Goal: Task Accomplishment & Management: Complete application form

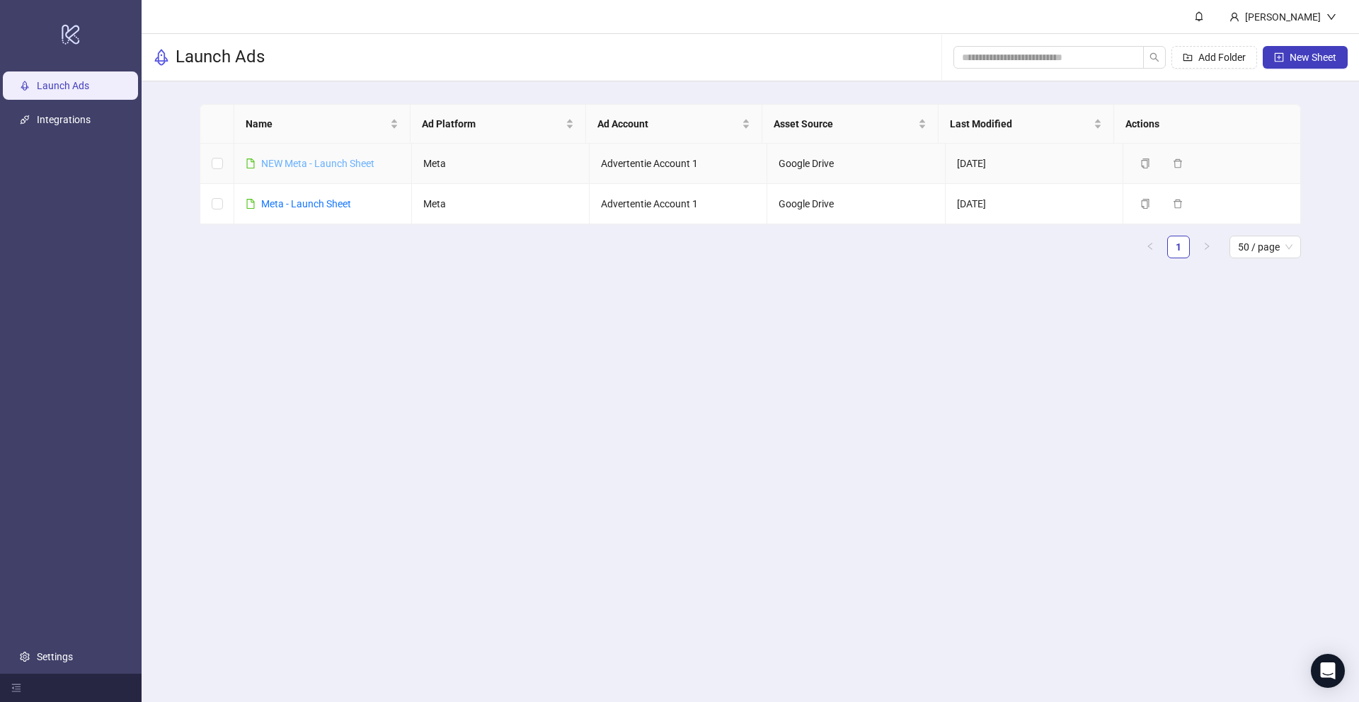
click at [298, 158] on link "NEW Meta - Launch Sheet" at bounding box center [317, 163] width 113 height 11
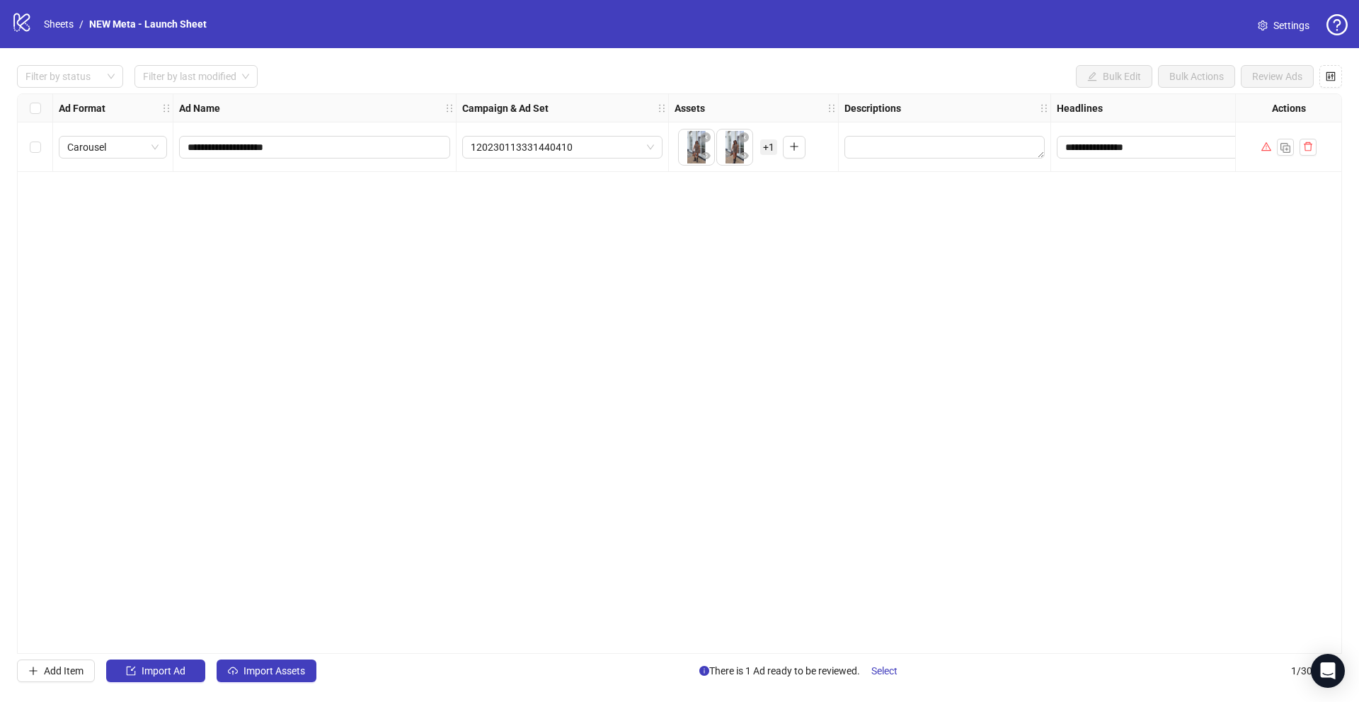
click at [540, 219] on div "**********" at bounding box center [679, 373] width 1325 height 561
click at [1315, 143] on button "button" at bounding box center [1308, 147] width 17 height 17
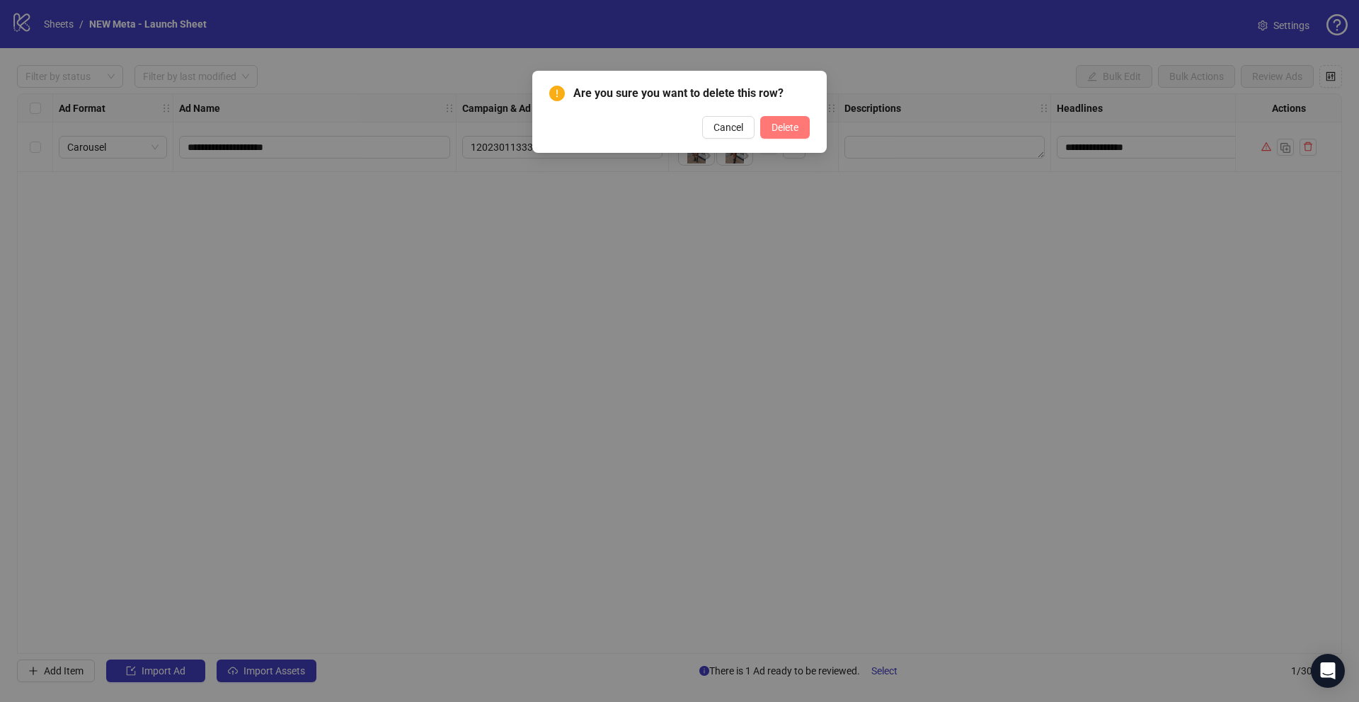
click at [775, 122] on span "Delete" at bounding box center [785, 127] width 27 height 11
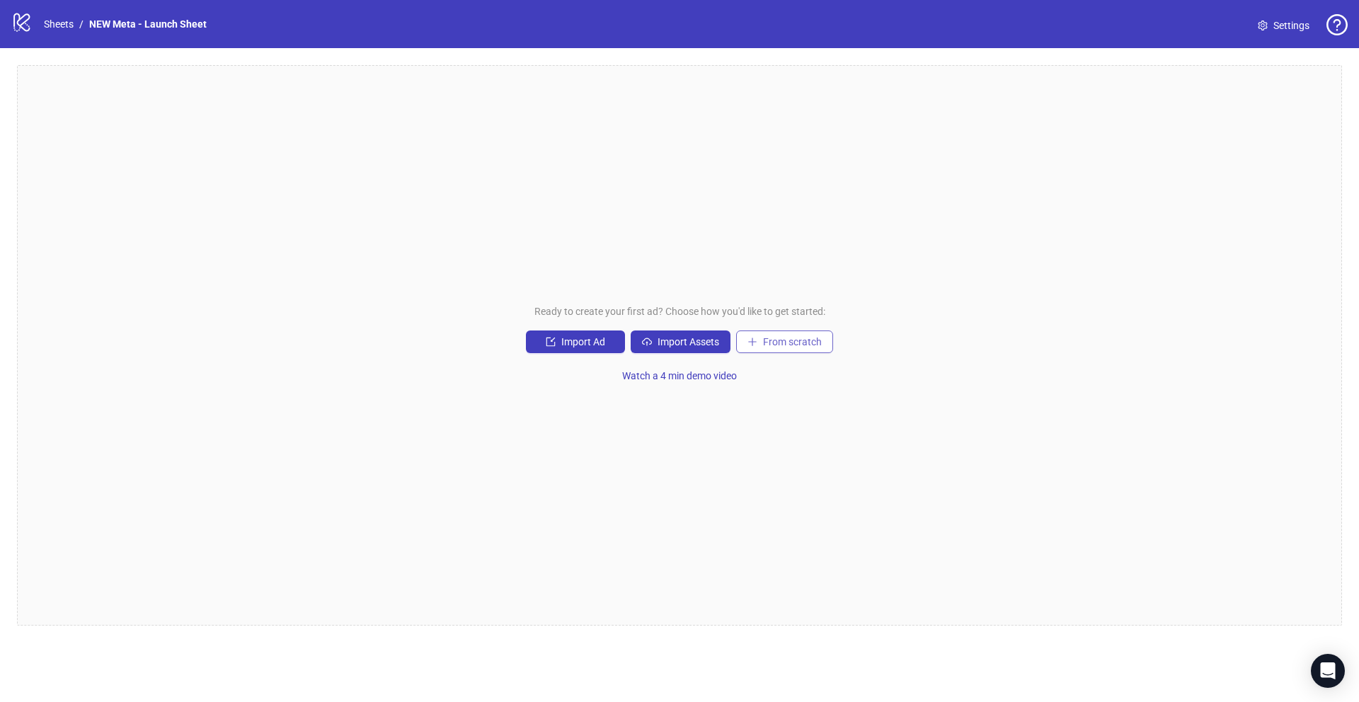
click at [818, 350] on button "From scratch" at bounding box center [784, 342] width 97 height 23
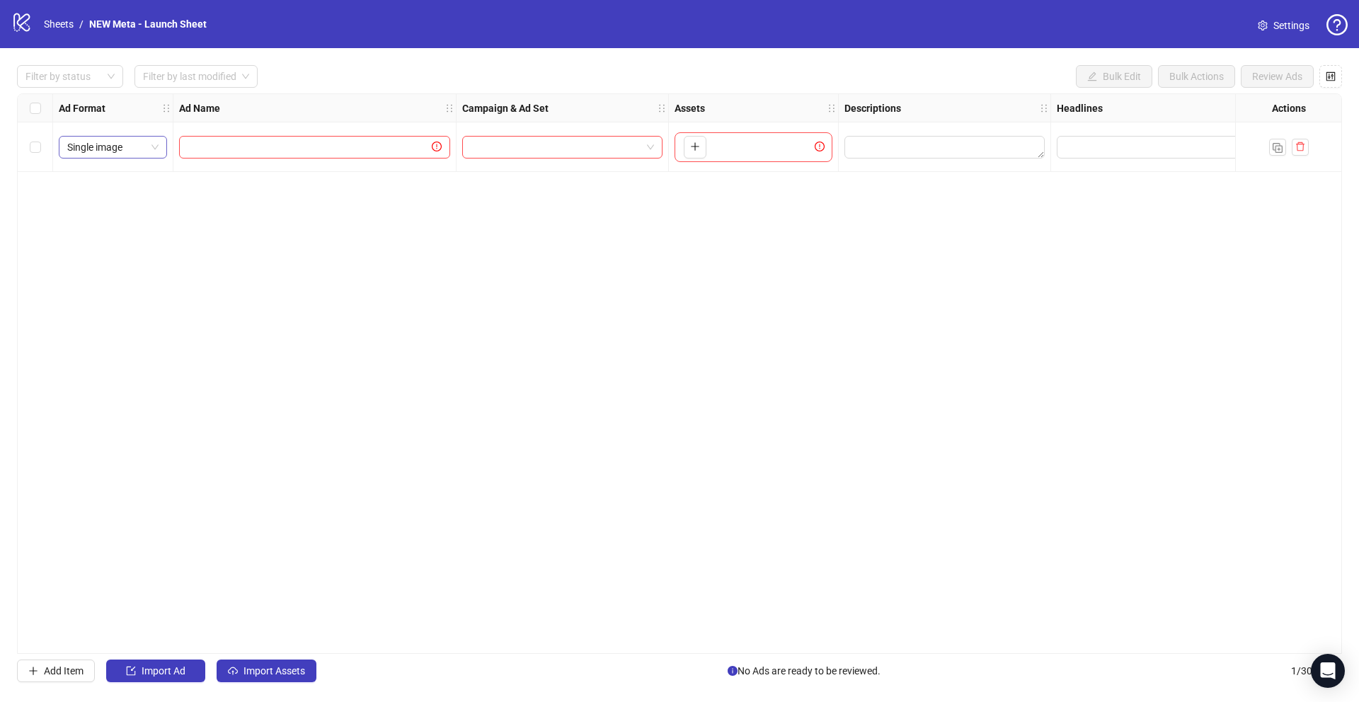
click at [123, 149] on span "Single image" at bounding box center [112, 147] width 91 height 21
click at [118, 224] on div "Carousel" at bounding box center [113, 221] width 86 height 16
click at [176, 156] on div at bounding box center [314, 147] width 283 height 50
click at [191, 147] on input "text" at bounding box center [308, 147] width 241 height 16
type input "**********"
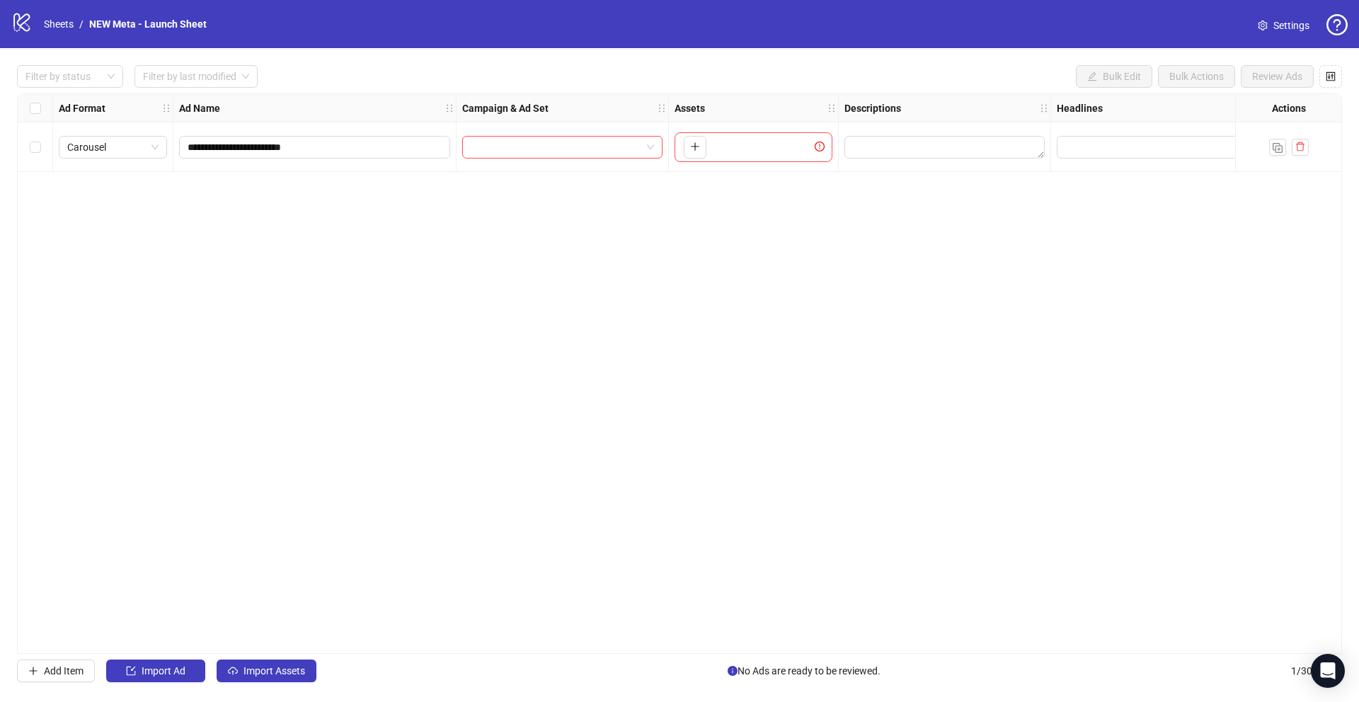
click at [445, 296] on div "**********" at bounding box center [679, 373] width 1325 height 561
click at [520, 144] on input "search" at bounding box center [556, 147] width 171 height 21
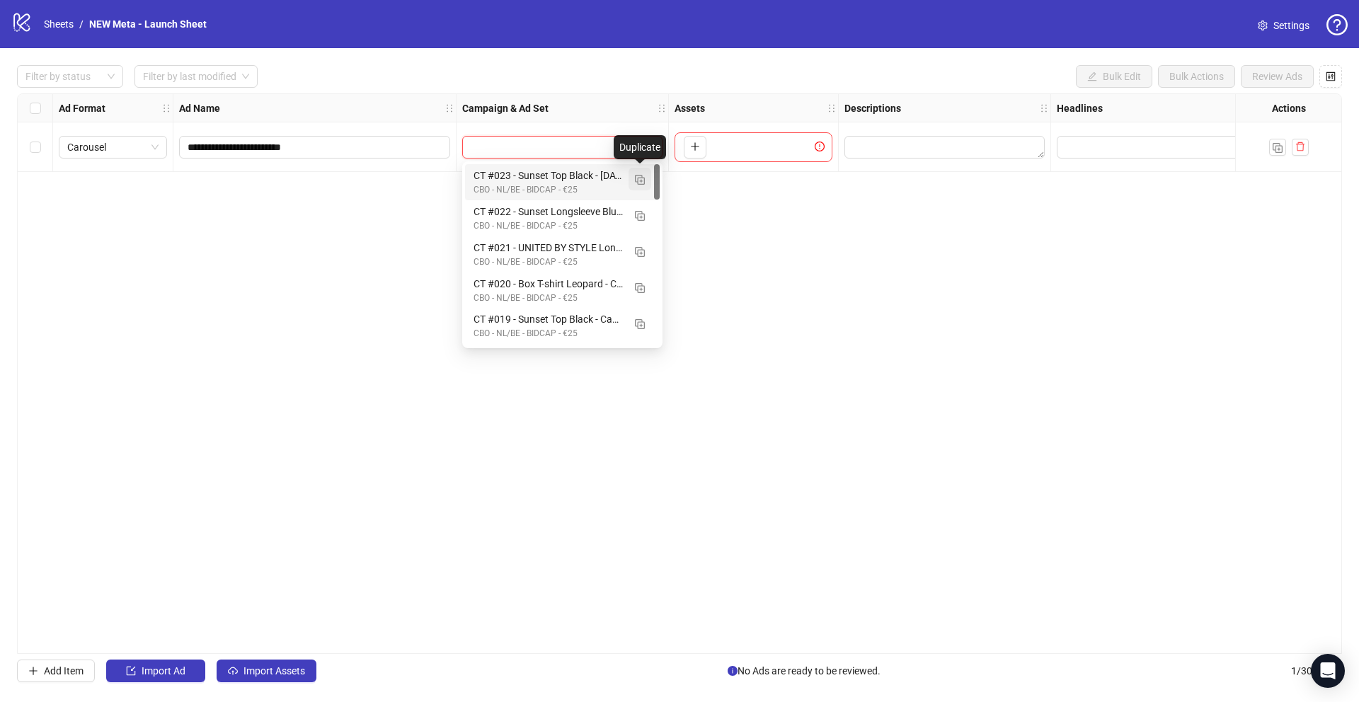
click at [646, 178] on button "button" at bounding box center [640, 179] width 23 height 23
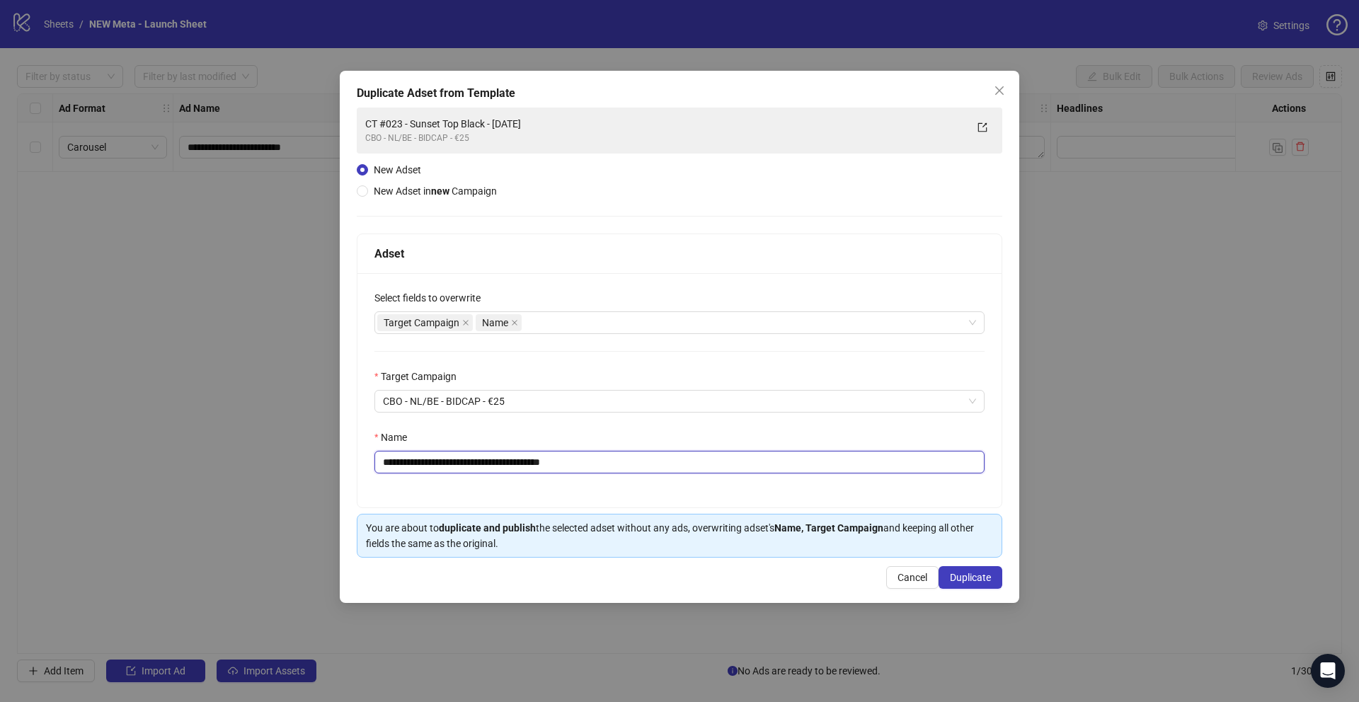
drag, startPoint x: 419, startPoint y: 462, endPoint x: 411, endPoint y: 464, distance: 8.8
click at [411, 464] on input "**********" at bounding box center [679, 462] width 610 height 23
click at [529, 474] on input "**********" at bounding box center [679, 462] width 610 height 23
click at [535, 465] on input "**********" at bounding box center [679, 462] width 610 height 23
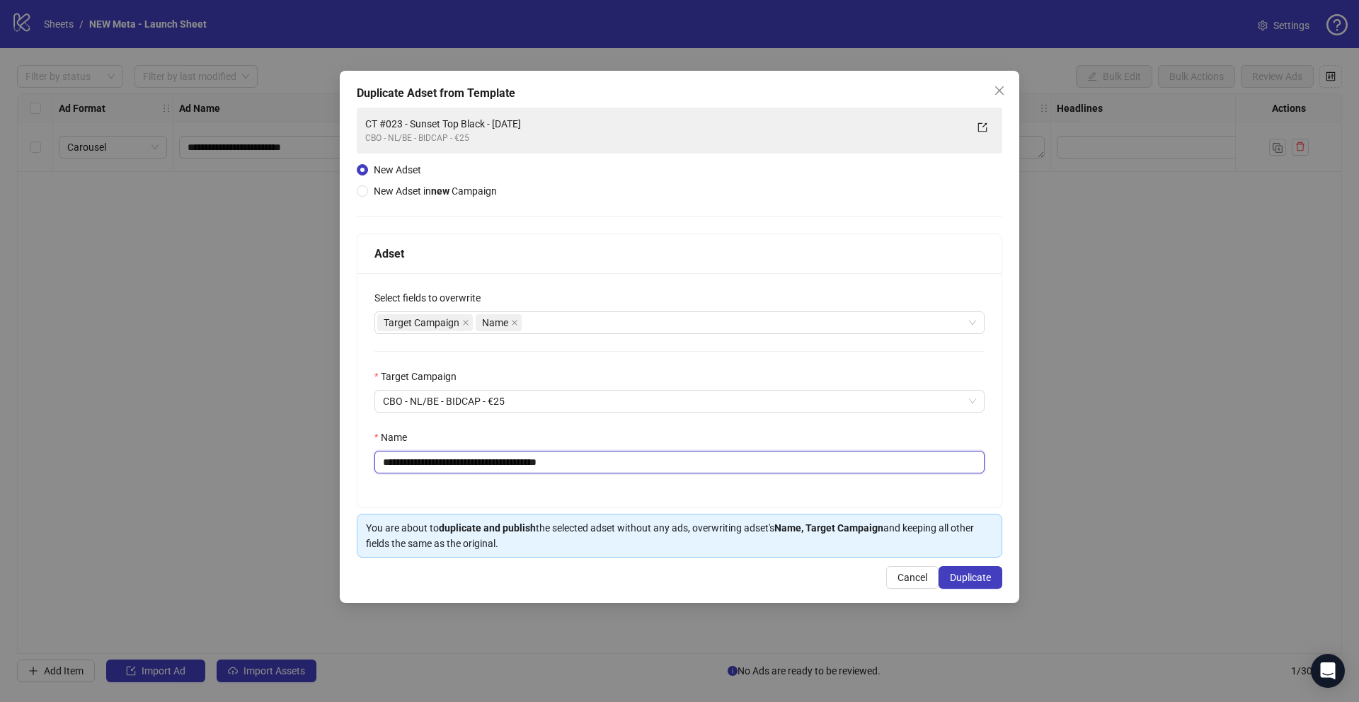
click at [535, 465] on input "**********" at bounding box center [679, 462] width 610 height 23
paste input "text"
type input "**********"
click at [574, 491] on div "**********" at bounding box center [679, 390] width 644 height 234
click at [998, 588] on button "Duplicate" at bounding box center [971, 577] width 64 height 23
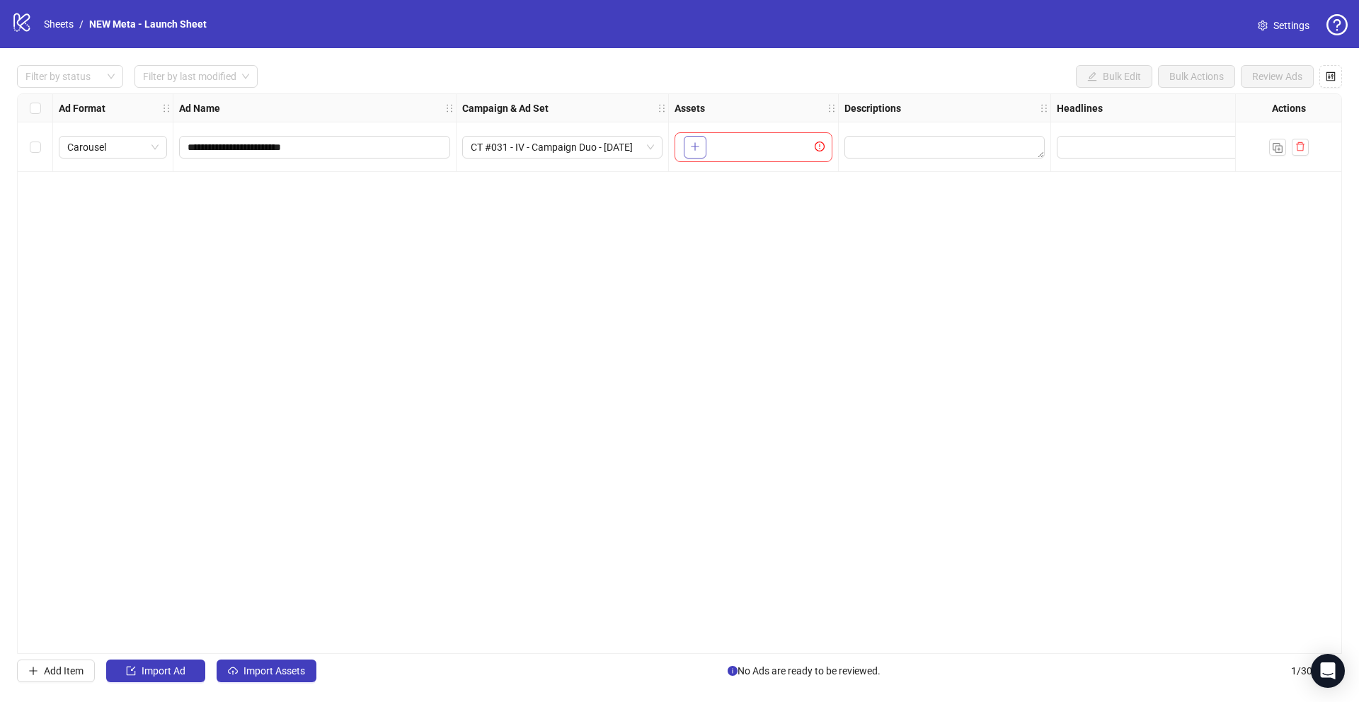
click at [701, 148] on button "button" at bounding box center [695, 147] width 23 height 23
click at [636, 309] on div "**********" at bounding box center [679, 373] width 1325 height 561
click at [927, 139] on textarea "Edit values" at bounding box center [945, 147] width 200 height 23
type textarea "**********"
click at [961, 194] on div "**********" at bounding box center [679, 373] width 1325 height 561
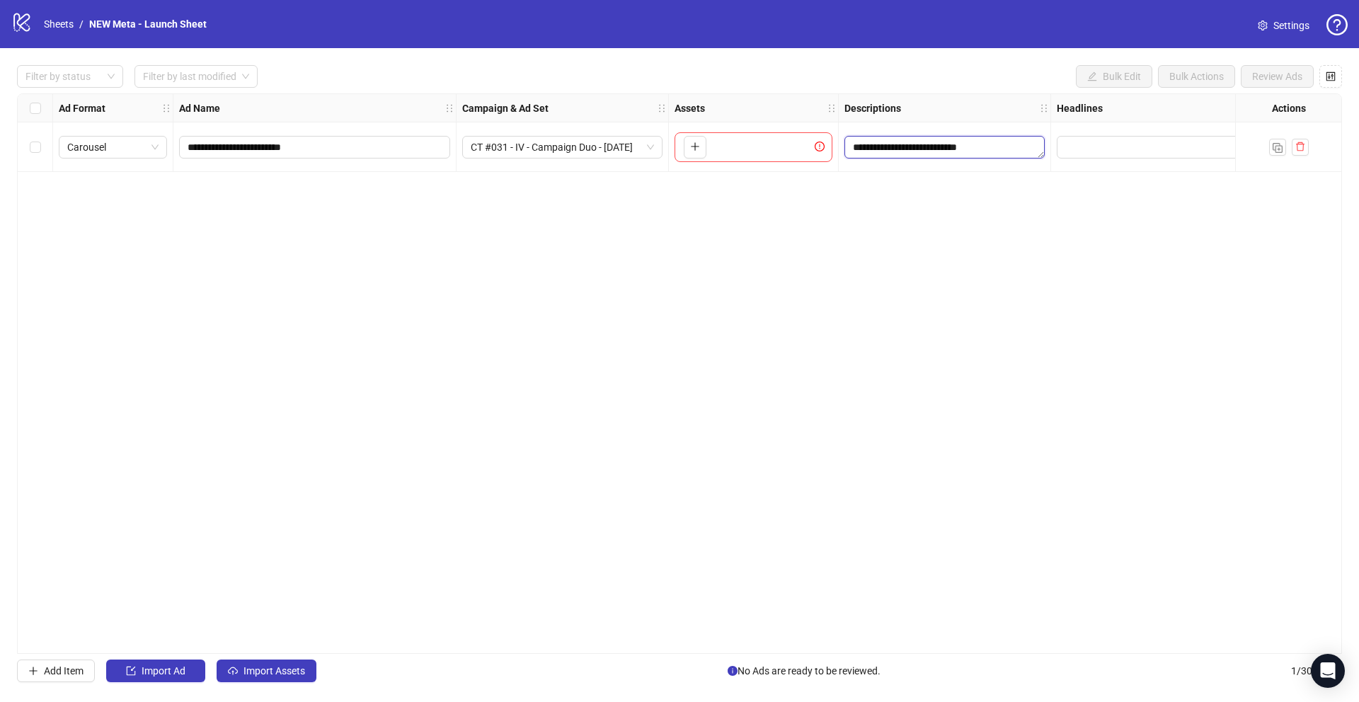
click at [971, 154] on textarea "**********" at bounding box center [945, 147] width 200 height 23
click at [987, 176] on textarea "**********" at bounding box center [959, 195] width 212 height 38
click at [987, 178] on textarea "**********" at bounding box center [959, 195] width 212 height 38
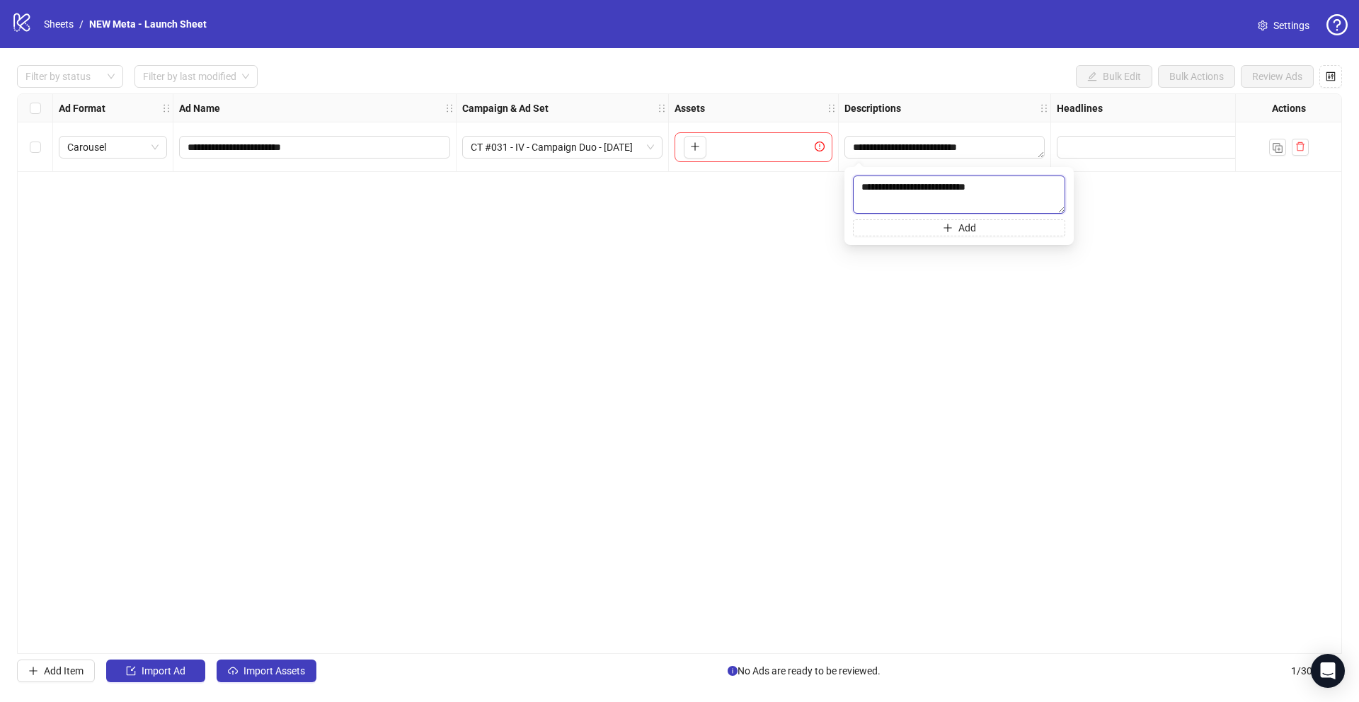
click at [987, 178] on textarea "**********" at bounding box center [959, 195] width 212 height 38
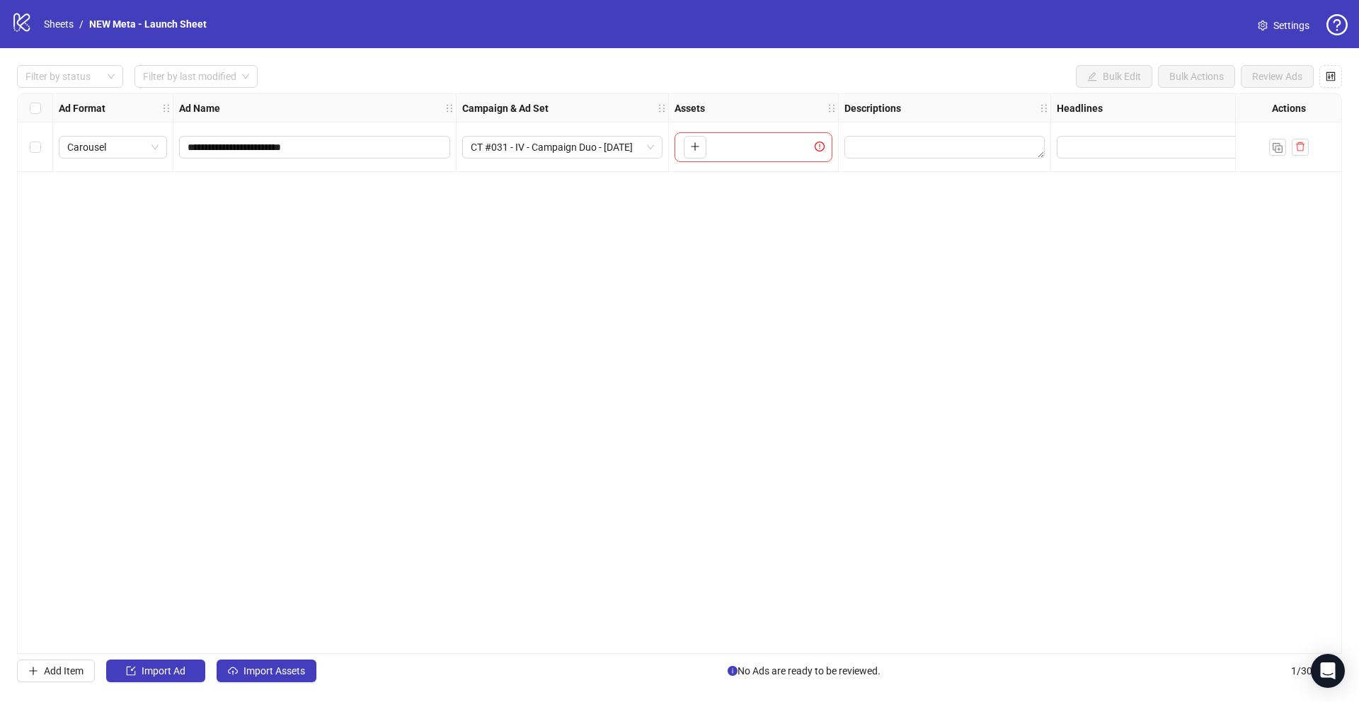
click at [1187, 353] on div "**********" at bounding box center [679, 373] width 1325 height 561
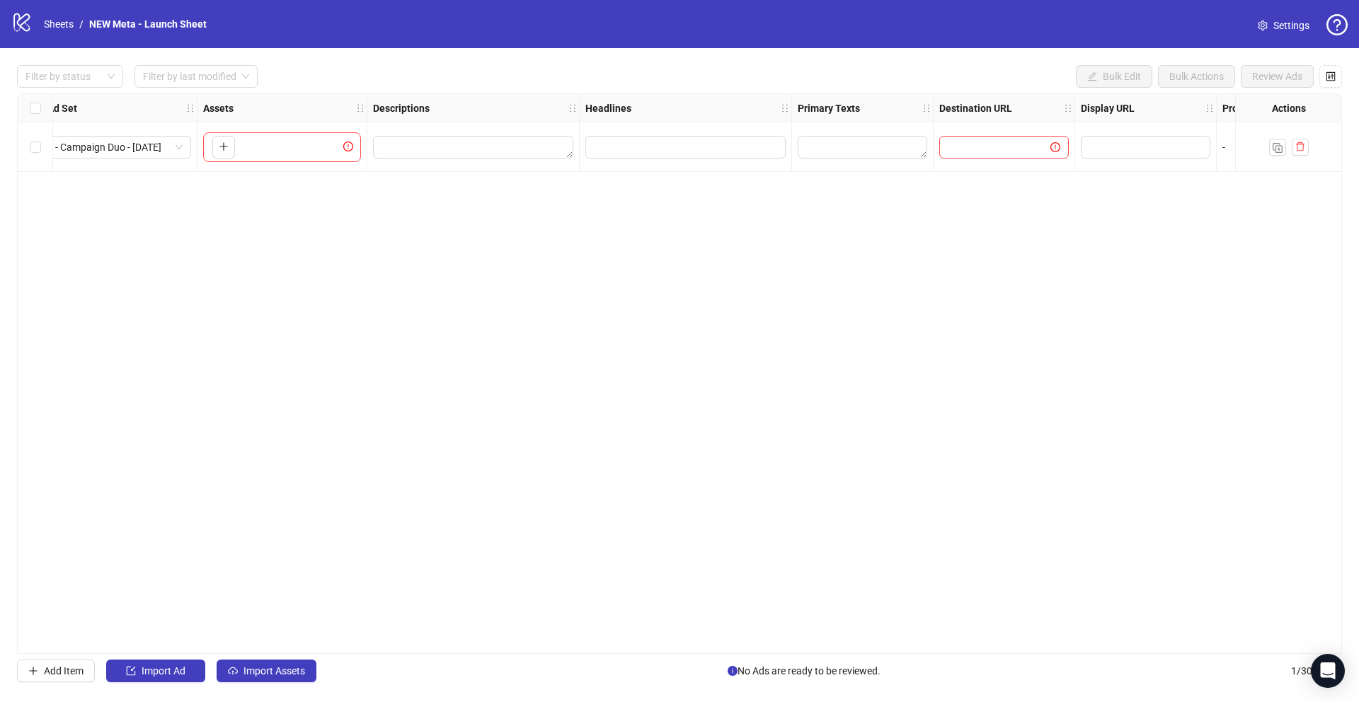
scroll to position [0, 558]
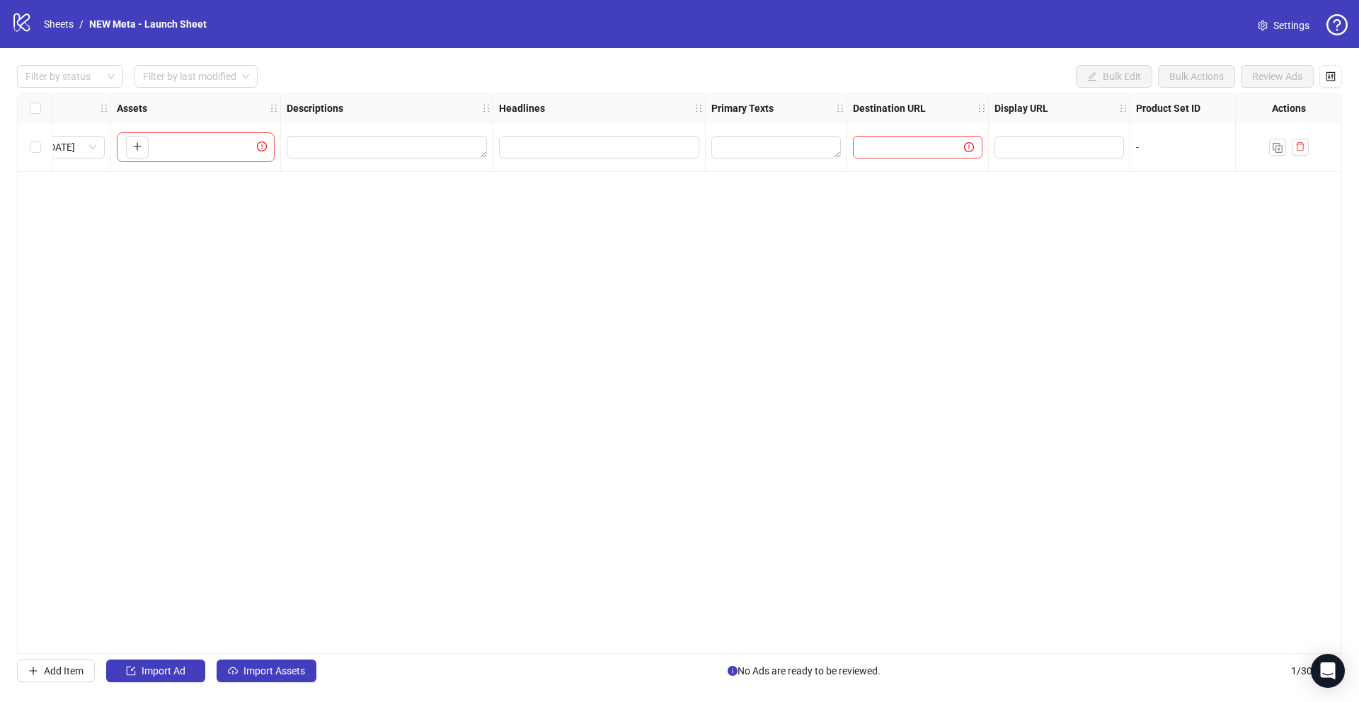
click at [580, 165] on div at bounding box center [599, 147] width 212 height 50
click at [580, 152] on input "Edit values" at bounding box center [598, 147] width 181 height 16
click at [771, 149] on textarea "Edit values" at bounding box center [776, 147] width 130 height 23
type textarea "**********"
click at [826, 325] on div "**********" at bounding box center [679, 373] width 1325 height 561
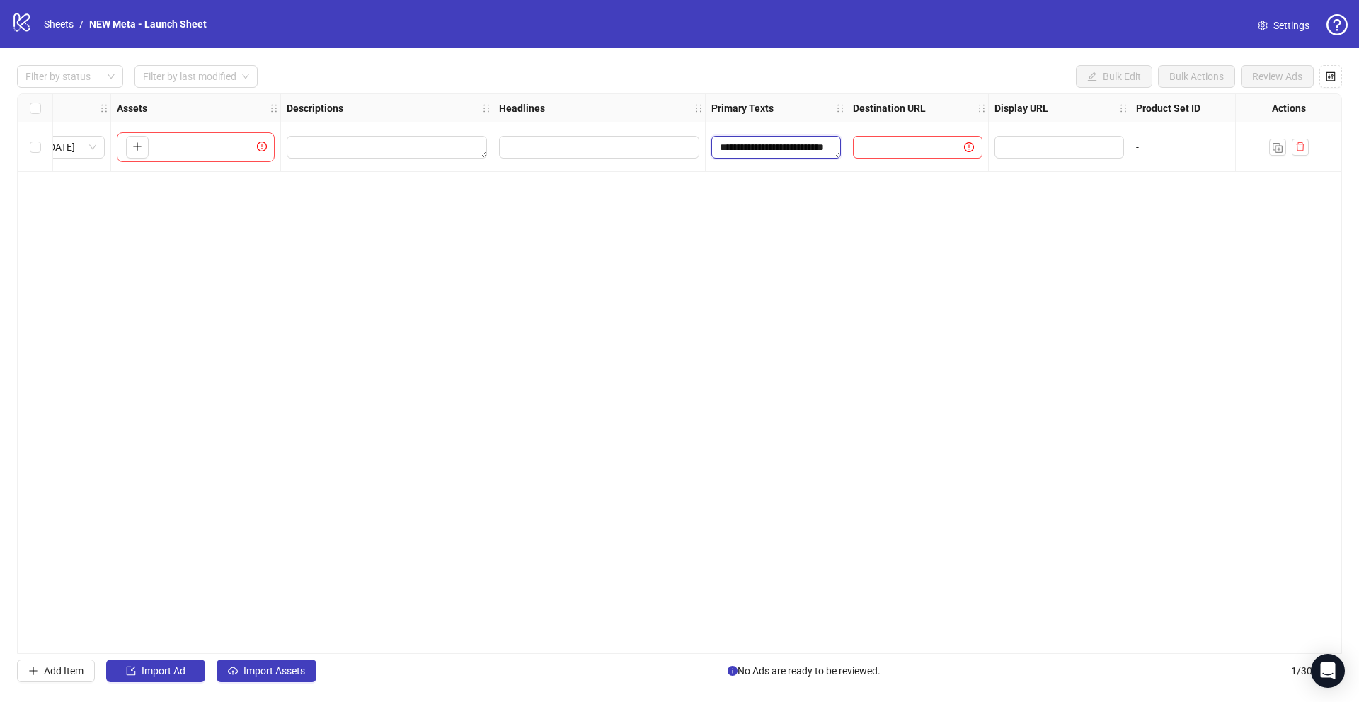
click at [775, 146] on textarea "**********" at bounding box center [776, 147] width 130 height 23
click at [774, 146] on textarea "**********" at bounding box center [776, 147] width 130 height 23
click at [808, 186] on textarea "**********" at bounding box center [826, 195] width 212 height 38
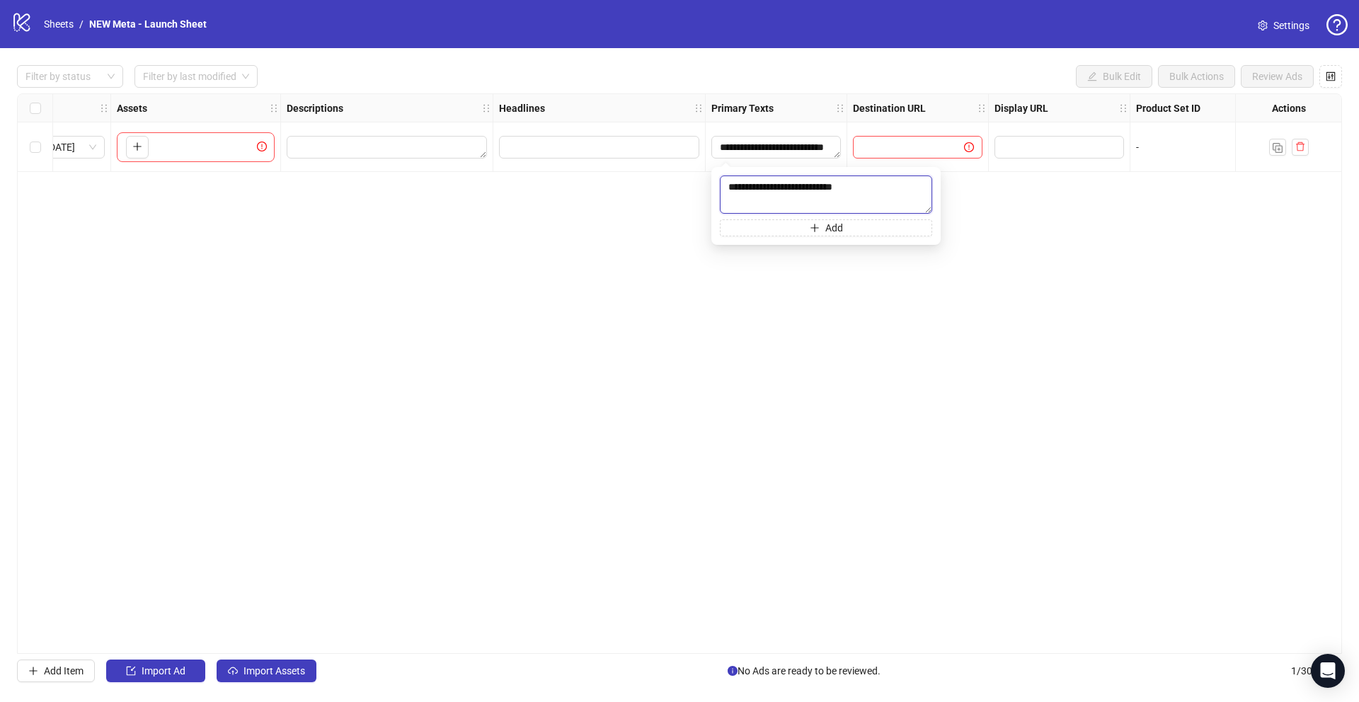
click at [808, 186] on textarea "**********" at bounding box center [826, 195] width 212 height 38
paste textarea
type textarea "**********"
click at [894, 345] on div "**********" at bounding box center [679, 373] width 1325 height 561
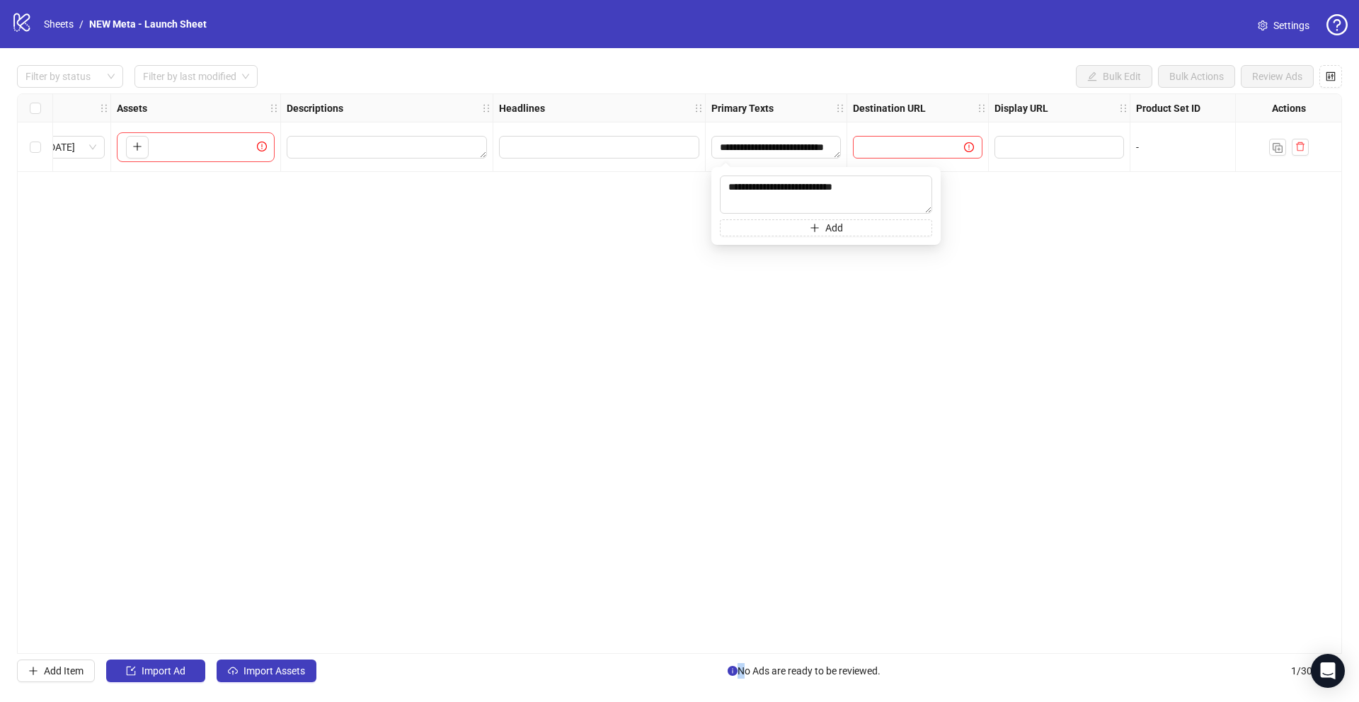
click at [894, 346] on div "**********" at bounding box center [679, 373] width 1325 height 561
click at [922, 156] on span at bounding box center [918, 147] width 130 height 23
click at [563, 147] on input "Edit values" at bounding box center [598, 147] width 181 height 16
type input "**********"
click at [649, 204] on button "Add" at bounding box center [614, 212] width 212 height 17
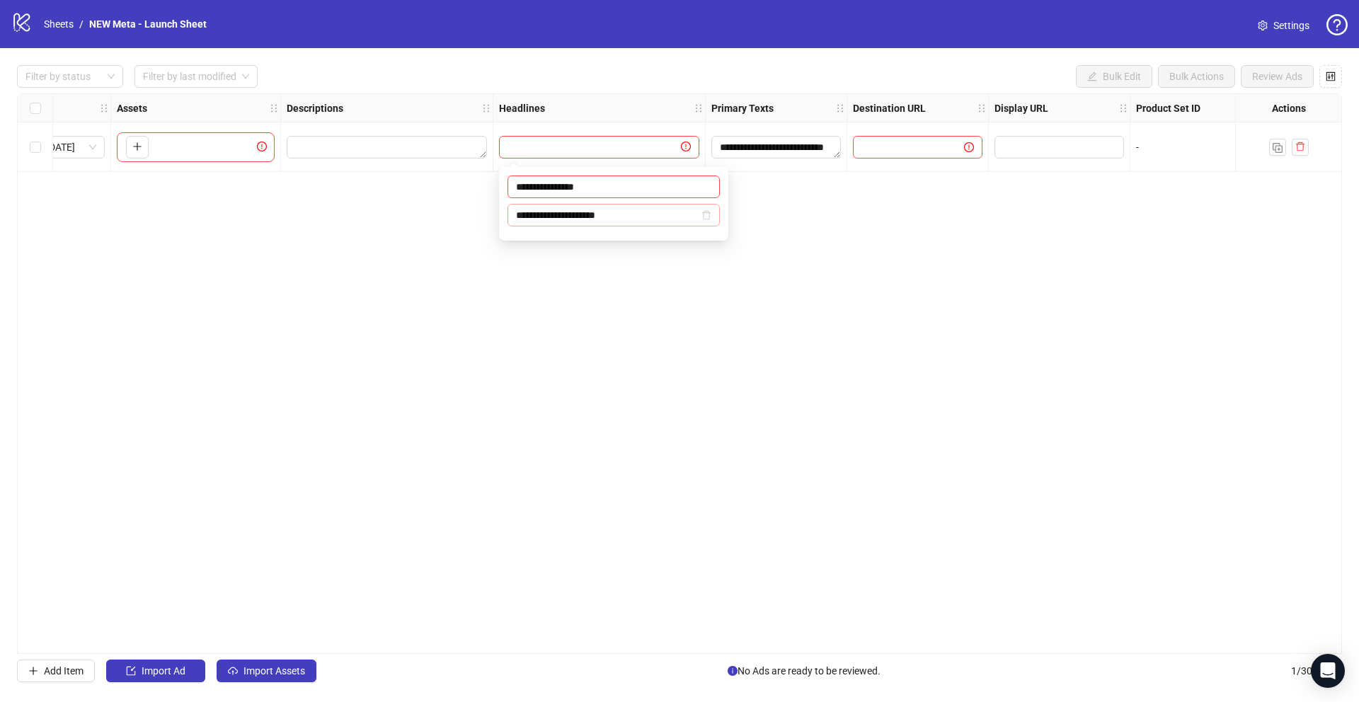
type input "**********"
click at [608, 261] on div "**********" at bounding box center [679, 373] width 1325 height 561
click at [681, 146] on icon "exclamation-circle" at bounding box center [686, 147] width 10 height 10
click at [686, 214] on input "**********" at bounding box center [607, 215] width 183 height 16
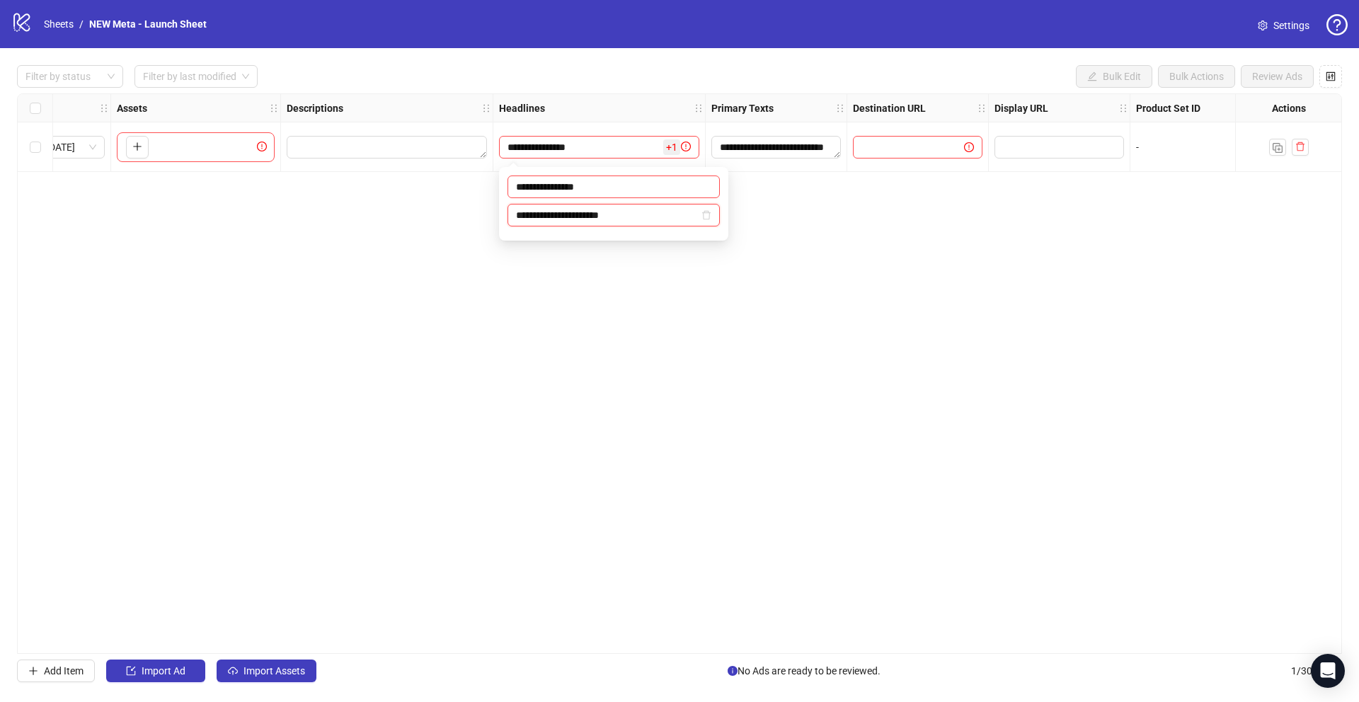
click at [686, 214] on input "**********" at bounding box center [607, 215] width 183 height 16
click at [714, 216] on span "**********" at bounding box center [614, 215] width 212 height 23
click at [708, 217] on icon "delete" at bounding box center [707, 215] width 10 height 10
click at [726, 352] on div "**********" at bounding box center [679, 373] width 1325 height 561
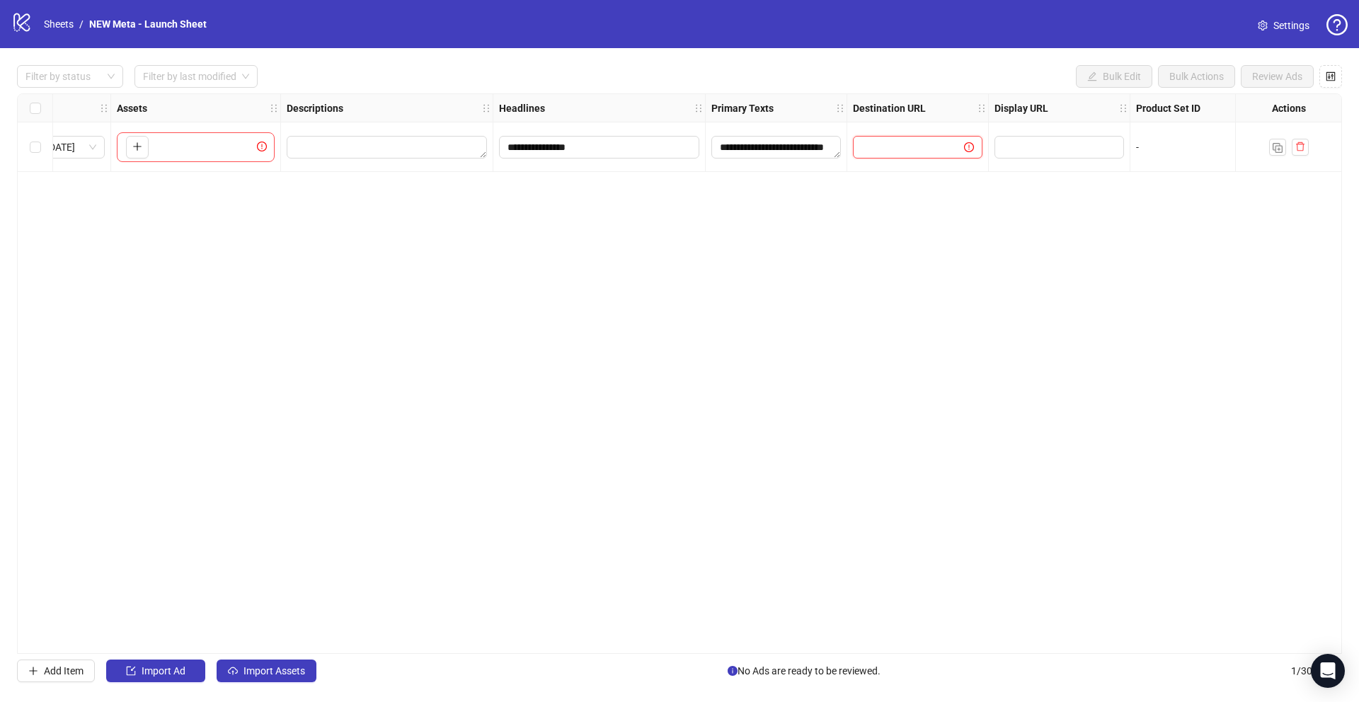
click at [936, 147] on input "text" at bounding box center [902, 147] width 83 height 16
type input "**********"
click at [962, 302] on div "**********" at bounding box center [679, 373] width 1325 height 561
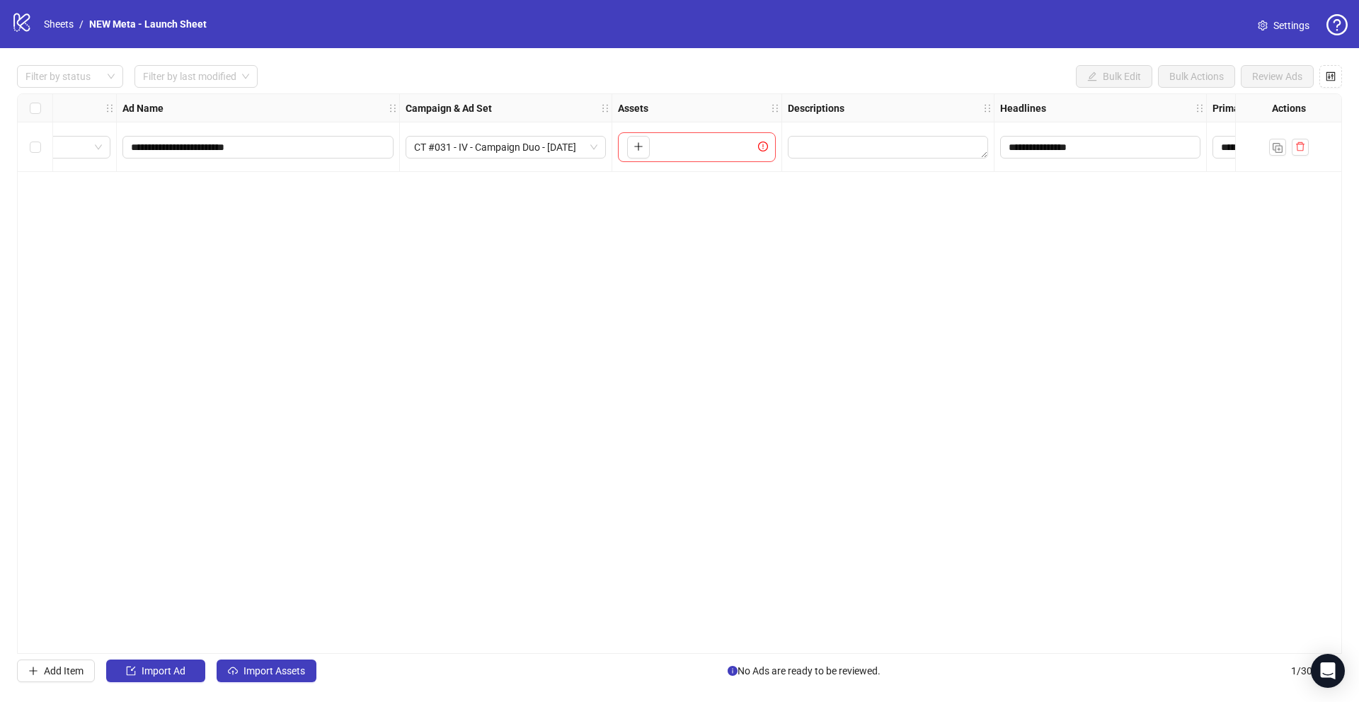
scroll to position [0, 0]
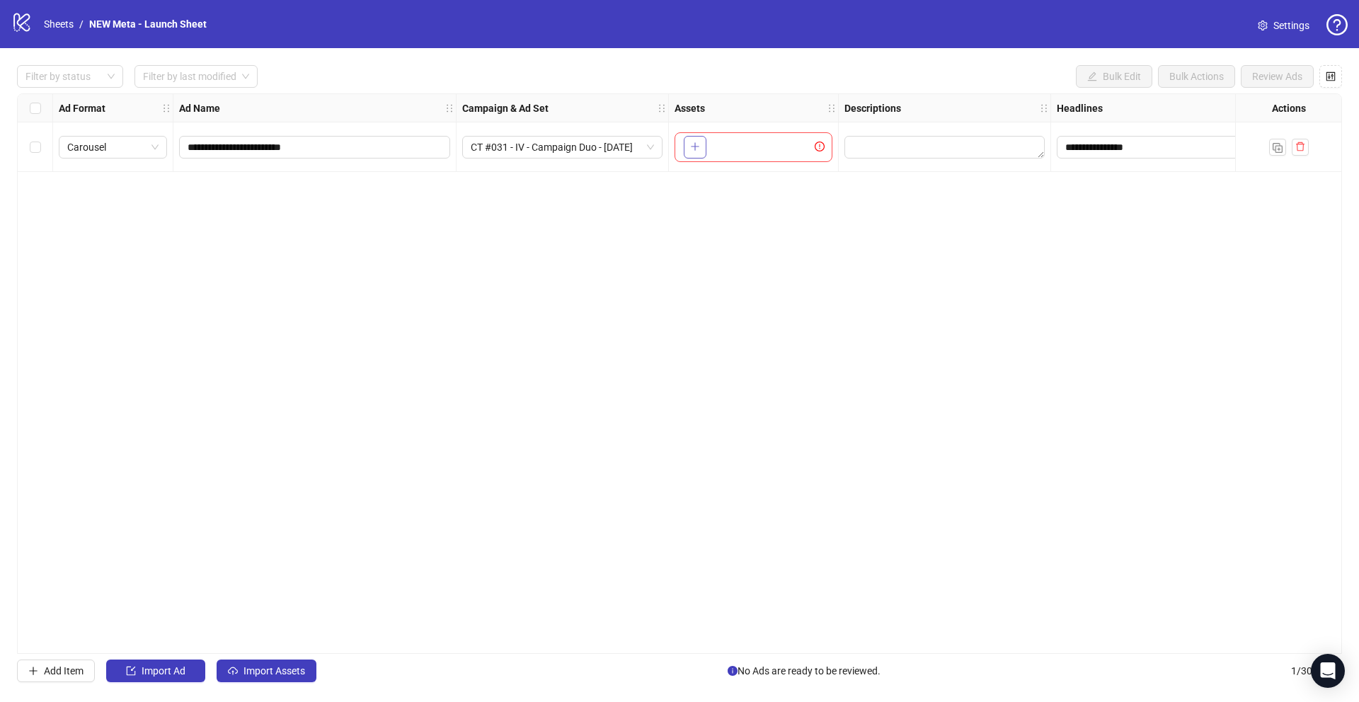
click at [706, 144] on button "button" at bounding box center [695, 147] width 23 height 23
click at [799, 151] on button "button" at bounding box center [794, 147] width 23 height 23
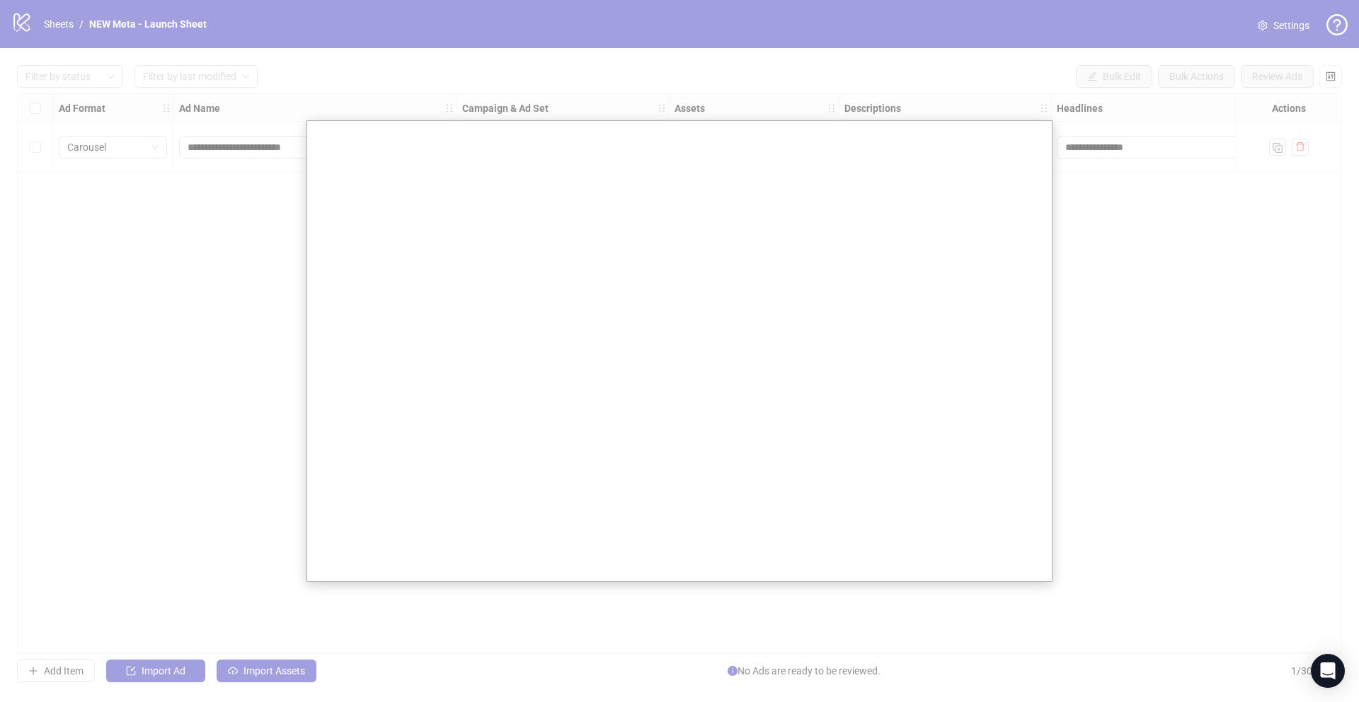
click at [1104, 175] on div at bounding box center [679, 351] width 1359 height 702
click at [1169, 219] on div at bounding box center [679, 351] width 1359 height 702
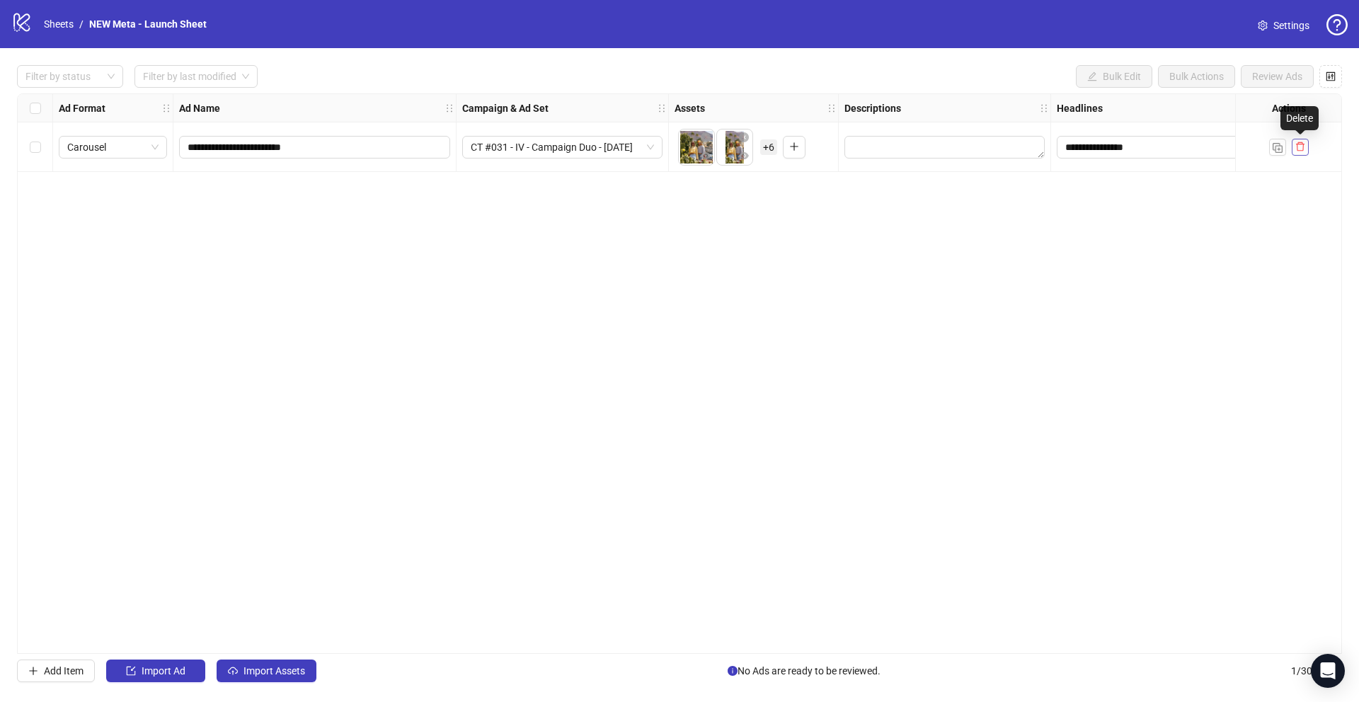
click at [1299, 151] on span "button" at bounding box center [1300, 146] width 10 height 11
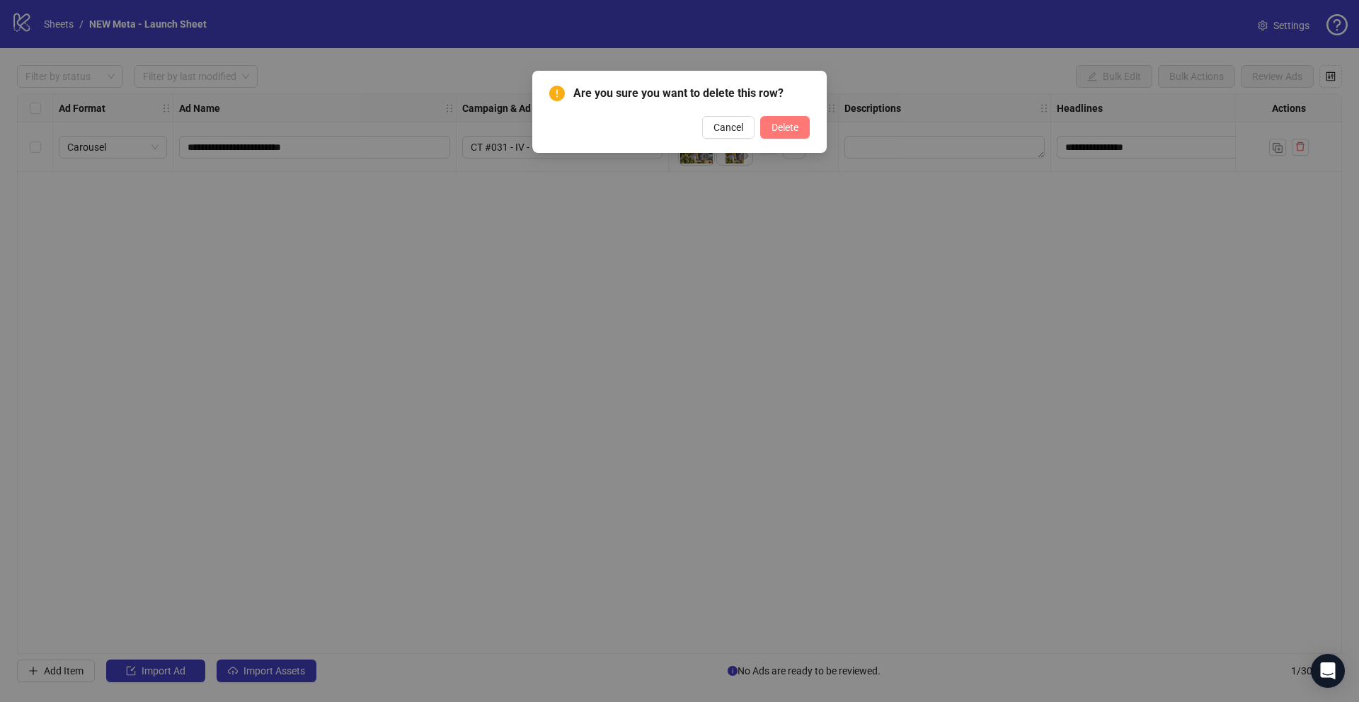
click at [793, 122] on span "Delete" at bounding box center [785, 127] width 27 height 11
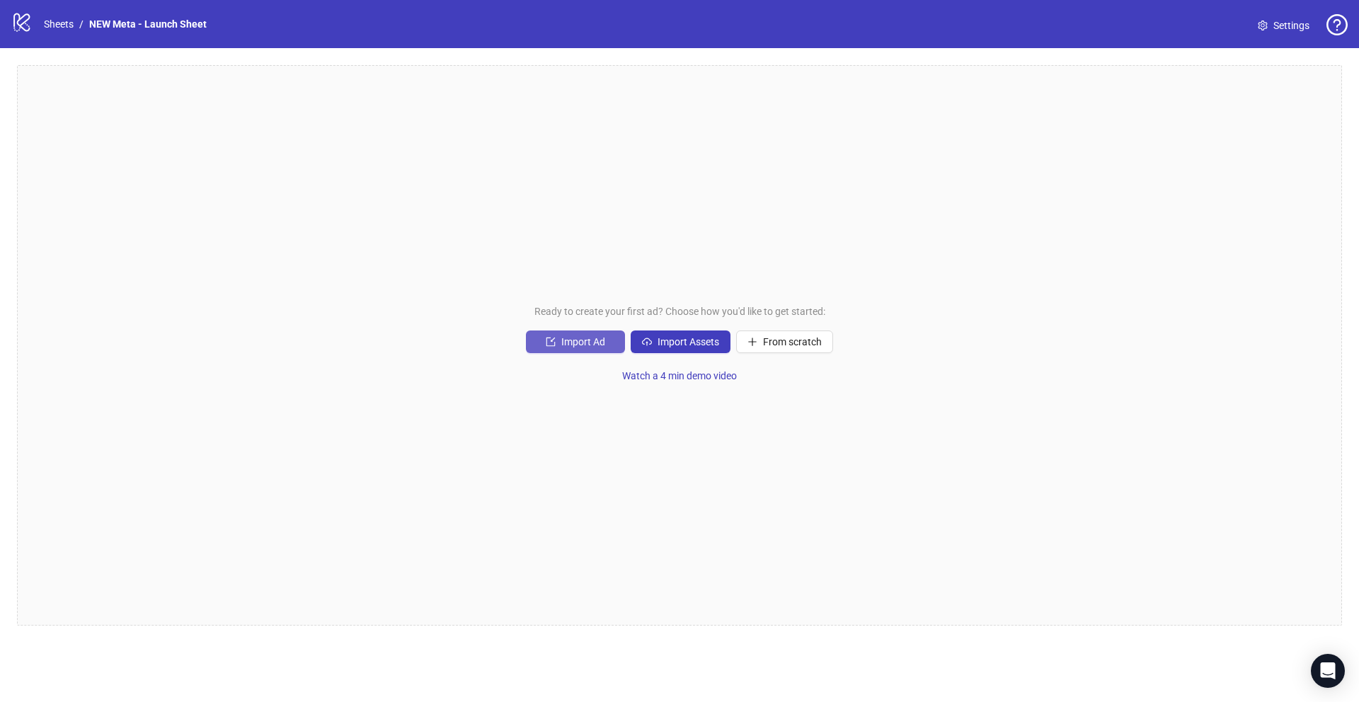
click at [570, 338] on span "Import Ad" at bounding box center [583, 341] width 44 height 11
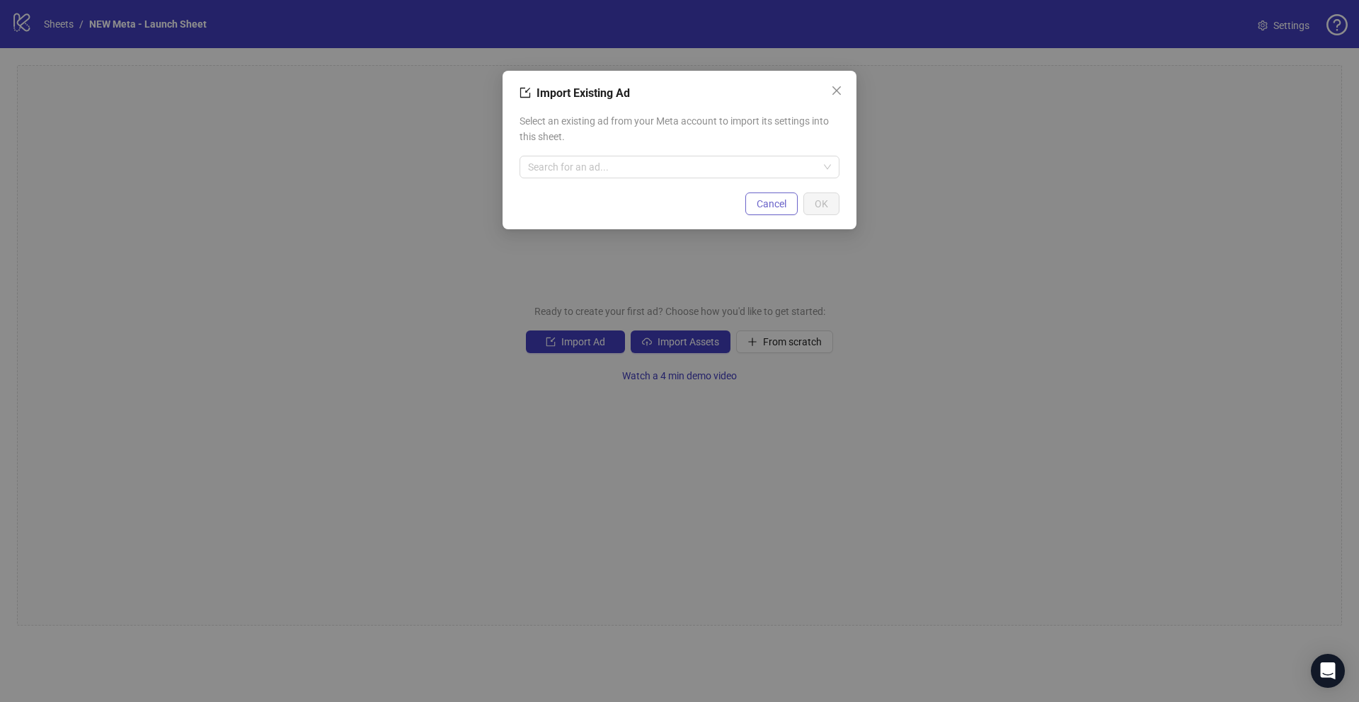
click at [761, 198] on span "Cancel" at bounding box center [772, 203] width 30 height 11
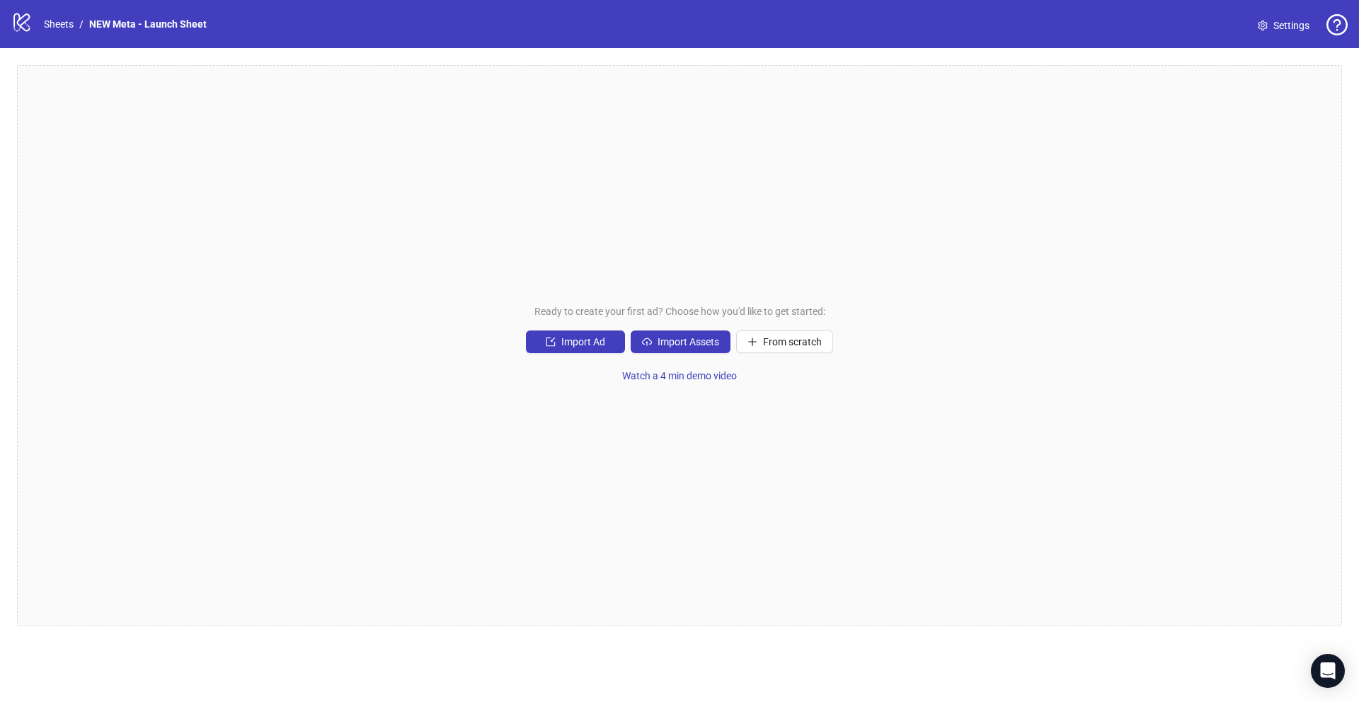
click at [681, 356] on div "Ready to create your first ad? Choose how you'd like to get started: Import Ad …" at bounding box center [679, 345] width 1325 height 561
click at [684, 338] on span "Import Assets" at bounding box center [689, 341] width 62 height 11
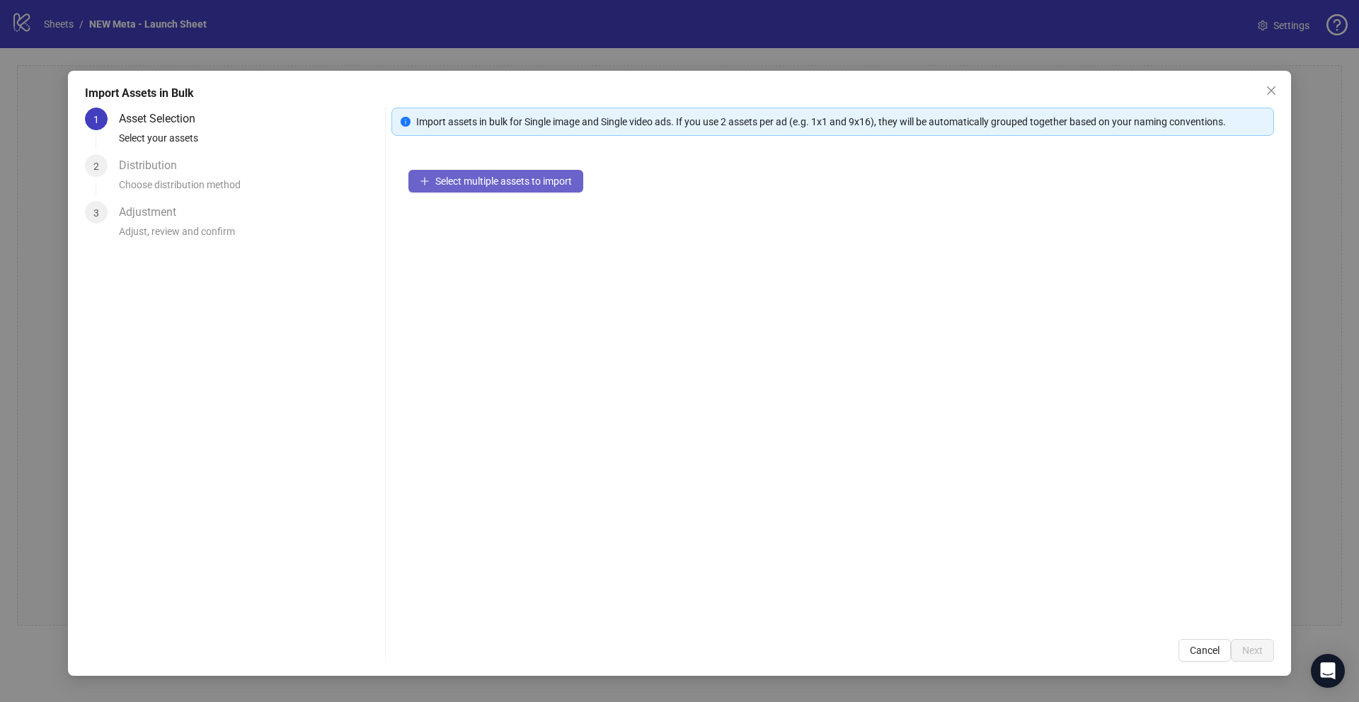
click at [468, 171] on button "Select multiple assets to import" at bounding box center [495, 181] width 175 height 23
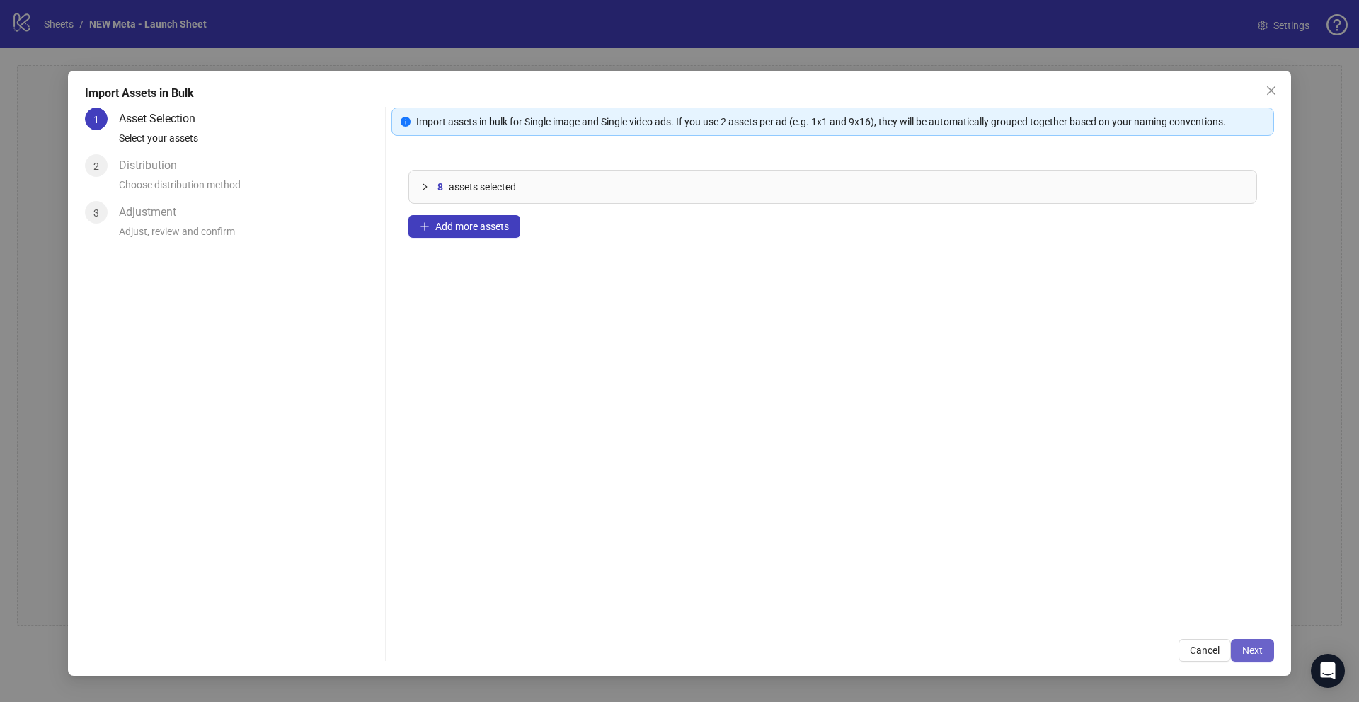
click at [1271, 659] on button "Next" at bounding box center [1252, 650] width 43 height 23
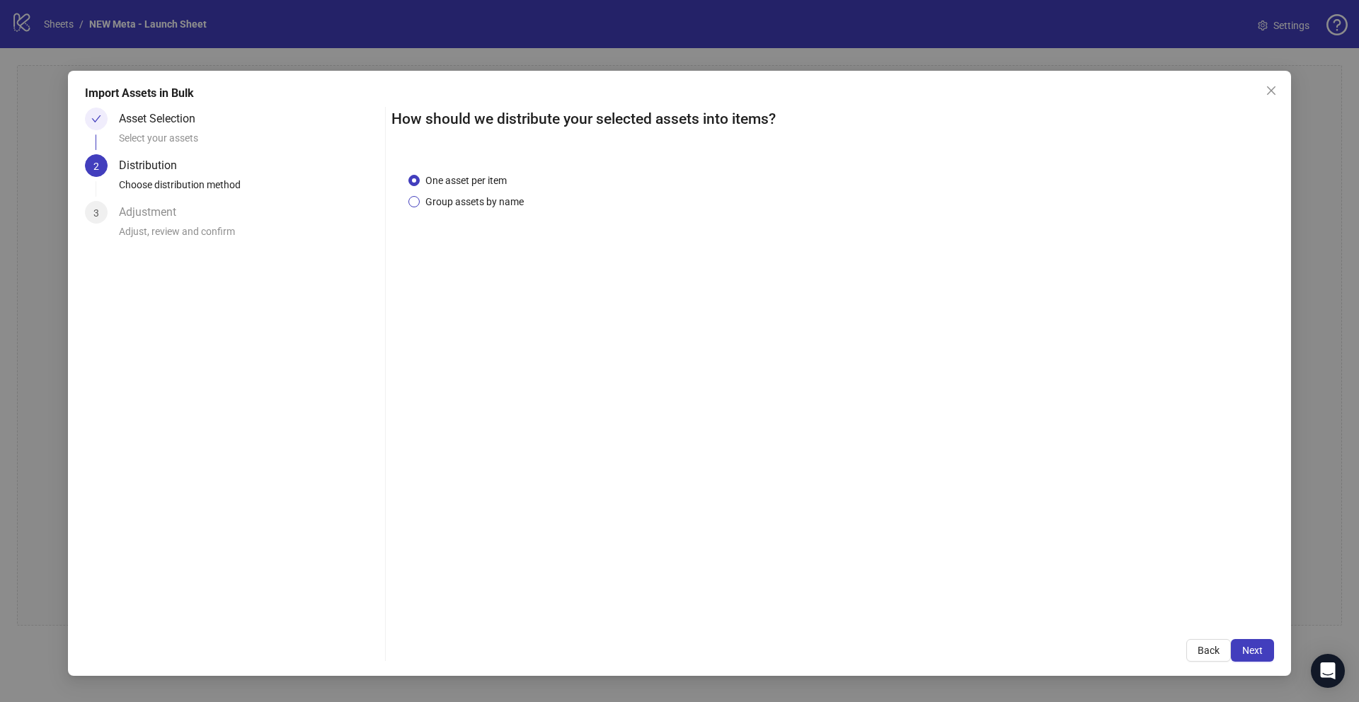
click at [529, 202] on span "Group assets by name" at bounding box center [475, 202] width 110 height 16
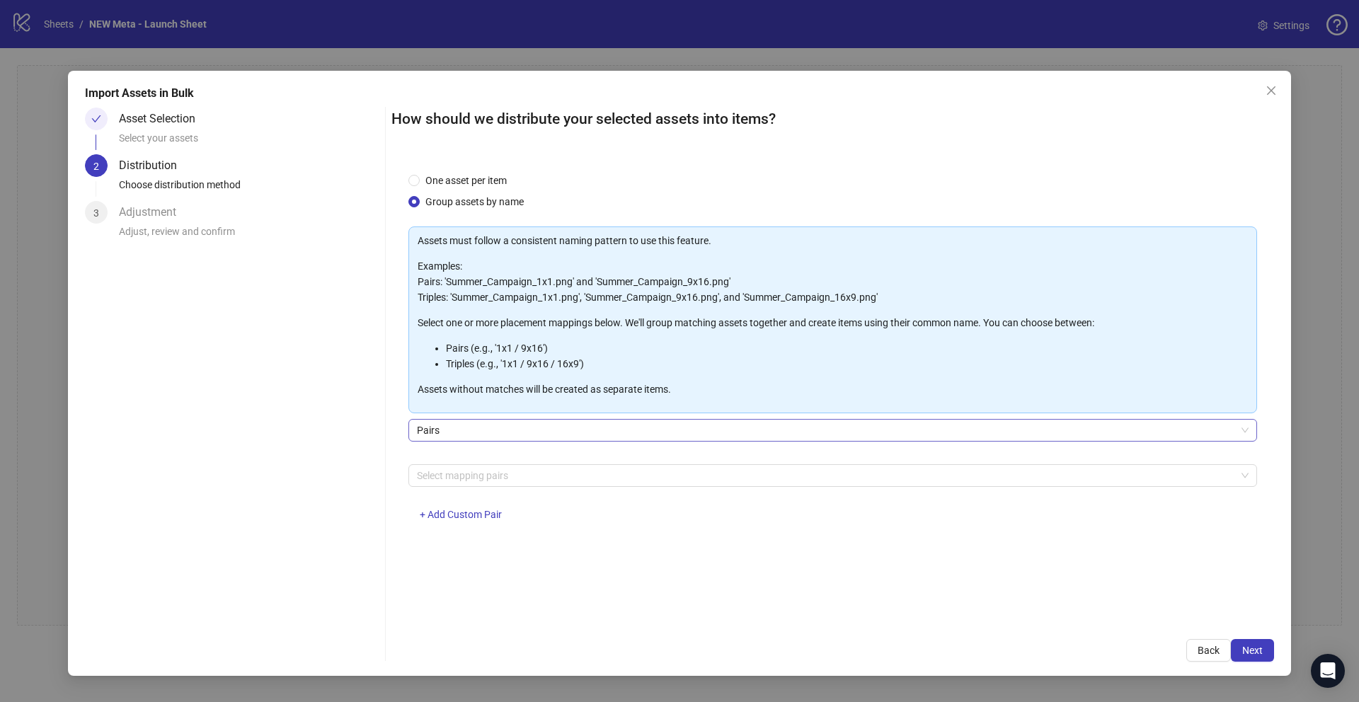
click at [592, 429] on span "Pairs" at bounding box center [833, 430] width 832 height 21
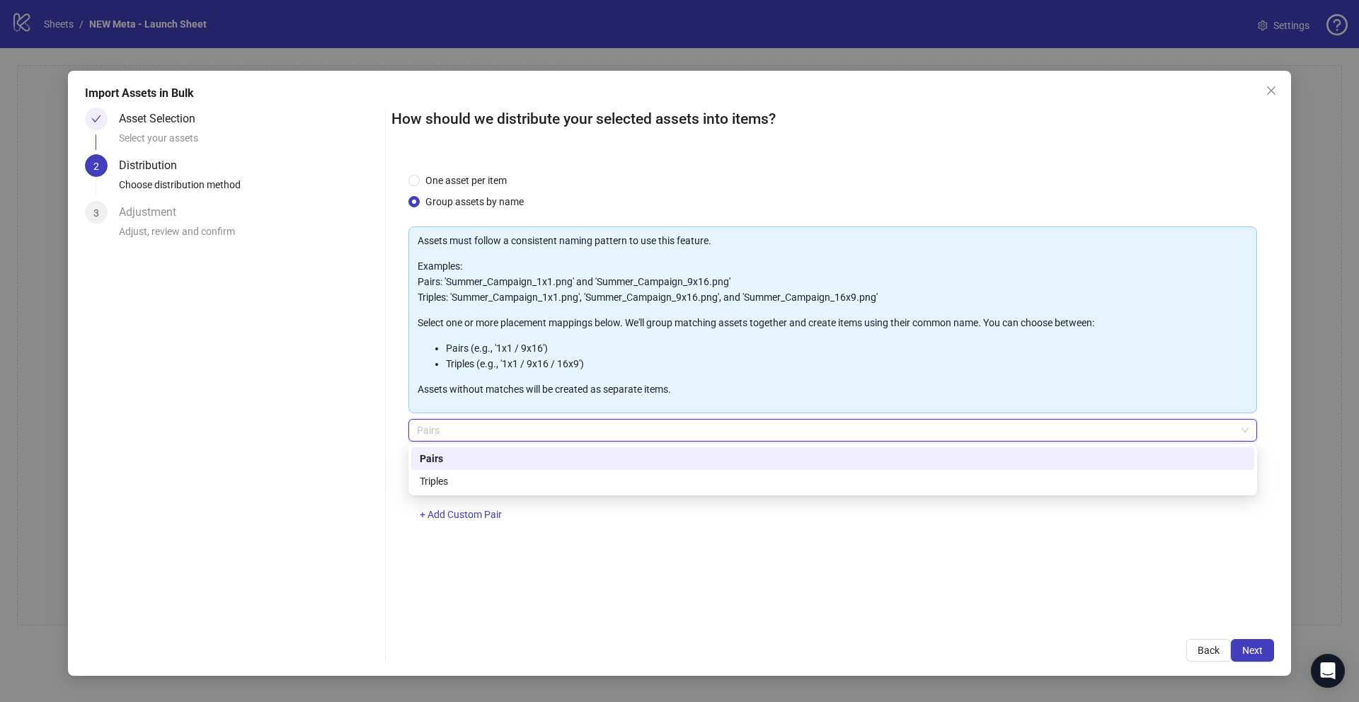
click at [607, 431] on span "Pairs" at bounding box center [833, 430] width 832 height 21
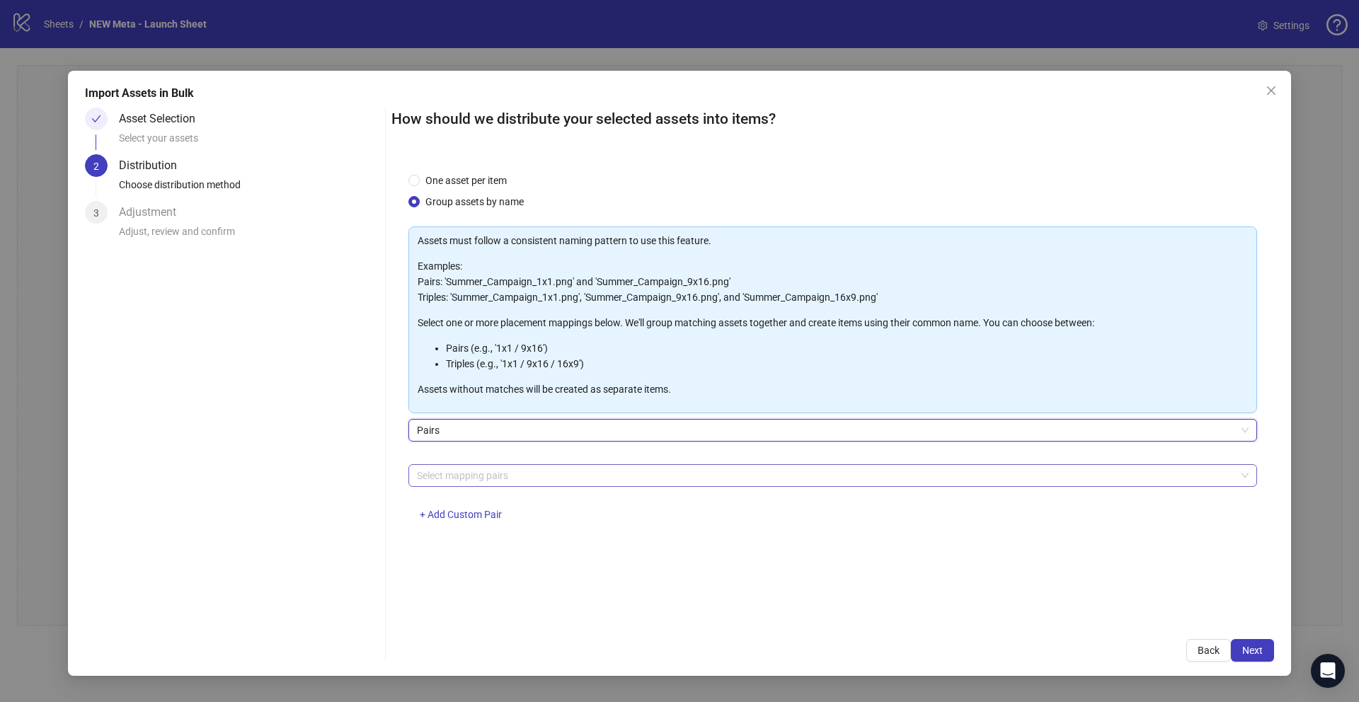
click at [557, 472] on div at bounding box center [825, 476] width 828 height 20
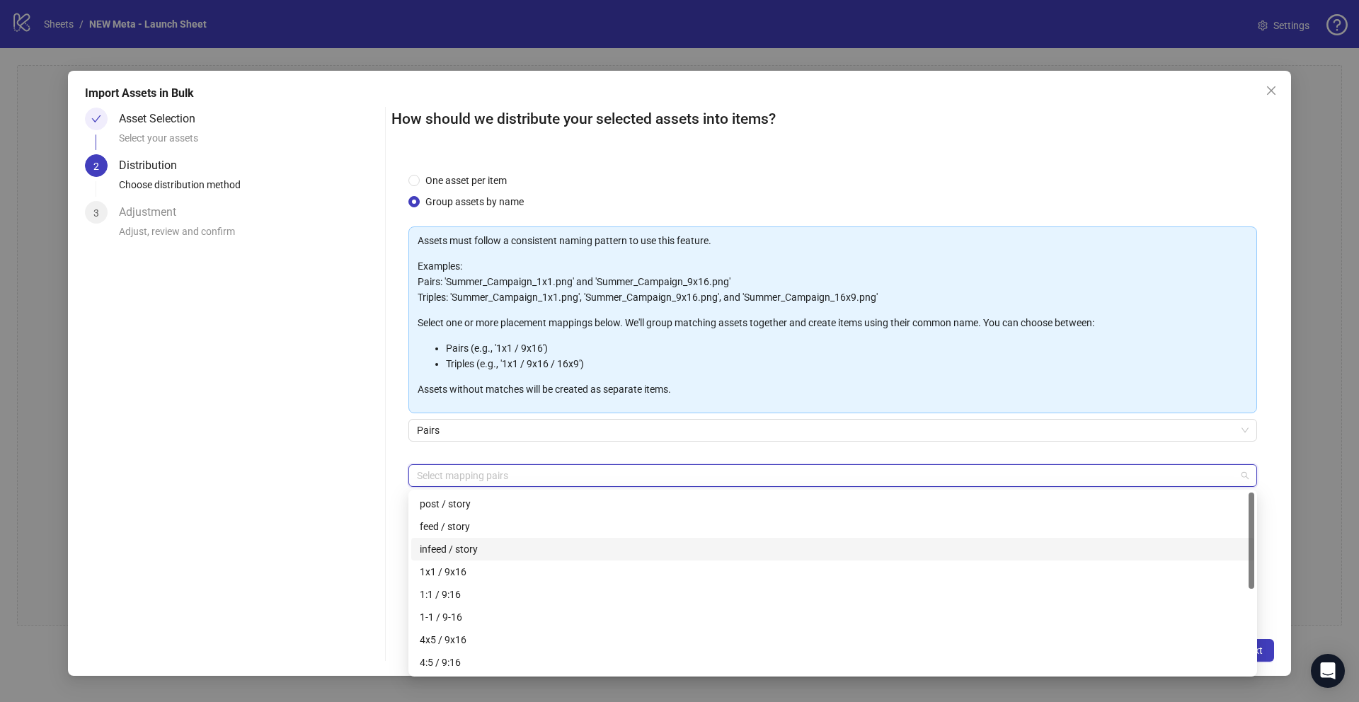
scroll to position [159, 0]
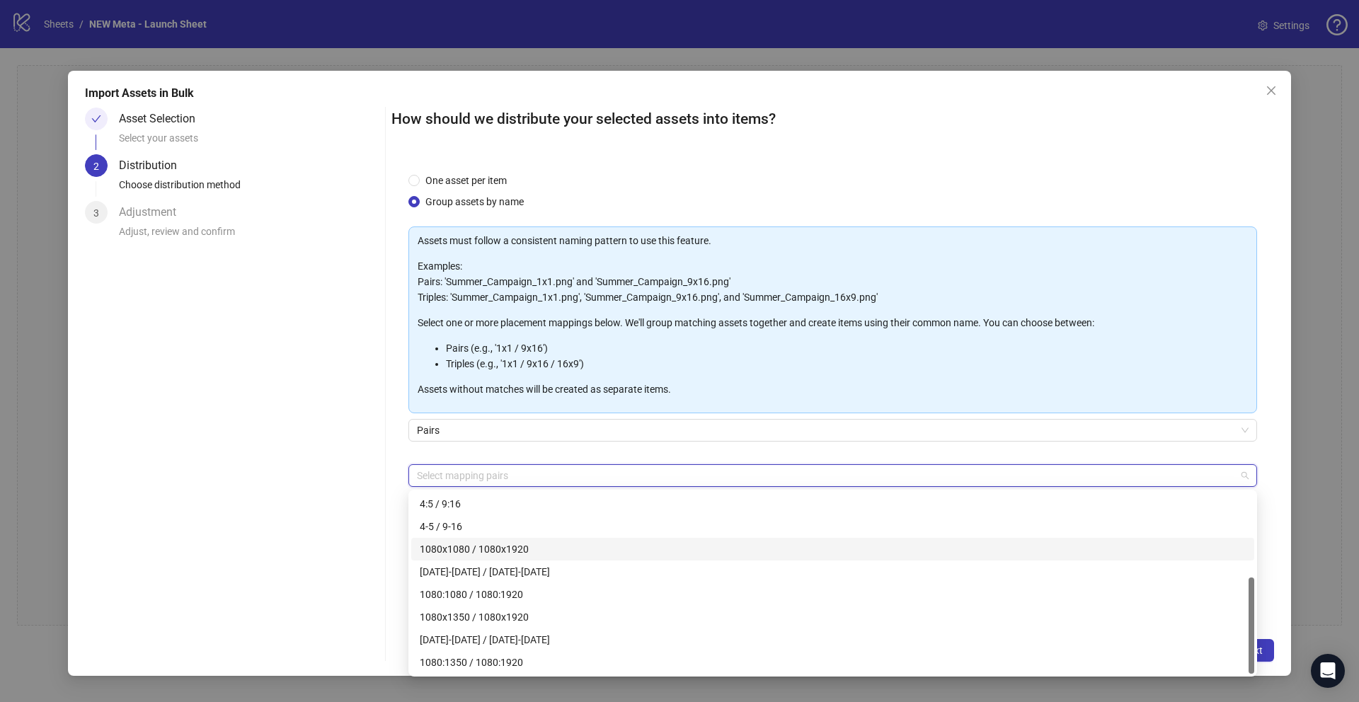
click at [517, 552] on div "1080x1080 / 1080x1920" at bounding box center [833, 550] width 826 height 16
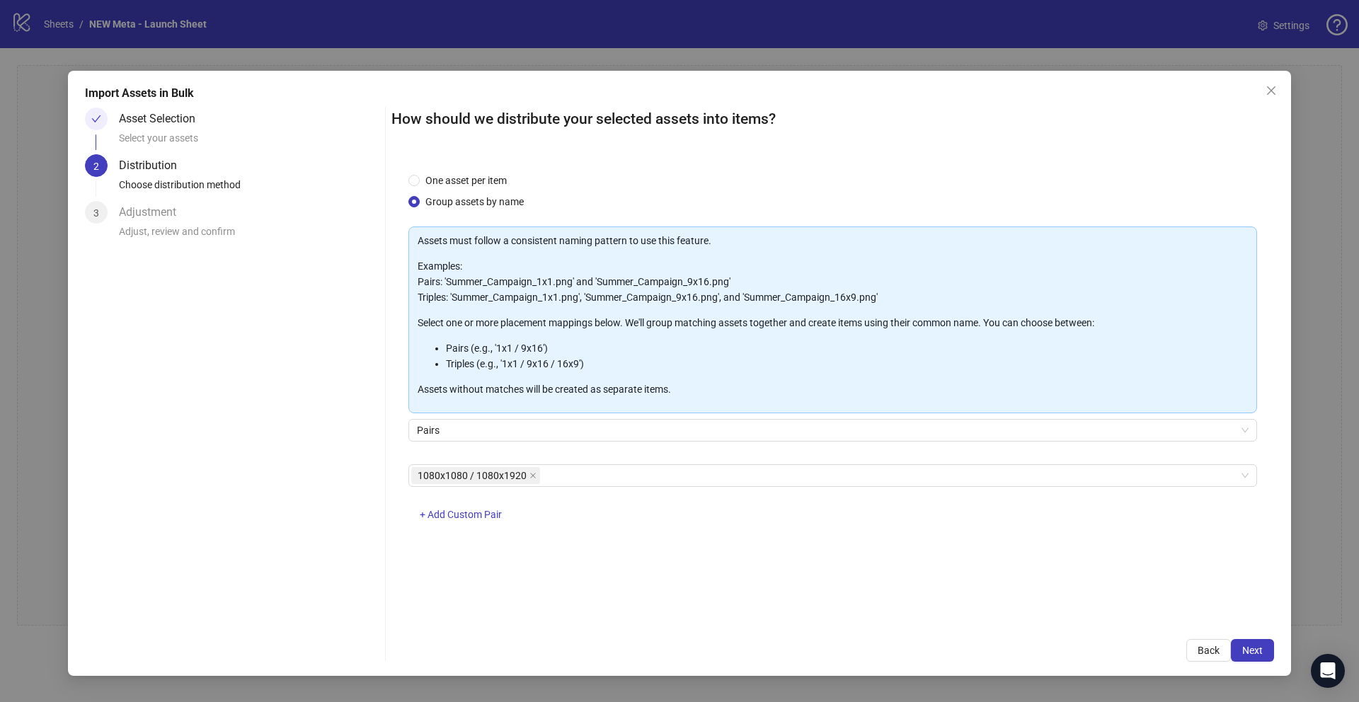
click at [1286, 563] on div "Import Assets in Bulk Asset Selection Select your assets 2 Distribution Choose …" at bounding box center [679, 373] width 1223 height 605
click at [1261, 645] on span "Next" at bounding box center [1252, 650] width 21 height 11
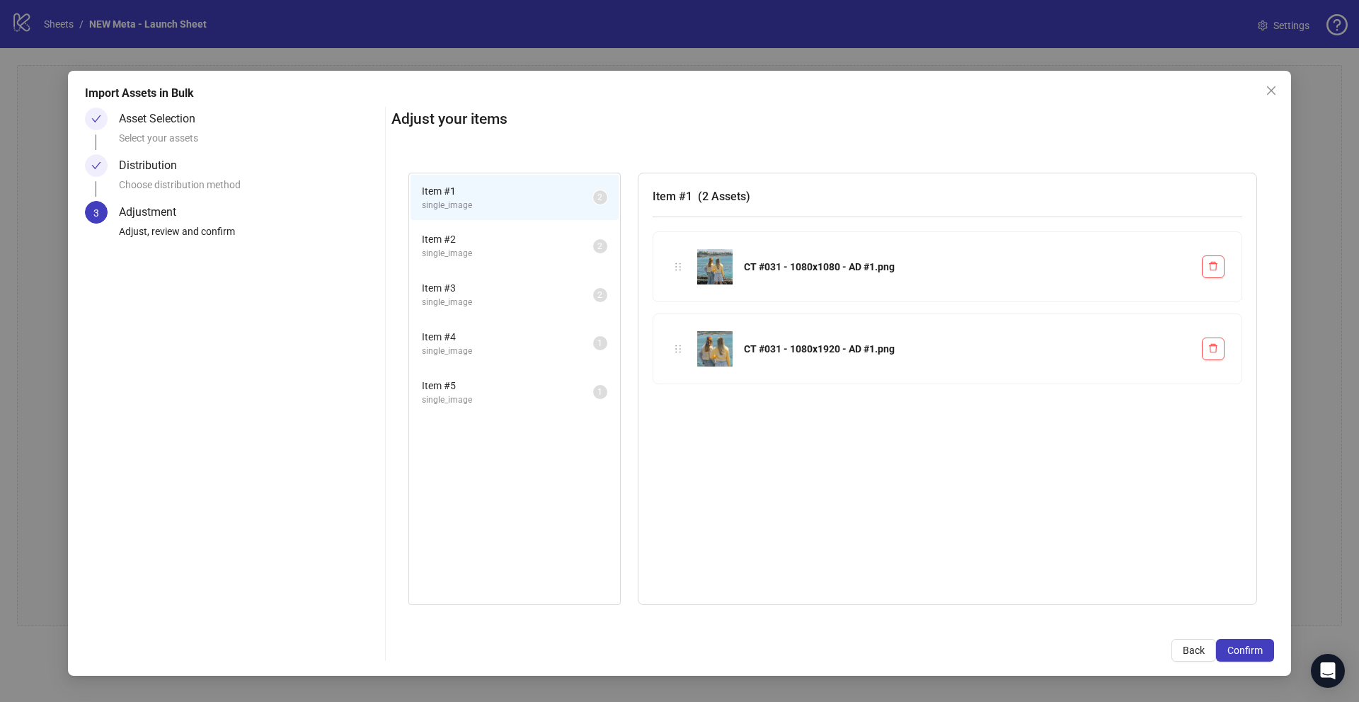
click at [489, 243] on span "Item # 2" at bounding box center [507, 239] width 171 height 16
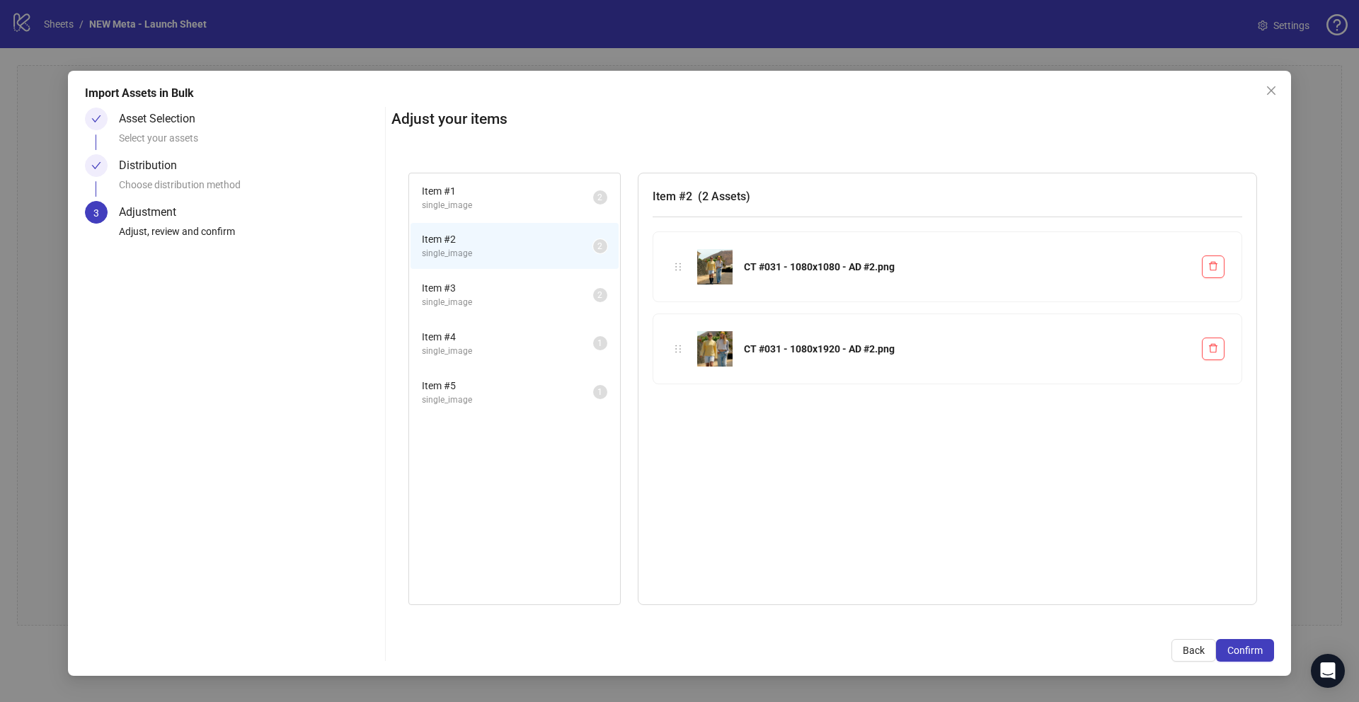
click at [510, 311] on li "Item # 3 single_image 2" at bounding box center [515, 295] width 208 height 46
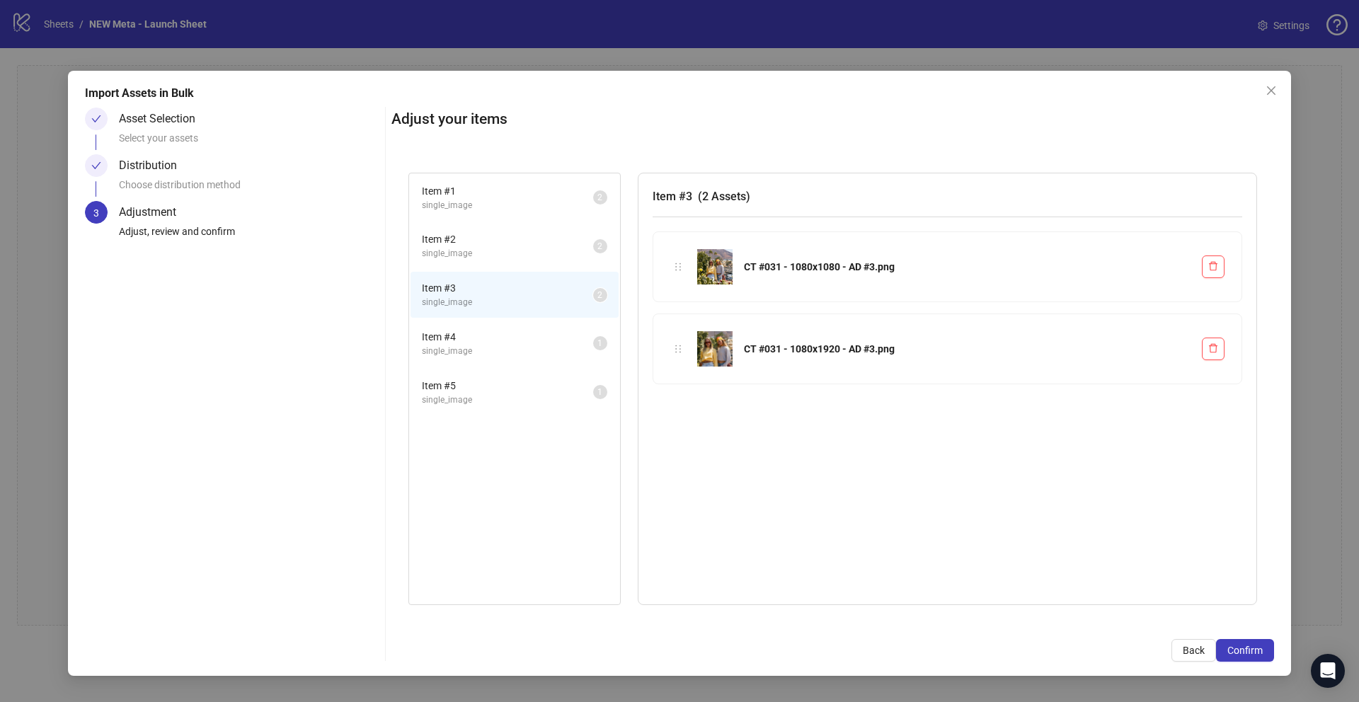
click at [508, 328] on li "Item # 4 single_image 1" at bounding box center [515, 344] width 208 height 46
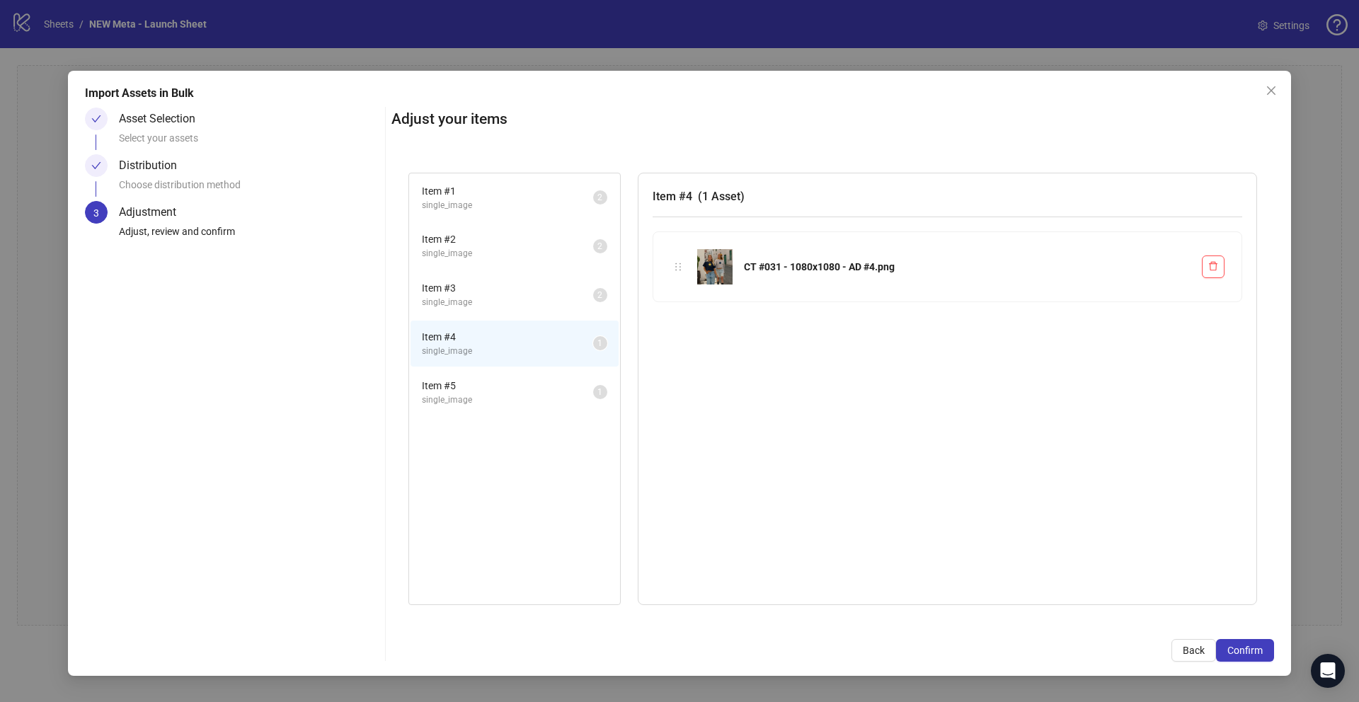
click at [506, 384] on span "Item # 5" at bounding box center [507, 386] width 171 height 16
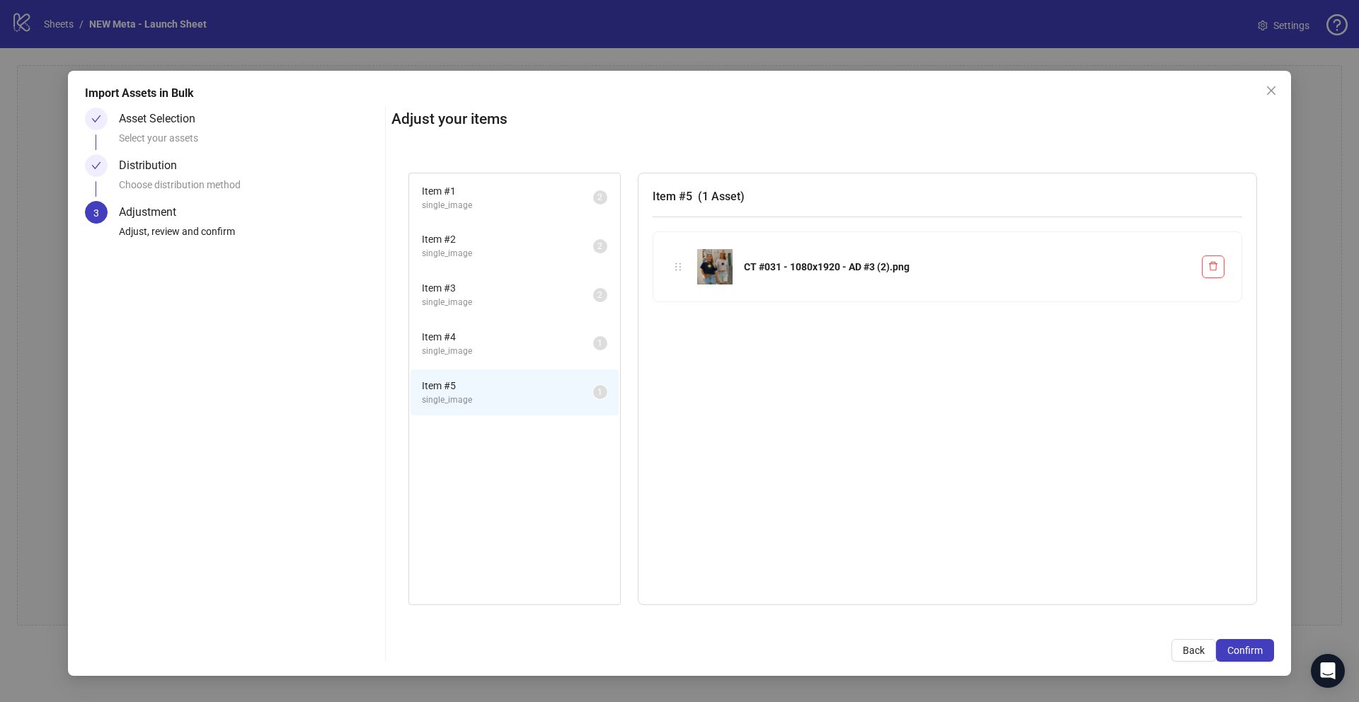
click at [500, 345] on span "single_image" at bounding box center [507, 351] width 171 height 13
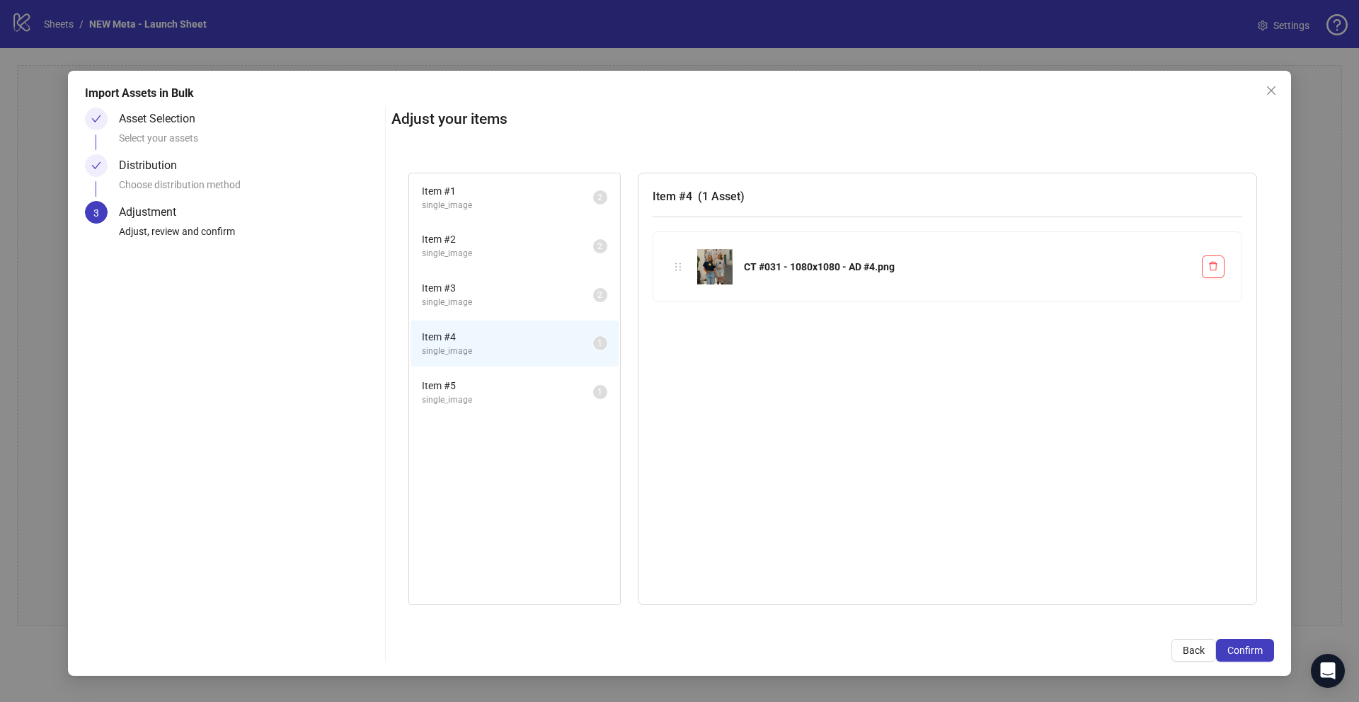
click at [517, 385] on span "Item # 5" at bounding box center [507, 386] width 171 height 16
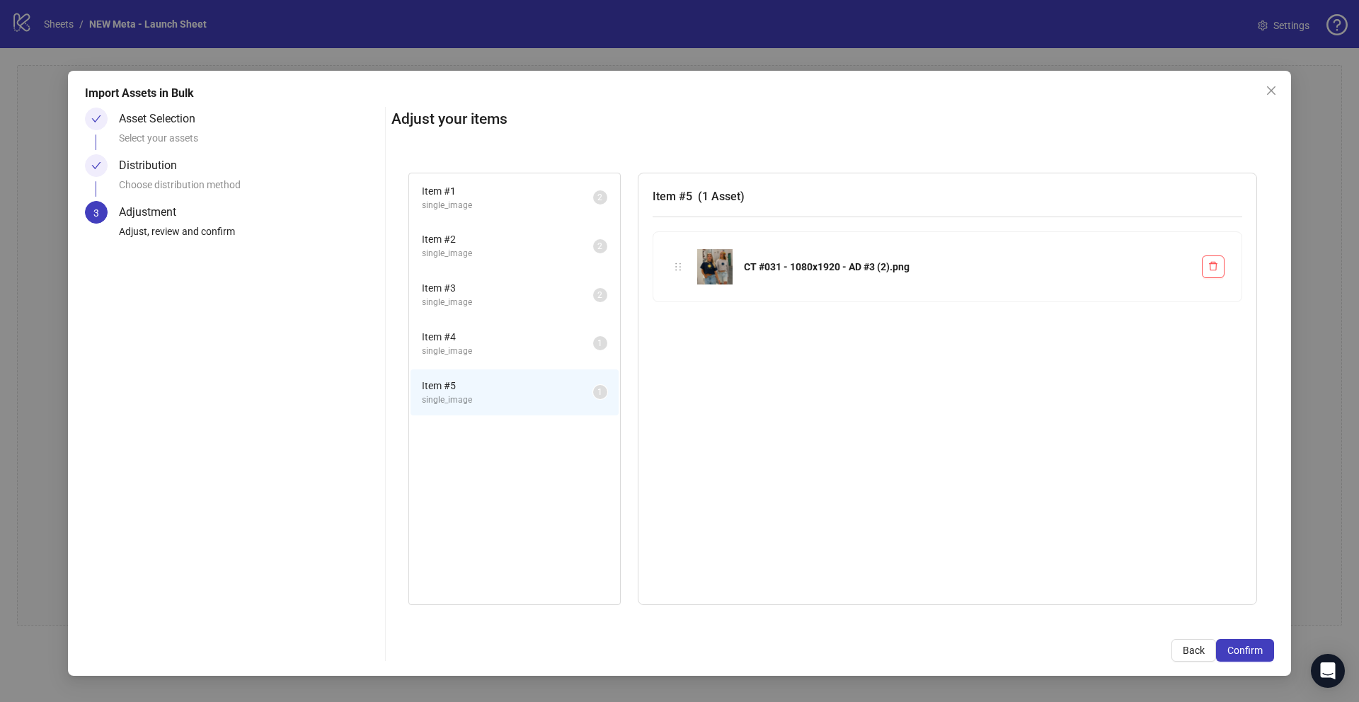
click at [508, 353] on span "single_image" at bounding box center [507, 351] width 171 height 13
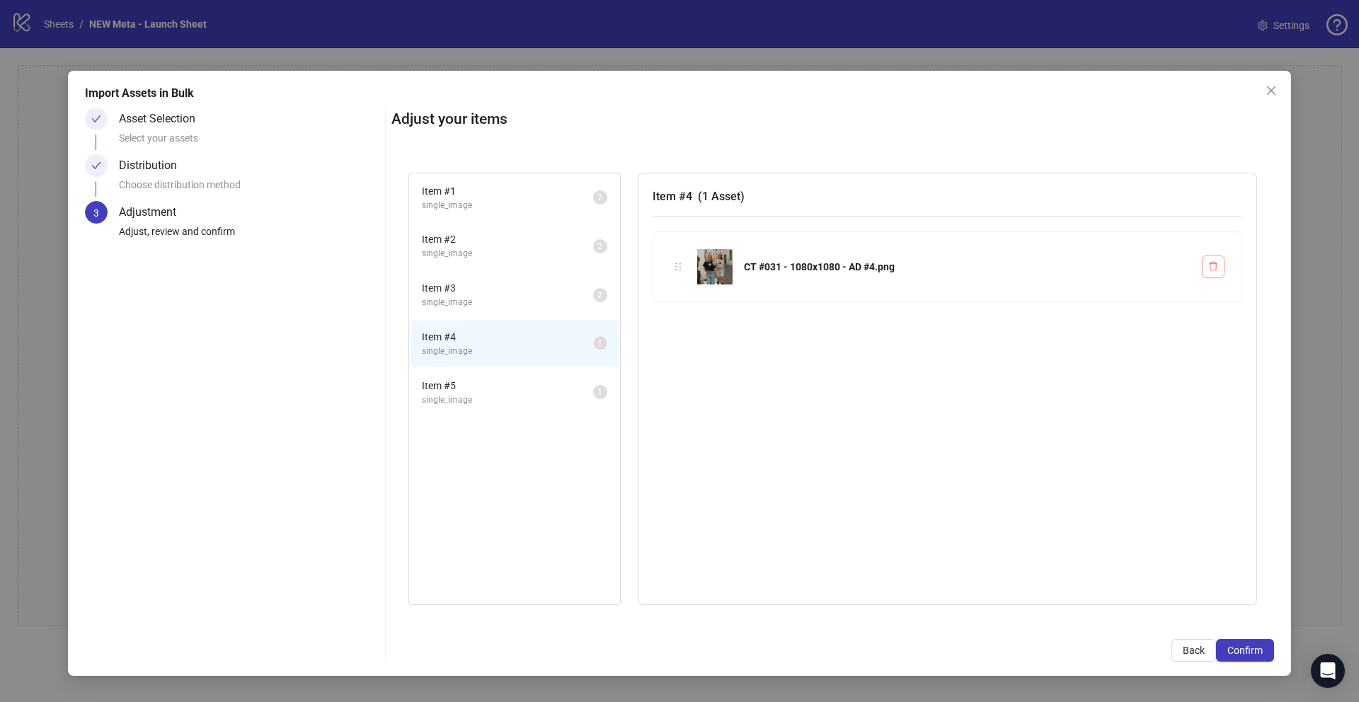
click at [1218, 262] on icon "delete" at bounding box center [1213, 266] width 10 height 10
click at [1262, 91] on span "Close" at bounding box center [1271, 90] width 23 height 11
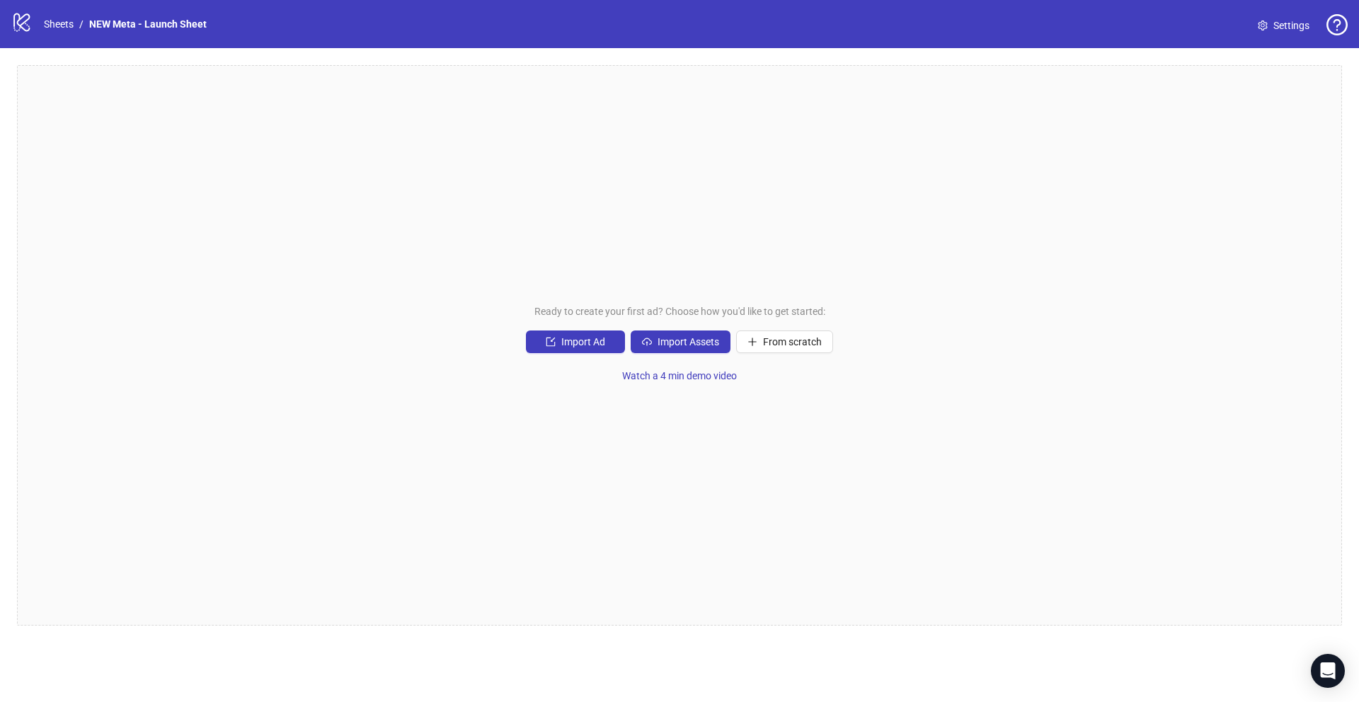
click at [735, 337] on div "Import Ad Import Assets From scratch" at bounding box center [679, 342] width 307 height 23
click at [727, 341] on button "Import Assets" at bounding box center [681, 342] width 100 height 23
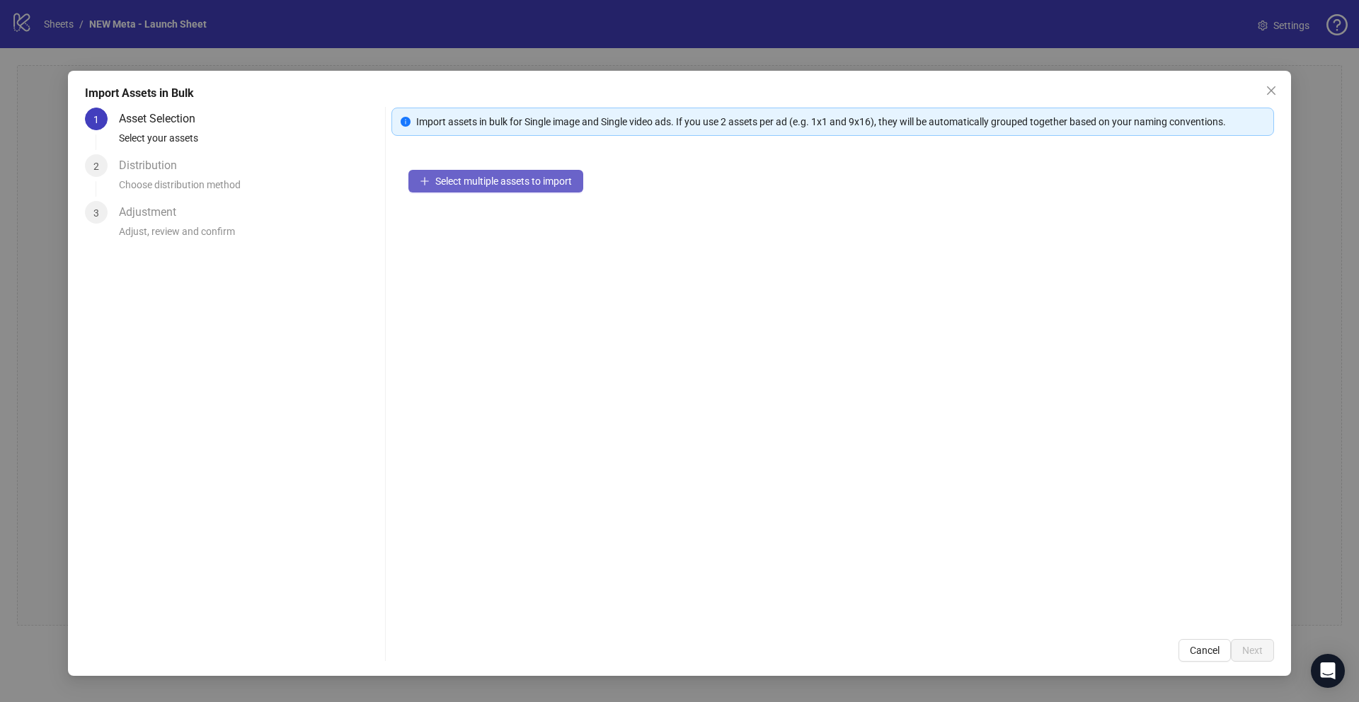
click at [466, 192] on button "Select multiple assets to import" at bounding box center [495, 181] width 175 height 23
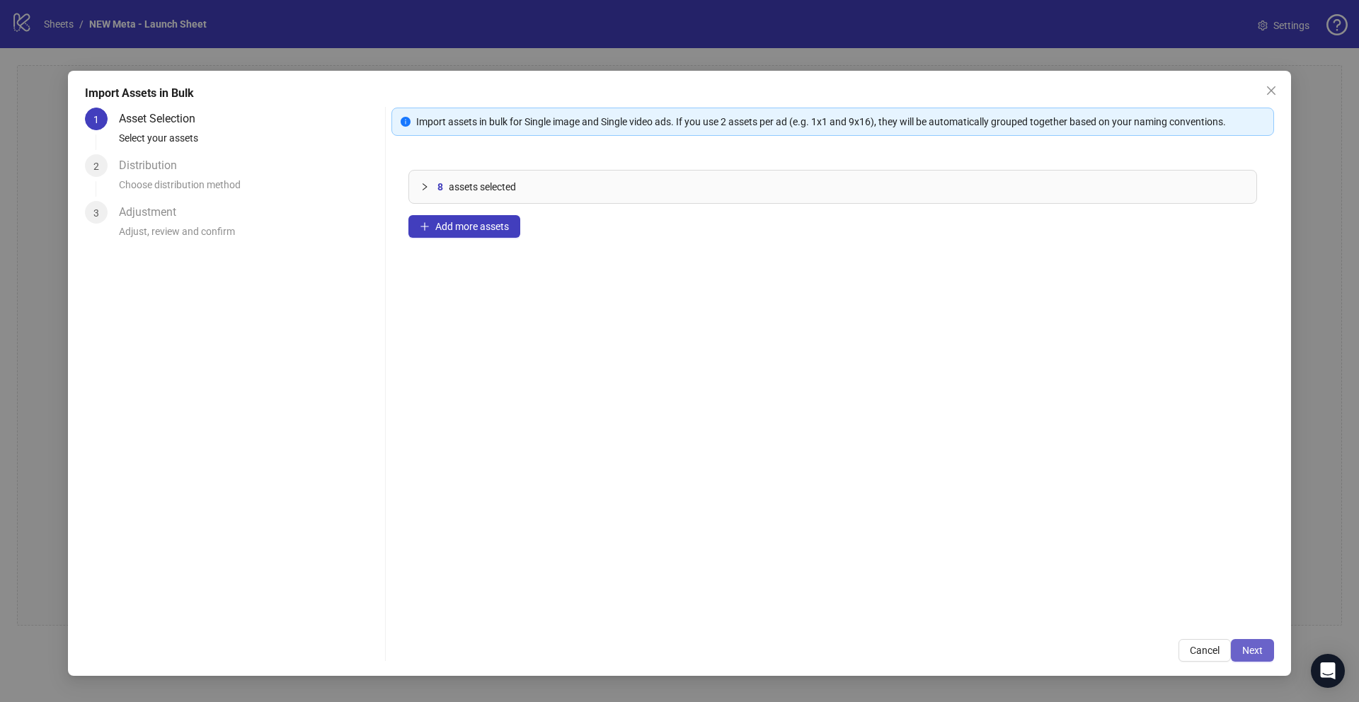
click at [1254, 646] on span "Next" at bounding box center [1252, 650] width 21 height 11
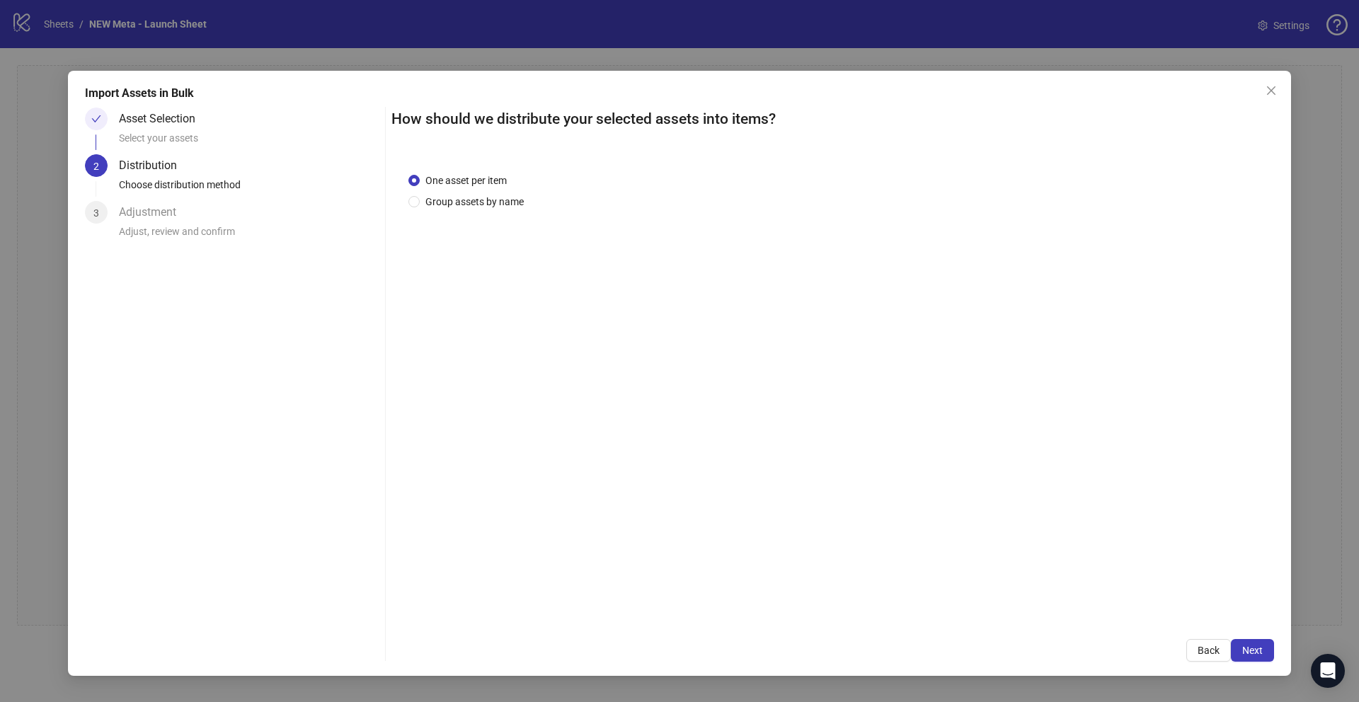
click at [452, 190] on div "One asset per item Group assets by name" at bounding box center [468, 191] width 121 height 37
click at [456, 199] on span "Group assets by name" at bounding box center [475, 202] width 110 height 16
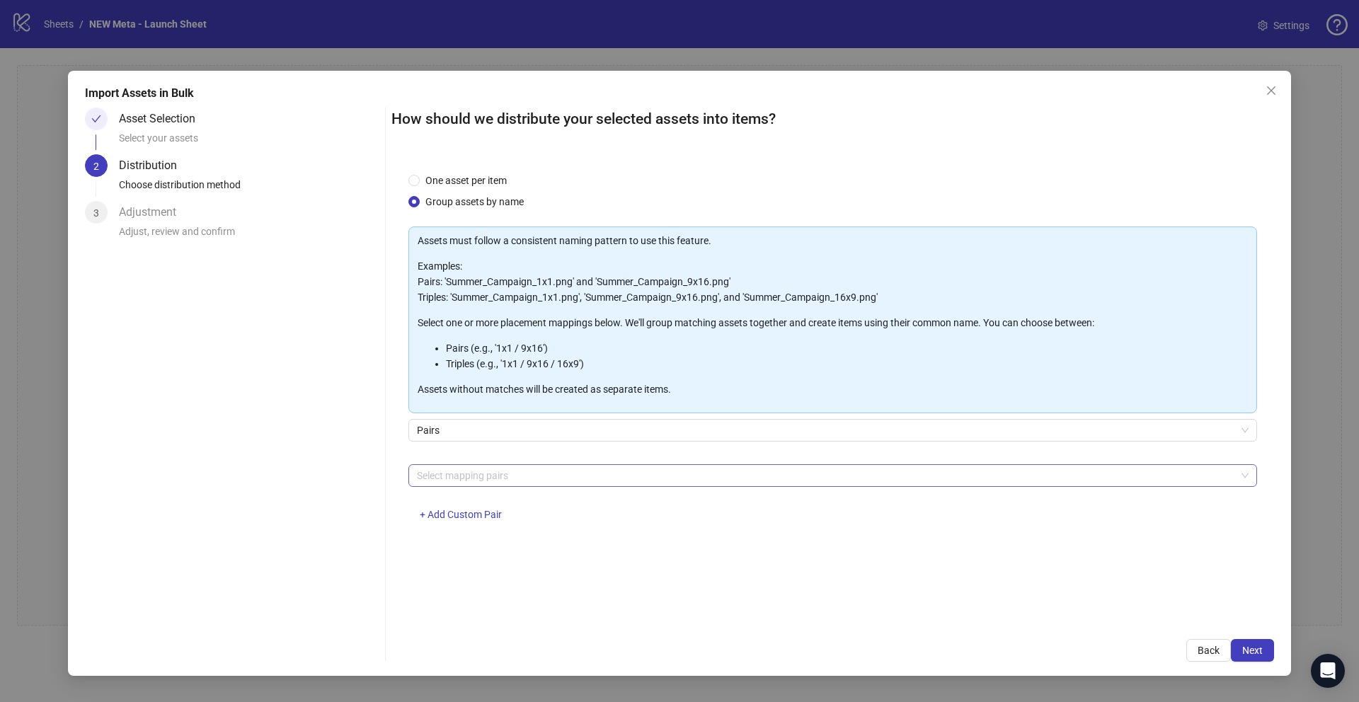
click at [511, 469] on div at bounding box center [825, 476] width 828 height 20
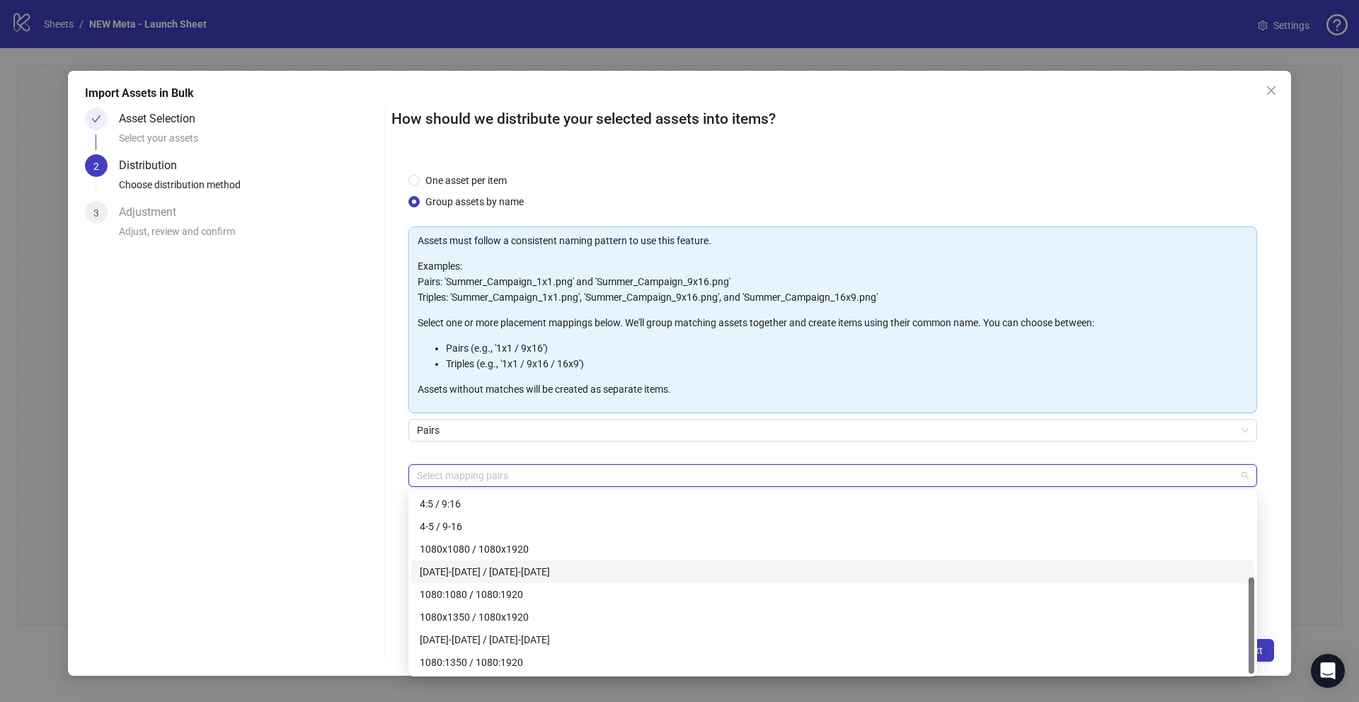
scroll to position [115, 0]
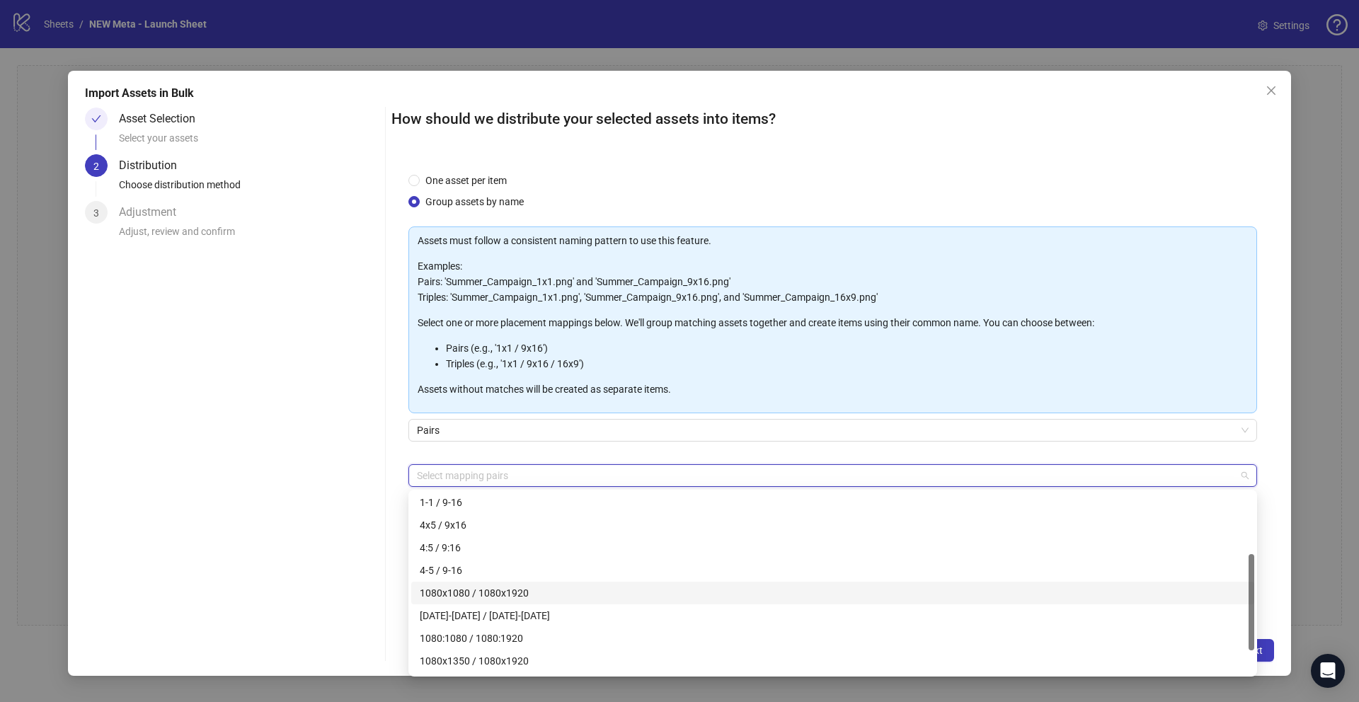
click at [526, 590] on div "1080x1080 / 1080x1920" at bounding box center [833, 593] width 826 height 16
click at [895, 451] on div "Pairs" at bounding box center [832, 439] width 849 height 40
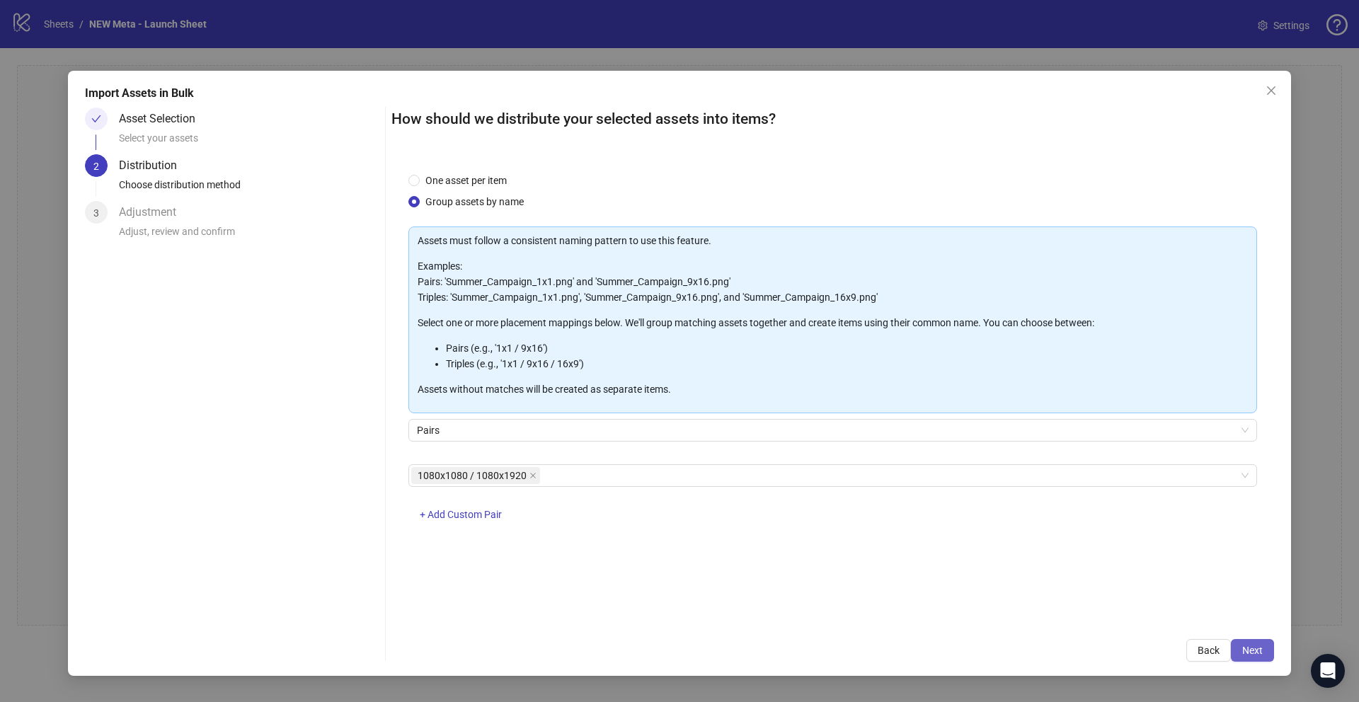
click at [1260, 648] on span "Next" at bounding box center [1252, 650] width 21 height 11
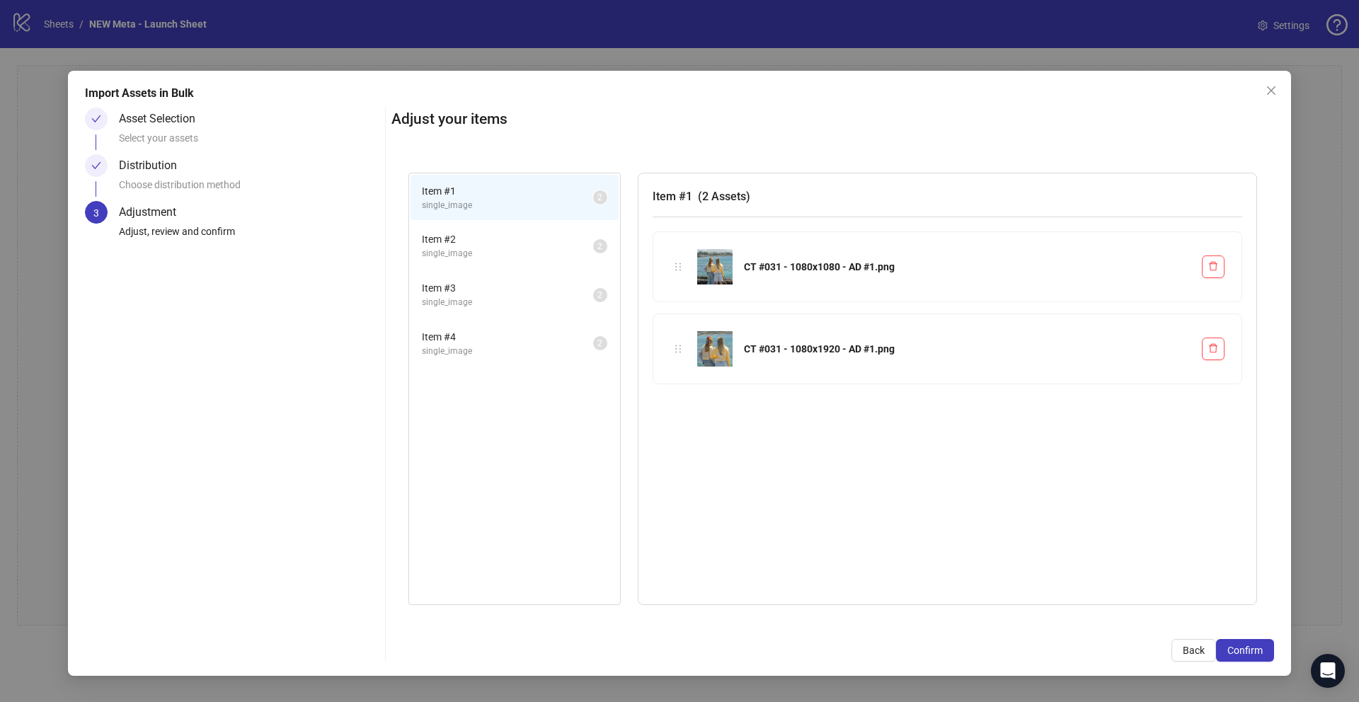
click at [495, 213] on li "Item # 1 single_image 2" at bounding box center [515, 198] width 208 height 46
click at [503, 267] on li "Item # 2 single_image 2" at bounding box center [515, 246] width 208 height 46
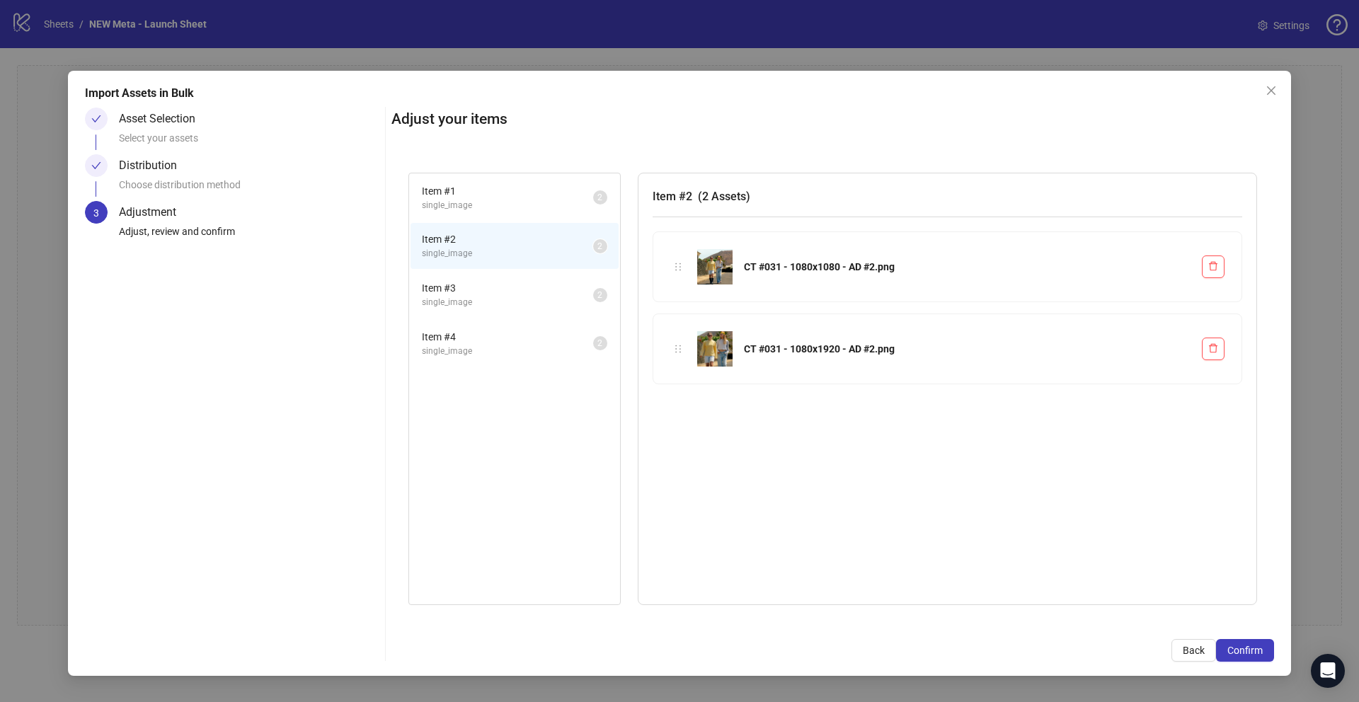
click at [512, 297] on span "single_image" at bounding box center [507, 302] width 171 height 13
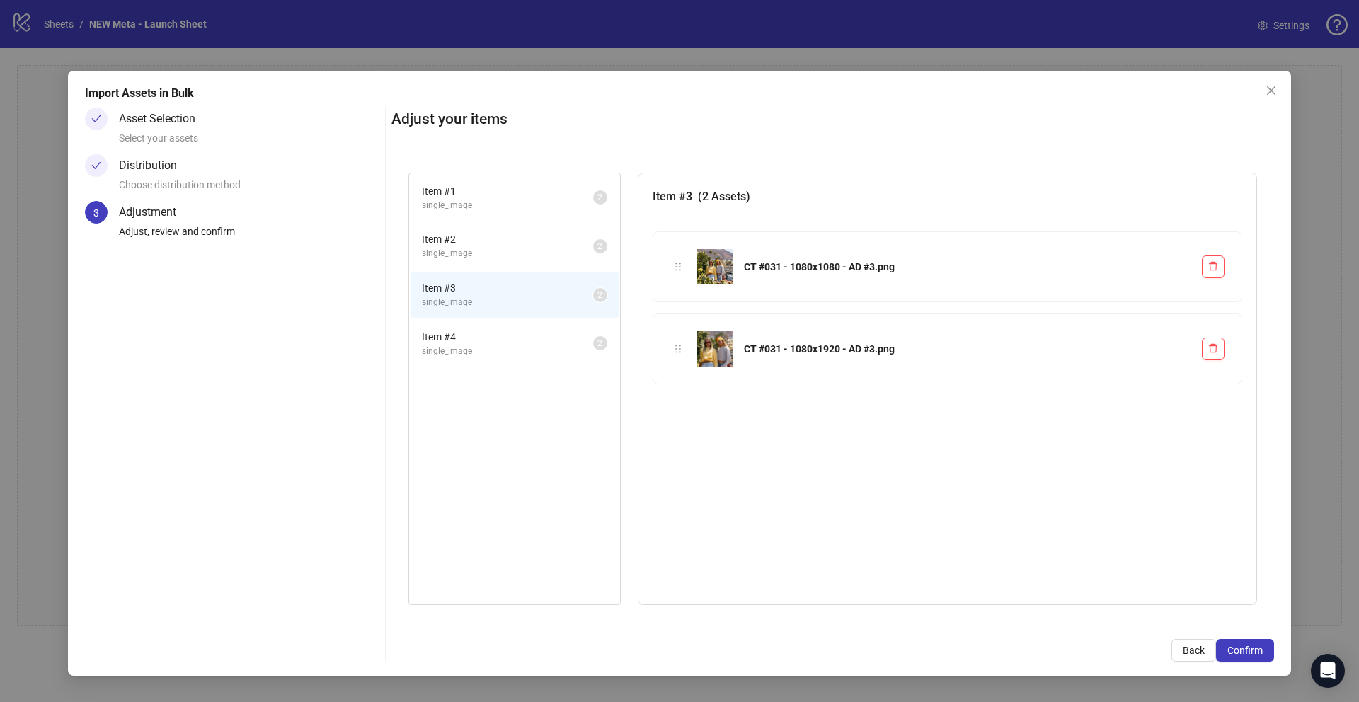
click at [515, 319] on div "Item # 4 single_image 2" at bounding box center [514, 343] width 211 height 49
click at [509, 341] on span "Item # 4" at bounding box center [507, 337] width 171 height 16
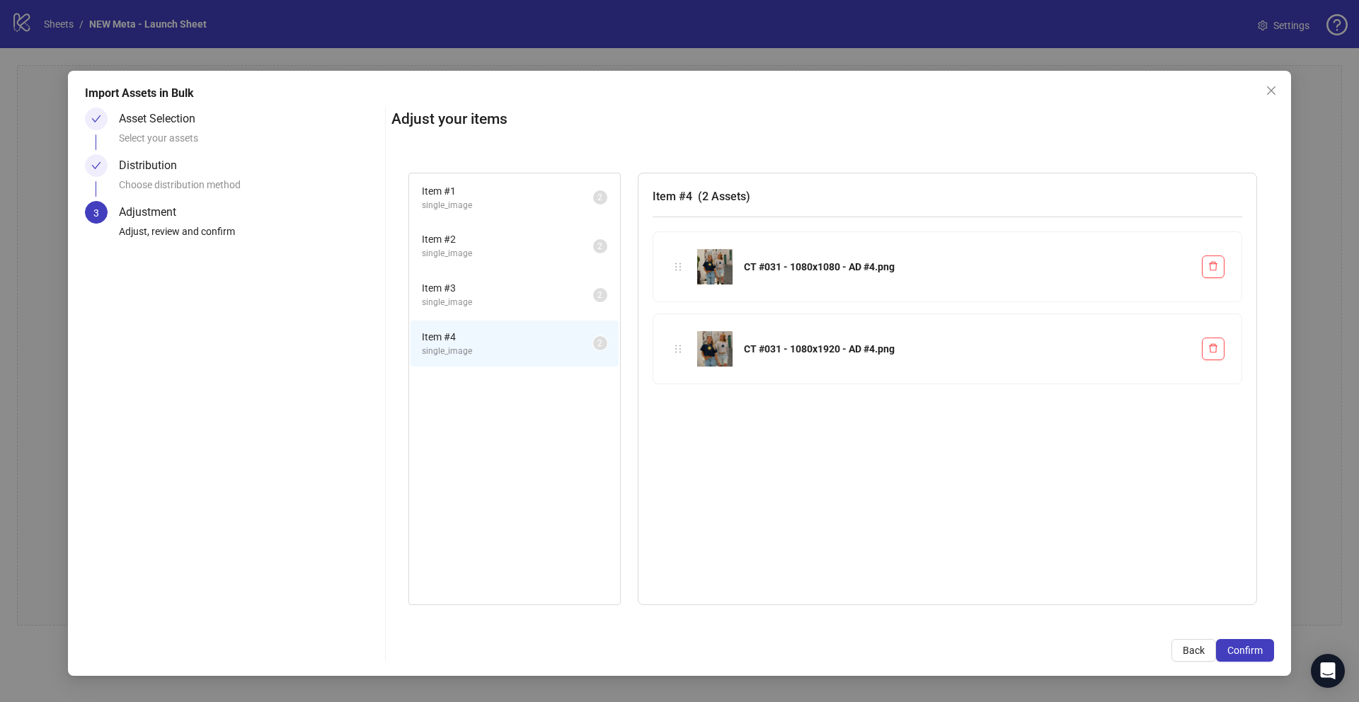
drag, startPoint x: 1276, startPoint y: 675, endPoint x: 1271, endPoint y: 662, distance: 13.4
click at [1273, 668] on div "Import Assets in Bulk Asset Selection Select your assets Distribution Choose di…" at bounding box center [679, 373] width 1223 height 605
click at [1268, 658] on button "Confirm" at bounding box center [1245, 650] width 58 height 23
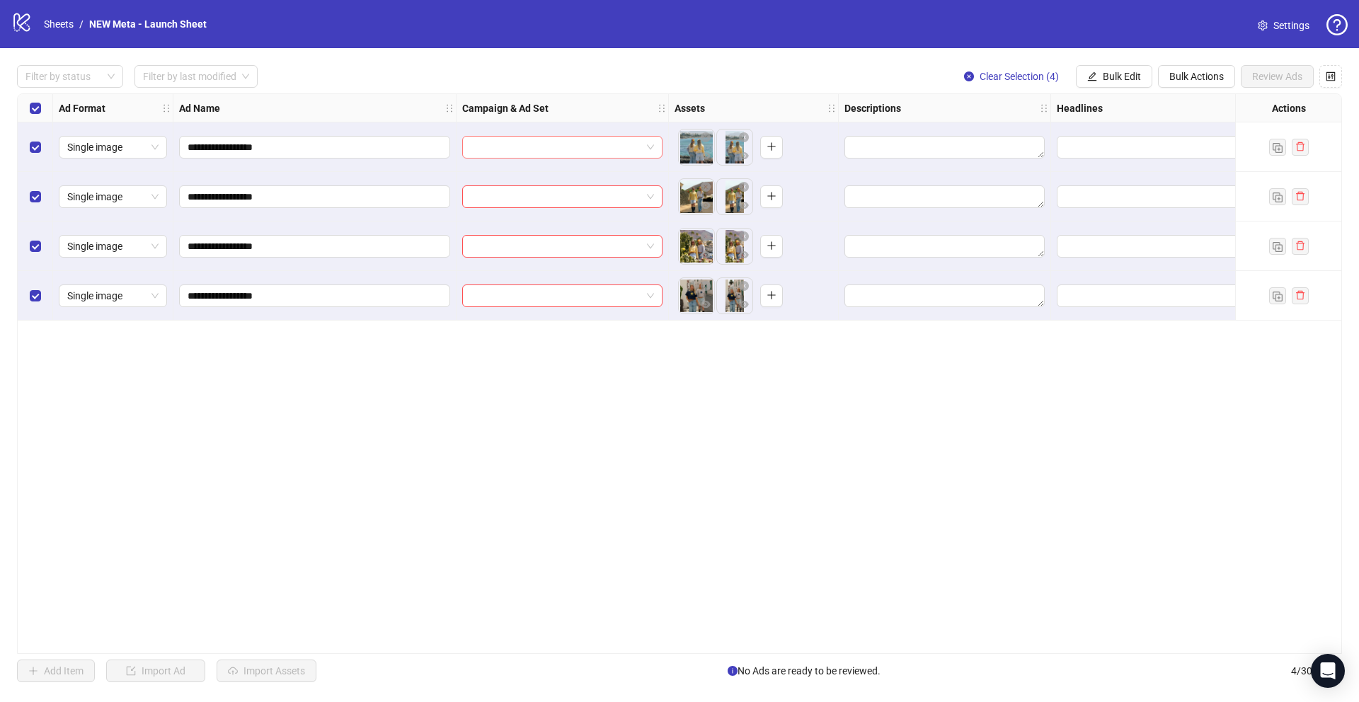
click at [596, 149] on input "search" at bounding box center [556, 147] width 171 height 21
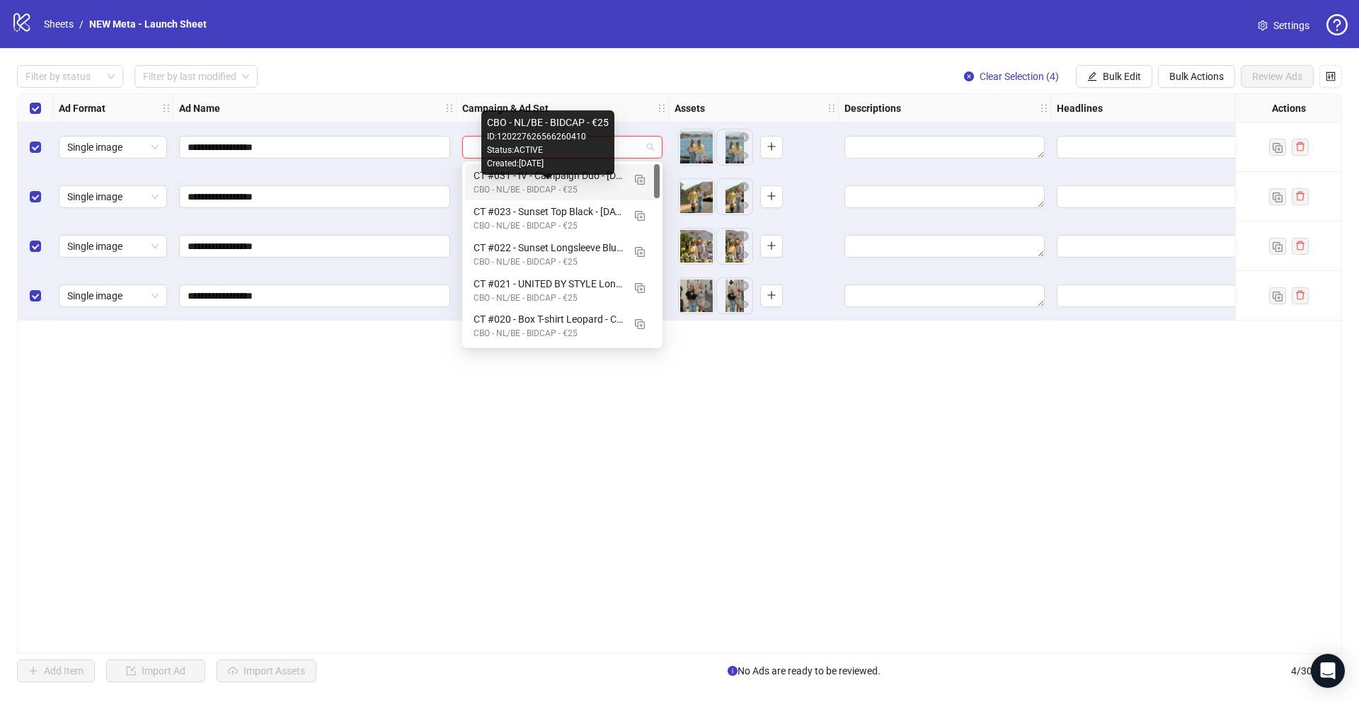
click at [598, 179] on div "CT #031 - IV - Campaign Duo - [DATE]" at bounding box center [548, 176] width 149 height 16
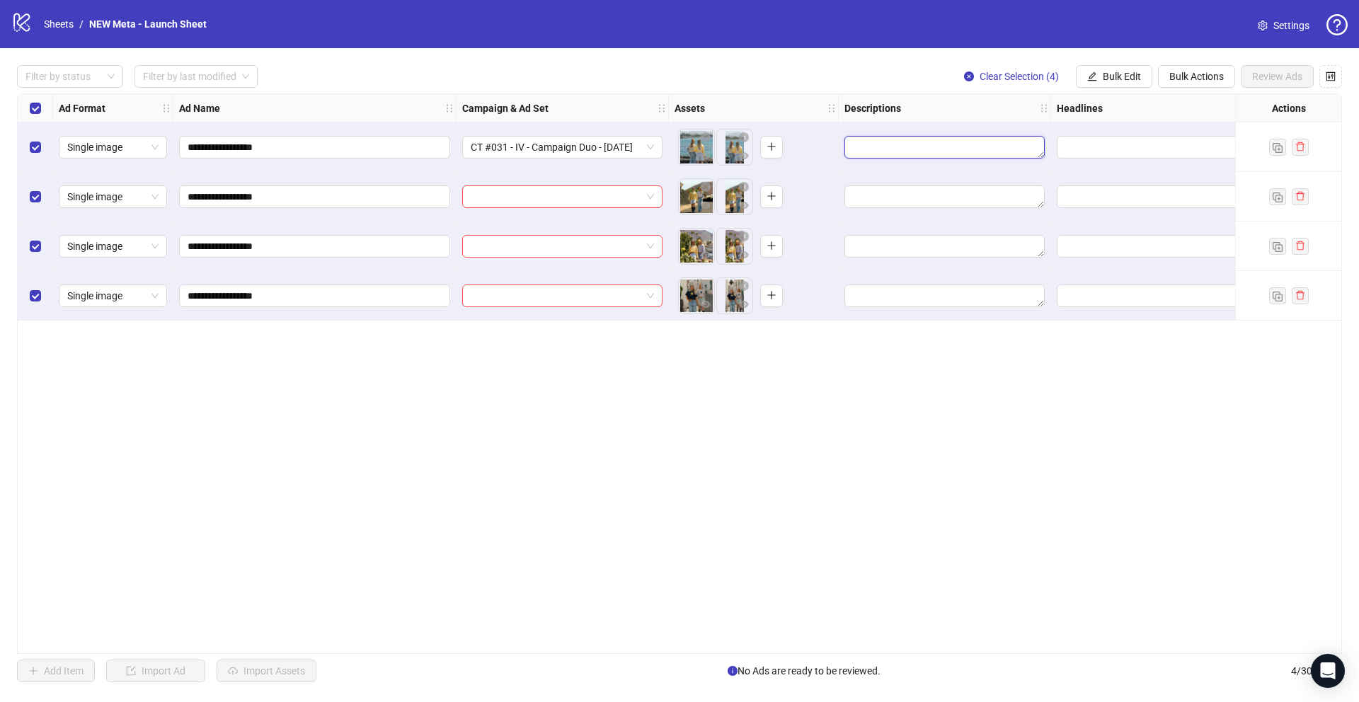
click at [918, 151] on textarea "Edit values" at bounding box center [945, 147] width 200 height 23
click at [1155, 151] on input "Edit values" at bounding box center [1155, 147] width 181 height 16
type input "**********"
click at [1177, 212] on span "Add" at bounding box center [1180, 212] width 18 height 11
type input "**********"
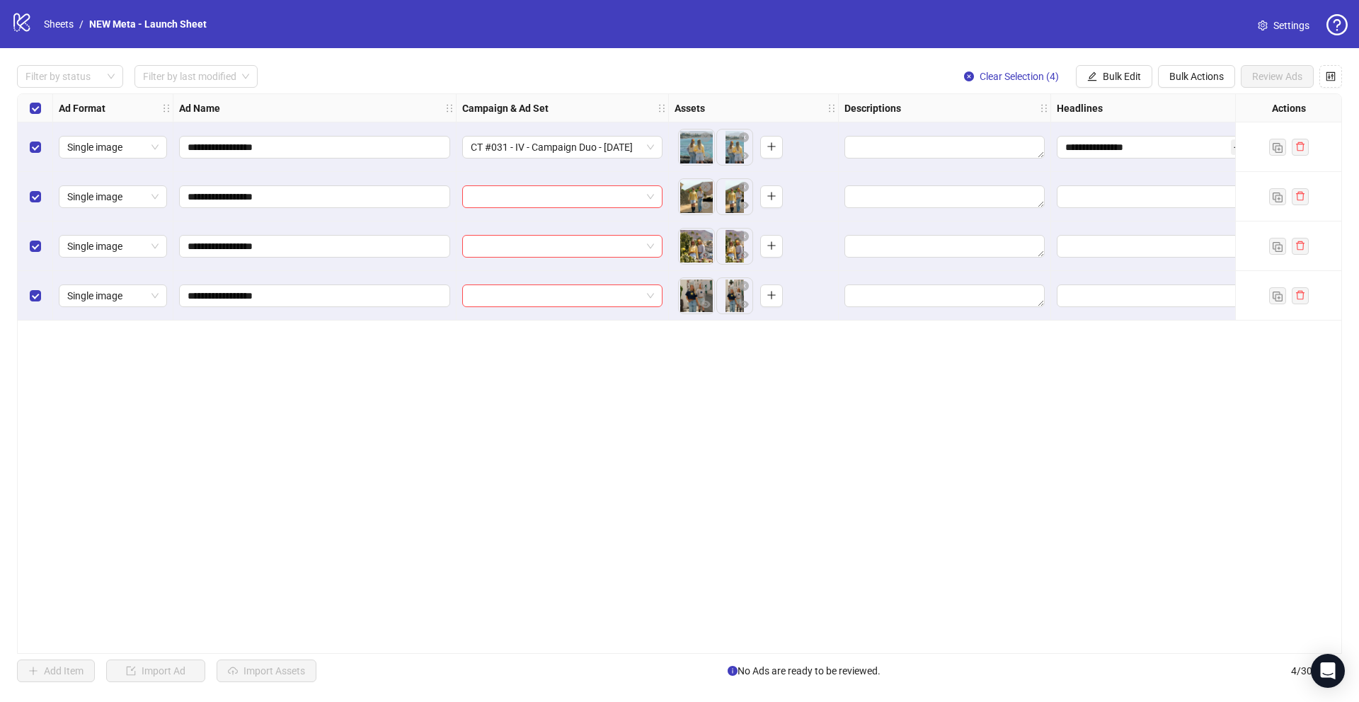
click at [972, 421] on div "**********" at bounding box center [679, 373] width 1325 height 561
drag, startPoint x: 634, startPoint y: 653, endPoint x: 878, endPoint y: 660, distance: 243.6
click at [878, 661] on div "**********" at bounding box center [679, 373] width 1359 height 651
click at [747, 653] on div "**********" at bounding box center [679, 373] width 1325 height 561
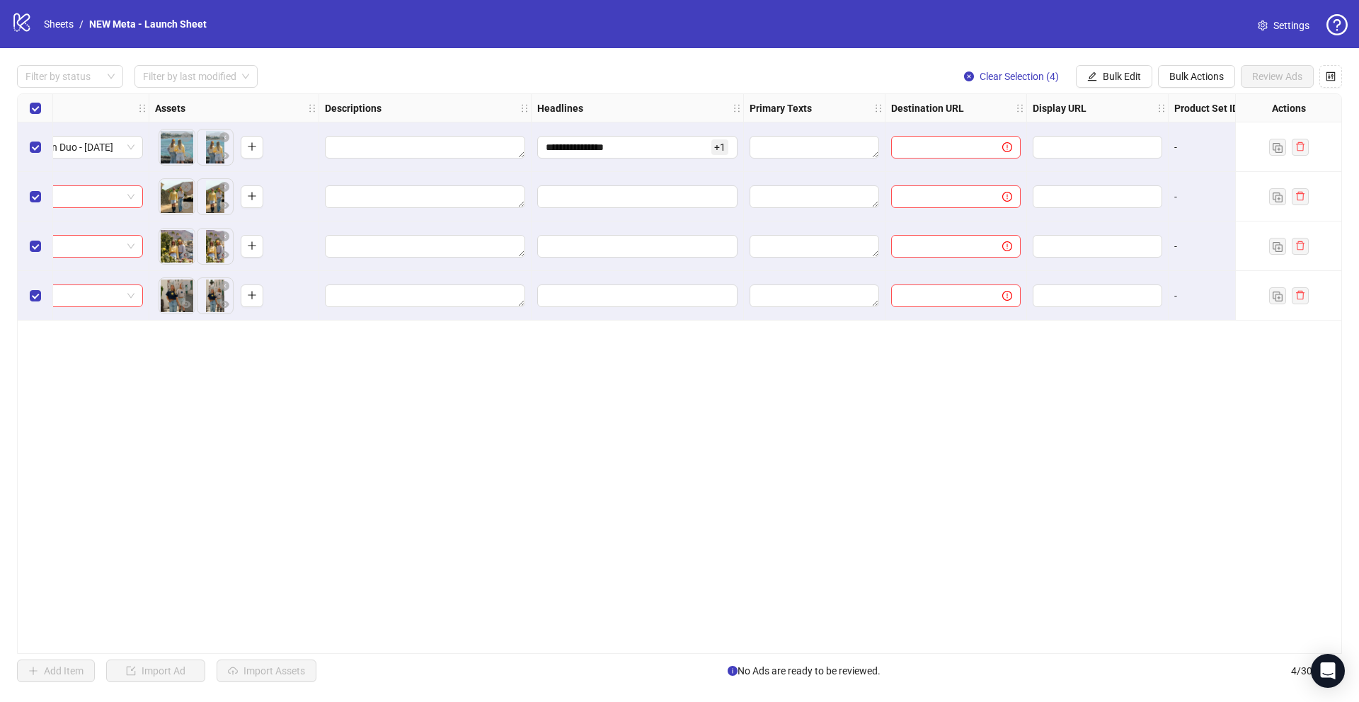
scroll to position [0, 539]
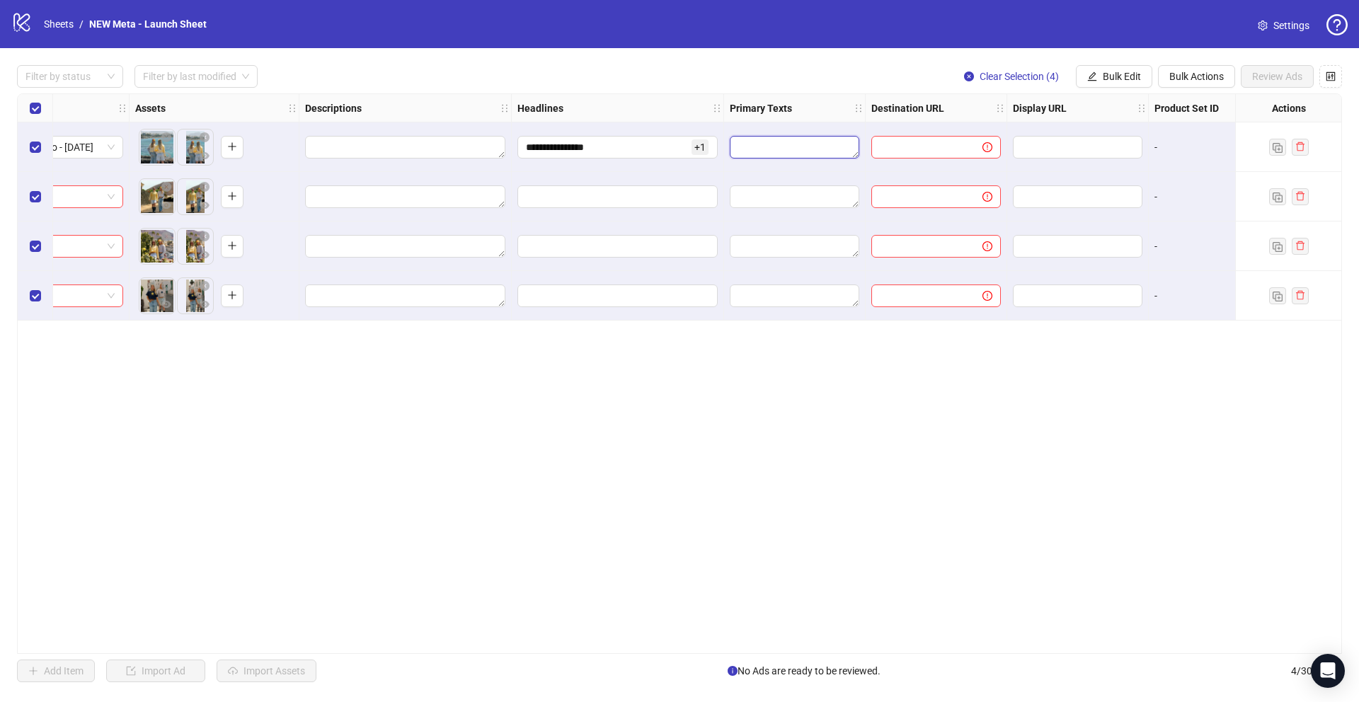
click at [793, 149] on textarea "Edit values" at bounding box center [795, 147] width 130 height 23
type textarea "**********"
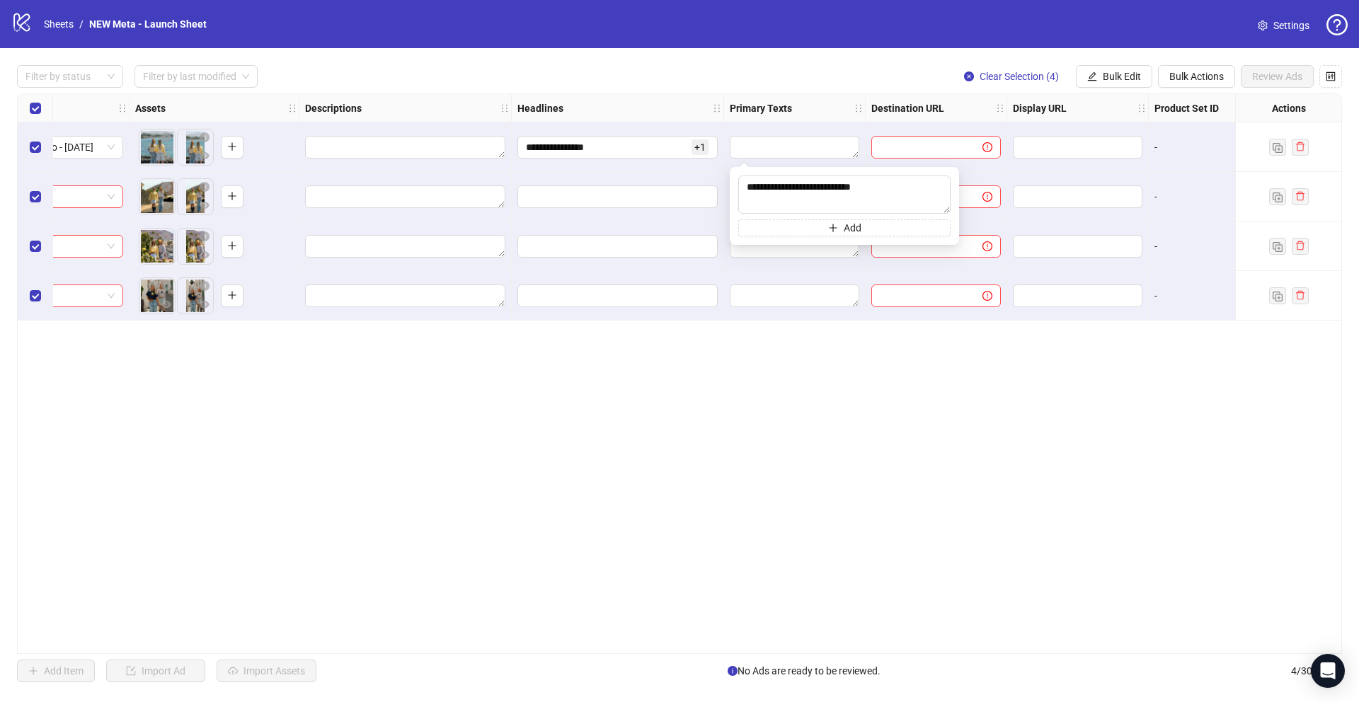
click at [799, 375] on div "**********" at bounding box center [679, 373] width 1325 height 561
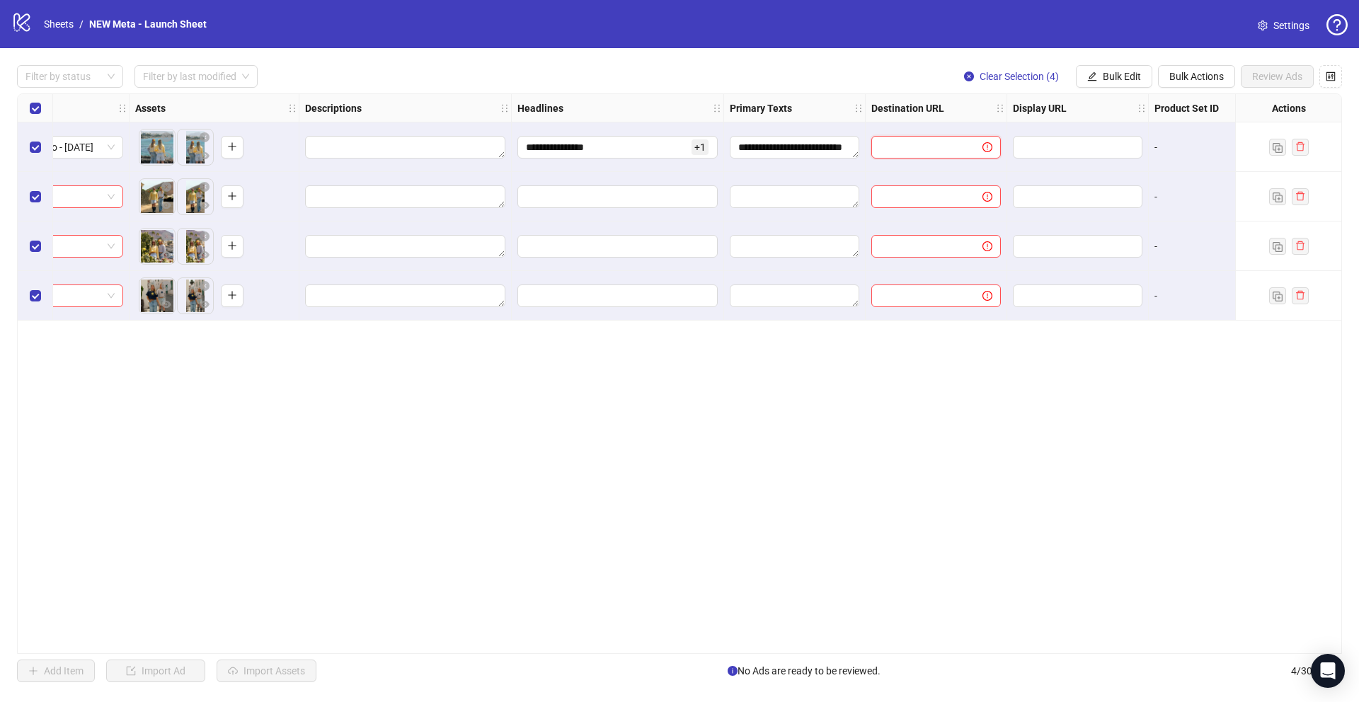
click at [926, 146] on input "text" at bounding box center [921, 147] width 83 height 16
type input "**********"
click at [913, 432] on div "**********" at bounding box center [679, 373] width 1325 height 561
click at [910, 147] on input "**********" at bounding box center [926, 147] width 93 height 16
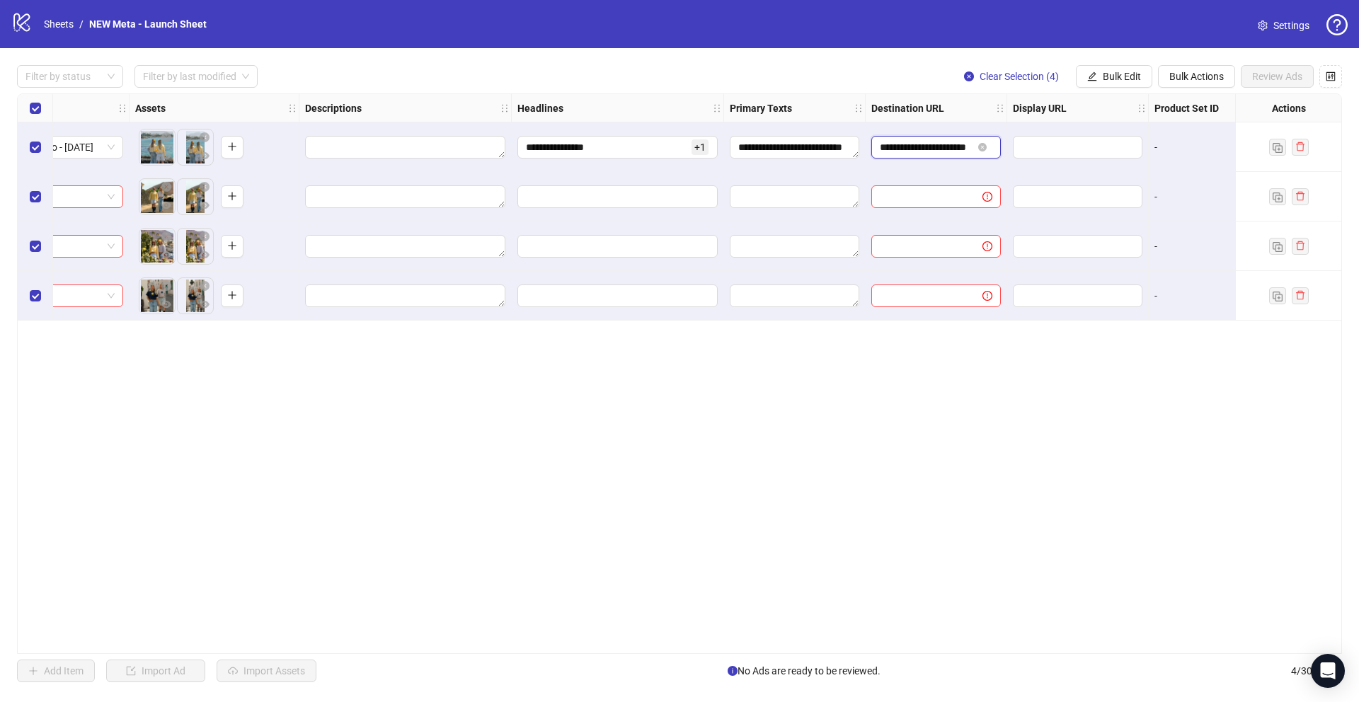
click at [910, 147] on input "**********" at bounding box center [926, 147] width 93 height 16
paste input "**********"
type input "**********"
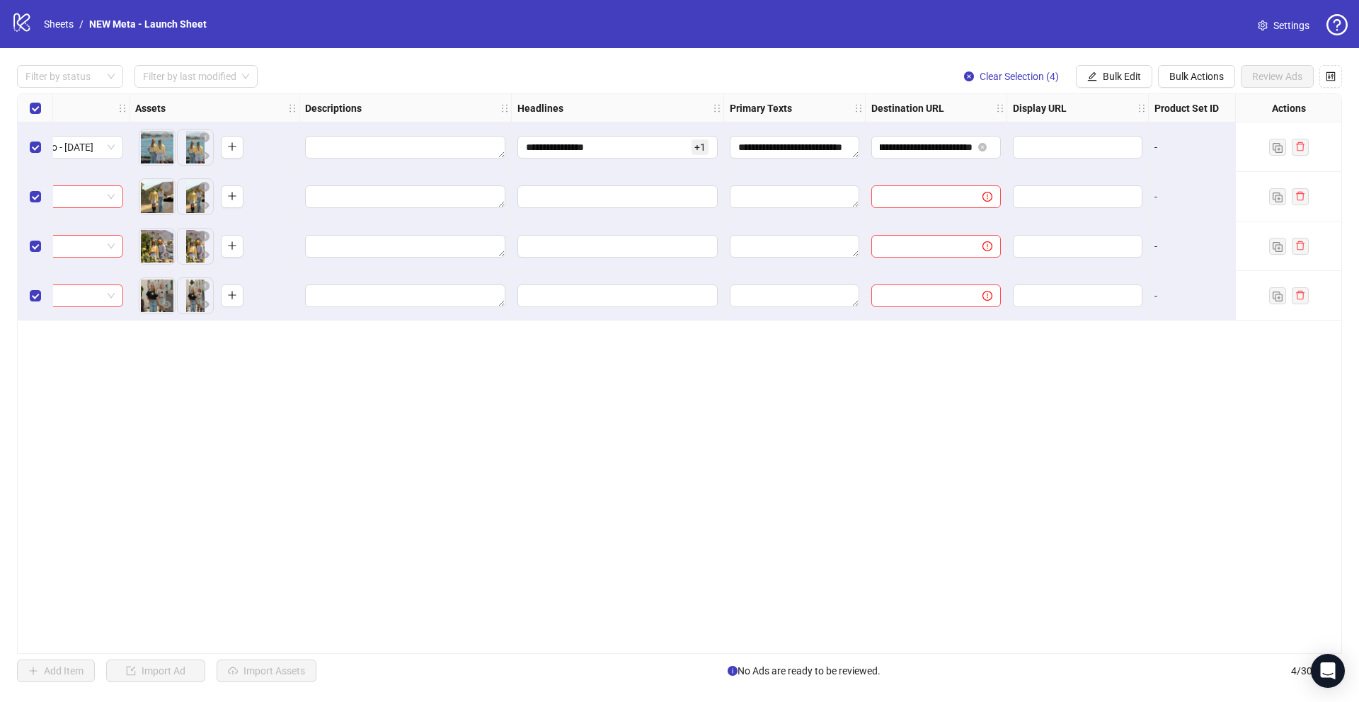
click at [946, 441] on div "**********" at bounding box center [679, 373] width 1325 height 561
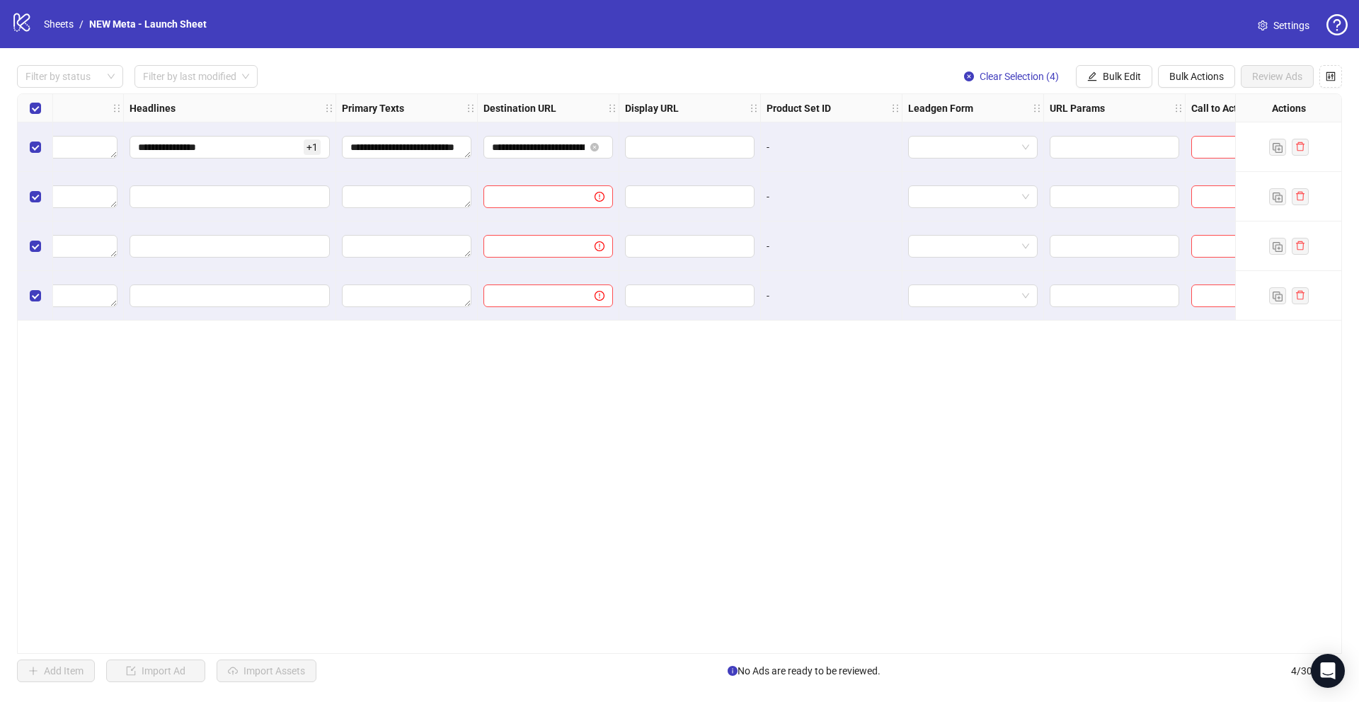
scroll to position [0, 1133]
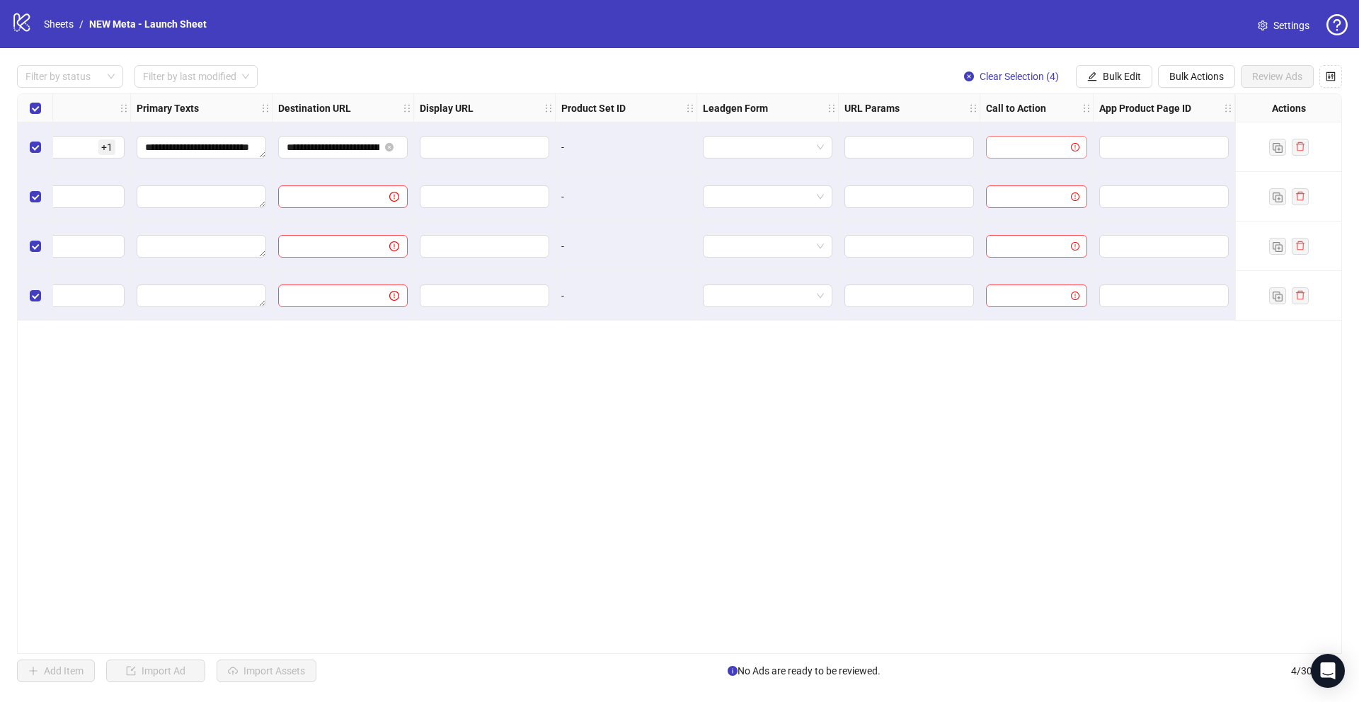
click at [1028, 140] on input "search" at bounding box center [1030, 147] width 71 height 21
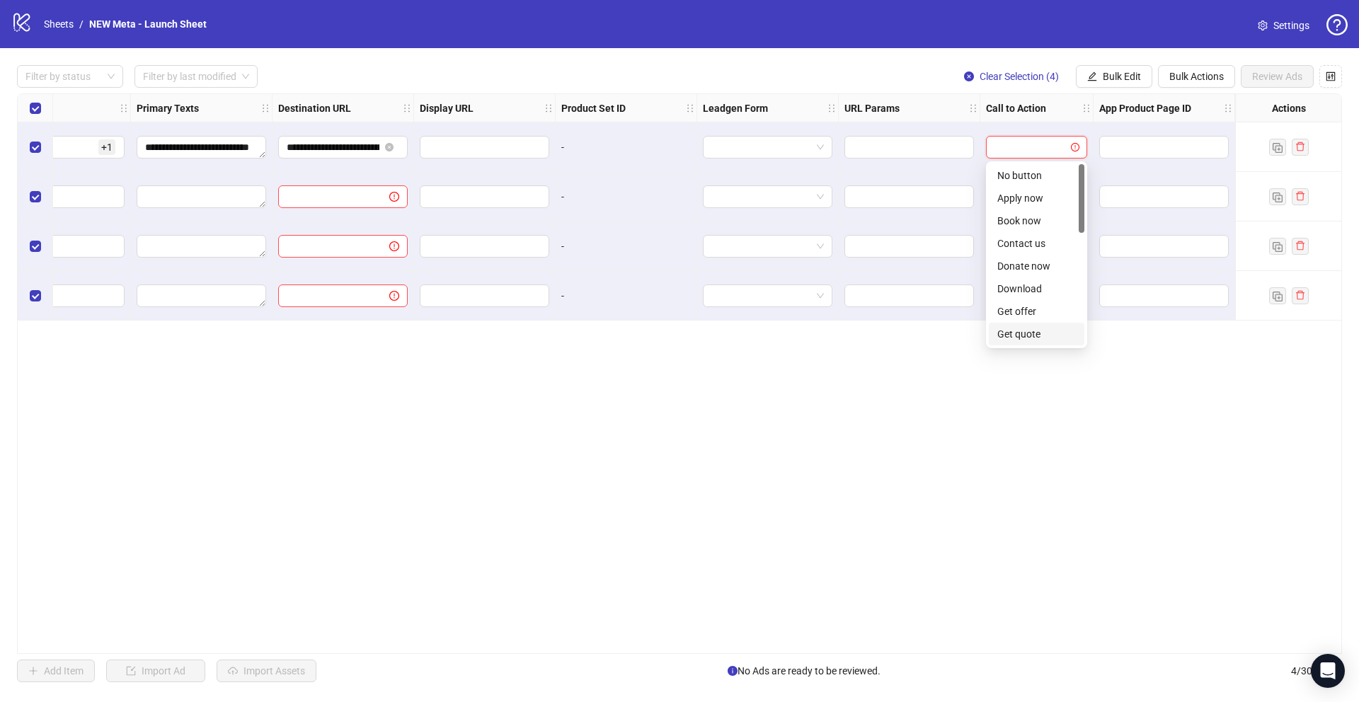
scroll to position [294, 0]
click at [1032, 226] on div "Shop now" at bounding box center [1036, 221] width 79 height 16
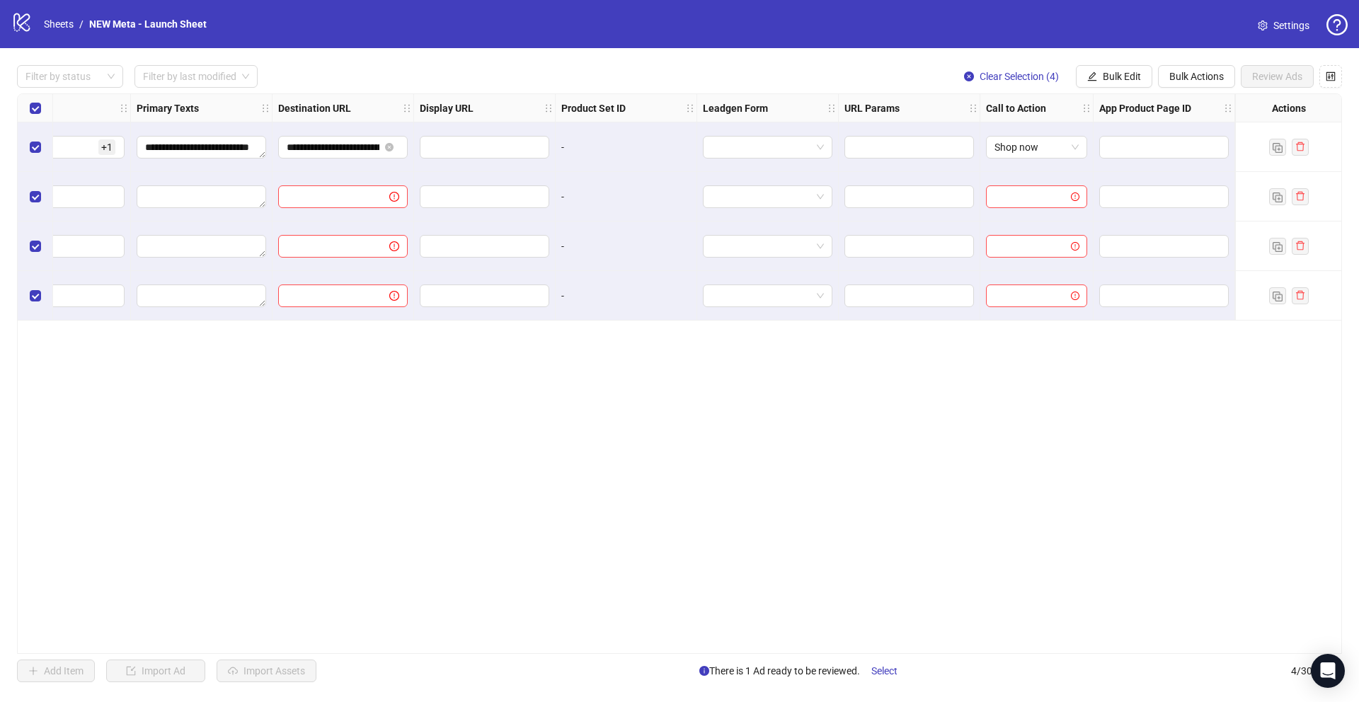
click at [903, 475] on div "**********" at bounding box center [679, 373] width 1325 height 561
click at [1116, 71] on span "Bulk Edit" at bounding box center [1122, 76] width 38 height 11
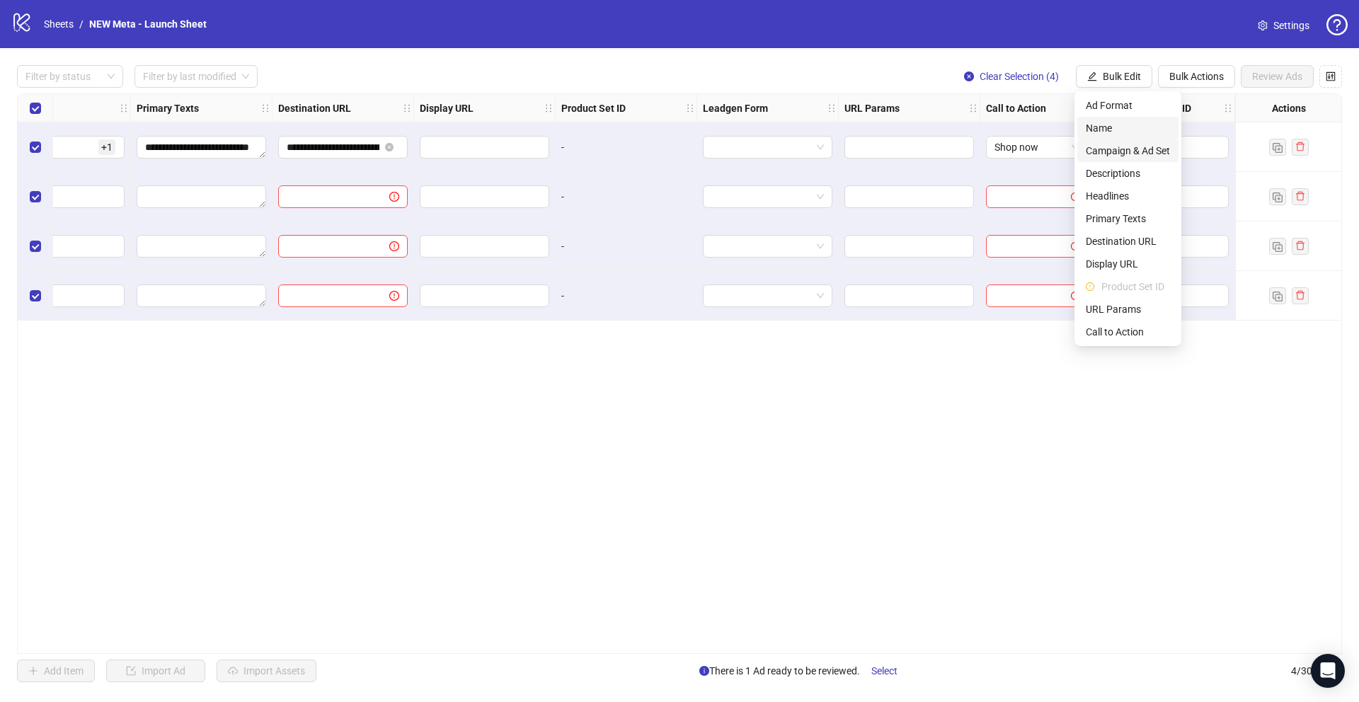
click at [1116, 126] on span "Name" at bounding box center [1128, 128] width 84 height 16
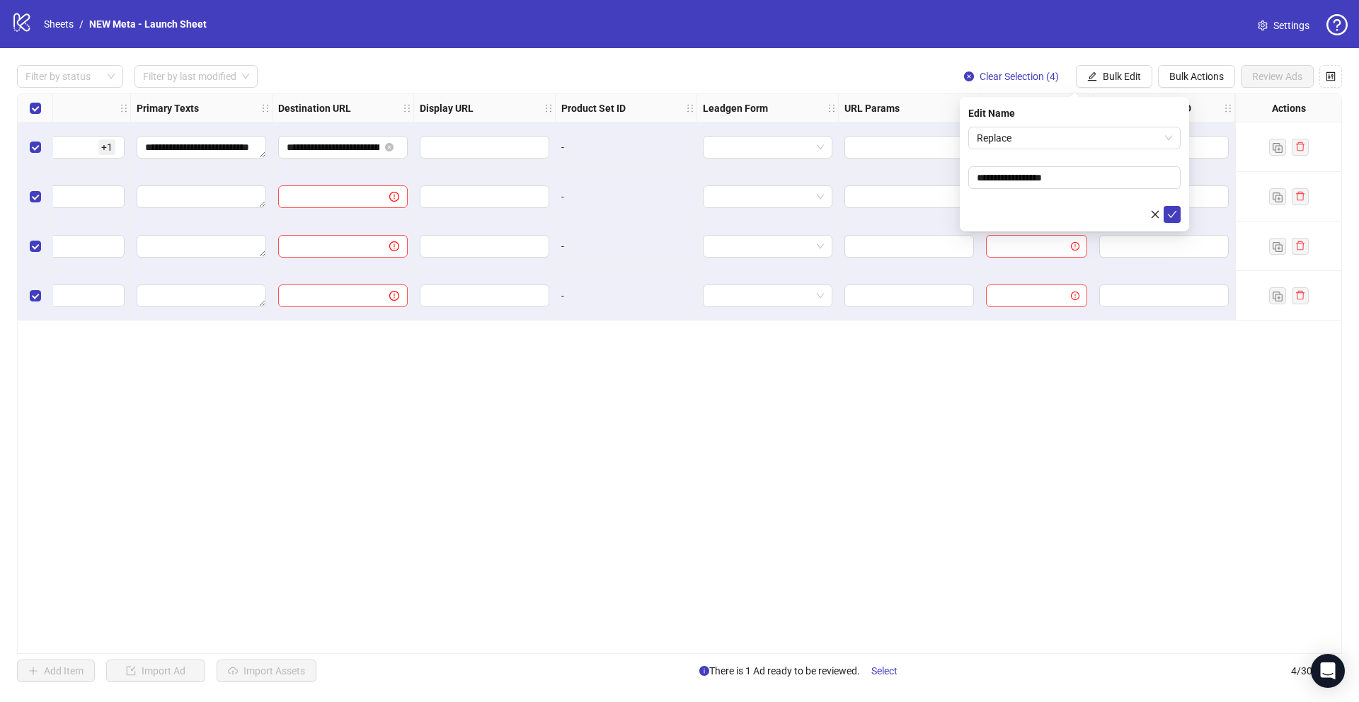
click at [1093, 334] on div "**********" at bounding box center [679, 373] width 1325 height 561
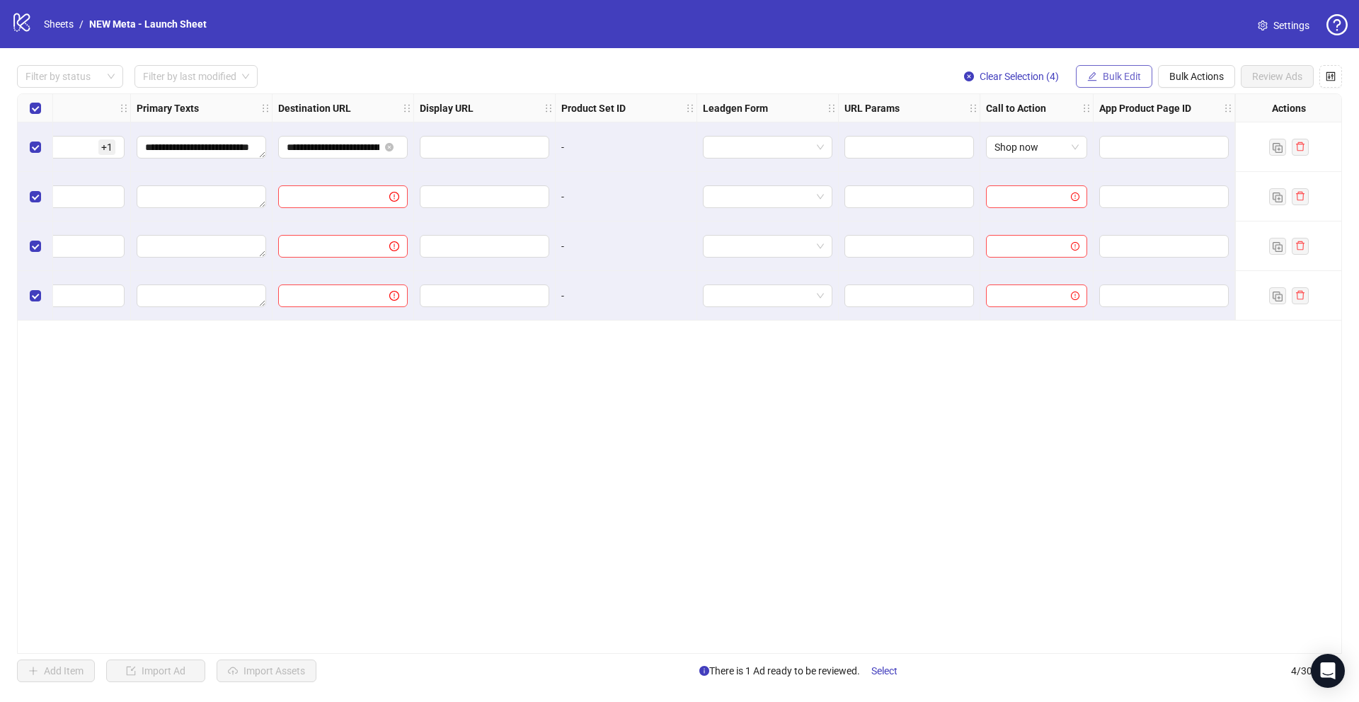
click at [1116, 74] on span "Bulk Edit" at bounding box center [1122, 76] width 38 height 11
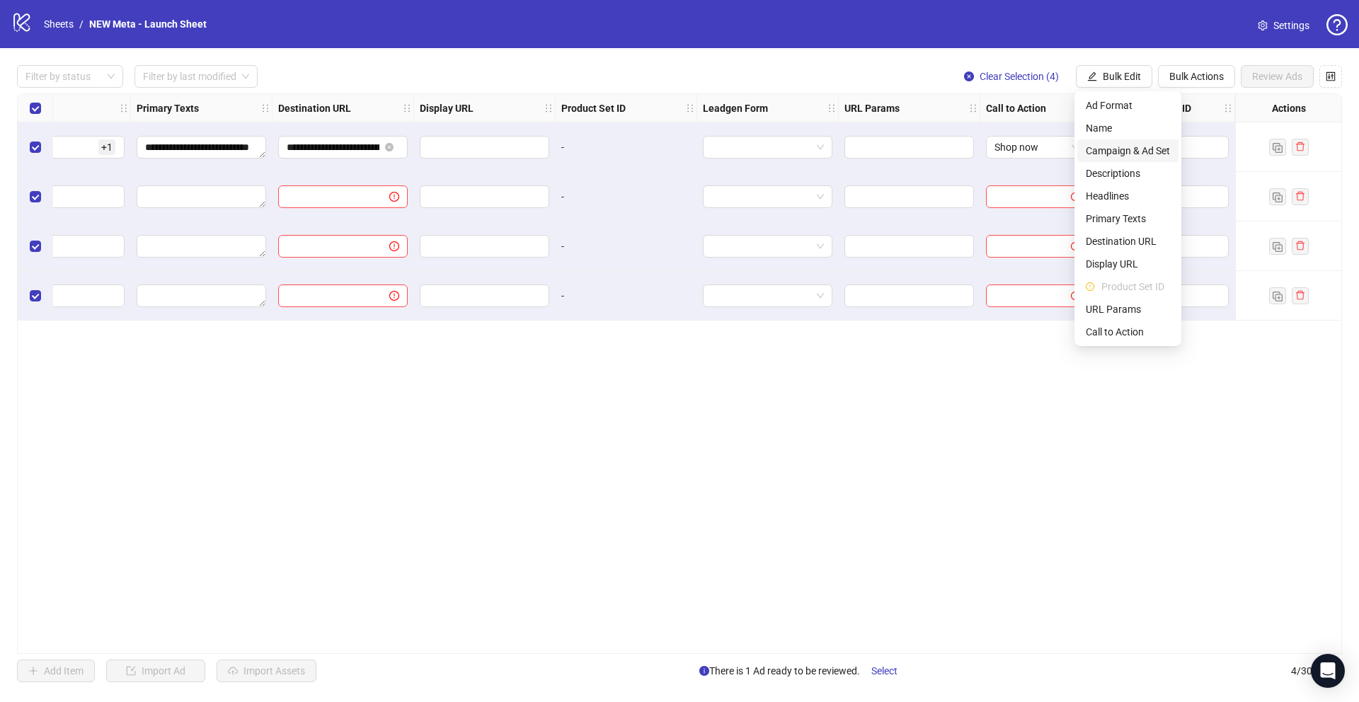
click at [1115, 148] on span "Campaign & Ad Set" at bounding box center [1128, 151] width 84 height 16
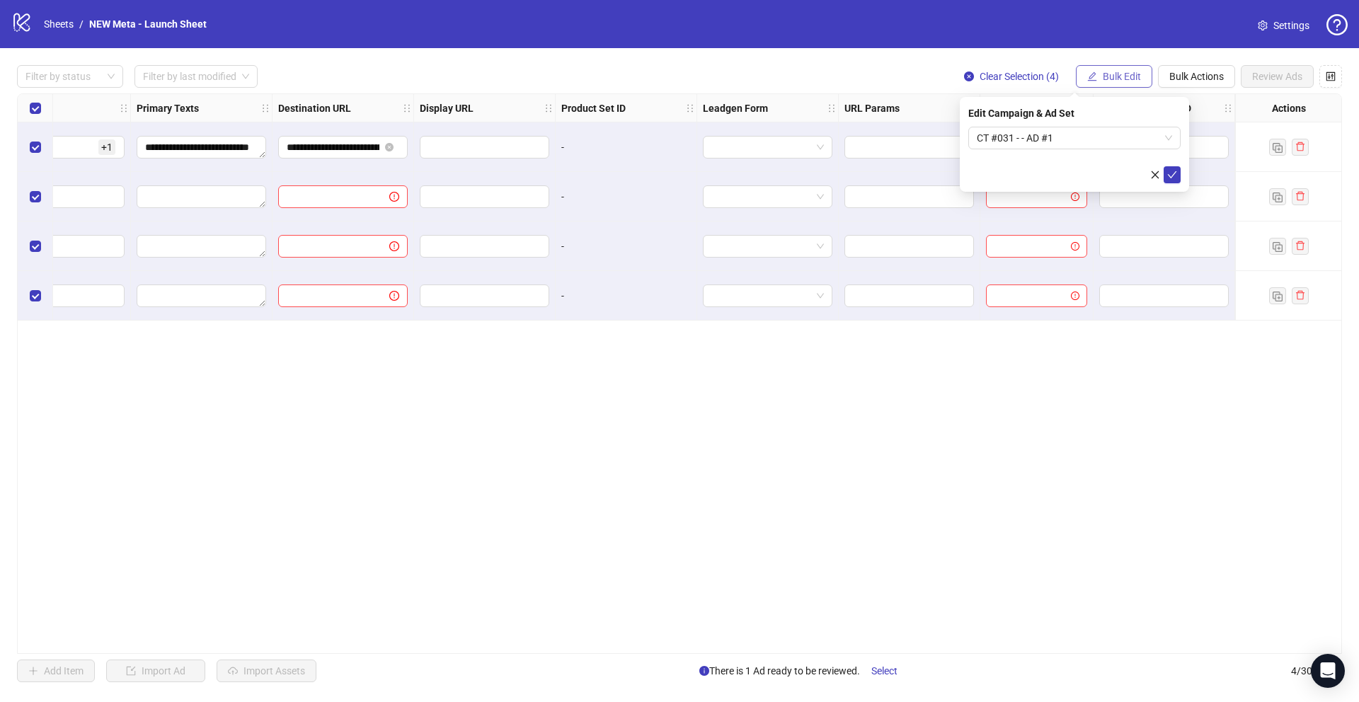
click at [1138, 77] on span "Bulk Edit" at bounding box center [1122, 76] width 38 height 11
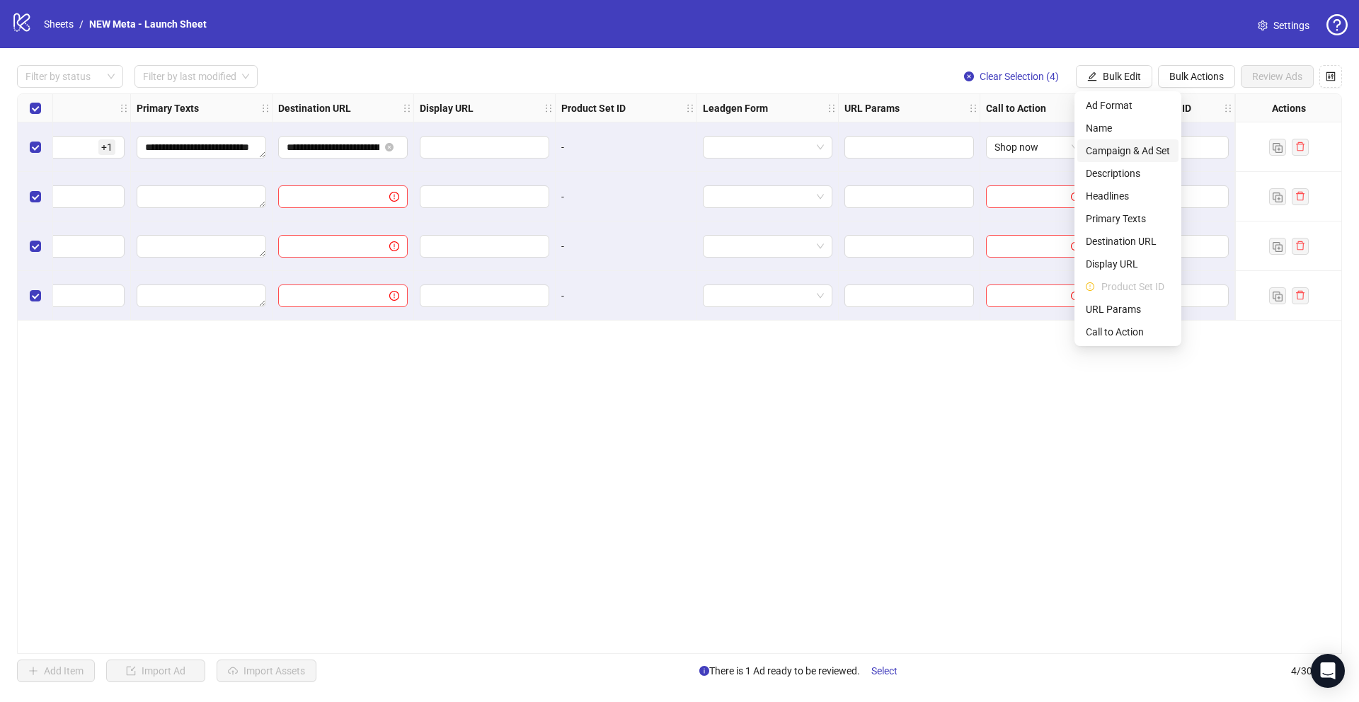
click at [1133, 151] on span "Campaign & Ad Set" at bounding box center [1128, 151] width 84 height 16
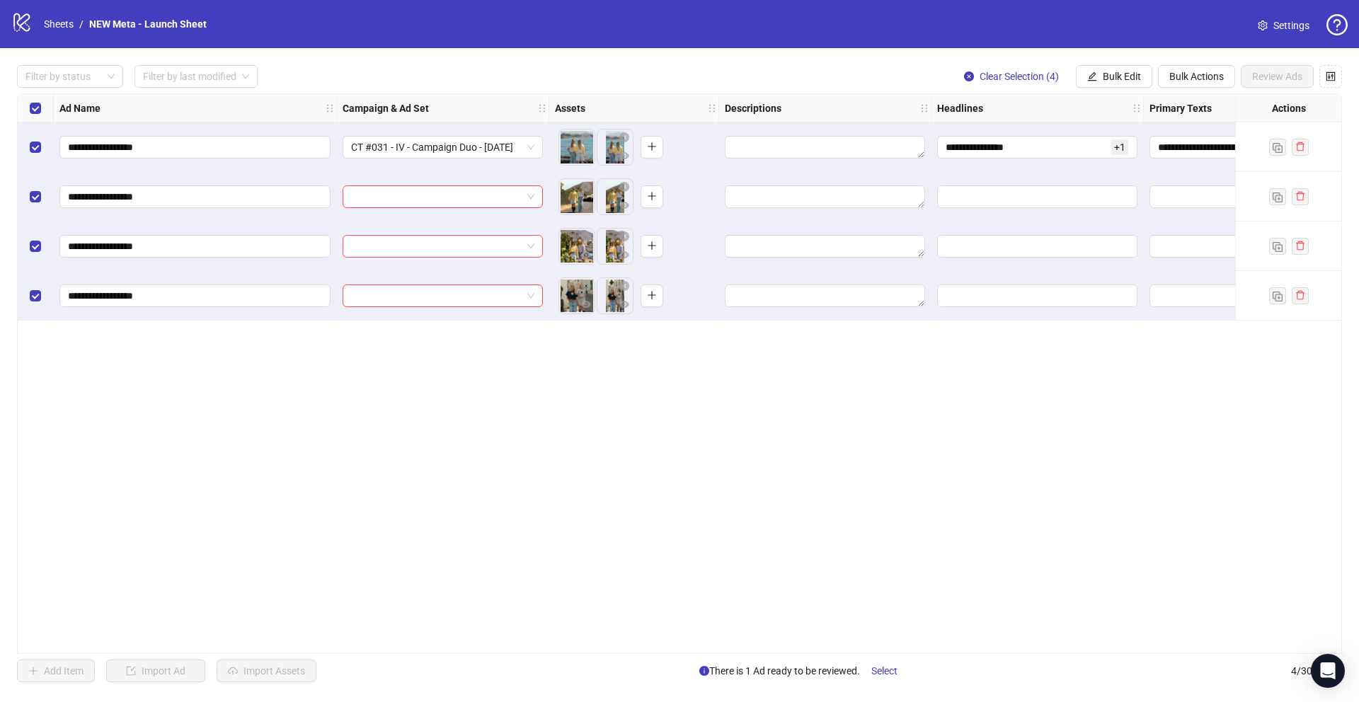
scroll to position [0, 0]
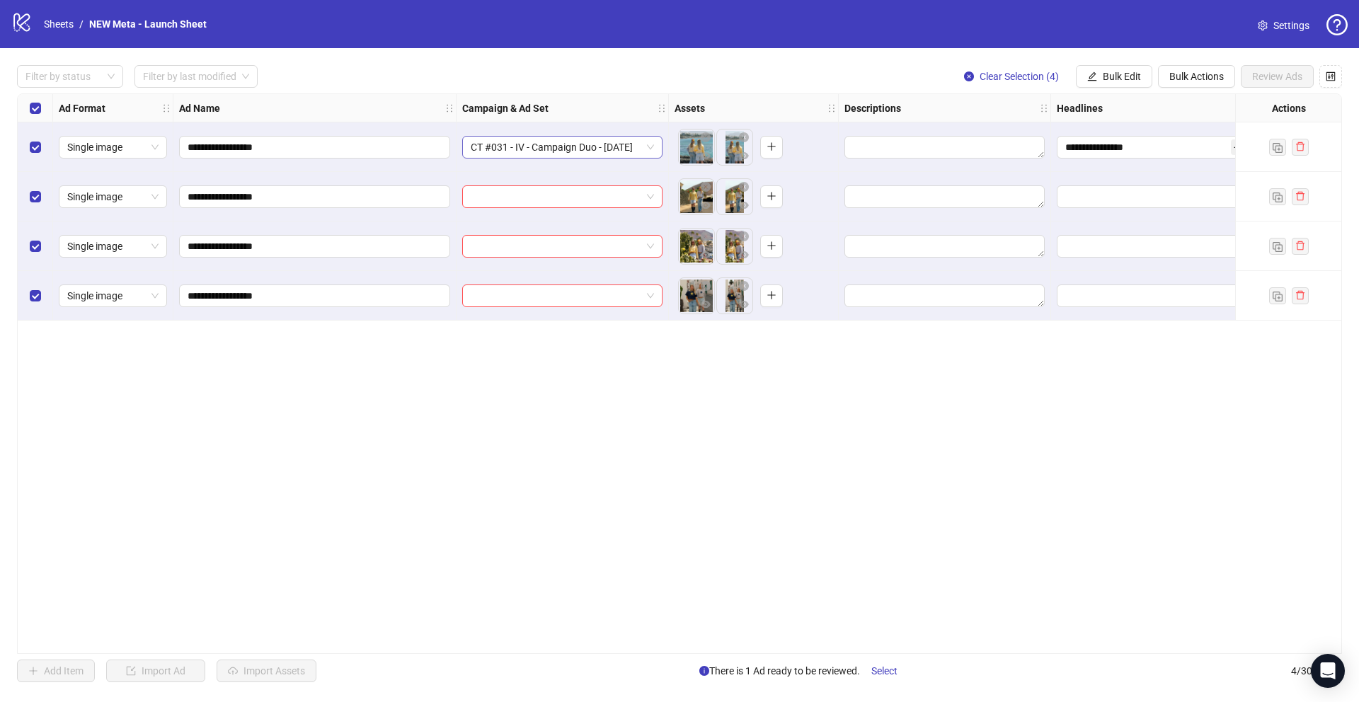
click at [639, 149] on span "CT #031 - IV - Campaign Duo - [DATE]" at bounding box center [562, 147] width 183 height 21
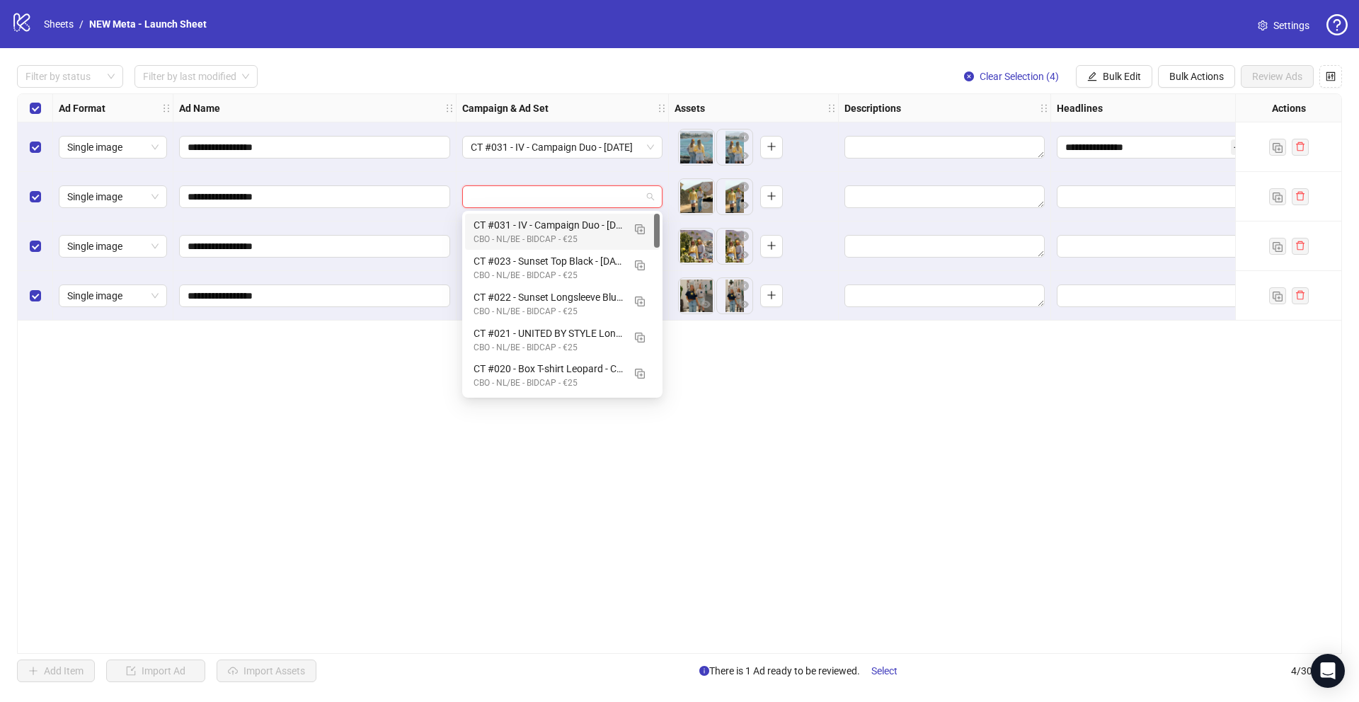
click at [550, 203] on input "search" at bounding box center [556, 196] width 171 height 21
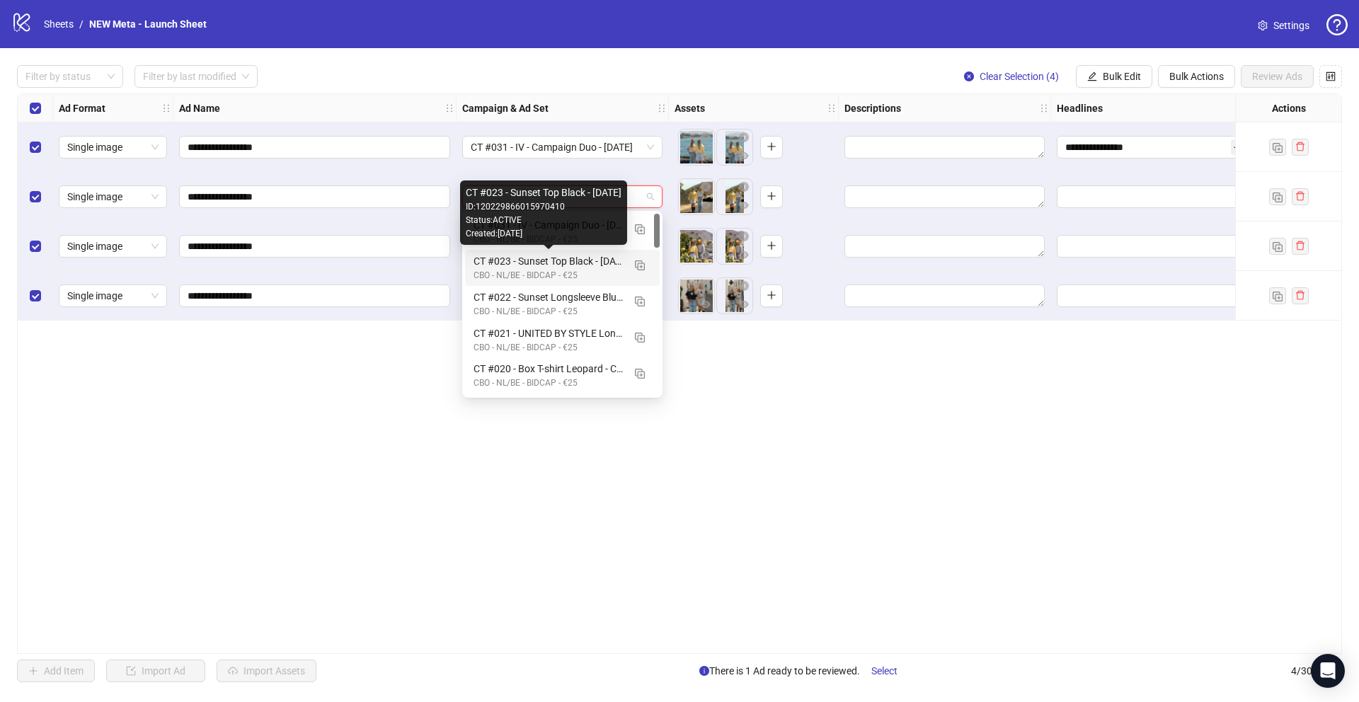
click at [559, 225] on div "Status: ACTIVE" at bounding box center [544, 220] width 156 height 13
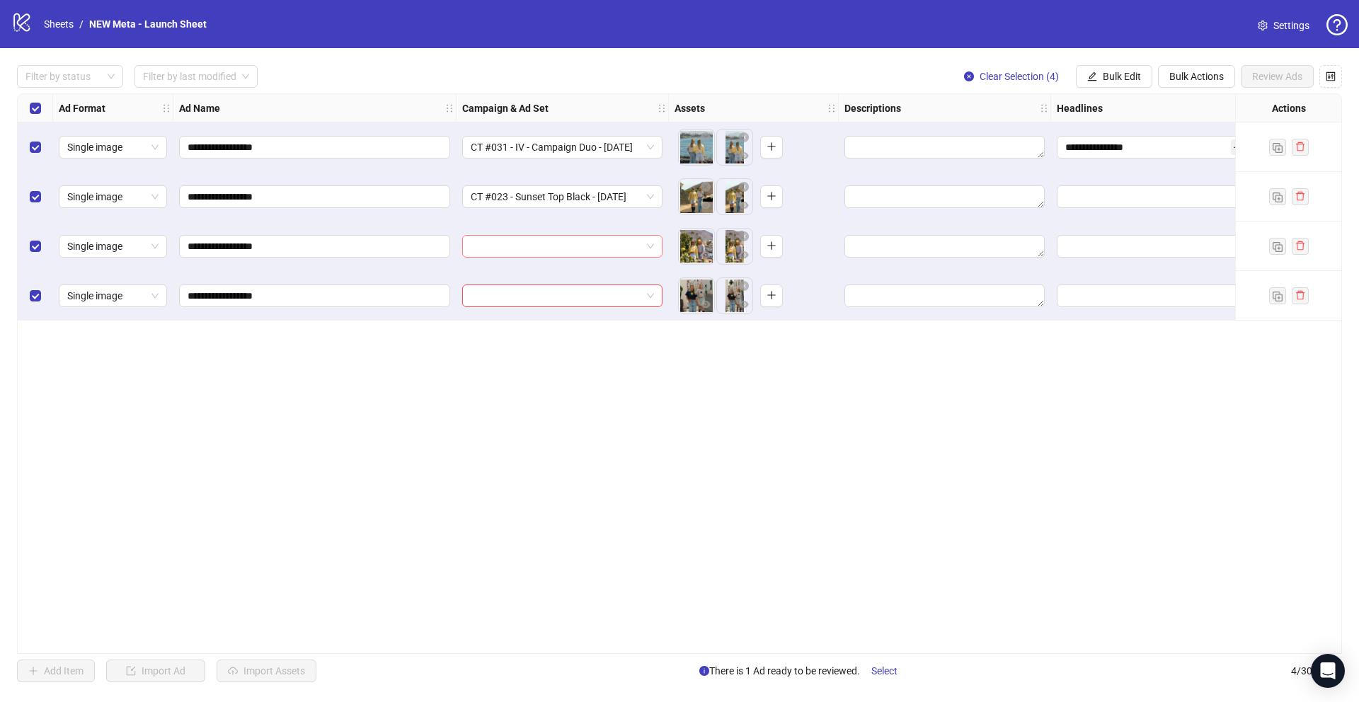
click at [641, 254] on input "search" at bounding box center [556, 246] width 171 height 21
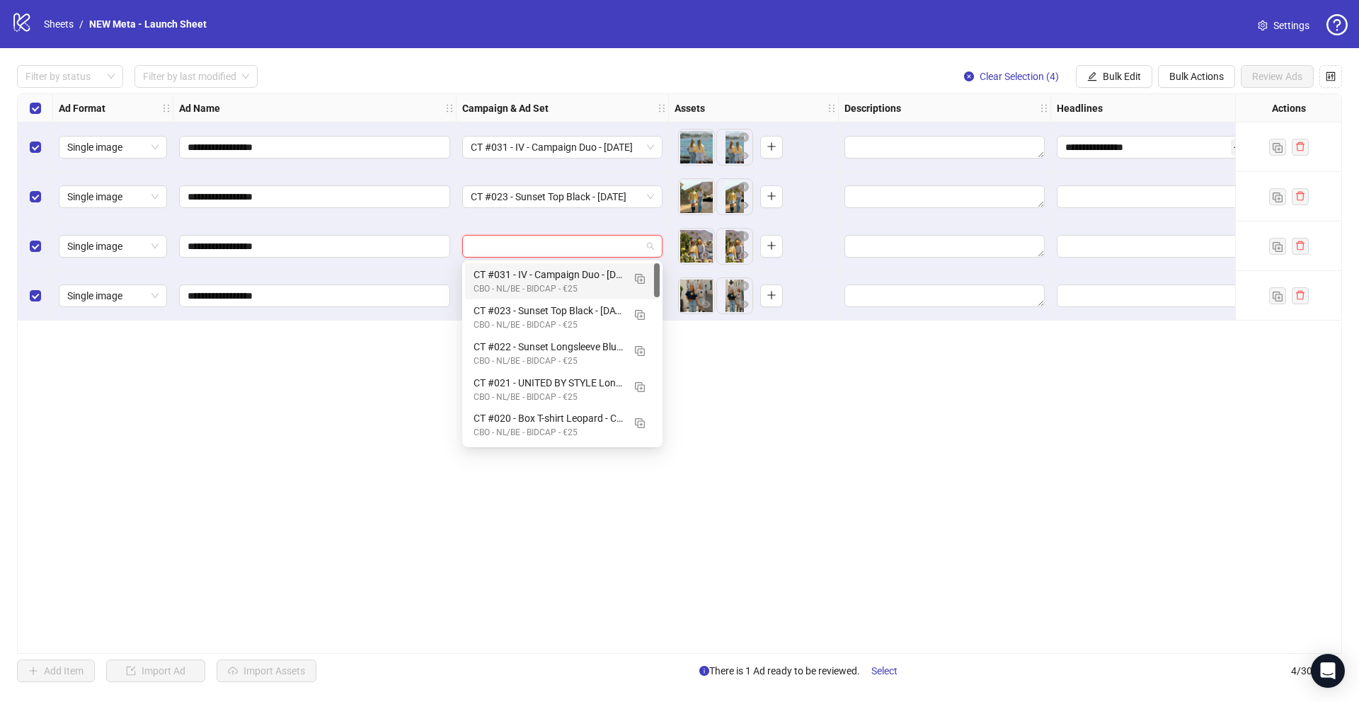
click at [555, 280] on div "CT #031 - IV - Campaign Duo - [DATE]" at bounding box center [548, 275] width 149 height 16
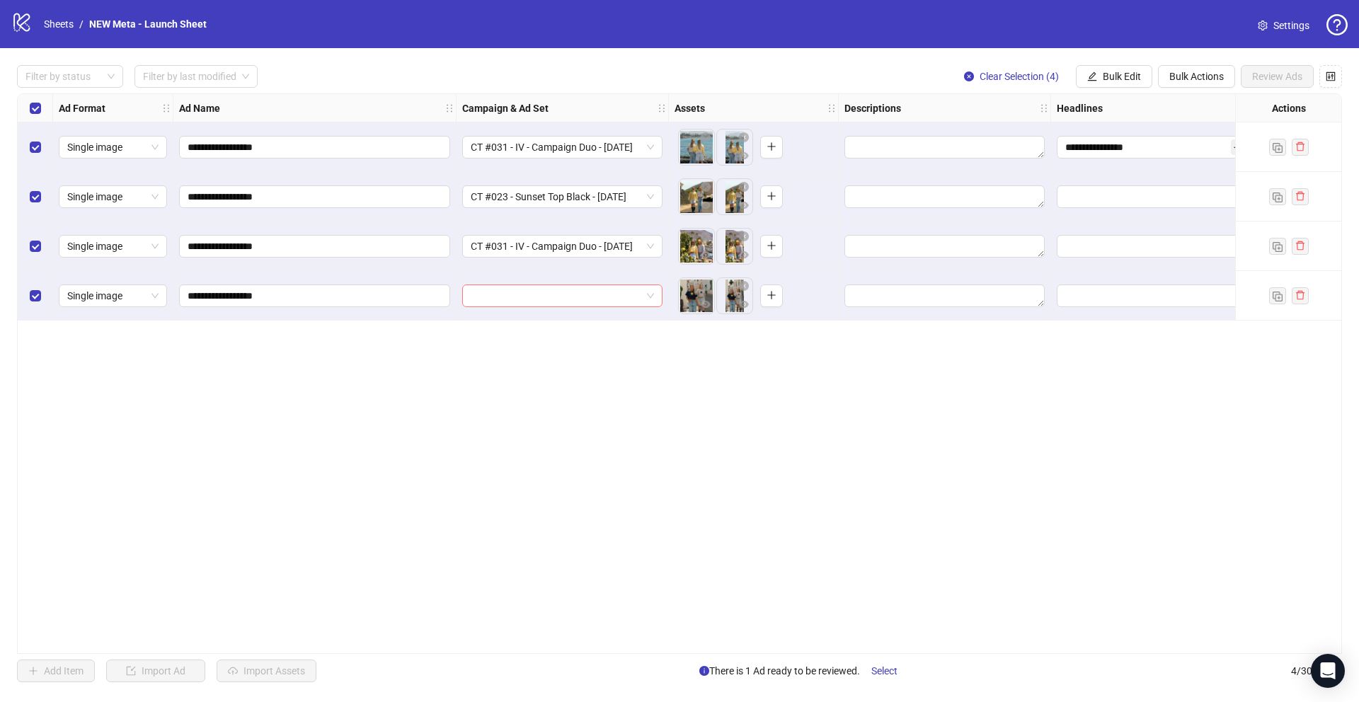
click at [568, 302] on input "search" at bounding box center [556, 295] width 171 height 21
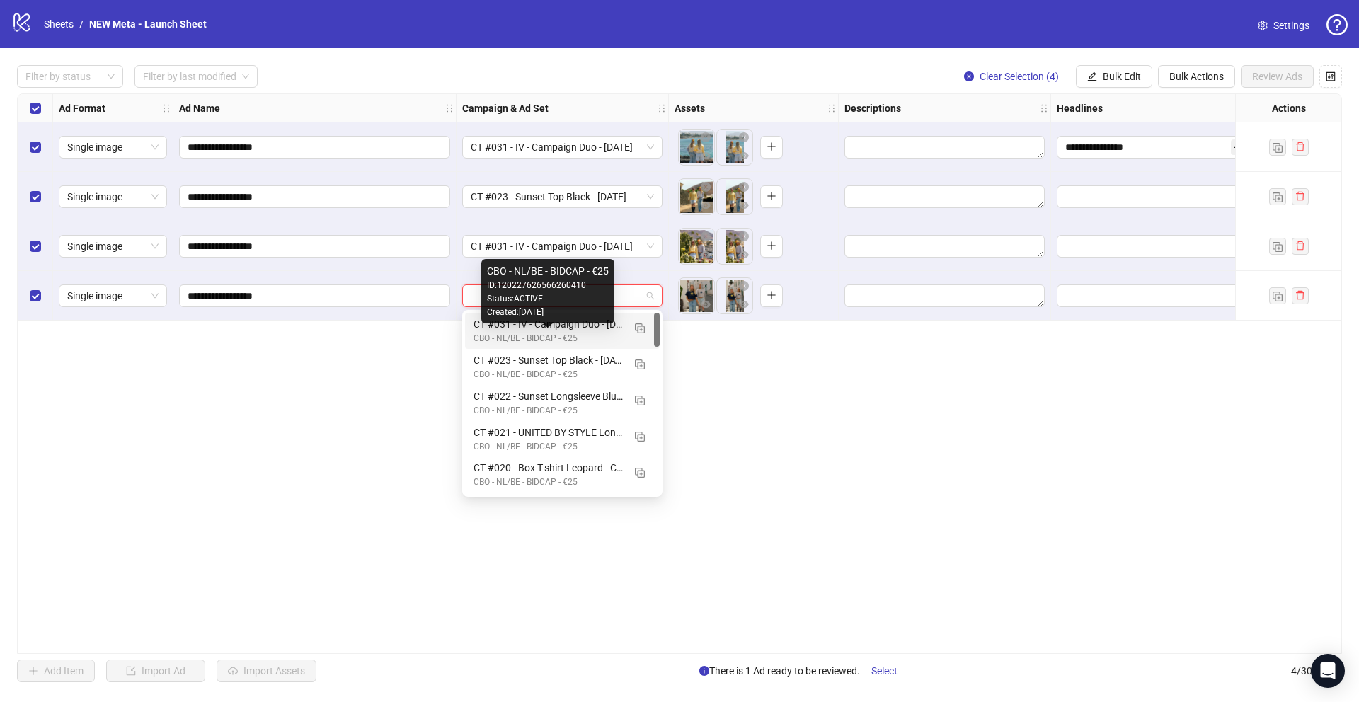
click at [571, 333] on div "CBO - NL/BE - BIDCAP - €25" at bounding box center [548, 338] width 149 height 13
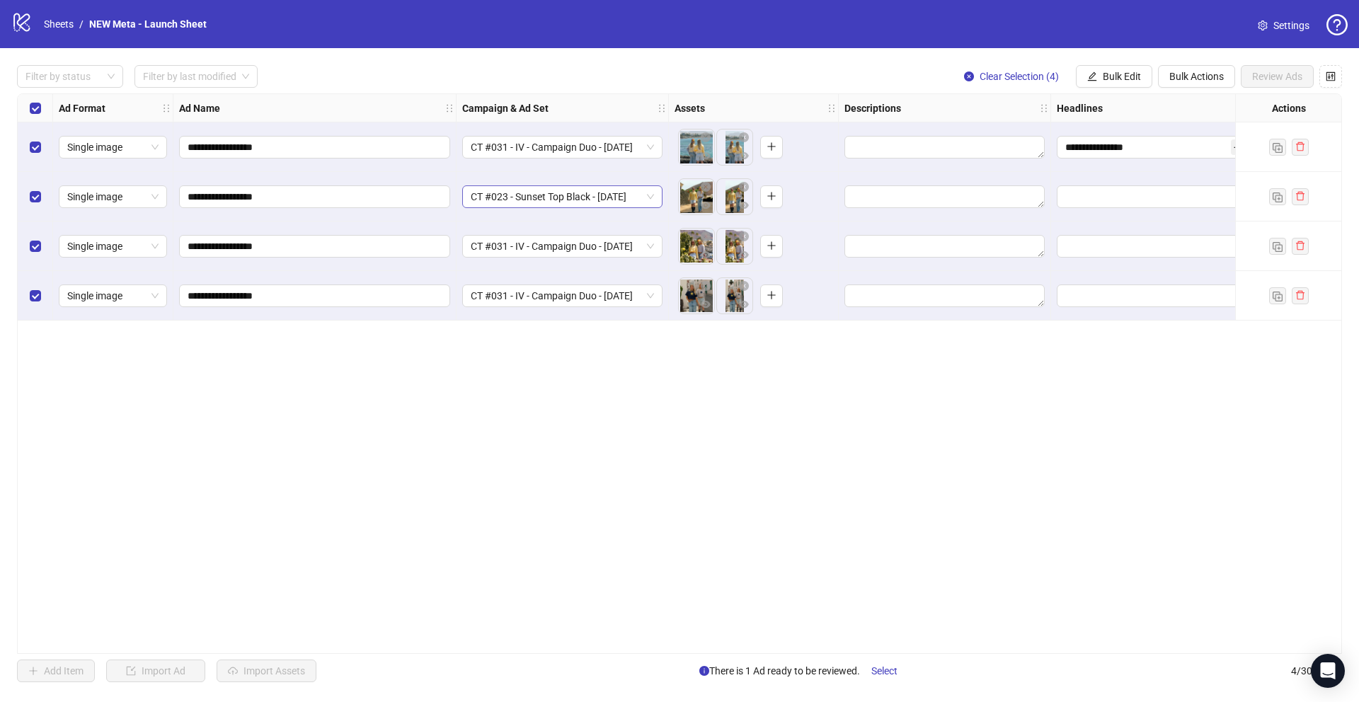
click at [619, 194] on span "CT #023 - Sunset Top Black - [DATE]" at bounding box center [562, 196] width 183 height 21
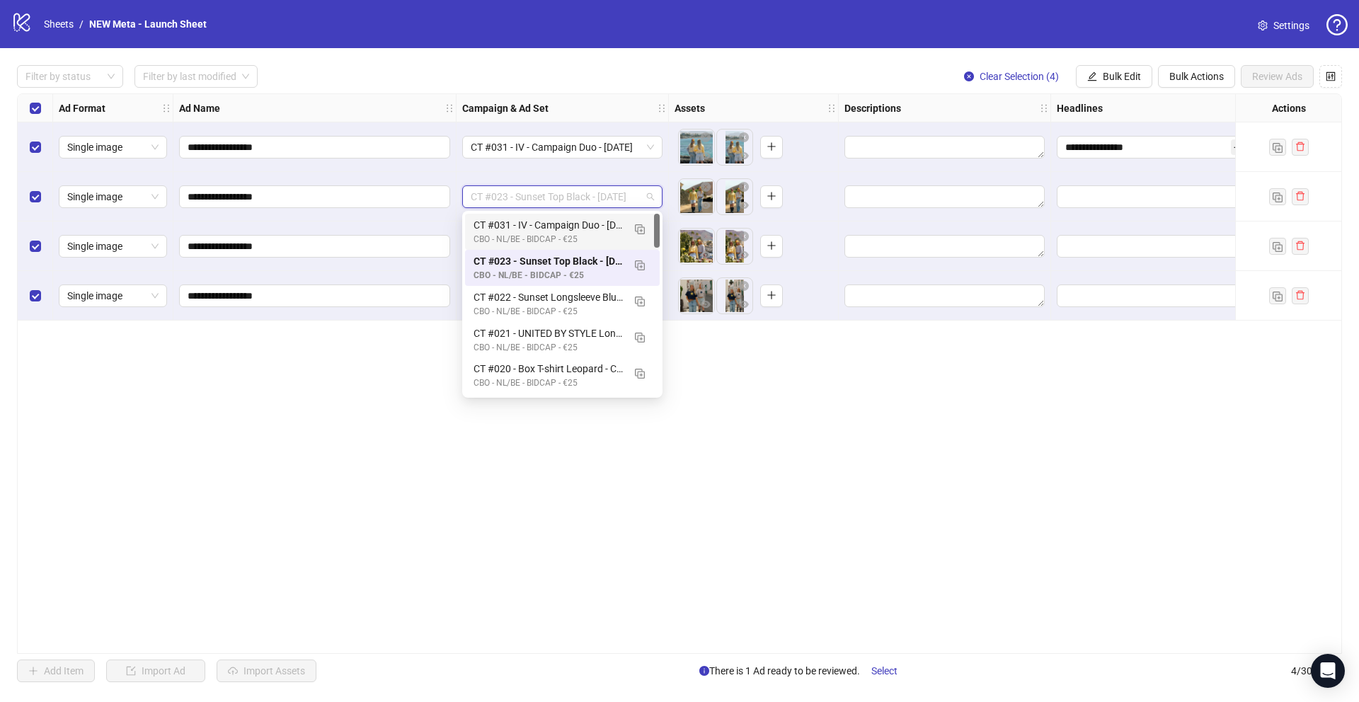
click at [583, 235] on div "CBO - NL/BE - BIDCAP - €25" at bounding box center [548, 239] width 149 height 13
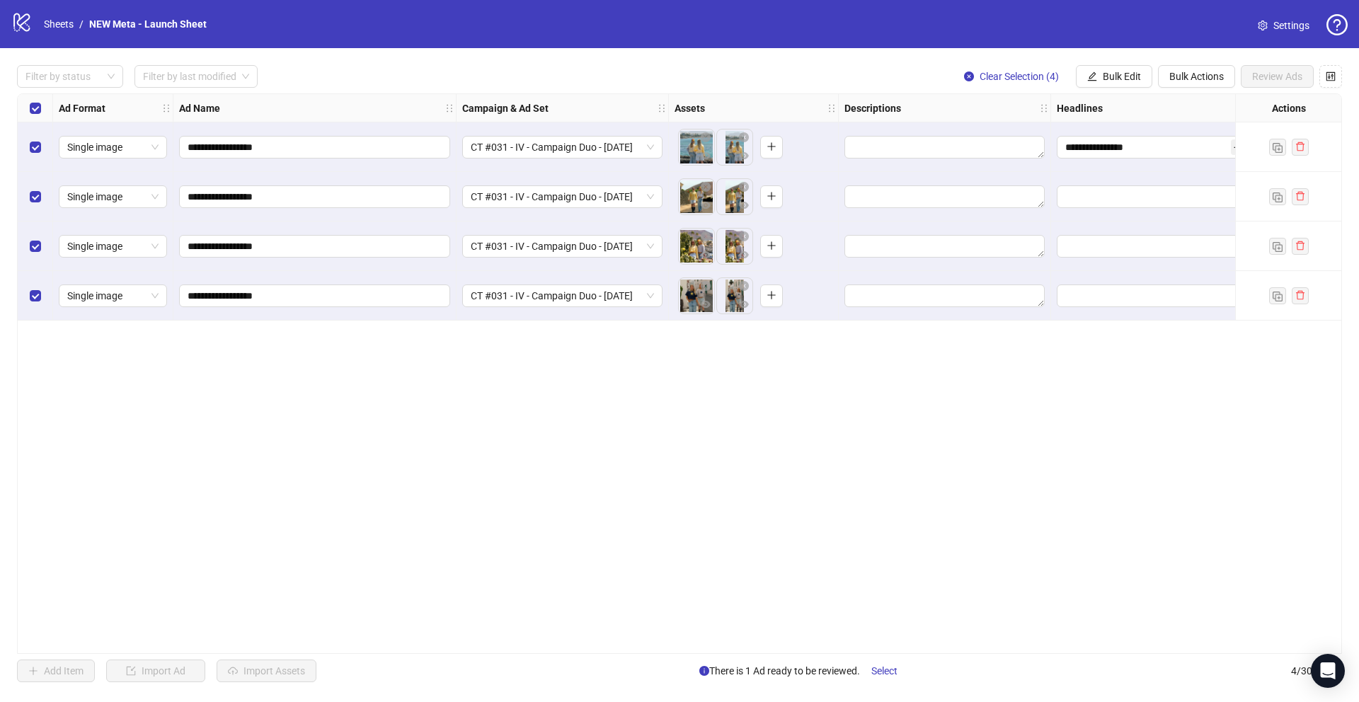
click at [942, 451] on div "**********" at bounding box center [679, 373] width 1325 height 561
click at [1138, 77] on span "Bulk Edit" at bounding box center [1122, 76] width 38 height 11
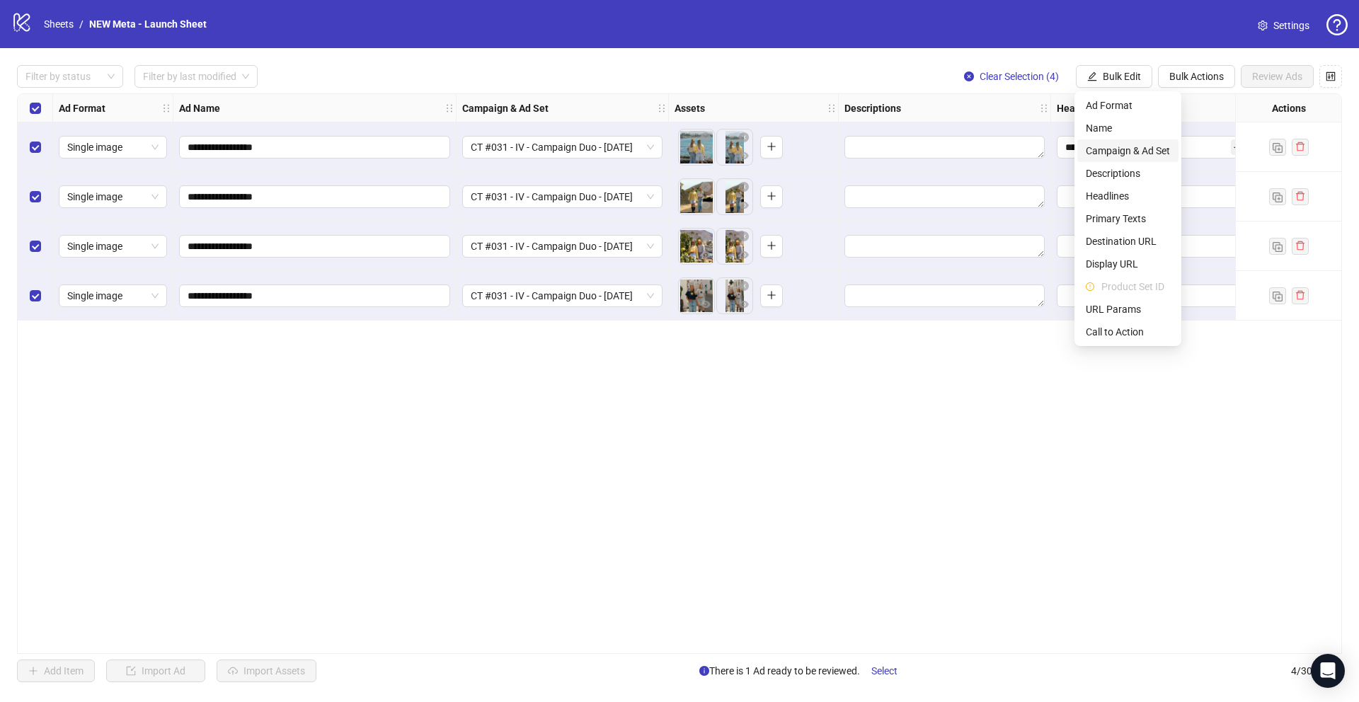
click at [1143, 156] on span "Campaign & Ad Set" at bounding box center [1128, 151] width 84 height 16
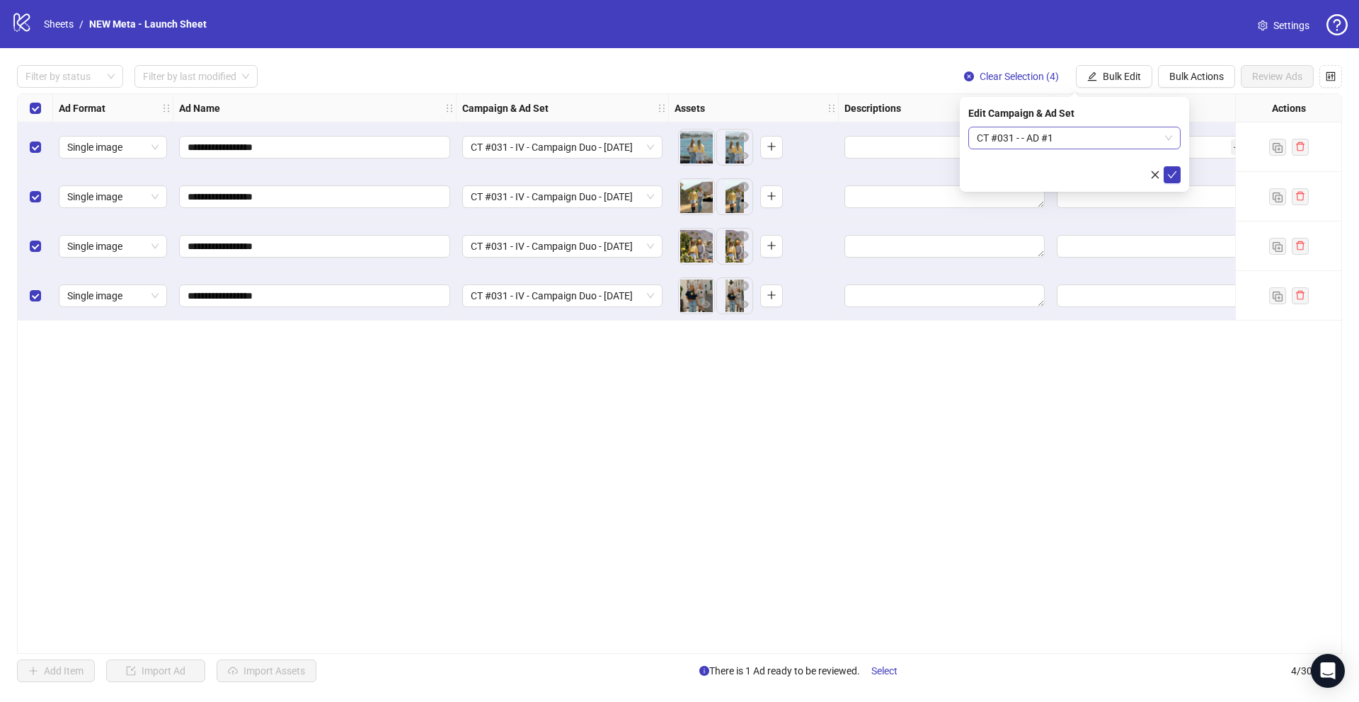
click at [1138, 141] on span "CT #031 - - AD #1" at bounding box center [1074, 137] width 195 height 21
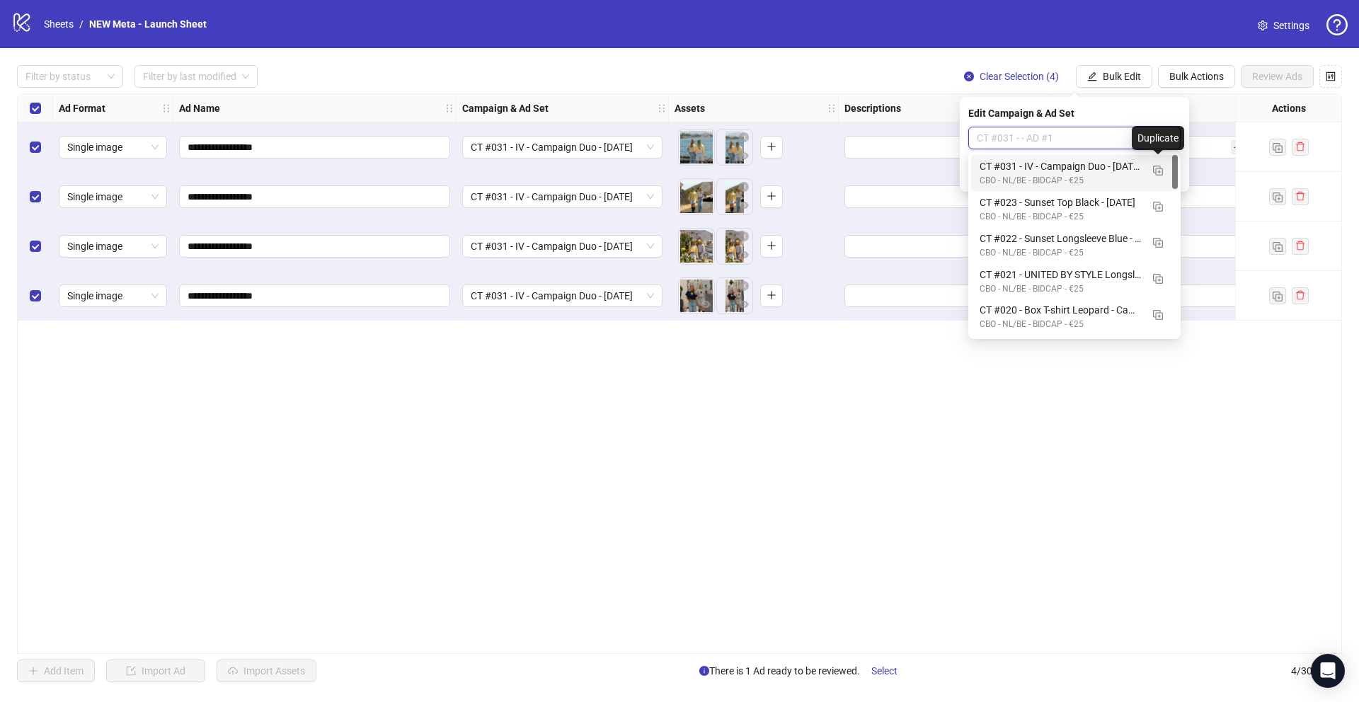
click at [1060, 173] on div "CT #031 - IV - Campaign Duo - [DATE]" at bounding box center [1060, 167] width 161 height 16
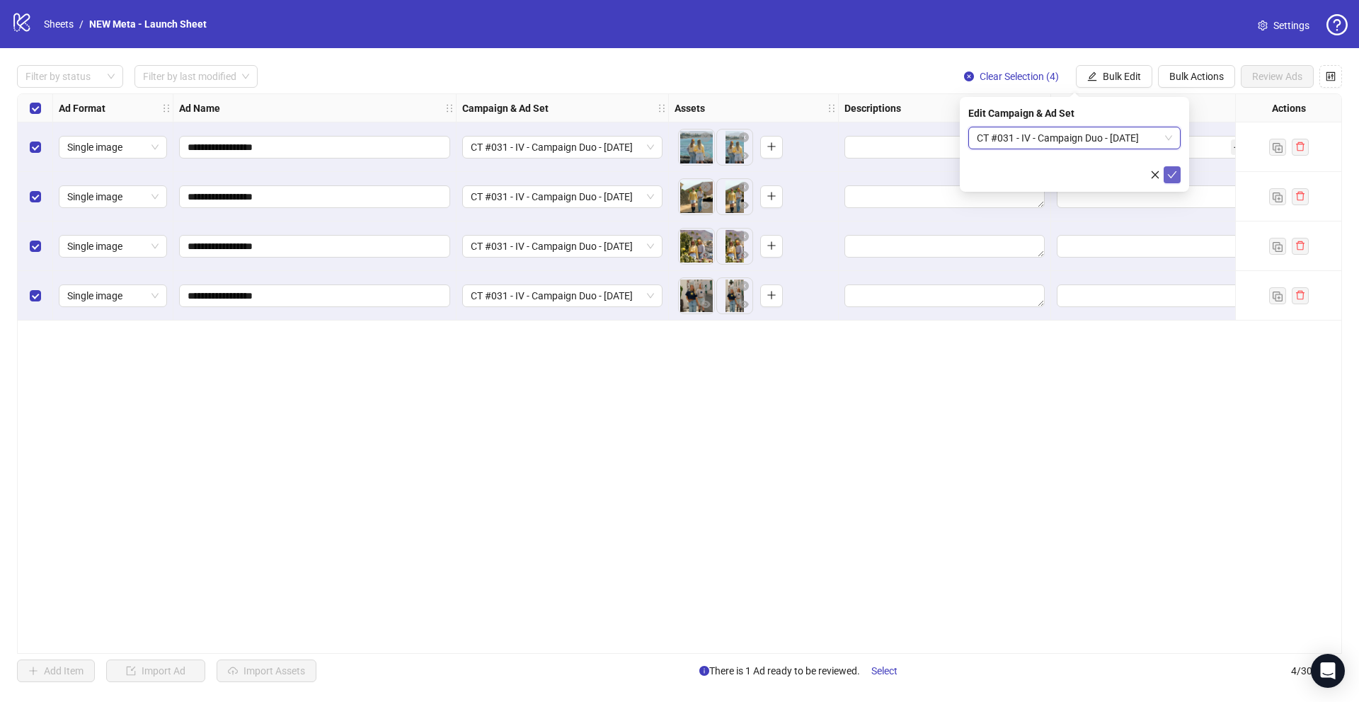
click at [1167, 173] on icon "check" at bounding box center [1172, 175] width 10 height 10
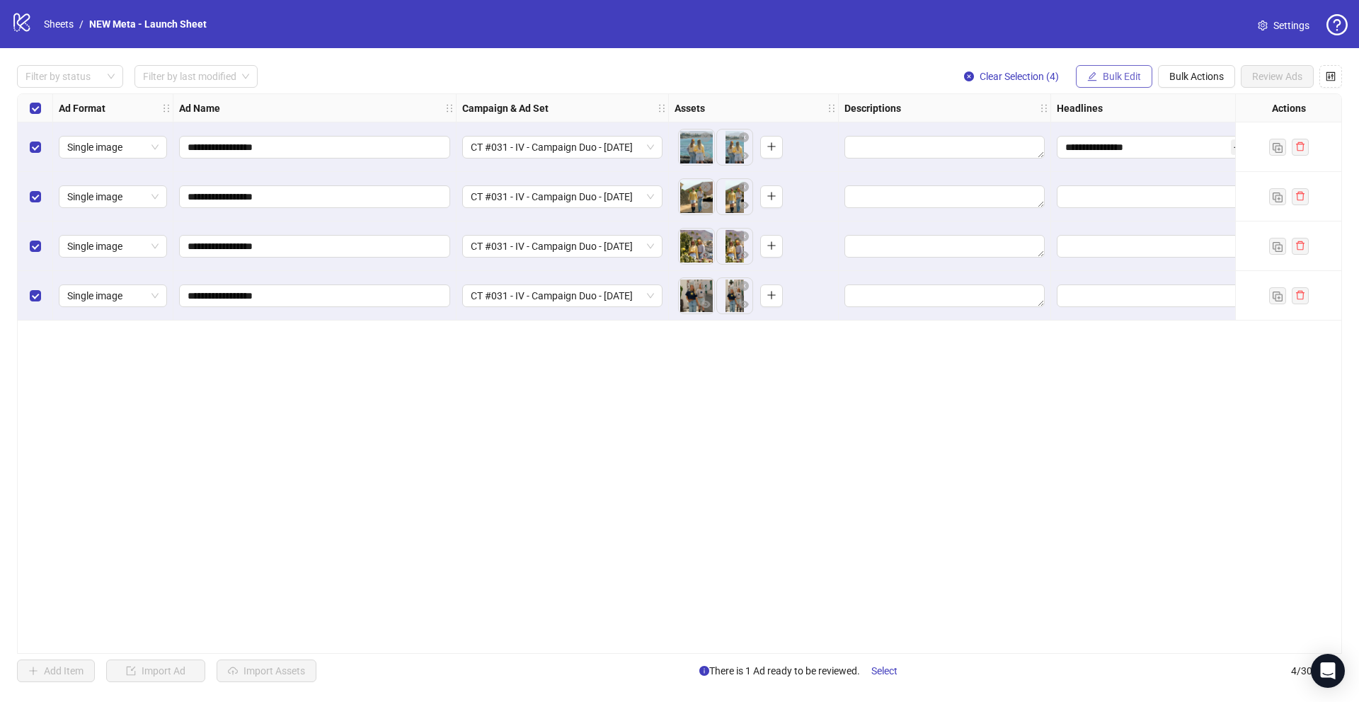
click at [1127, 74] on span "Bulk Edit" at bounding box center [1122, 76] width 38 height 11
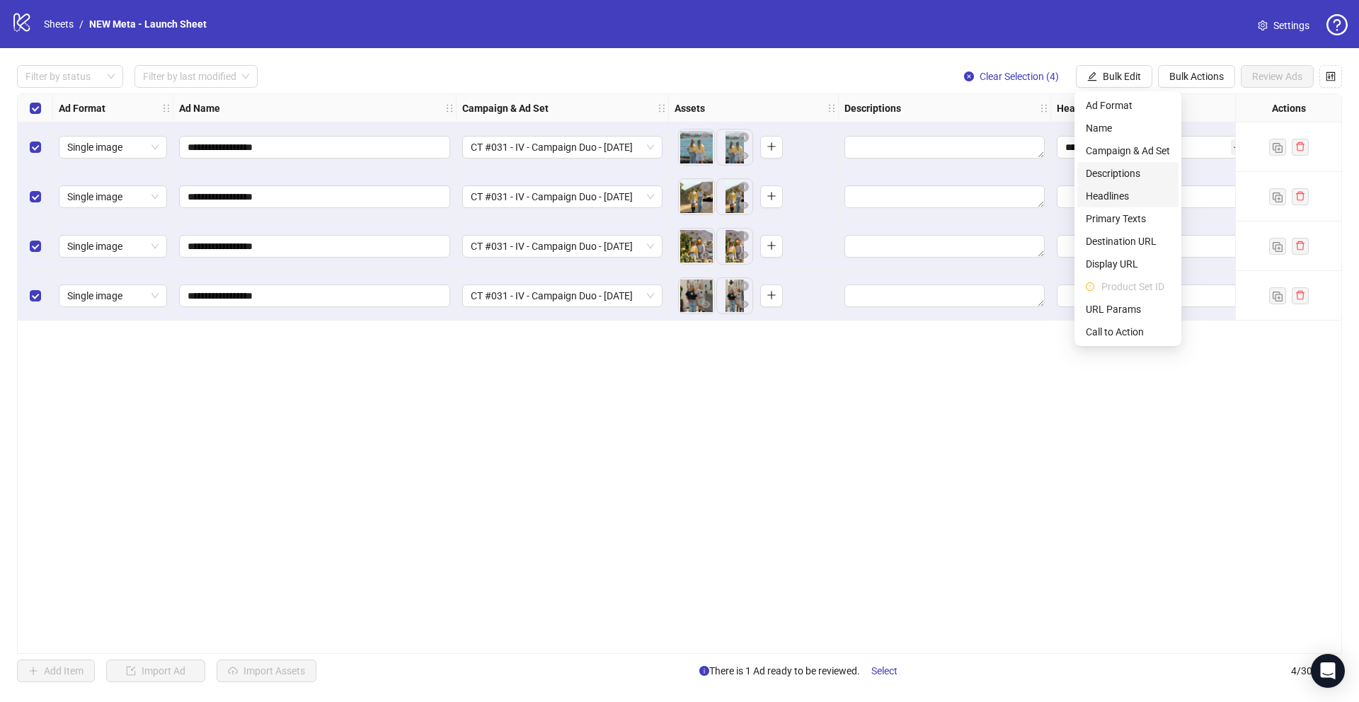
click at [1116, 185] on li "Headlines" at bounding box center [1127, 196] width 101 height 23
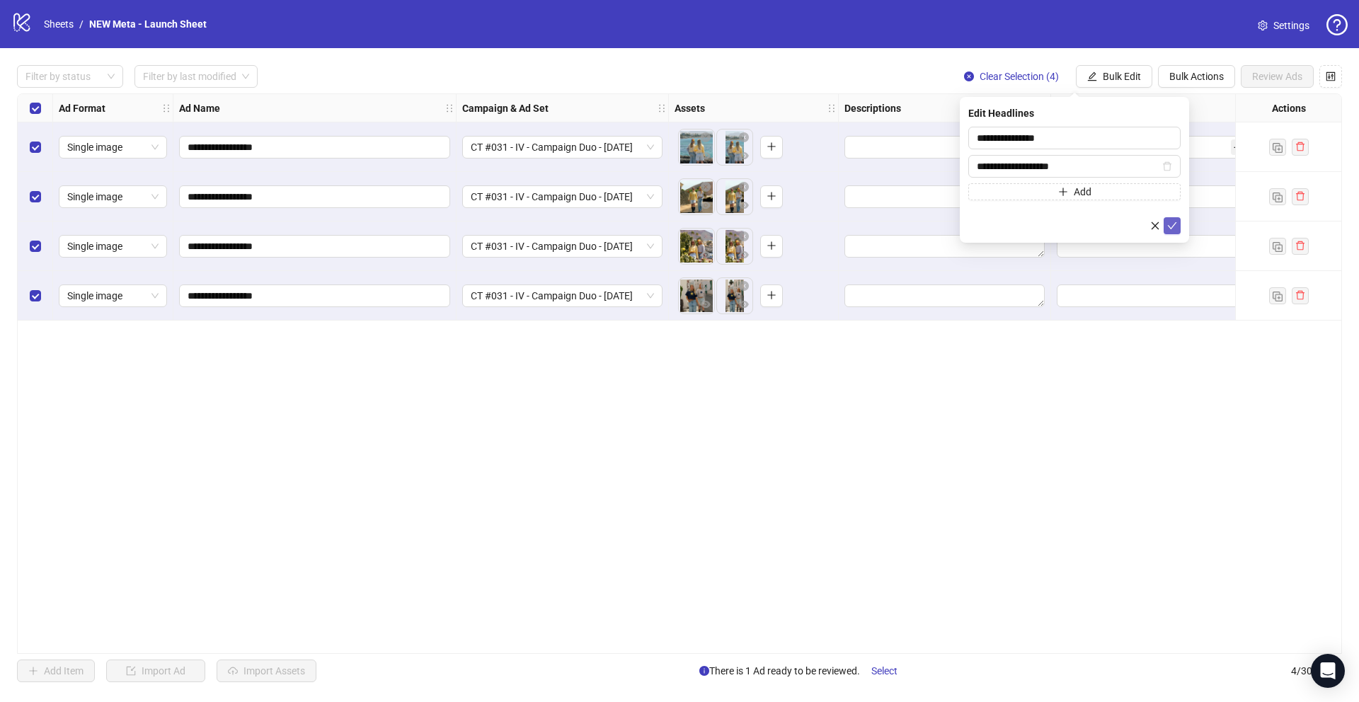
click at [1167, 223] on icon "check" at bounding box center [1172, 226] width 10 height 10
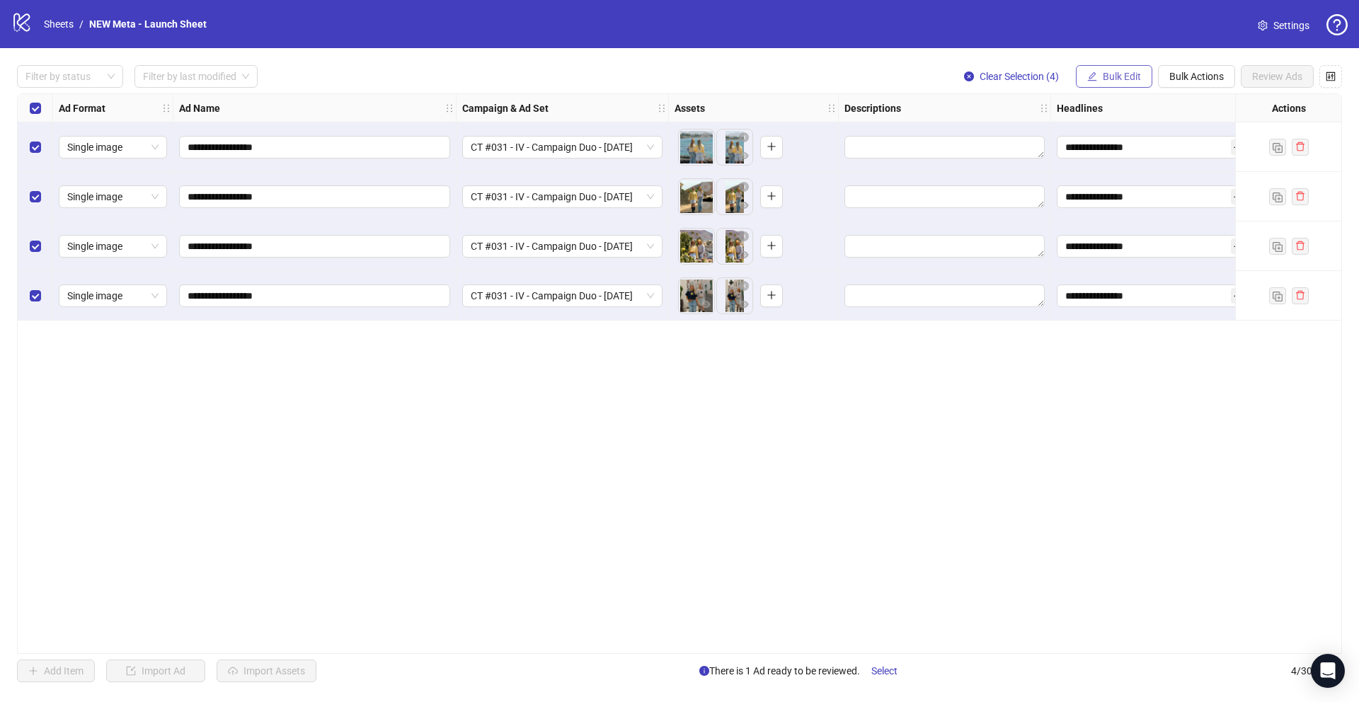
click at [1118, 78] on span "Bulk Edit" at bounding box center [1122, 76] width 38 height 11
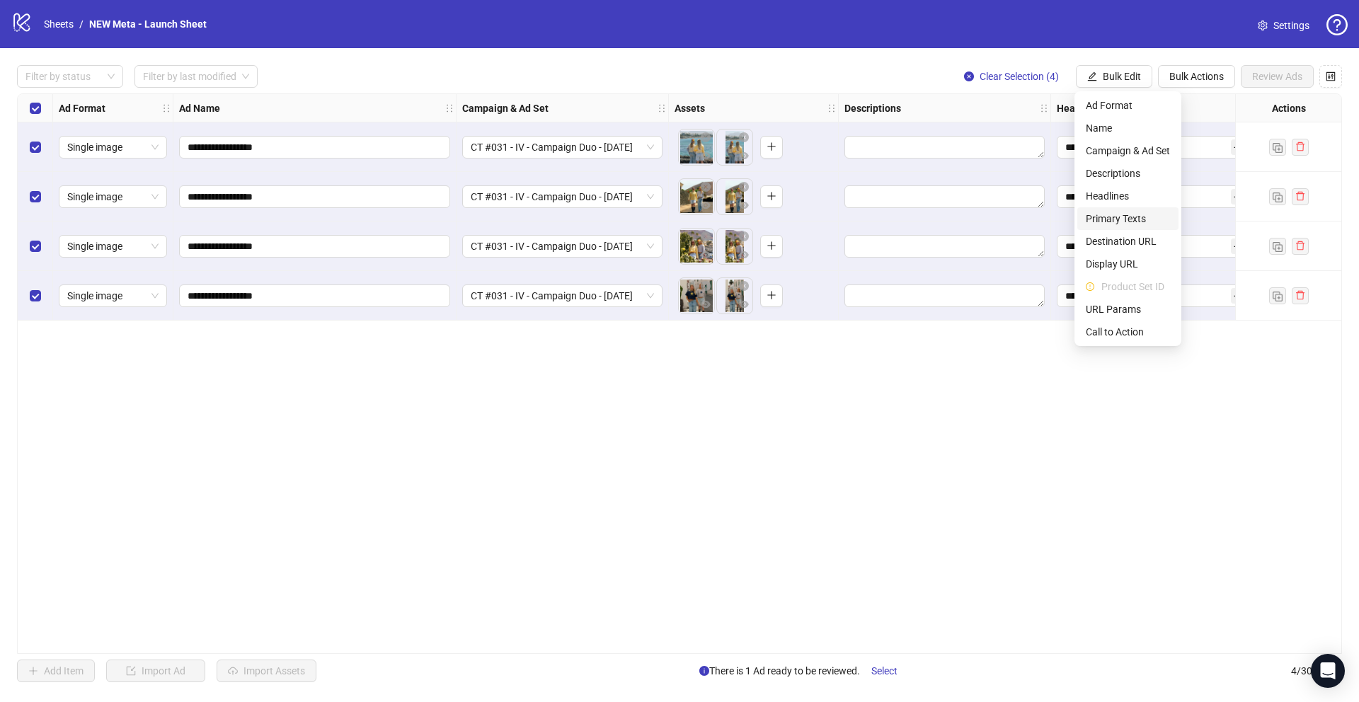
click at [1114, 222] on span "Primary Texts" at bounding box center [1128, 219] width 84 height 16
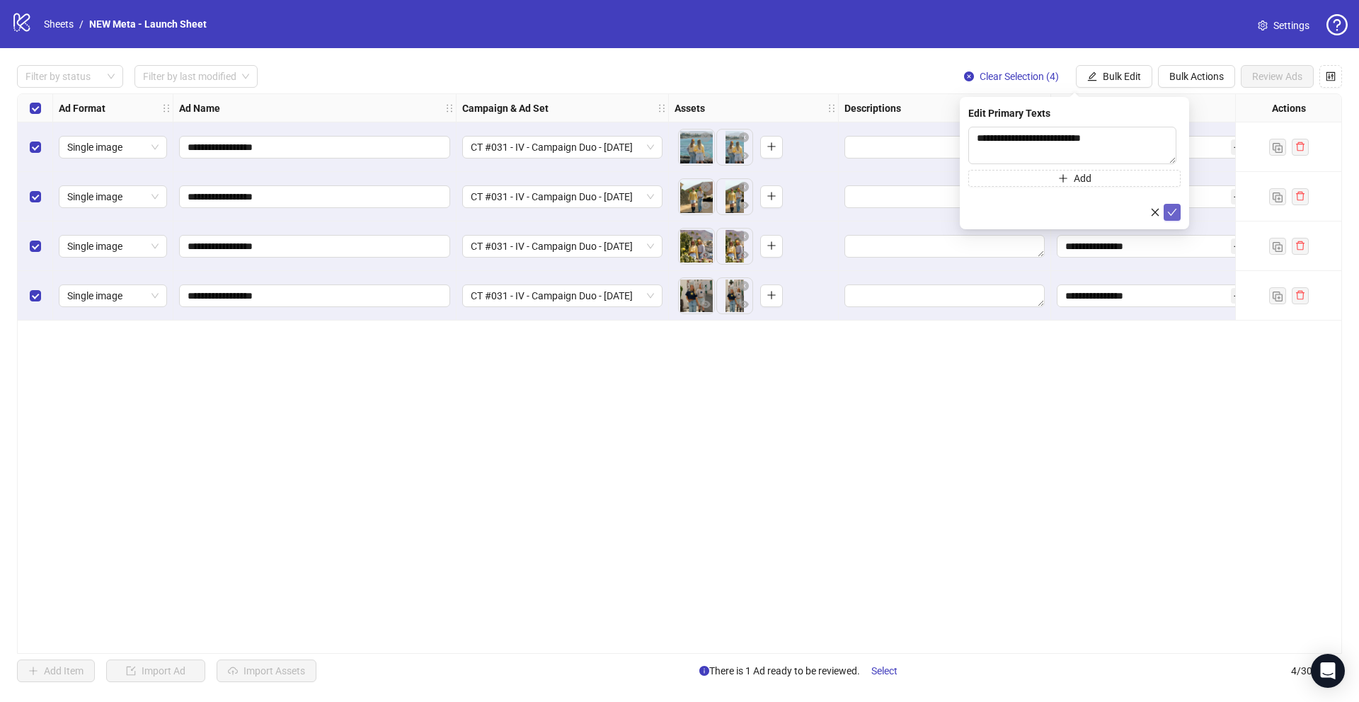
click at [1174, 210] on icon "check" at bounding box center [1172, 212] width 10 height 10
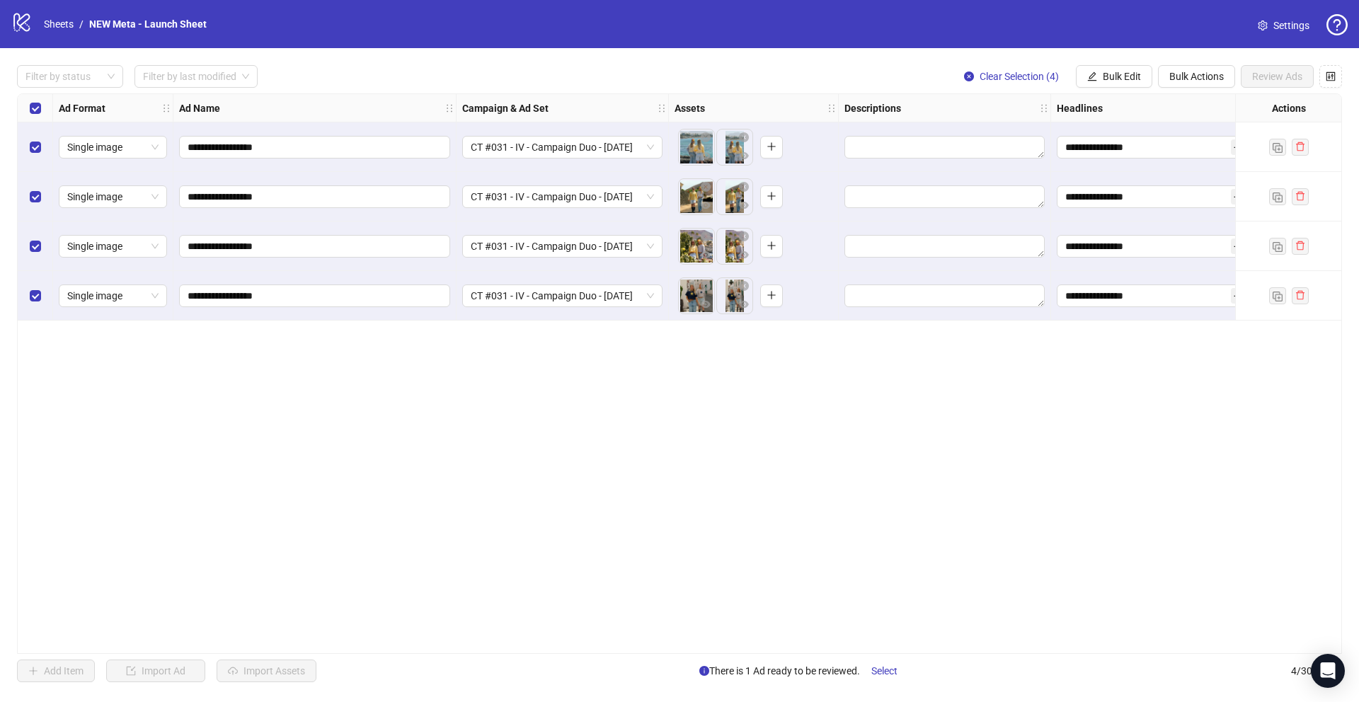
drag, startPoint x: 1130, startPoint y: 71, endPoint x: 1131, endPoint y: 152, distance: 81.4
click at [1130, 71] on span "Bulk Edit" at bounding box center [1122, 76] width 38 height 11
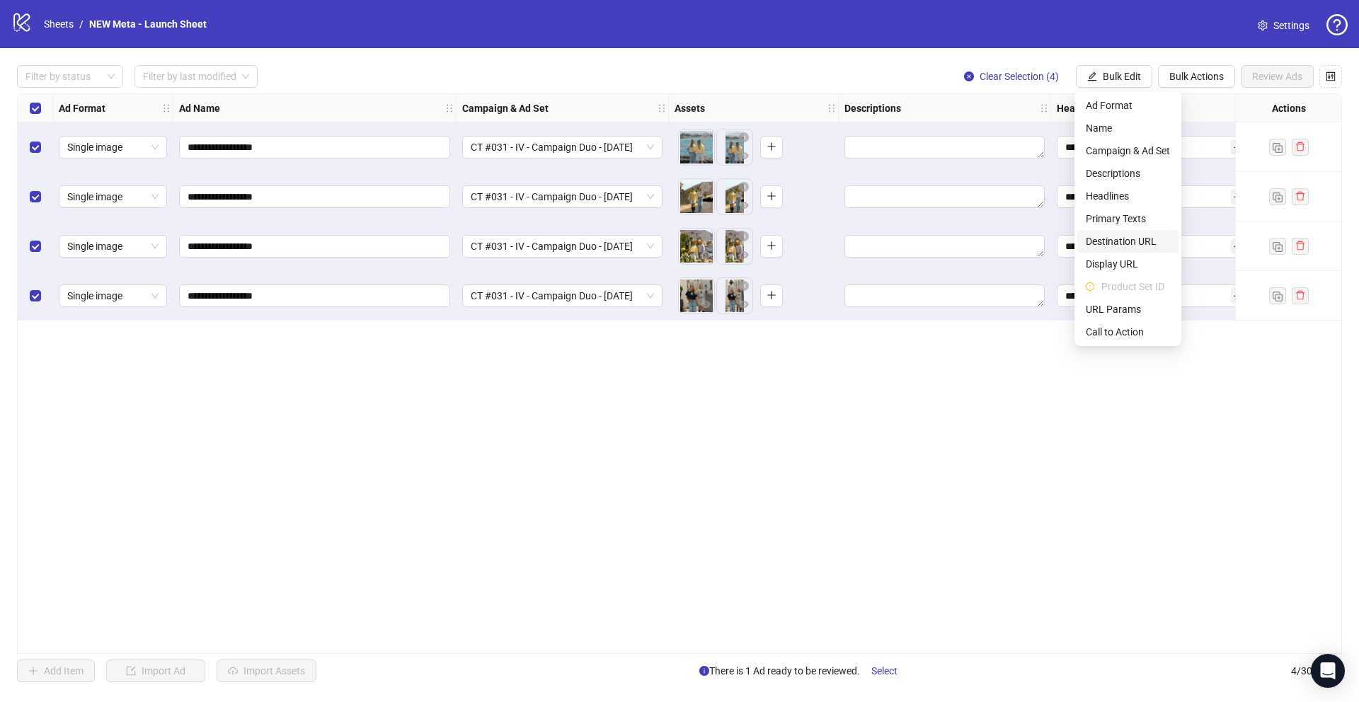
click at [1131, 246] on span "Destination URL" at bounding box center [1128, 242] width 84 height 16
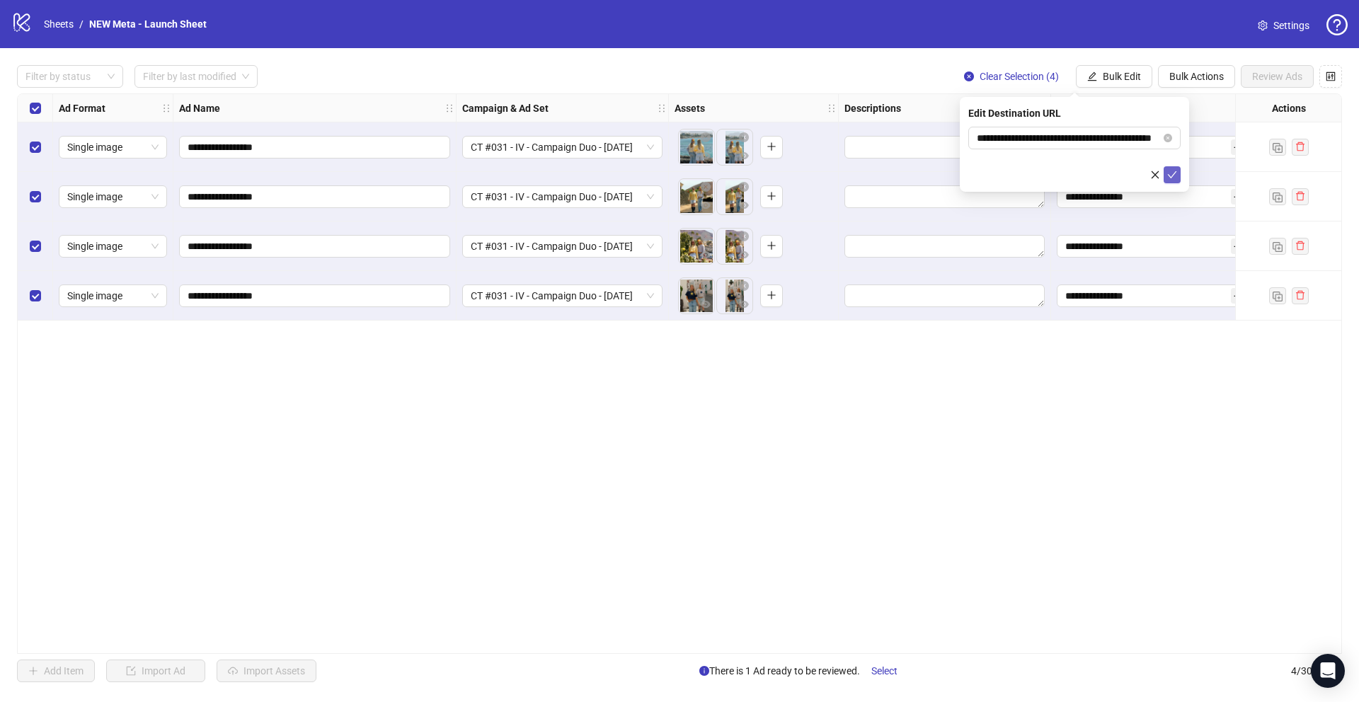
click at [1172, 178] on icon "check" at bounding box center [1172, 175] width 10 height 10
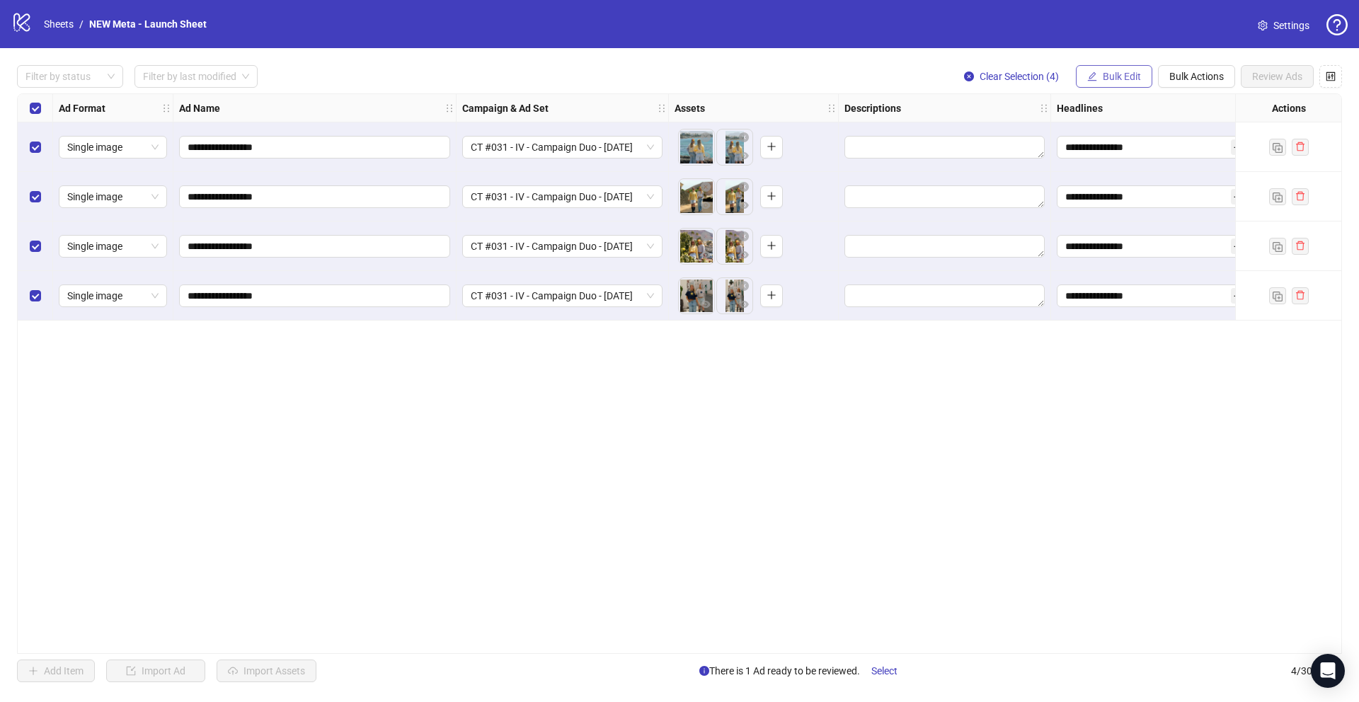
click at [1107, 68] on button "Bulk Edit" at bounding box center [1114, 76] width 76 height 23
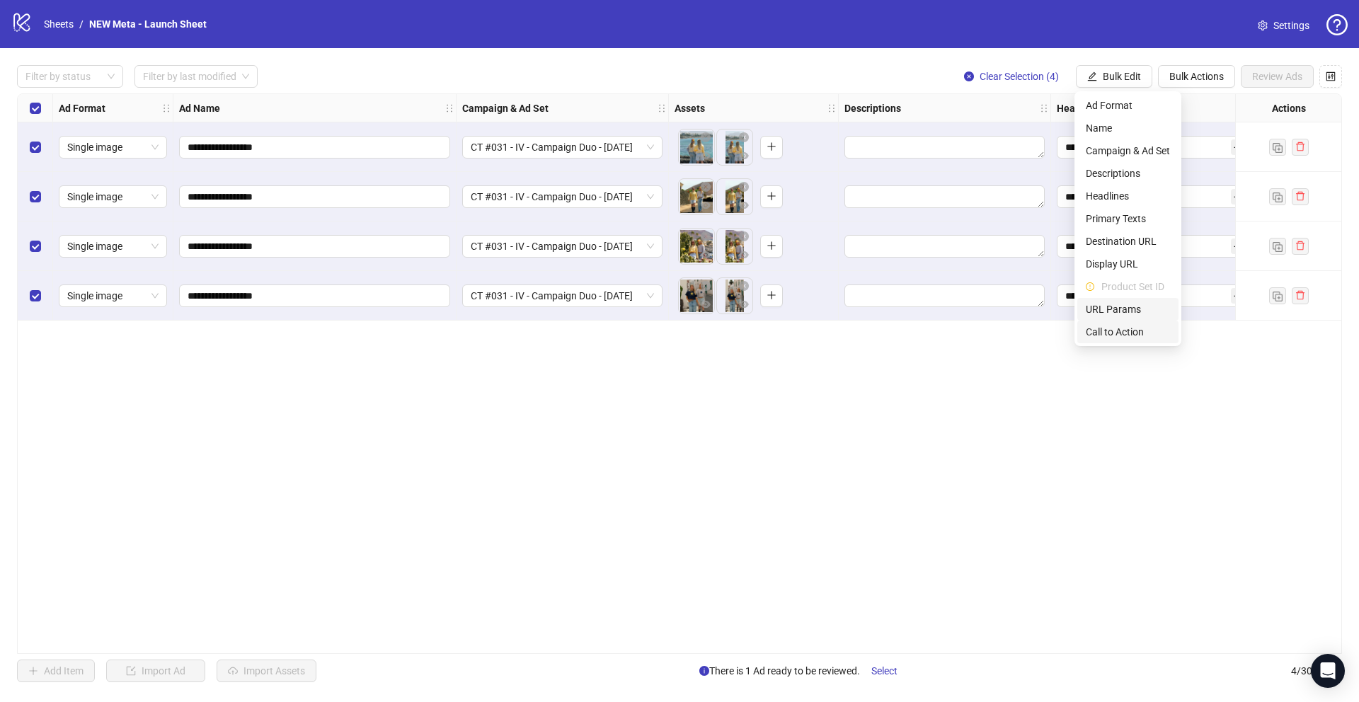
click at [1145, 328] on span "Call to Action" at bounding box center [1128, 332] width 84 height 16
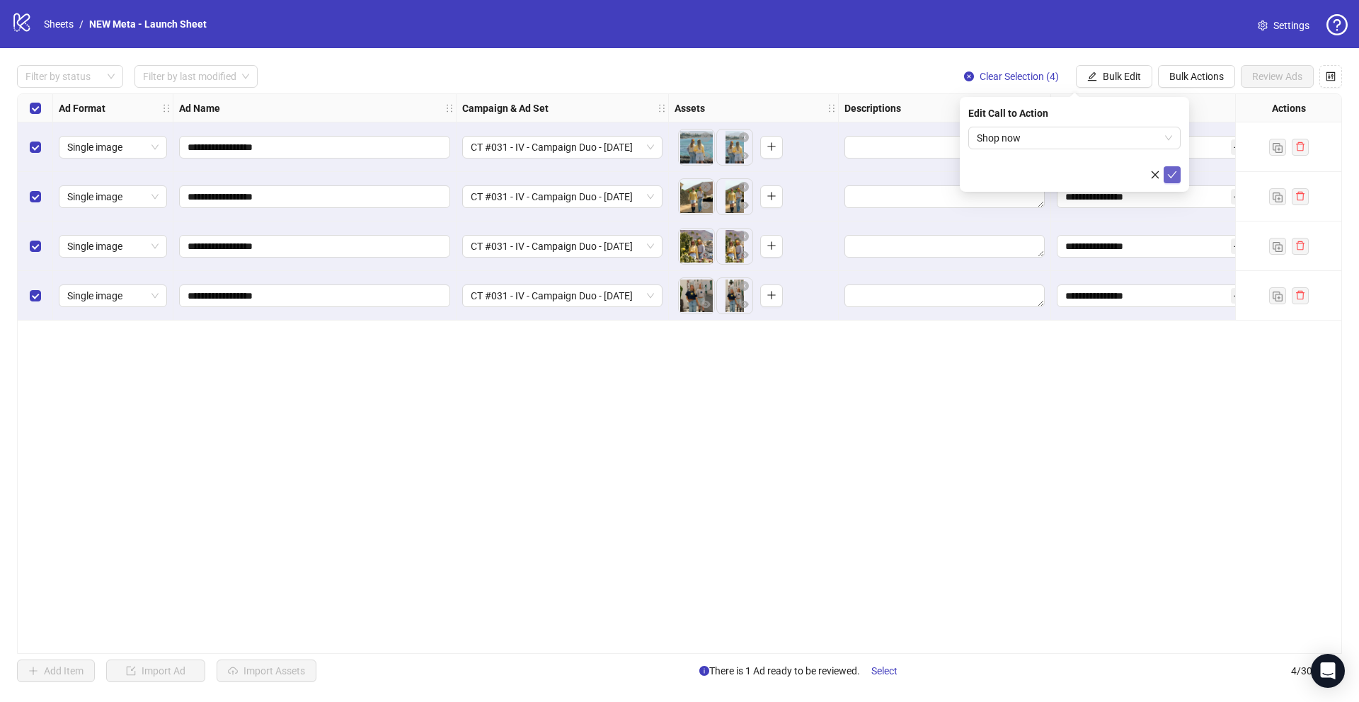
click at [1173, 170] on icon "check" at bounding box center [1172, 175] width 10 height 10
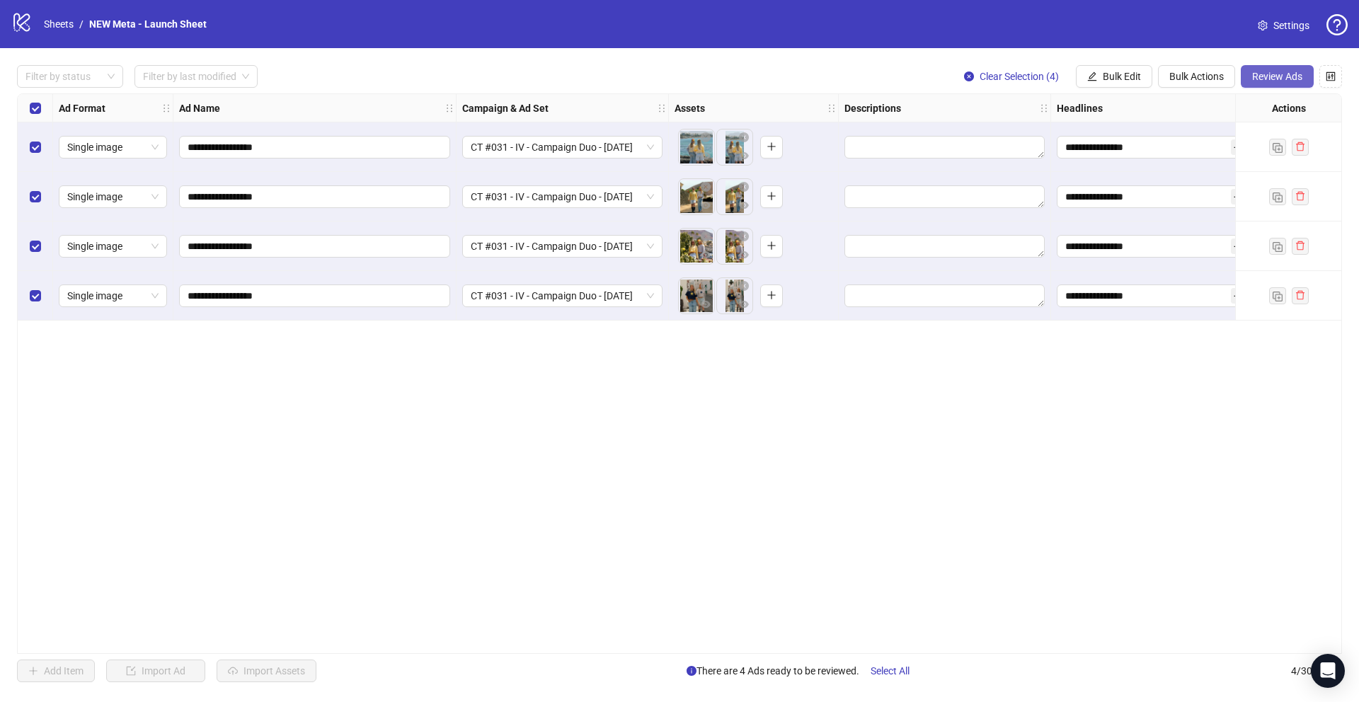
click at [1282, 74] on span "Review Ads" at bounding box center [1277, 76] width 50 height 11
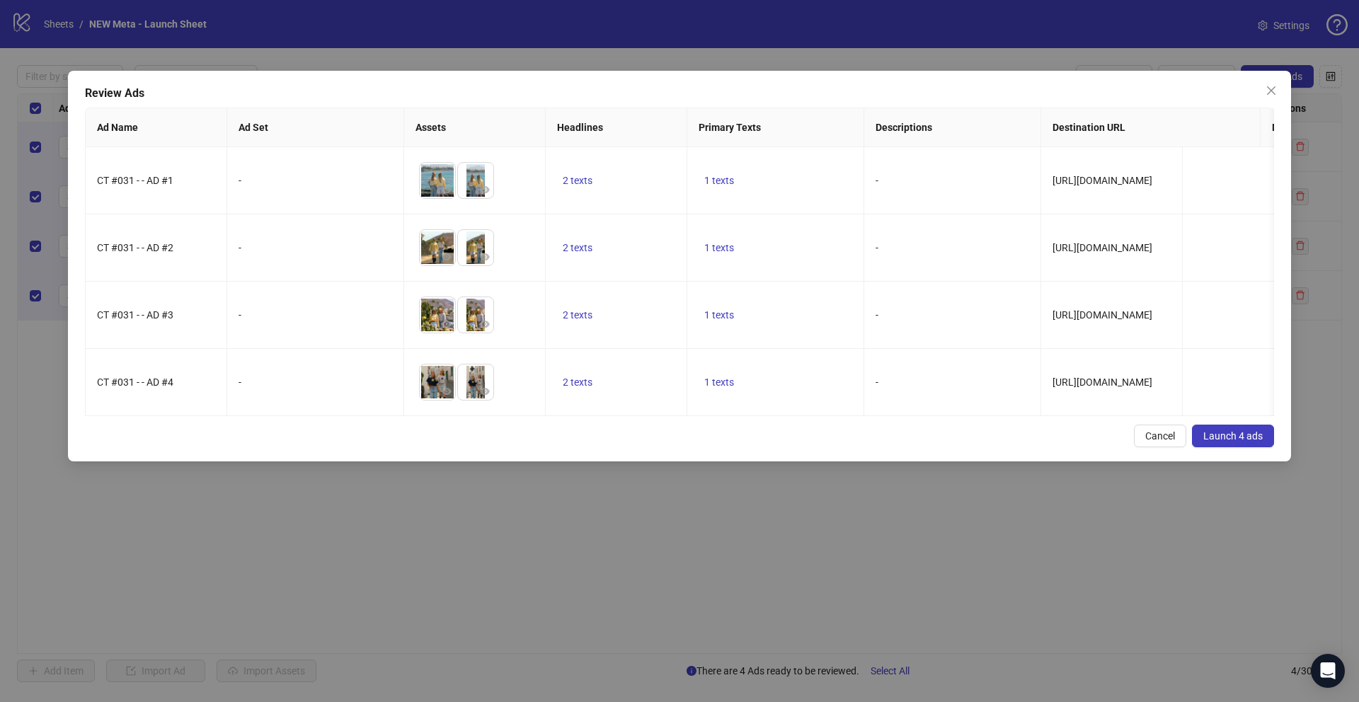
click at [1266, 447] on button "Launch 4 ads" at bounding box center [1233, 436] width 82 height 23
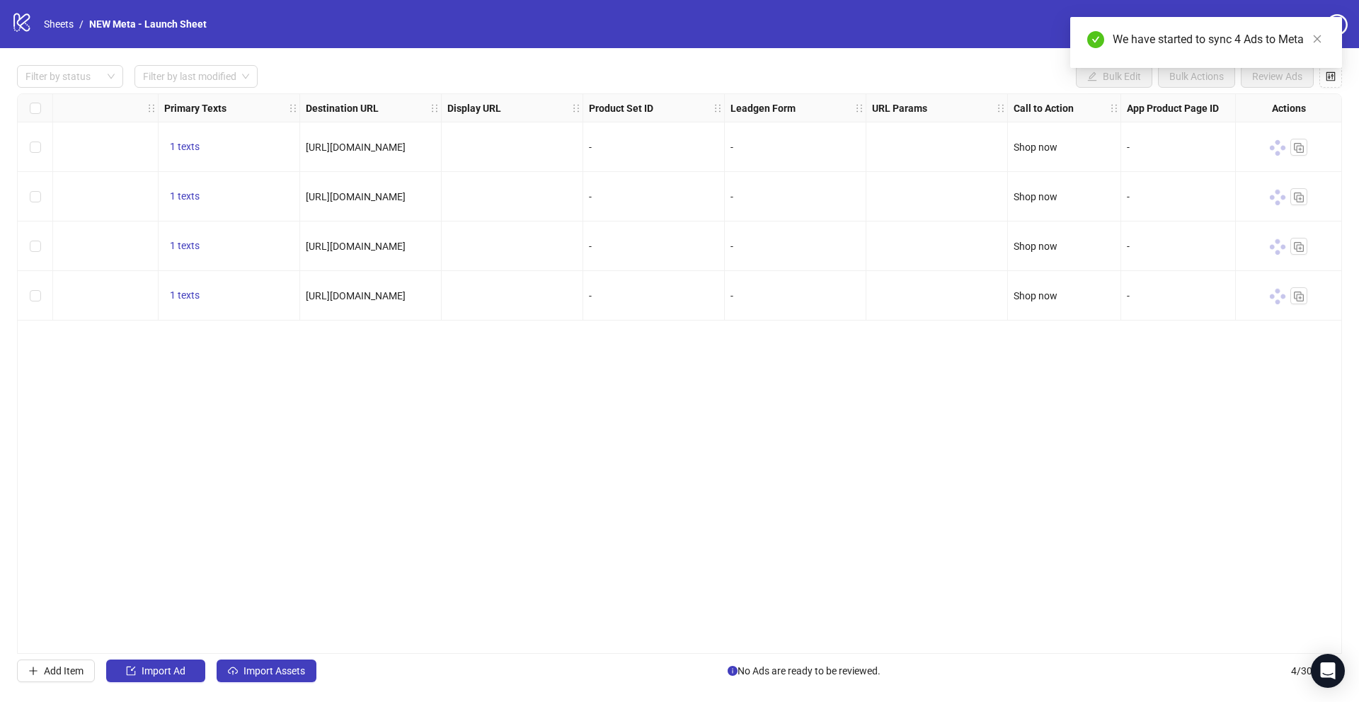
scroll to position [0, 1133]
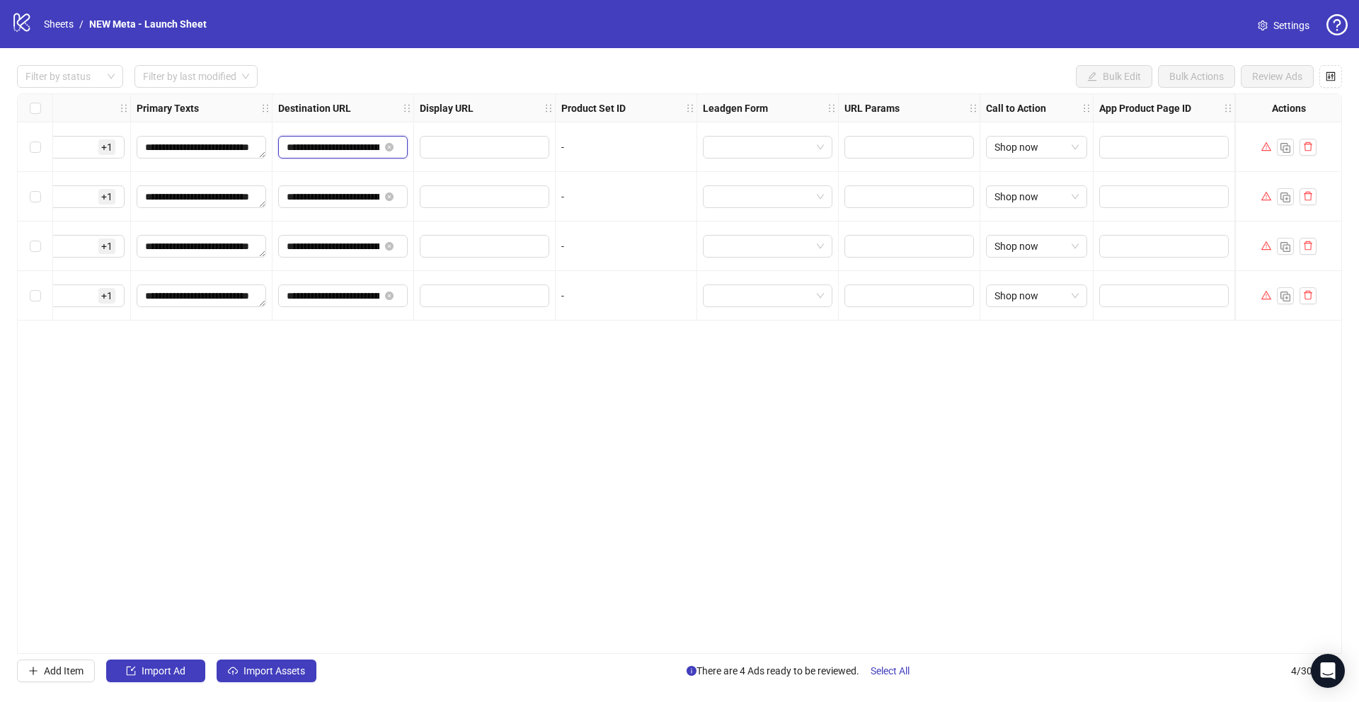
click at [327, 154] on input "**********" at bounding box center [333, 147] width 93 height 16
type input "**********"
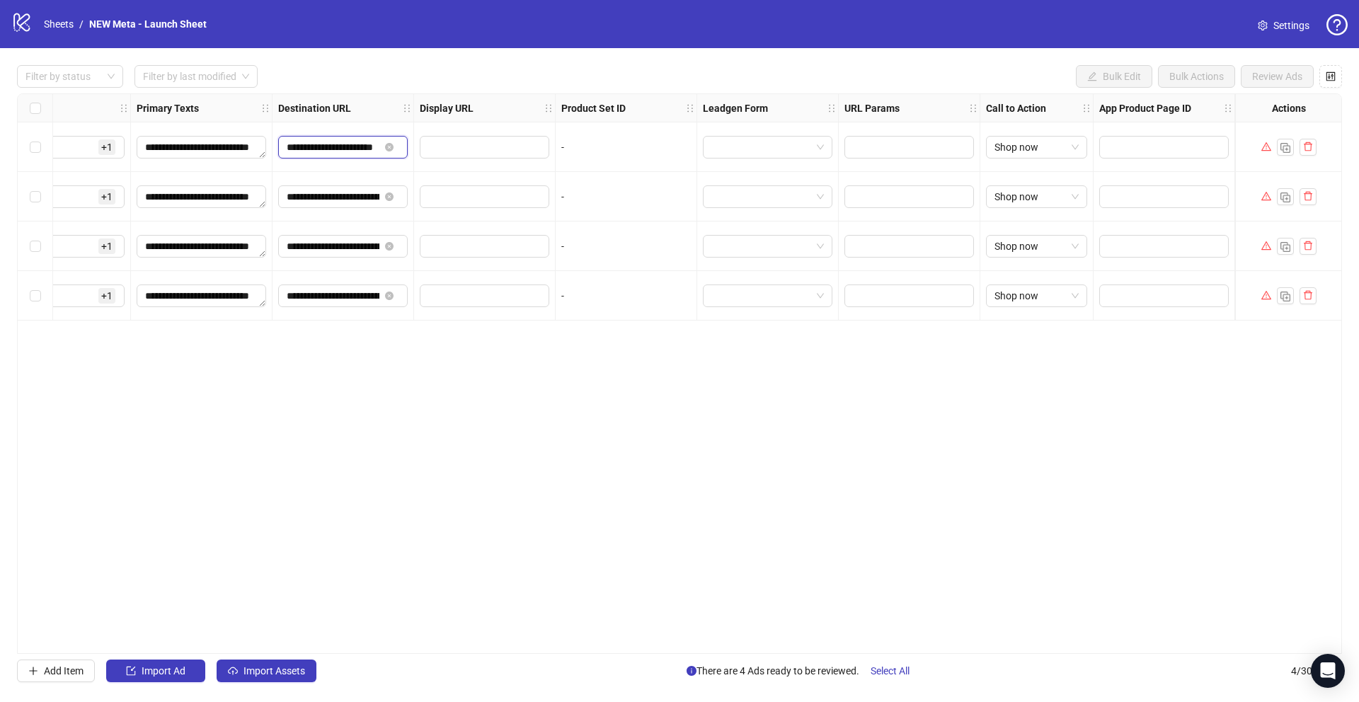
scroll to position [0, 18]
click at [564, 425] on div "**********" at bounding box center [679, 373] width 1325 height 561
click at [321, 294] on input "**********" at bounding box center [333, 296] width 93 height 16
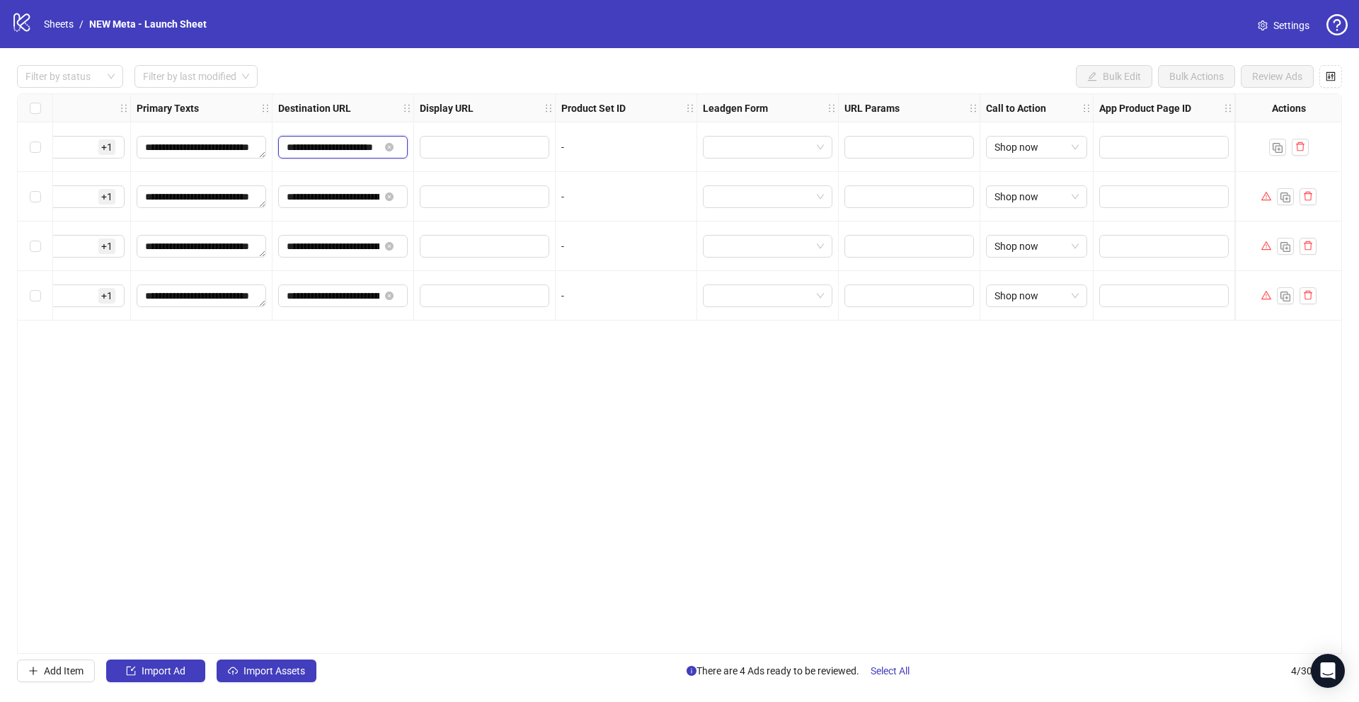
click at [349, 150] on input "**********" at bounding box center [333, 147] width 93 height 16
click at [361, 175] on div "**********" at bounding box center [344, 197] width 142 height 50
click at [41, 110] on div "Select all rows" at bounding box center [35, 108] width 35 height 28
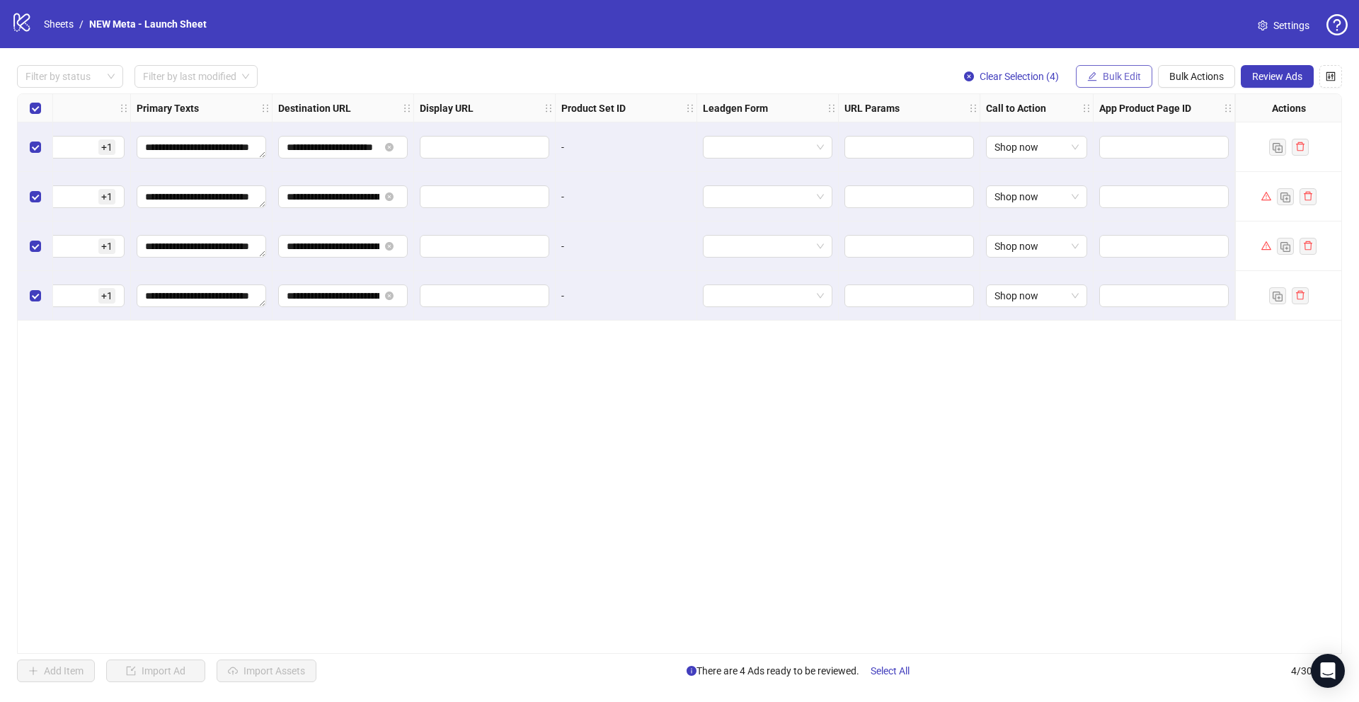
click at [1093, 81] on icon "edit" at bounding box center [1092, 76] width 10 height 10
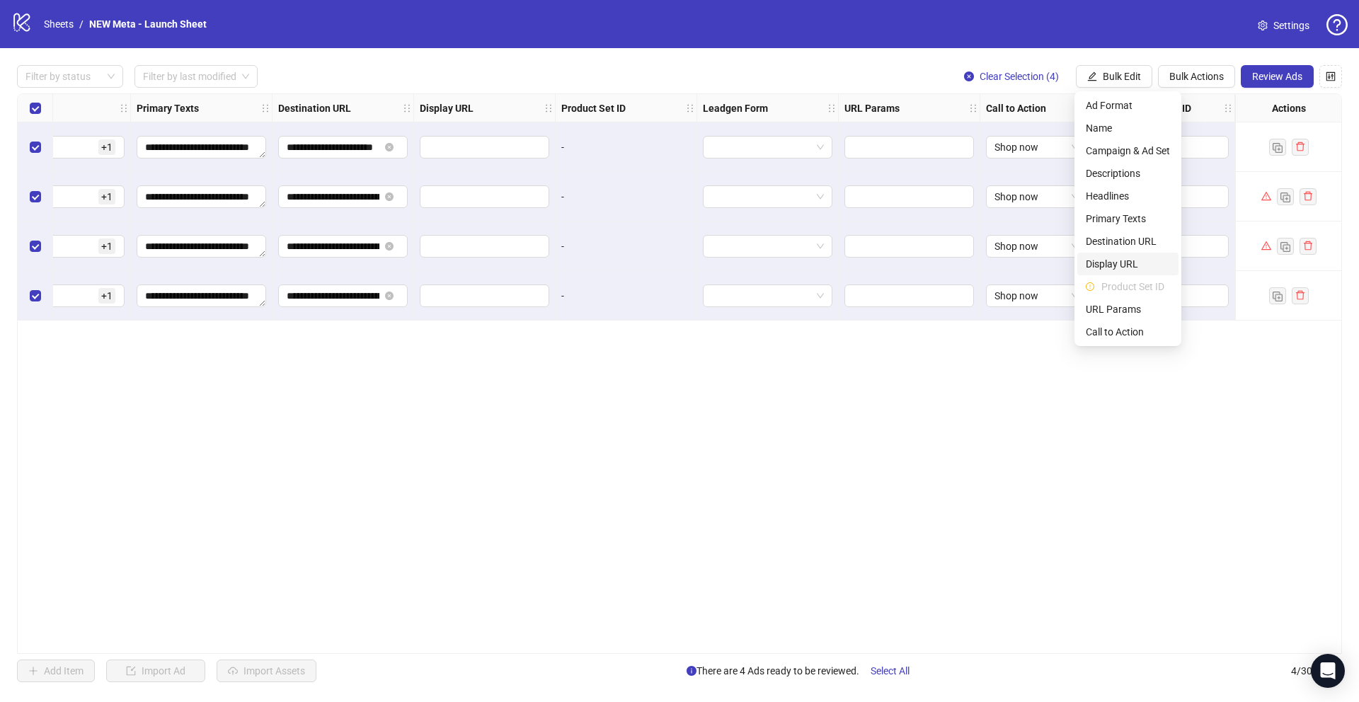
click at [1110, 269] on span "Display URL" at bounding box center [1128, 264] width 84 height 16
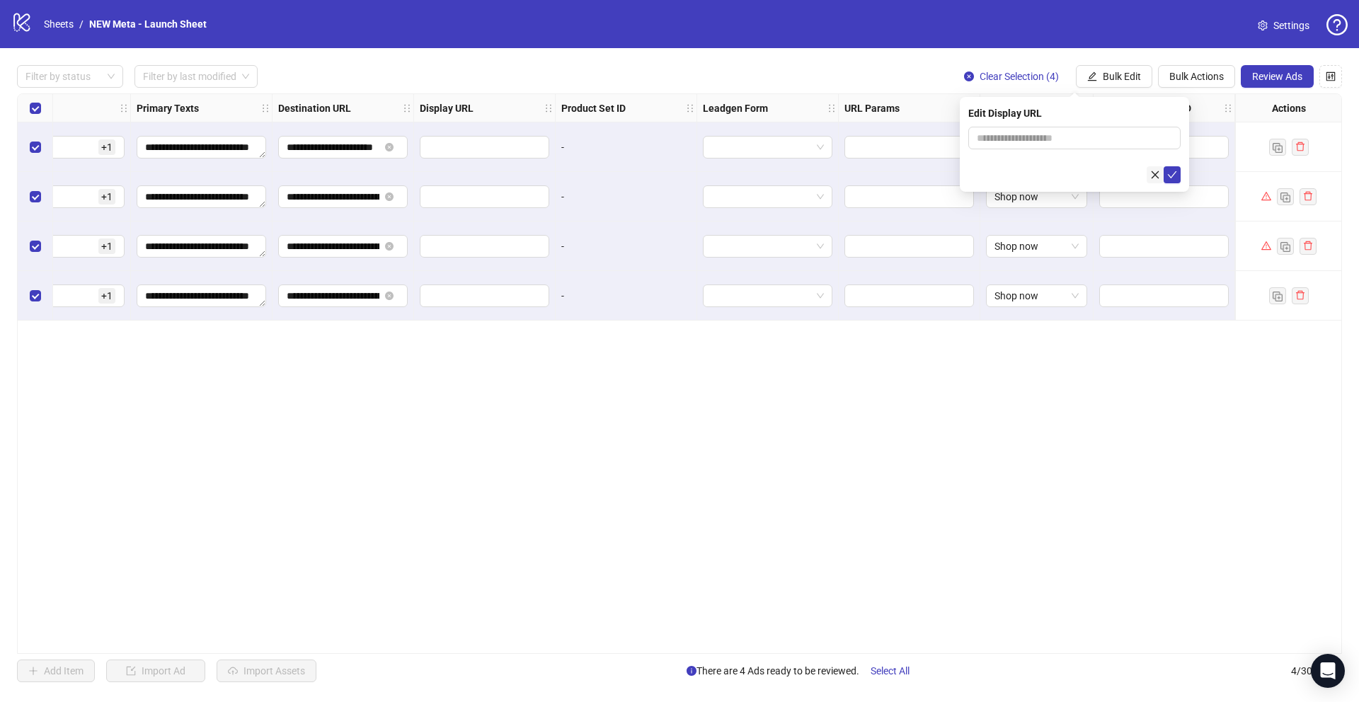
click at [1150, 172] on icon "close" at bounding box center [1155, 175] width 10 height 10
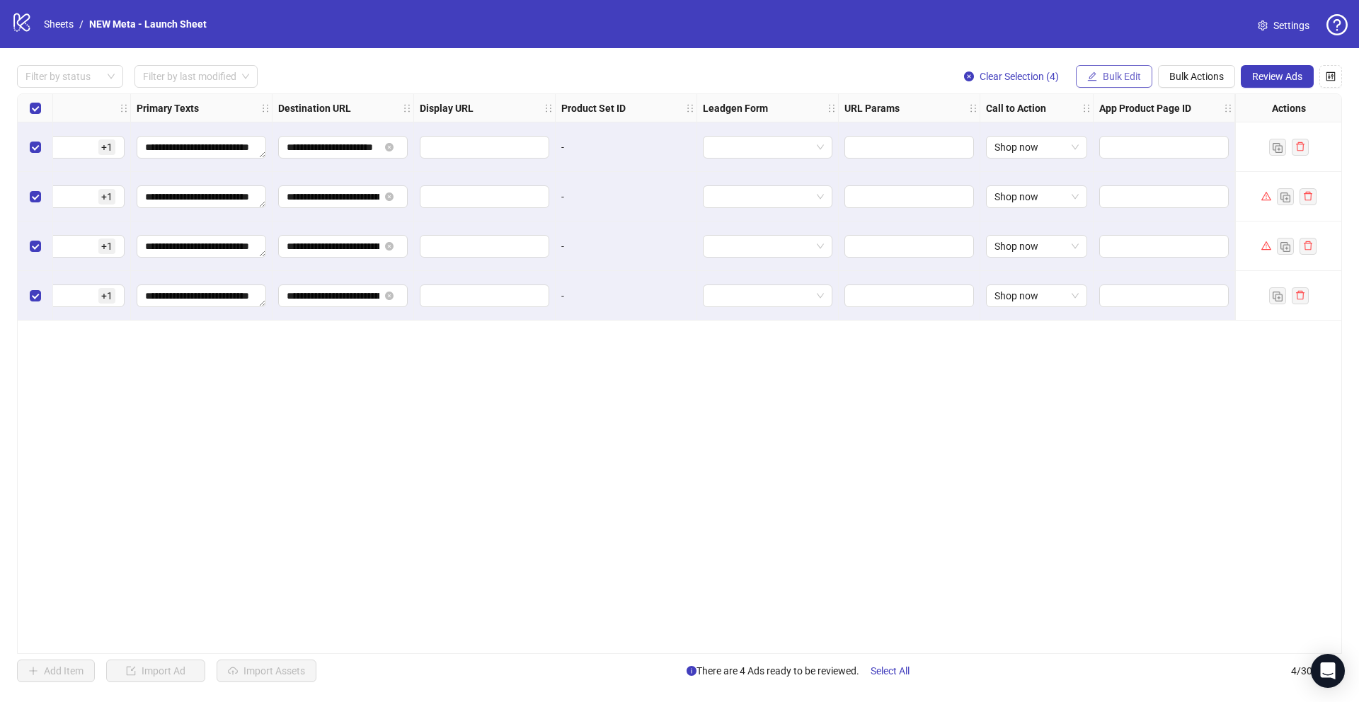
click at [1111, 66] on button "Bulk Edit" at bounding box center [1114, 76] width 76 height 23
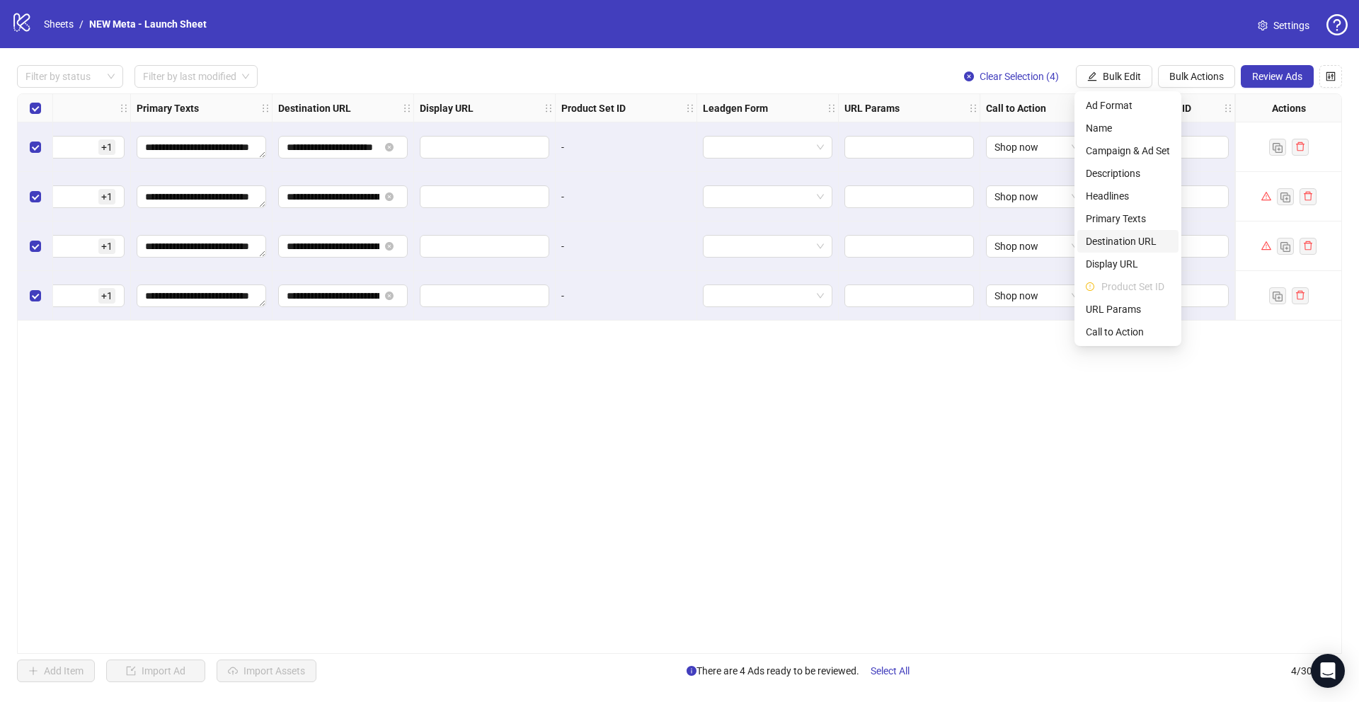
click at [1130, 244] on span "Destination URL" at bounding box center [1128, 242] width 84 height 16
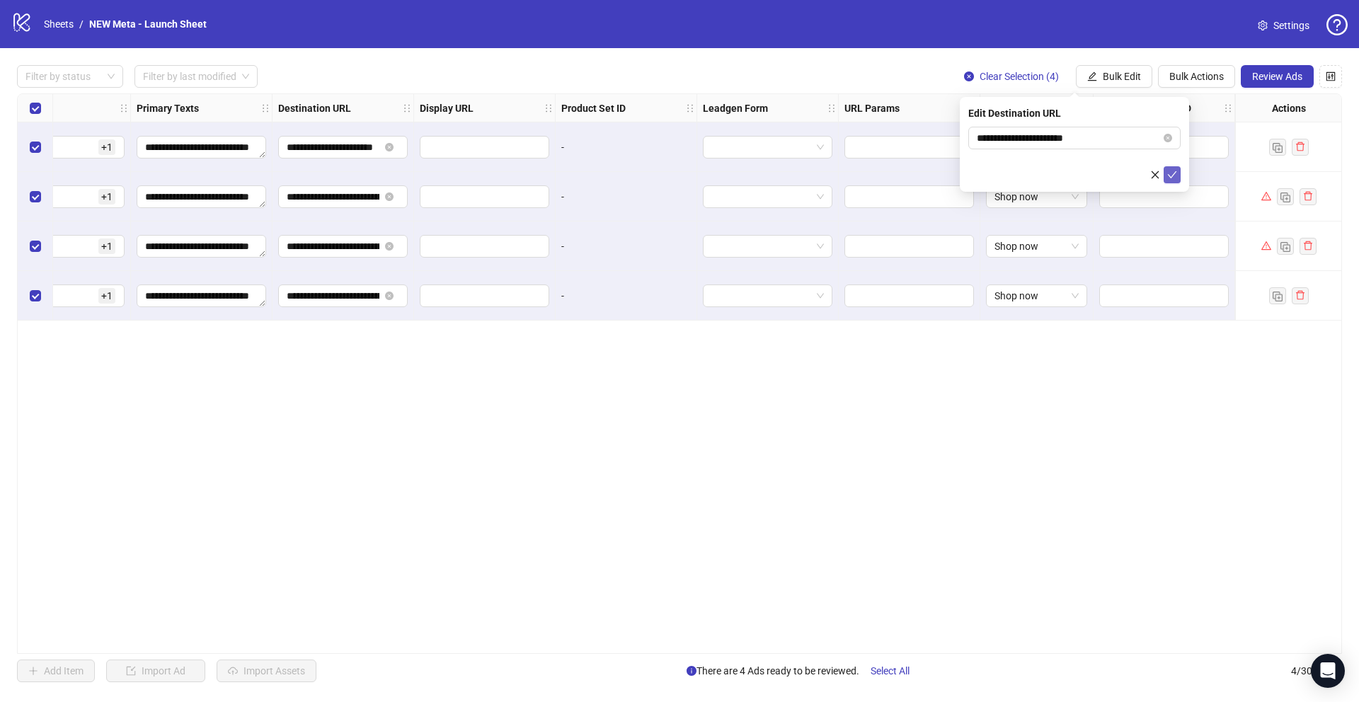
click at [1169, 171] on icon "check" at bounding box center [1172, 175] width 10 height 10
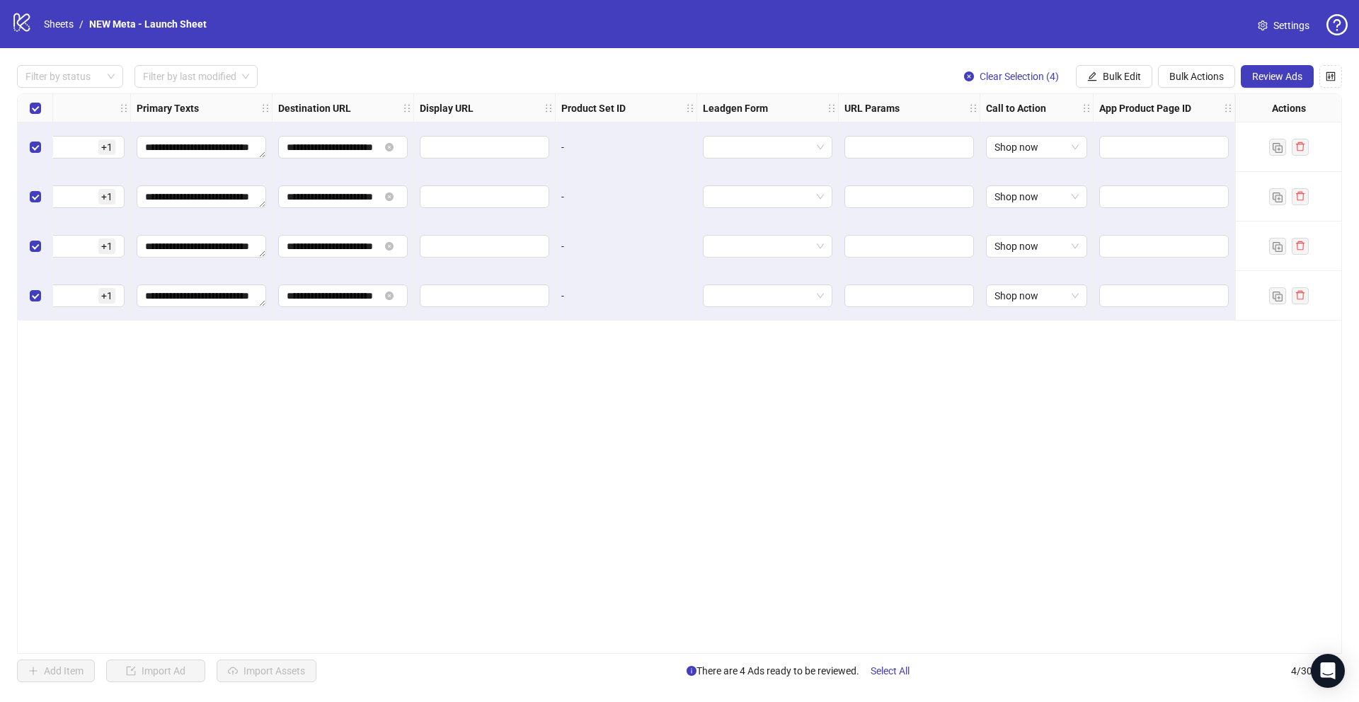
click at [1009, 410] on div "**********" at bounding box center [679, 373] width 1325 height 561
click at [1254, 80] on span "Review Ads" at bounding box center [1277, 76] width 50 height 11
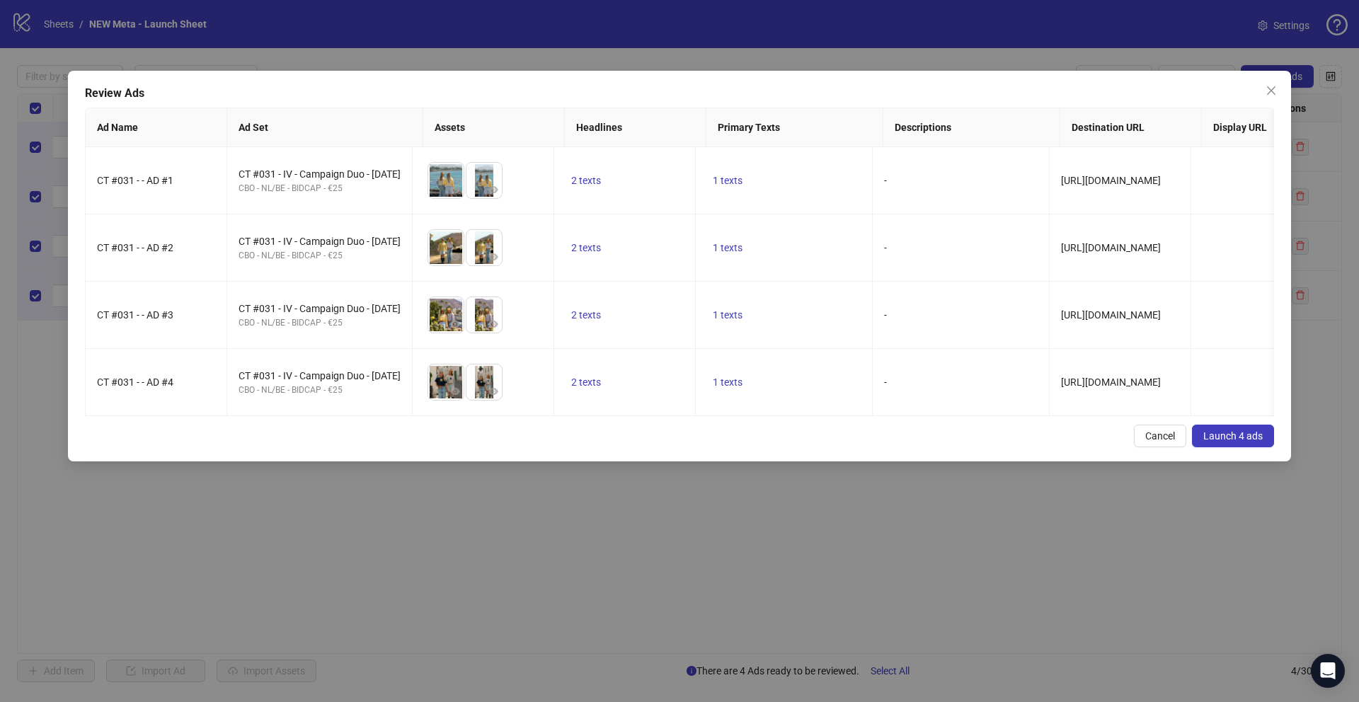
click at [1256, 442] on span "Launch 4 ads" at bounding box center [1232, 435] width 59 height 11
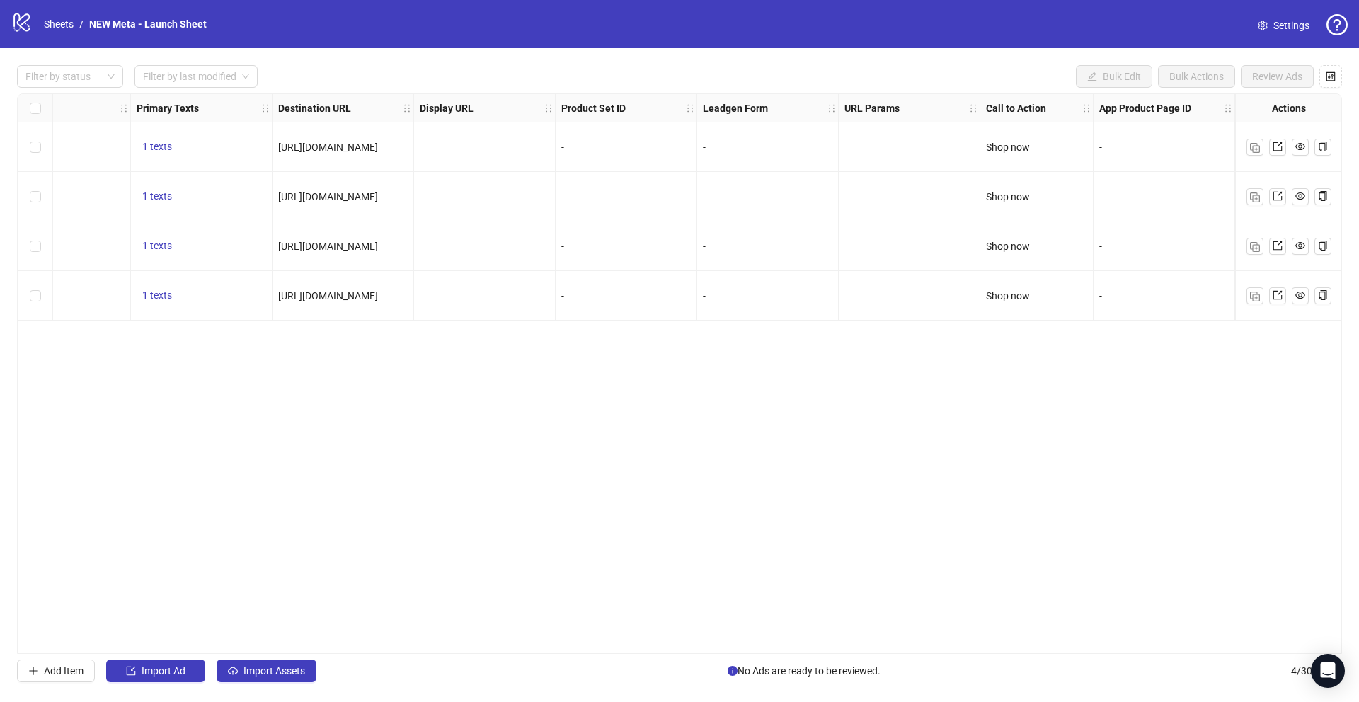
drag, startPoint x: 1029, startPoint y: 659, endPoint x: 866, endPoint y: 663, distance: 163.6
click at [866, 663] on div "Filter by status Filter by last modified Bulk Edit Bulk Actions Review Ads Ad F…" at bounding box center [679, 373] width 1359 height 651
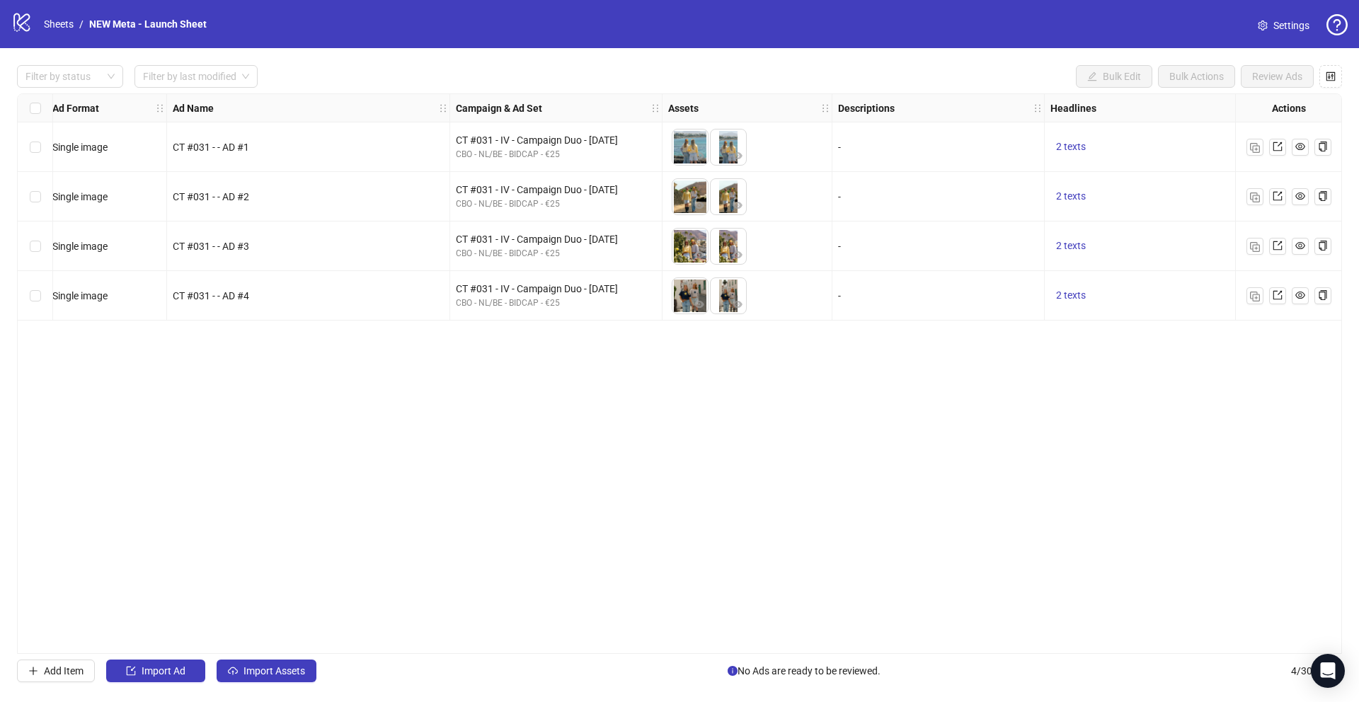
scroll to position [0, 0]
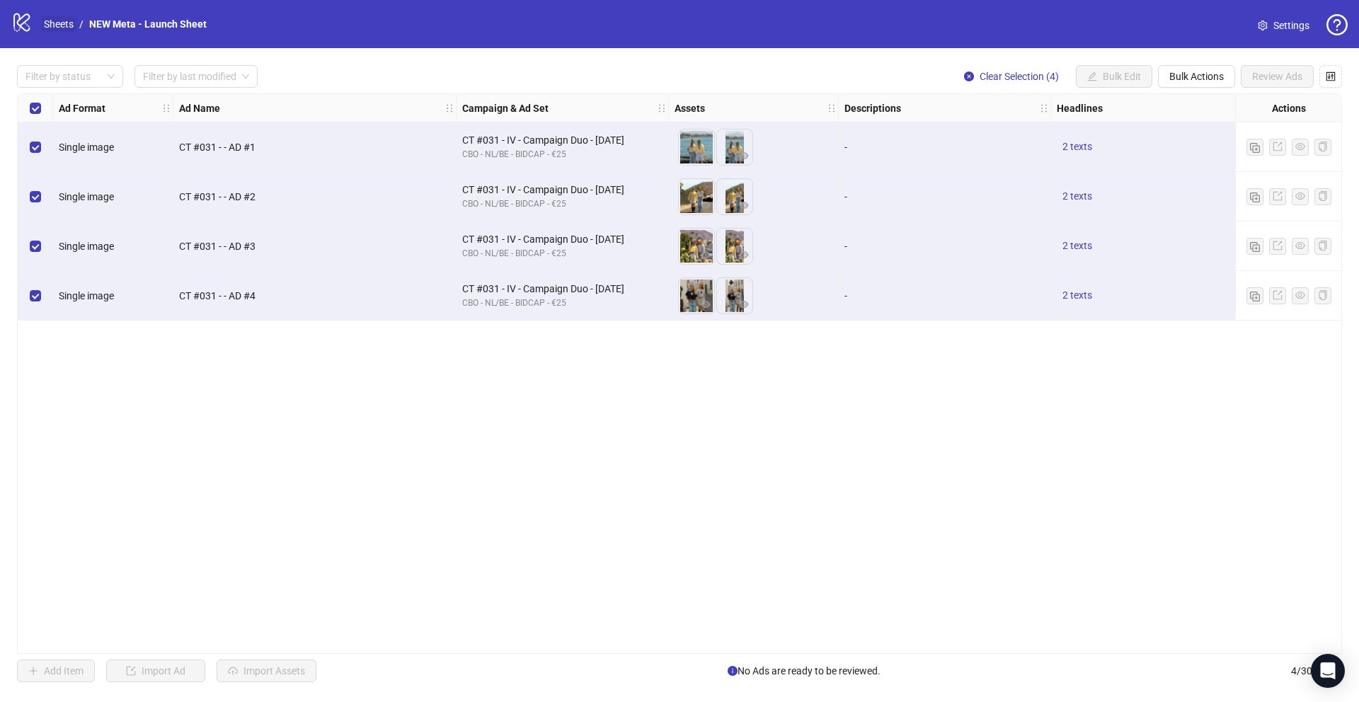
click at [45, 28] on link "Sheets" at bounding box center [58, 24] width 35 height 16
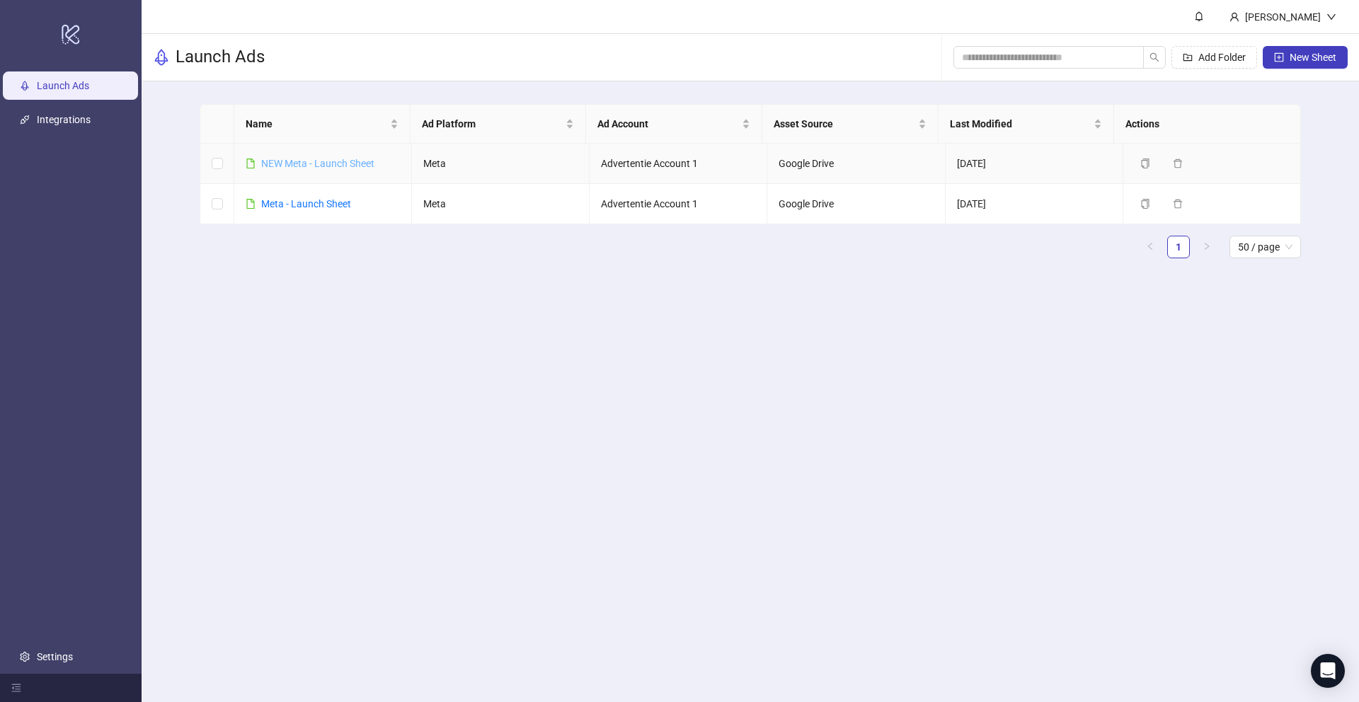
click at [280, 167] on link "NEW Meta - Launch Sheet" at bounding box center [317, 163] width 113 height 11
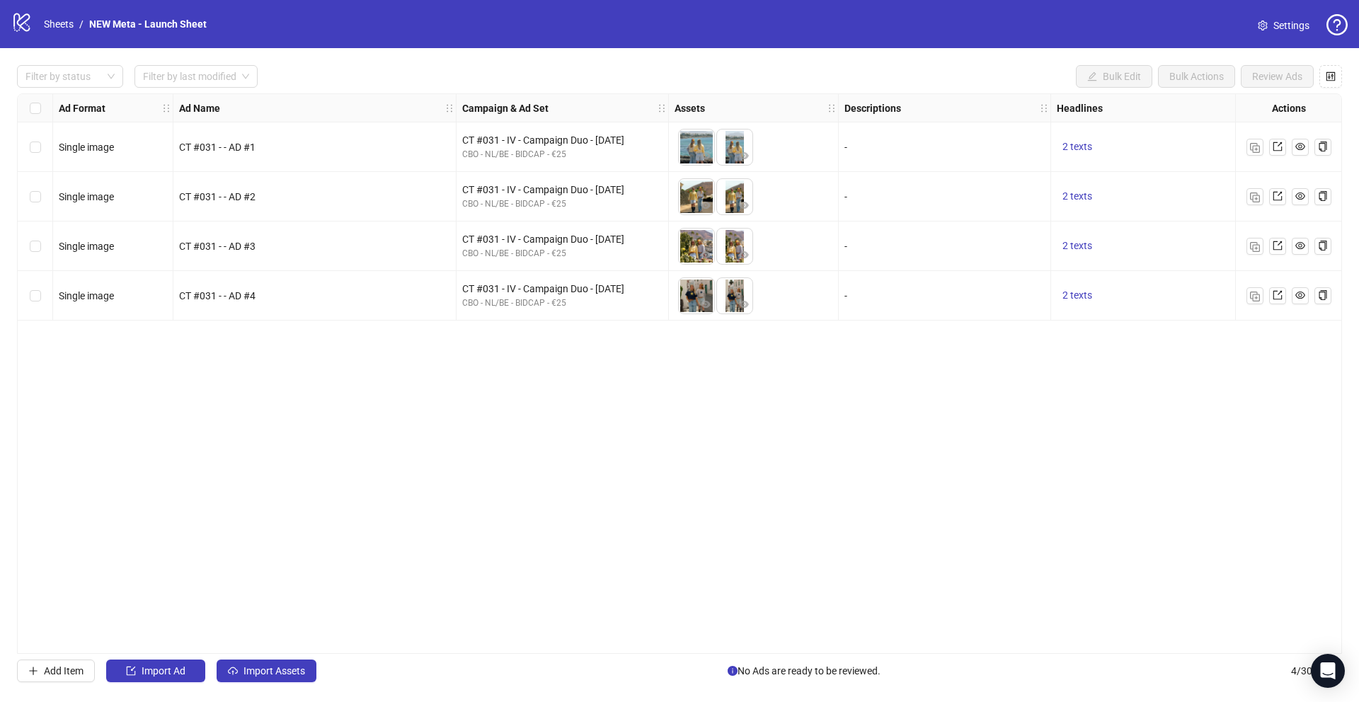
click at [1303, 28] on span "Settings" at bounding box center [1291, 26] width 36 height 16
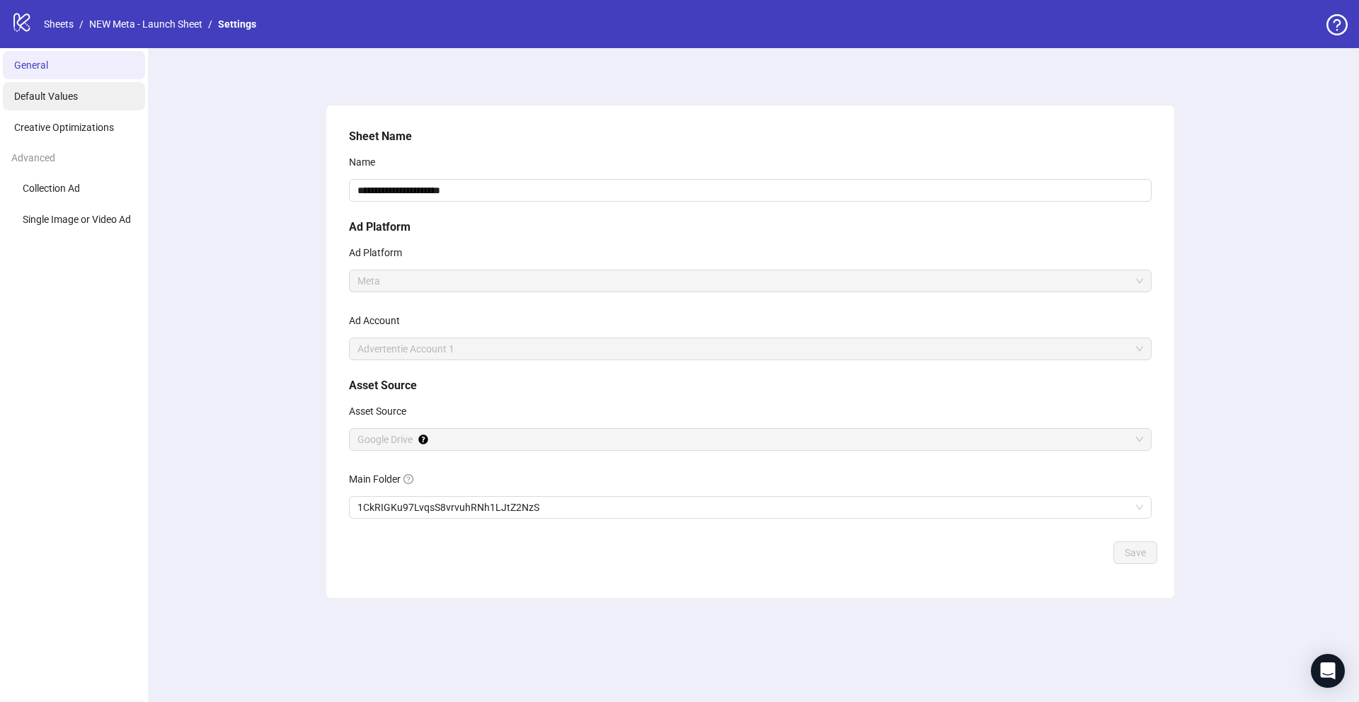
click at [105, 101] on li "Default Values" at bounding box center [74, 96] width 142 height 28
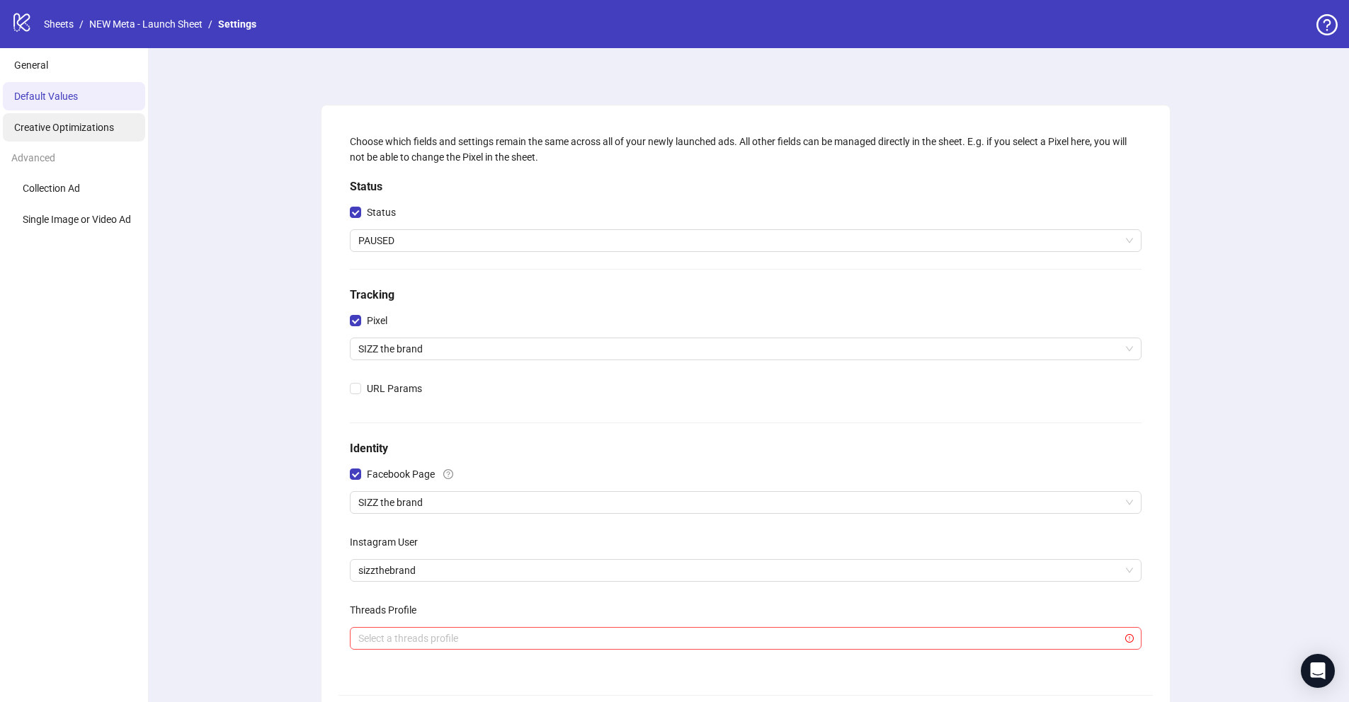
click at [98, 125] on span "Creative Optimizations" at bounding box center [64, 127] width 100 height 11
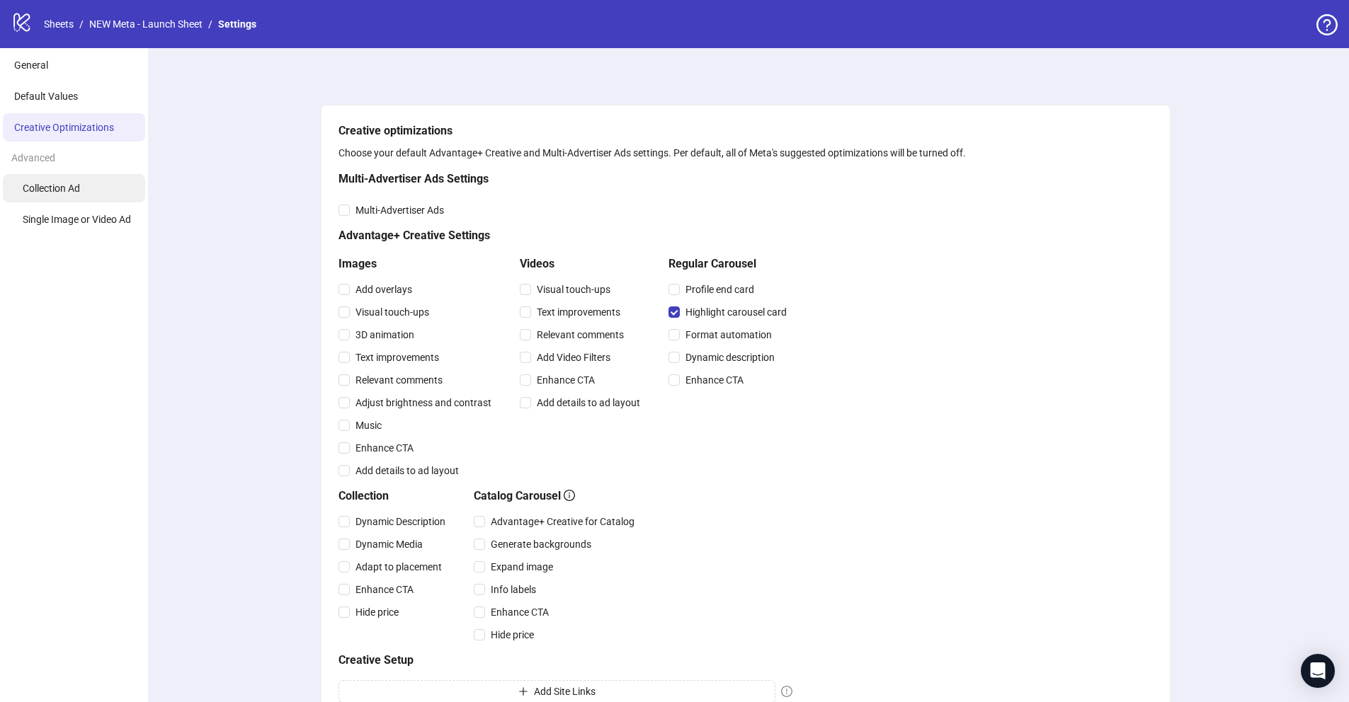
click at [82, 185] on li "Collection Ad" at bounding box center [74, 188] width 142 height 28
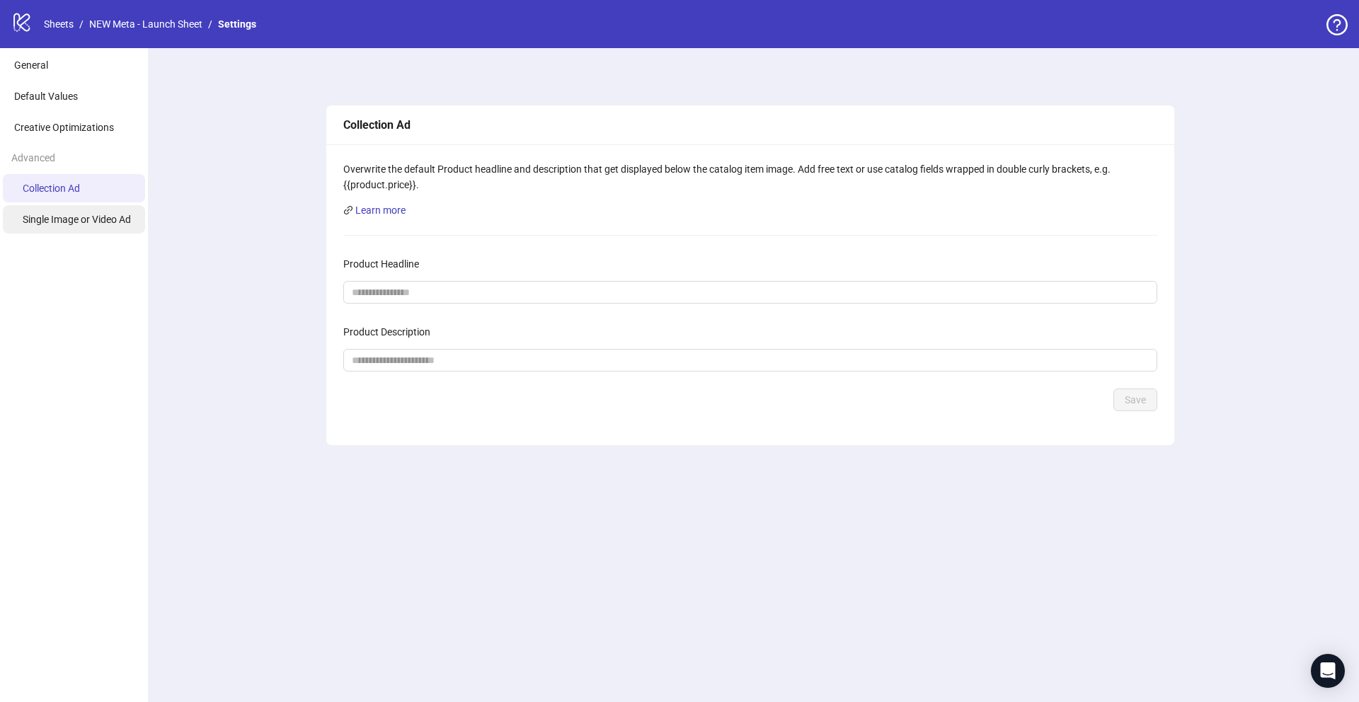
click at [86, 234] on li "Single Image or Video Ad" at bounding box center [74, 219] width 142 height 28
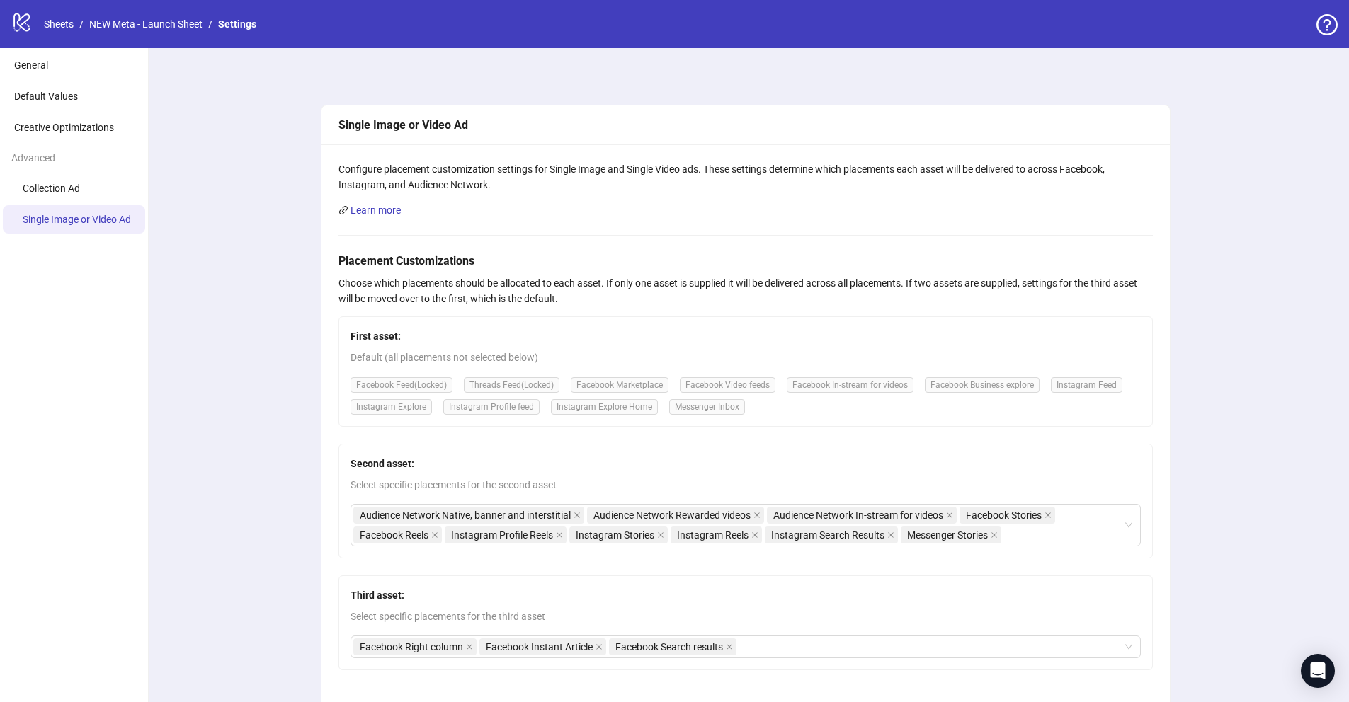
click at [14, 21] on icon at bounding box center [21, 22] width 16 height 18
click at [22, 22] on icon "logo/logo-mobile" at bounding box center [21, 21] width 21 height 21
click at [95, 13] on div "logo/logo-mobile Sheets / NEW Meta - Launch Sheet / Settings" at bounding box center [136, 23] width 251 height 25
click at [100, 30] on link "NEW Meta - Launch Sheet" at bounding box center [145, 24] width 119 height 16
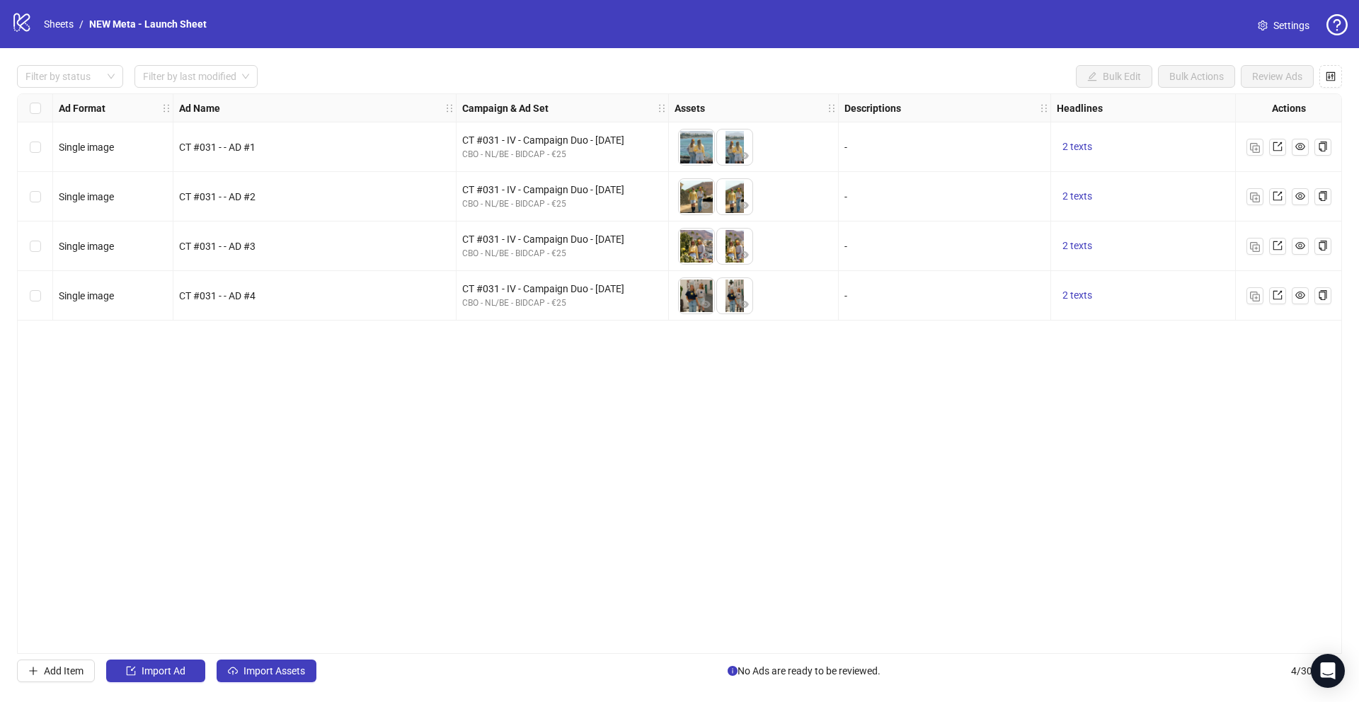
click at [750, 362] on div "Ad Format Ad Name Campaign & Ad Set Assets Descriptions Headlines Primary Texts…" at bounding box center [679, 373] width 1325 height 561
click at [311, 437] on div "Ad Format Ad Name Campaign & Ad Set Assets Descriptions Headlines Primary Texts…" at bounding box center [679, 373] width 1325 height 561
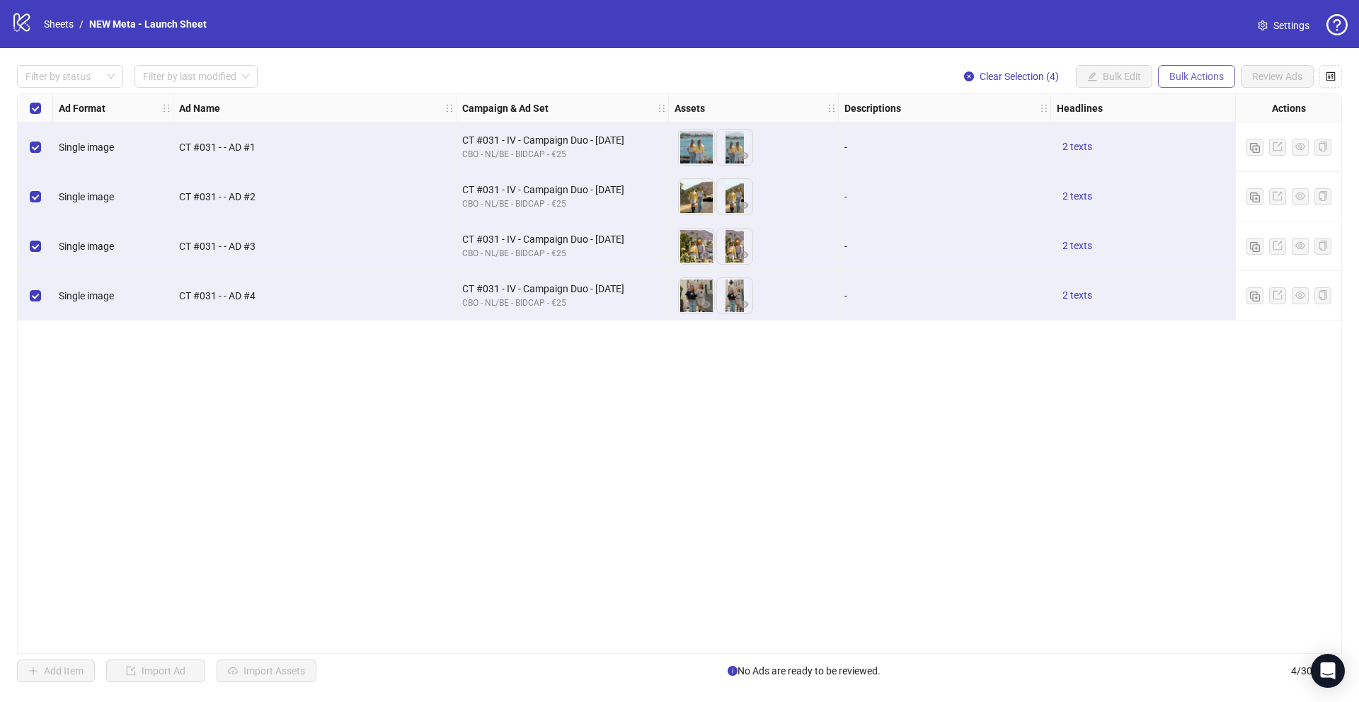
drag, startPoint x: 1177, startPoint y: 77, endPoint x: 1175, endPoint y: 87, distance: 10.0
click at [1177, 77] on span "Bulk Actions" at bounding box center [1196, 76] width 55 height 11
click at [1190, 103] on span "Delete" at bounding box center [1216, 106] width 97 height 16
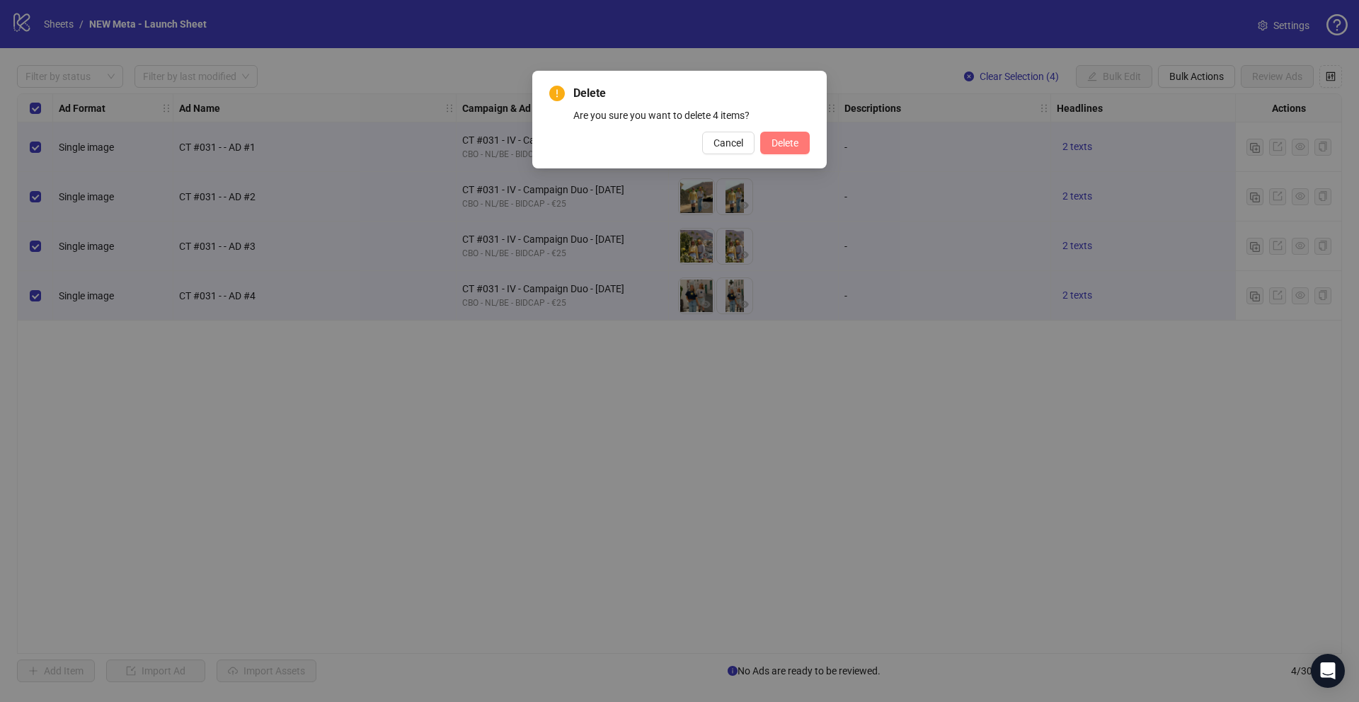
click at [774, 150] on button "Delete" at bounding box center [785, 143] width 50 height 23
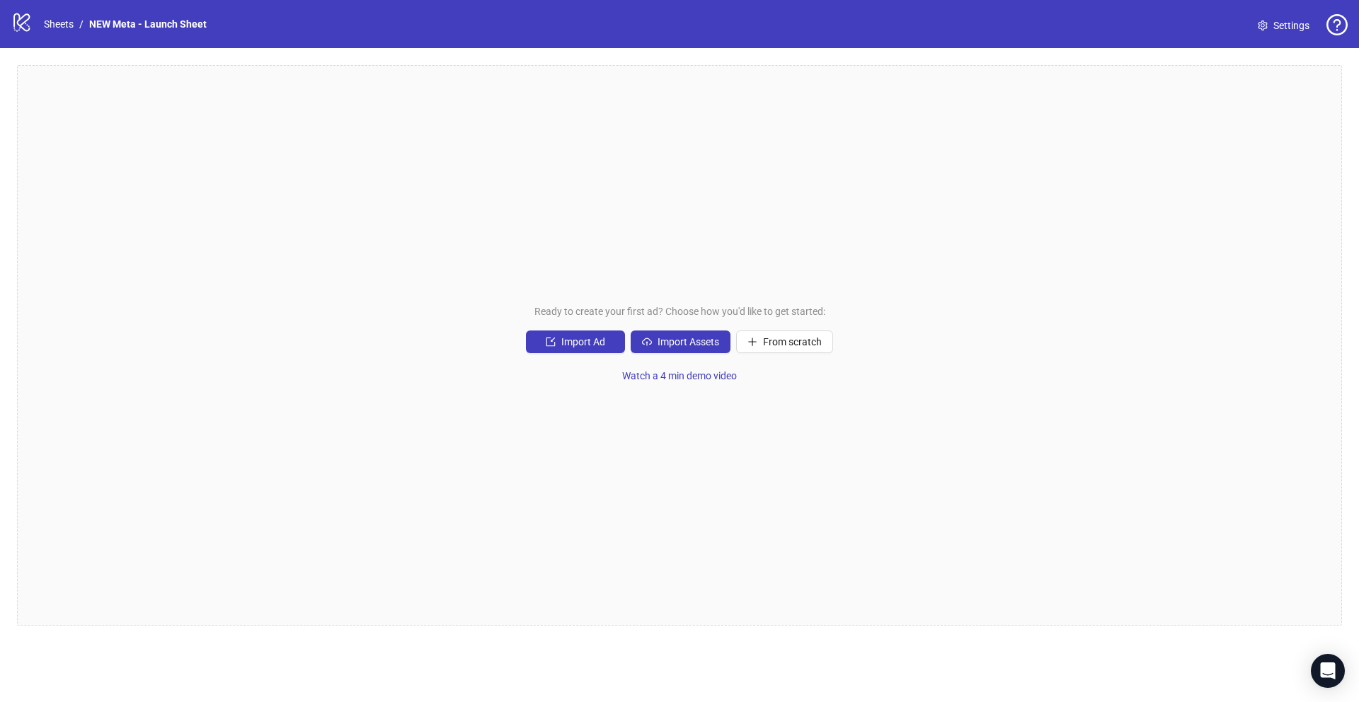
click at [624, 413] on div "Ready to create your first ad? Choose how you'd like to get started: Import Ad …" at bounding box center [679, 345] width 1325 height 561
click at [709, 348] on button "Import Assets" at bounding box center [681, 342] width 100 height 23
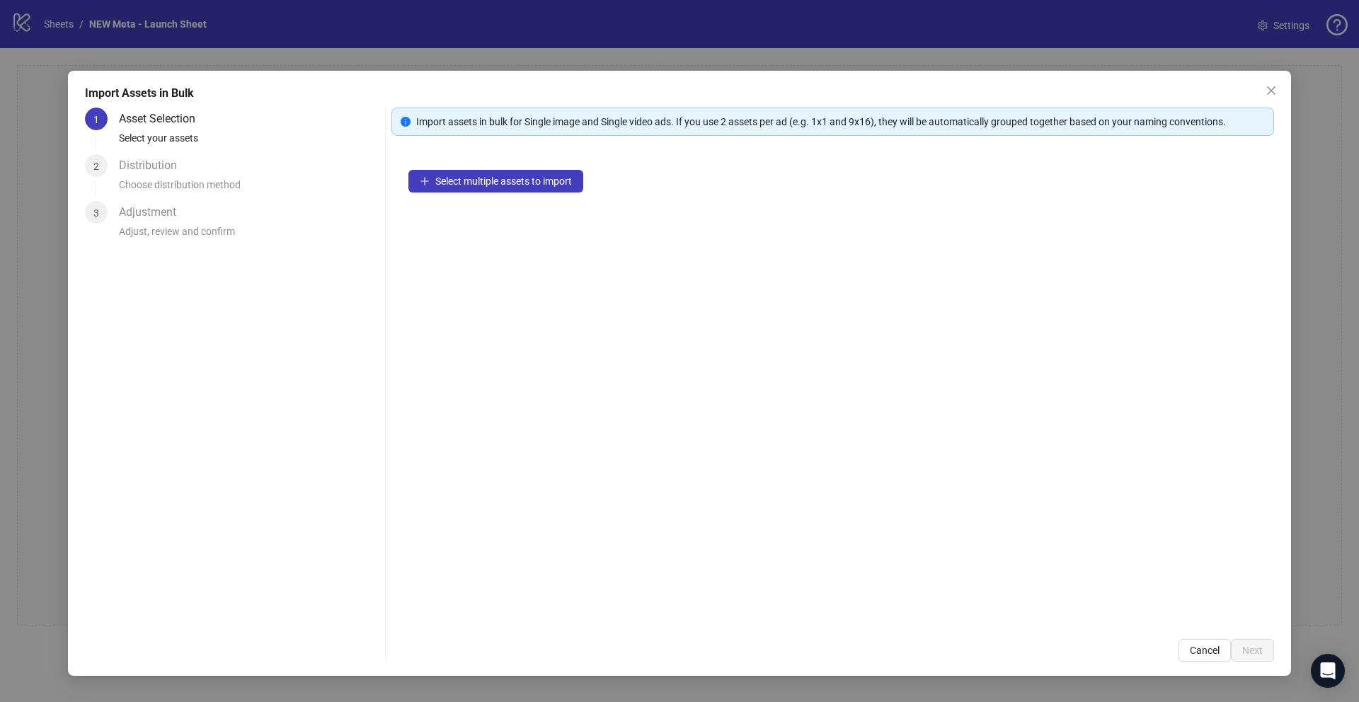
click at [525, 198] on div "Select multiple assets to import" at bounding box center [832, 387] width 883 height 469
click at [524, 185] on span "Select multiple assets to import" at bounding box center [503, 181] width 137 height 11
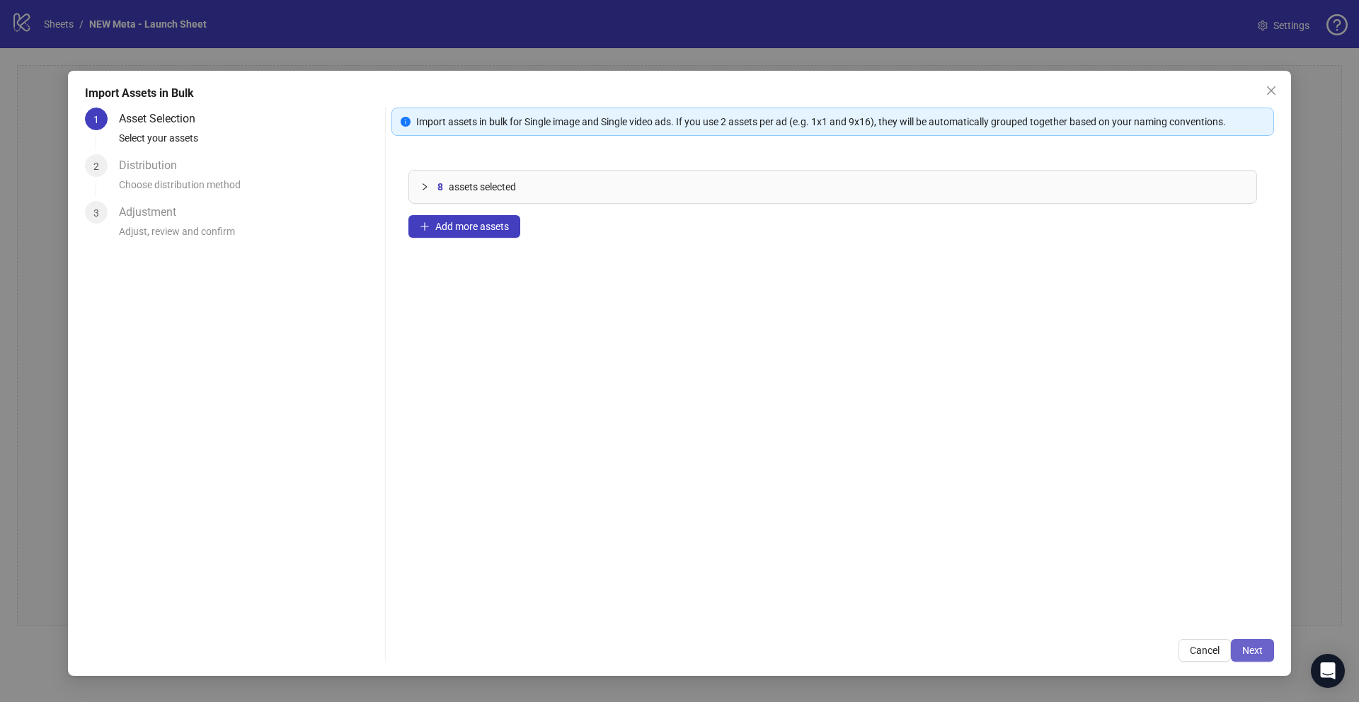
click at [1259, 660] on button "Next" at bounding box center [1252, 650] width 43 height 23
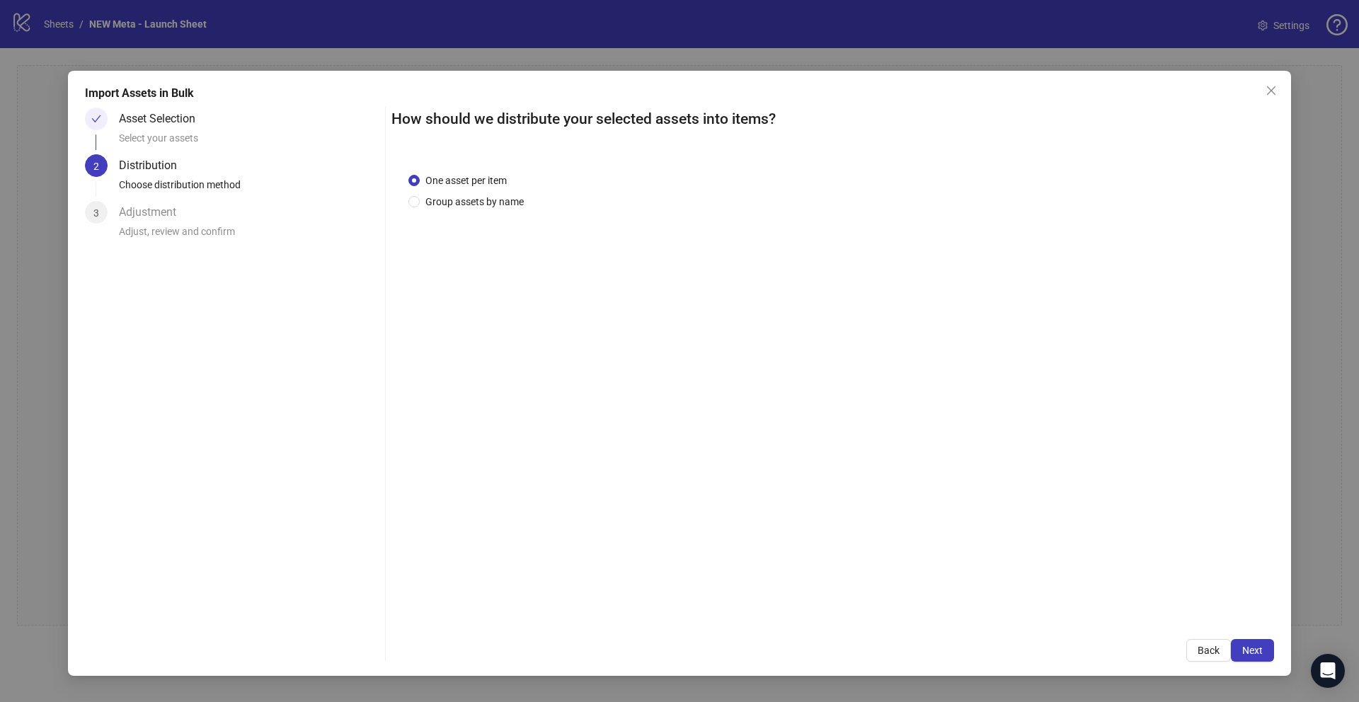
click at [451, 190] on div "One asset per item Group assets by name" at bounding box center [468, 191] width 121 height 37
click at [493, 194] on span "Group assets by name" at bounding box center [475, 202] width 110 height 16
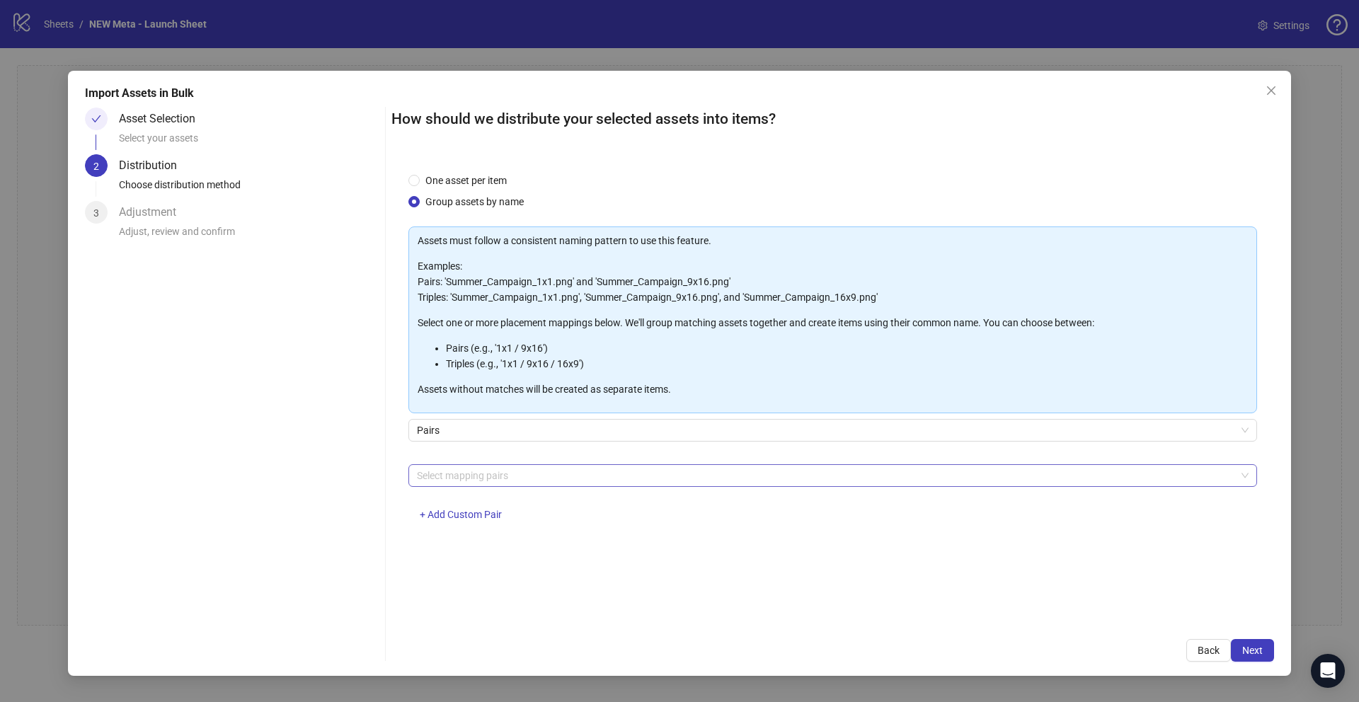
click at [500, 468] on div at bounding box center [825, 476] width 828 height 20
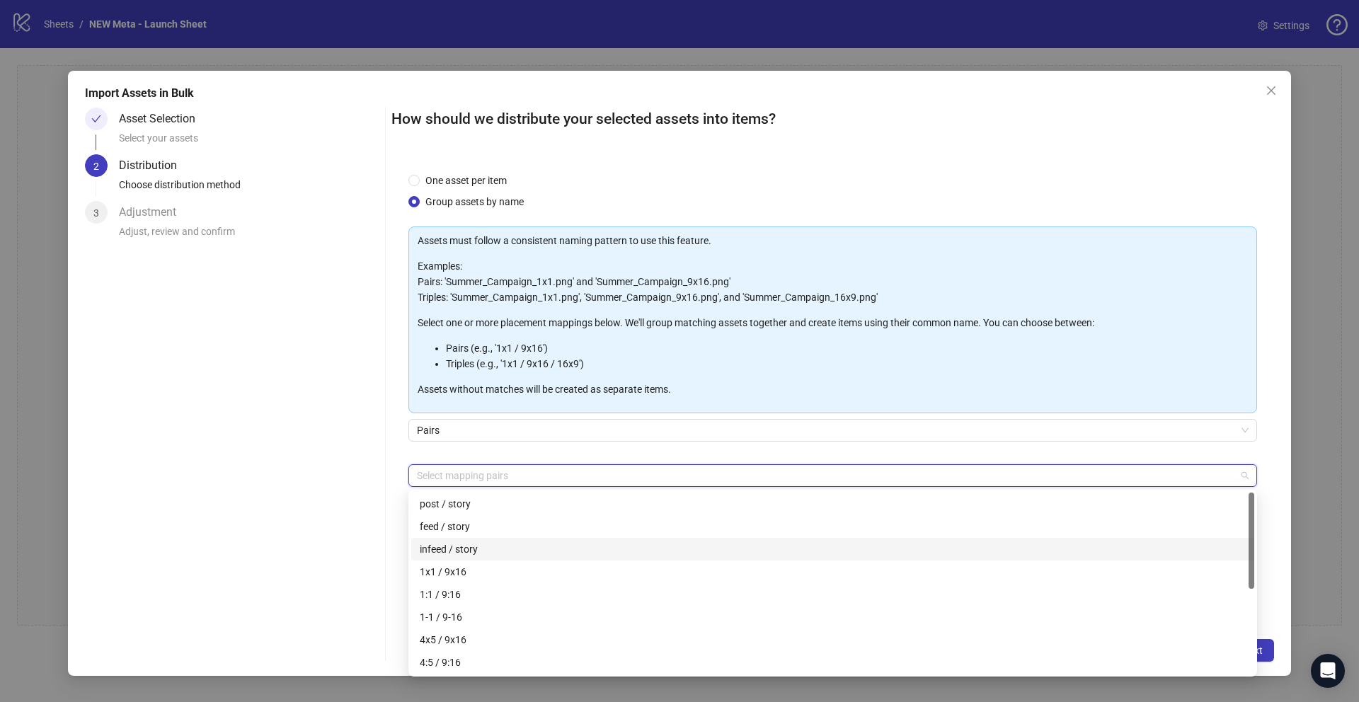
scroll to position [159, 0]
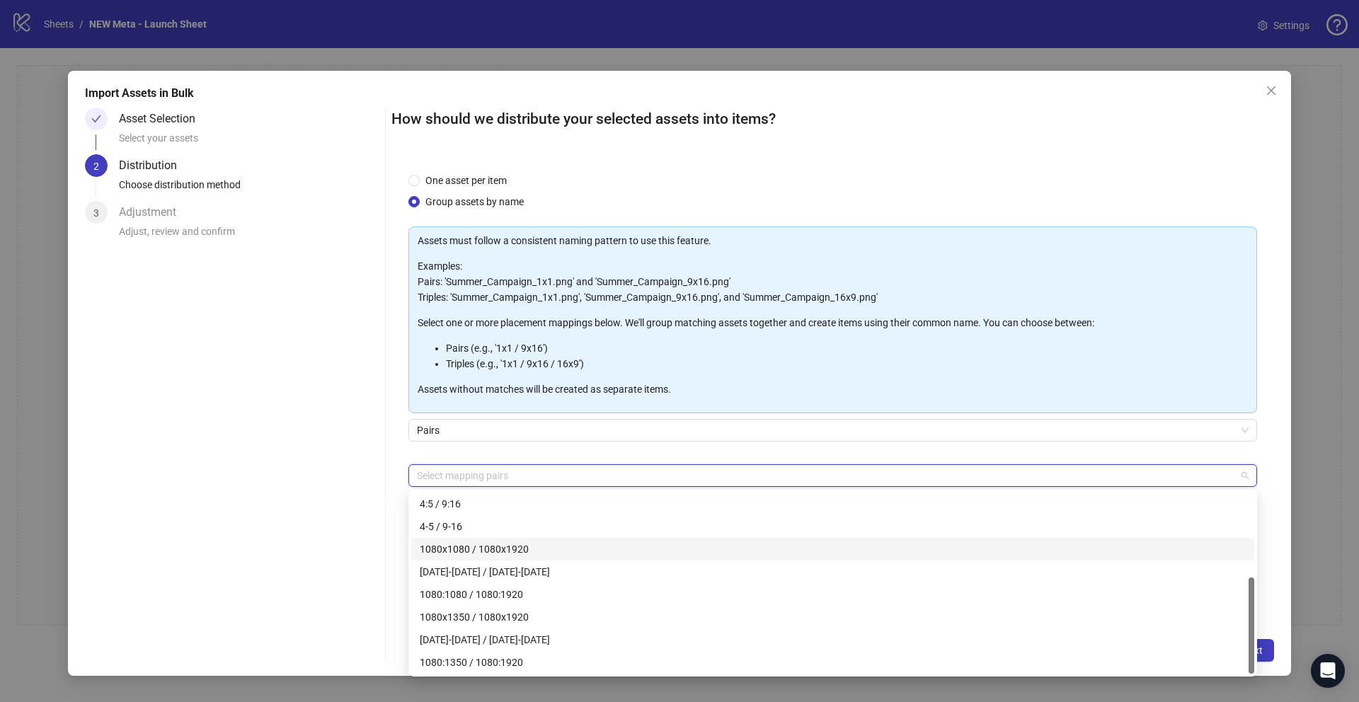
click at [467, 550] on div "1080x1080 / 1080x1920" at bounding box center [833, 550] width 826 height 16
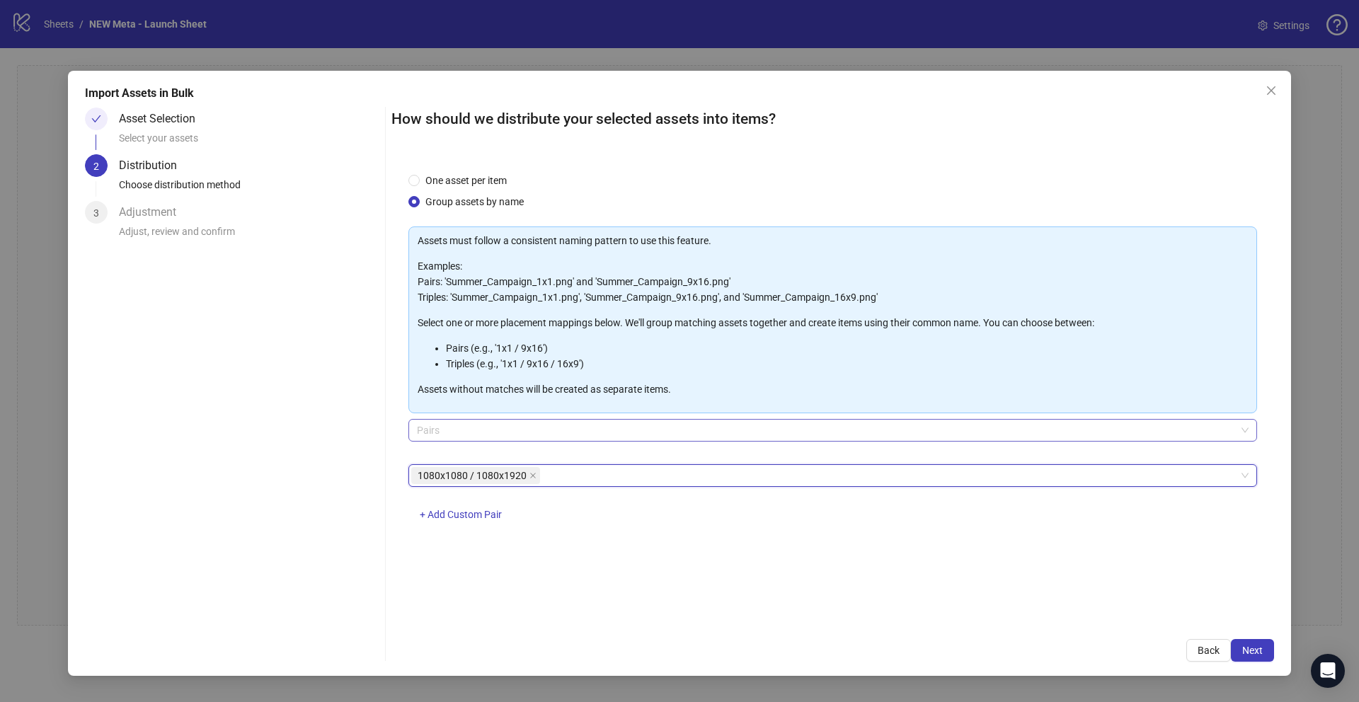
click at [408, 433] on div "Pairs" at bounding box center [832, 430] width 849 height 23
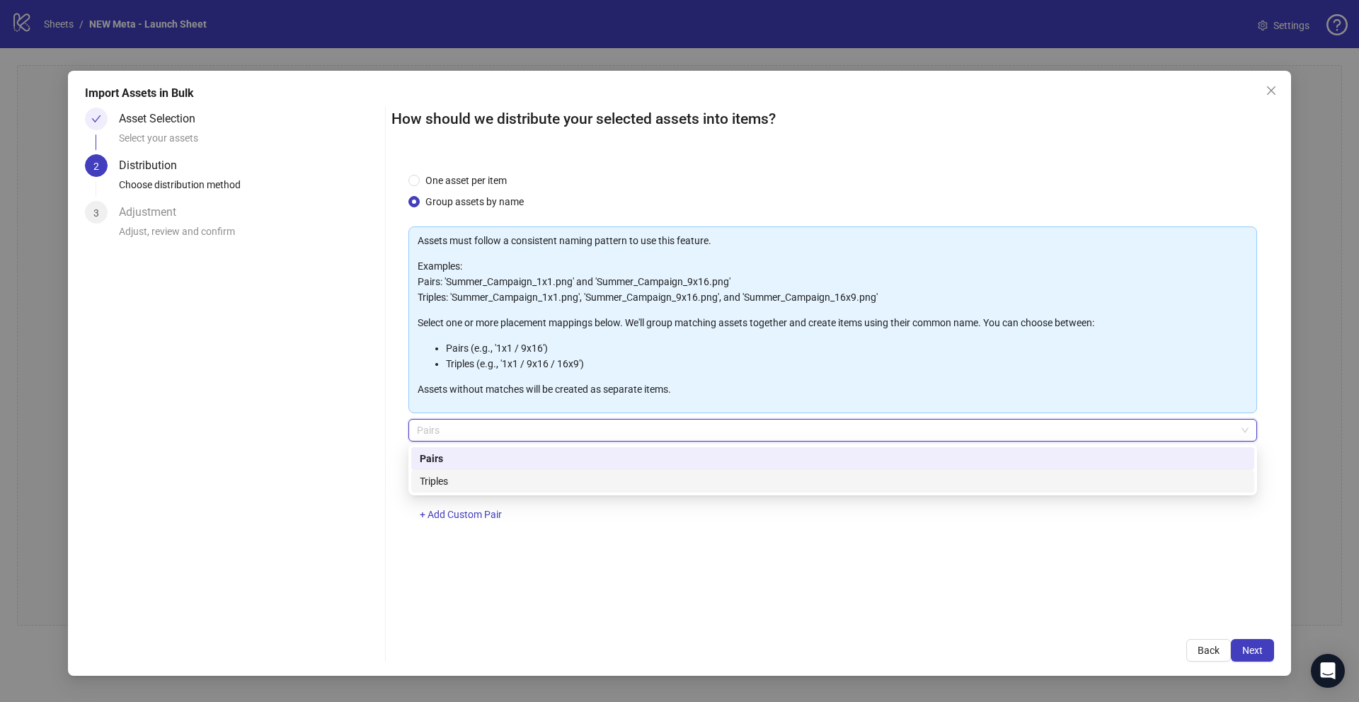
click at [996, 596] on div "One asset per item Group assets by name Assets must follow a consistent naming …" at bounding box center [832, 389] width 883 height 466
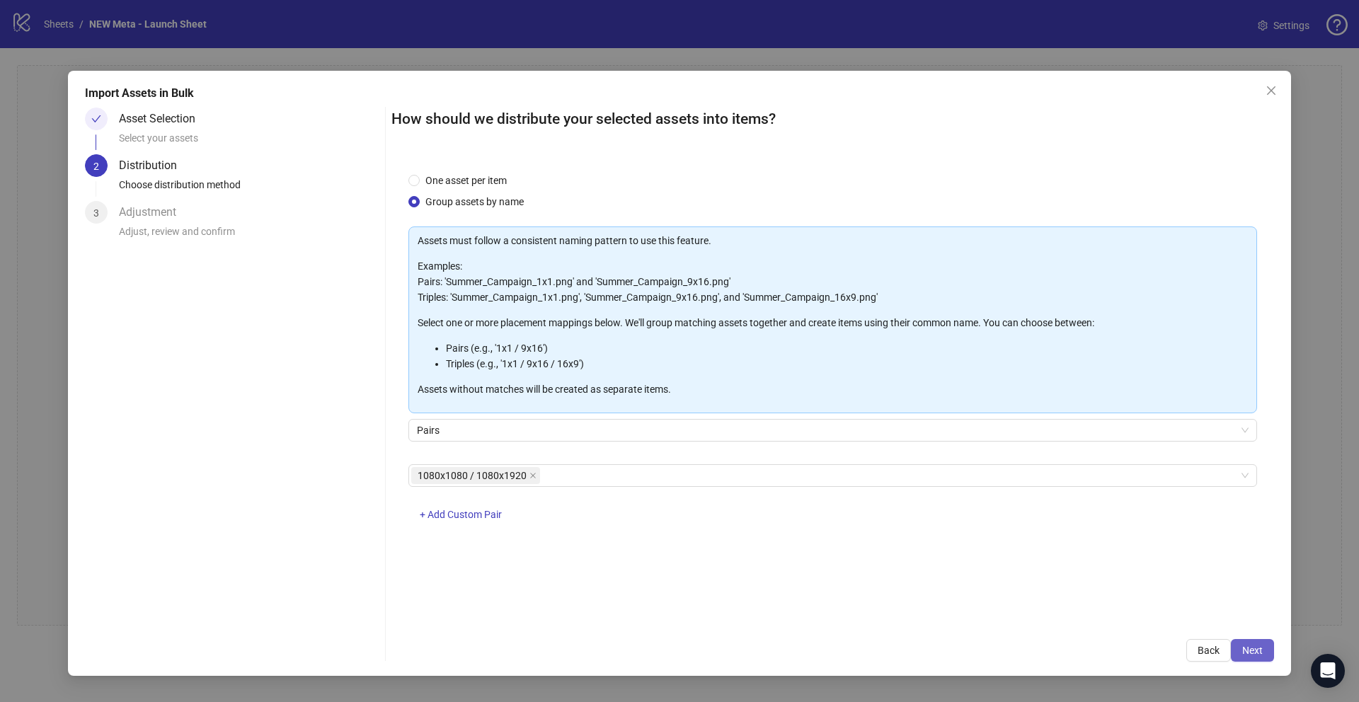
click at [1248, 648] on span "Next" at bounding box center [1252, 650] width 21 height 11
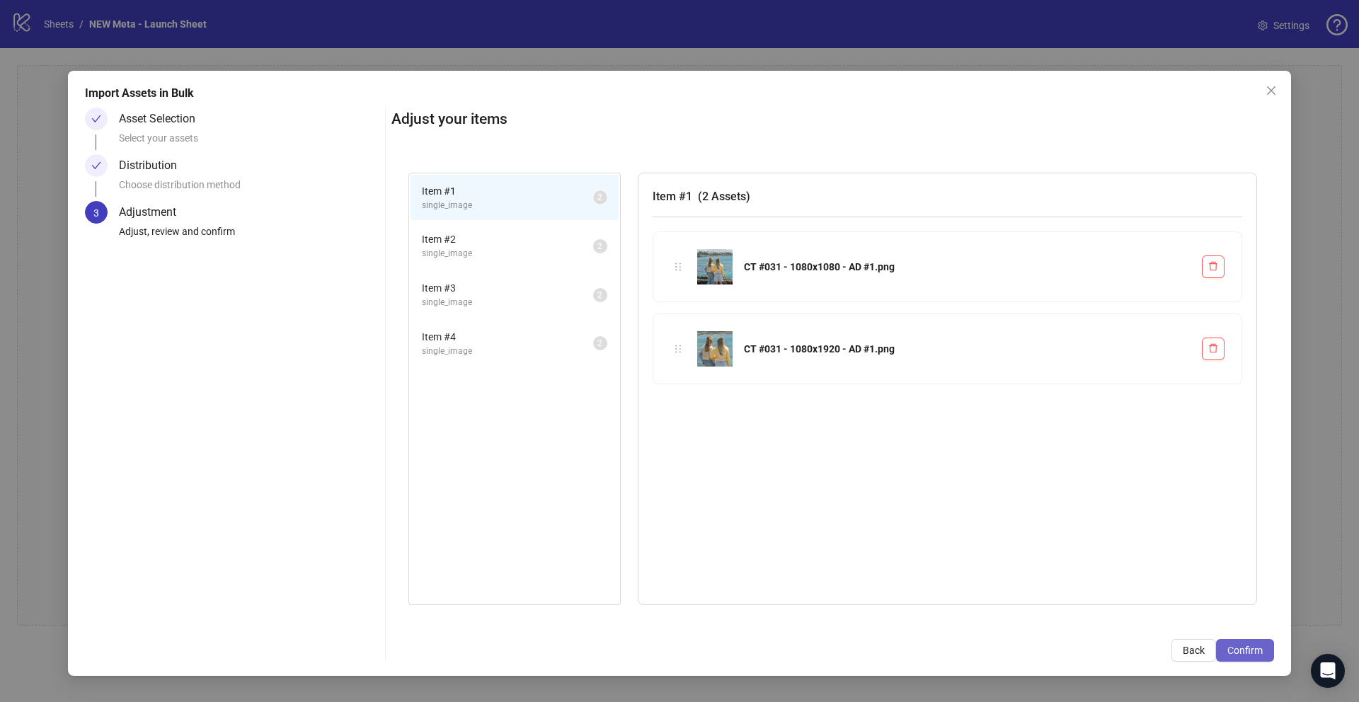
click at [1240, 652] on span "Confirm" at bounding box center [1244, 650] width 35 height 11
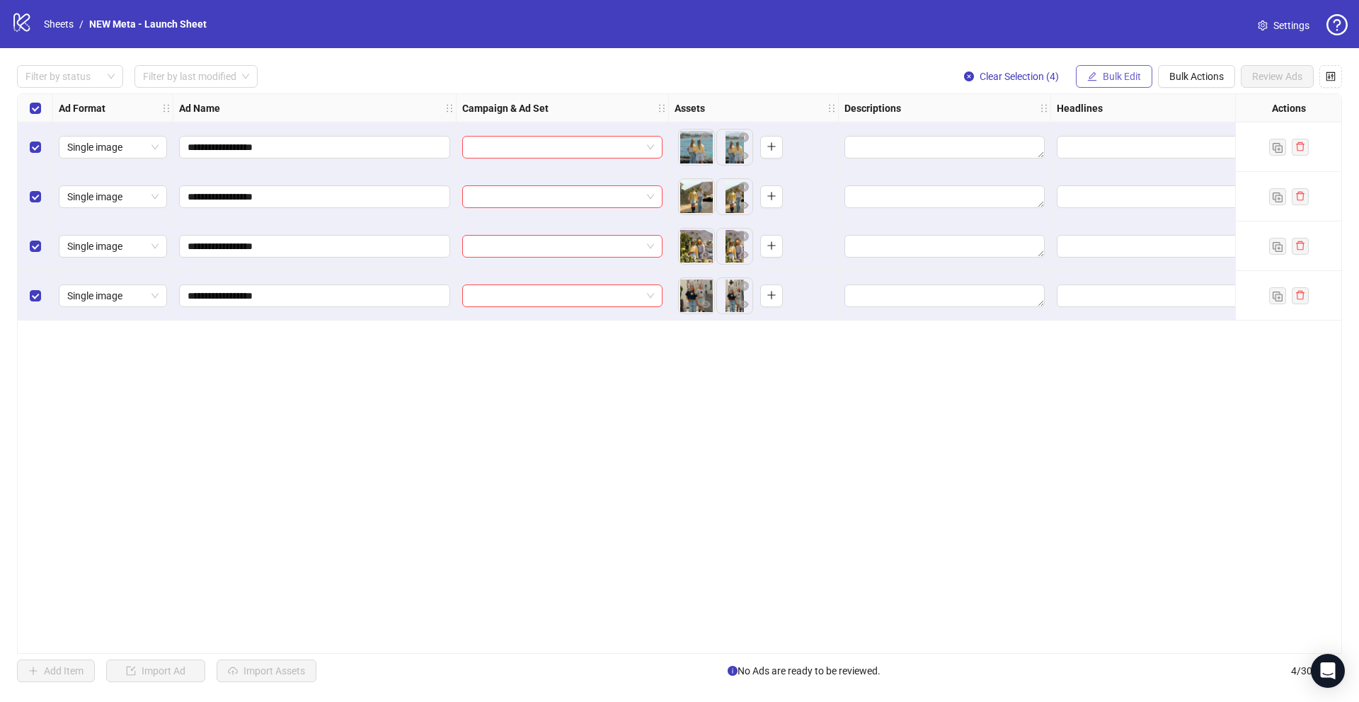
click at [1104, 81] on span "Bulk Edit" at bounding box center [1122, 76] width 38 height 11
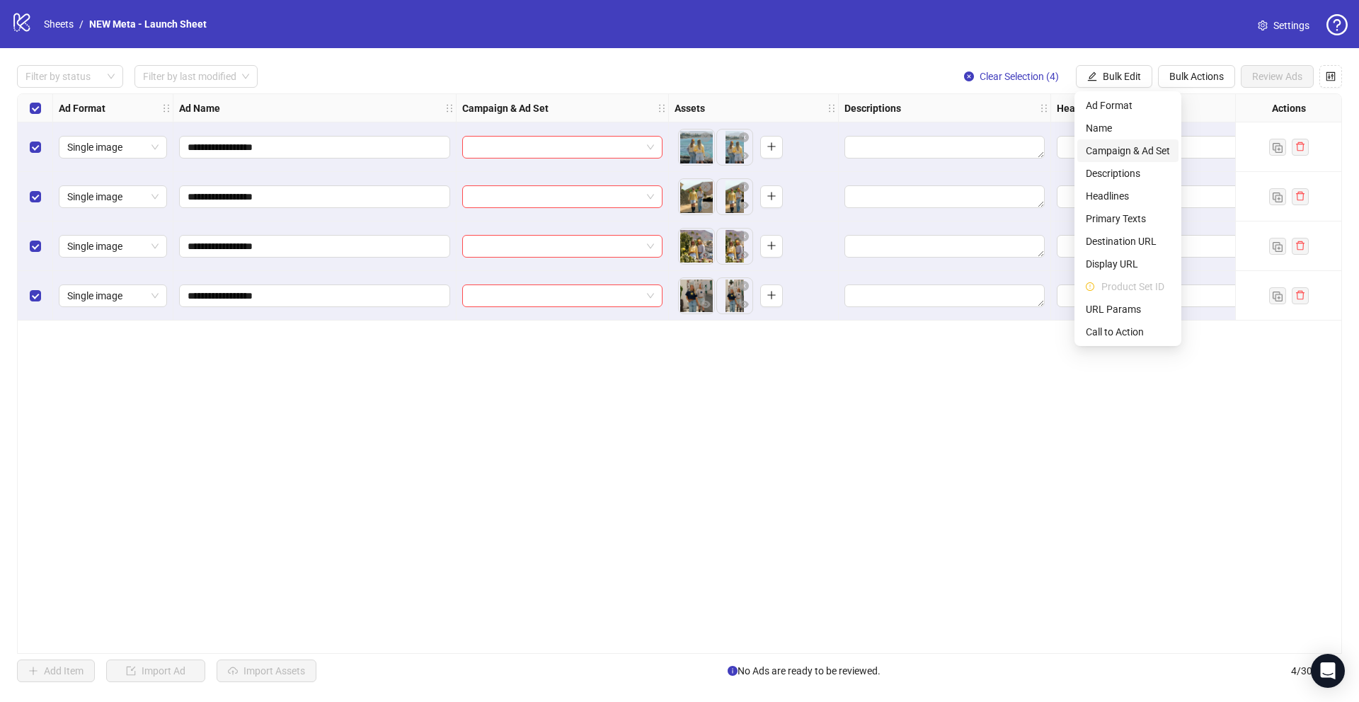
click at [1125, 146] on span "Campaign & Ad Set" at bounding box center [1128, 151] width 84 height 16
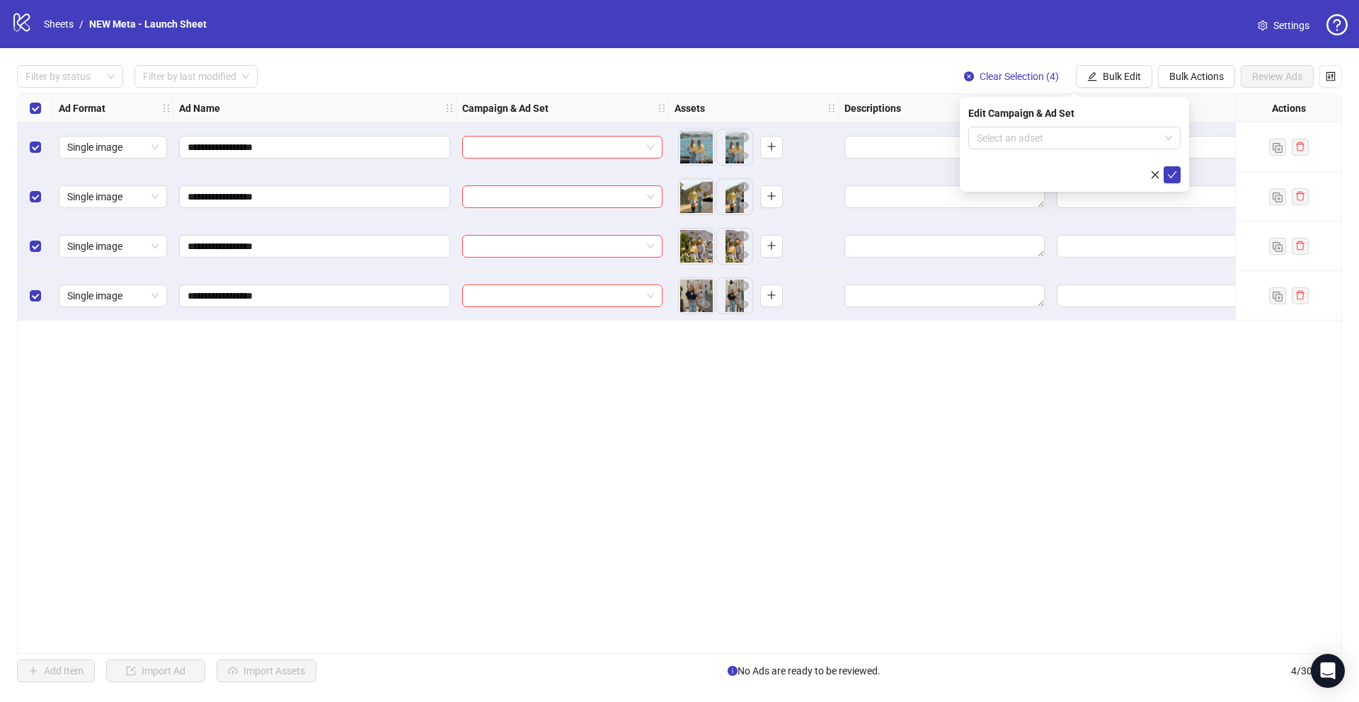
click at [1092, 155] on form "Select an adset" at bounding box center [1074, 155] width 212 height 57
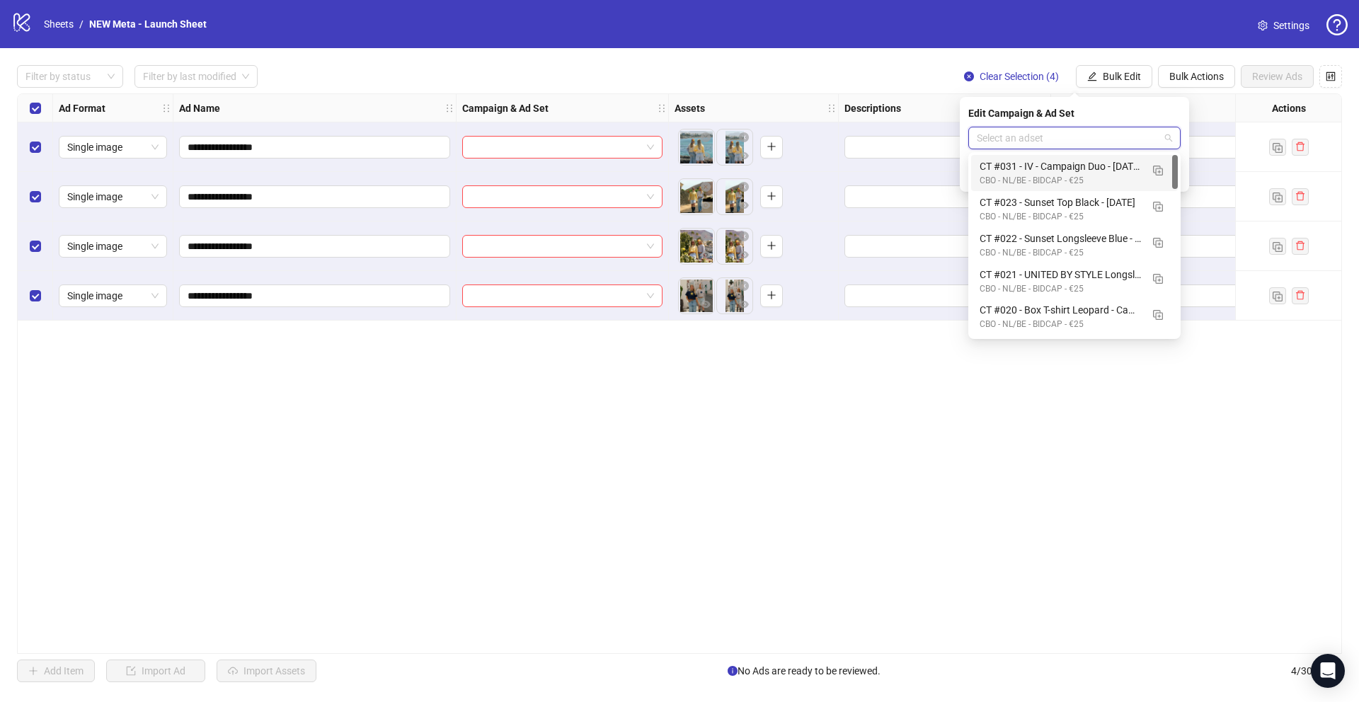
click at [1089, 141] on input "search" at bounding box center [1068, 137] width 183 height 21
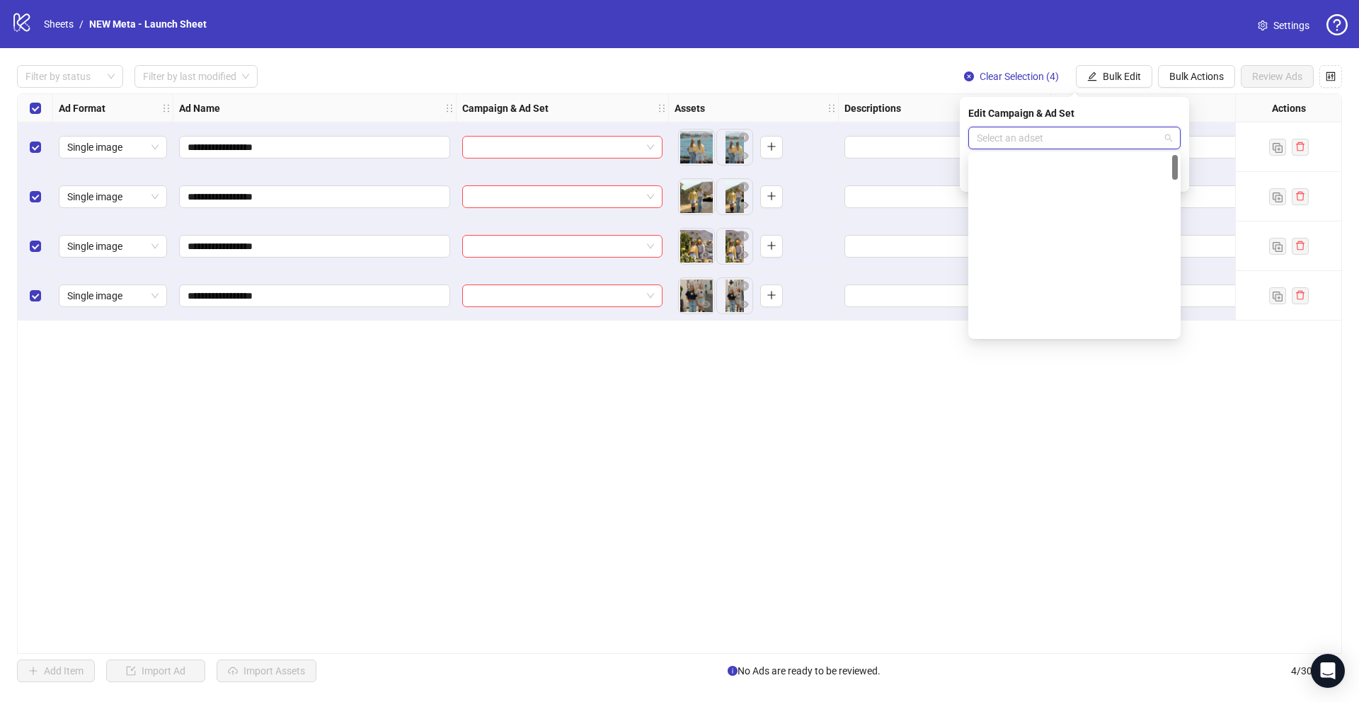
scroll to position [0, 0]
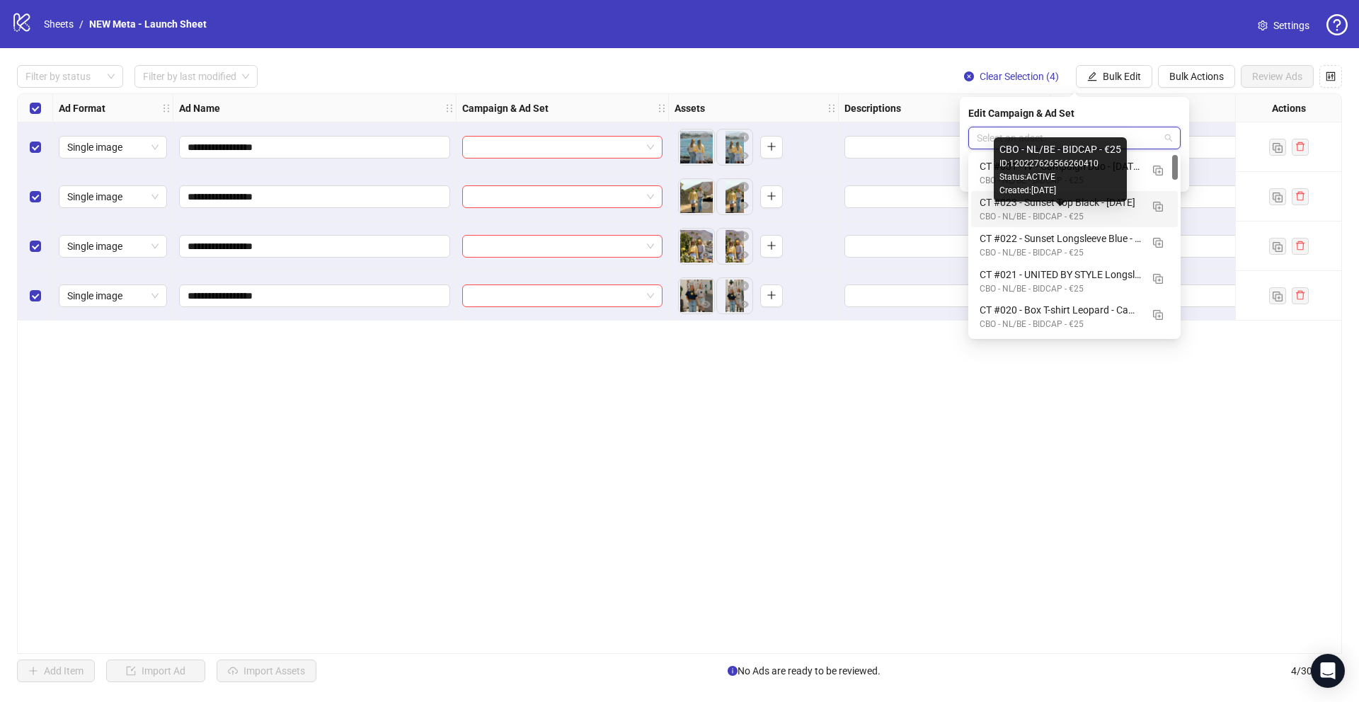
click at [757, 439] on div "**********" at bounding box center [679, 373] width 1325 height 561
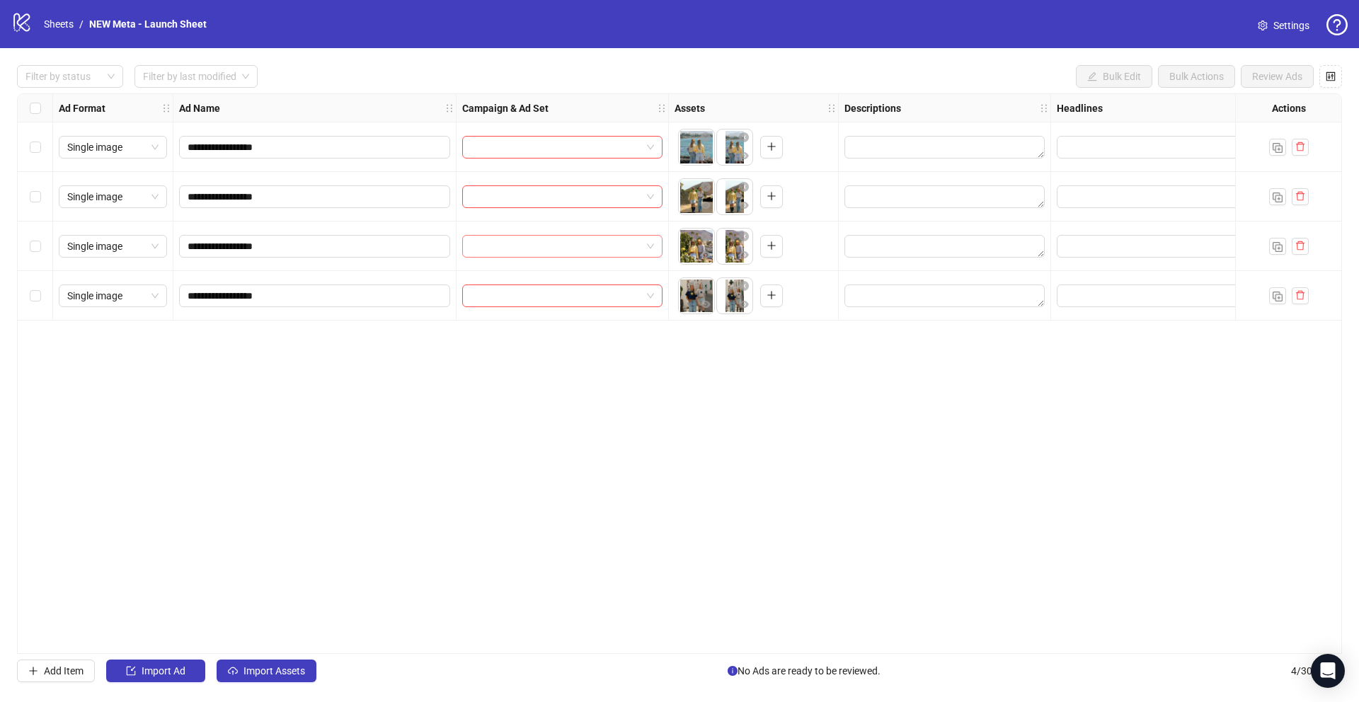
drag, startPoint x: 668, startPoint y: 329, endPoint x: 655, endPoint y: 249, distance: 80.9
click at [668, 328] on div "**********" at bounding box center [679, 373] width 1325 height 561
click at [649, 154] on span at bounding box center [562, 147] width 183 height 21
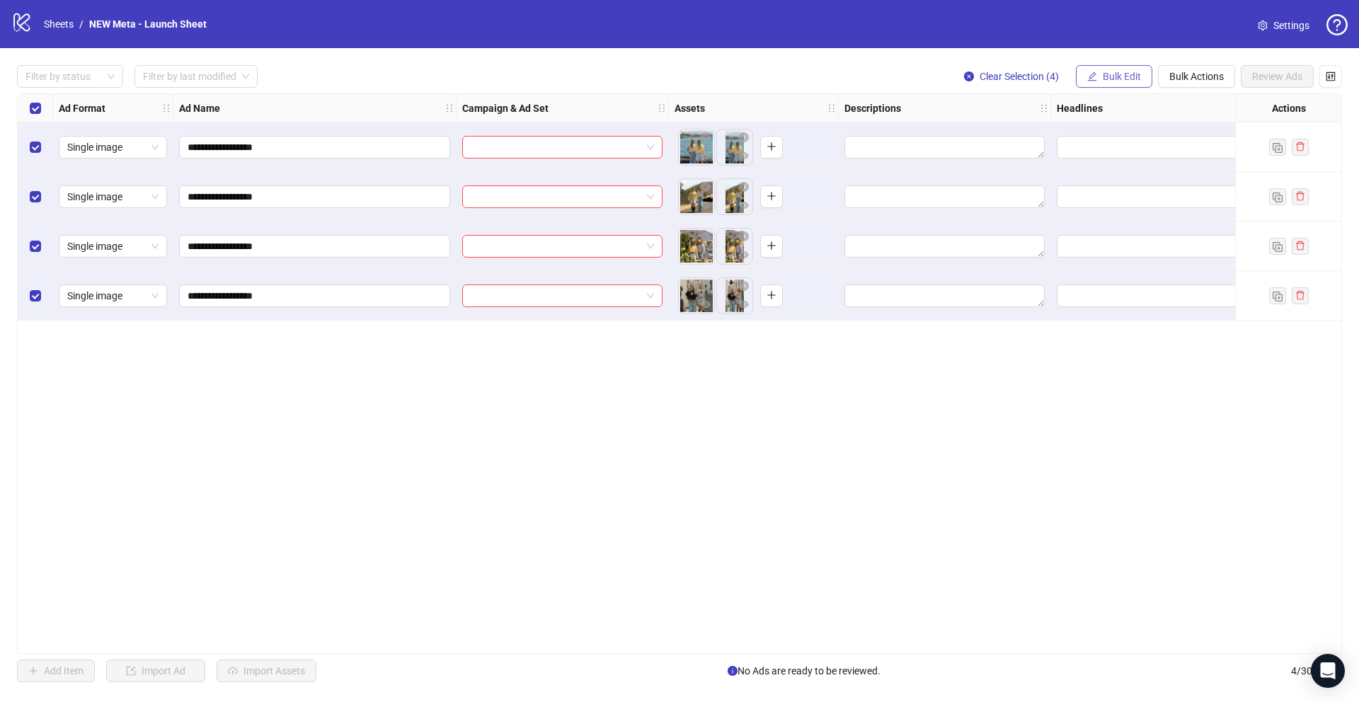
click at [1129, 74] on span "Bulk Edit" at bounding box center [1122, 76] width 38 height 11
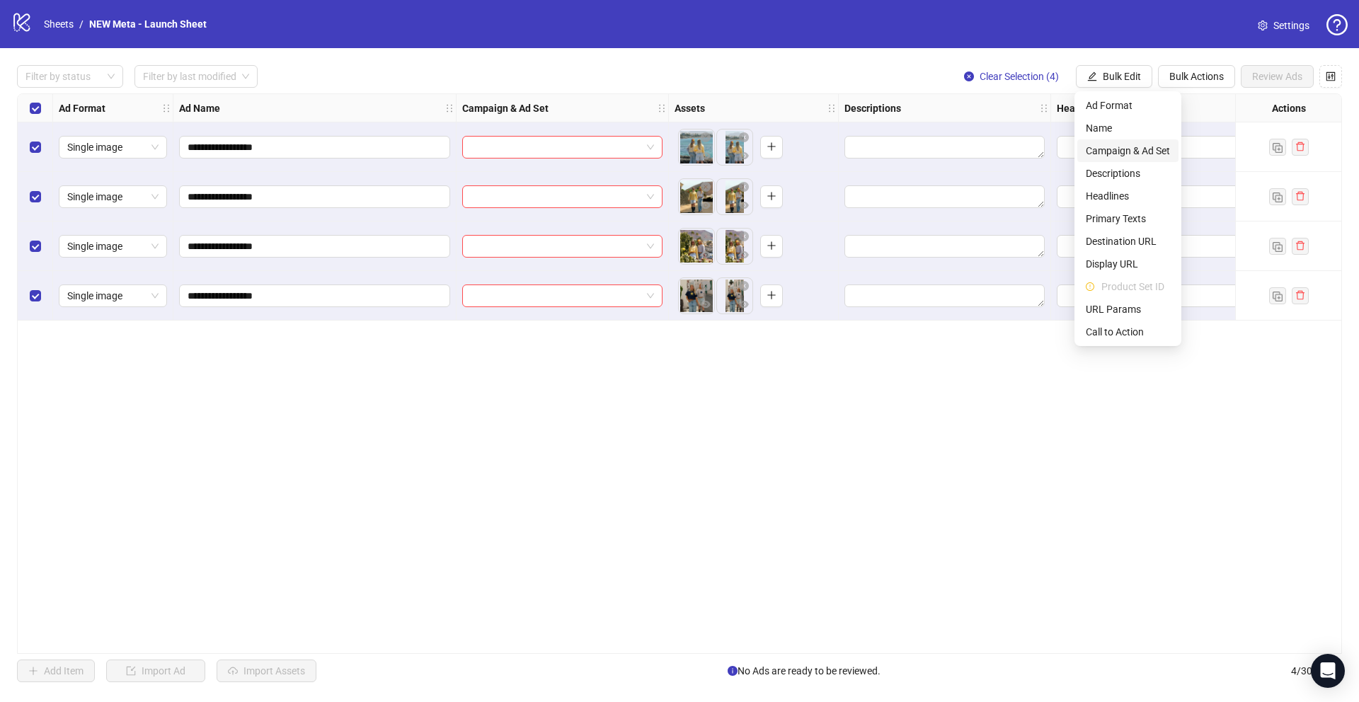
click at [1124, 147] on span "Campaign & Ad Set" at bounding box center [1128, 151] width 84 height 16
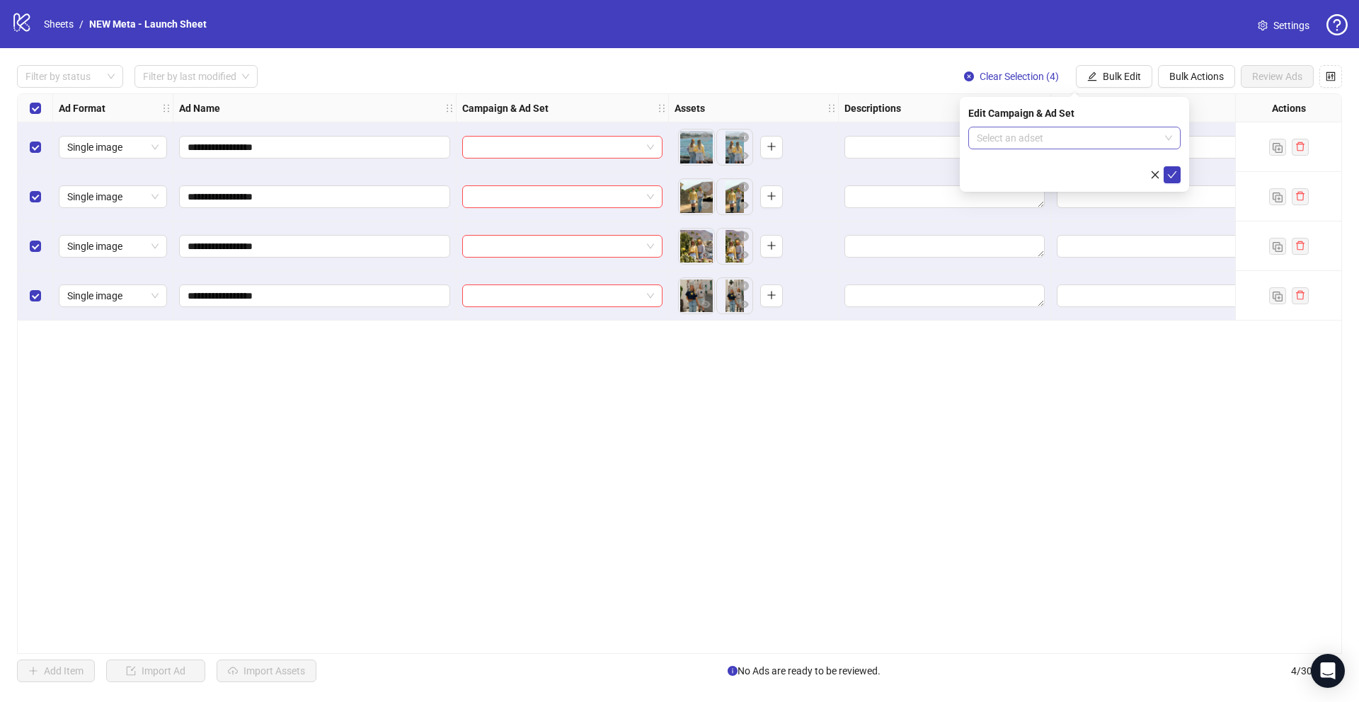
click at [1101, 132] on input "search" at bounding box center [1068, 137] width 183 height 21
type input "*******"
type input "*"
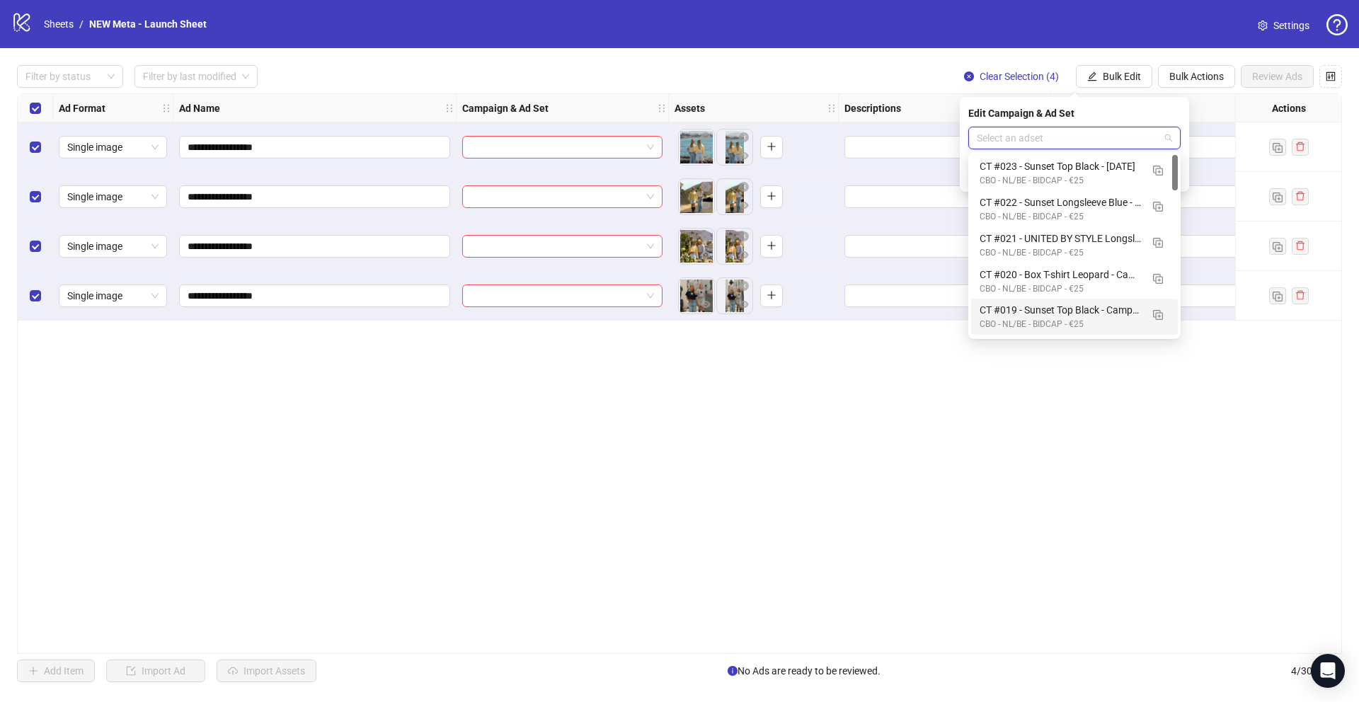
click at [956, 462] on div "**********" at bounding box center [679, 373] width 1325 height 561
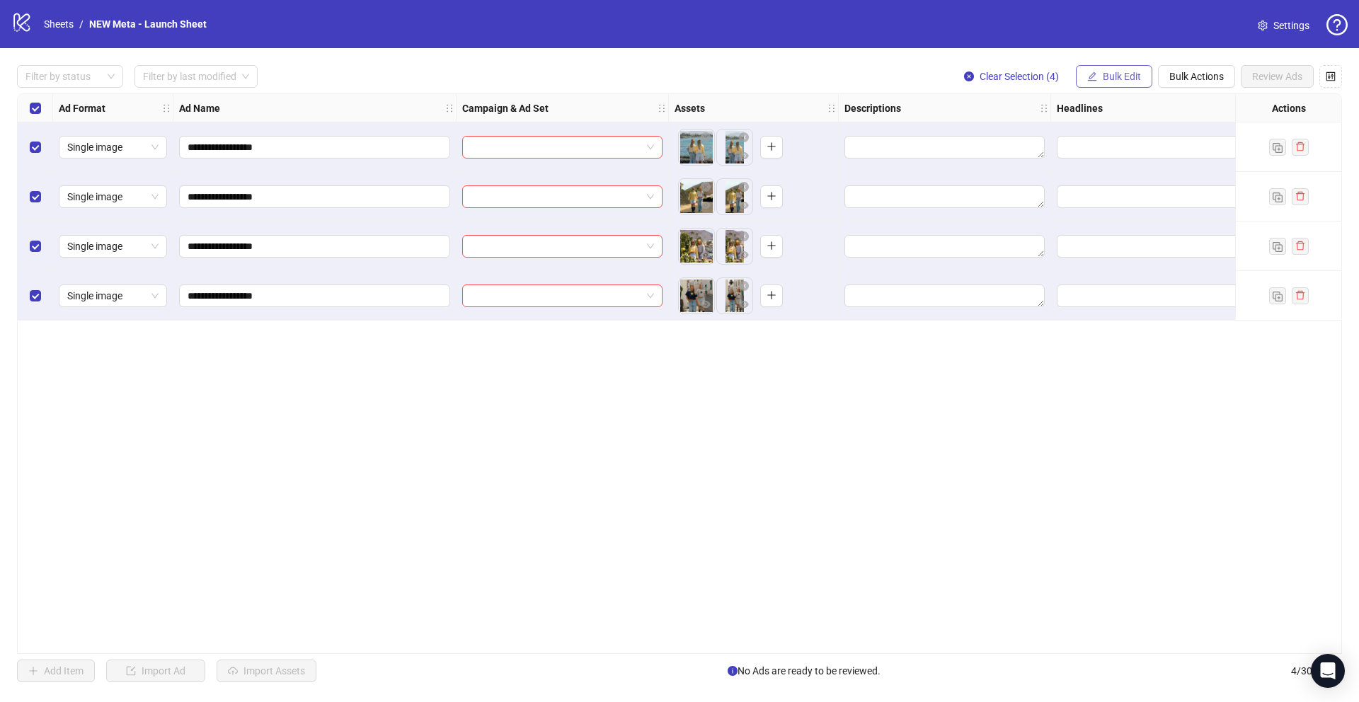
click at [1103, 77] on span "Bulk Edit" at bounding box center [1122, 76] width 38 height 11
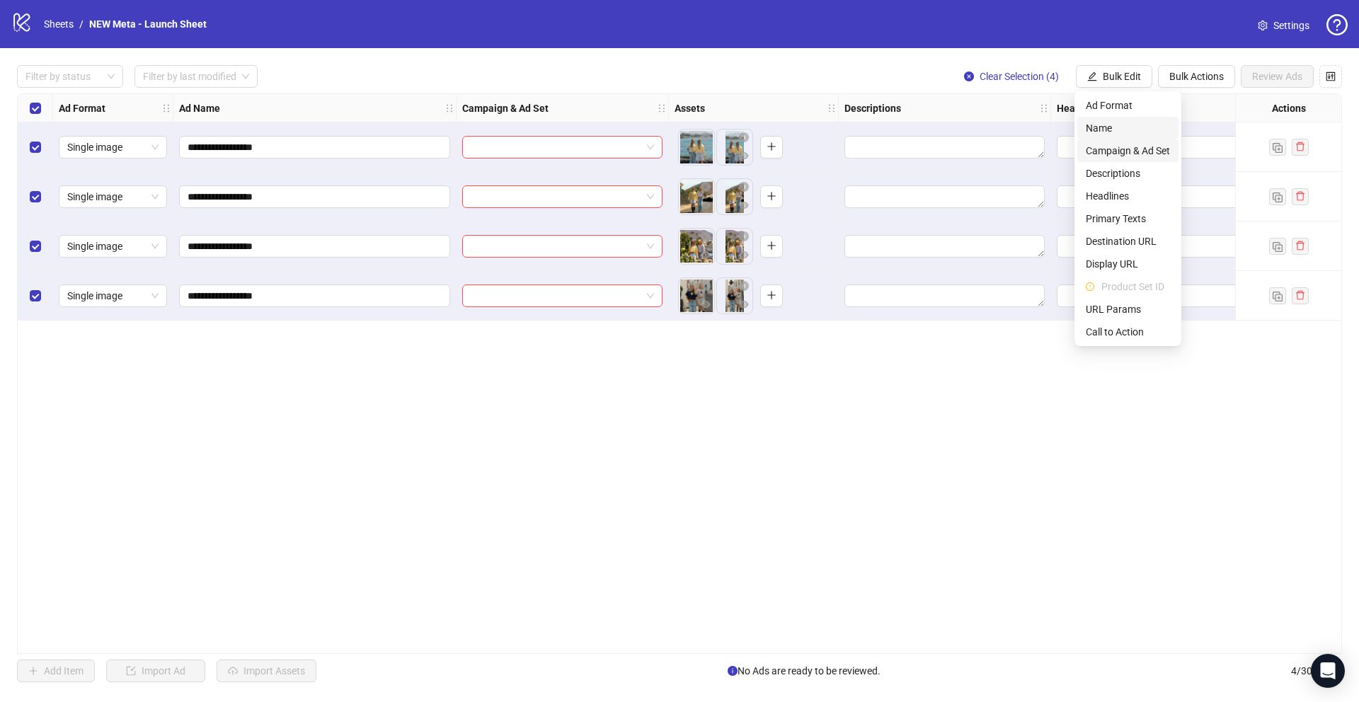
click at [1118, 142] on li "Campaign & Ad Set" at bounding box center [1127, 150] width 101 height 23
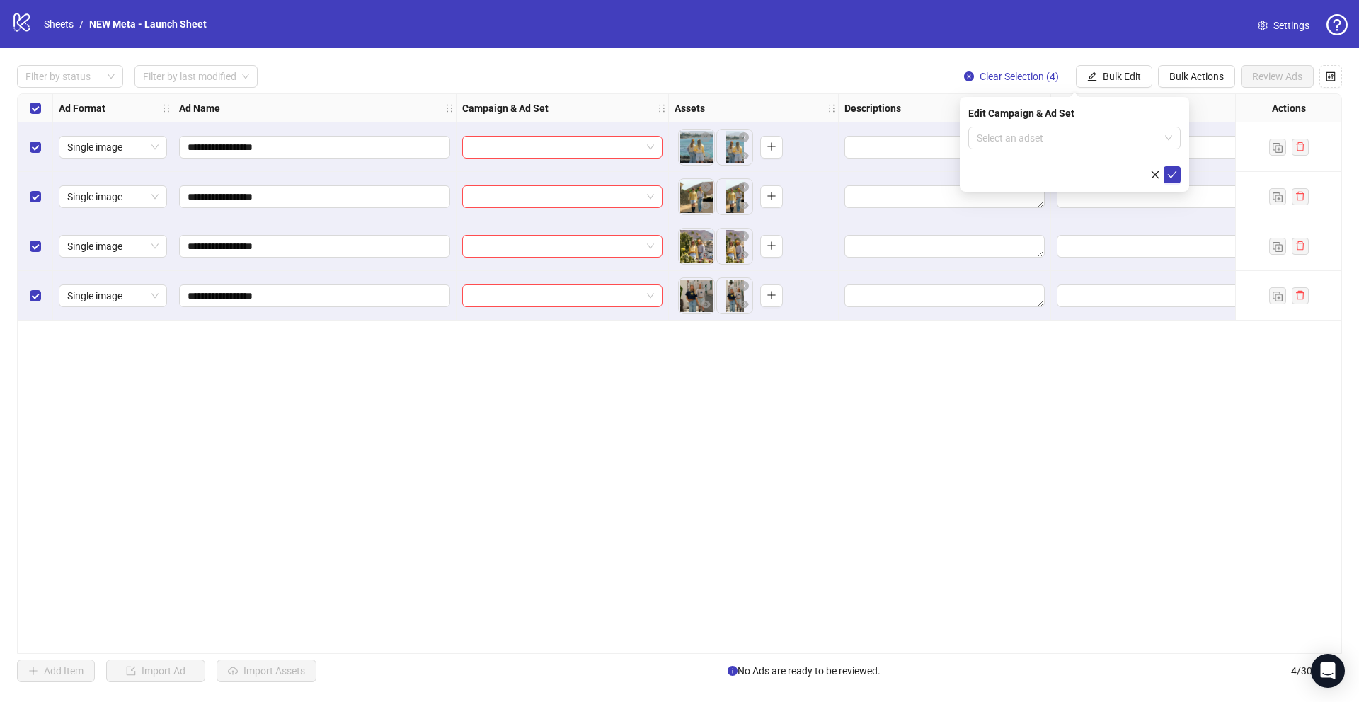
click at [1150, 118] on div "Edit Campaign & Ad Set" at bounding box center [1074, 113] width 212 height 16
click at [1160, 129] on span at bounding box center [1074, 137] width 195 height 21
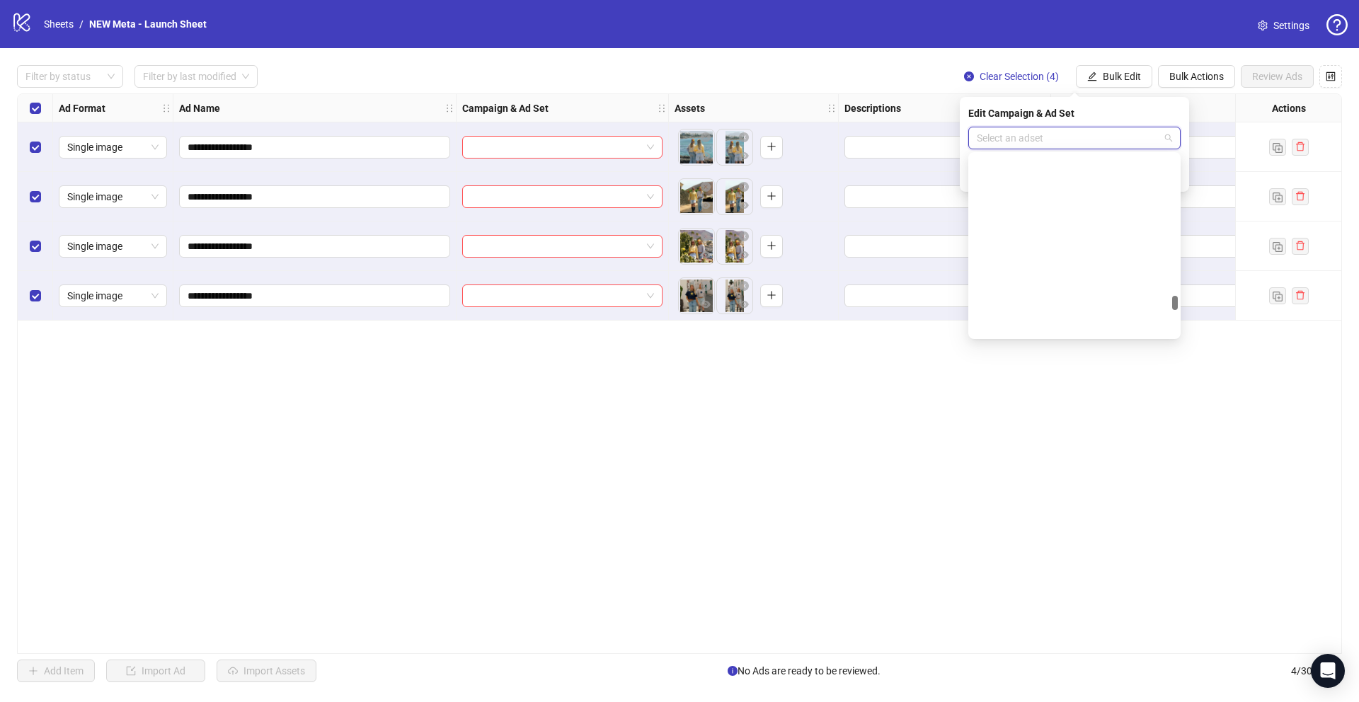
scroll to position [6534, 0]
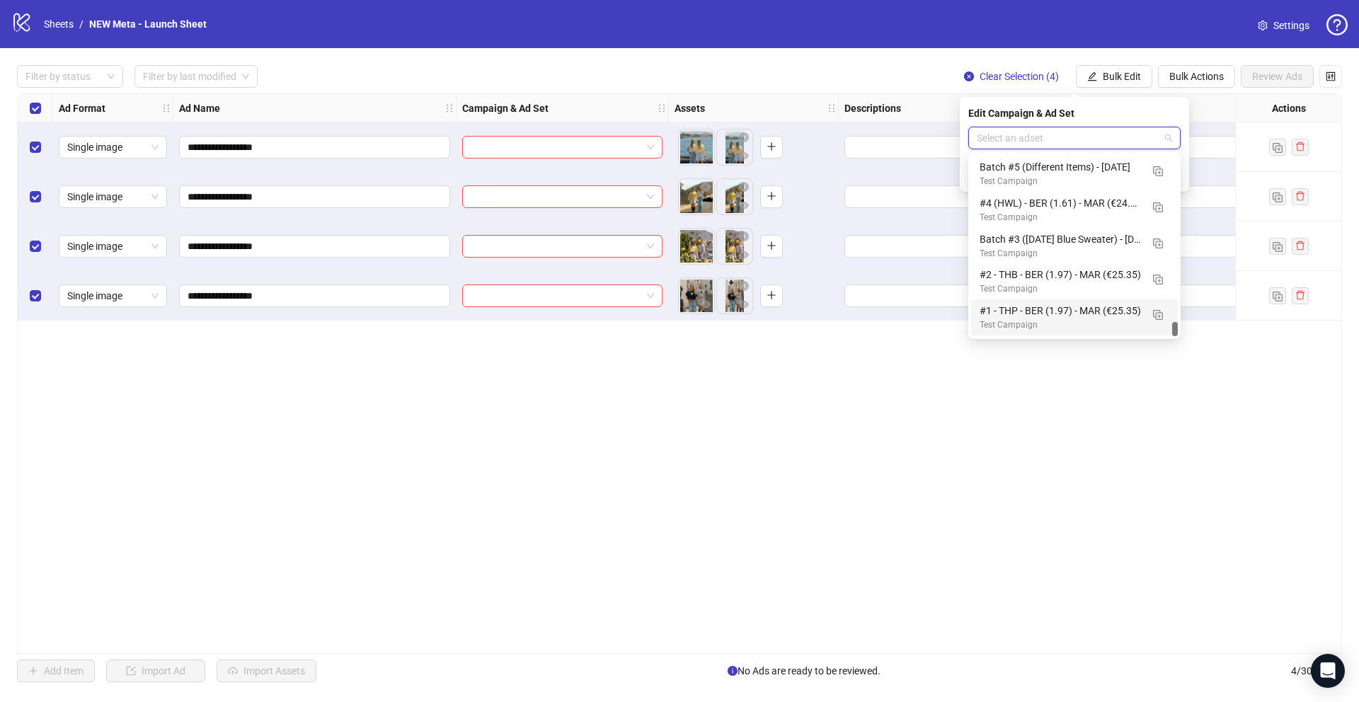
click at [888, 409] on div "**********" at bounding box center [679, 373] width 1325 height 561
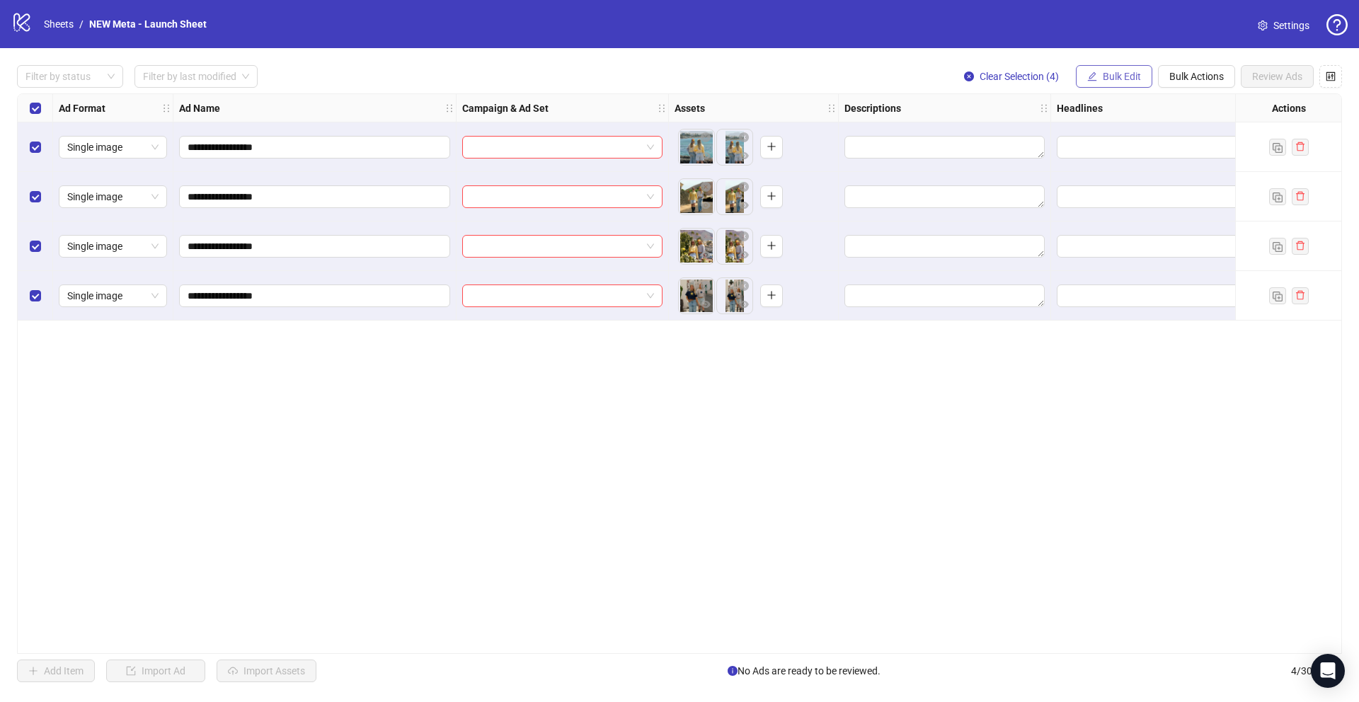
click at [1108, 74] on span "Bulk Edit" at bounding box center [1122, 76] width 38 height 11
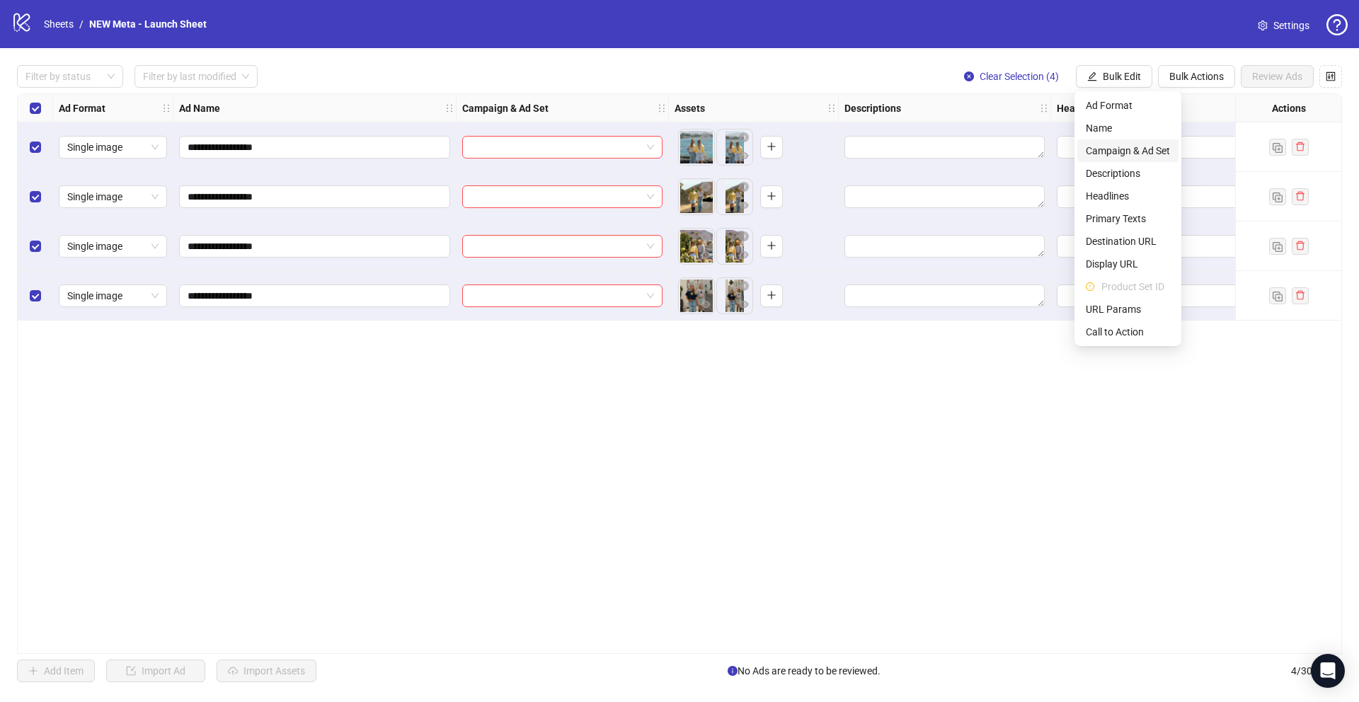
click at [1114, 151] on span "Campaign & Ad Set" at bounding box center [1128, 151] width 84 height 16
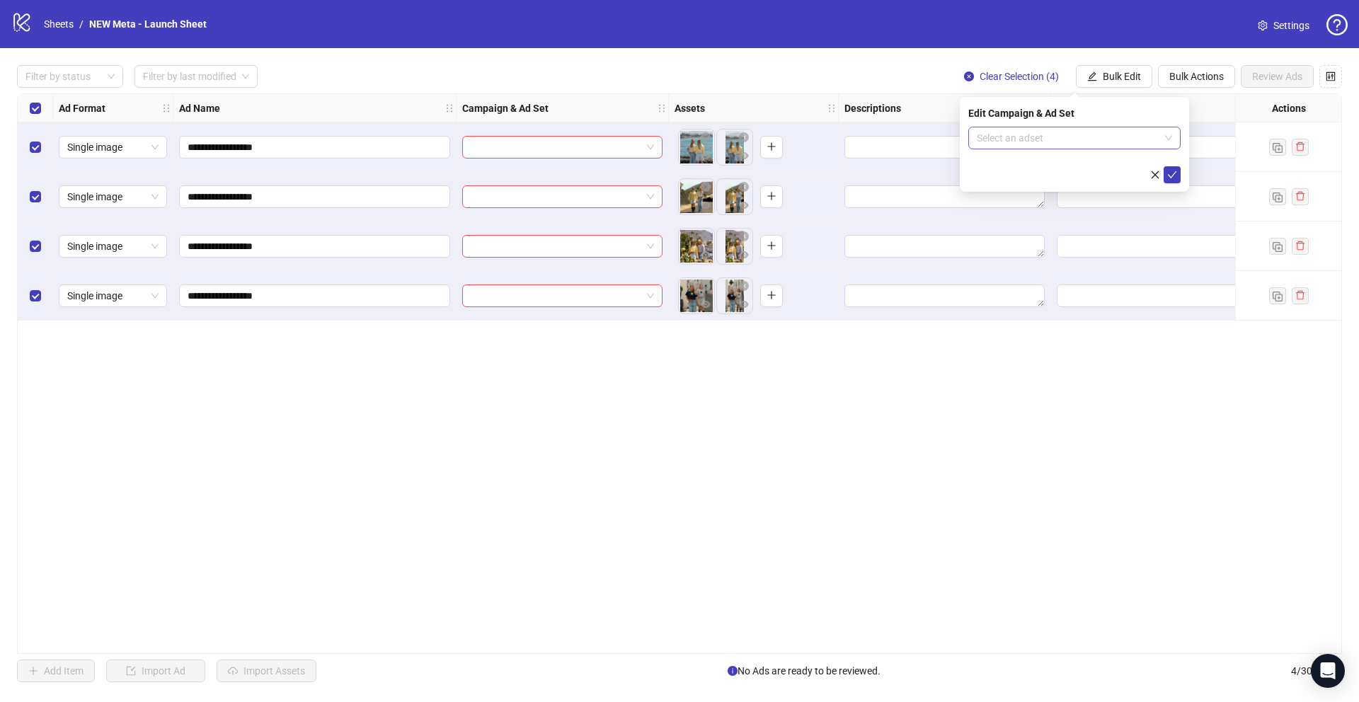
click at [1109, 140] on input "search" at bounding box center [1068, 137] width 183 height 21
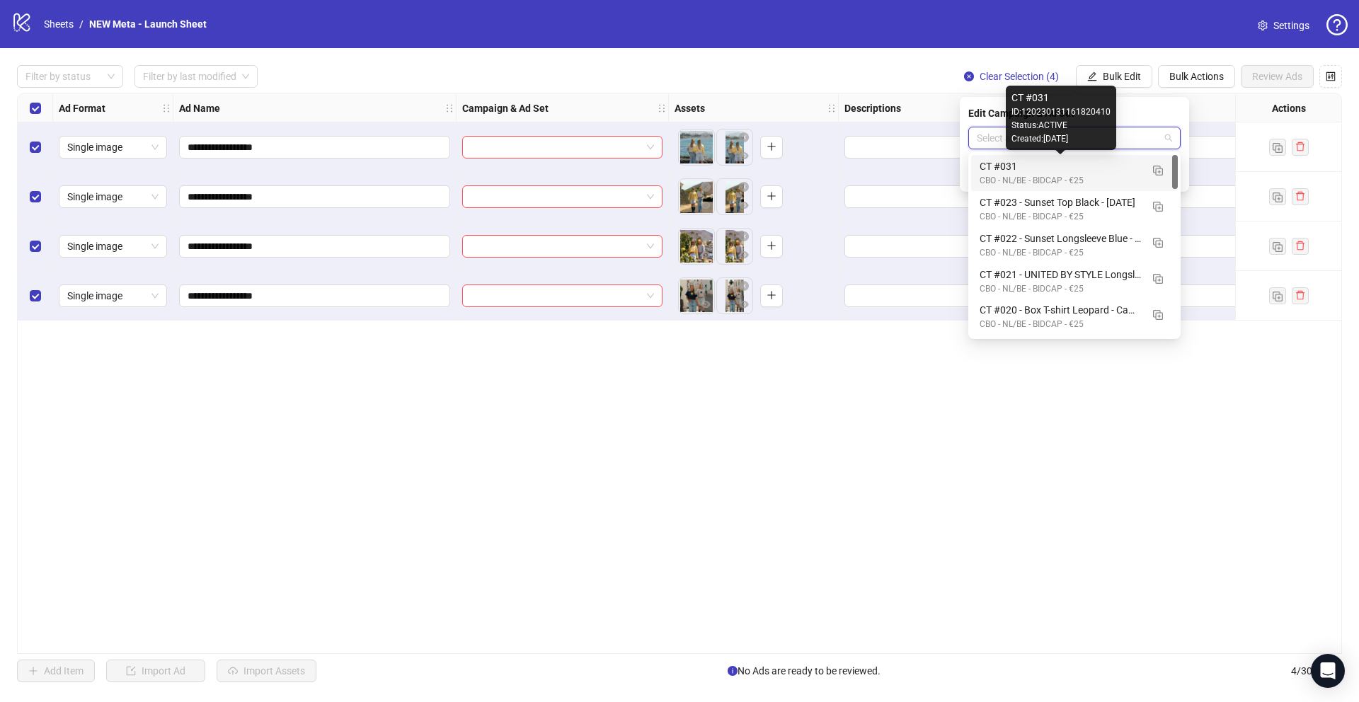
click at [1083, 174] on div "CBO - NL/BE - BIDCAP - €25" at bounding box center [1060, 180] width 161 height 13
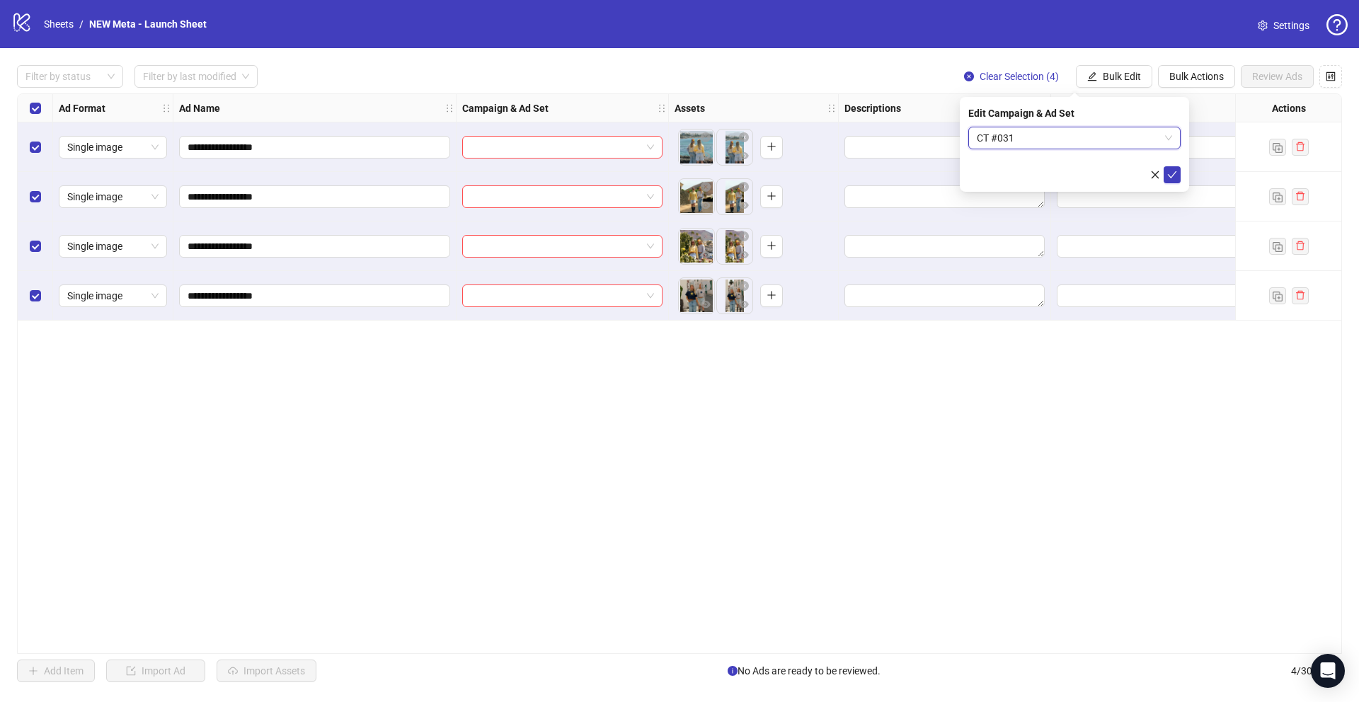
click at [844, 442] on div "**********" at bounding box center [679, 373] width 1325 height 561
click at [1103, 59] on div "**********" at bounding box center [679, 373] width 1359 height 651
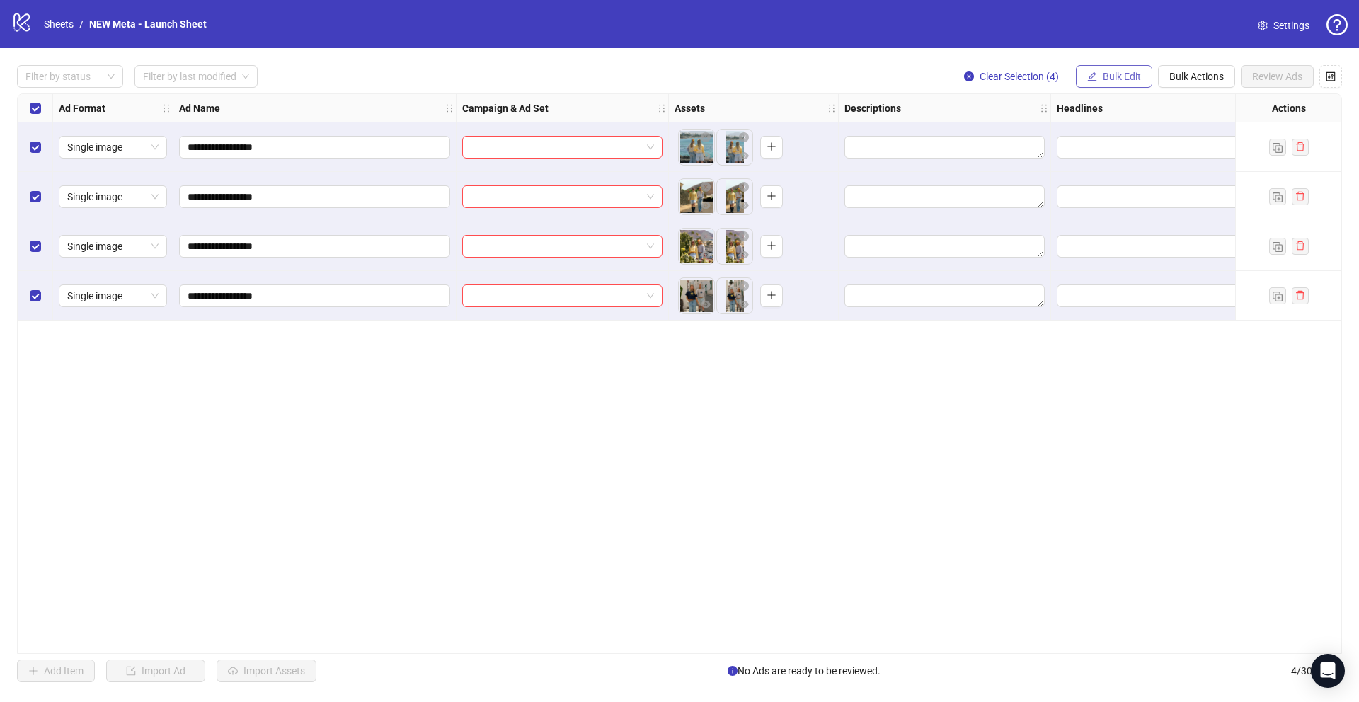
click at [1103, 69] on button "Bulk Edit" at bounding box center [1114, 76] width 76 height 23
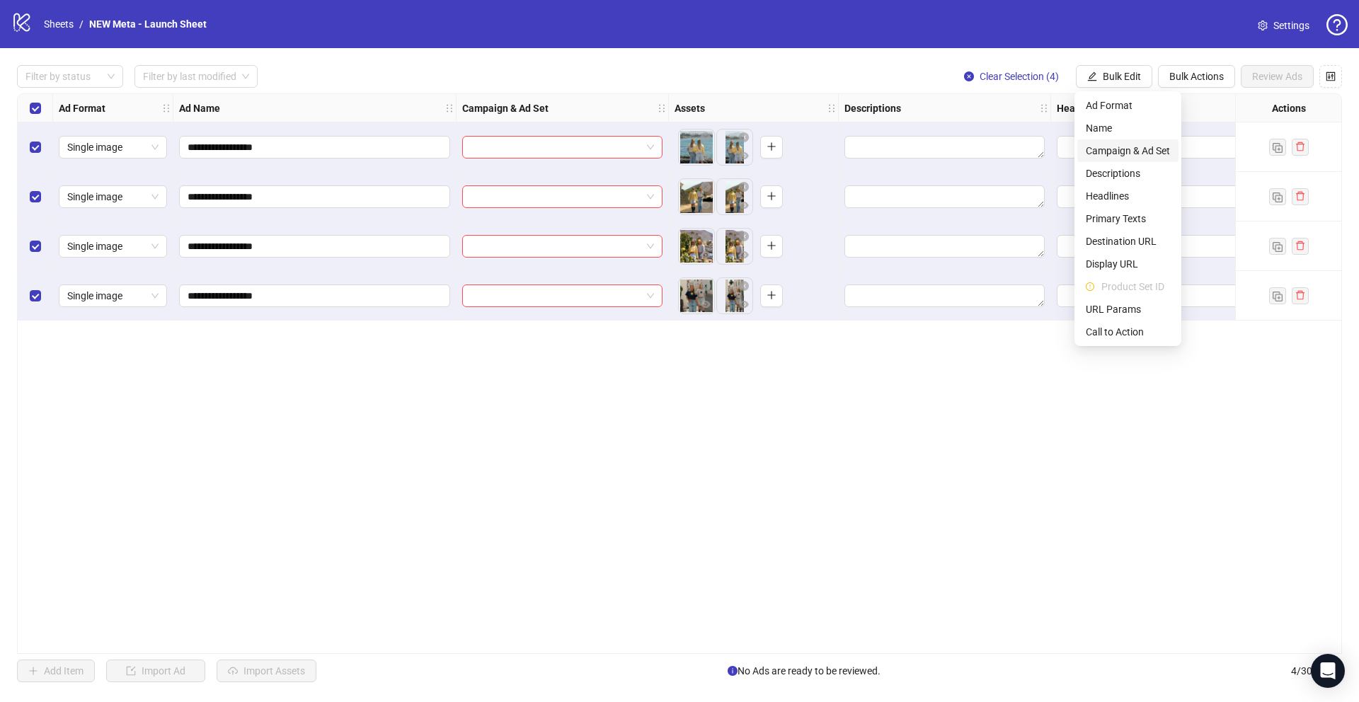
click at [1102, 150] on span "Campaign & Ad Set" at bounding box center [1128, 151] width 84 height 16
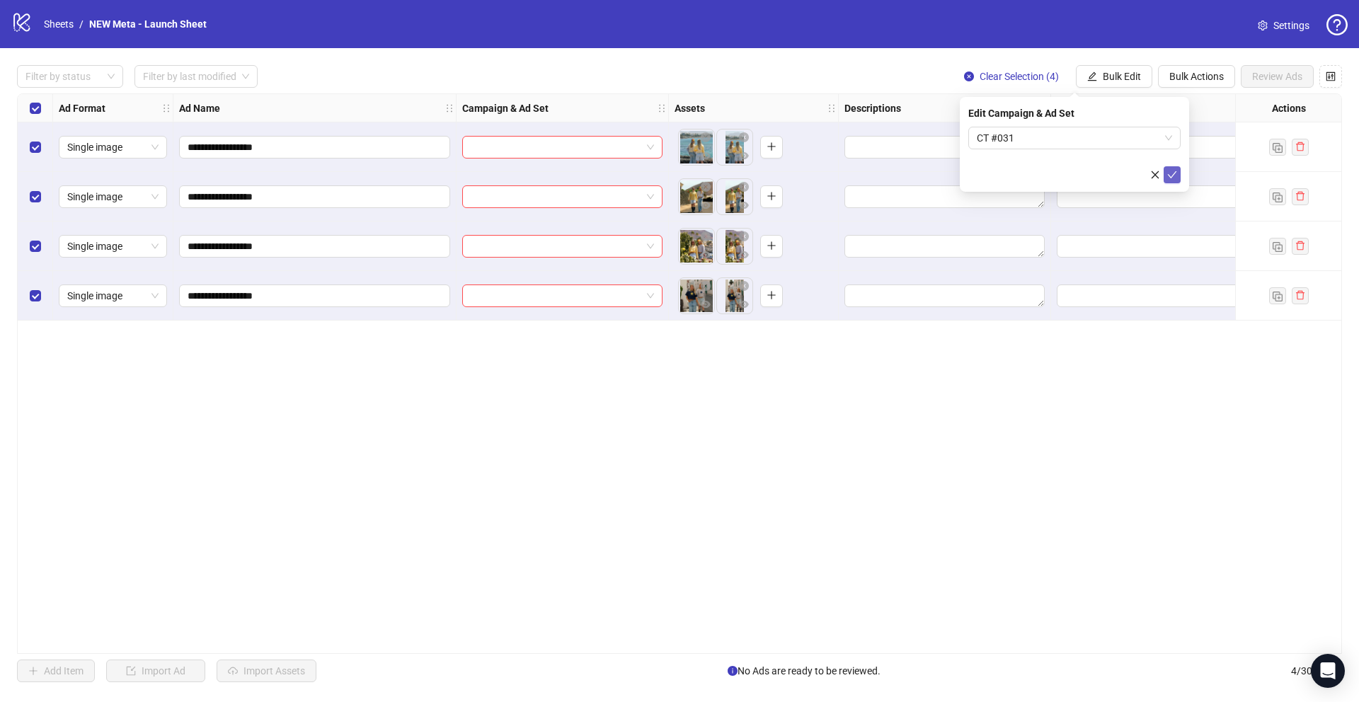
click at [1170, 173] on icon "check" at bounding box center [1172, 175] width 10 height 10
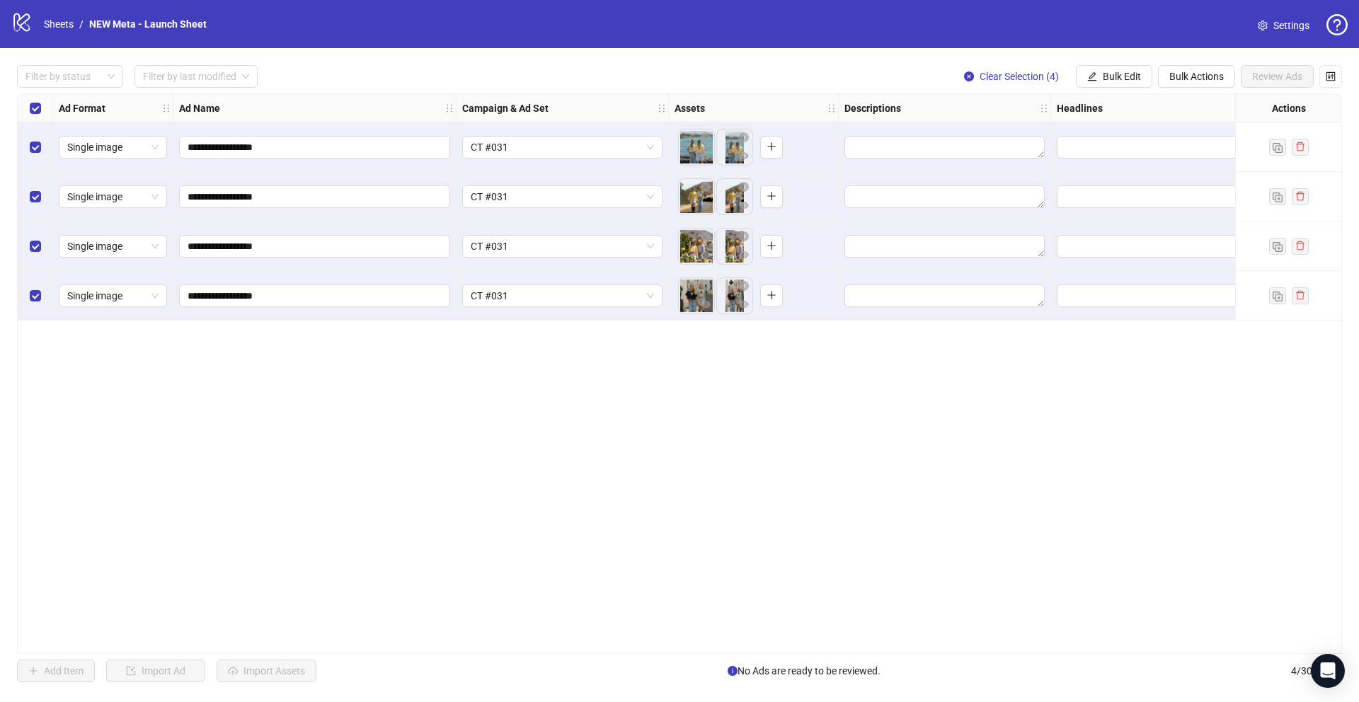
click at [1105, 134] on div at bounding box center [1157, 147] width 212 height 50
click at [1101, 138] on span "Edit values" at bounding box center [1157, 147] width 200 height 23
type input "**********"
click at [1106, 213] on button "Add" at bounding box center [1171, 212] width 212 height 17
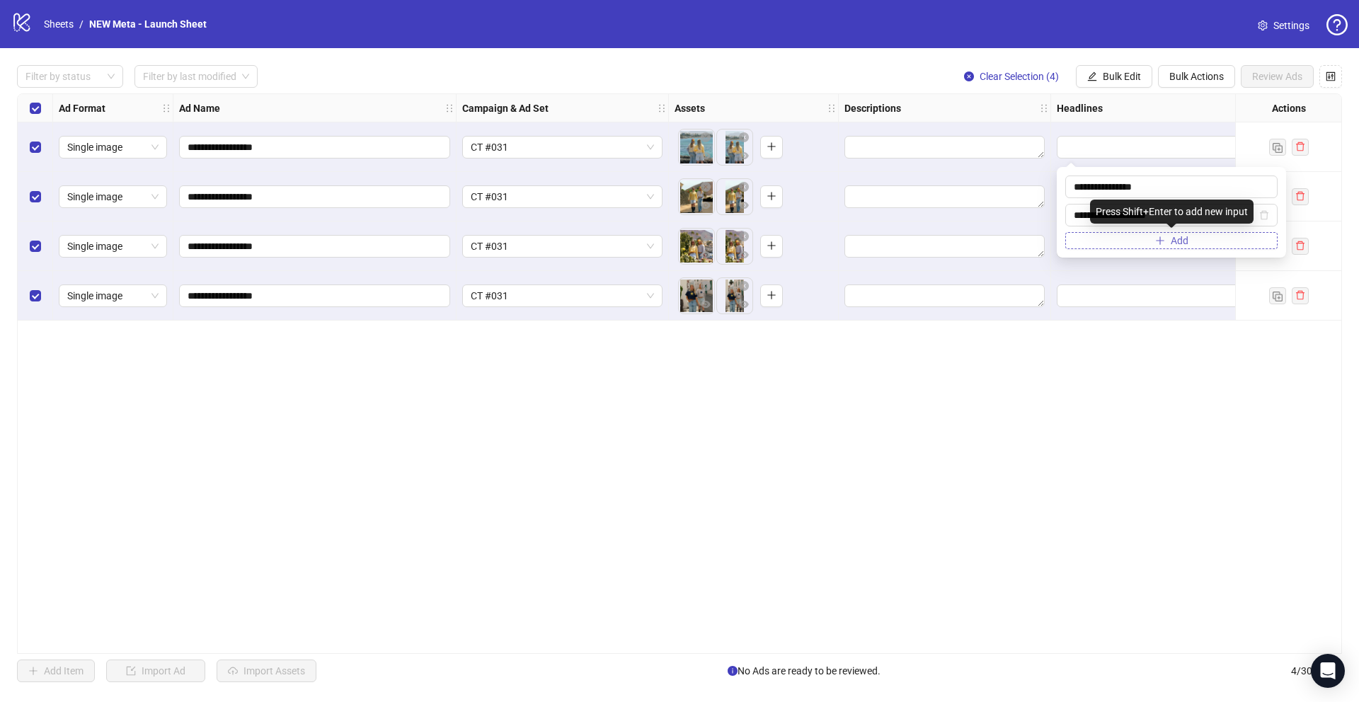
type input "**********"
click at [1151, 245] on button "Add" at bounding box center [1171, 240] width 212 height 17
click at [1117, 433] on div "**********" at bounding box center [679, 373] width 1325 height 561
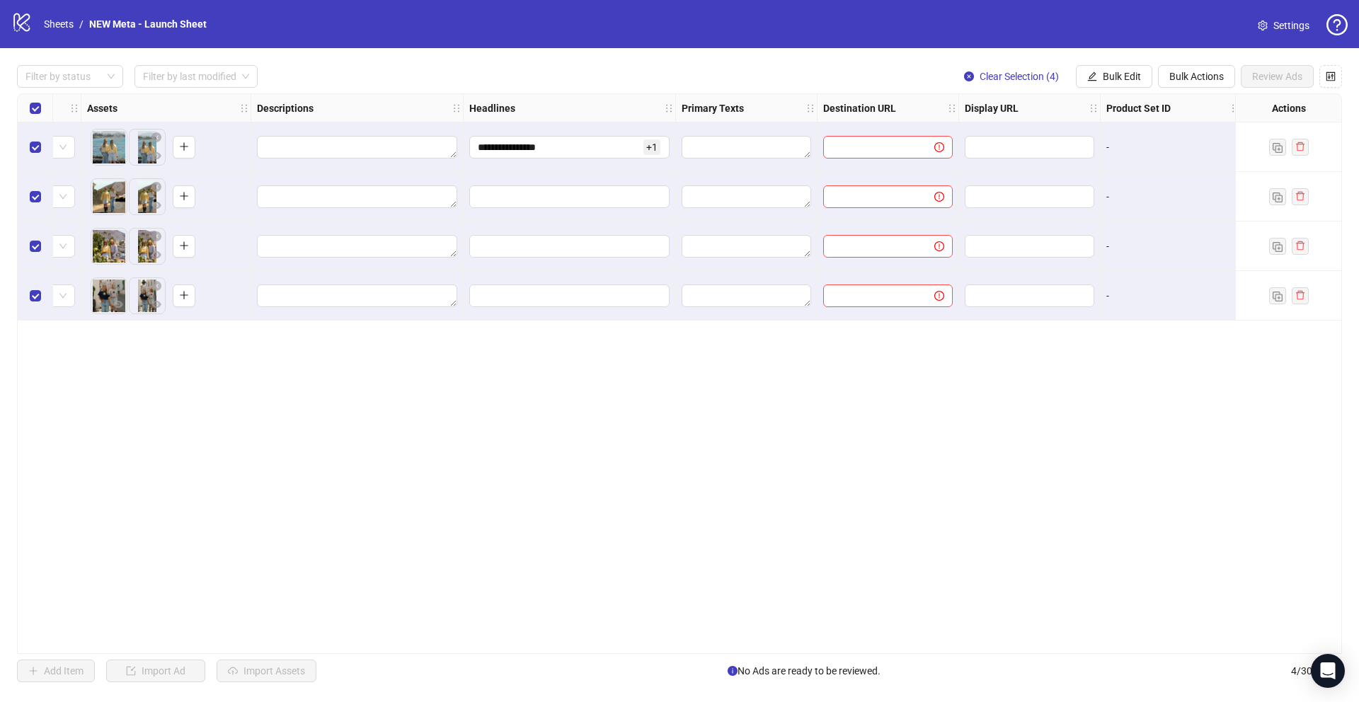
scroll to position [0, 593]
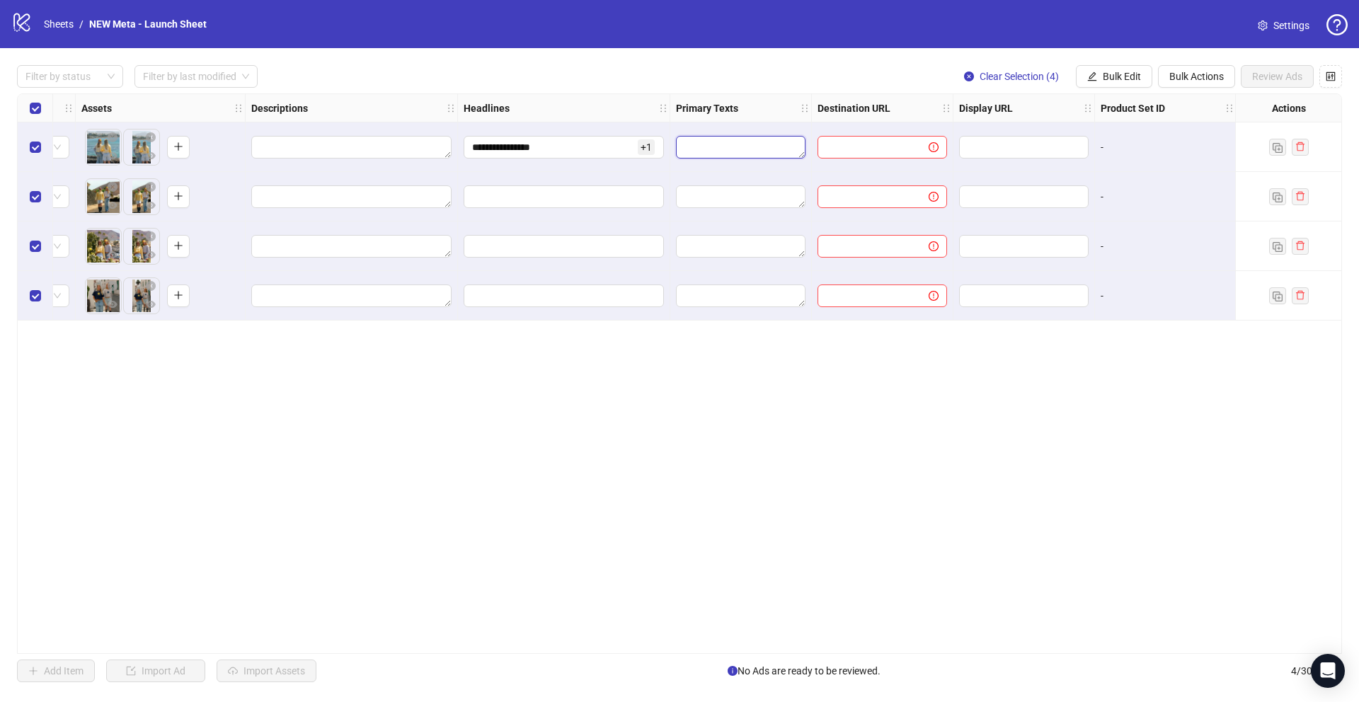
click at [740, 141] on textarea "Edit values" at bounding box center [741, 147] width 130 height 23
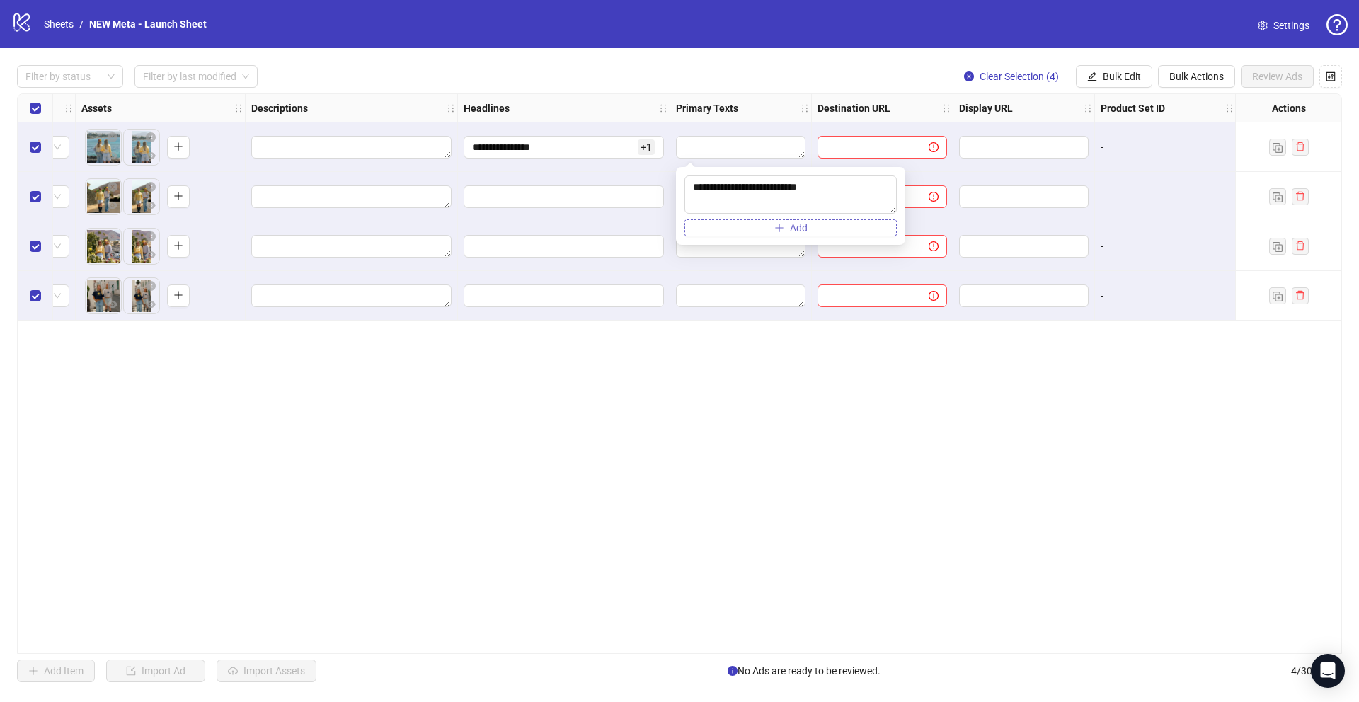
type textarea "**********"
click at [776, 231] on span "button" at bounding box center [779, 227] width 10 height 11
click at [837, 136] on span at bounding box center [883, 147] width 130 height 23
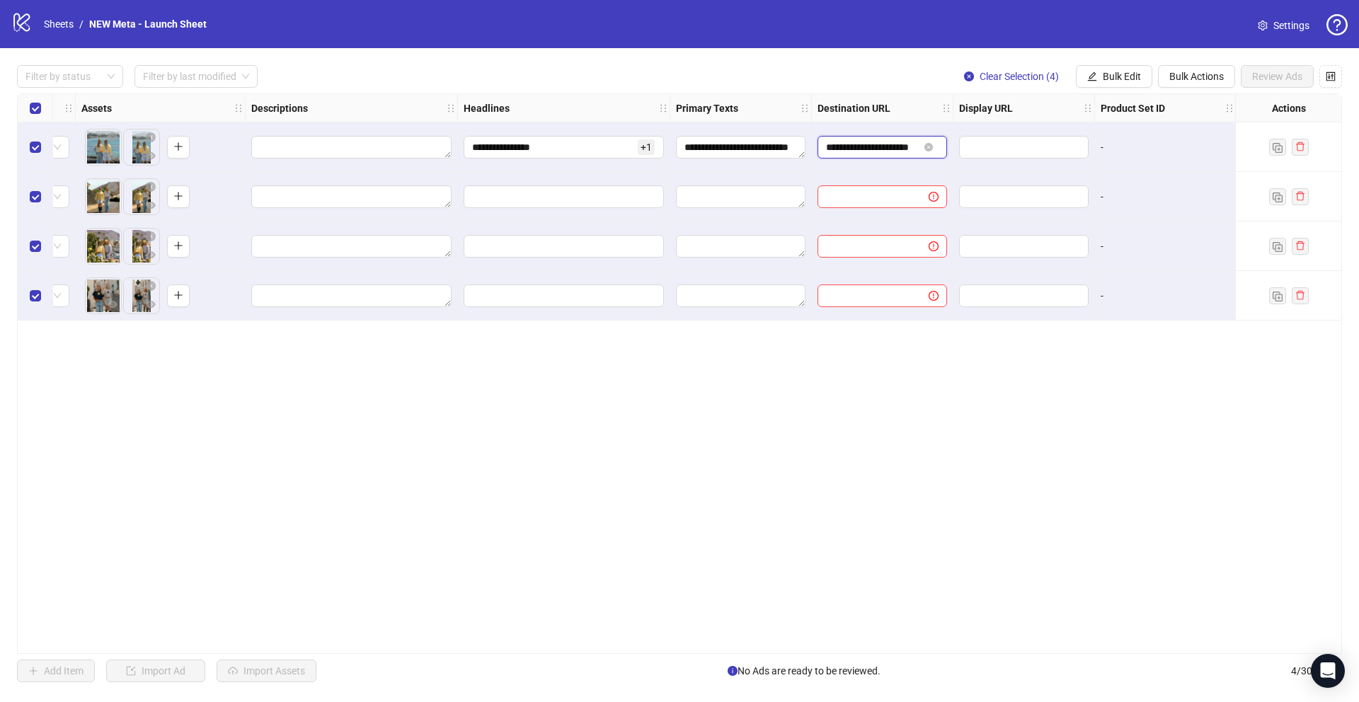
type input "**********"
click at [888, 424] on div "**********" at bounding box center [679, 373] width 1325 height 561
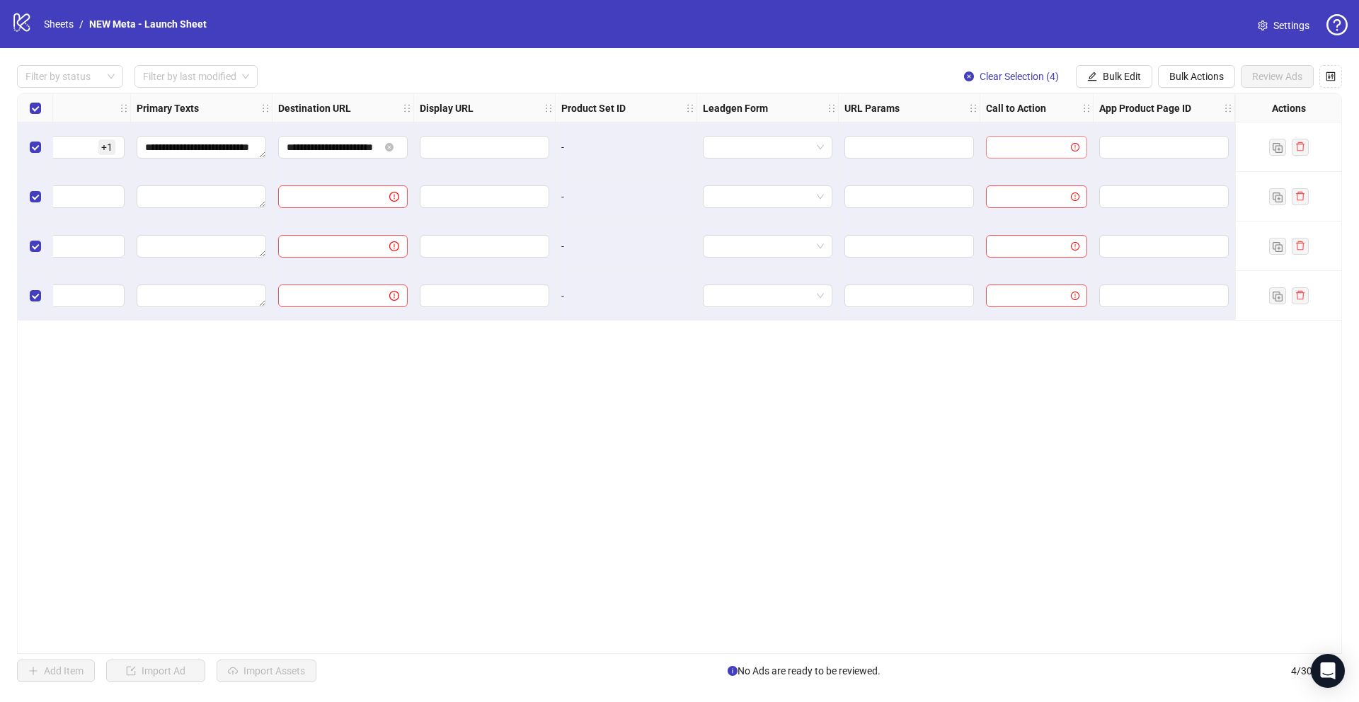
click at [1027, 137] on input "search" at bounding box center [1030, 147] width 71 height 21
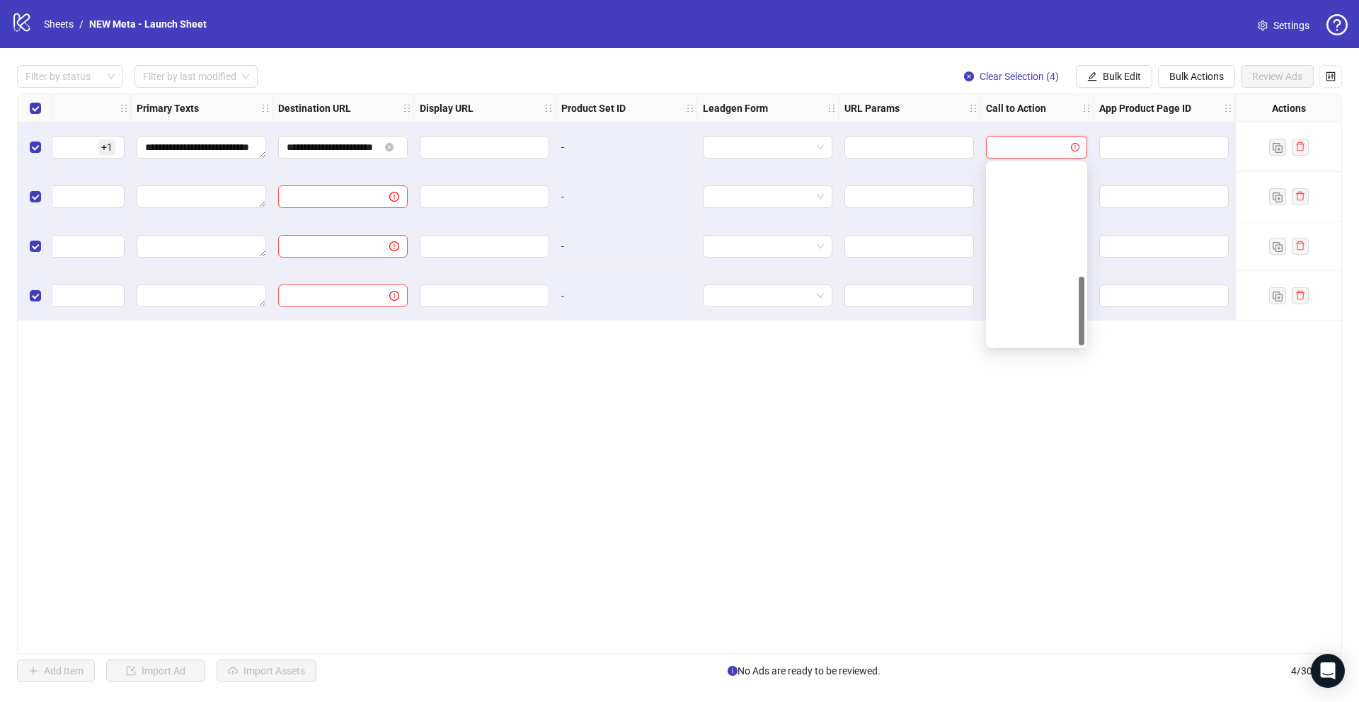
scroll to position [294, 0]
click at [1034, 224] on div "Shop now" at bounding box center [1036, 221] width 79 height 16
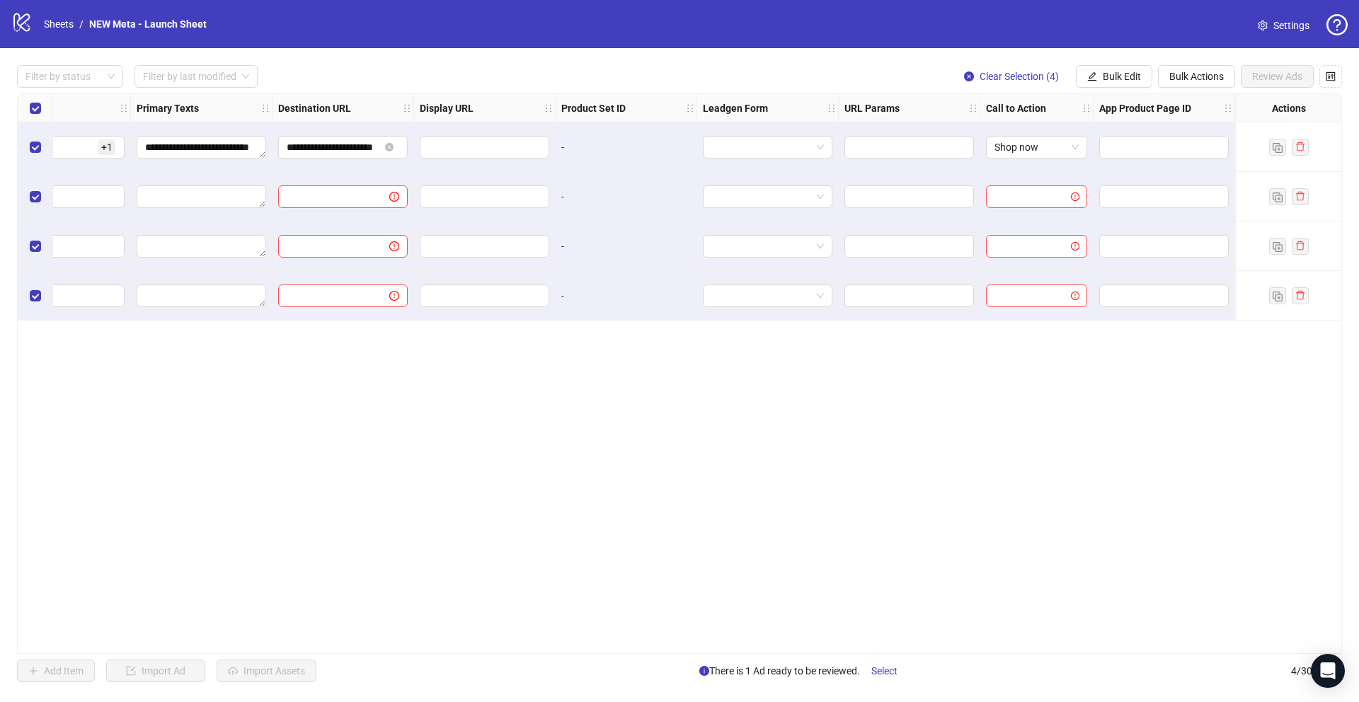
click at [849, 348] on div "**********" at bounding box center [679, 373] width 1325 height 561
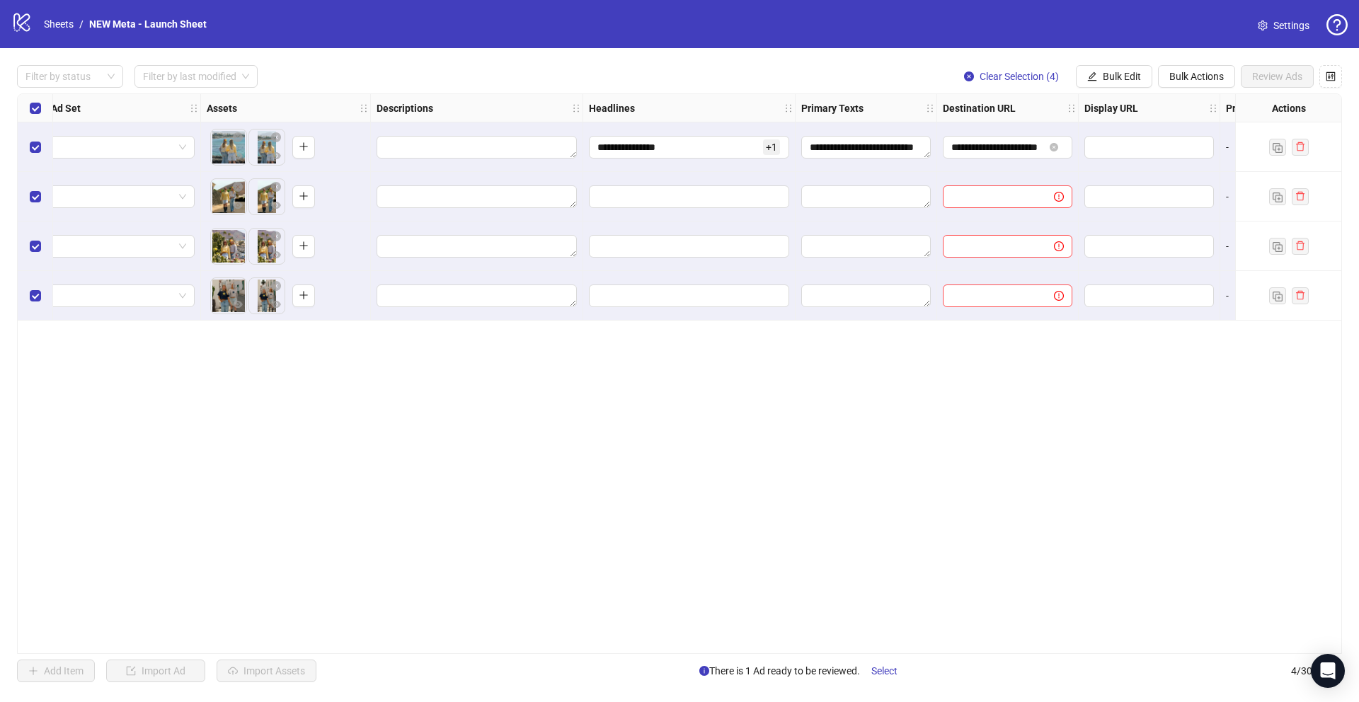
scroll to position [0, 0]
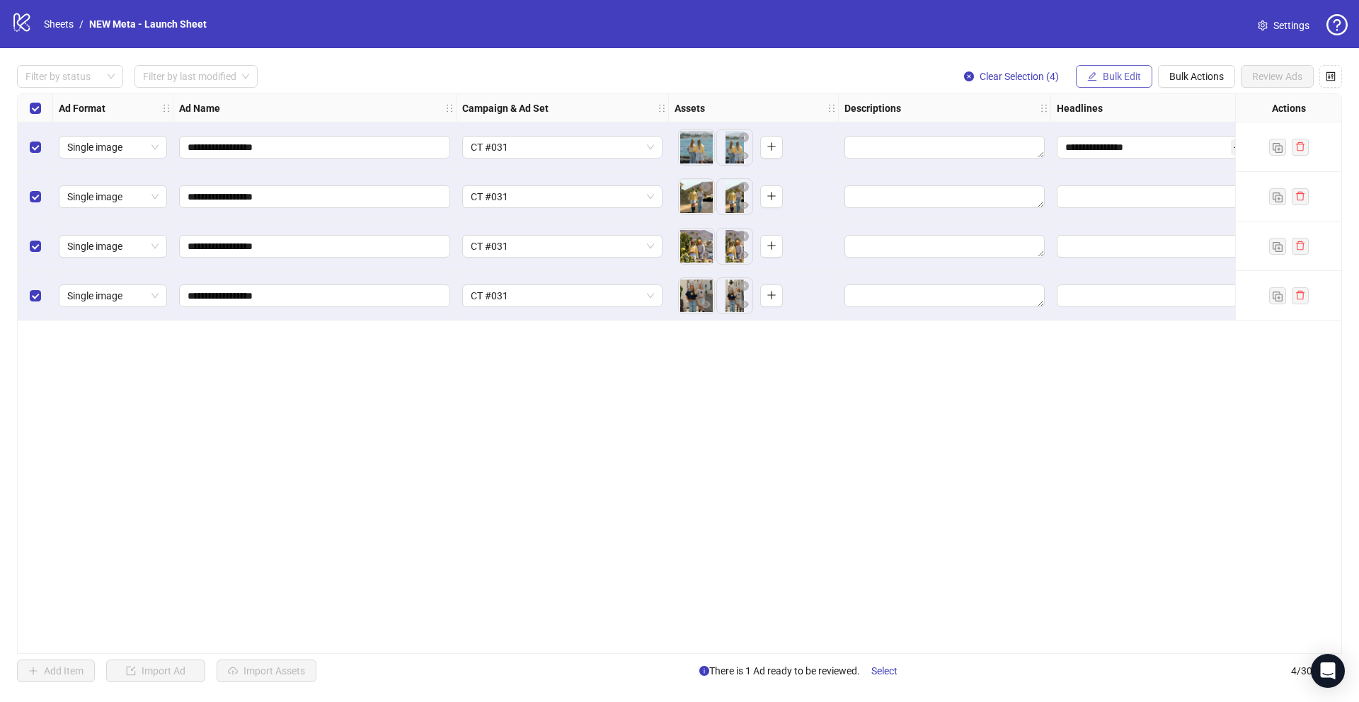
click at [1124, 73] on span "Bulk Edit" at bounding box center [1122, 76] width 38 height 11
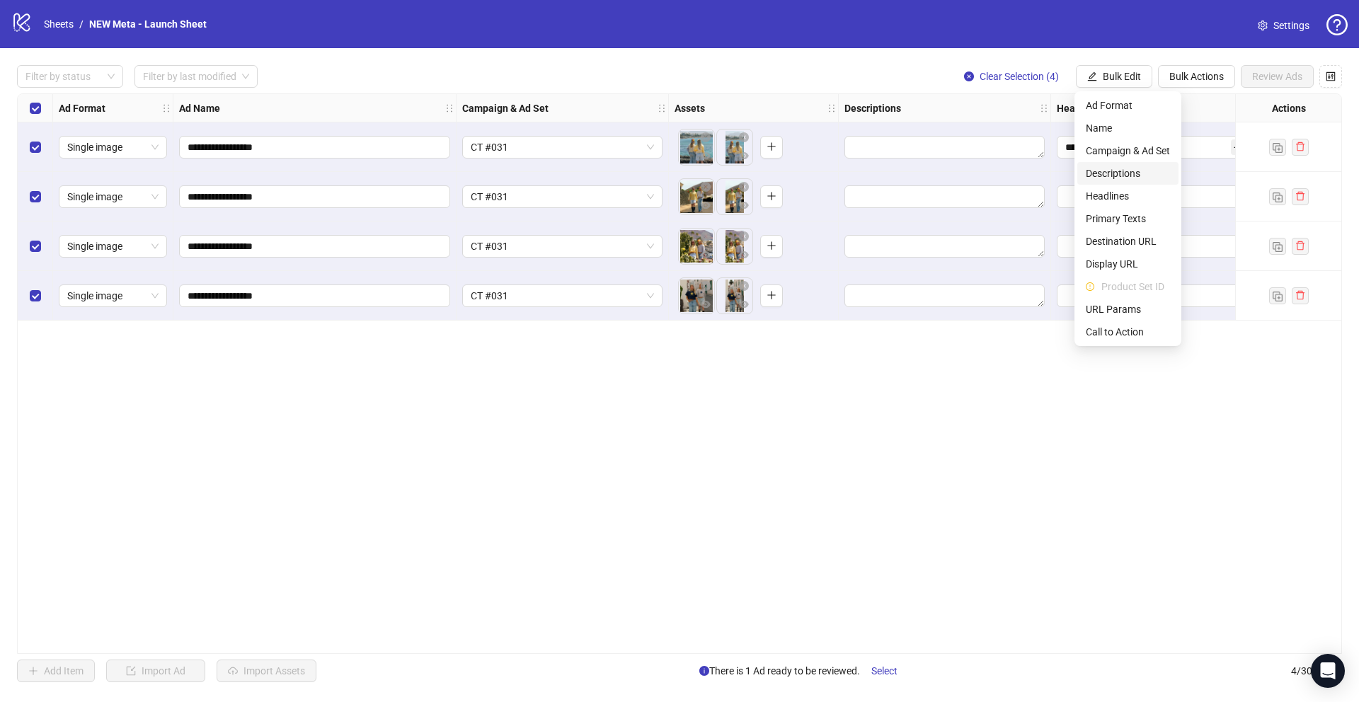
click at [1138, 167] on span "Descriptions" at bounding box center [1128, 174] width 84 height 16
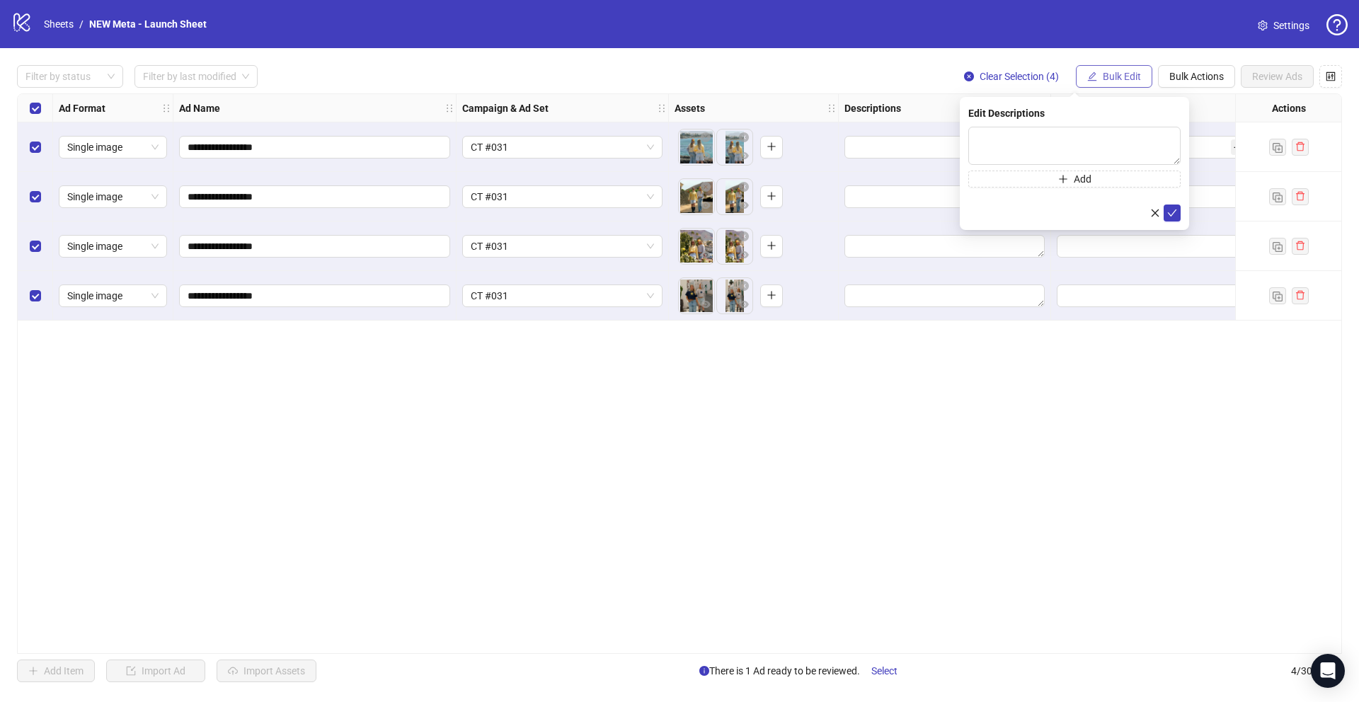
click at [1143, 75] on button "Bulk Edit" at bounding box center [1114, 76] width 76 height 23
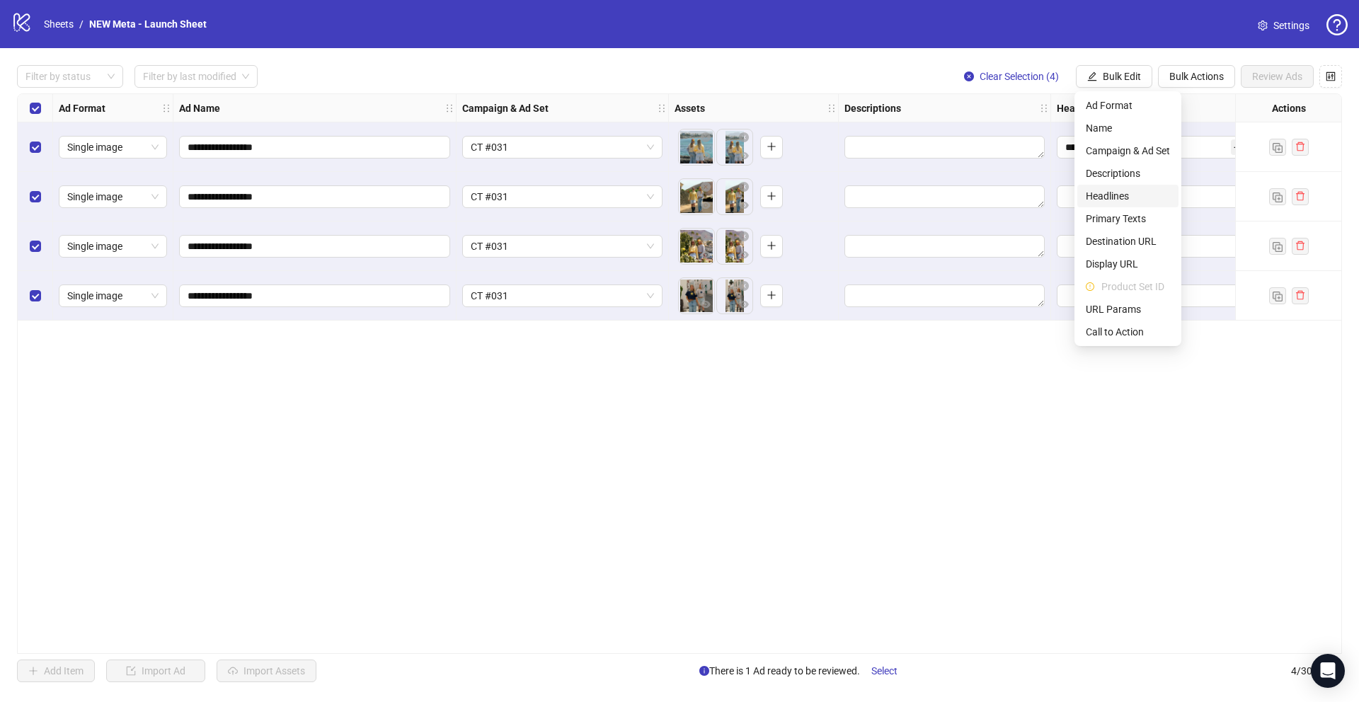
click at [1143, 198] on span "Headlines" at bounding box center [1128, 196] width 84 height 16
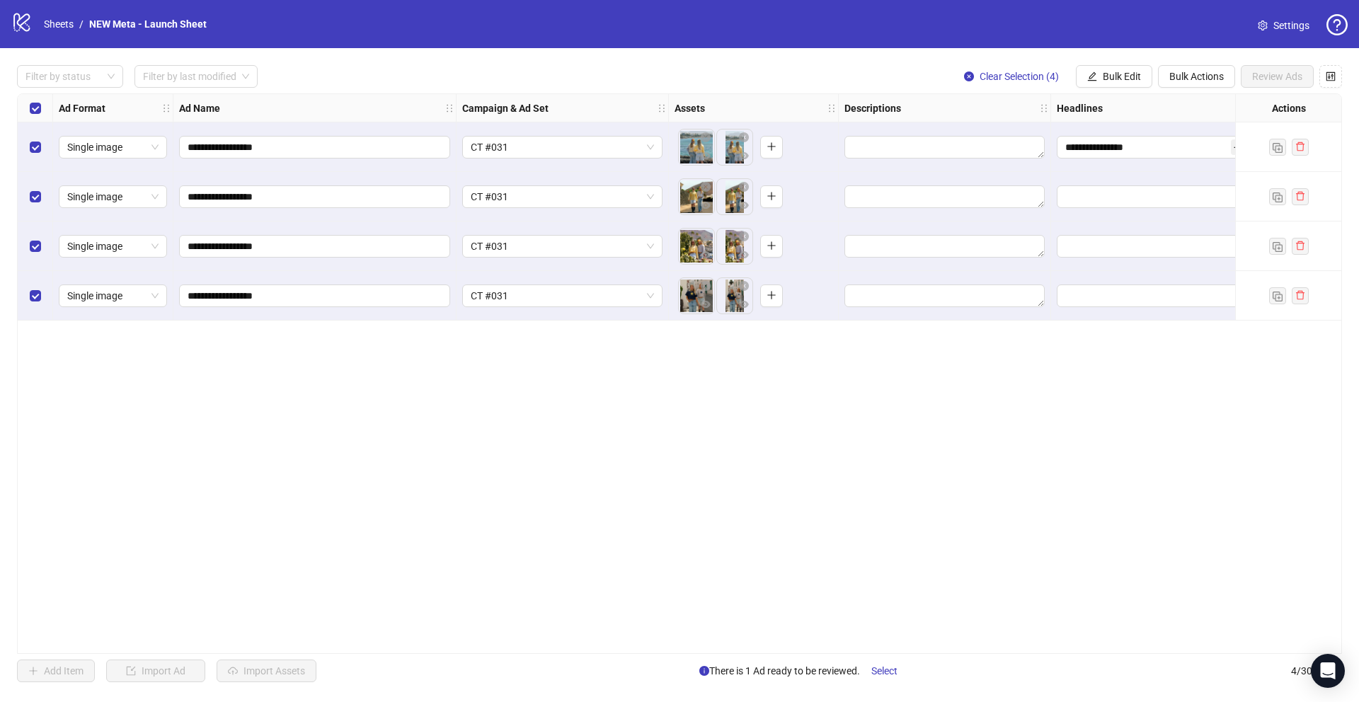
drag, startPoint x: 979, startPoint y: 444, endPoint x: 973, endPoint y: 436, distance: 10.1
click at [979, 444] on div "**********" at bounding box center [679, 373] width 1325 height 561
click at [1133, 76] on span "Bulk Edit" at bounding box center [1122, 76] width 38 height 11
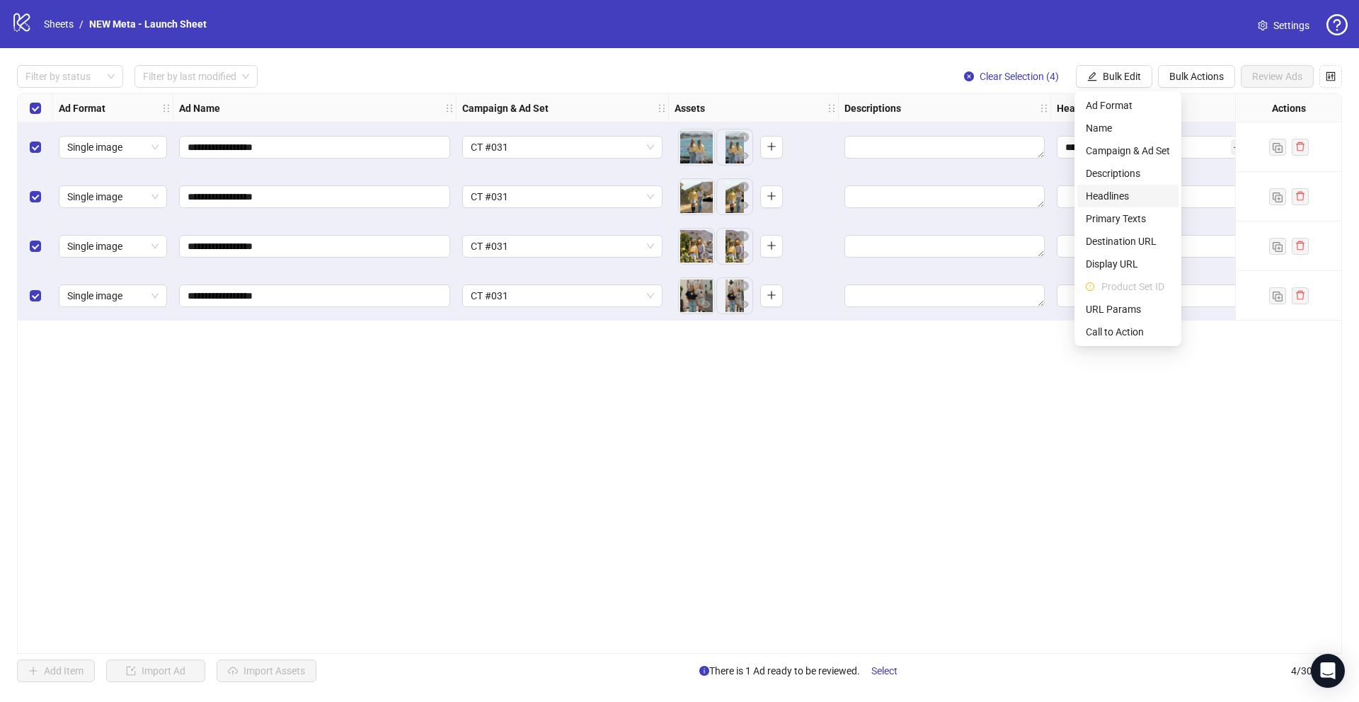
click at [1123, 193] on span "Headlines" at bounding box center [1128, 196] width 84 height 16
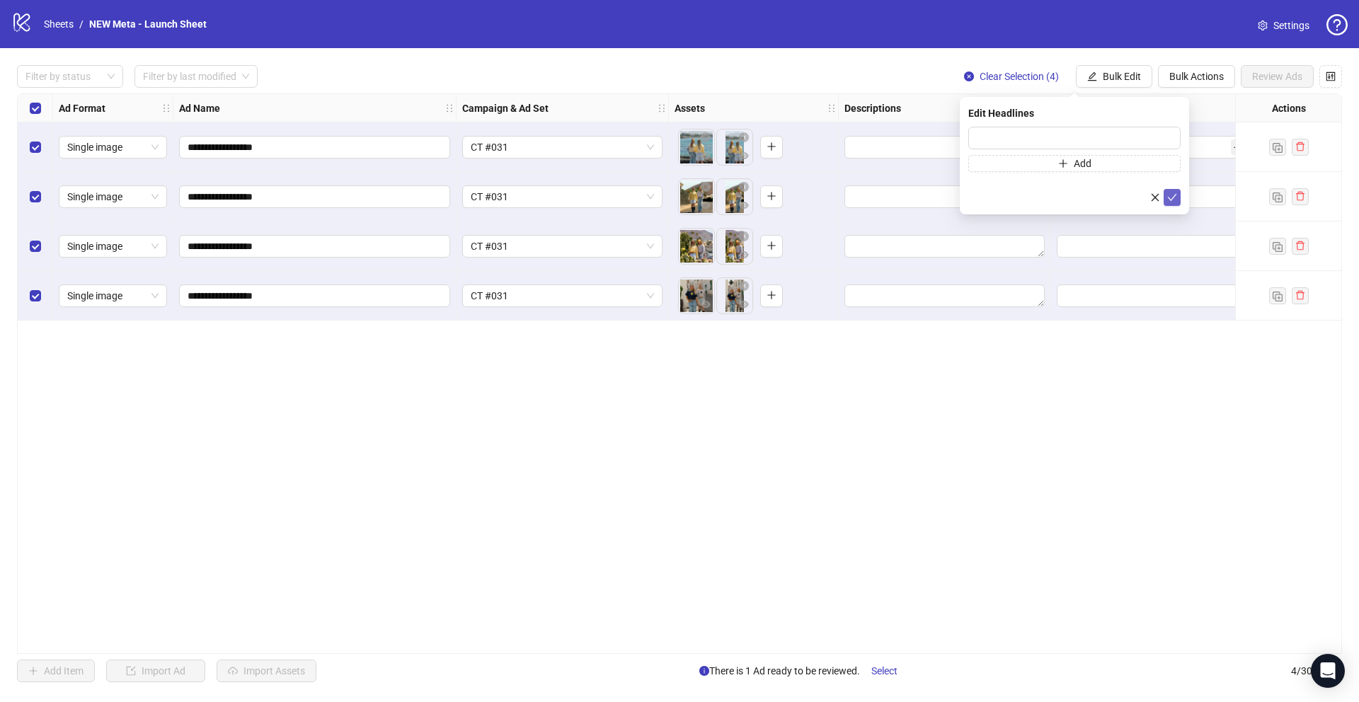
click at [1171, 195] on icon "check" at bounding box center [1172, 198] width 10 height 10
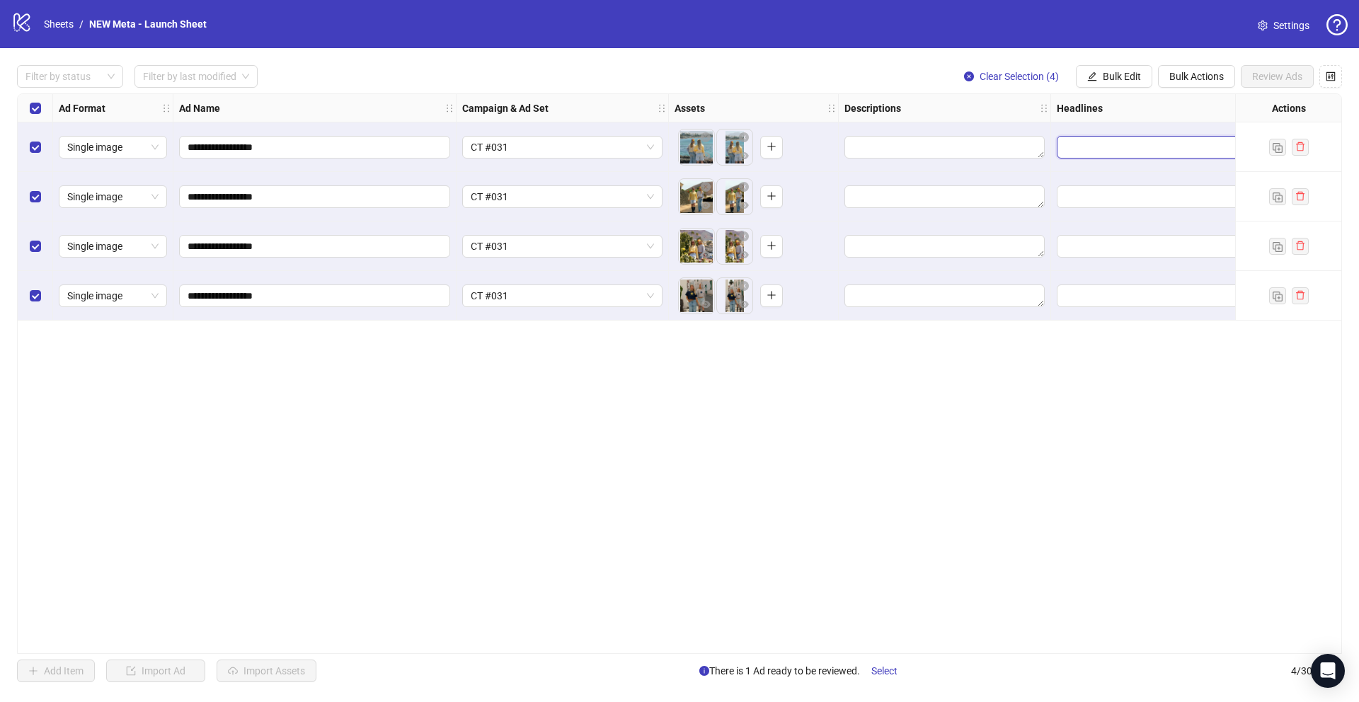
click at [1091, 142] on input "Edit values" at bounding box center [1155, 147] width 181 height 16
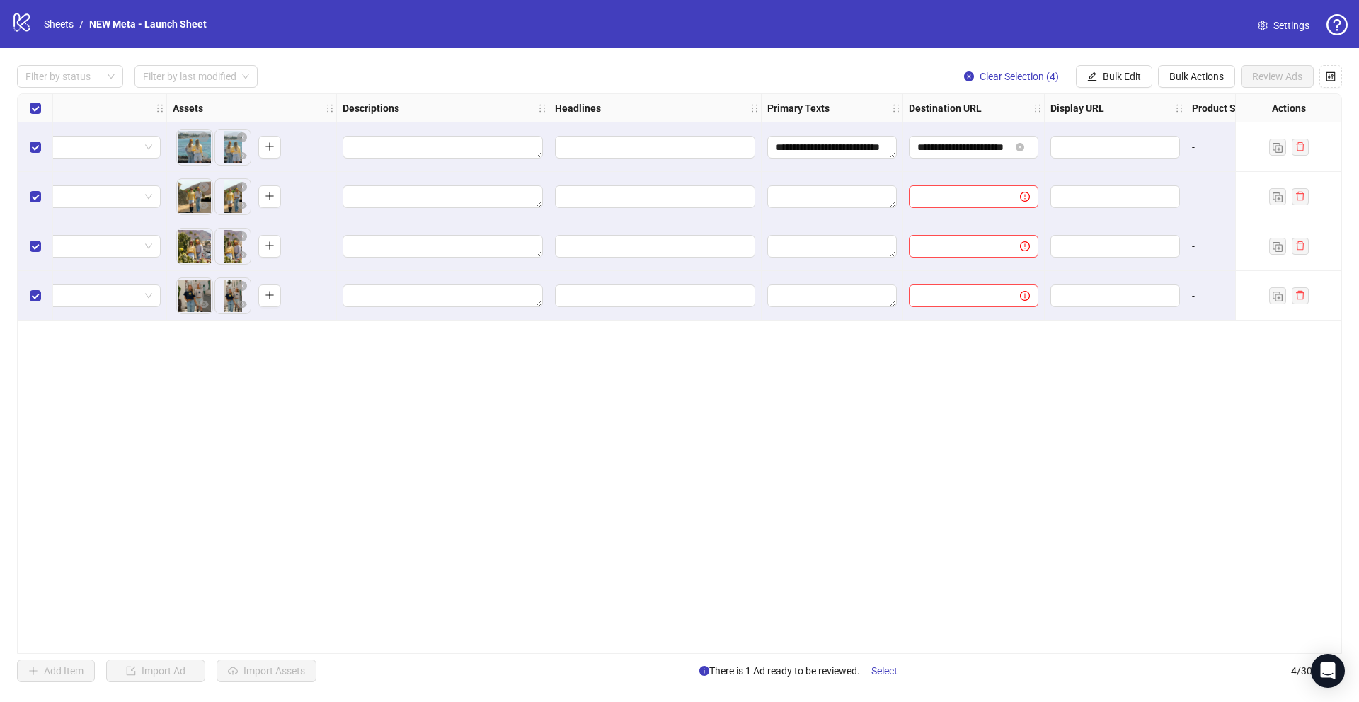
scroll to position [0, 482]
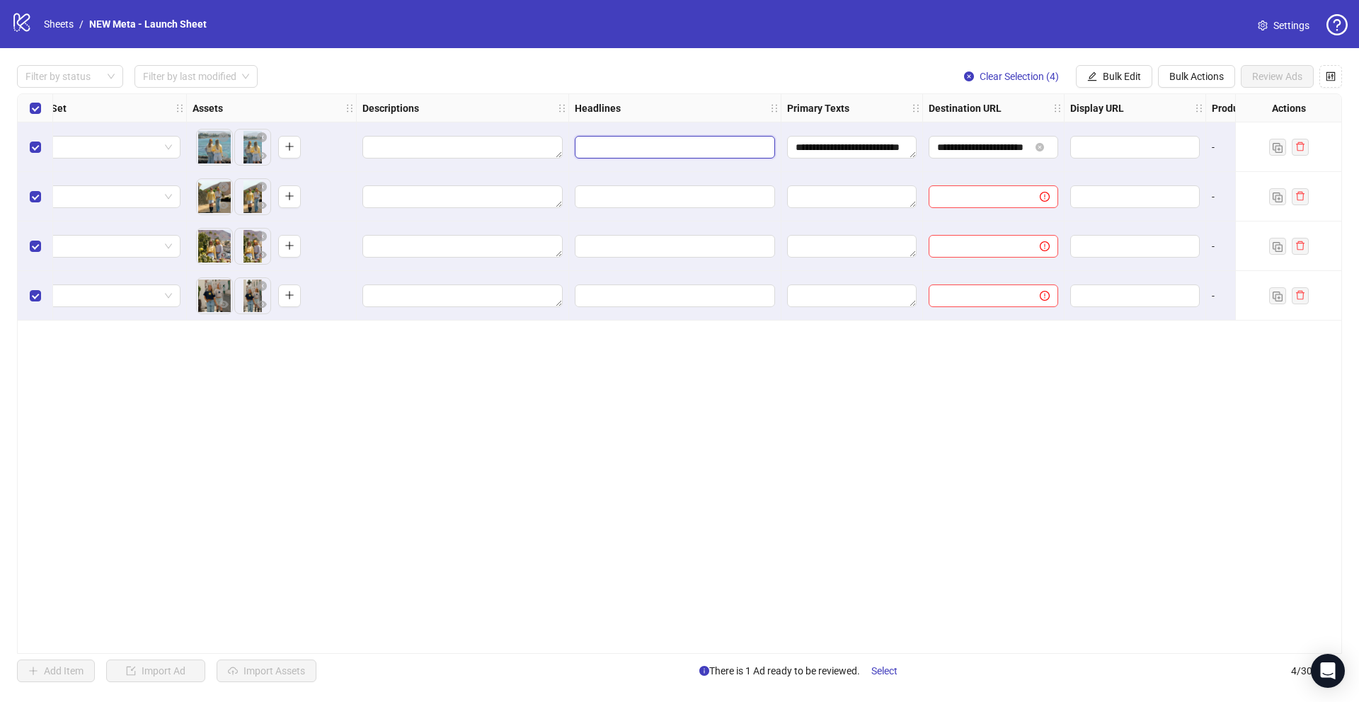
click at [692, 139] on input "Edit values" at bounding box center [673, 147] width 181 height 16
type input "**********"
click at [609, 218] on button "Add" at bounding box center [689, 212] width 212 height 17
type input "**********"
click at [740, 401] on div "**********" at bounding box center [679, 373] width 1325 height 561
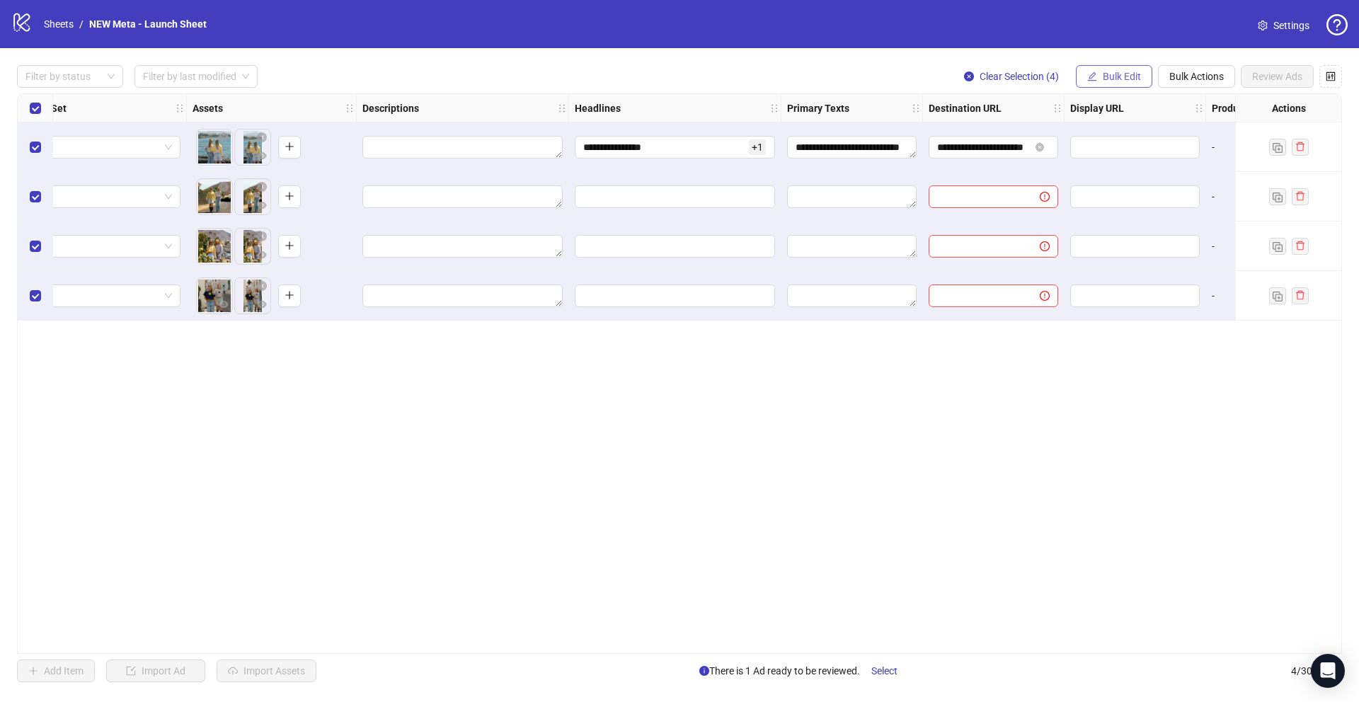
click at [1076, 79] on button "Bulk Edit" at bounding box center [1114, 76] width 76 height 23
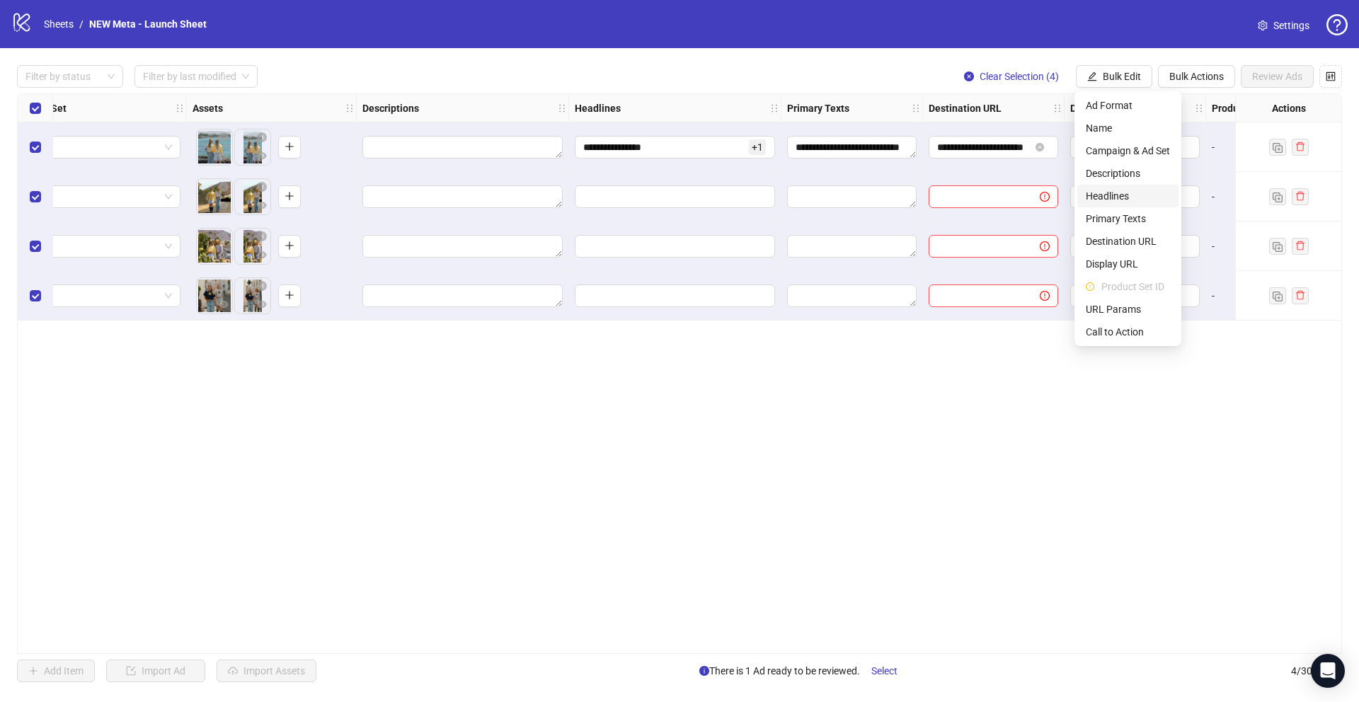
click at [1120, 200] on span "Headlines" at bounding box center [1128, 196] width 84 height 16
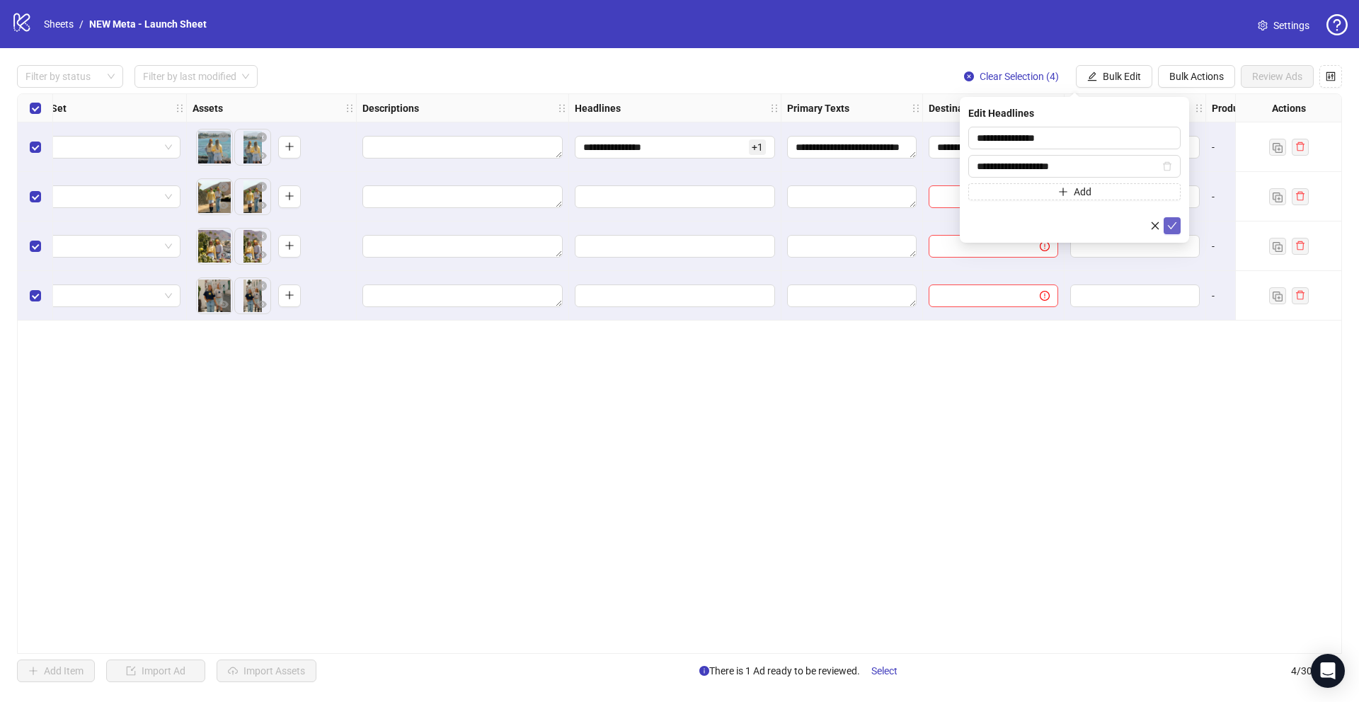
click at [1179, 221] on button "submit" at bounding box center [1172, 225] width 17 height 17
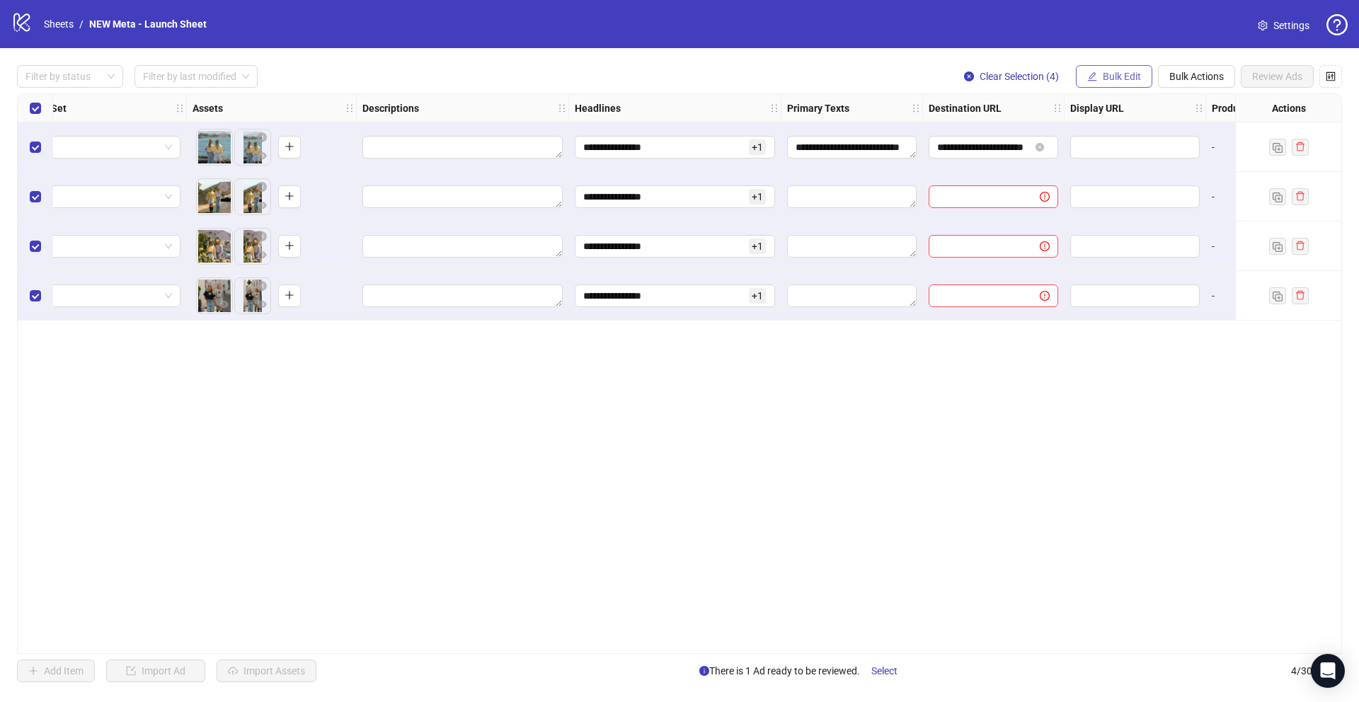
click at [1105, 84] on button "Bulk Edit" at bounding box center [1114, 76] width 76 height 23
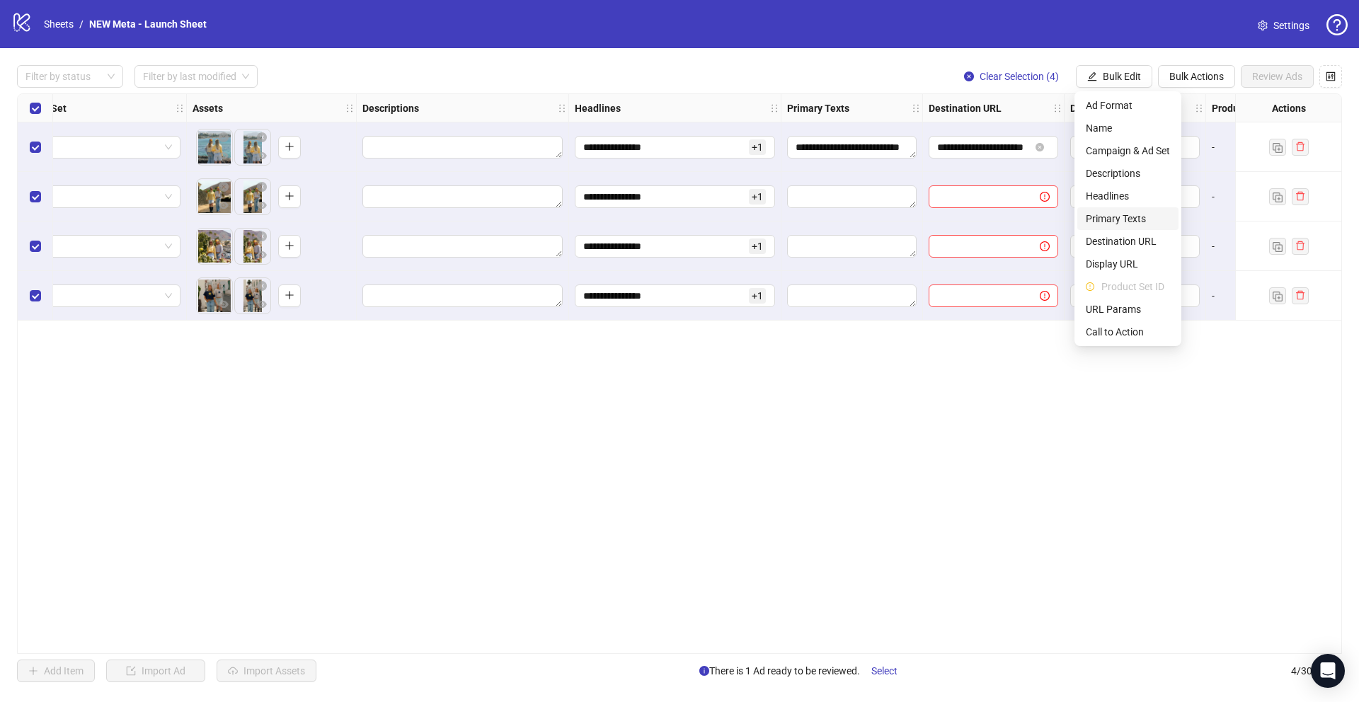
click at [1121, 213] on span "Primary Texts" at bounding box center [1128, 219] width 84 height 16
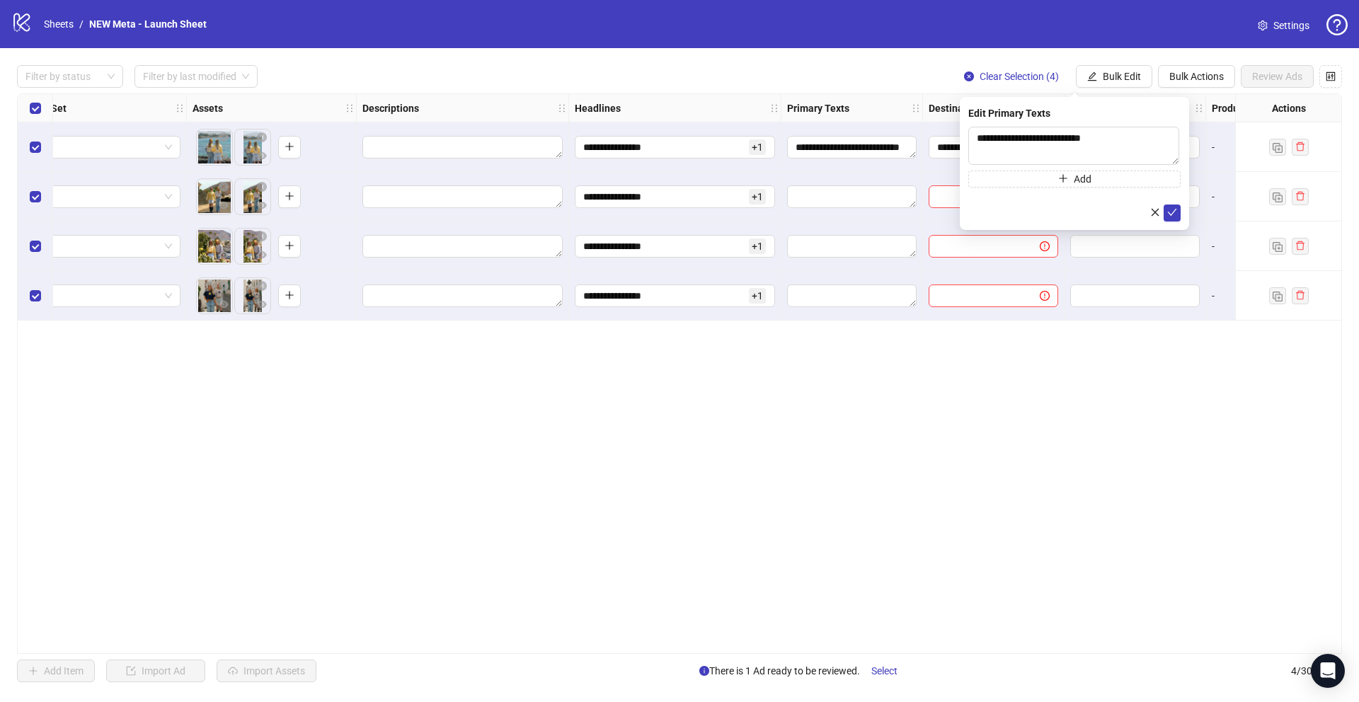
drag, startPoint x: 1175, startPoint y: 210, endPoint x: 1162, endPoint y: 125, distance: 86.0
click at [1175, 210] on icon "check" at bounding box center [1172, 212] width 9 height 7
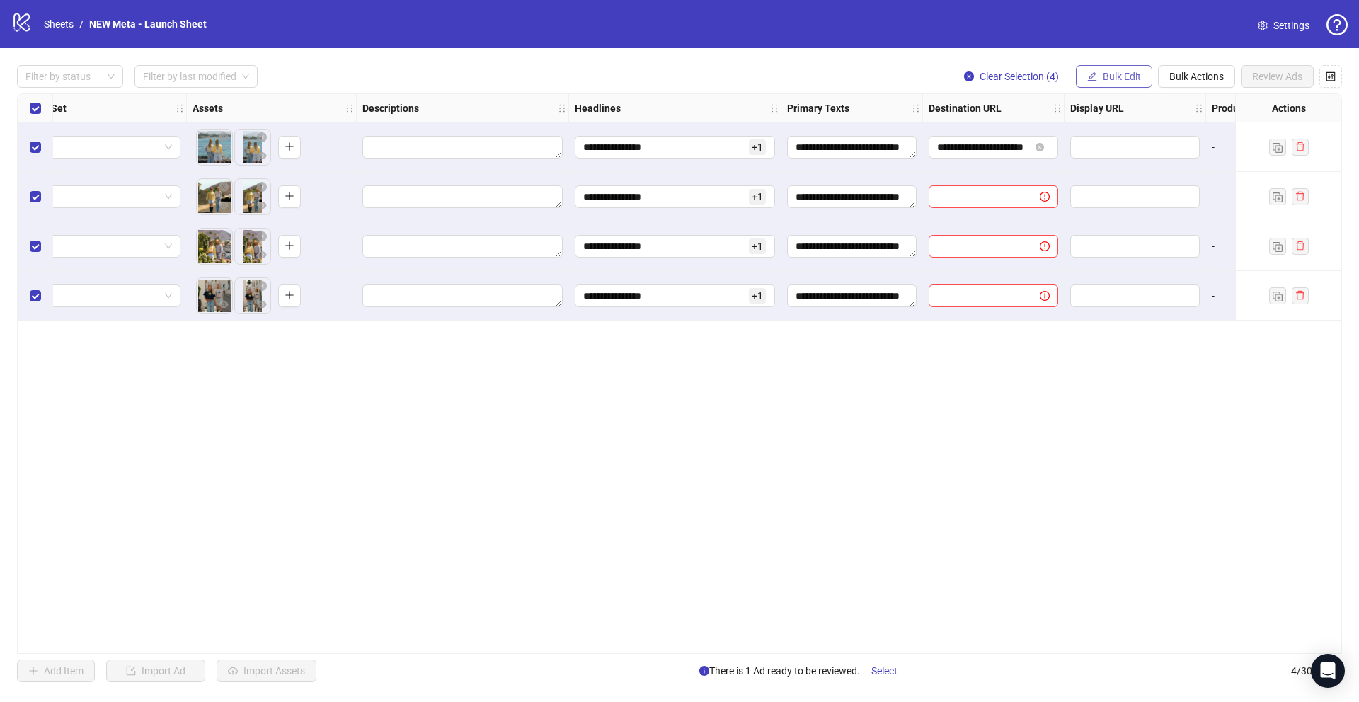
click at [1136, 76] on span "Bulk Edit" at bounding box center [1122, 76] width 38 height 11
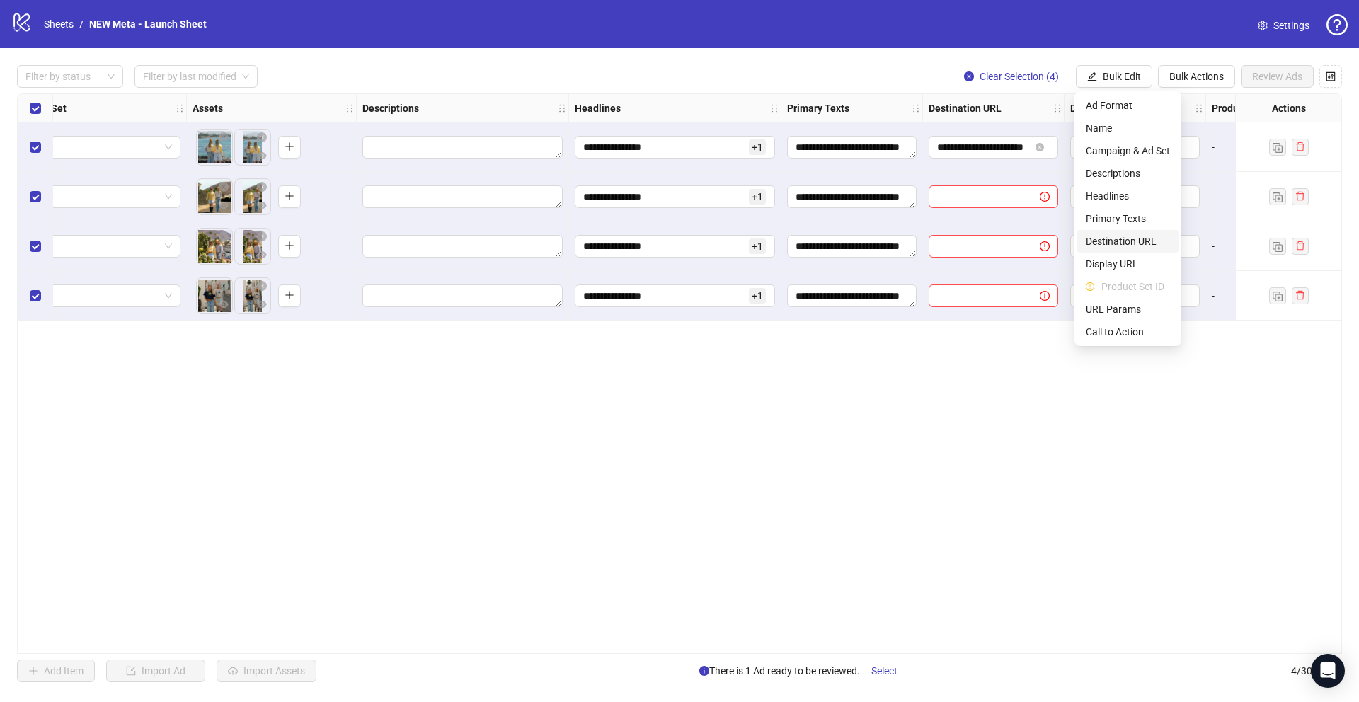
click at [1138, 239] on span "Destination URL" at bounding box center [1128, 242] width 84 height 16
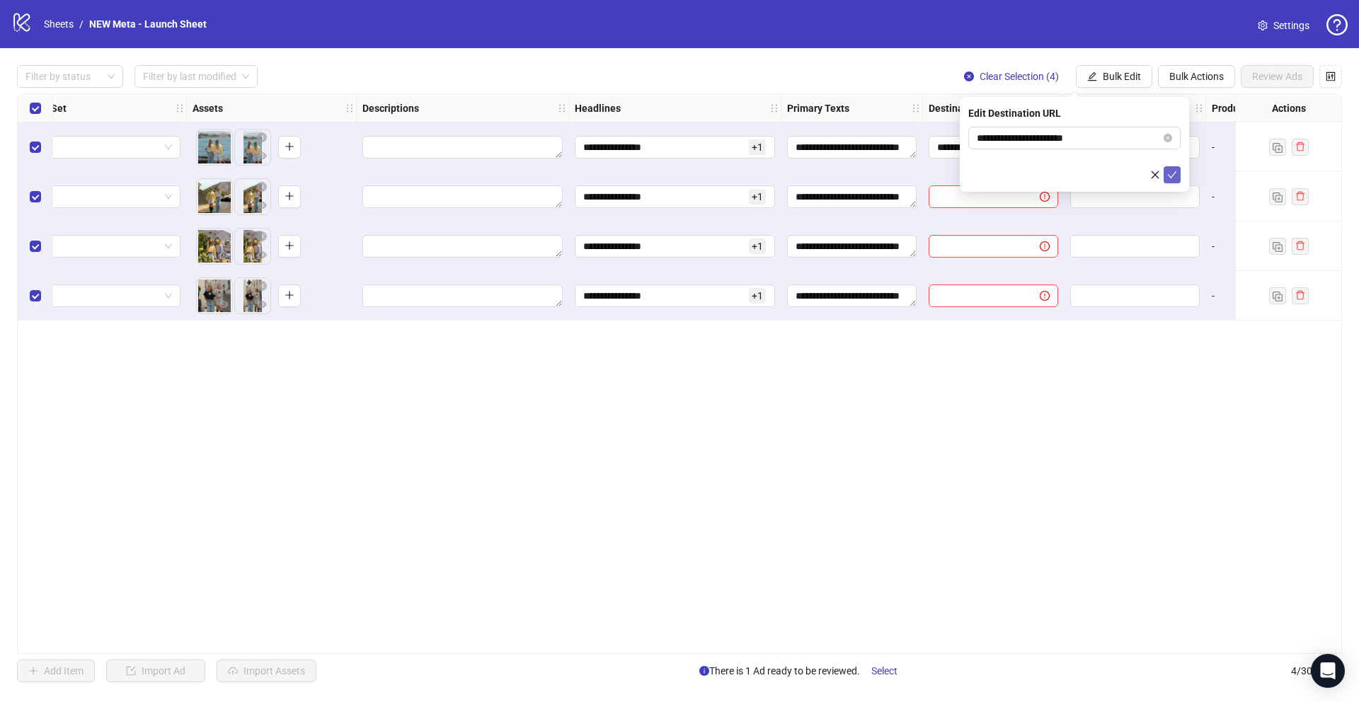
click at [1178, 174] on button "submit" at bounding box center [1172, 174] width 17 height 17
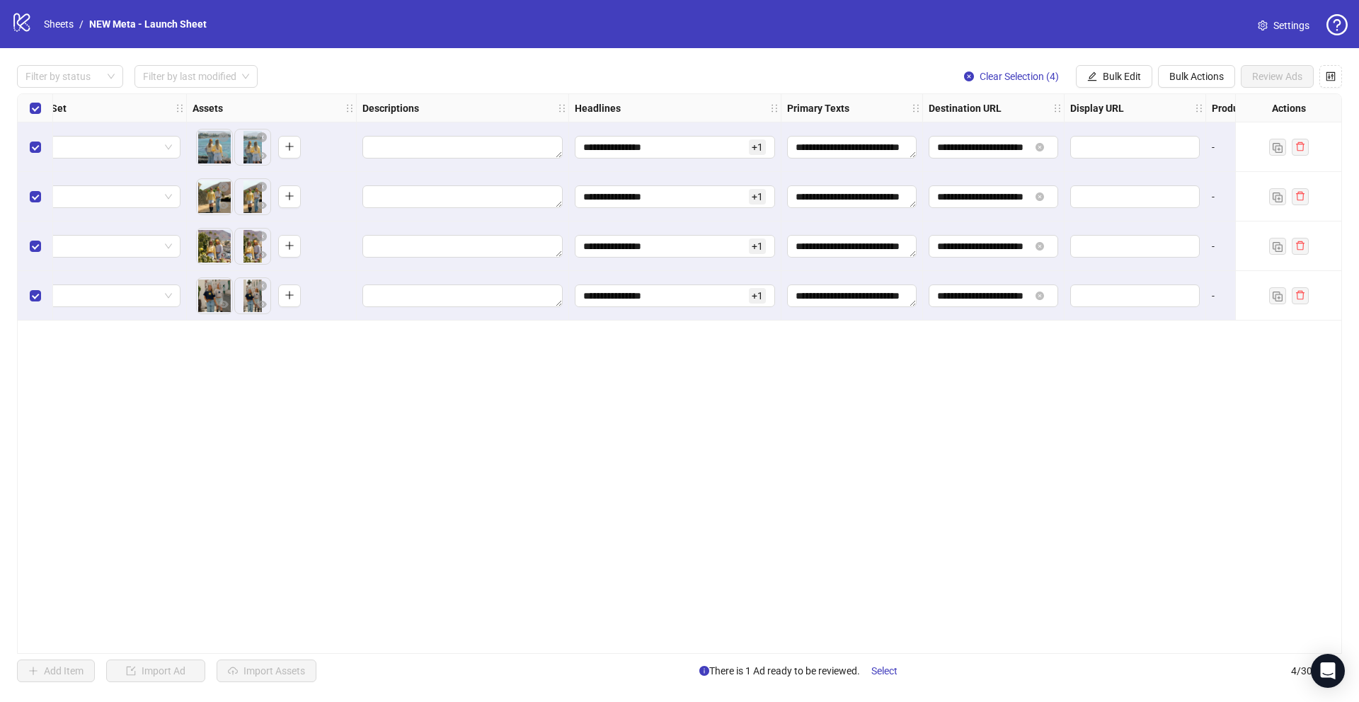
click at [1089, 80] on icon "edit" at bounding box center [1092, 75] width 9 height 9
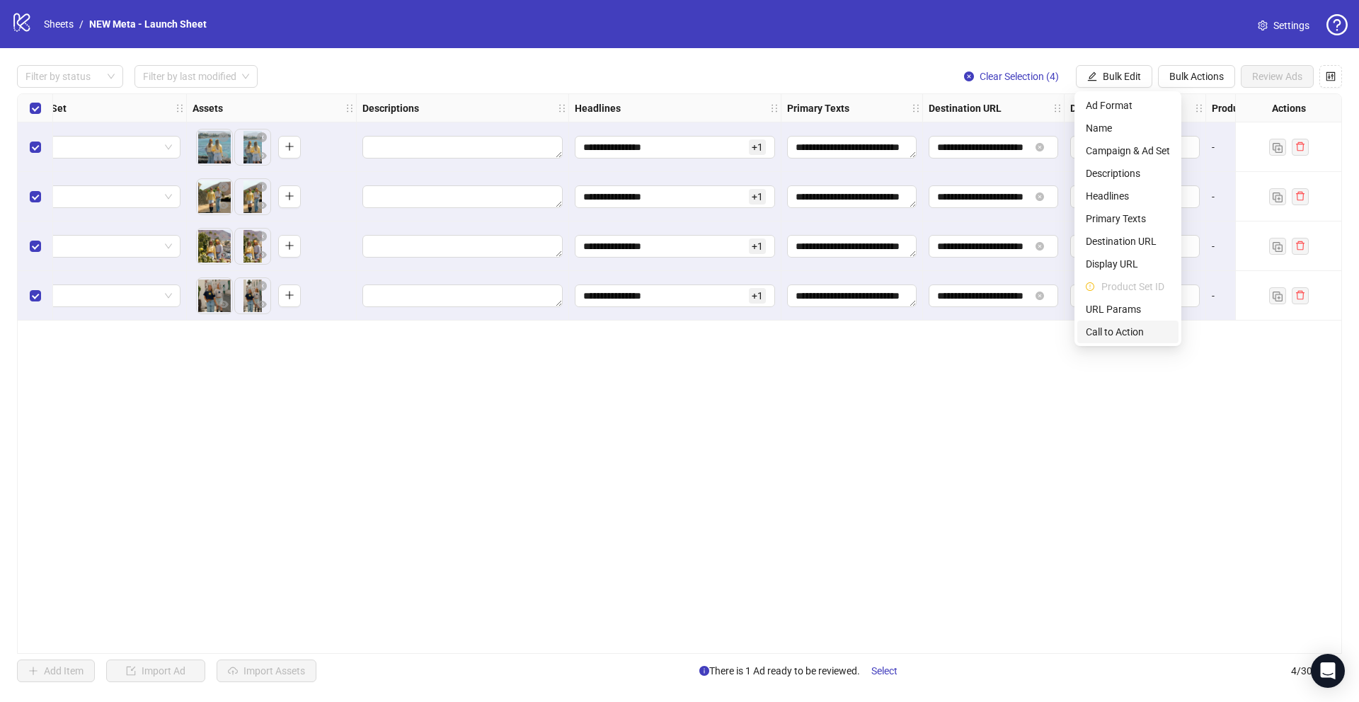
click at [1130, 331] on span "Call to Action" at bounding box center [1128, 332] width 84 height 16
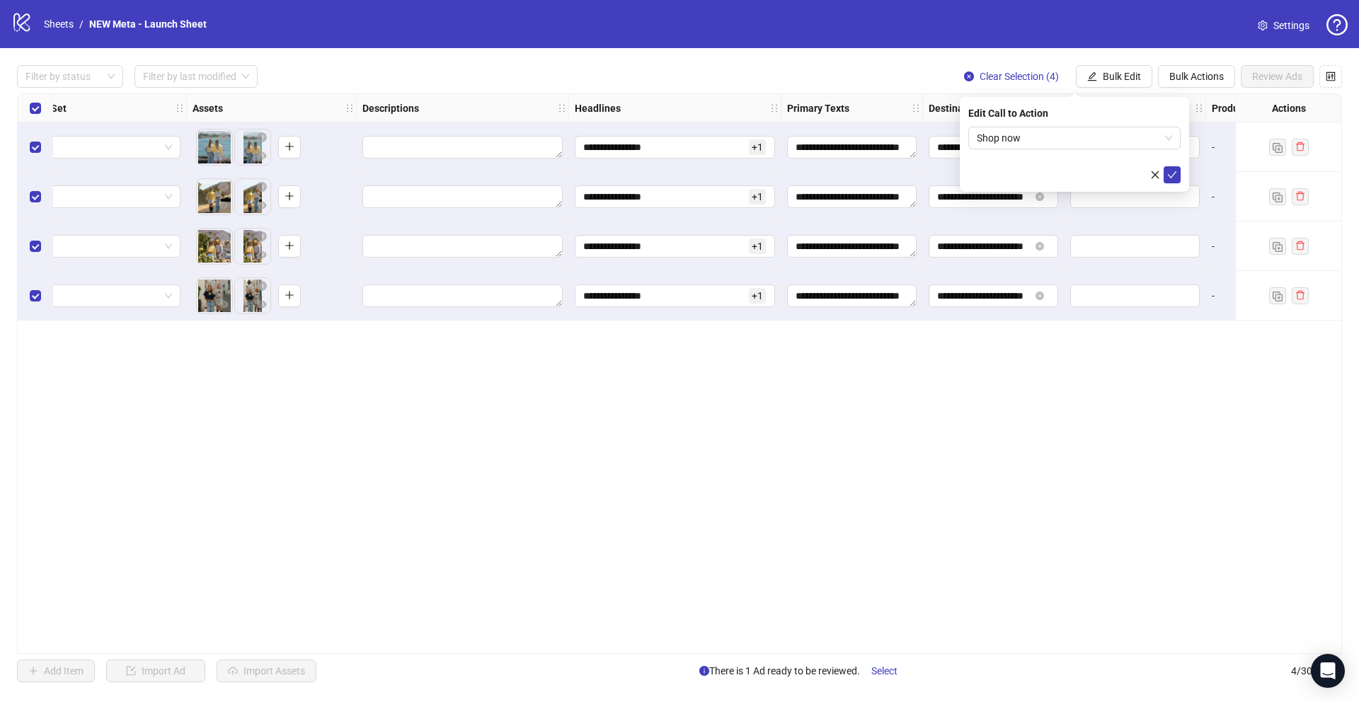
drag, startPoint x: 1168, startPoint y: 173, endPoint x: 1167, endPoint y: 263, distance: 89.2
click at [1168, 173] on icon "check" at bounding box center [1172, 174] width 9 height 7
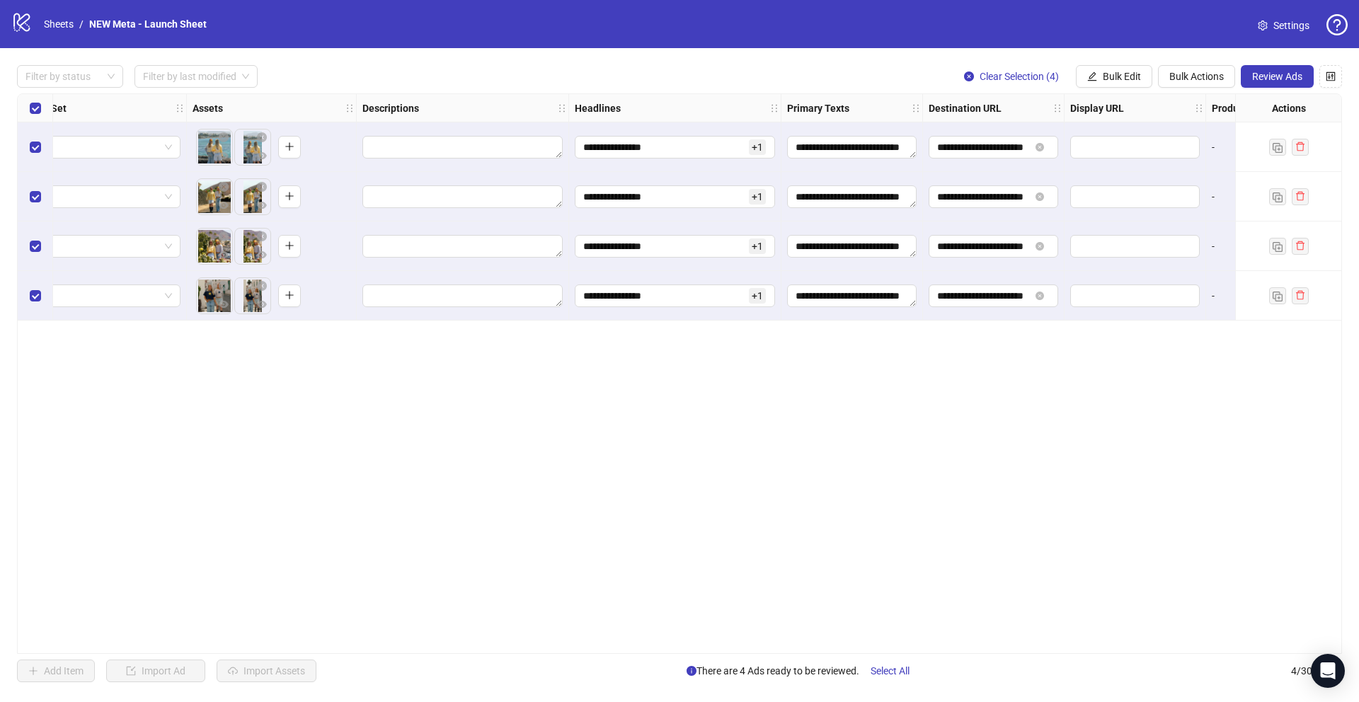
click at [1098, 435] on div "**********" at bounding box center [679, 373] width 1325 height 561
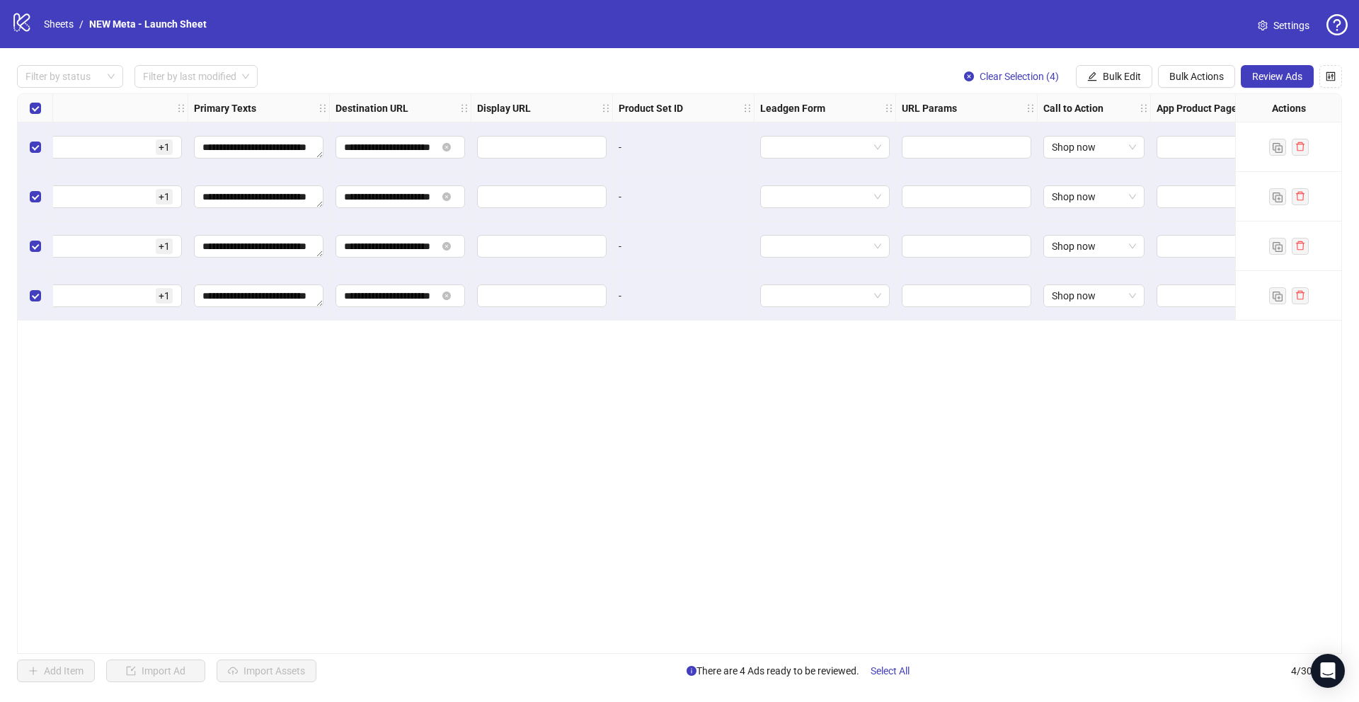
scroll to position [0, 1133]
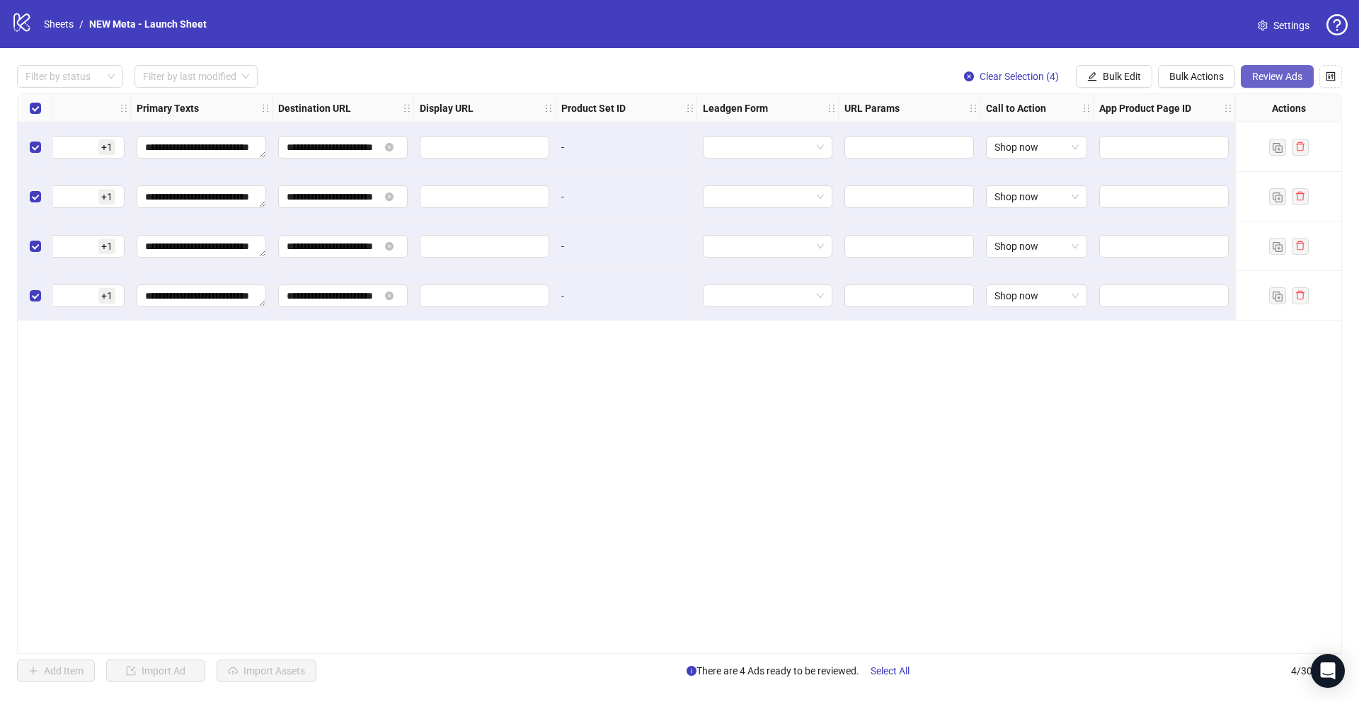
click at [1284, 76] on span "Review Ads" at bounding box center [1277, 76] width 50 height 11
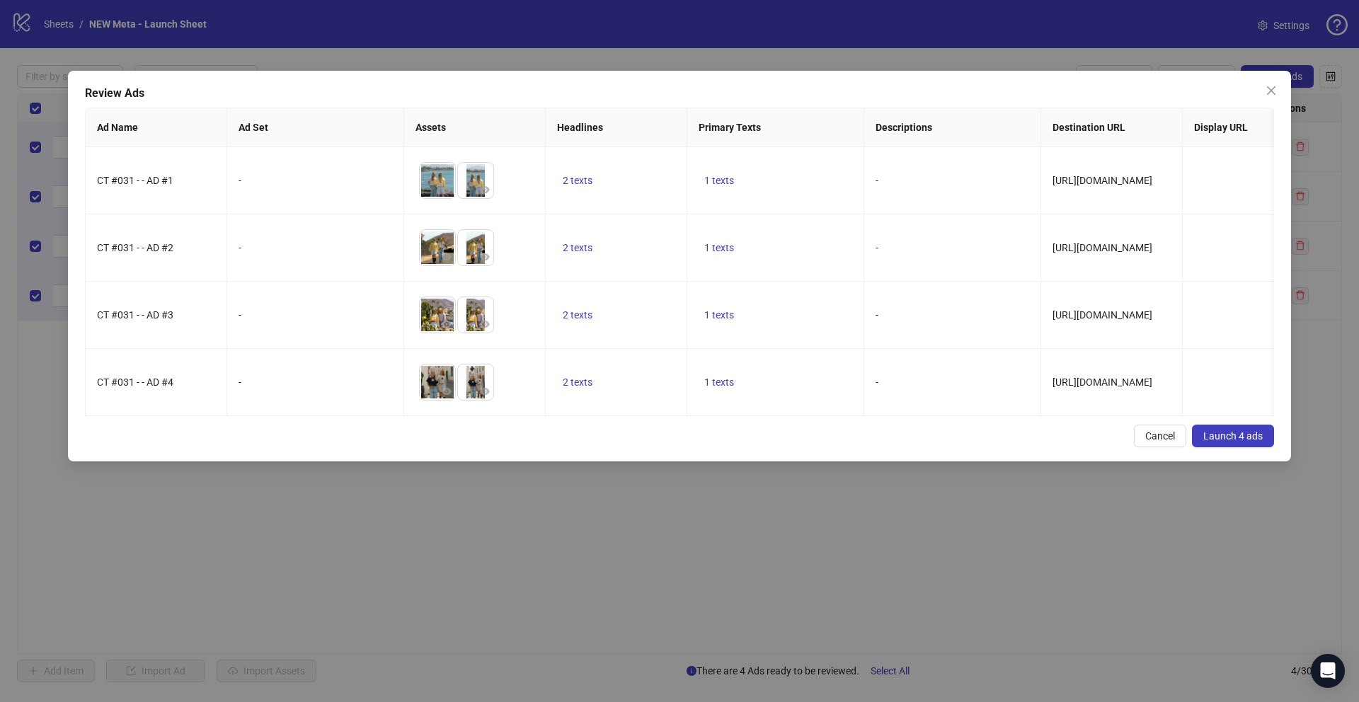
click at [1250, 428] on div "Review Ads Ad Name Ad Set Assets Headlines Primary Texts Descriptions Destinati…" at bounding box center [679, 266] width 1223 height 391
click at [1249, 442] on span "Launch 4 ads" at bounding box center [1232, 435] width 59 height 11
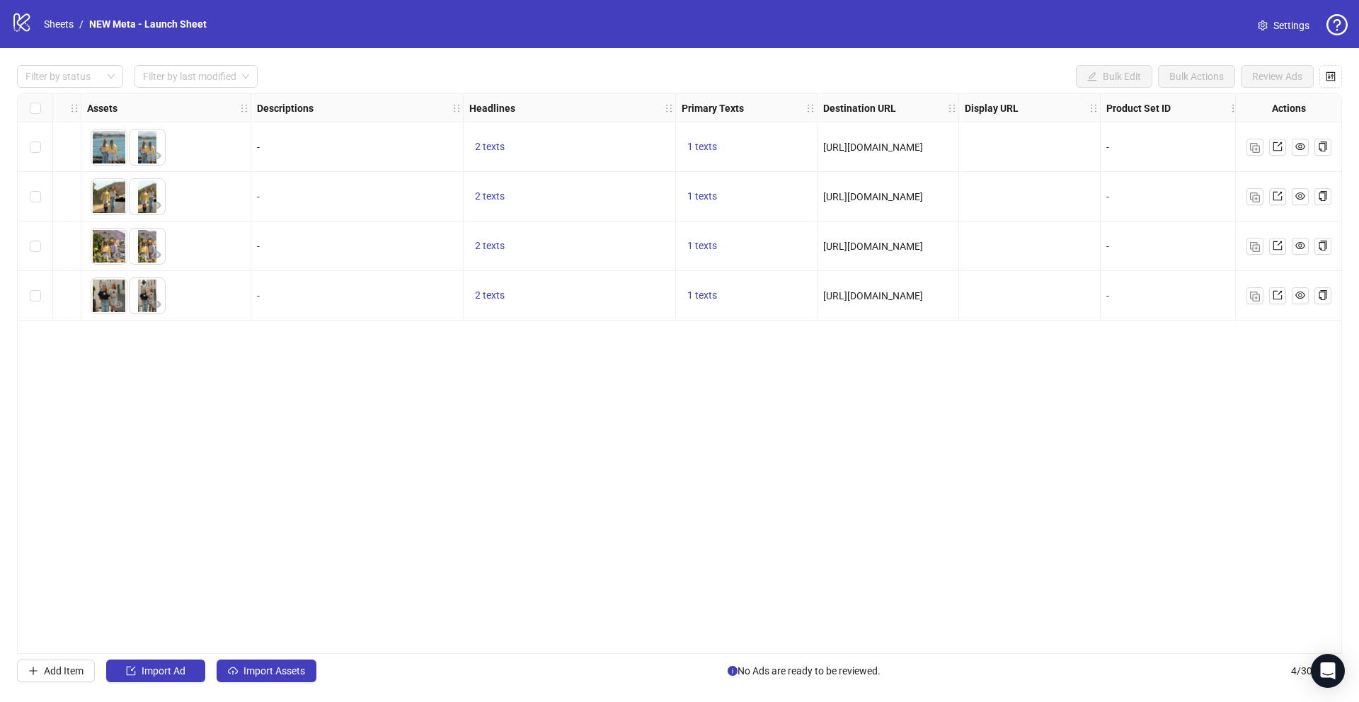
scroll to position [0, 356]
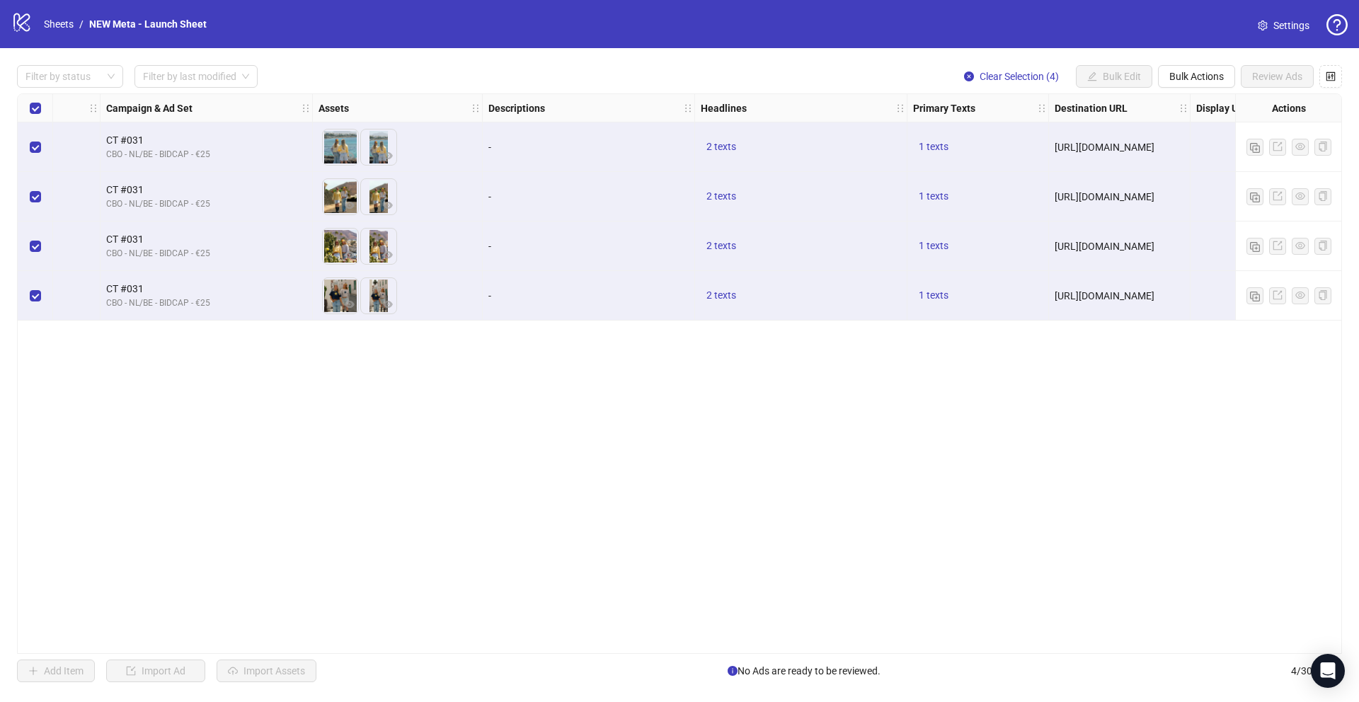
click at [619, 428] on div "Ad Format Ad Name Campaign & Ad Set Assets Descriptions Headlines Primary Texts…" at bounding box center [679, 373] width 1325 height 561
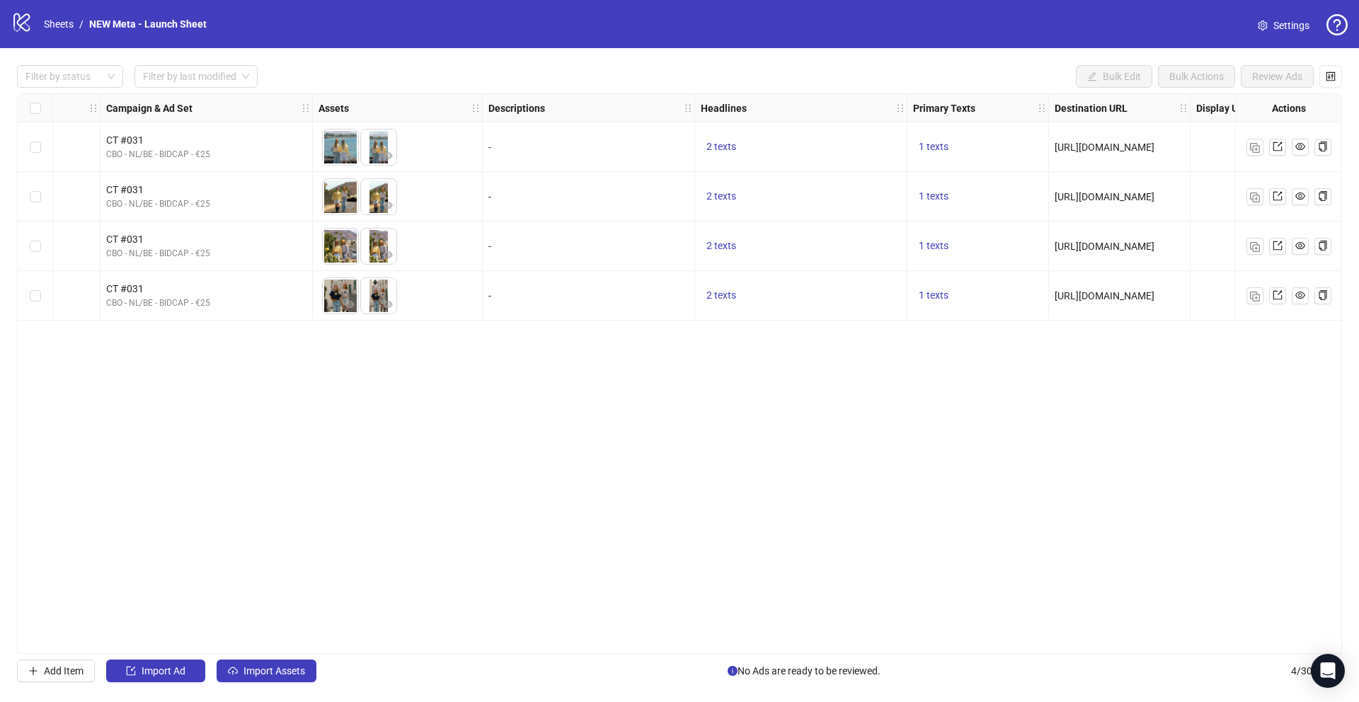
scroll to position [0, 0]
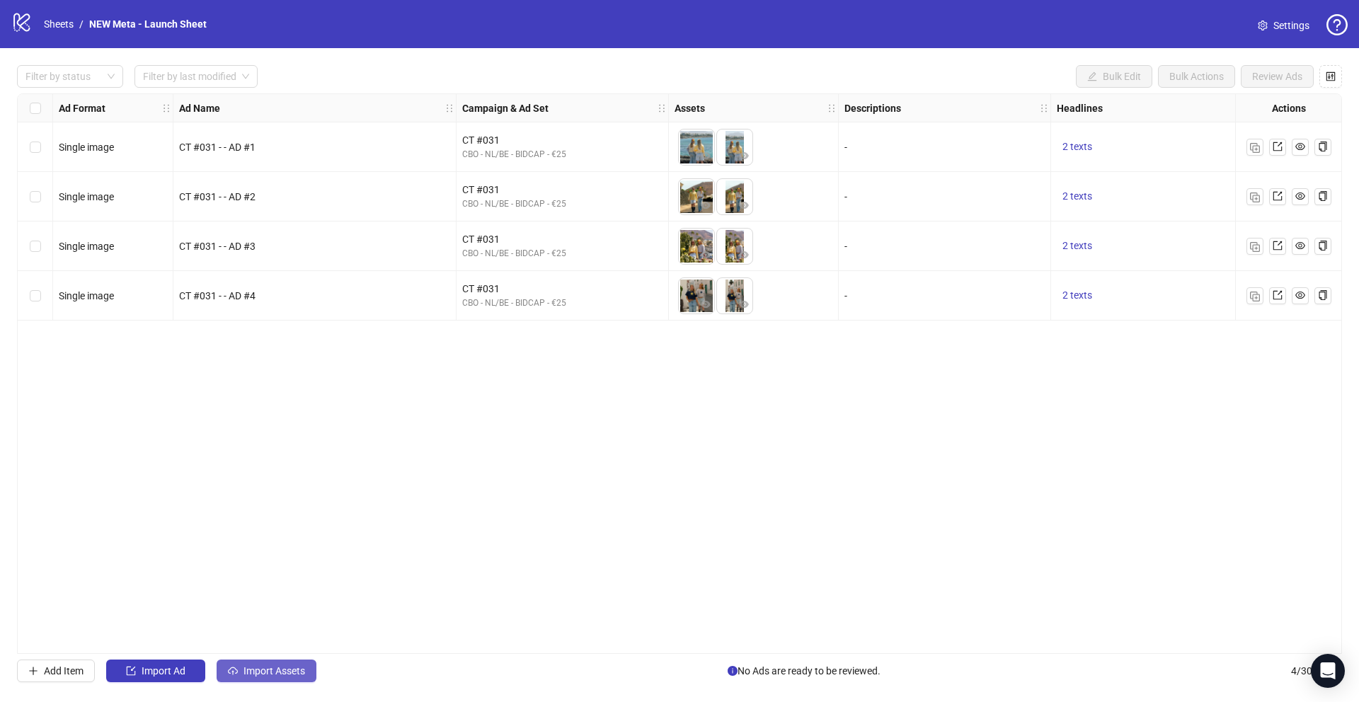
click at [256, 670] on span "Import Assets" at bounding box center [275, 670] width 62 height 11
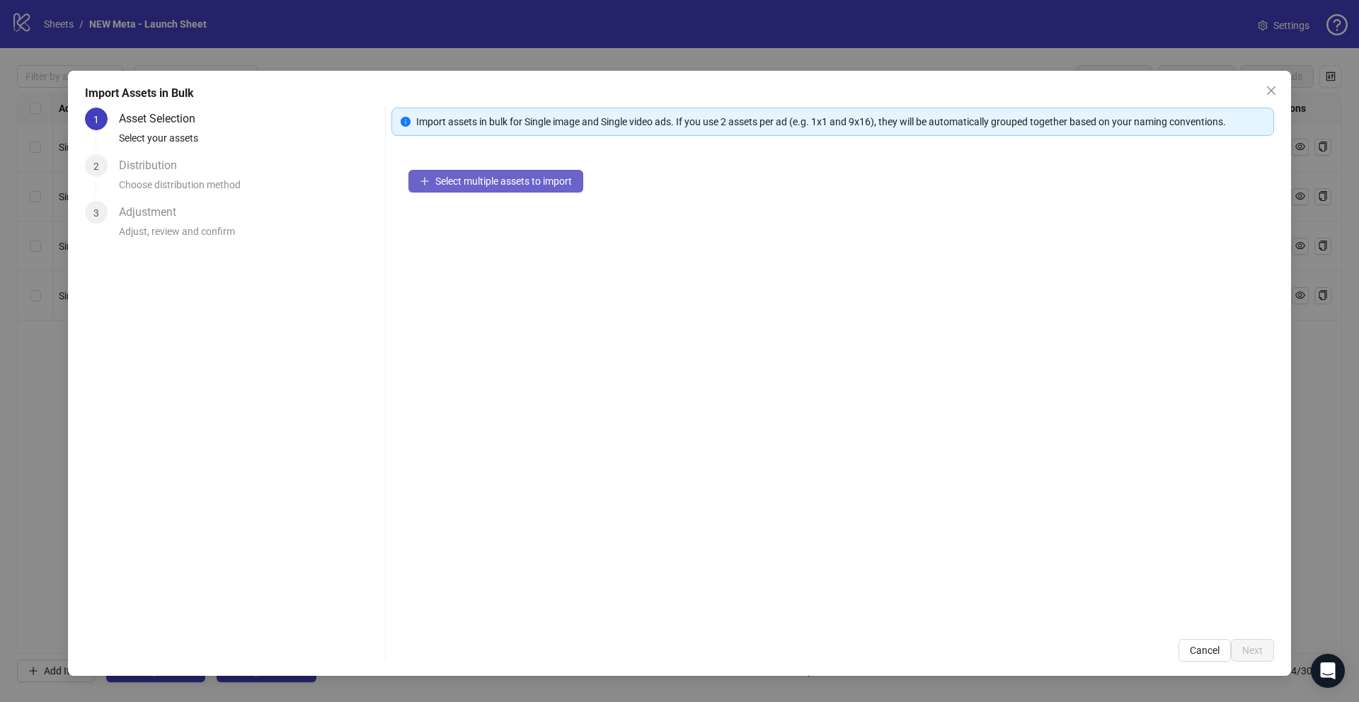
click at [475, 170] on button "Select multiple assets to import" at bounding box center [495, 181] width 175 height 23
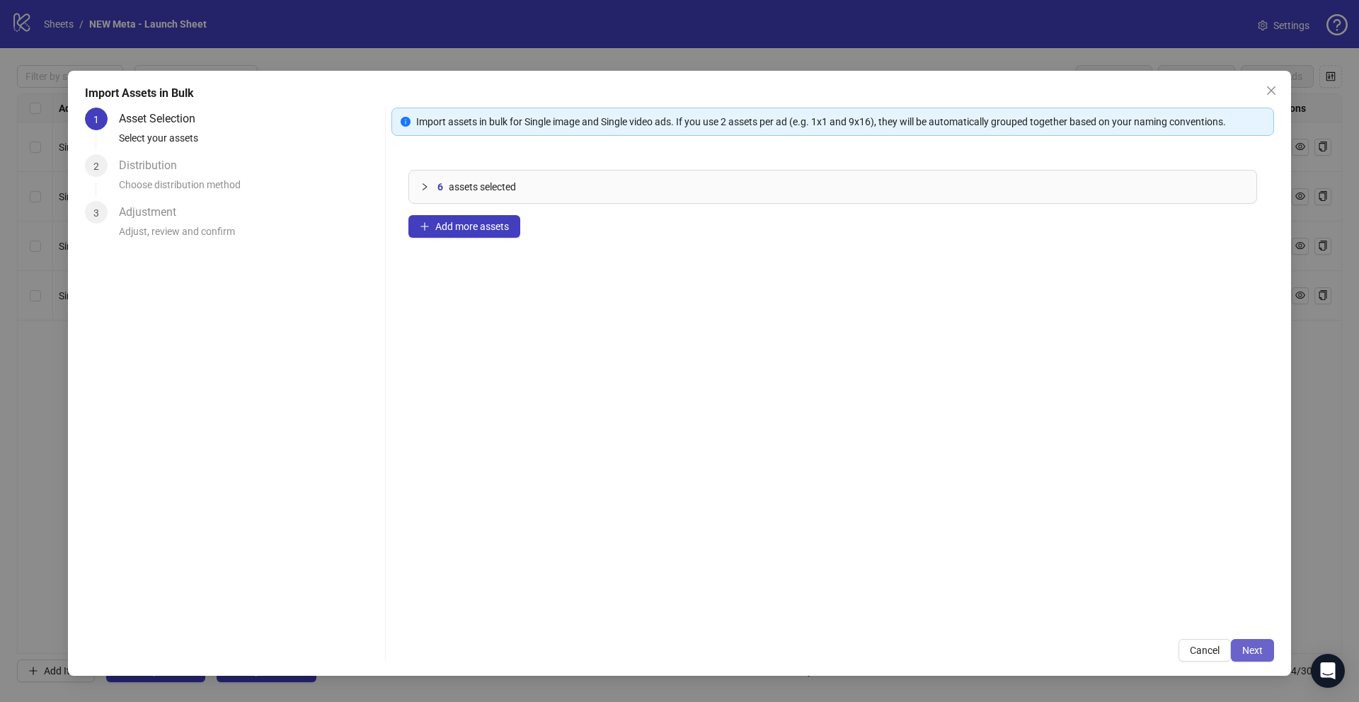
click at [1249, 646] on span "Next" at bounding box center [1252, 650] width 21 height 11
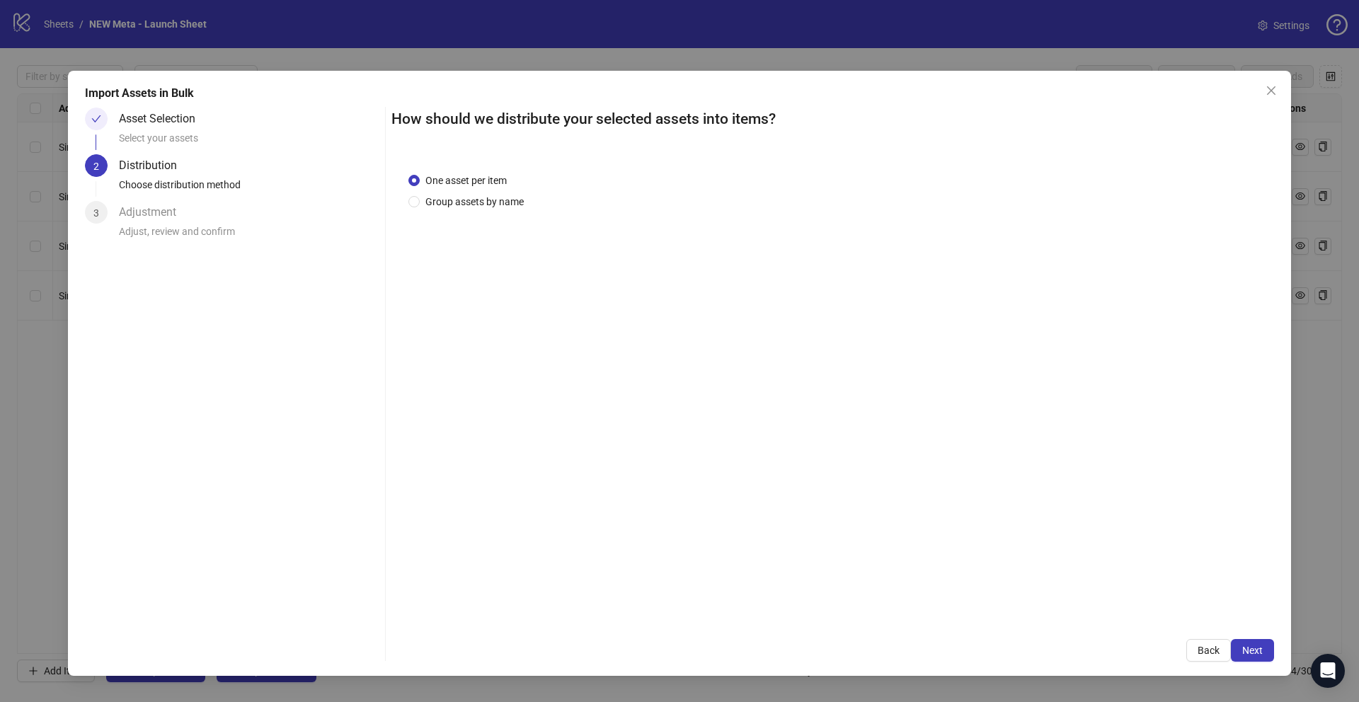
drag, startPoint x: 466, startPoint y: 206, endPoint x: 471, endPoint y: 212, distance: 7.5
click at [466, 206] on span "Group assets by name" at bounding box center [475, 202] width 110 height 16
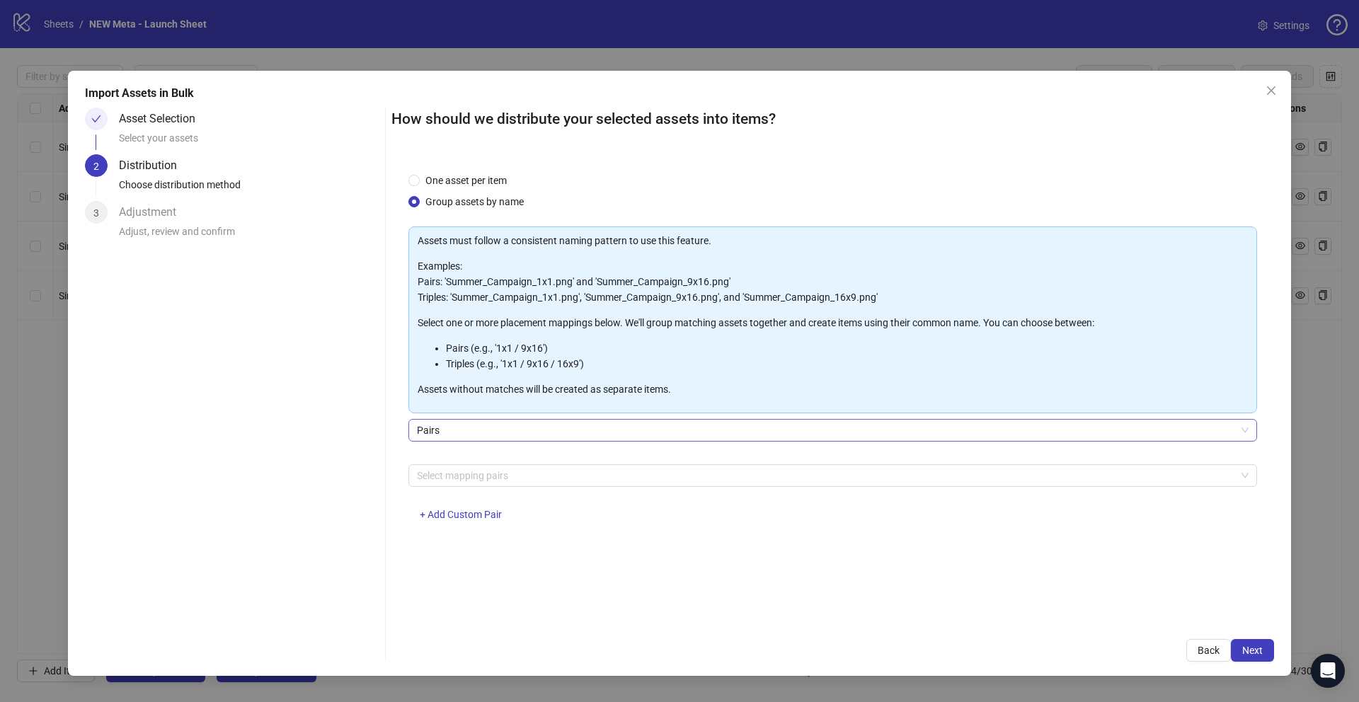
drag, startPoint x: 479, startPoint y: 435, endPoint x: 479, endPoint y: 443, distance: 7.8
click at [479, 435] on span "Pairs" at bounding box center [833, 430] width 832 height 21
click at [359, 425] on div "Asset Selection Select your assets 2 Distribution Choose distribution method 3 …" at bounding box center [232, 385] width 294 height 554
click at [479, 487] on div "Select mapping pairs + Add Custom Pair" at bounding box center [832, 501] width 849 height 74
click at [481, 476] on div at bounding box center [825, 476] width 828 height 20
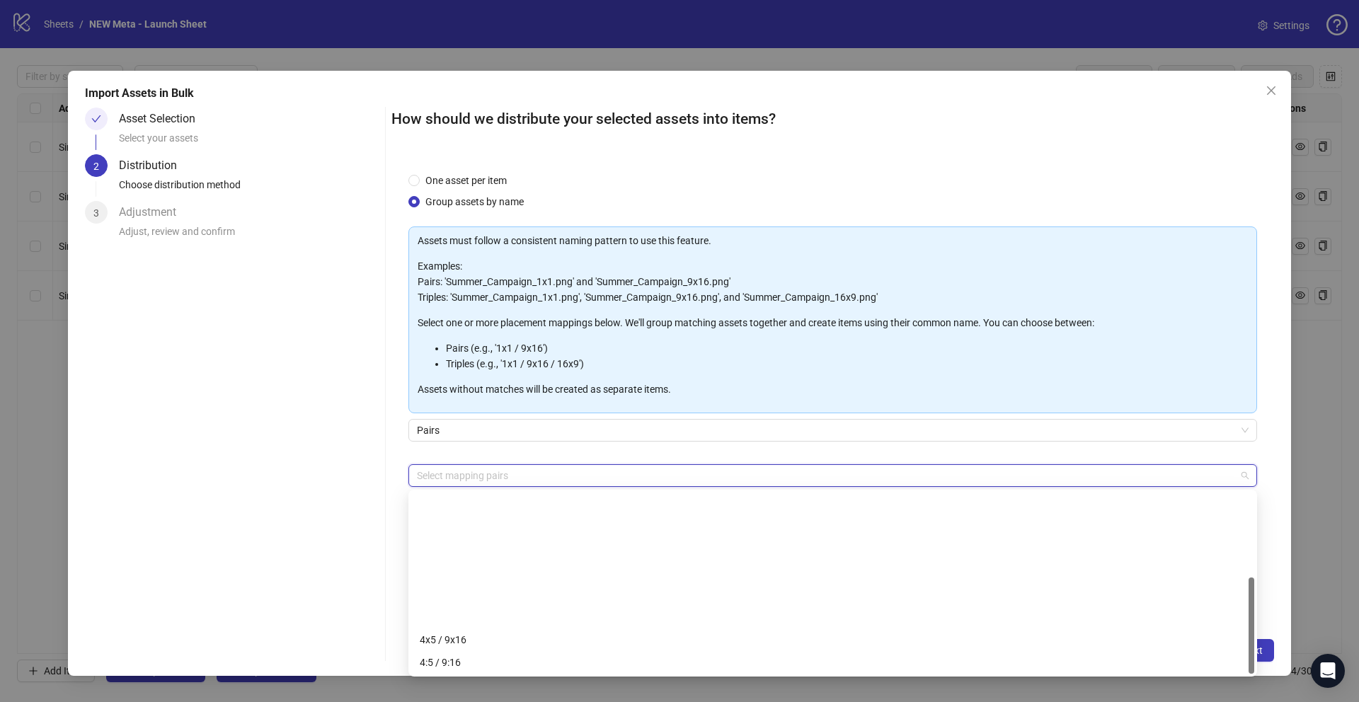
scroll to position [159, 0]
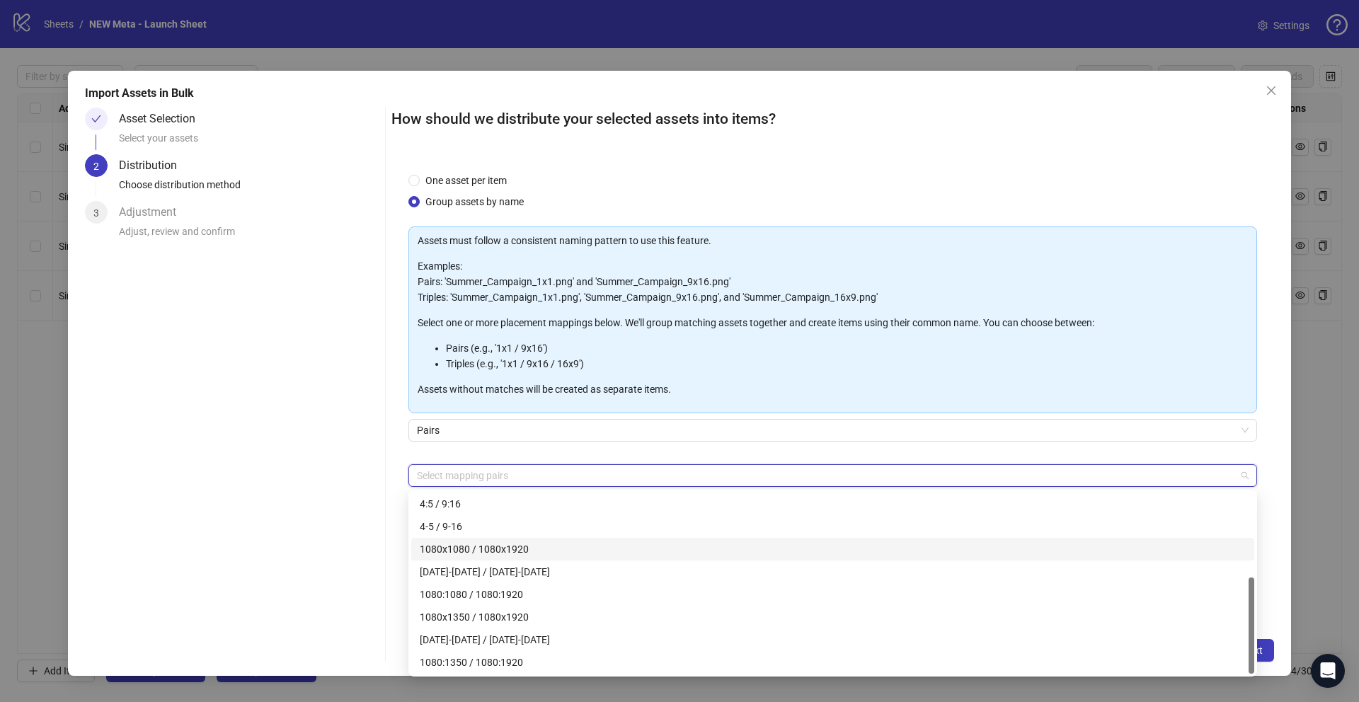
click at [511, 546] on div "1080x1080 / 1080x1920" at bounding box center [833, 550] width 826 height 16
click at [358, 467] on div "Asset Selection Select your assets 2 Distribution Choose distribution method 3 …" at bounding box center [232, 385] width 294 height 554
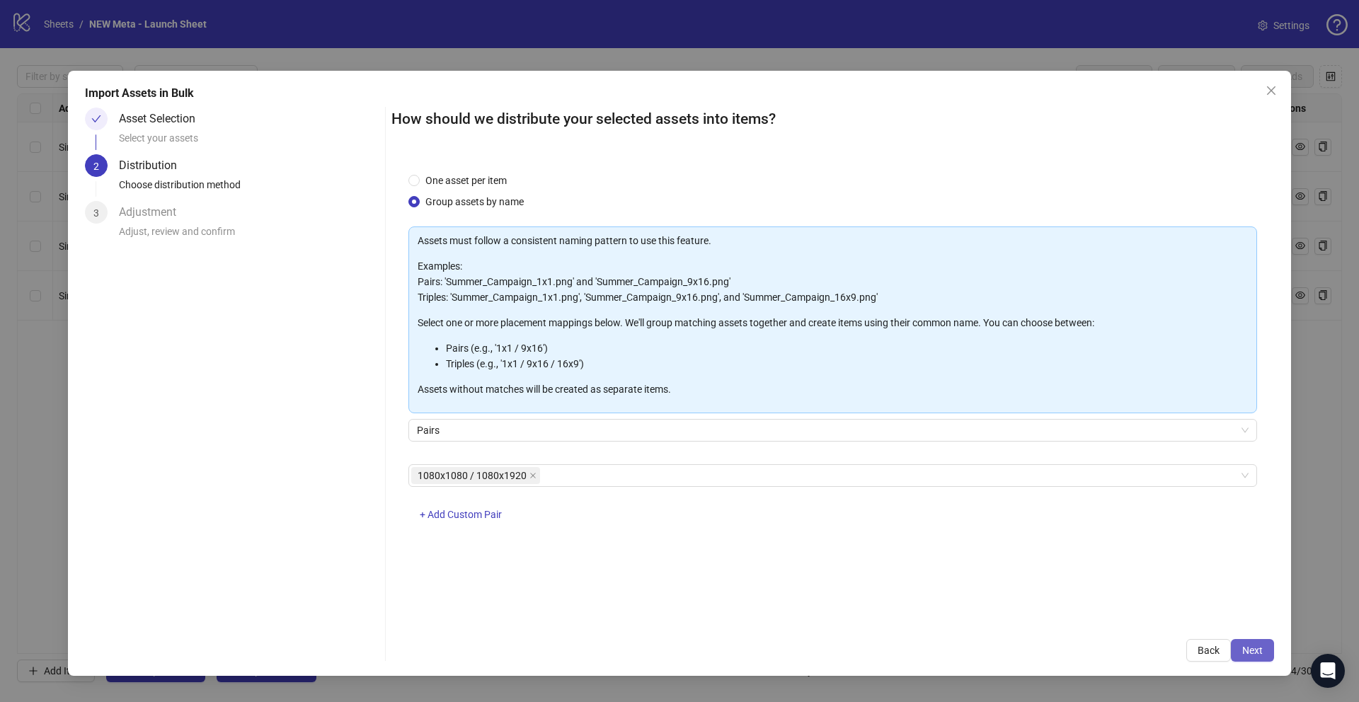
click at [1247, 646] on span "Next" at bounding box center [1252, 650] width 21 height 11
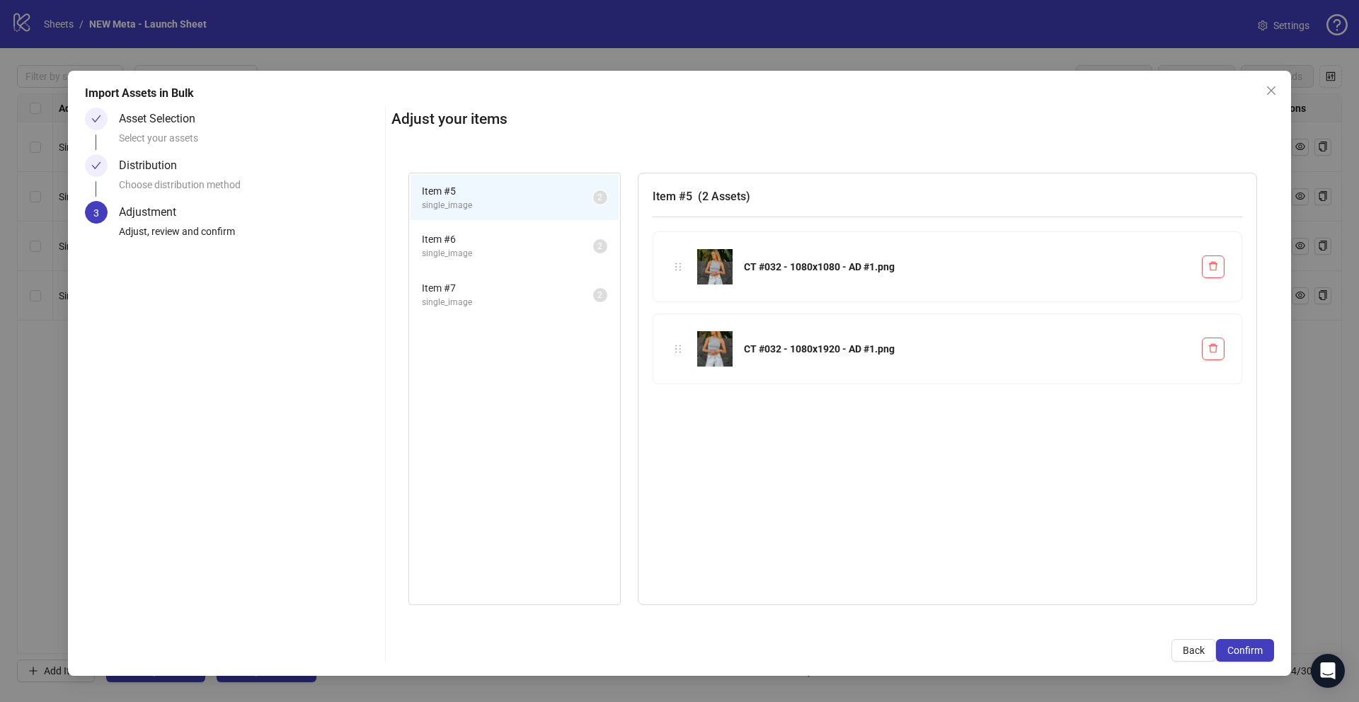
click at [478, 241] on span "Item # 6" at bounding box center [507, 239] width 171 height 16
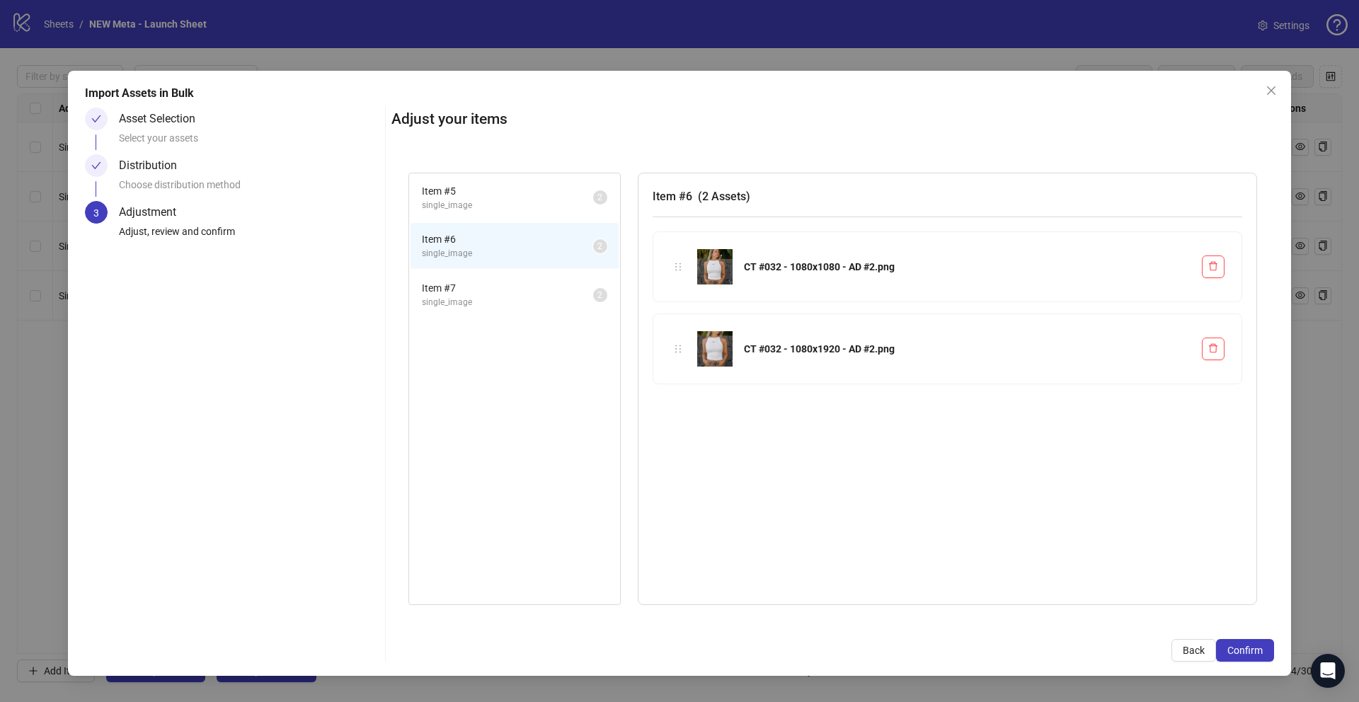
click at [491, 299] on span "single_image" at bounding box center [507, 302] width 171 height 13
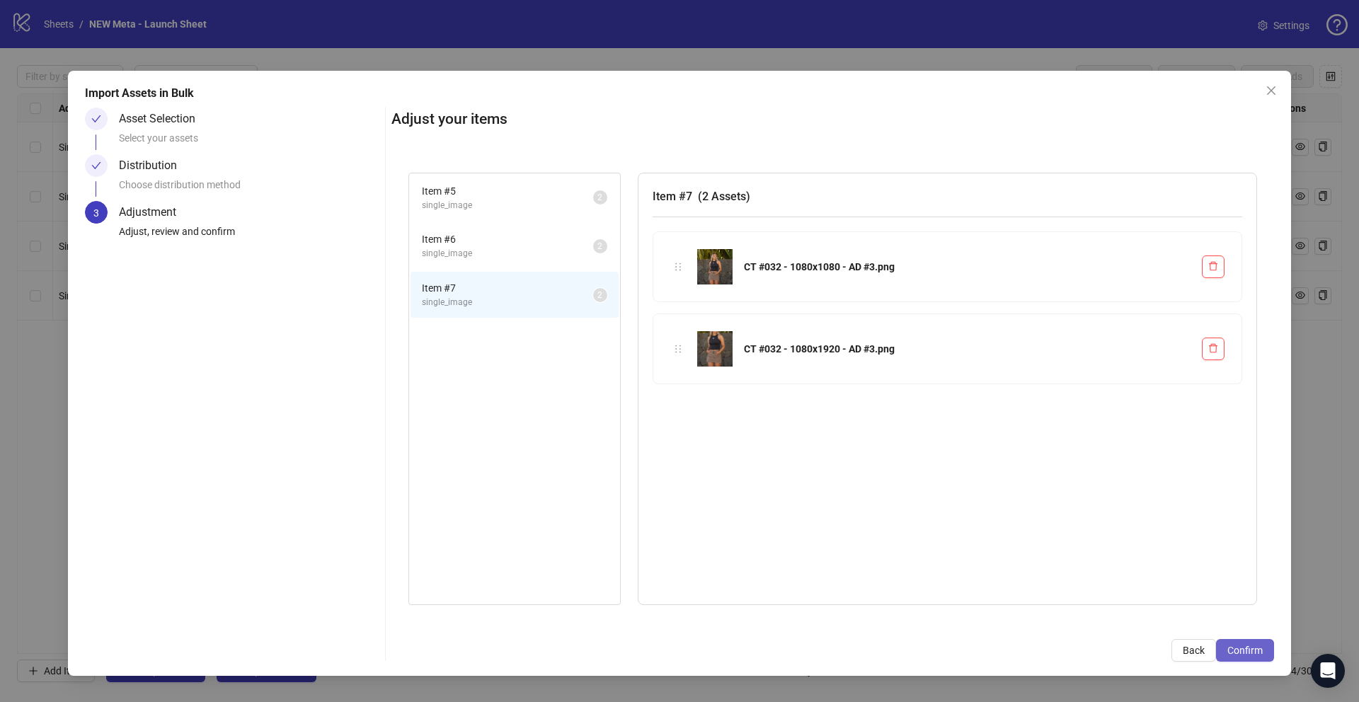
click at [1266, 650] on button "Confirm" at bounding box center [1245, 650] width 58 height 23
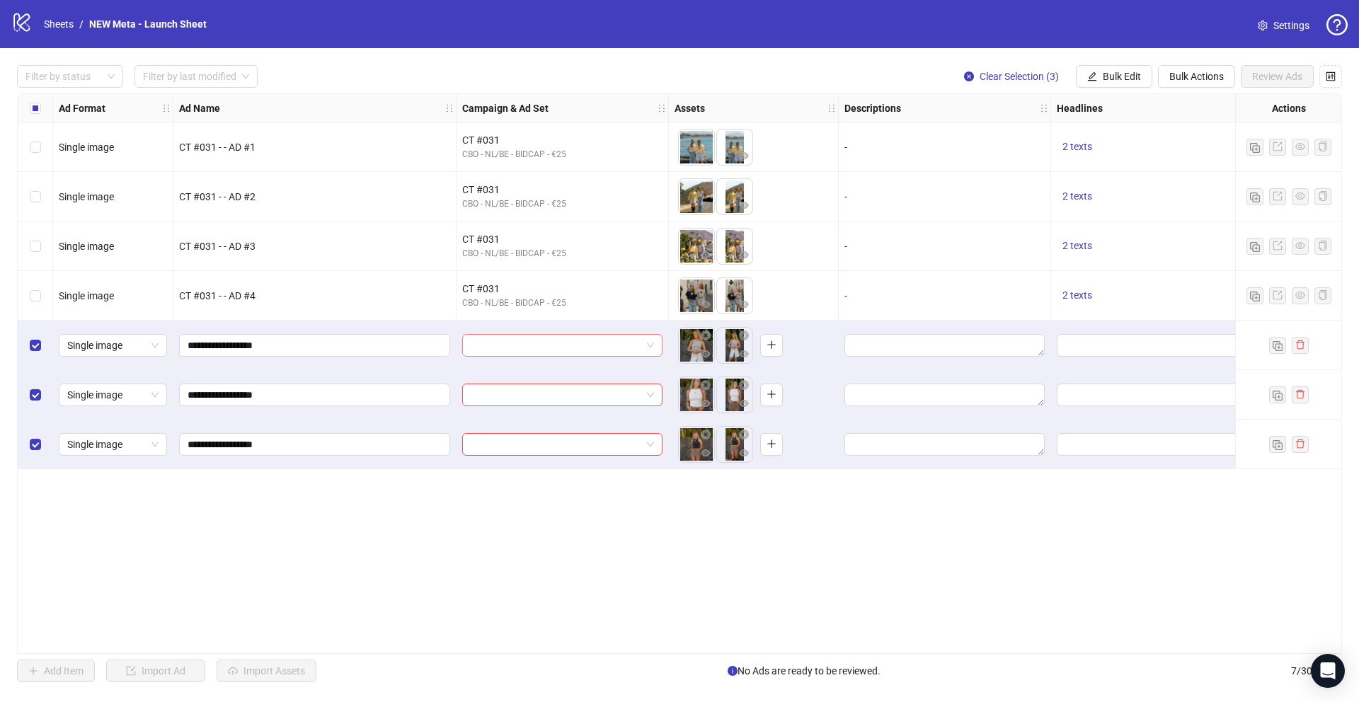
click at [527, 337] on input "search" at bounding box center [556, 345] width 171 height 21
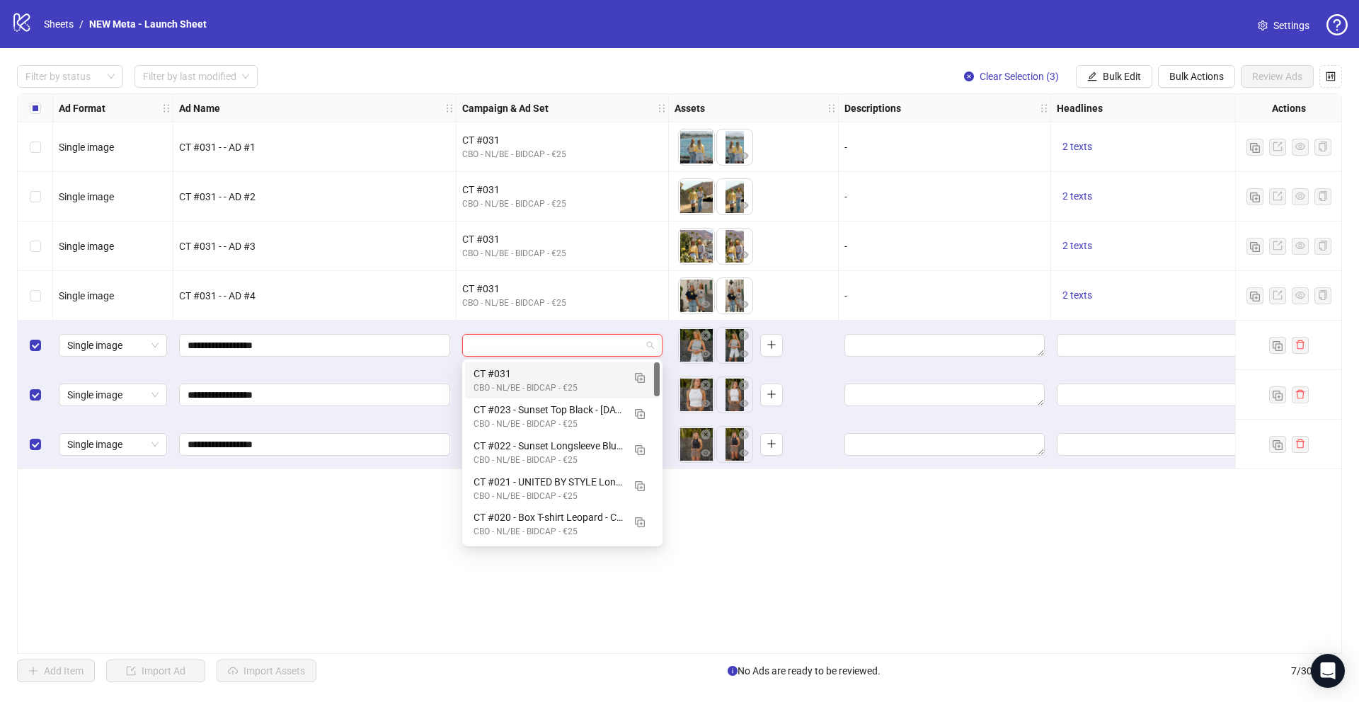
click at [550, 340] on input "search" at bounding box center [556, 345] width 171 height 21
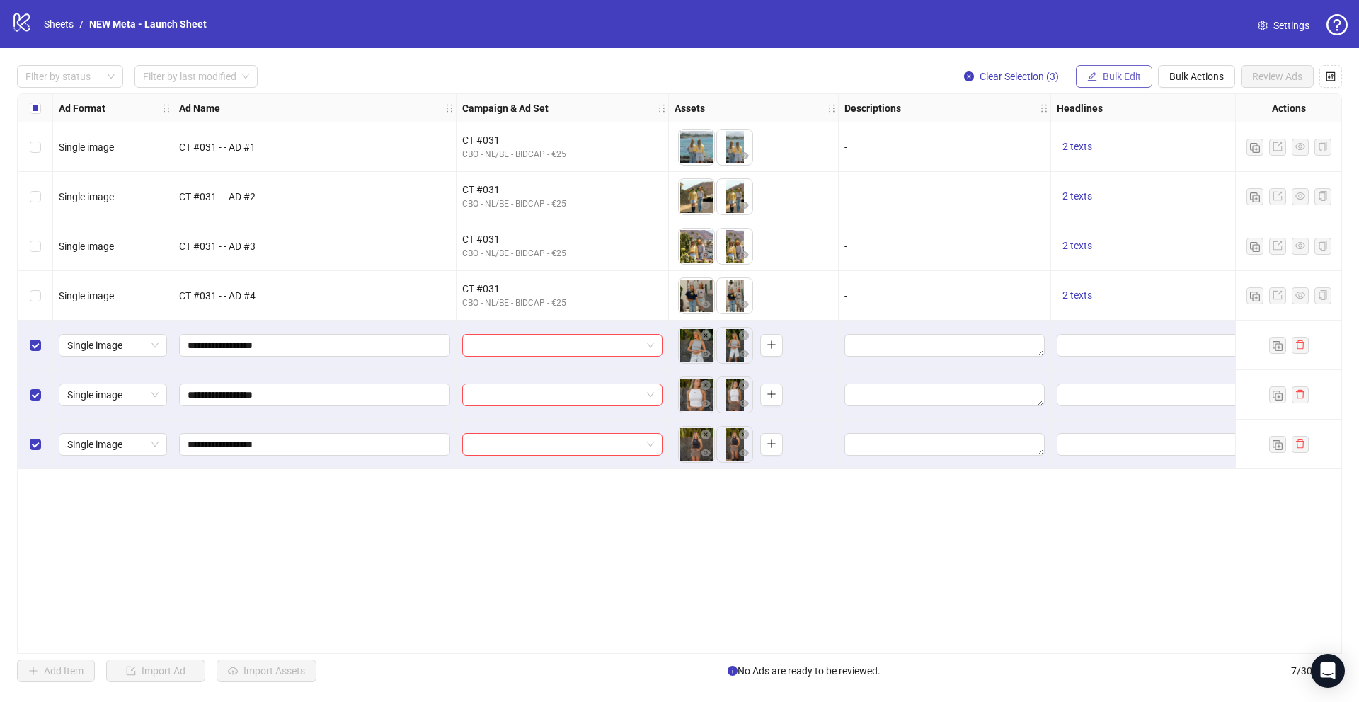
click at [1121, 78] on span "Bulk Edit" at bounding box center [1122, 76] width 38 height 11
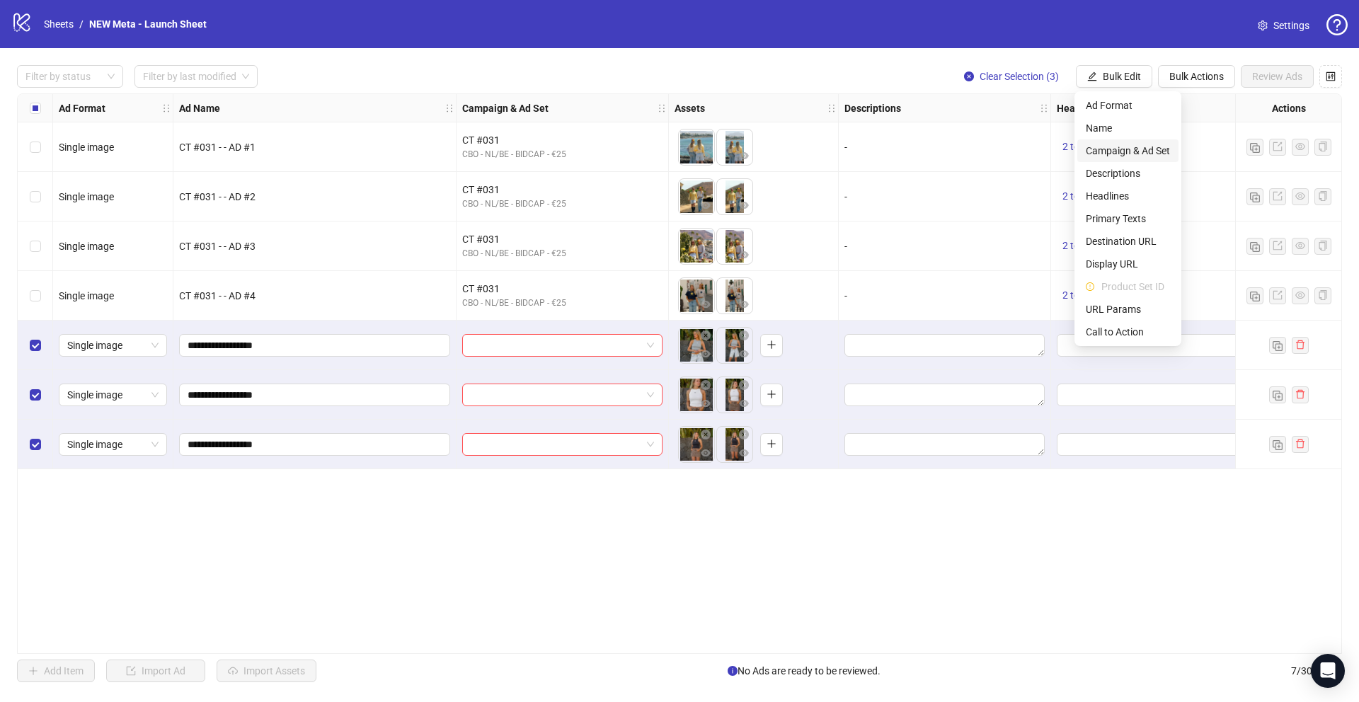
click at [1143, 150] on span "Campaign & Ad Set" at bounding box center [1128, 151] width 84 height 16
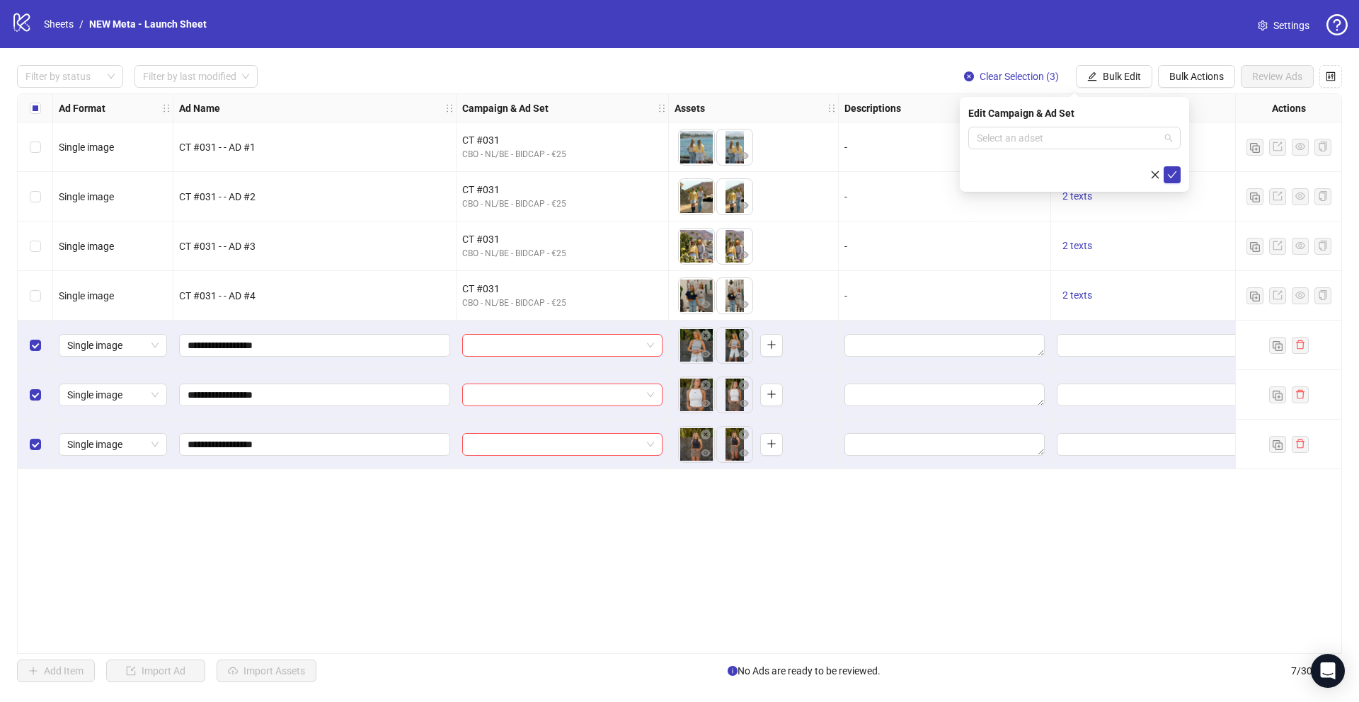
drag, startPoint x: 1003, startPoint y: 138, endPoint x: 1026, endPoint y: 195, distance: 61.0
click at [1003, 137] on input "search" at bounding box center [1068, 137] width 183 height 21
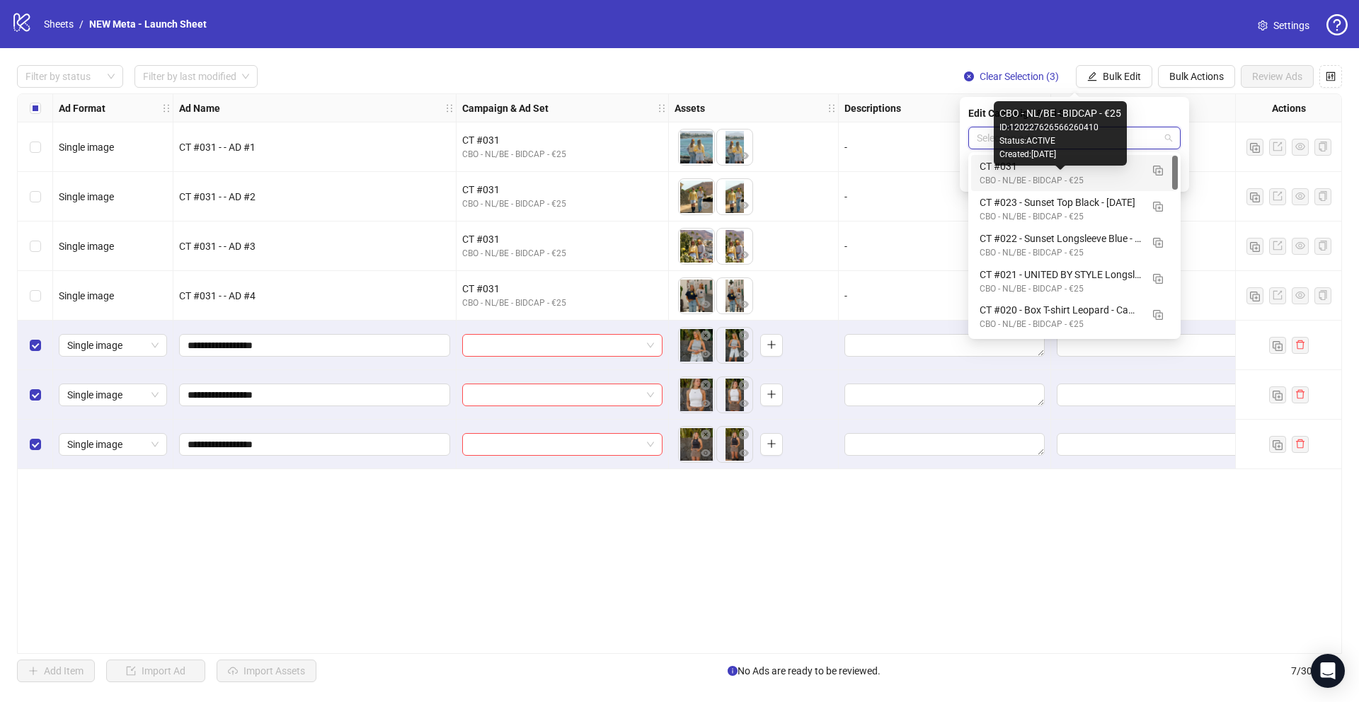
scroll to position [3, 0]
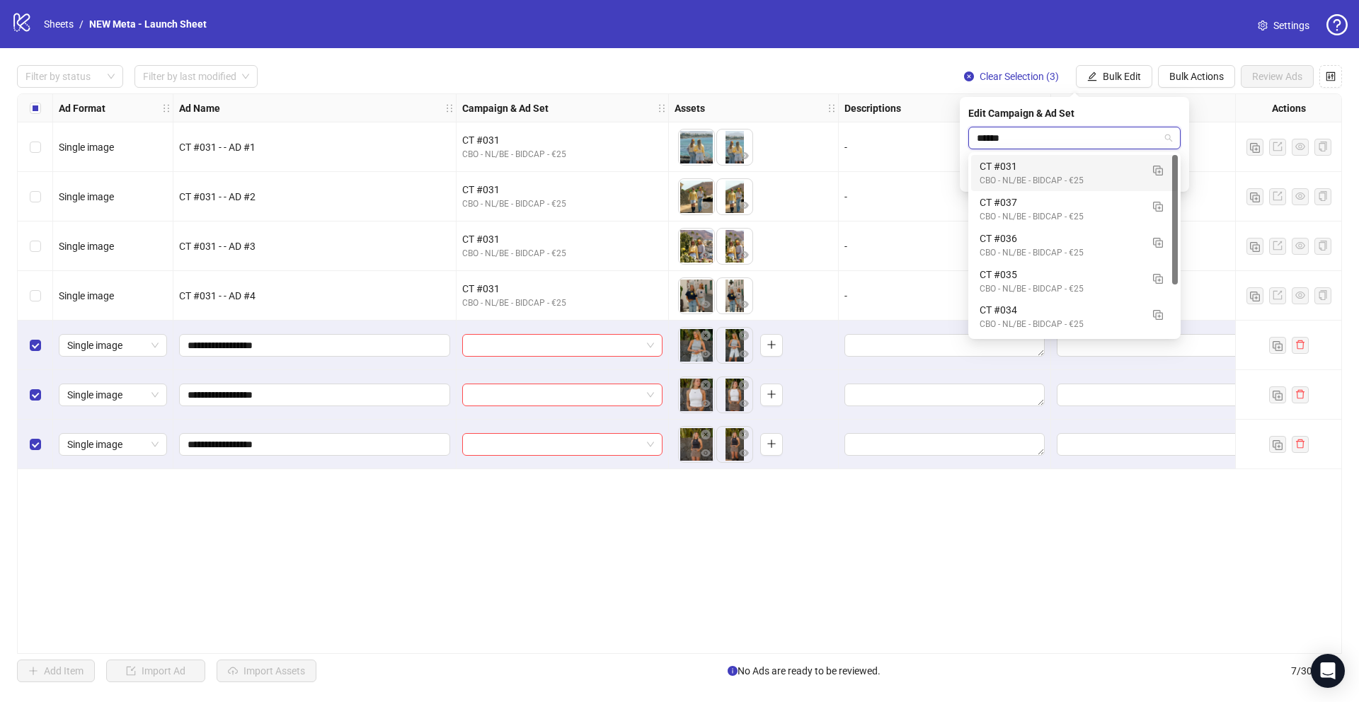
type input "*******"
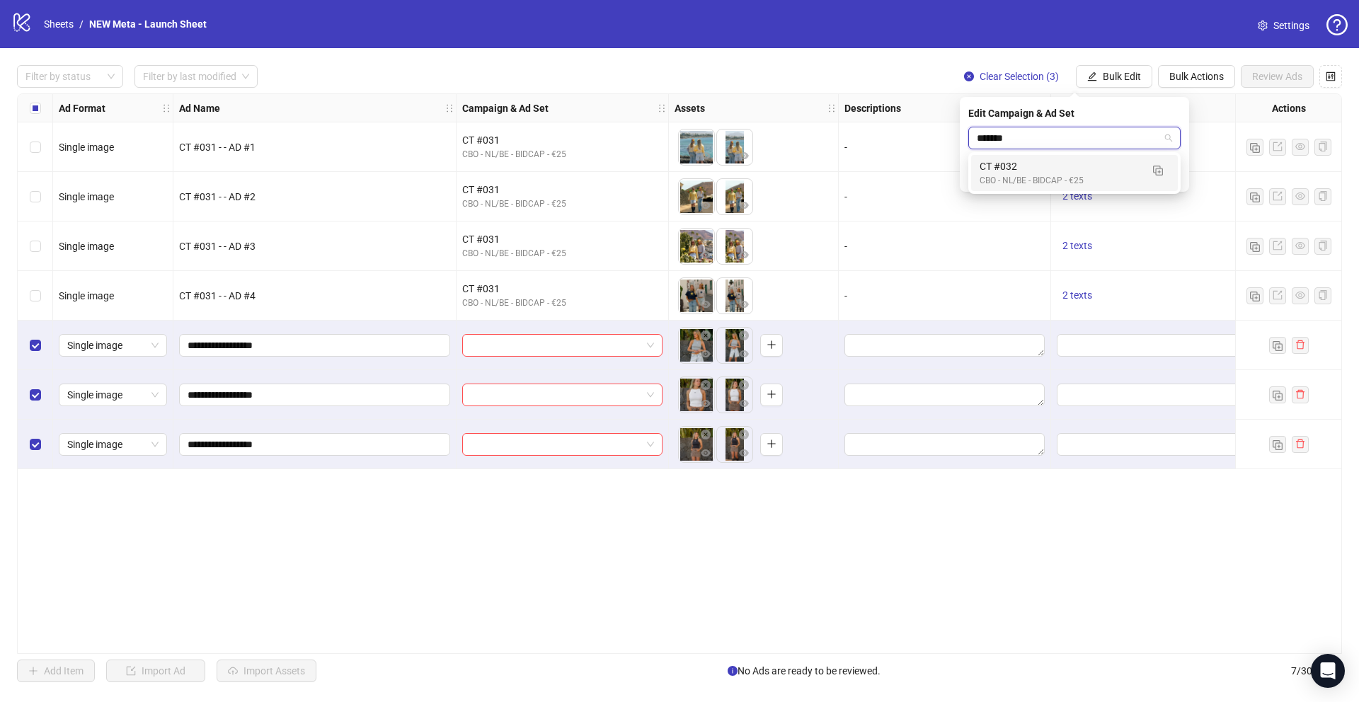
click at [1036, 165] on div "CT #032" at bounding box center [1060, 167] width 161 height 16
click at [1174, 173] on icon "check" at bounding box center [1172, 174] width 9 height 7
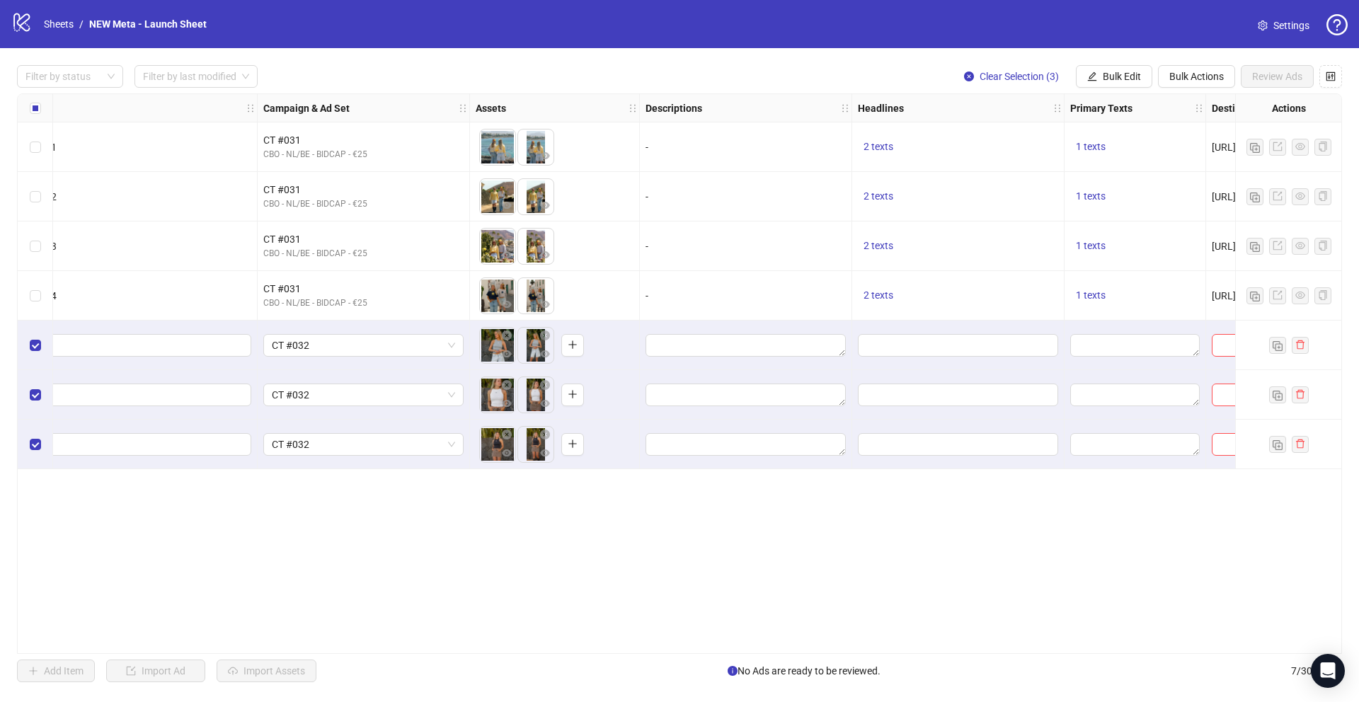
scroll to position [0, 377]
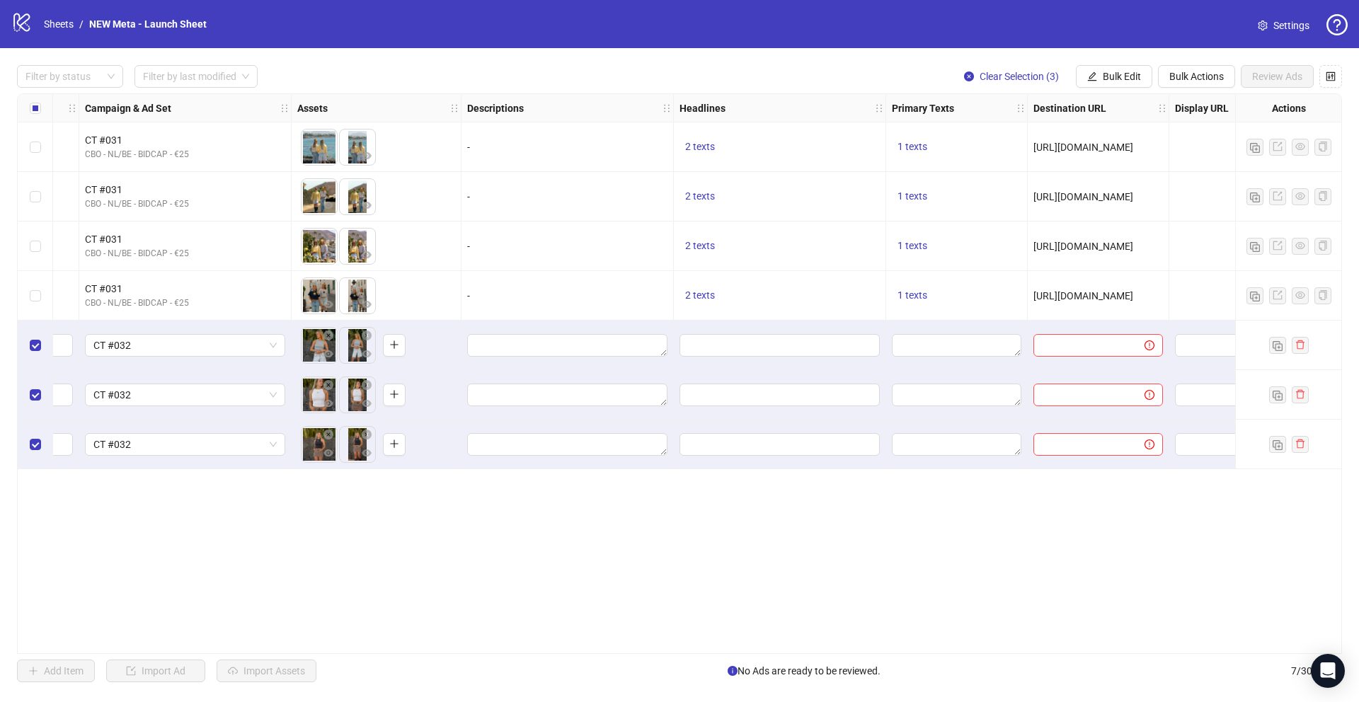
click at [767, 363] on div at bounding box center [780, 346] width 212 height 50
click at [714, 298] on span "2 texts" at bounding box center [700, 295] width 30 height 11
click at [872, 282] on div "UNITED BY STYLE." at bounding box center [844, 285] width 118 height 16
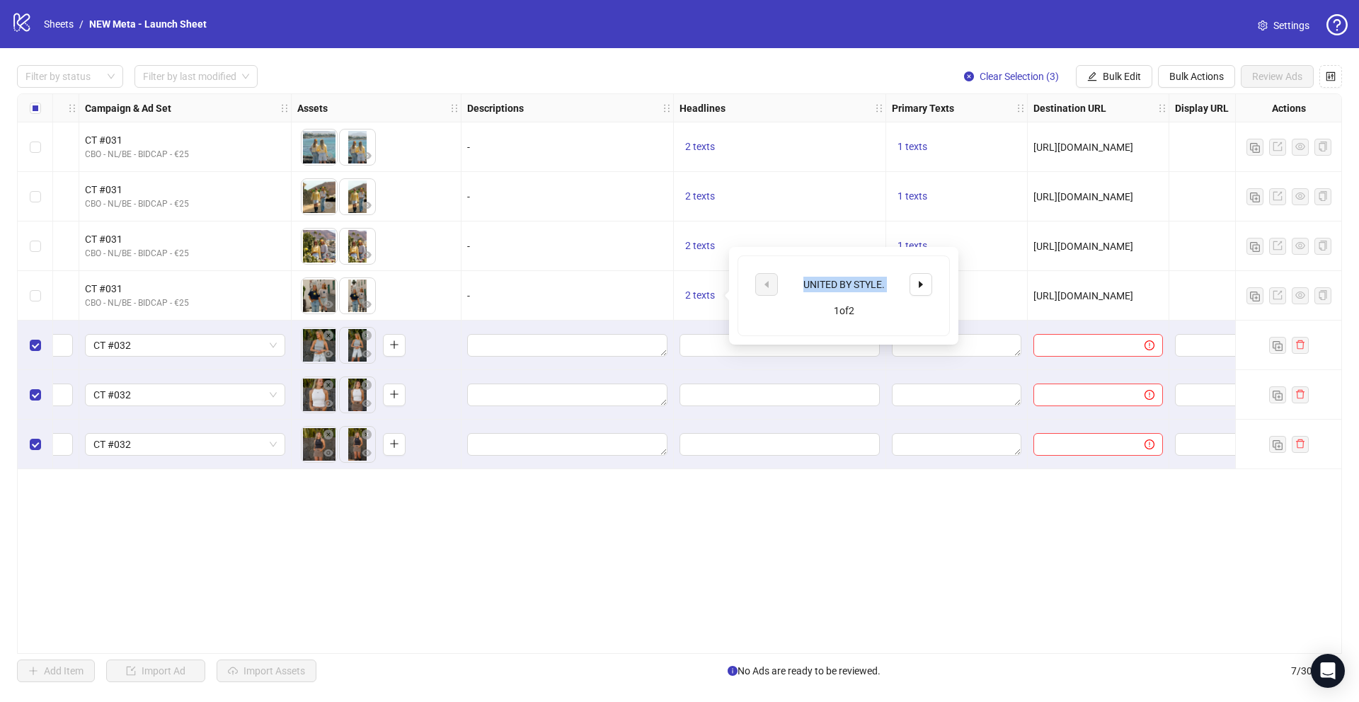
copy div "UNITED BY STYLE."
click at [691, 352] on input "Edit values" at bounding box center [778, 346] width 181 height 16
type input "**********"
click at [773, 412] on button "Add" at bounding box center [794, 410] width 212 height 17
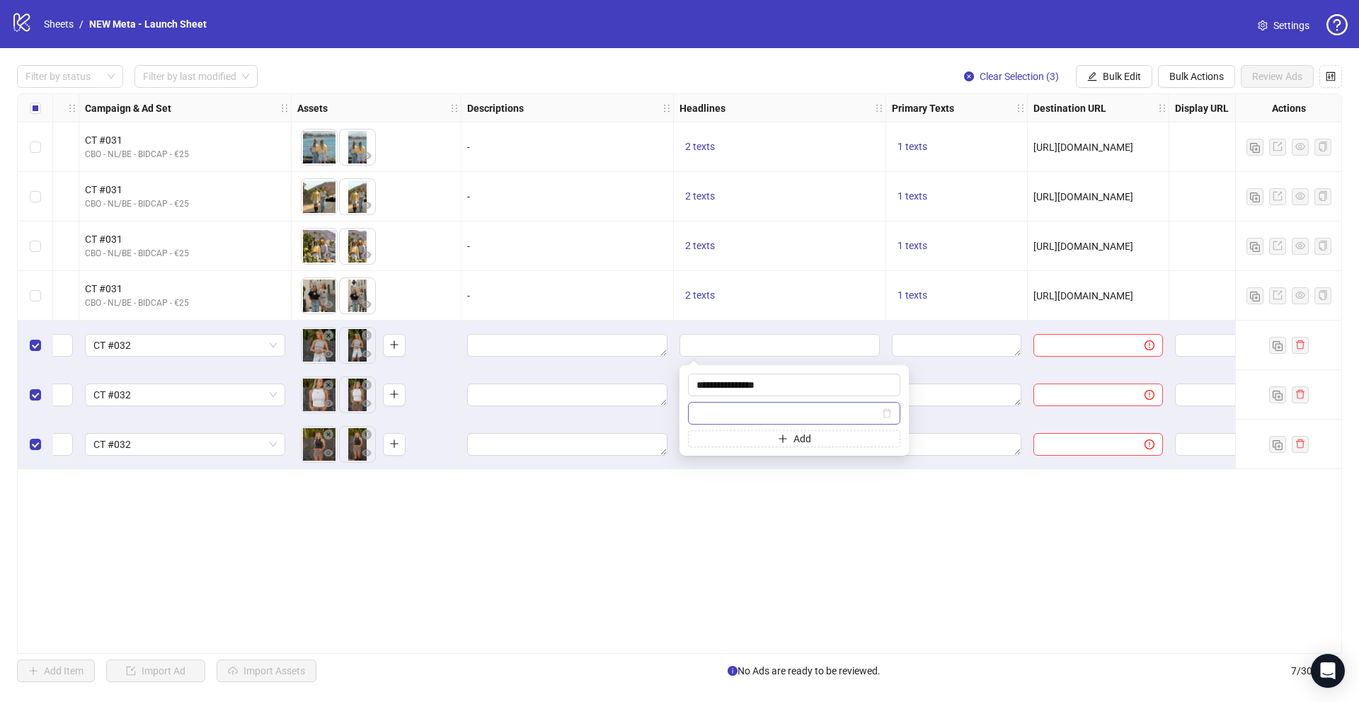
click at [775, 413] on input "text" at bounding box center [788, 414] width 183 height 16
type input "**********"
click at [762, 498] on div "Ad Format Ad Name Campaign & Ad Set Assets Descriptions Headlines Primary Texts…" at bounding box center [679, 373] width 1325 height 561
click at [933, 346] on textarea "Edit values" at bounding box center [957, 345] width 130 height 23
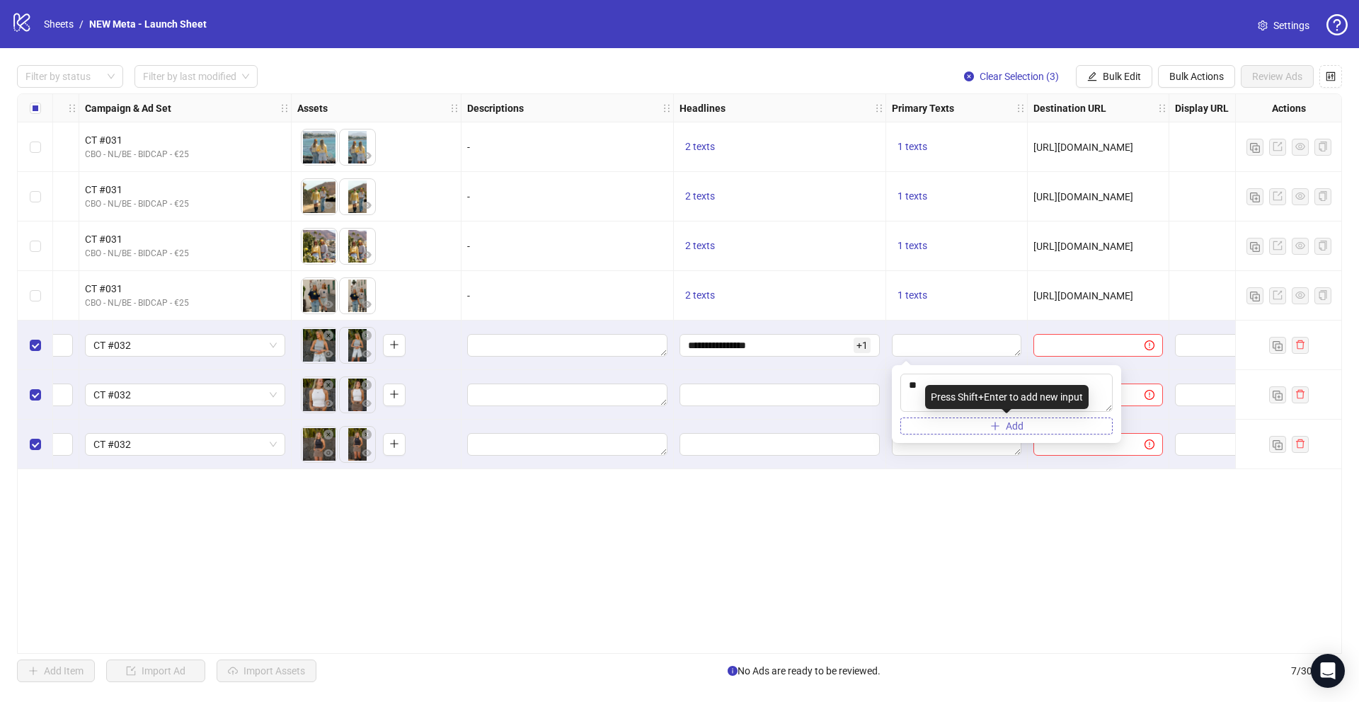
type textarea "*"
type textarea "**********"
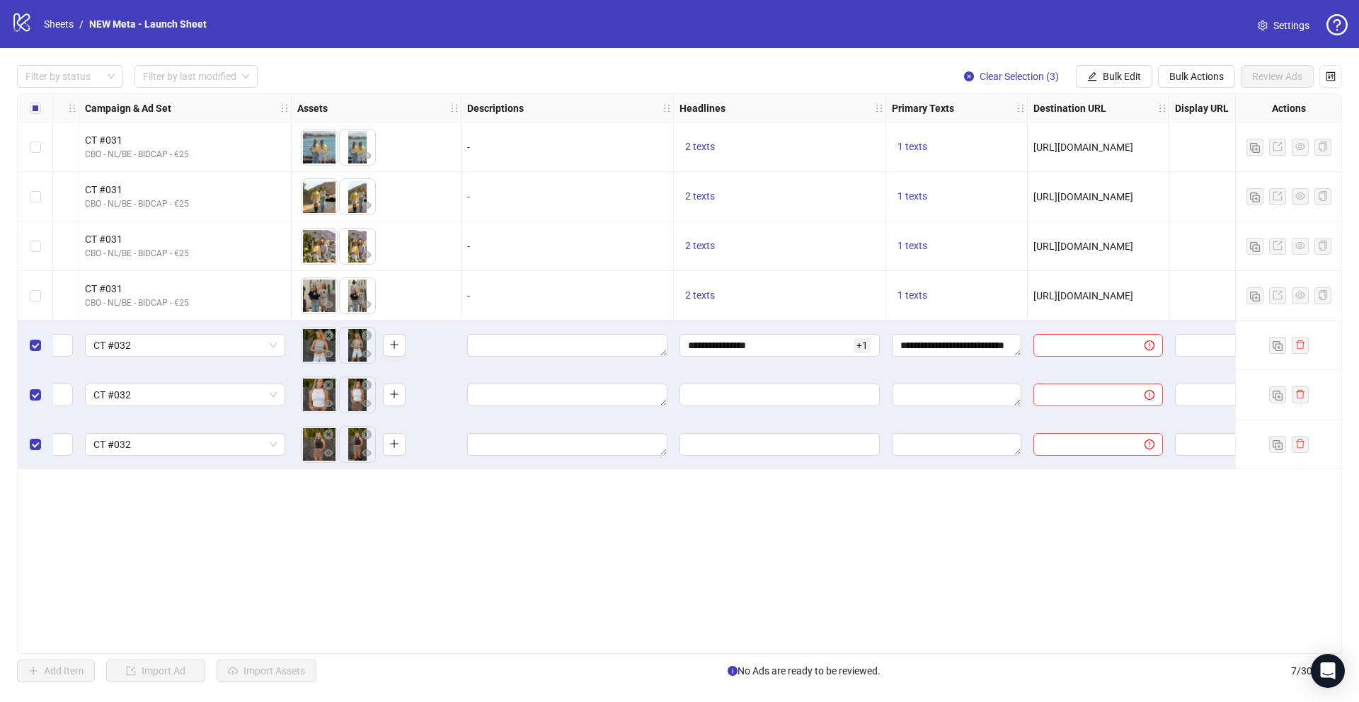
click at [944, 539] on div "Ad Format Ad Name Campaign & Ad Set Assets Descriptions Headlines Primary Texts…" at bounding box center [679, 373] width 1325 height 561
click at [1094, 336] on span at bounding box center [1099, 345] width 130 height 23
click at [1103, 290] on span "[URL][DOMAIN_NAME]" at bounding box center [1084, 295] width 100 height 11
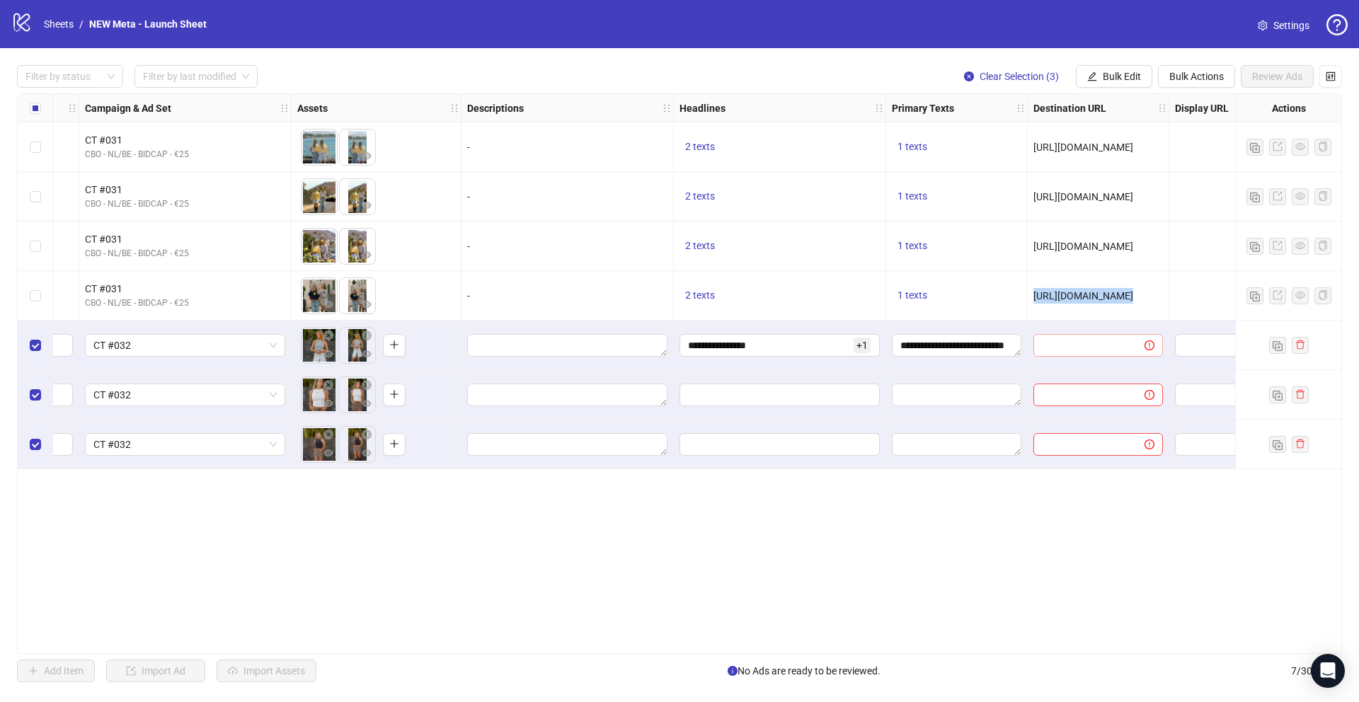
copy span "[URL][DOMAIN_NAME]"
click at [1101, 346] on input "text" at bounding box center [1083, 346] width 83 height 16
paste input "**********"
type input "**********"
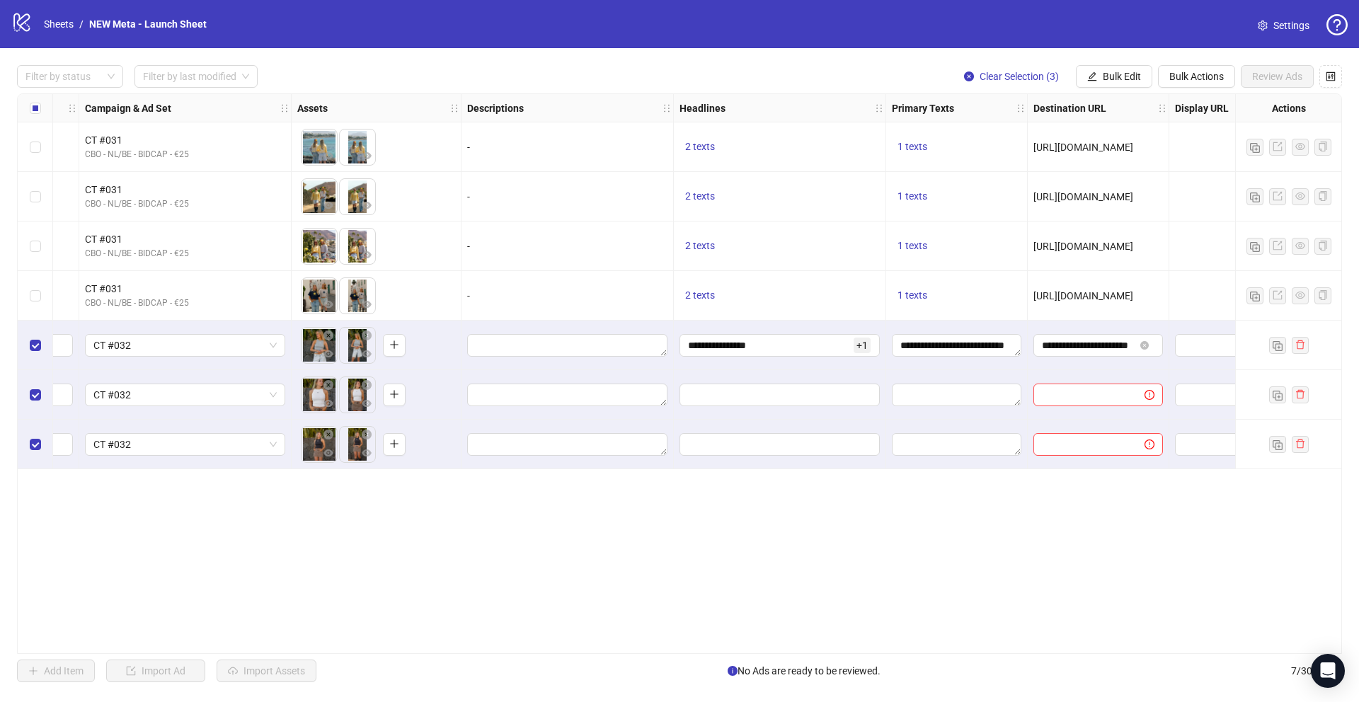
click at [993, 532] on div "Ad Format Ad Name Campaign & Ad Set Assets Descriptions Headlines Primary Texts…" at bounding box center [679, 373] width 1325 height 561
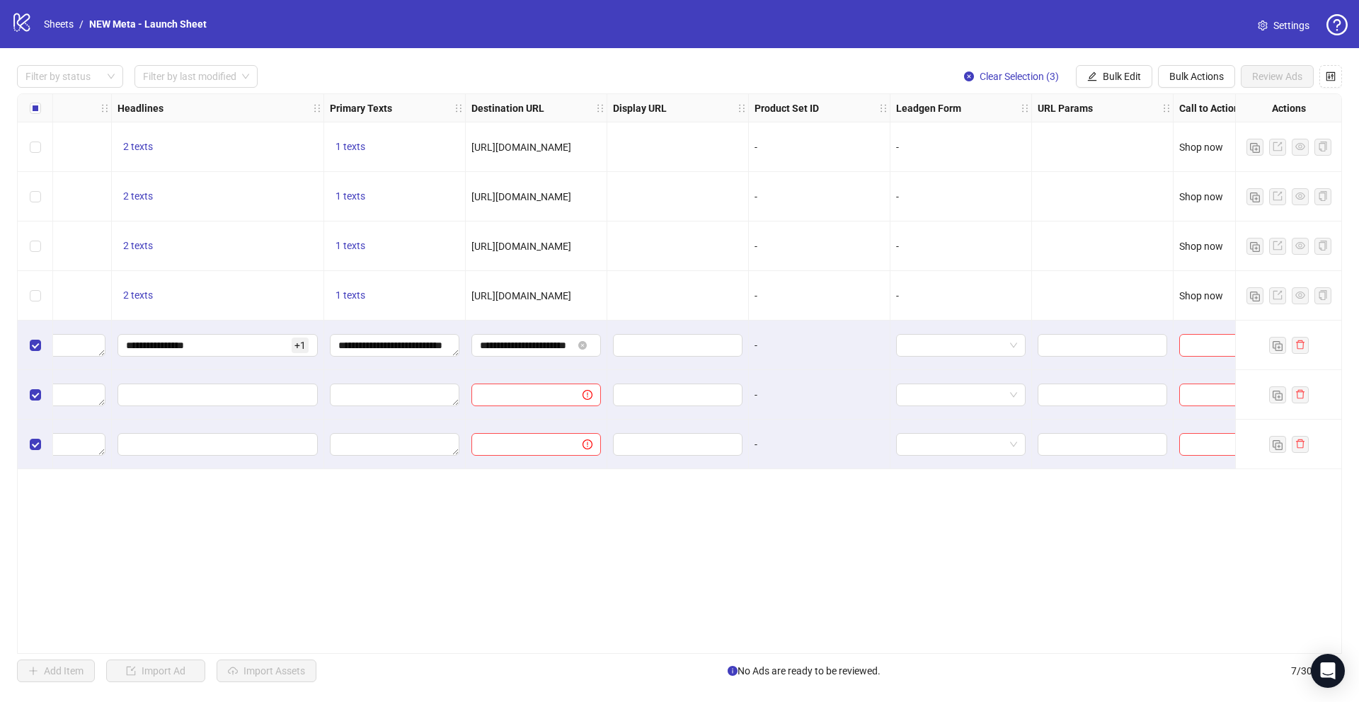
scroll to position [0, 1133]
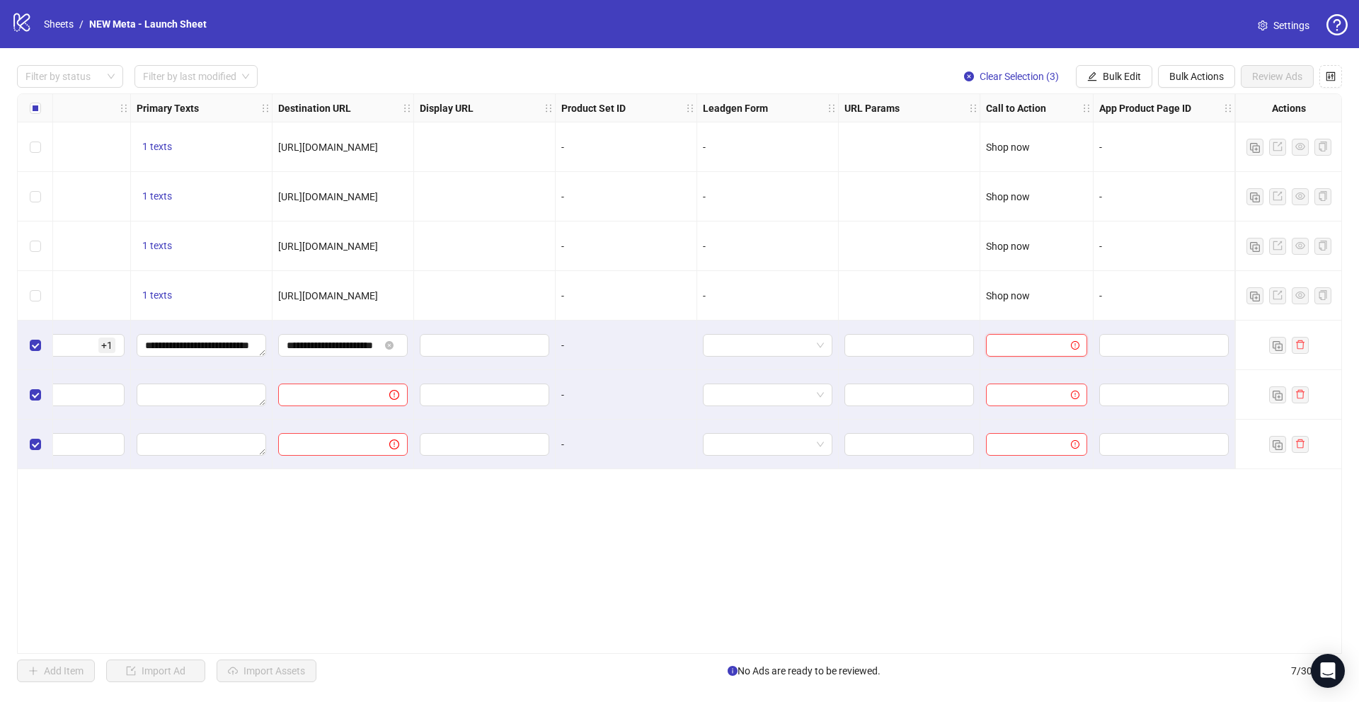
click at [1017, 350] on input "search" at bounding box center [1030, 345] width 71 height 21
click at [1032, 415] on div "Shop now" at bounding box center [1036, 419] width 79 height 16
click at [833, 565] on div "**********" at bounding box center [679, 373] width 1325 height 561
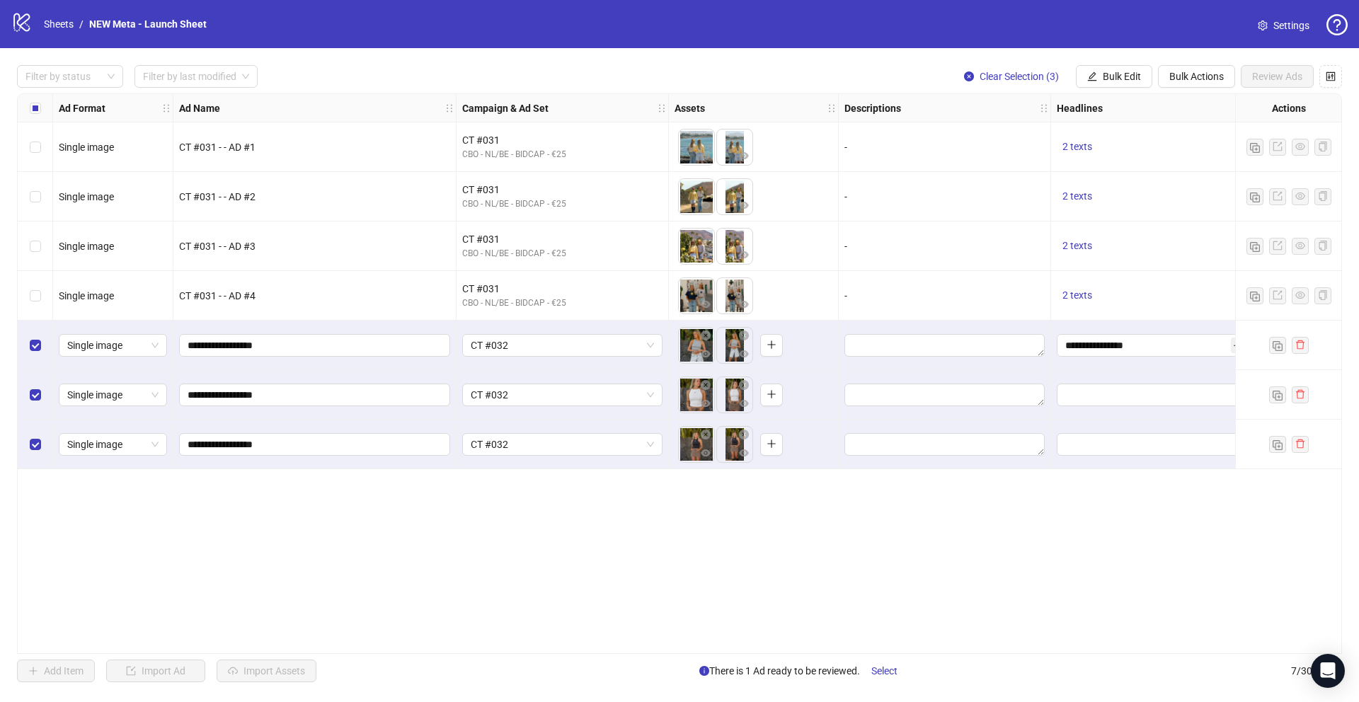
click at [35, 101] on label "Select all rows" at bounding box center [35, 109] width 11 height 16
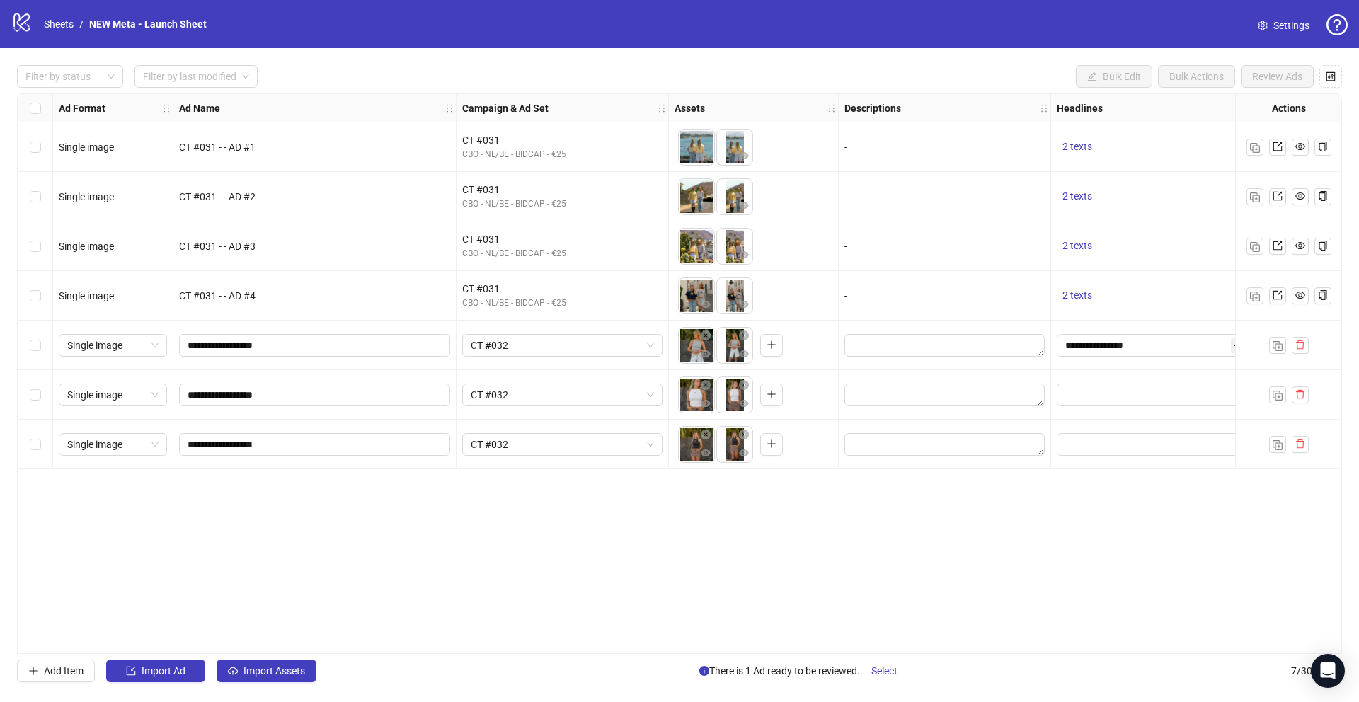
click at [305, 510] on div "Ad Format Ad Name Campaign & Ad Set Assets Descriptions Headlines Primary Texts…" at bounding box center [679, 373] width 1325 height 561
click at [268, 669] on span "Import Assets" at bounding box center [275, 670] width 62 height 11
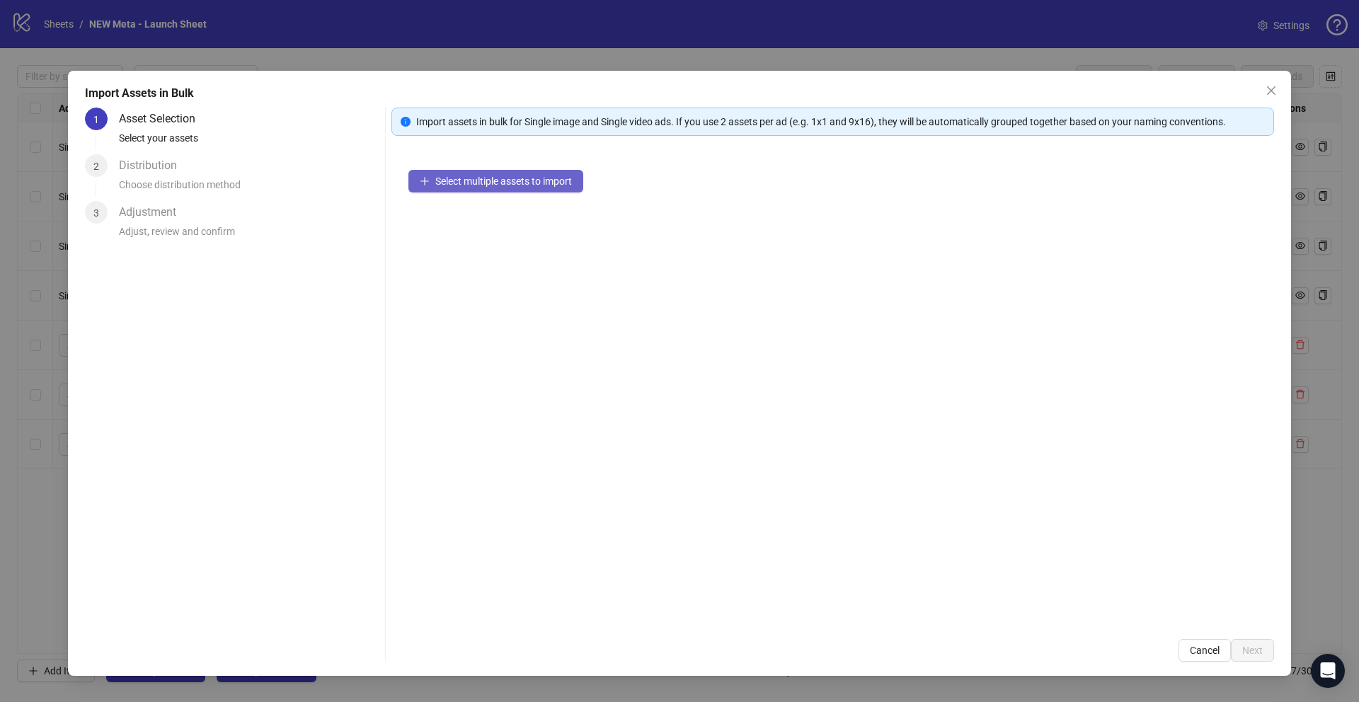
click at [529, 170] on button "Select multiple assets to import" at bounding box center [495, 181] width 175 height 23
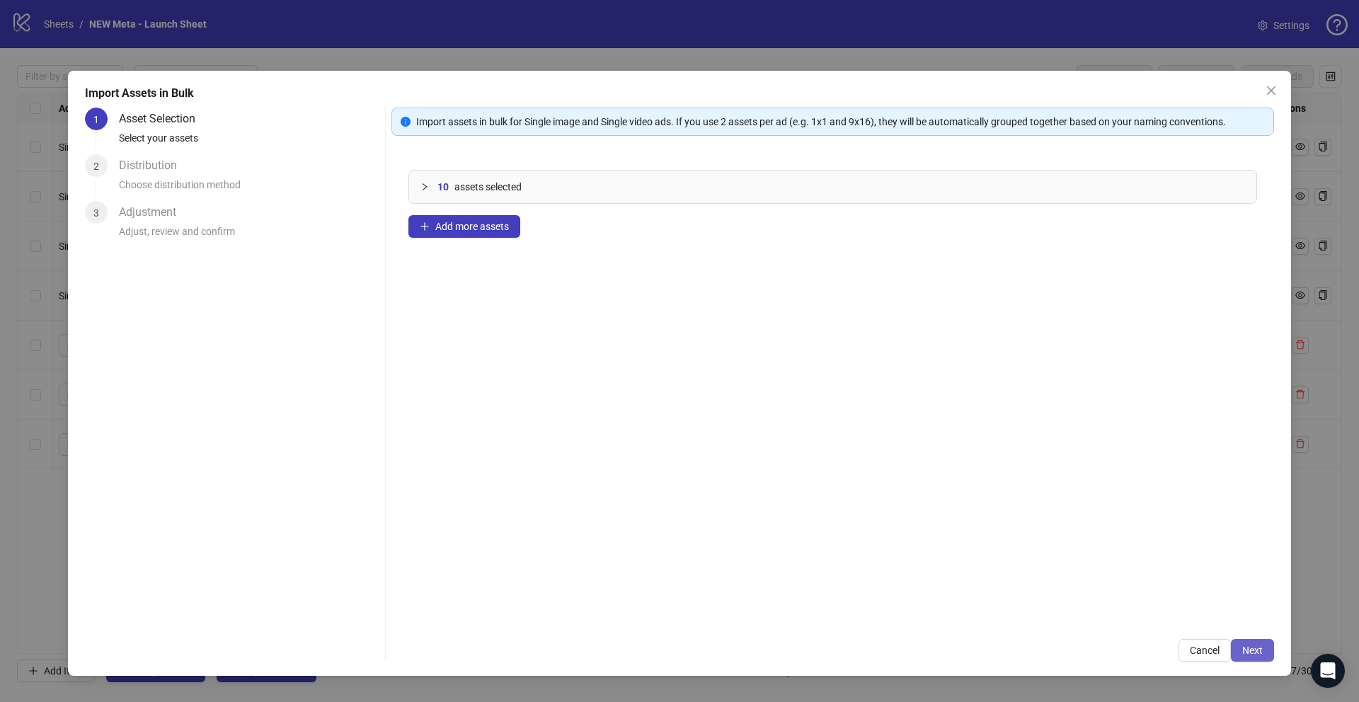
click at [1249, 648] on span "Next" at bounding box center [1252, 650] width 21 height 11
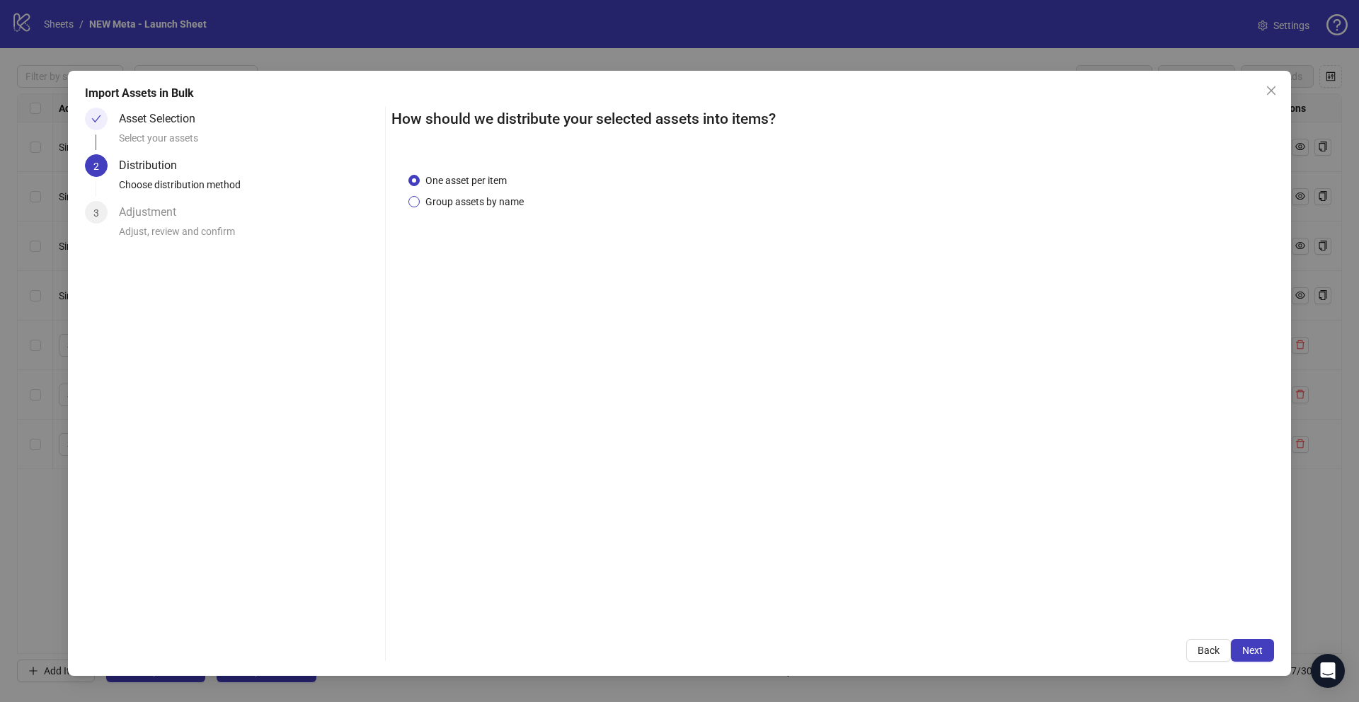
click at [464, 200] on span "Group assets by name" at bounding box center [475, 202] width 110 height 16
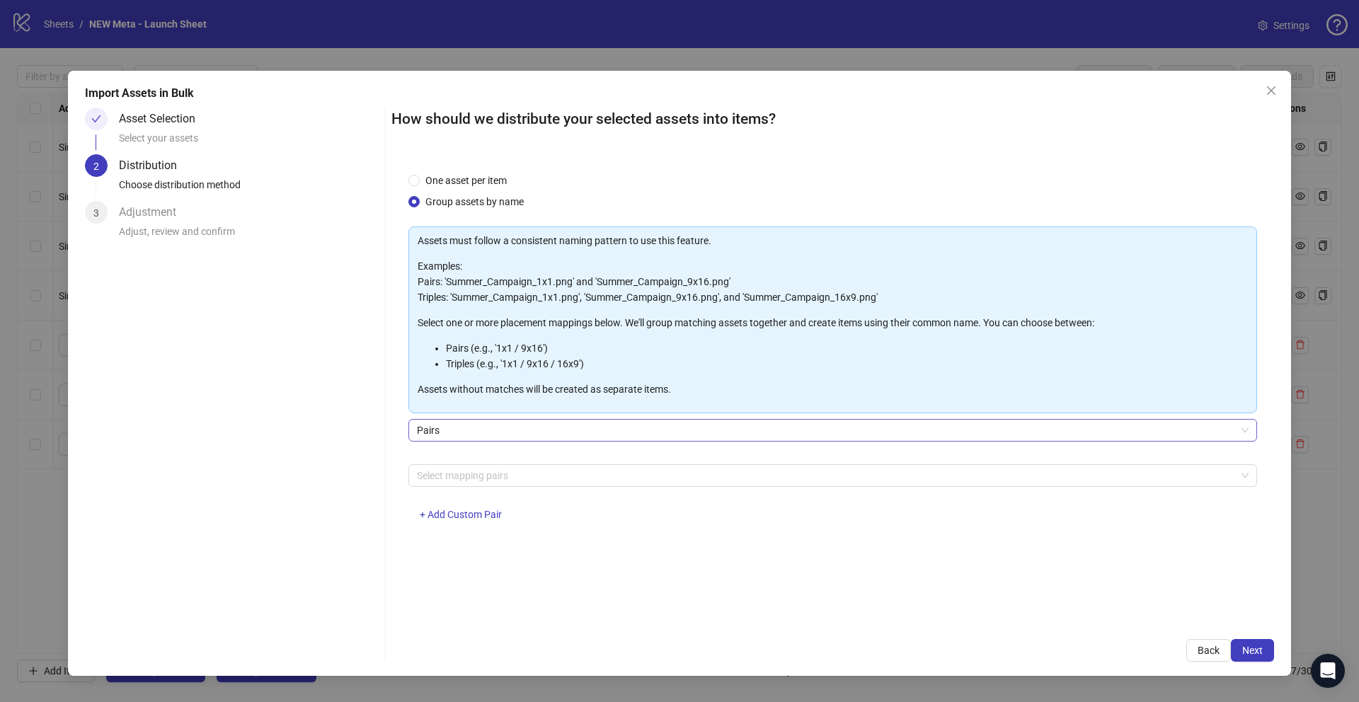
click at [525, 431] on span "Pairs" at bounding box center [833, 430] width 832 height 21
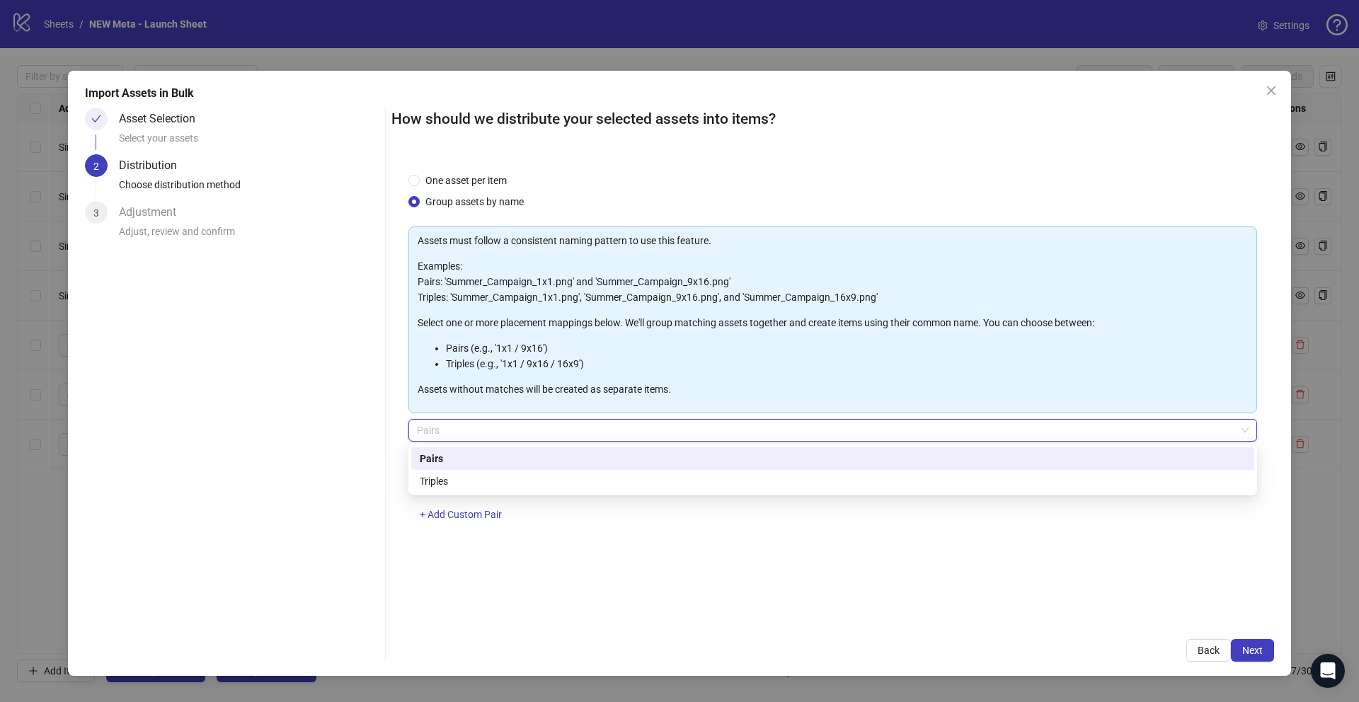
click at [529, 469] on div "Pairs" at bounding box center [832, 458] width 843 height 23
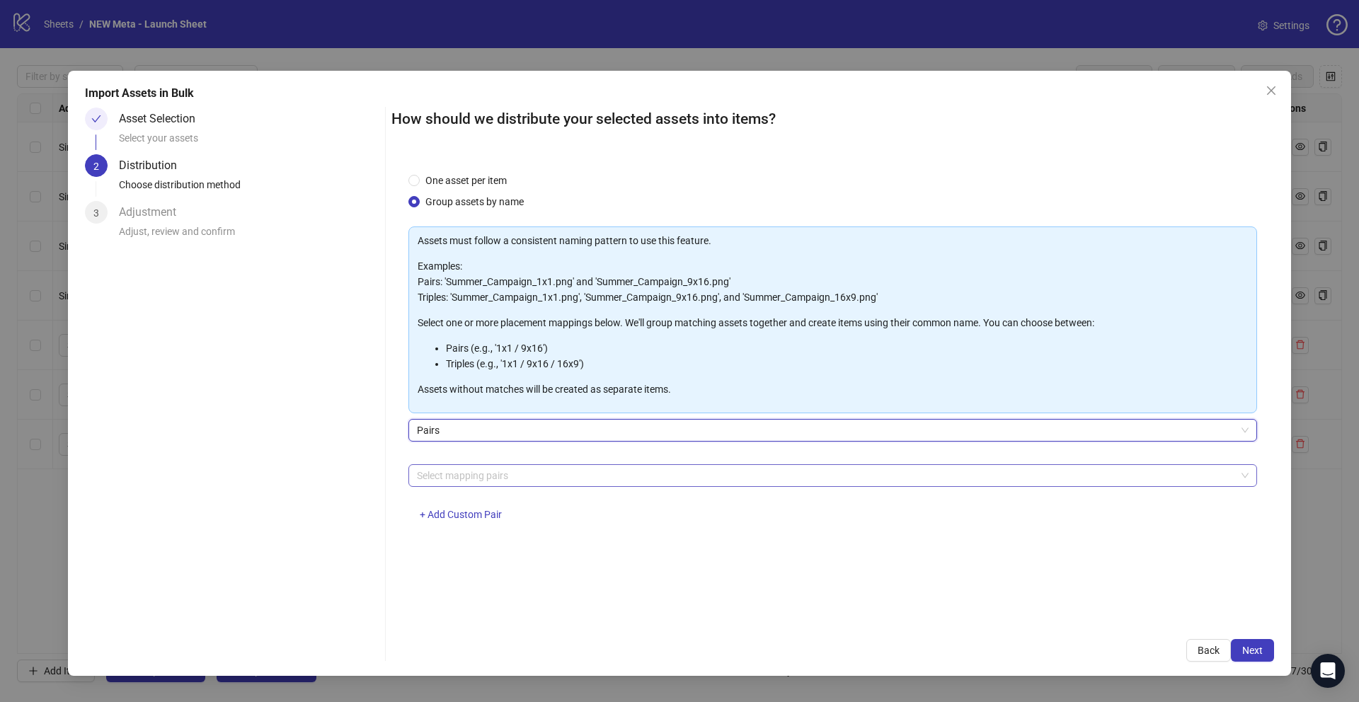
click at [526, 481] on div at bounding box center [825, 476] width 828 height 20
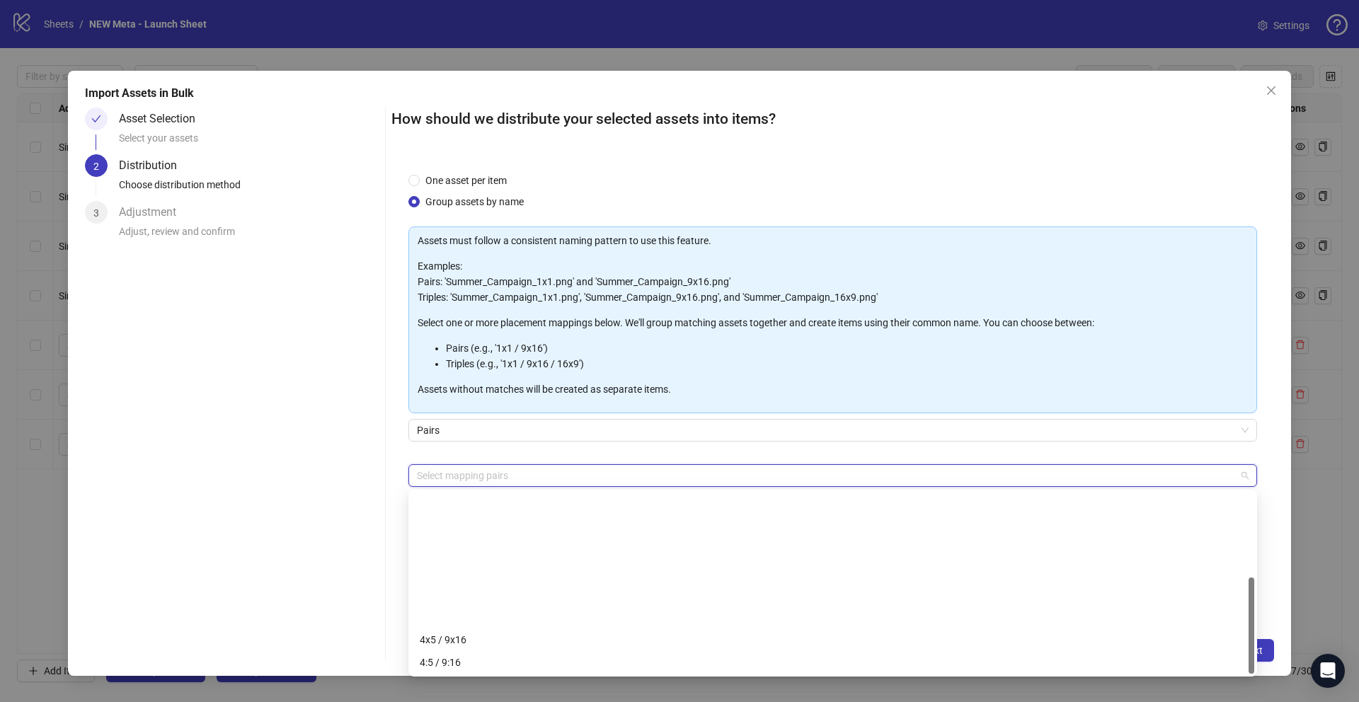
scroll to position [159, 0]
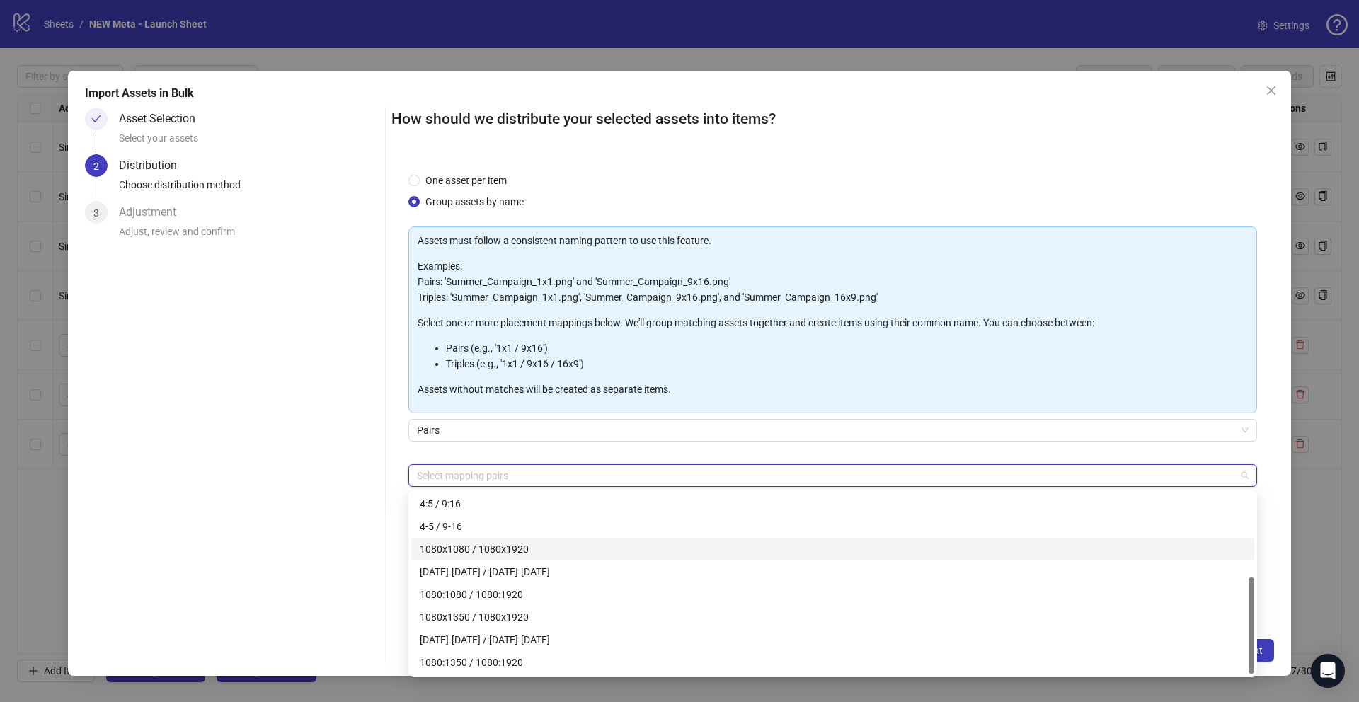
drag, startPoint x: 496, startPoint y: 551, endPoint x: 400, endPoint y: 520, distance: 101.2
click at [496, 551] on div "1080x1080 / 1080x1920" at bounding box center [833, 550] width 826 height 16
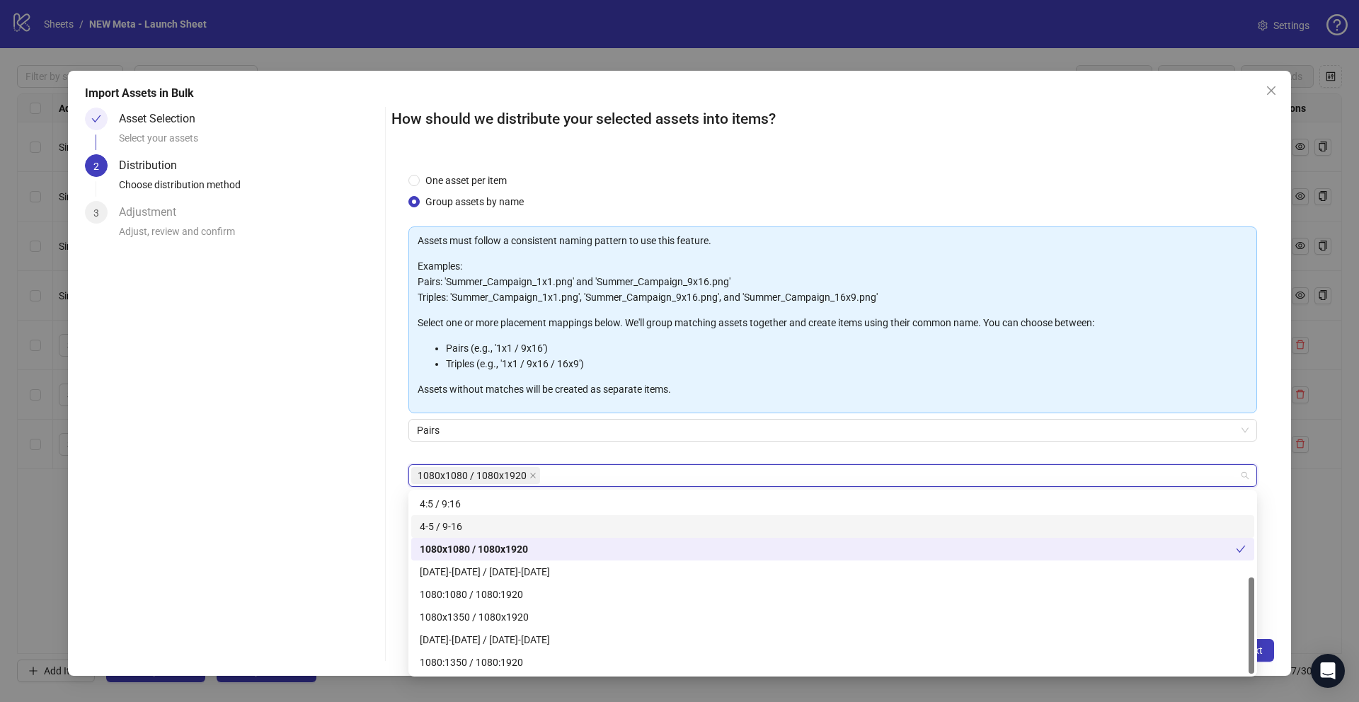
click at [333, 494] on div "Asset Selection Select your assets 2 Distribution Choose distribution method 3 …" at bounding box center [232, 385] width 294 height 554
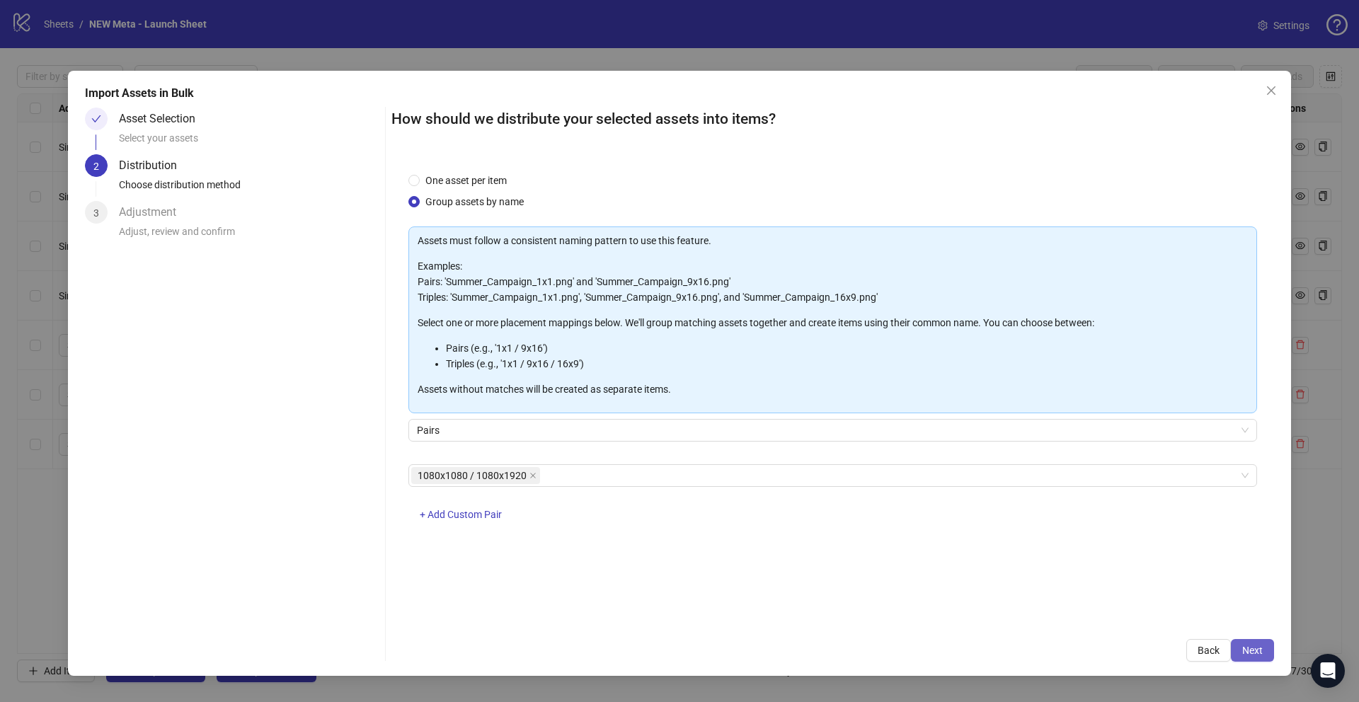
click at [1253, 651] on span "Next" at bounding box center [1252, 650] width 21 height 11
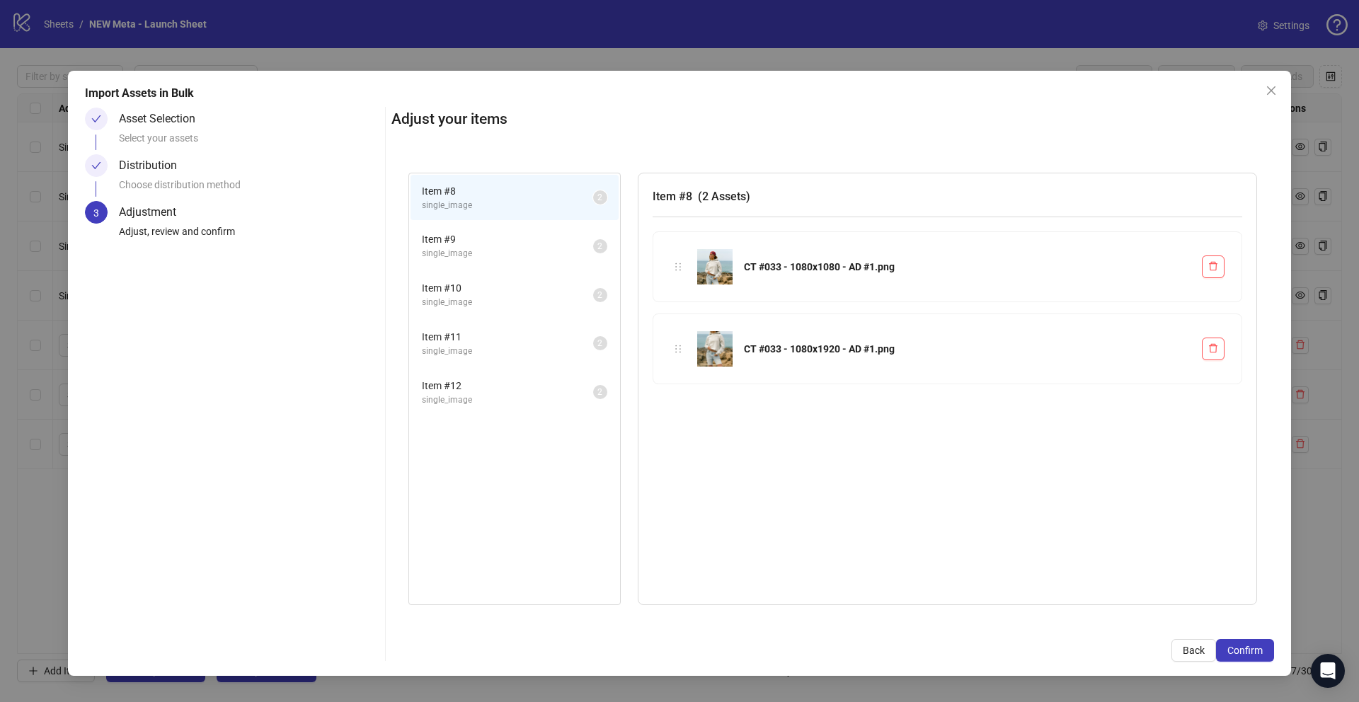
click at [472, 256] on span "single_image" at bounding box center [507, 253] width 171 height 13
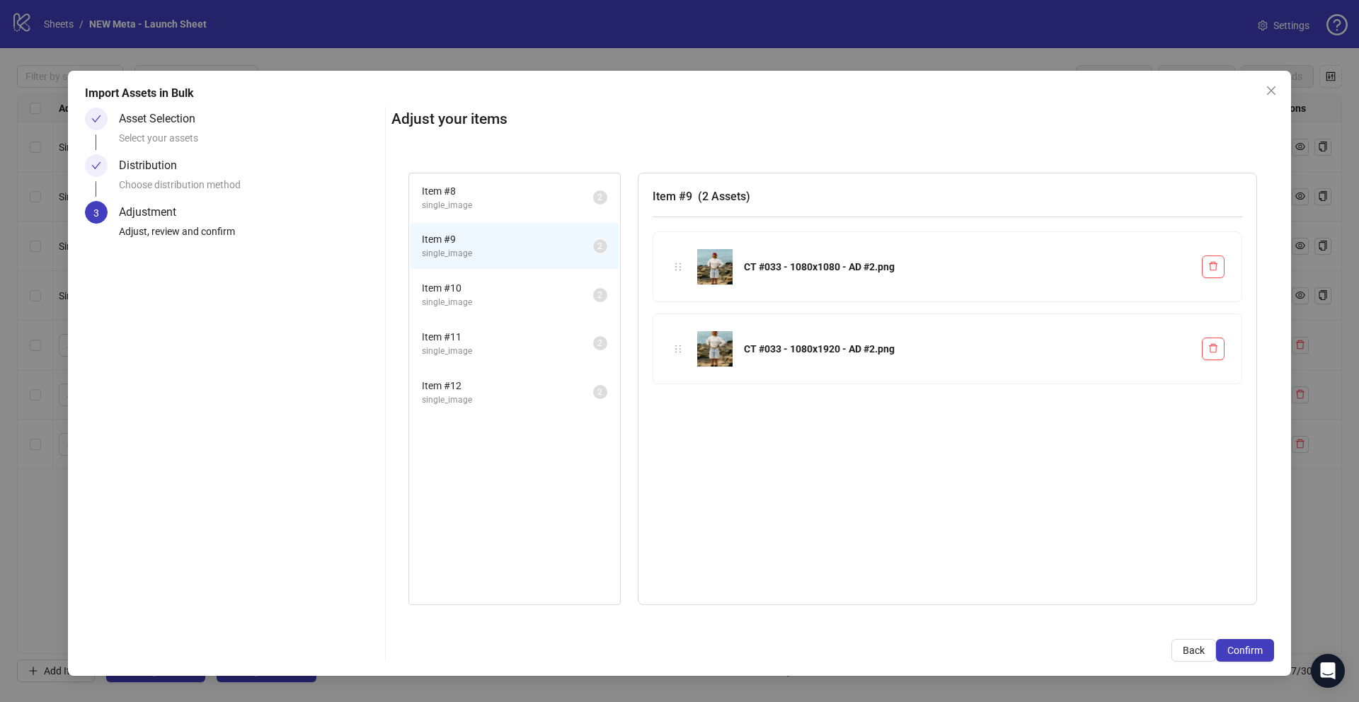
click at [499, 293] on span "Item # 10" at bounding box center [507, 288] width 171 height 16
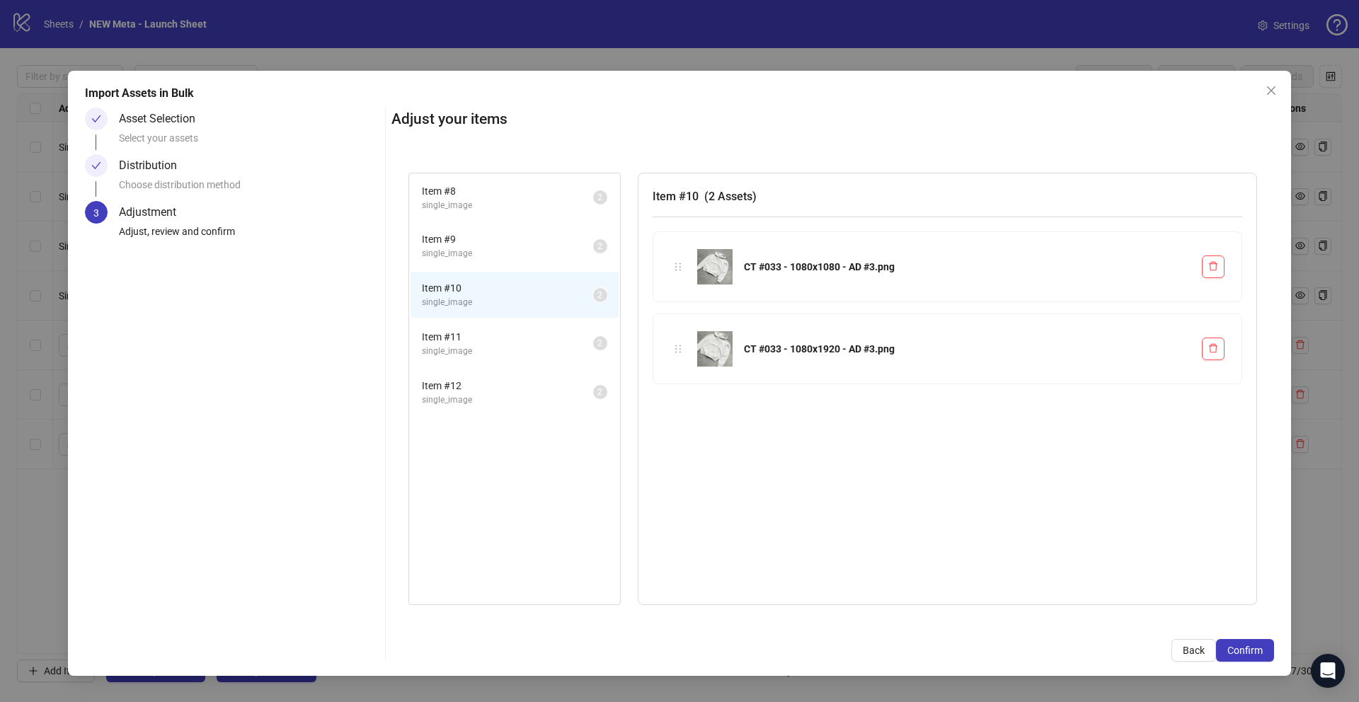
click at [510, 339] on span "Item # 11" at bounding box center [507, 337] width 171 height 16
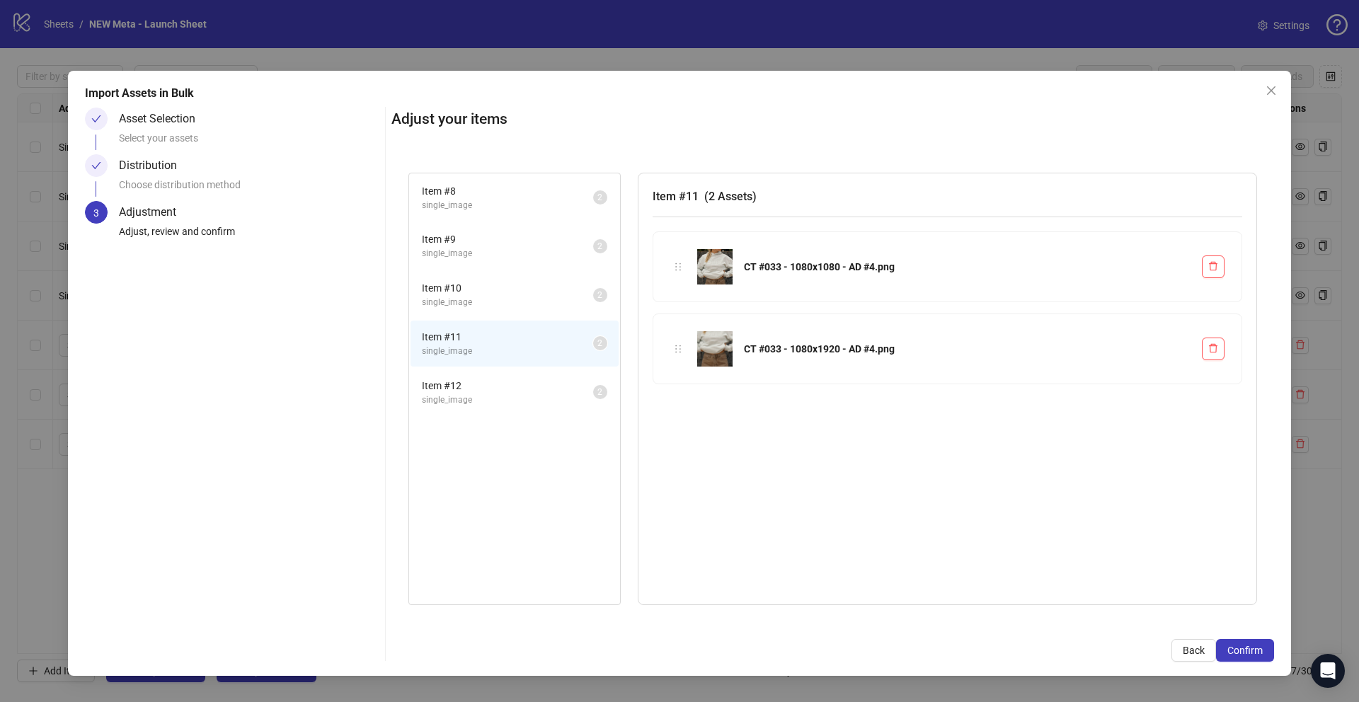
click at [508, 364] on li "Item # 11 single_image 2" at bounding box center [515, 344] width 208 height 46
click at [509, 392] on span "Item # 12" at bounding box center [507, 386] width 171 height 16
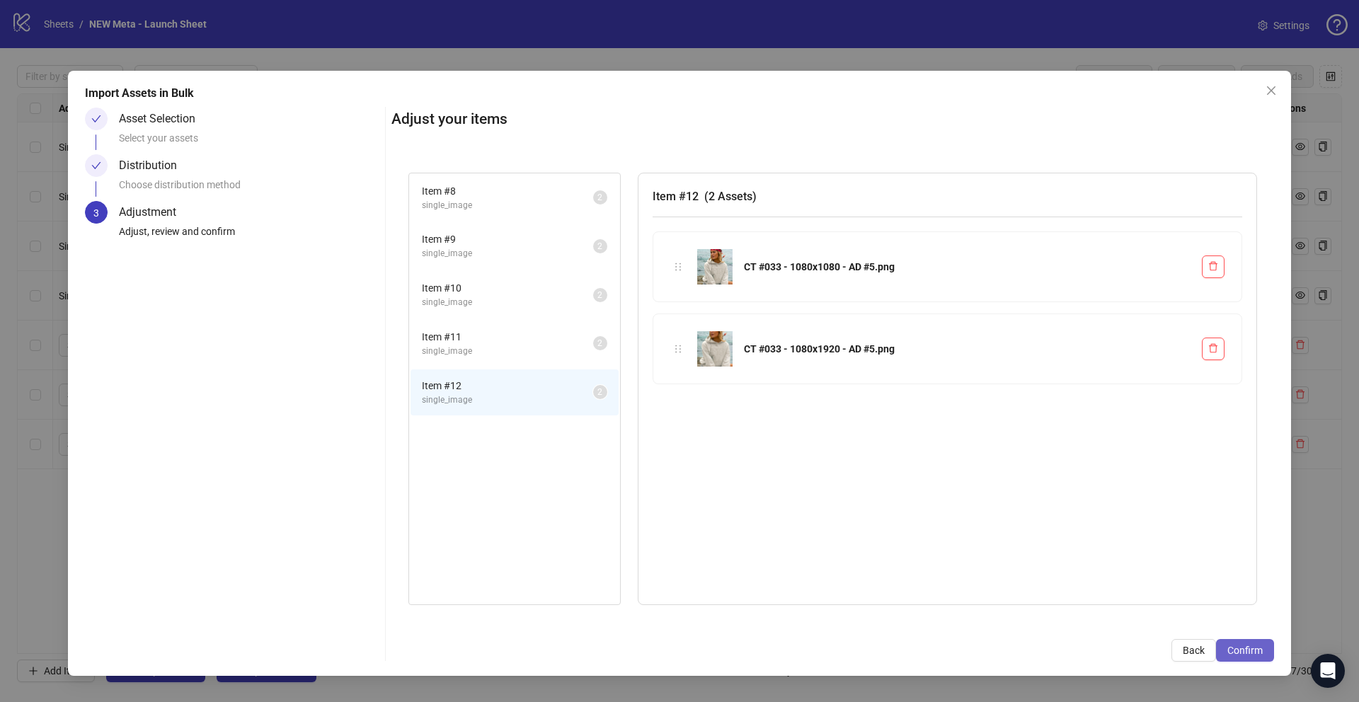
click at [1243, 653] on span "Confirm" at bounding box center [1244, 650] width 35 height 11
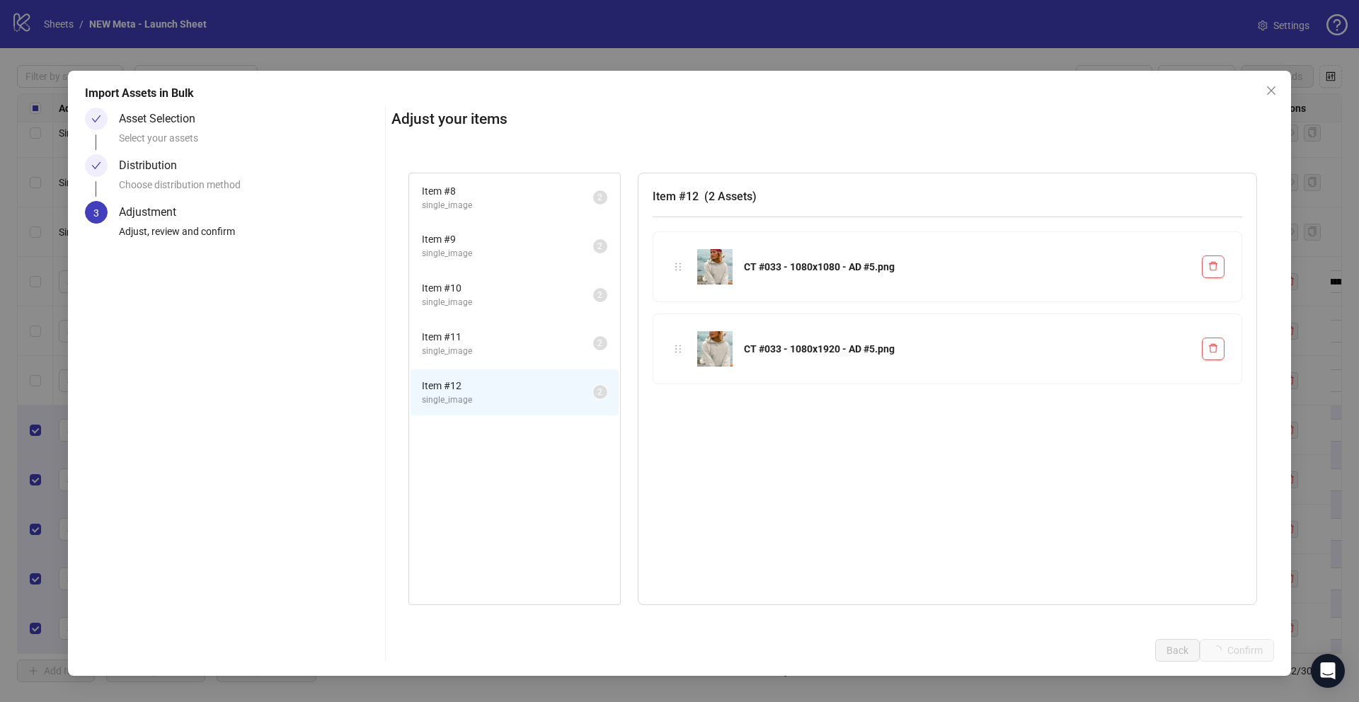
scroll to position [69, 0]
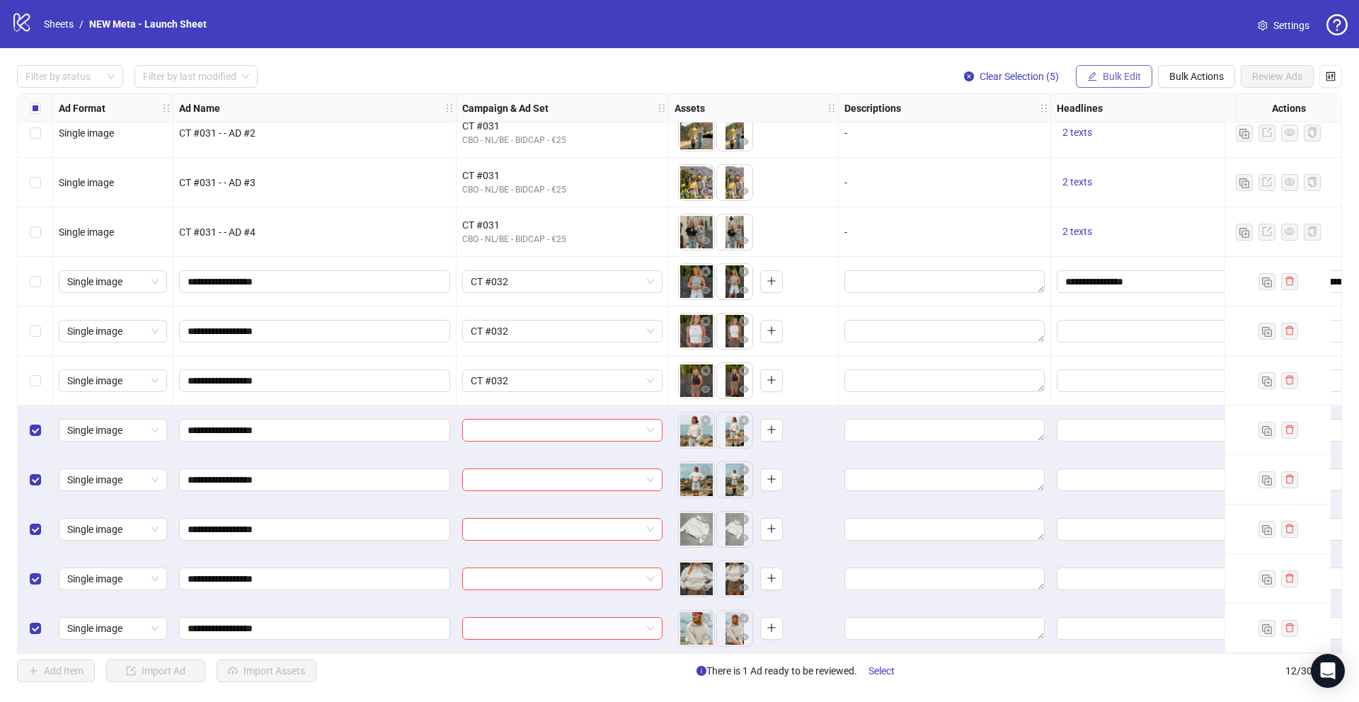
click at [1133, 73] on span "Bulk Edit" at bounding box center [1122, 76] width 38 height 11
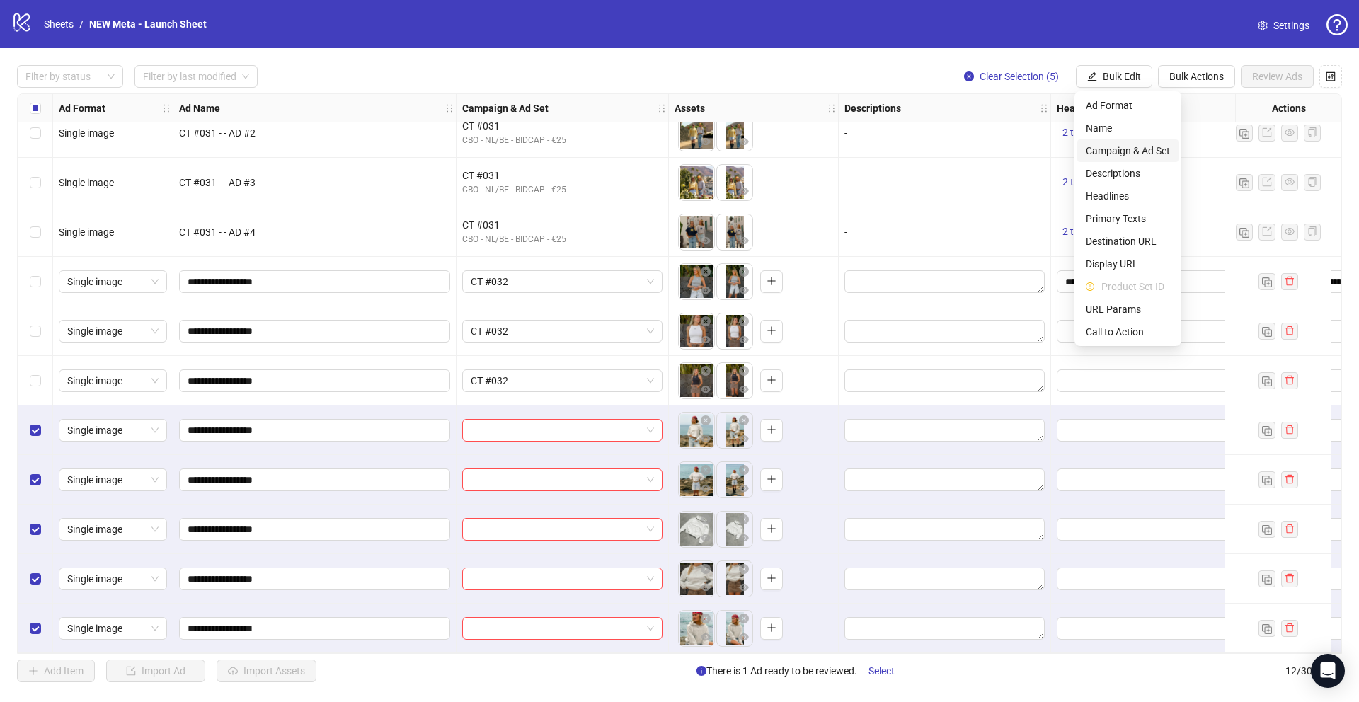
click at [1143, 146] on span "Campaign & Ad Set" at bounding box center [1128, 151] width 84 height 16
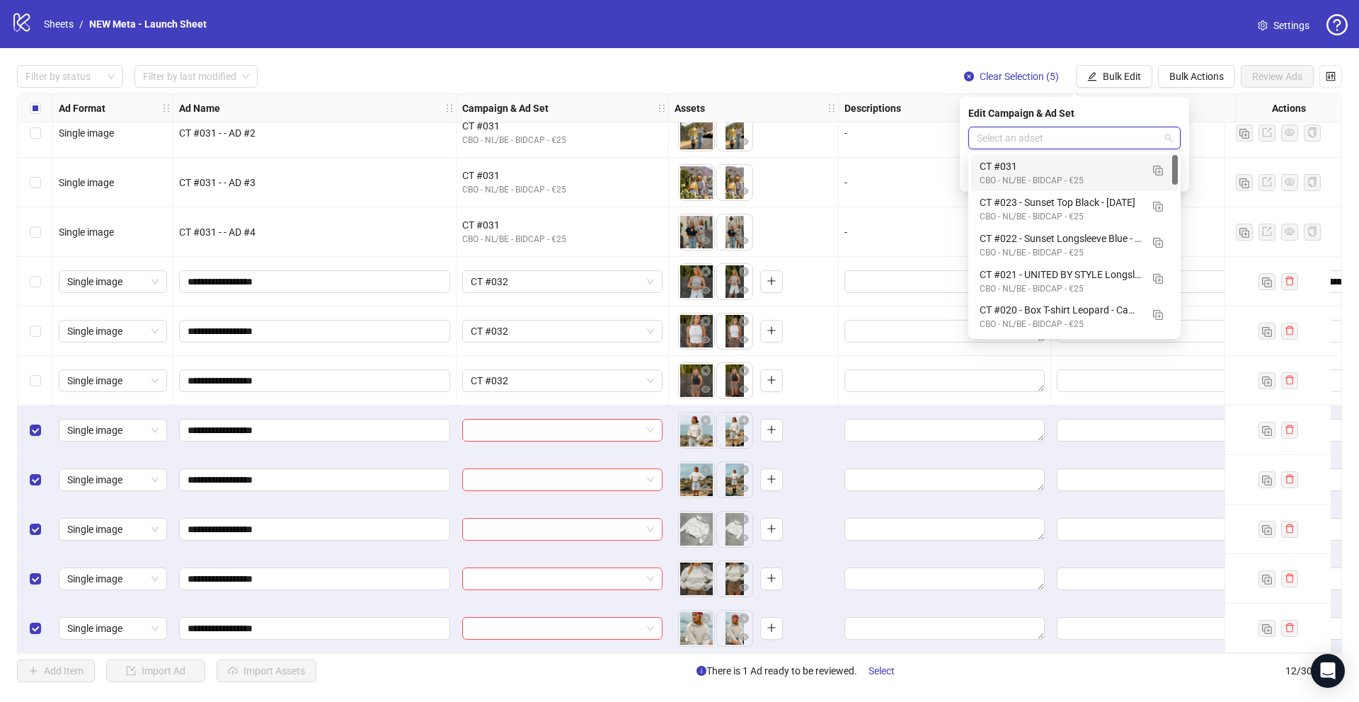
click at [1050, 139] on input "search" at bounding box center [1068, 137] width 183 height 21
type input "*******"
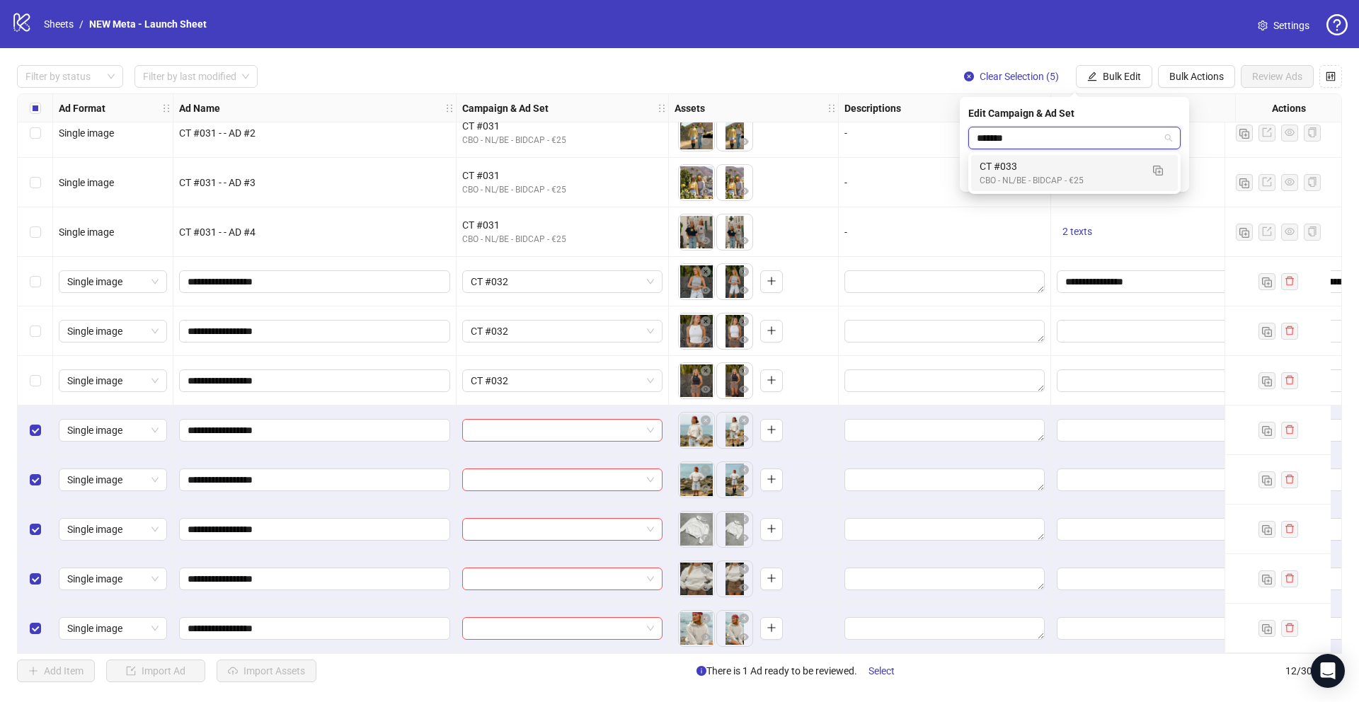
click at [1054, 172] on div "CT #033" at bounding box center [1060, 167] width 161 height 16
click at [1177, 176] on icon "check" at bounding box center [1172, 175] width 10 height 10
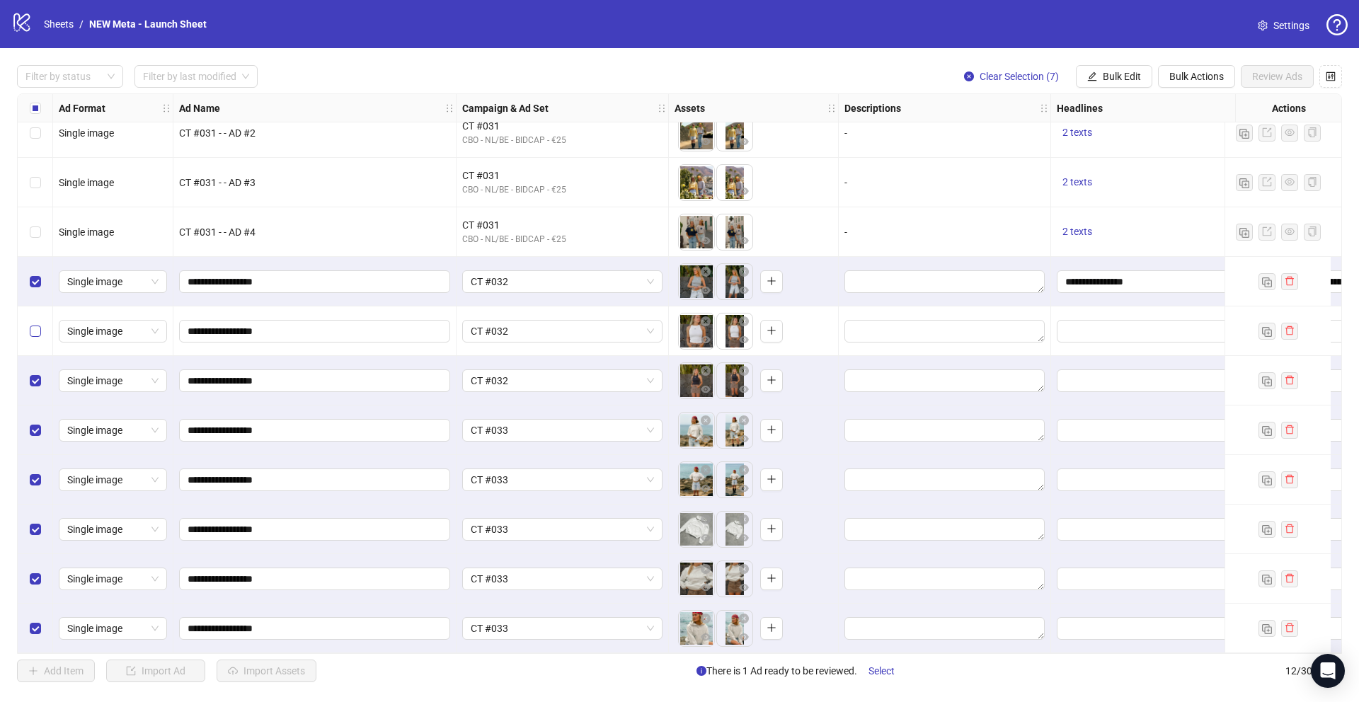
click at [37, 324] on label "Select row 6" at bounding box center [35, 332] width 11 height 16
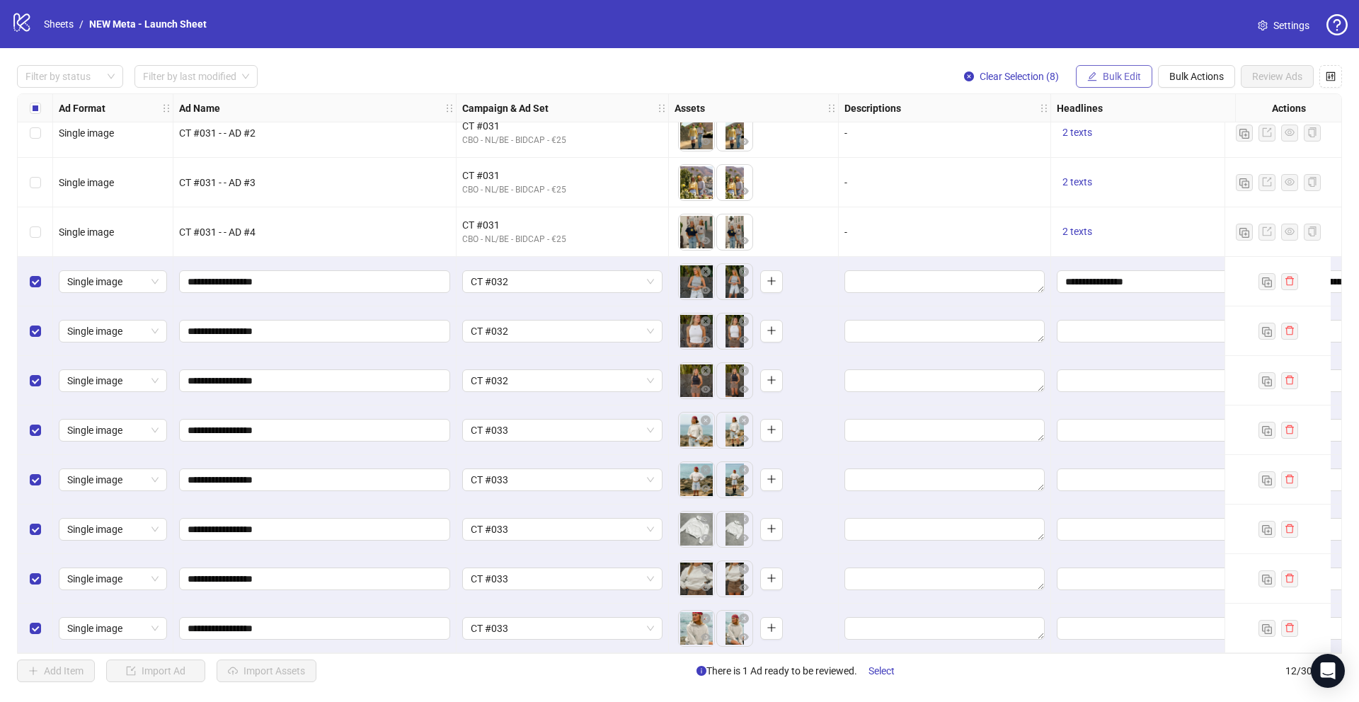
click at [1118, 84] on button "Bulk Edit" at bounding box center [1114, 76] width 76 height 23
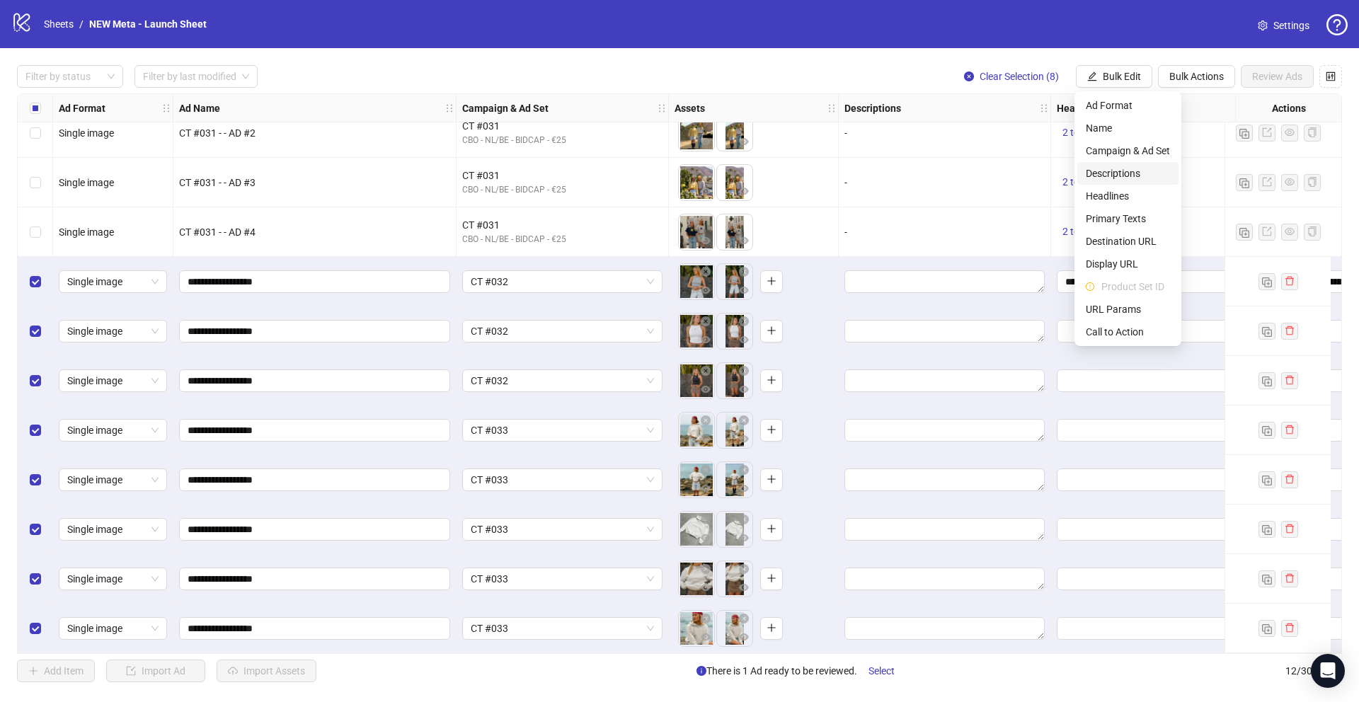
click at [1130, 166] on span "Descriptions" at bounding box center [1128, 174] width 84 height 16
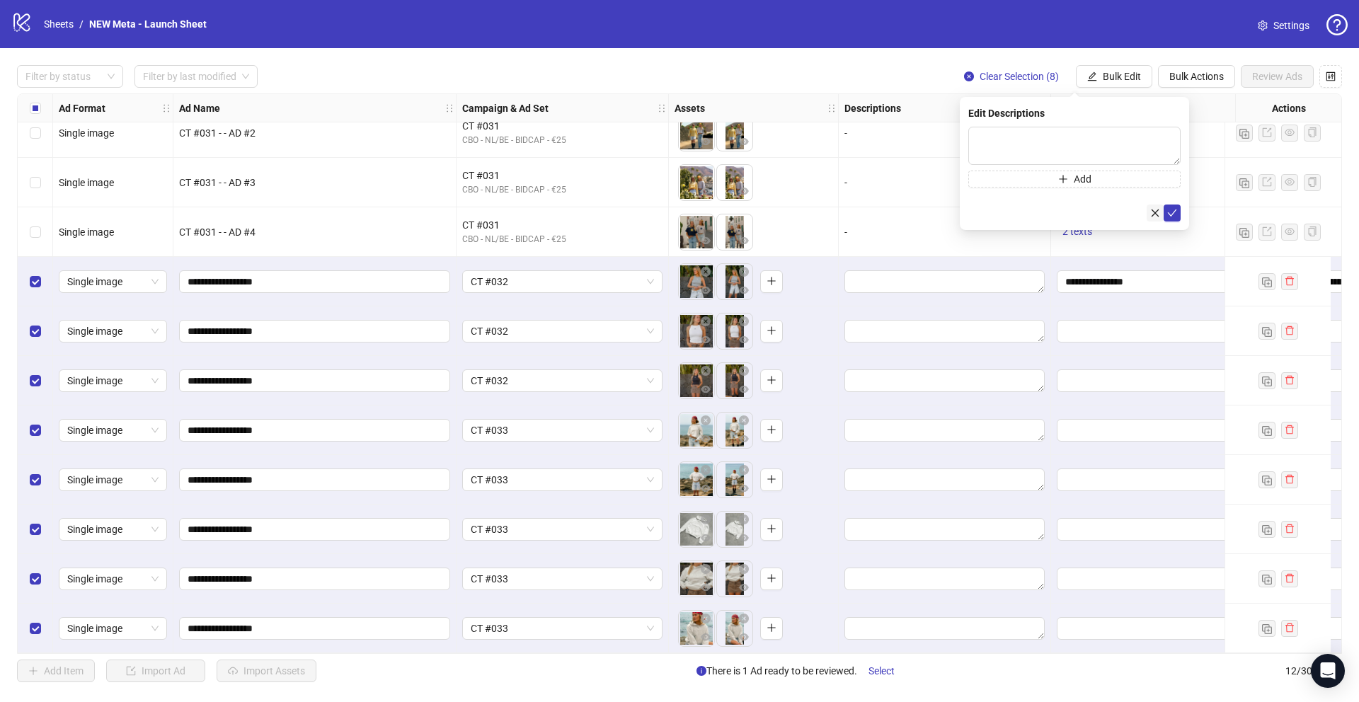
click at [1146, 211] on div at bounding box center [1074, 213] width 212 height 17
click at [1133, 68] on button "Bulk Edit" at bounding box center [1114, 76] width 76 height 23
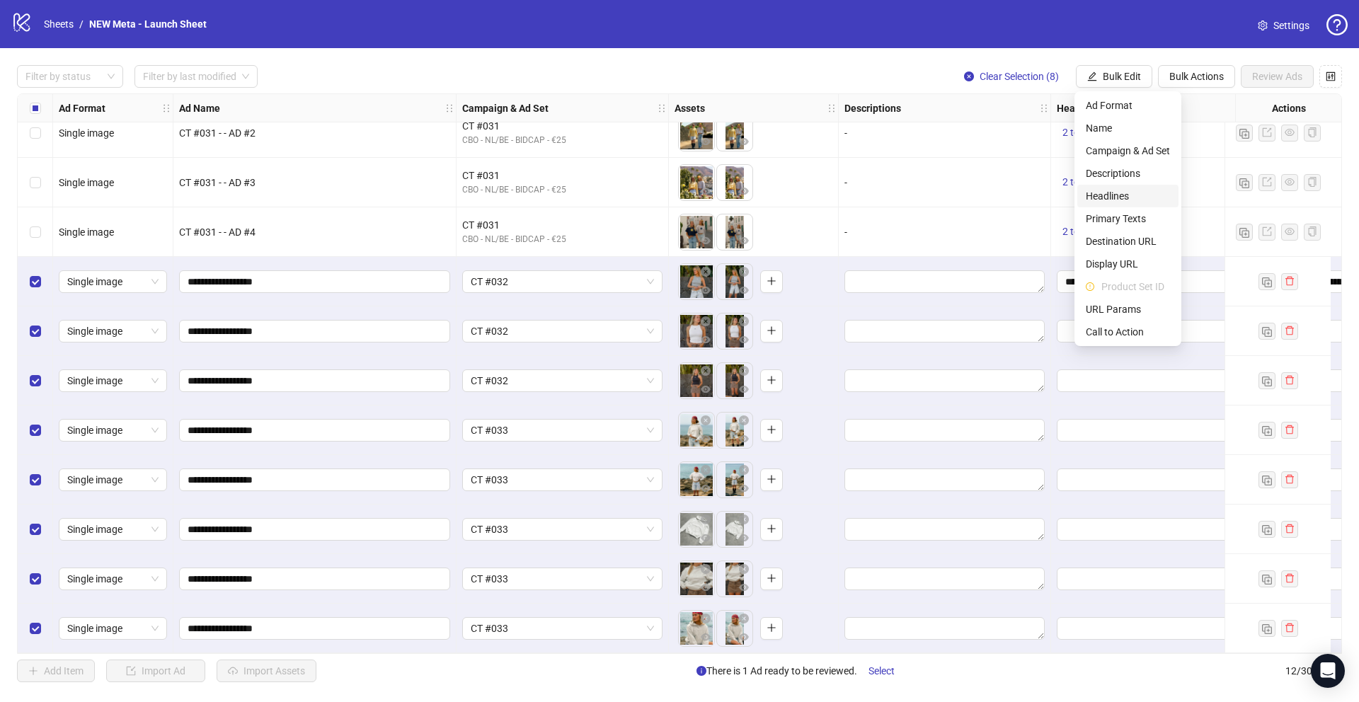
click at [1130, 188] on span "Headlines" at bounding box center [1128, 196] width 84 height 16
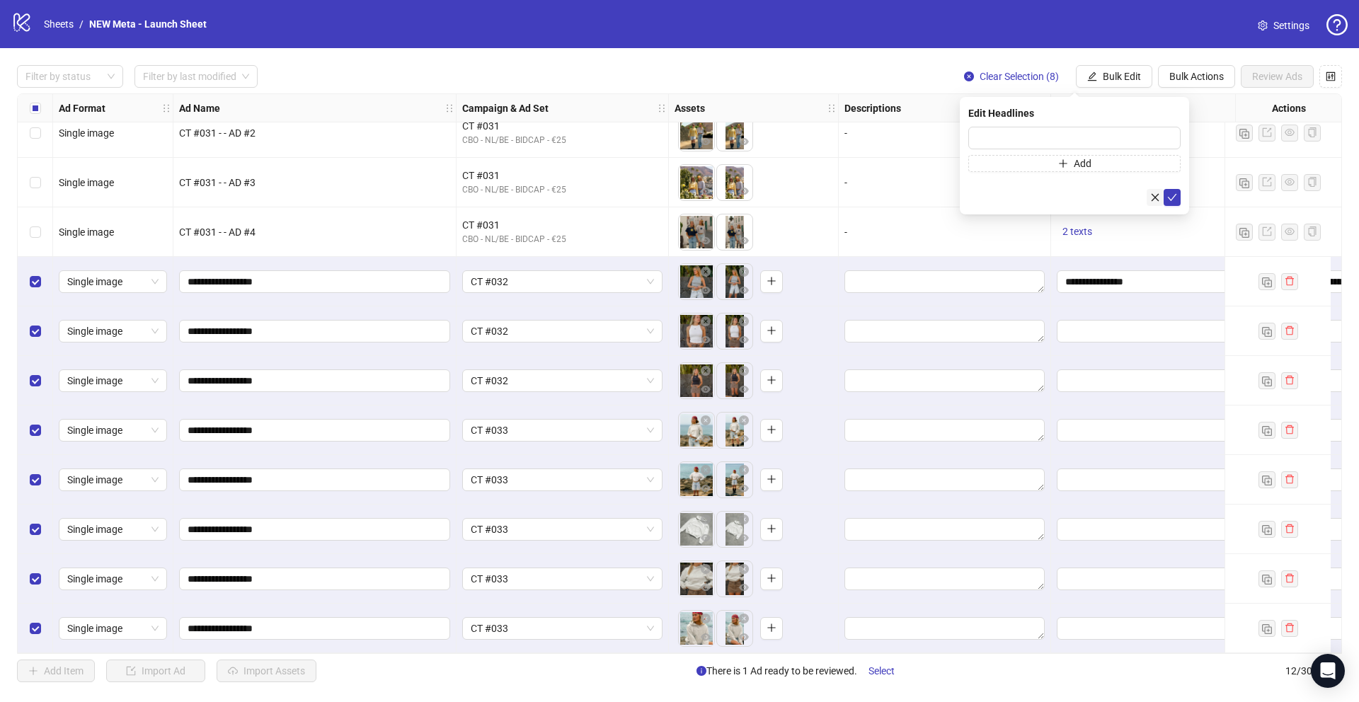
click at [1148, 196] on button "button" at bounding box center [1155, 197] width 17 height 17
drag, startPoint x: 636, startPoint y: 658, endPoint x: 643, endPoint y: 656, distance: 8.1
click at [642, 657] on div "Filter by status Filter by last modified Clear Selection (8) Bulk Edit Bulk Act…" at bounding box center [679, 373] width 1359 height 651
drag, startPoint x: 644, startPoint y: 655, endPoint x: 799, endPoint y: 654, distance: 155.0
click at [799, 654] on div "Filter by status Filter by last modified Clear Selection (8) Bulk Edit Bulk Act…" at bounding box center [679, 373] width 1359 height 651
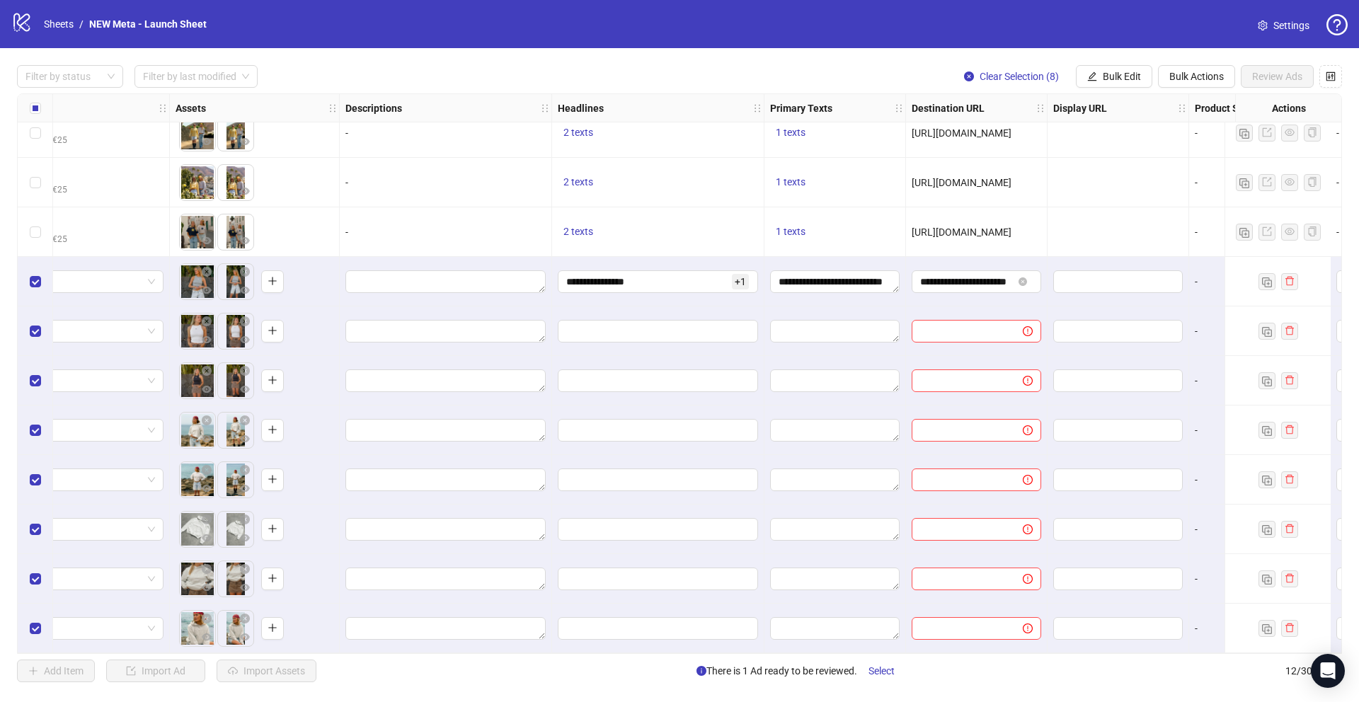
scroll to position [69, 505]
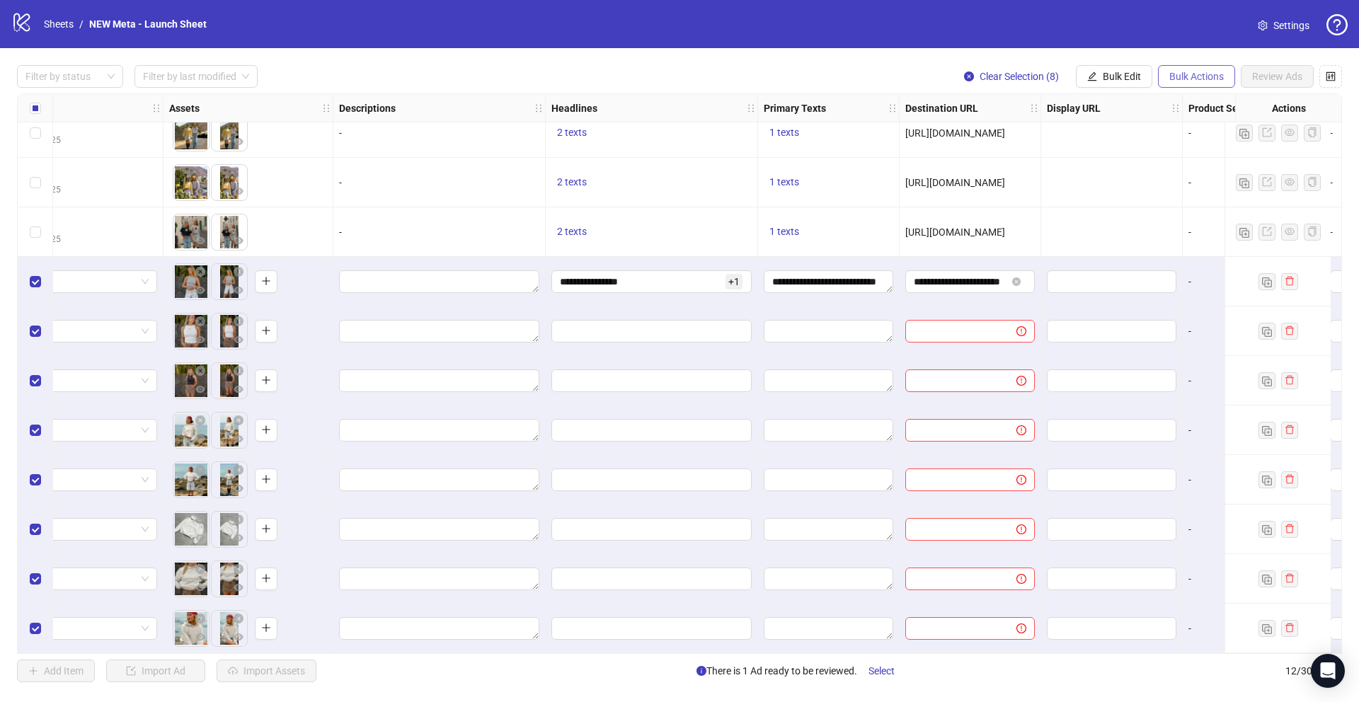
click at [1192, 75] on span "Bulk Actions" at bounding box center [1196, 76] width 55 height 11
click at [1112, 60] on div "Filter by status Filter by last modified Clear Selection (8) Bulk Edit Bulk Act…" at bounding box center [679, 373] width 1359 height 651
click at [1121, 81] on span "Bulk Edit" at bounding box center [1122, 76] width 38 height 11
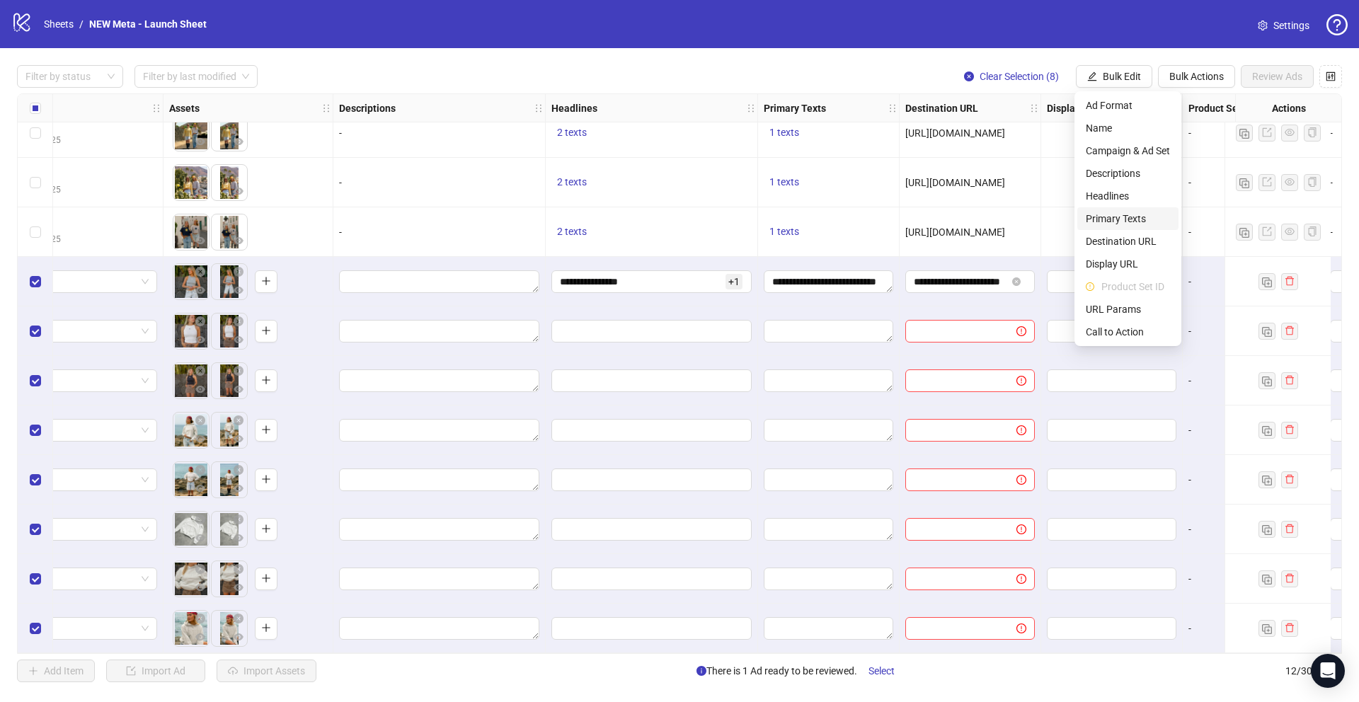
click at [1132, 217] on span "Primary Texts" at bounding box center [1128, 219] width 84 height 16
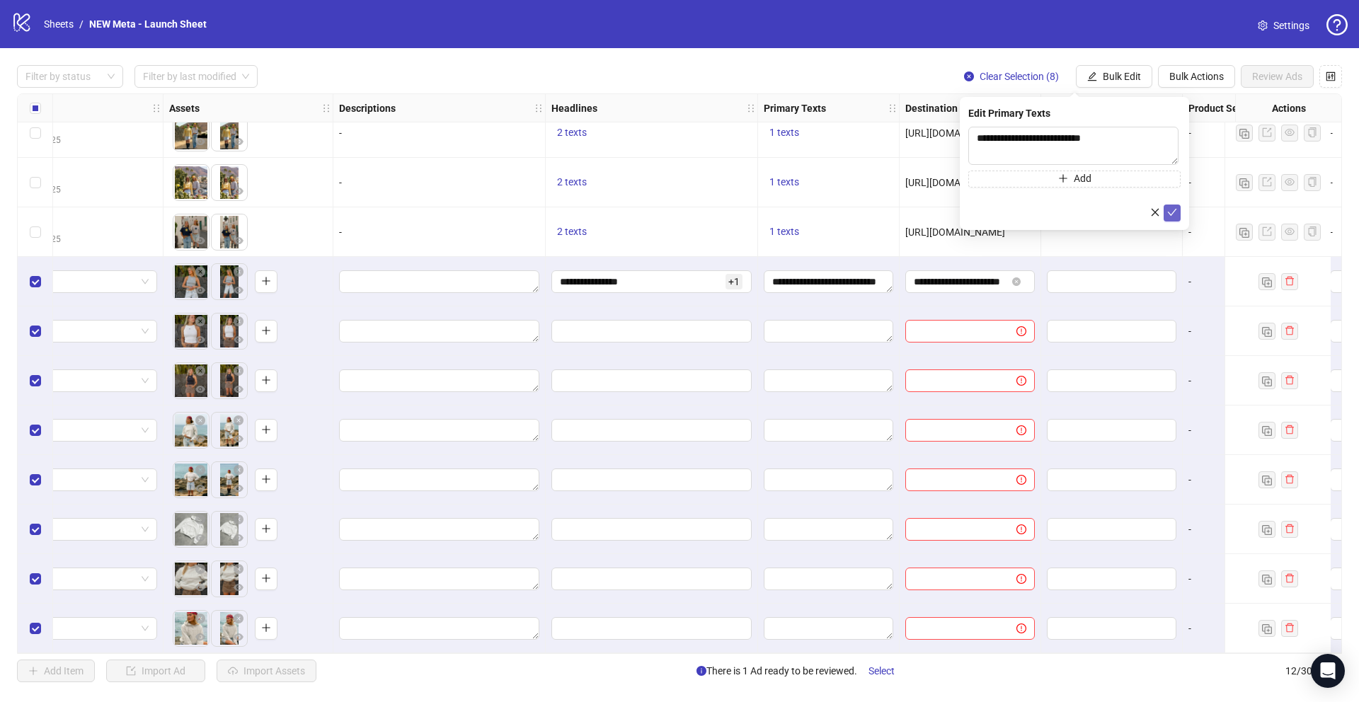
click at [1169, 212] on icon "check" at bounding box center [1172, 212] width 10 height 10
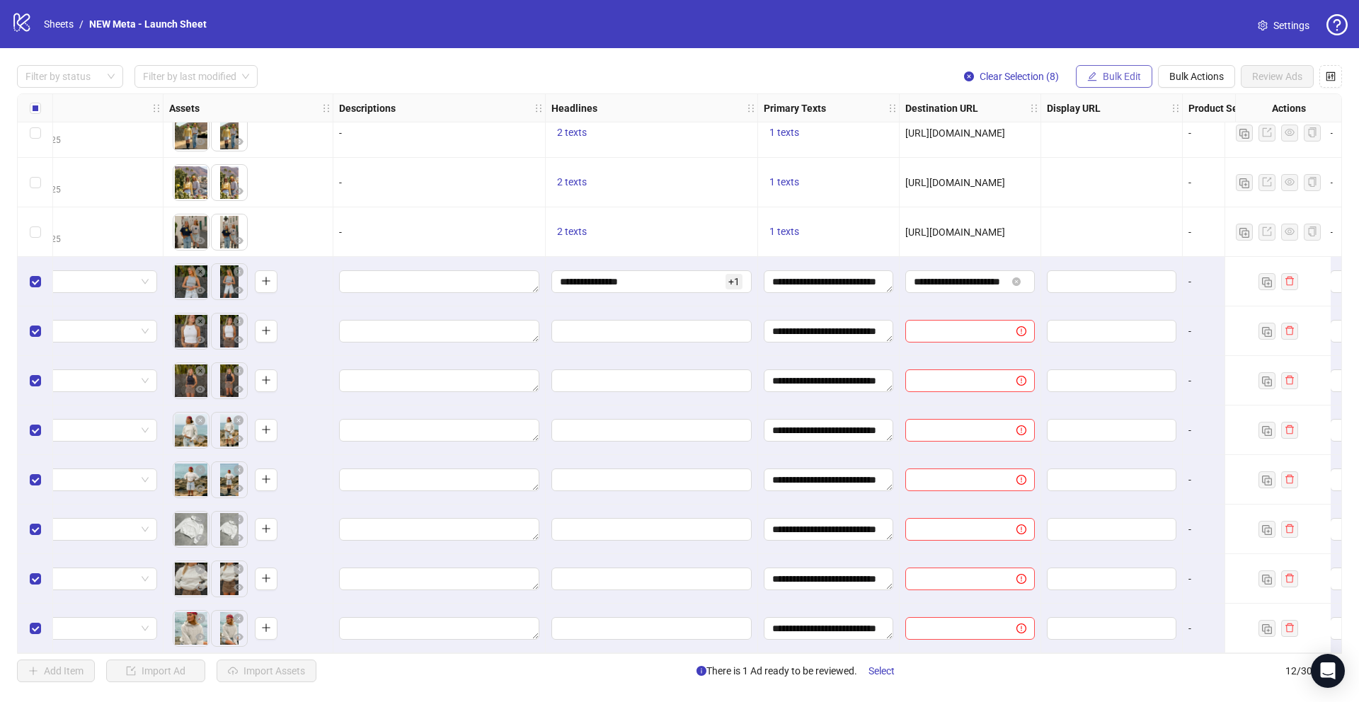
click at [1096, 68] on button "Bulk Edit" at bounding box center [1114, 76] width 76 height 23
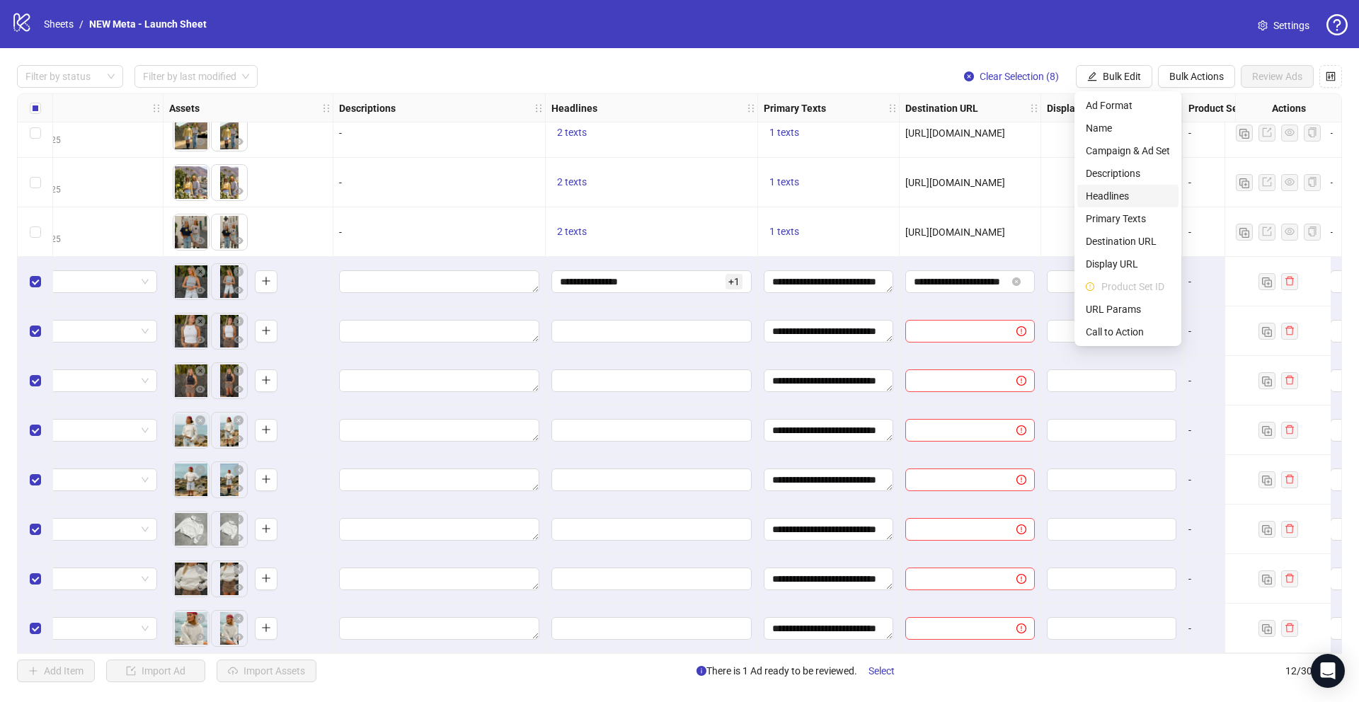
click at [1136, 190] on span "Headlines" at bounding box center [1128, 196] width 84 height 16
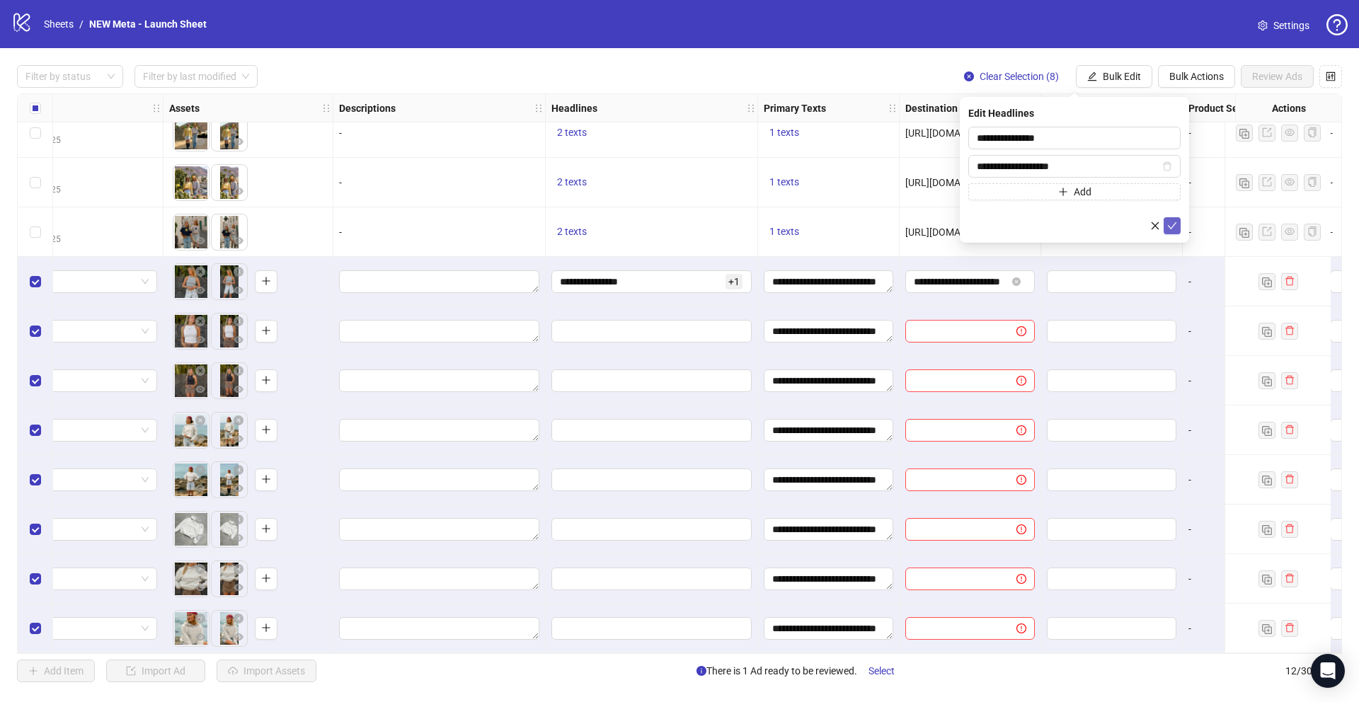
click at [1168, 223] on icon "check" at bounding box center [1172, 226] width 10 height 10
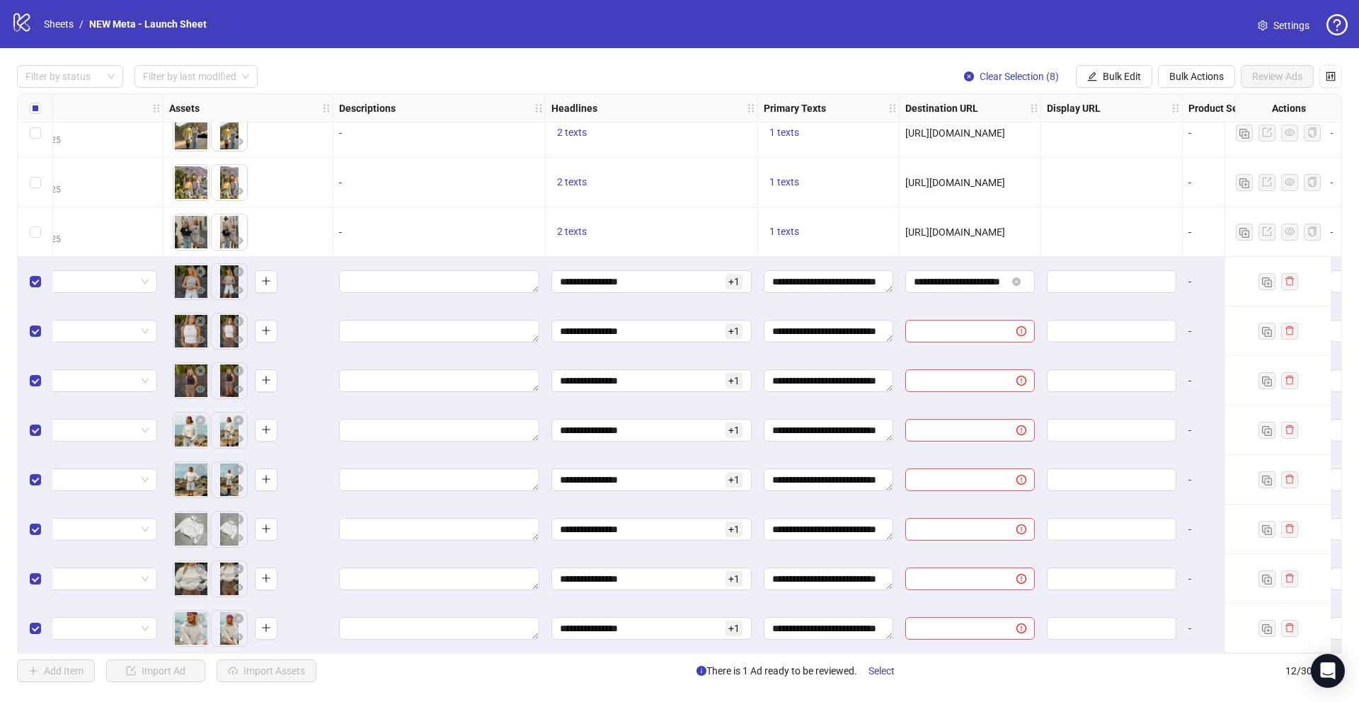
click at [1087, 63] on div "Filter by status Filter by last modified Clear Selection (8) Bulk Edit Bulk Act…" at bounding box center [679, 373] width 1359 height 651
click at [1092, 78] on icon "edit" at bounding box center [1092, 76] width 10 height 10
click at [1116, 237] on span "Destination URL" at bounding box center [1128, 242] width 84 height 16
click at [1172, 173] on icon "check" at bounding box center [1172, 175] width 10 height 10
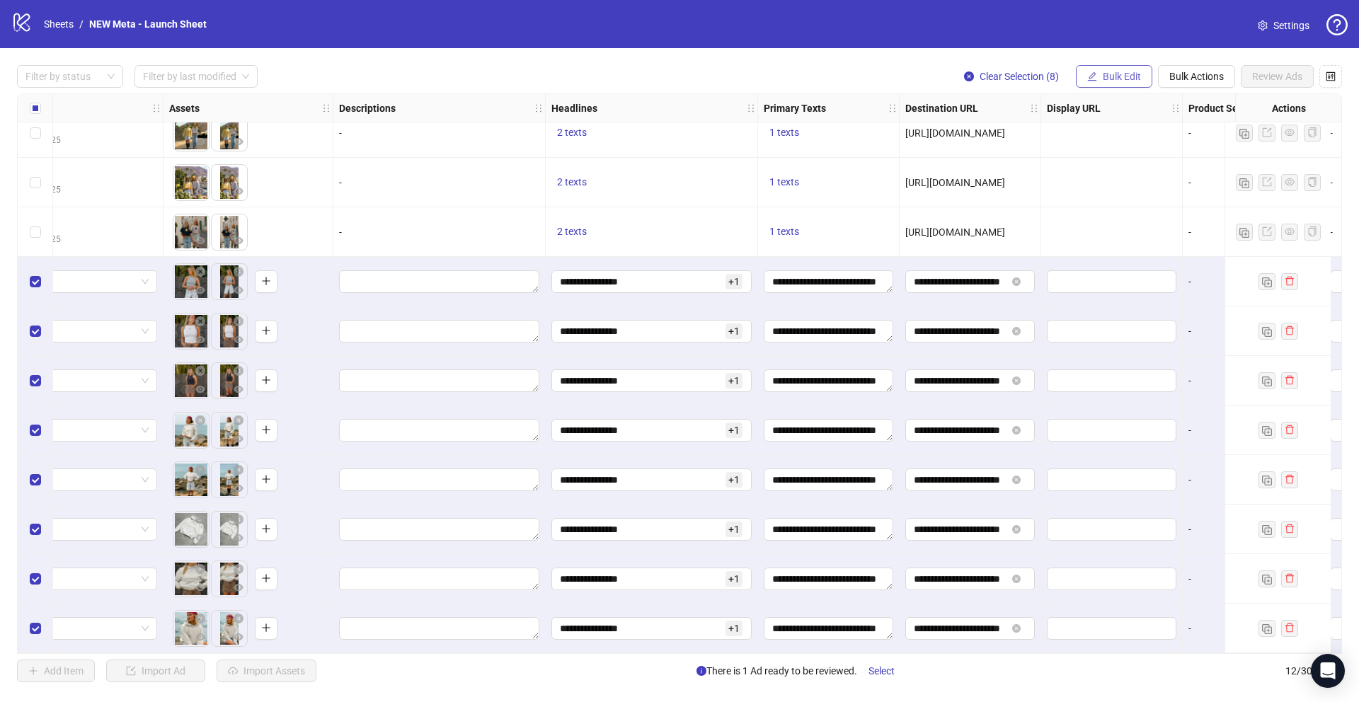
click at [1129, 79] on span "Bulk Edit" at bounding box center [1122, 76] width 38 height 11
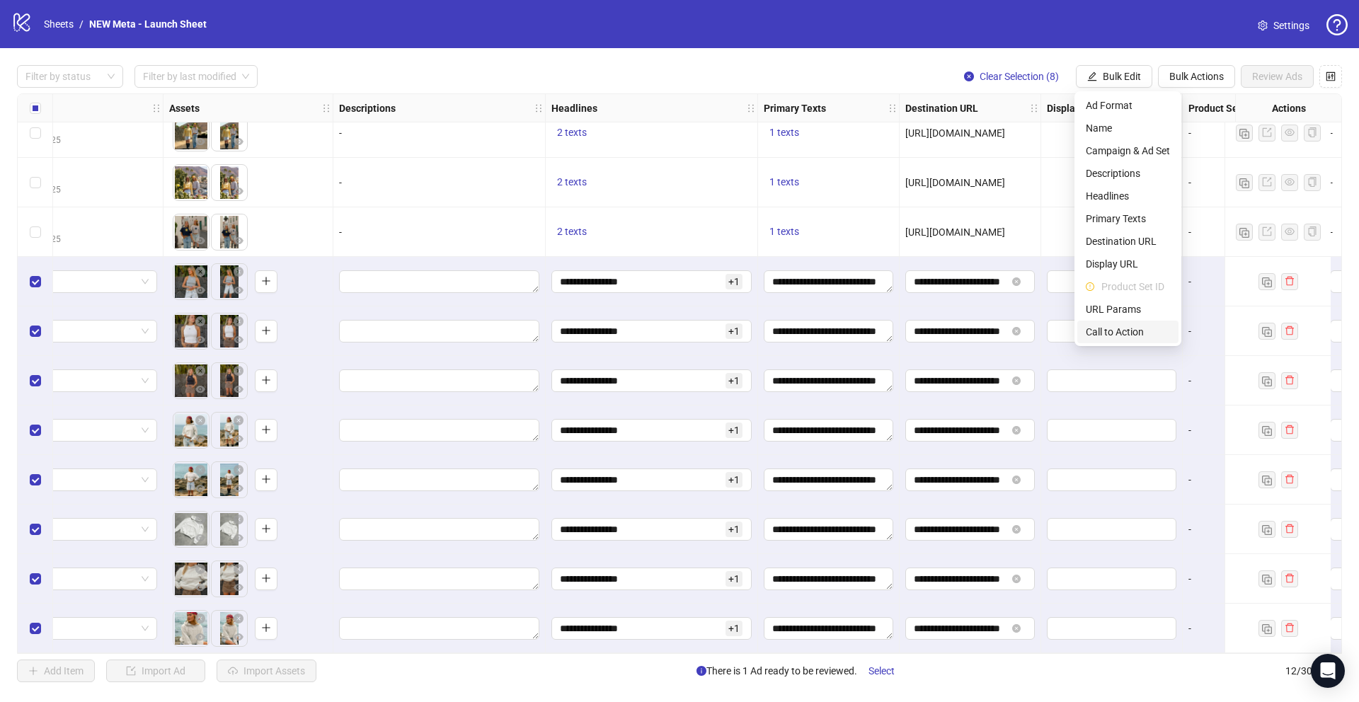
click at [1126, 328] on span "Call to Action" at bounding box center [1128, 332] width 84 height 16
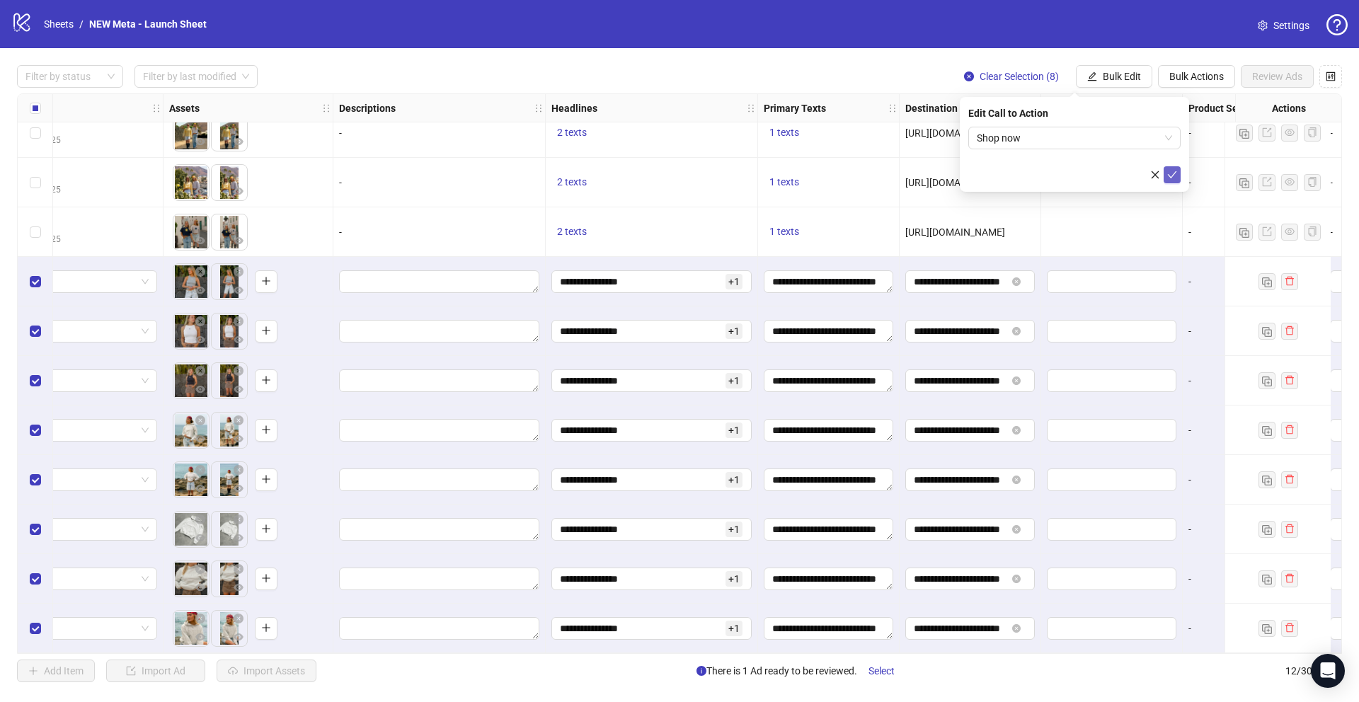
click at [1167, 167] on button "submit" at bounding box center [1172, 174] width 17 height 17
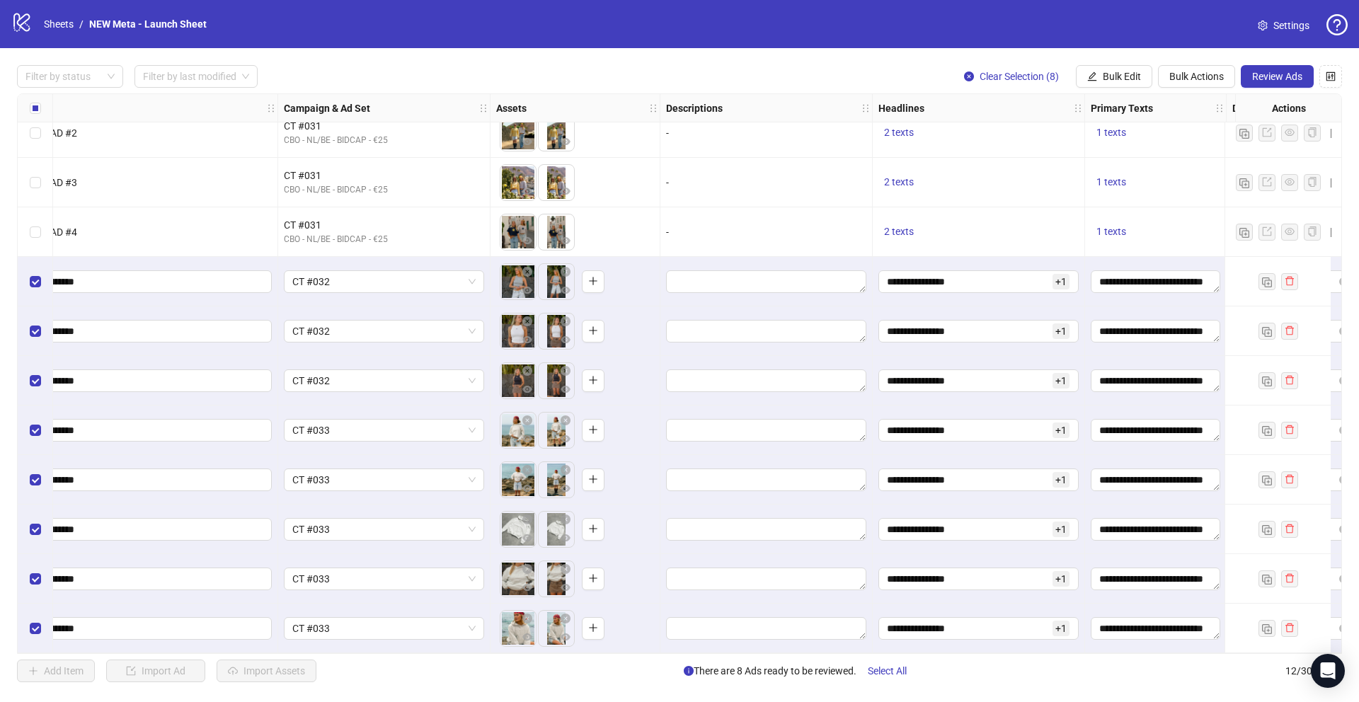
scroll to position [69, 0]
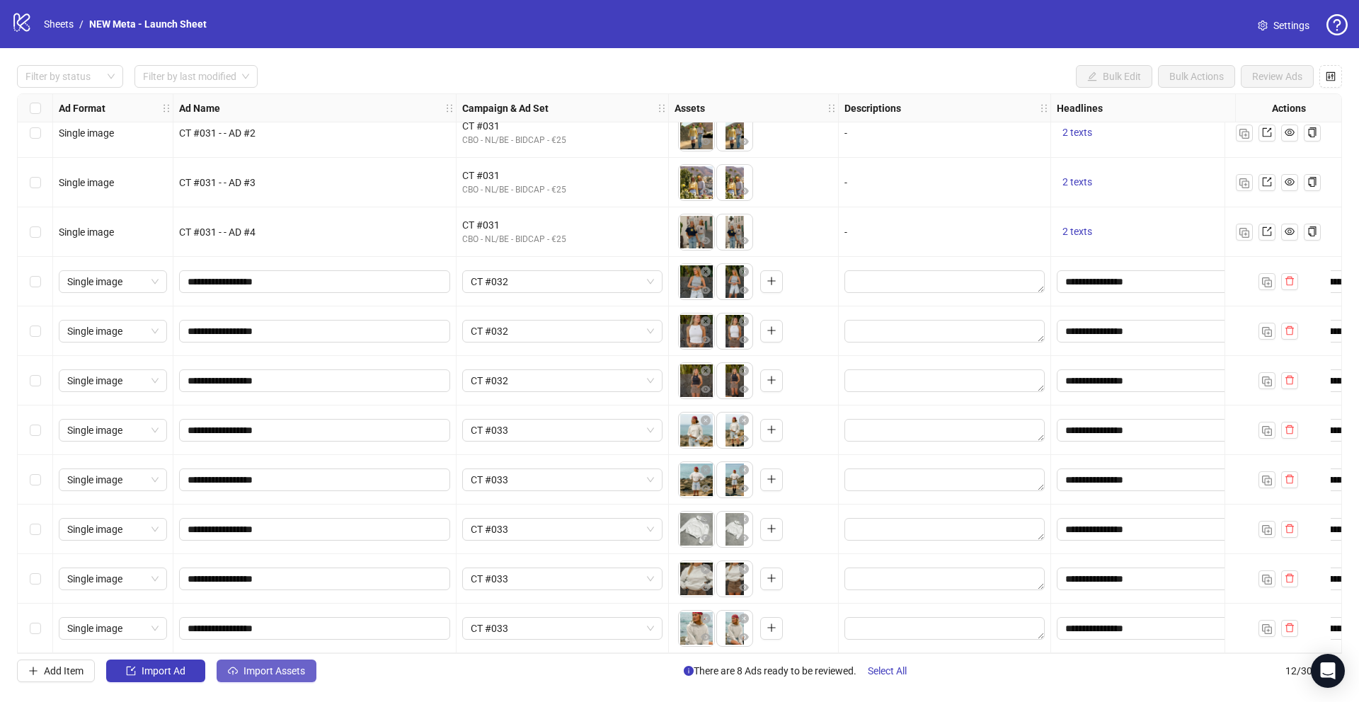
click at [274, 676] on span "Import Assets" at bounding box center [275, 670] width 62 height 11
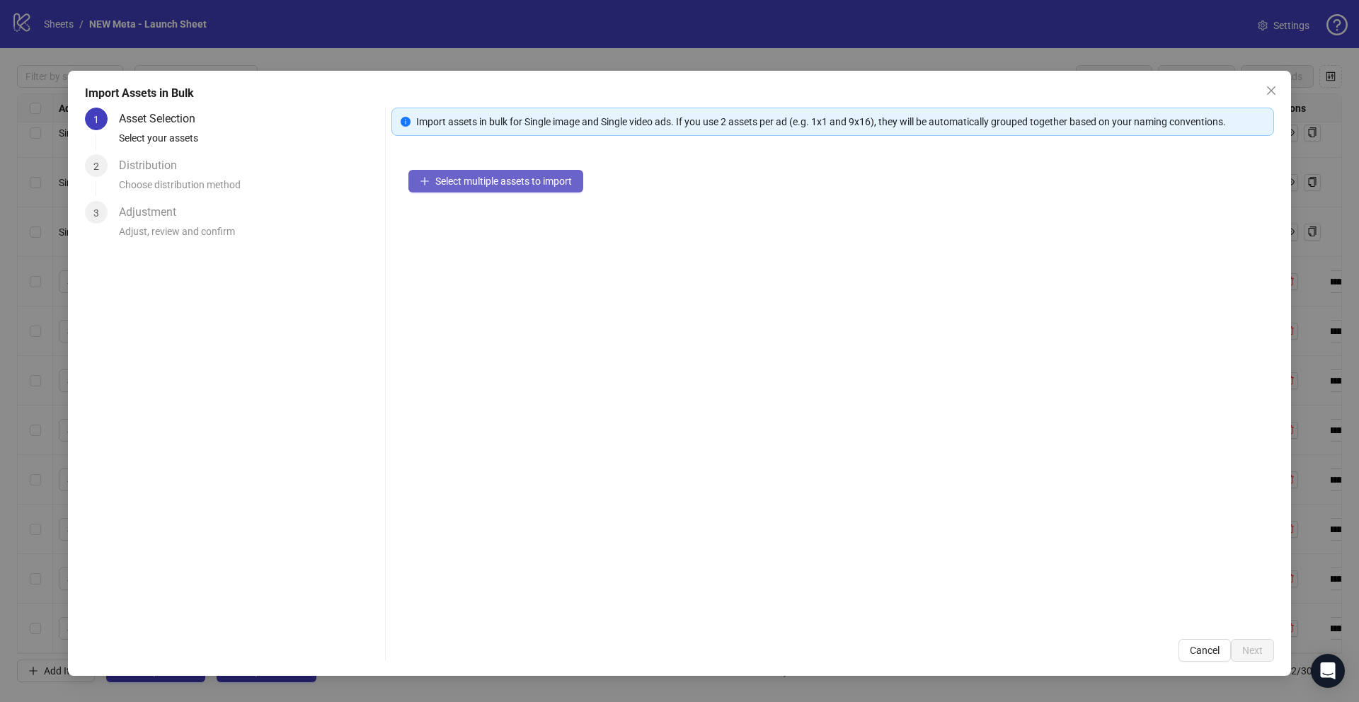
click at [482, 183] on span "Select multiple assets to import" at bounding box center [503, 181] width 137 height 11
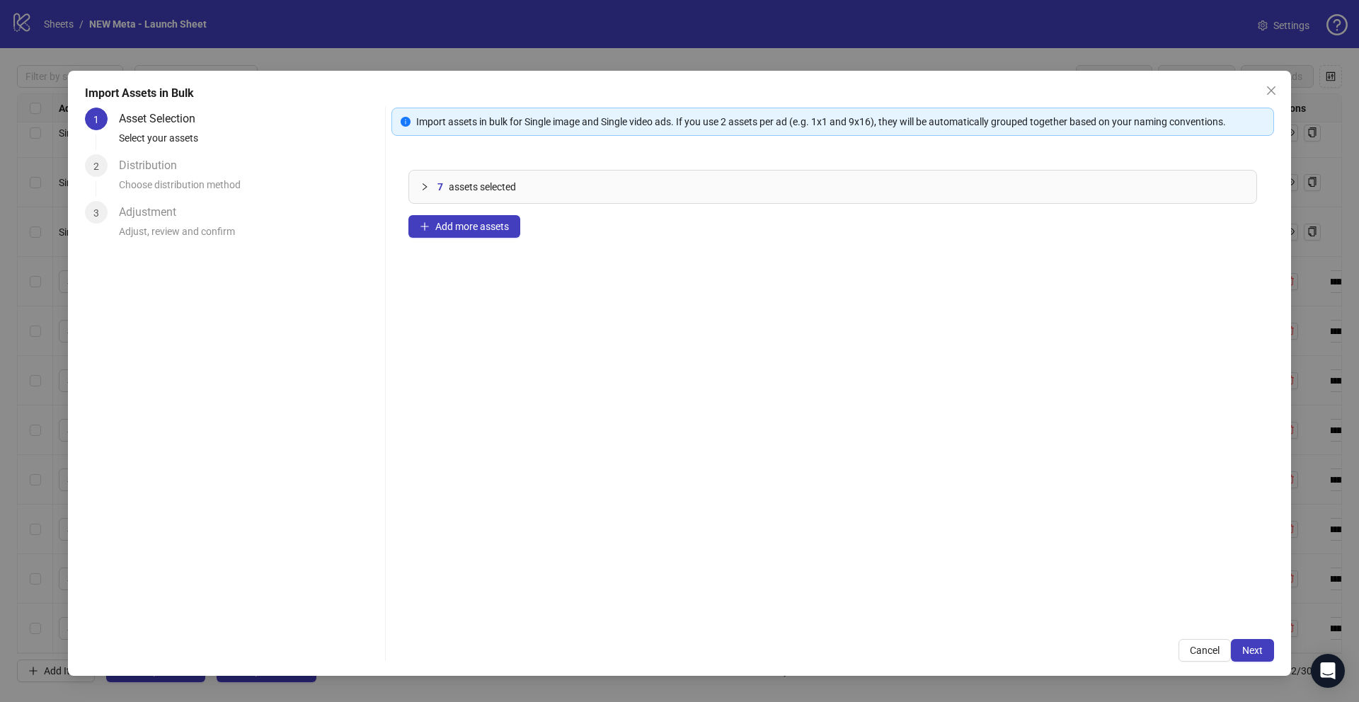
click at [421, 187] on icon "collapsed" at bounding box center [424, 187] width 8 height 8
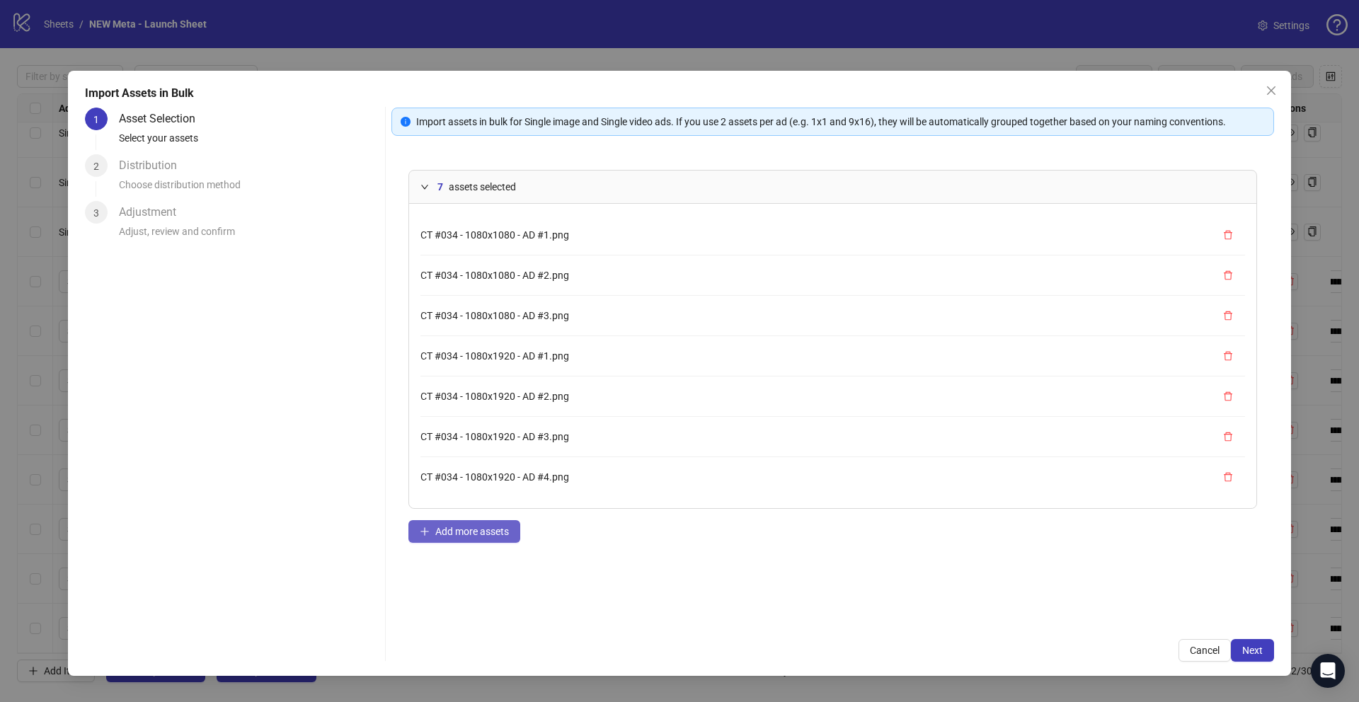
click at [491, 524] on button "Add more assets" at bounding box center [464, 531] width 112 height 23
click at [1267, 646] on button "Next" at bounding box center [1252, 650] width 43 height 23
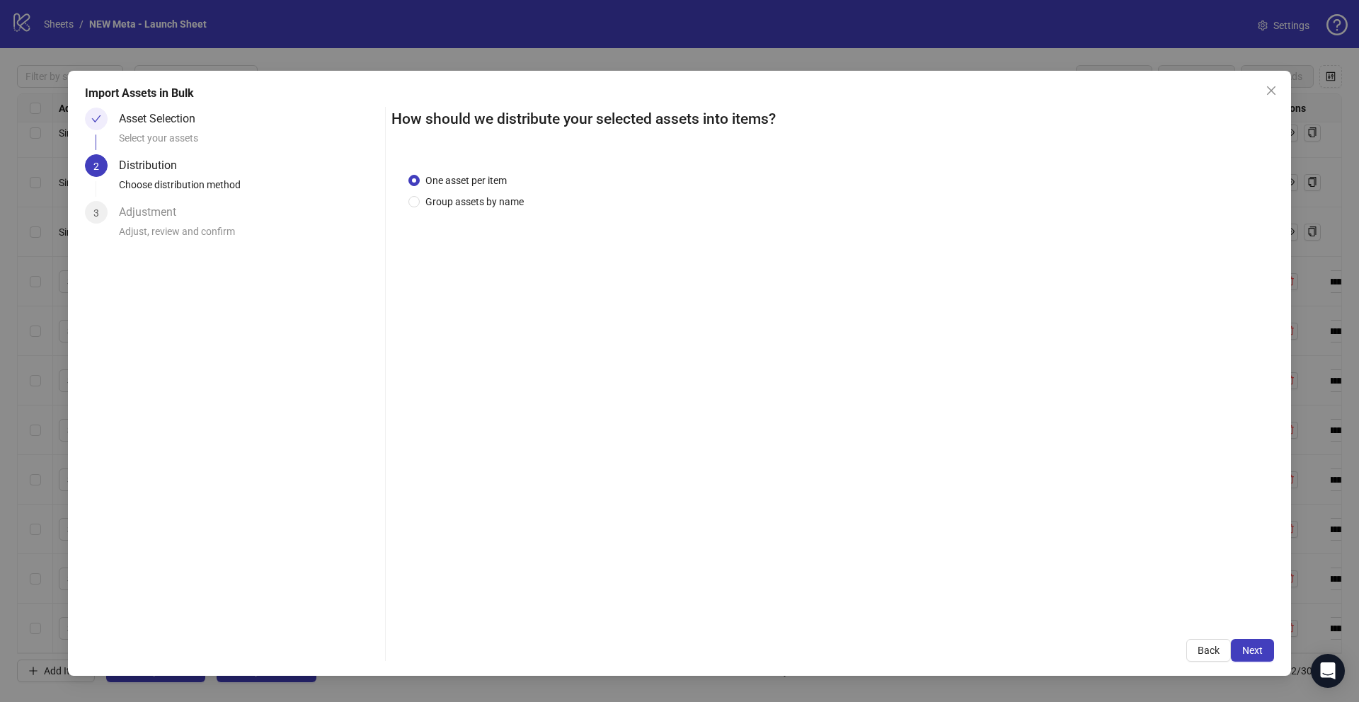
click at [471, 192] on div "One asset per item Group assets by name" at bounding box center [468, 191] width 121 height 37
click at [503, 194] on span "Group assets by name" at bounding box center [475, 202] width 110 height 16
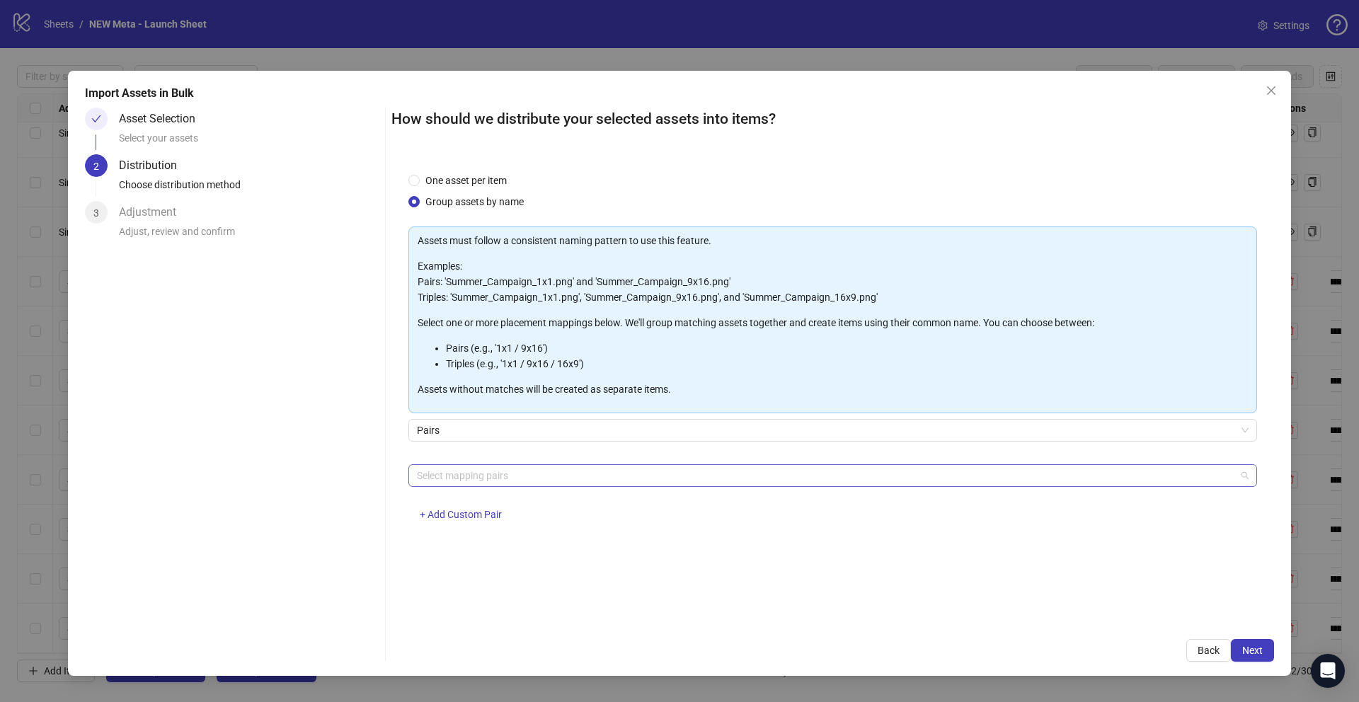
click at [593, 466] on div at bounding box center [825, 476] width 828 height 20
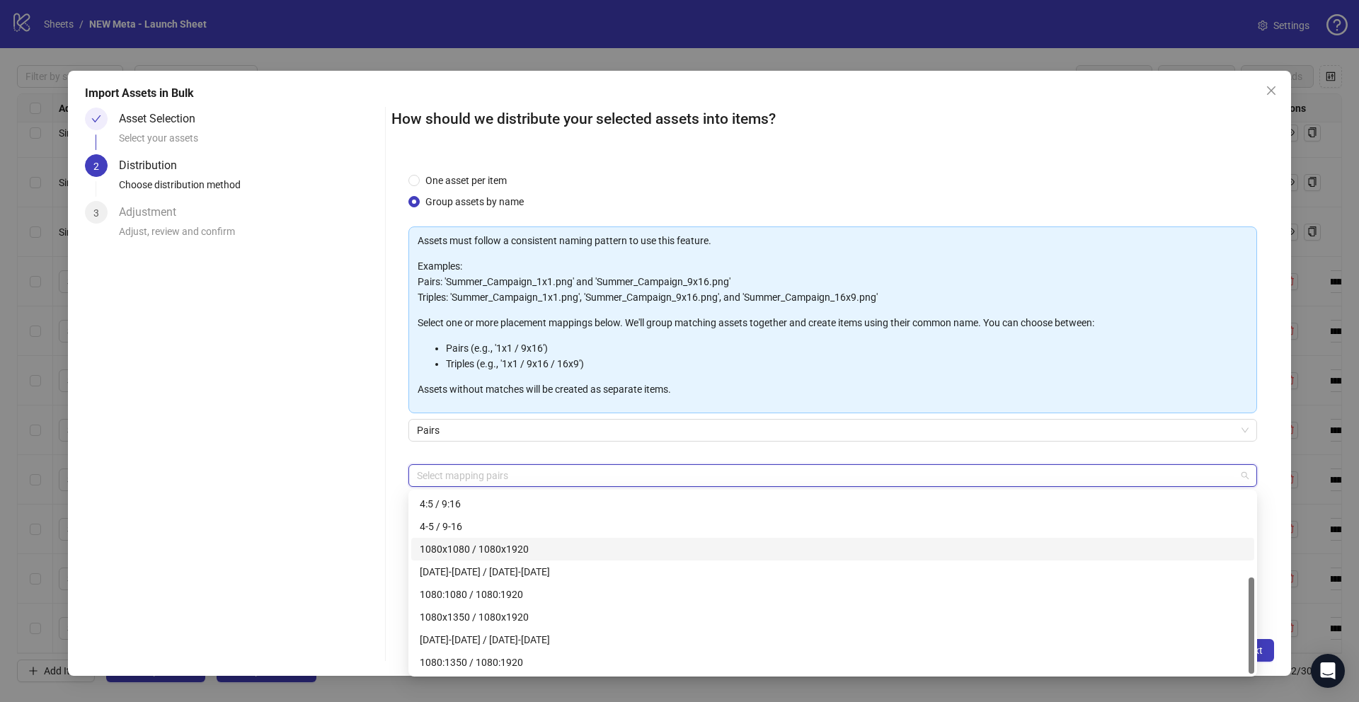
click at [502, 542] on div "1080x1080 / 1080x1920" at bounding box center [833, 550] width 826 height 16
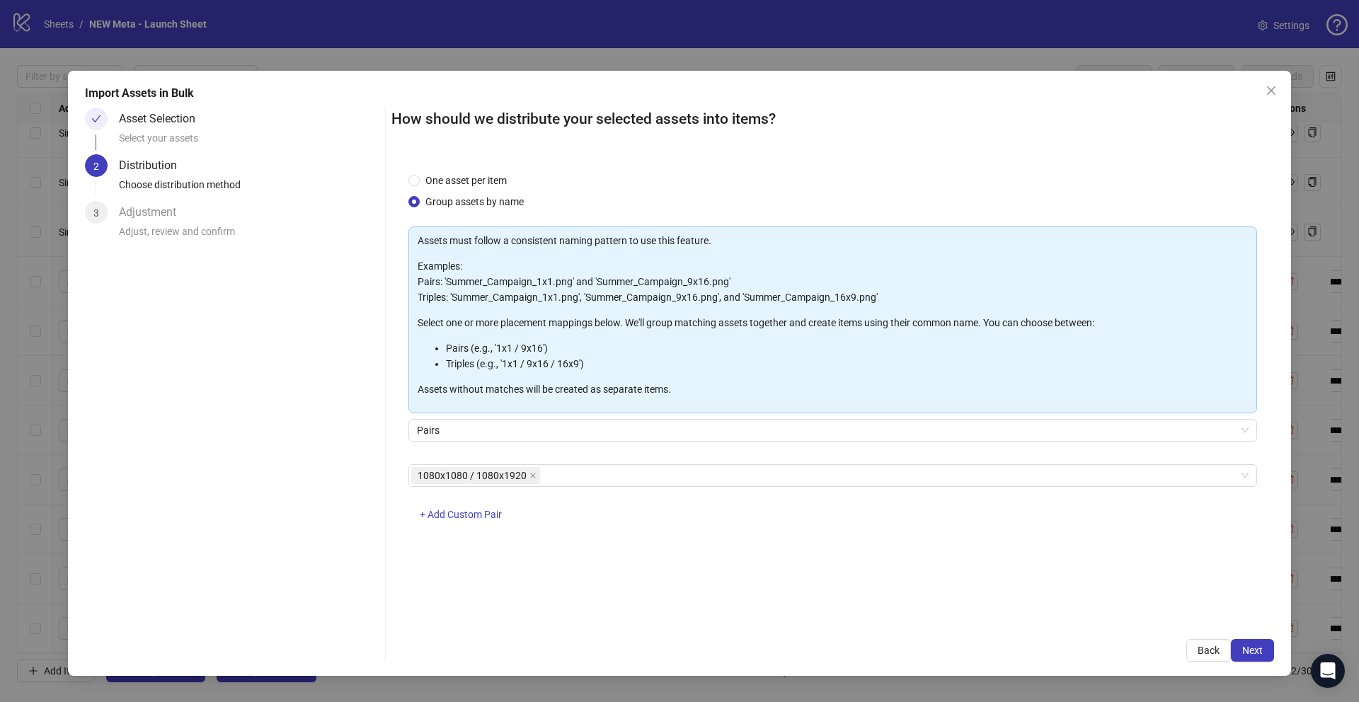
click at [359, 500] on div "Asset Selection Select your assets 2 Distribution Choose distribution method 3 …" at bounding box center [232, 385] width 294 height 554
click at [1266, 648] on button "Next" at bounding box center [1252, 650] width 43 height 23
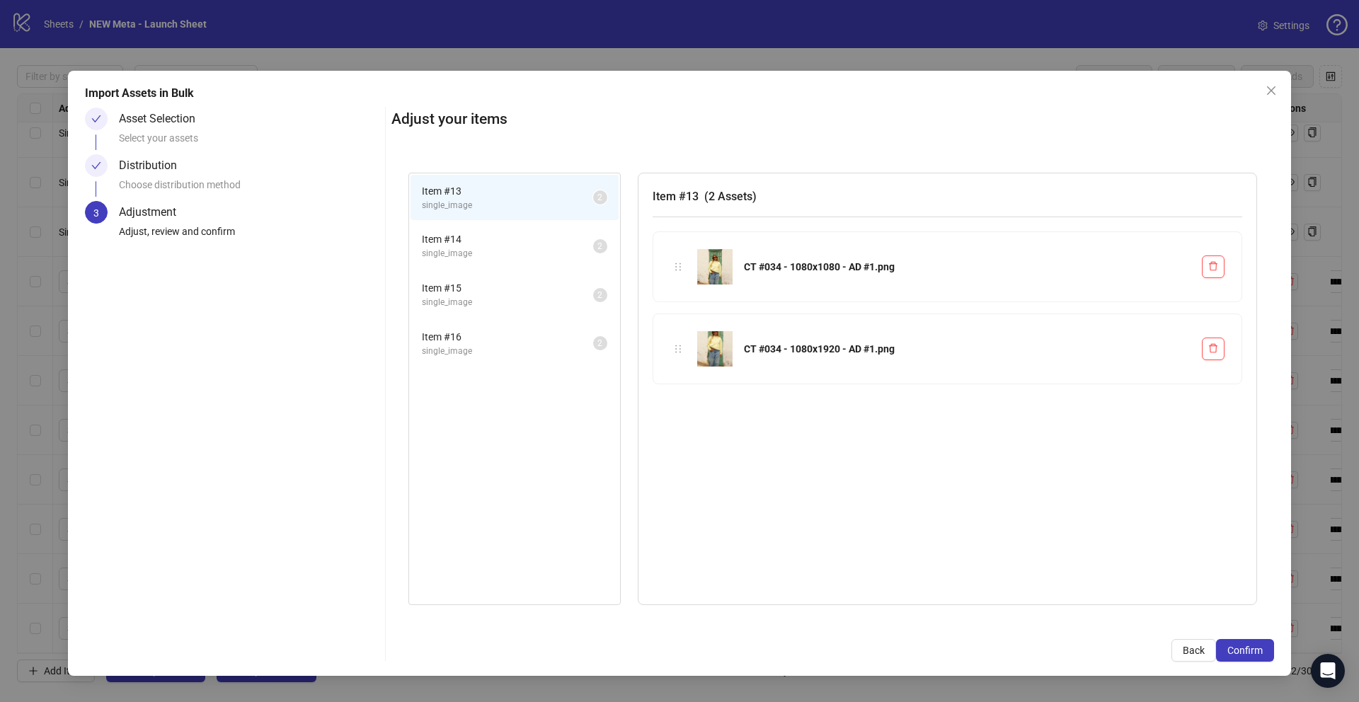
click at [503, 245] on span "Item # 14" at bounding box center [507, 239] width 171 height 16
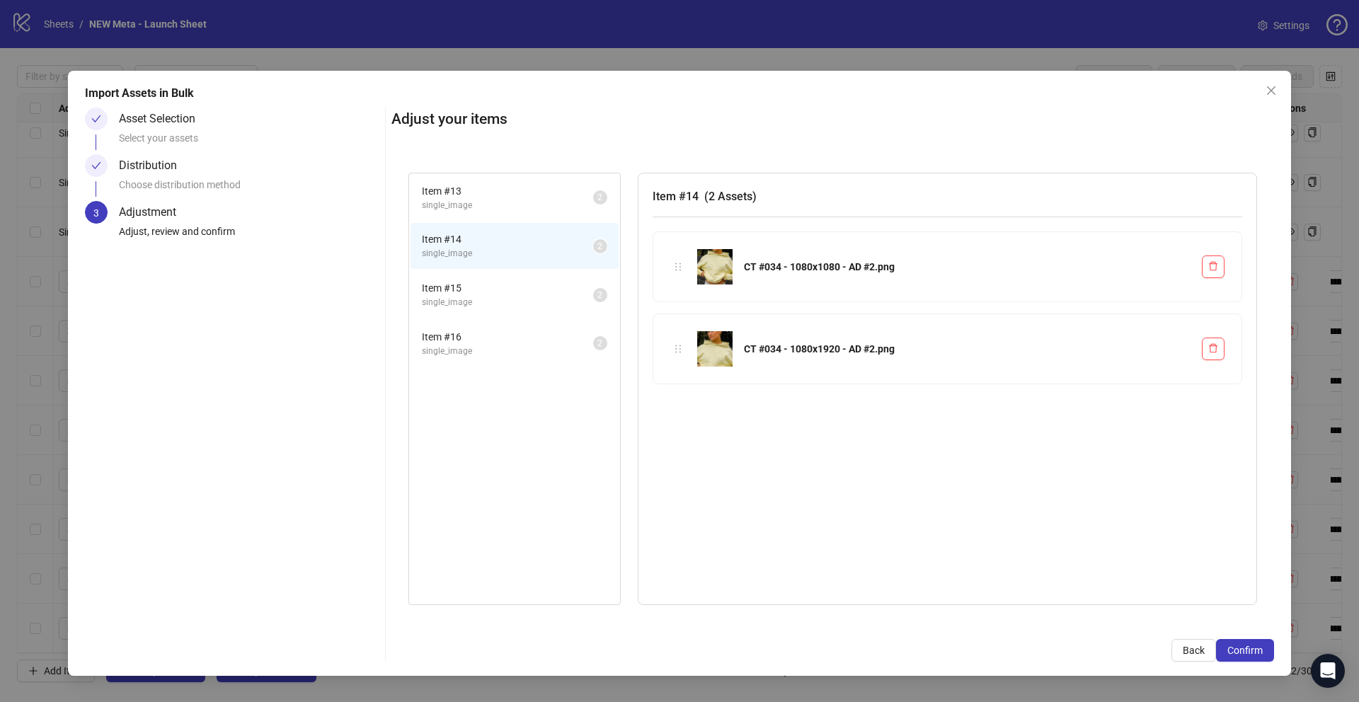
click at [515, 287] on span "Item # 15" at bounding box center [507, 288] width 171 height 16
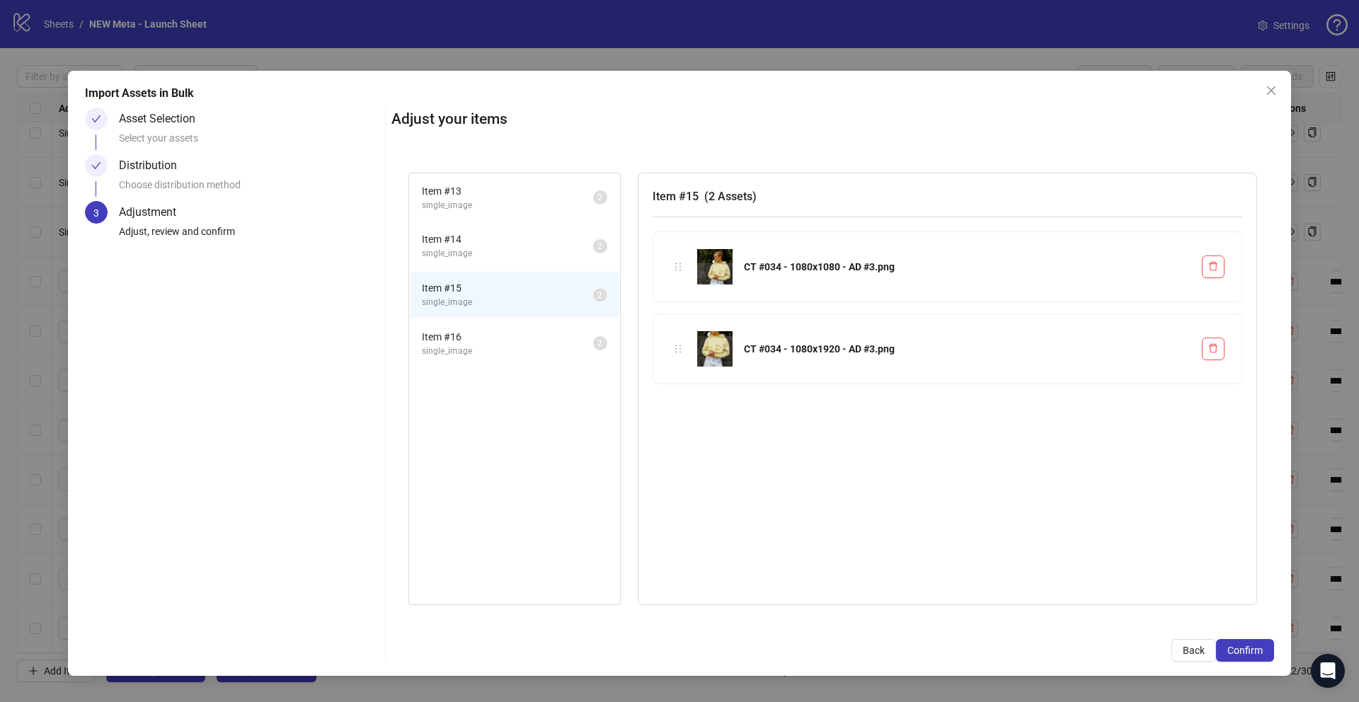
click at [522, 355] on span "single_image" at bounding box center [507, 351] width 171 height 13
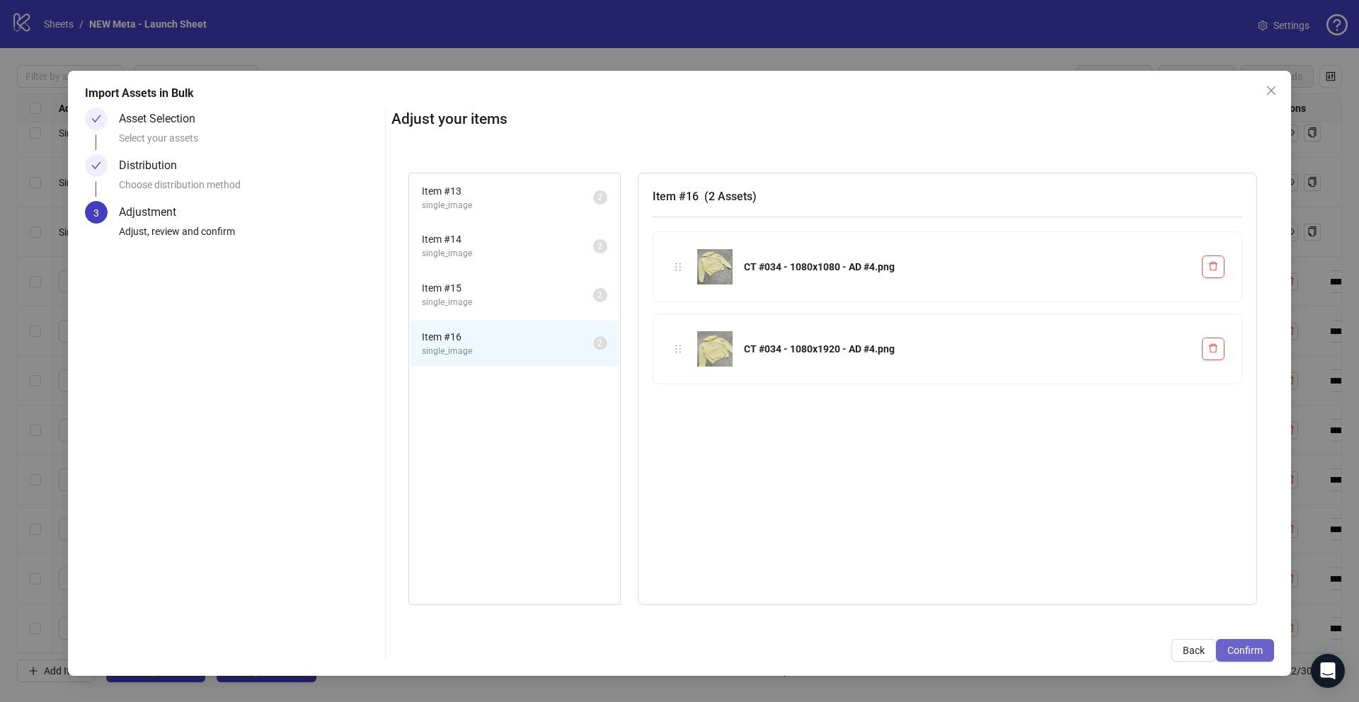
click at [1244, 658] on button "Confirm" at bounding box center [1245, 650] width 58 height 23
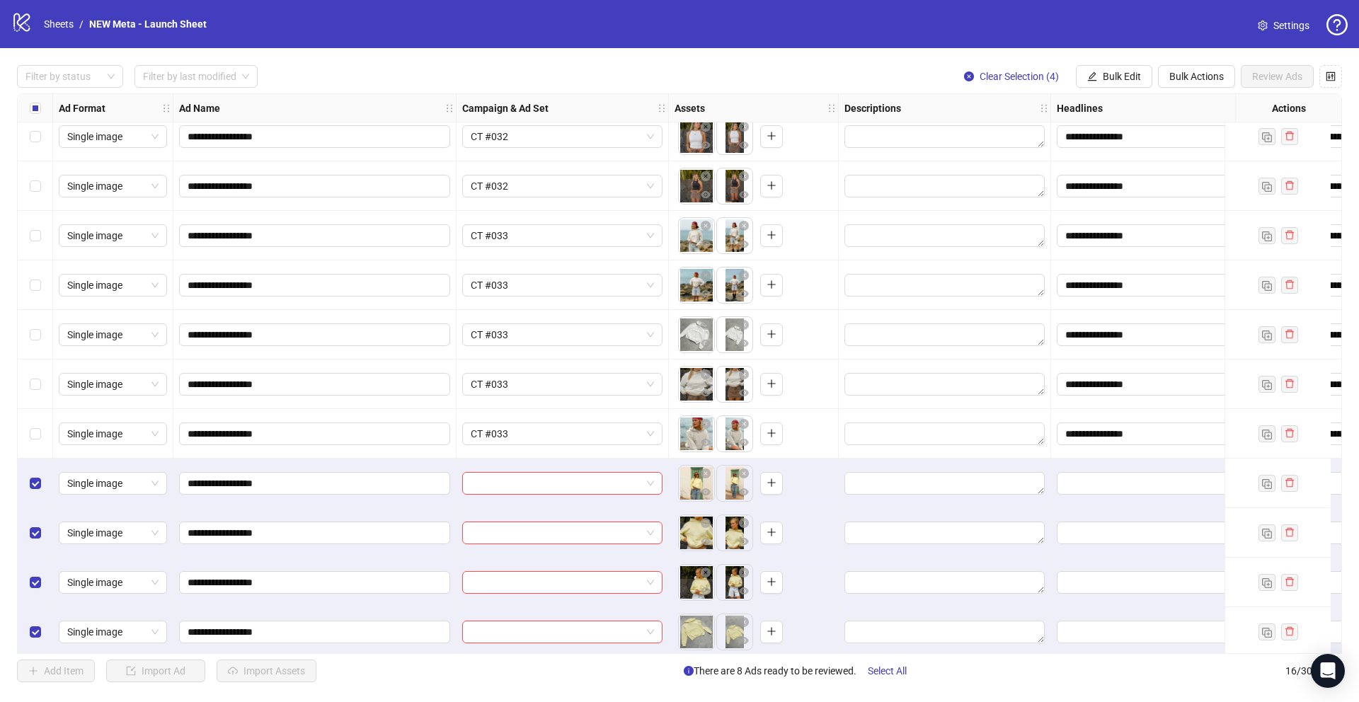
scroll to position [268, 0]
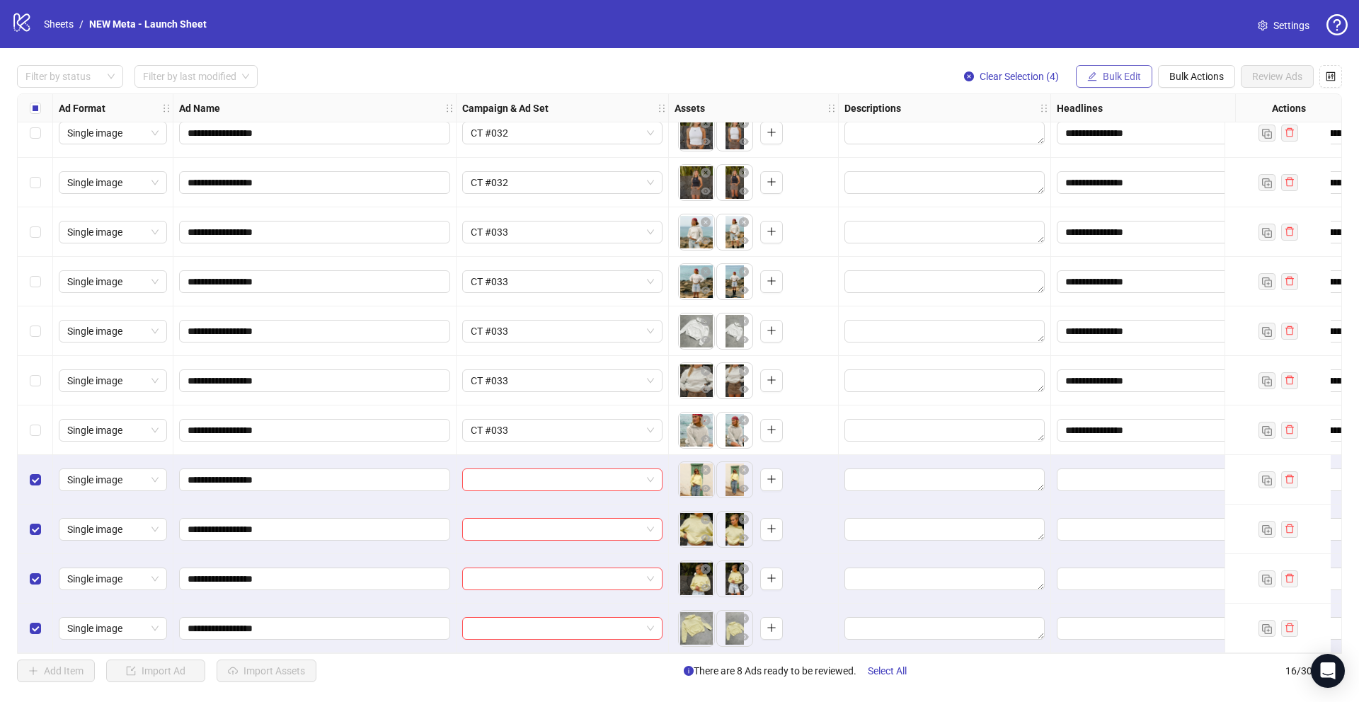
click at [1119, 67] on button "Bulk Edit" at bounding box center [1114, 76] width 76 height 23
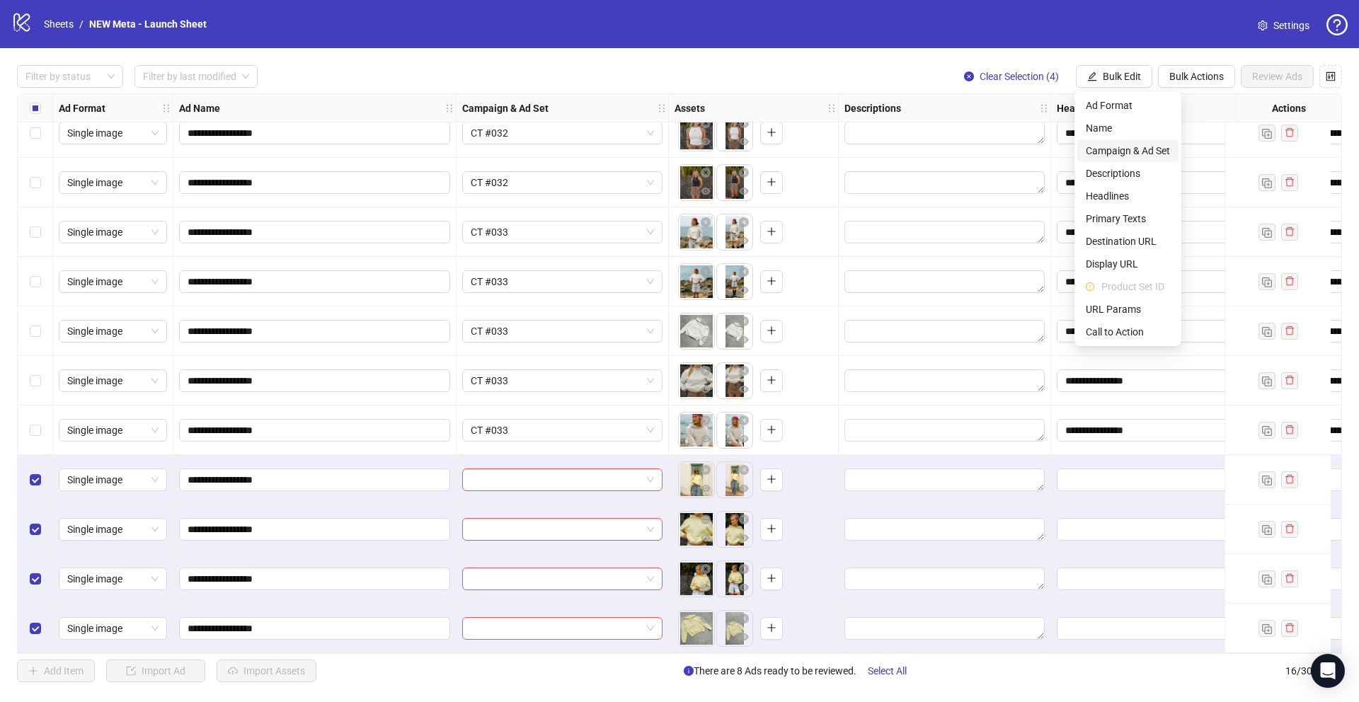
click at [1140, 147] on span "Campaign & Ad Set" at bounding box center [1128, 151] width 84 height 16
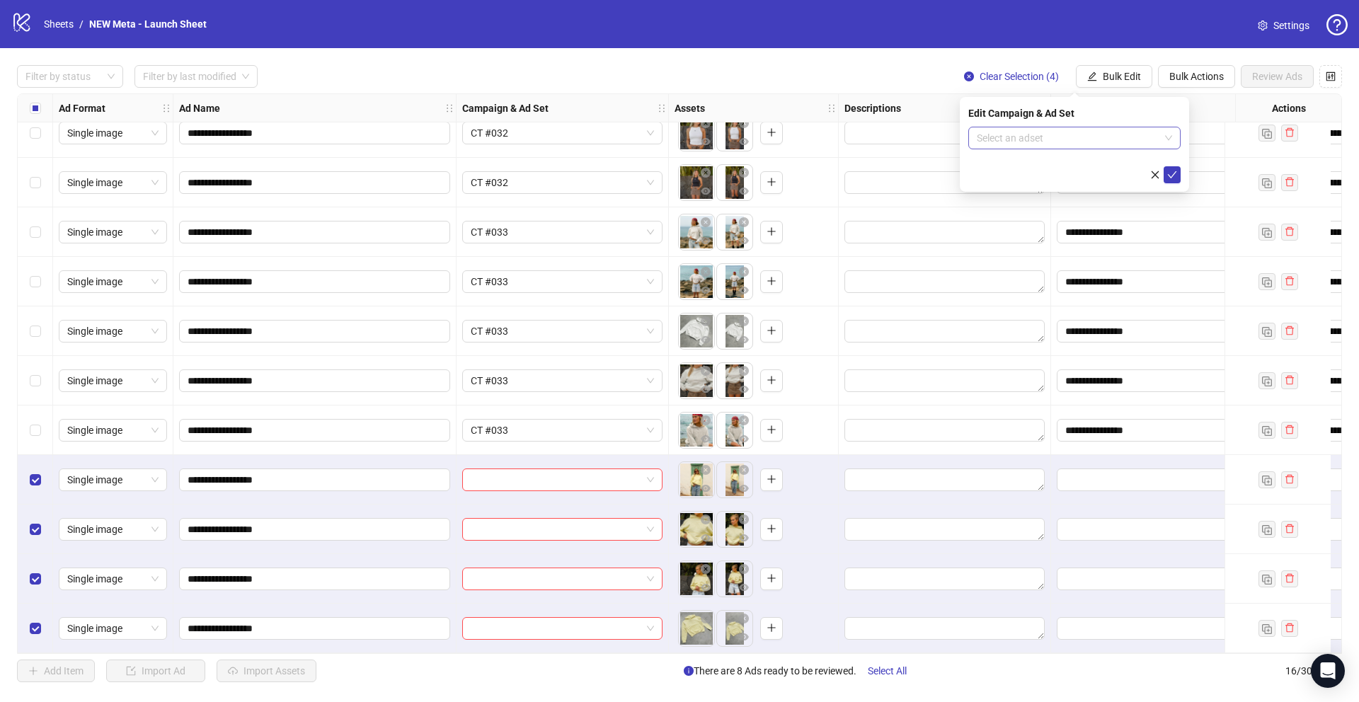
click at [1018, 139] on input "search" at bounding box center [1068, 137] width 183 height 21
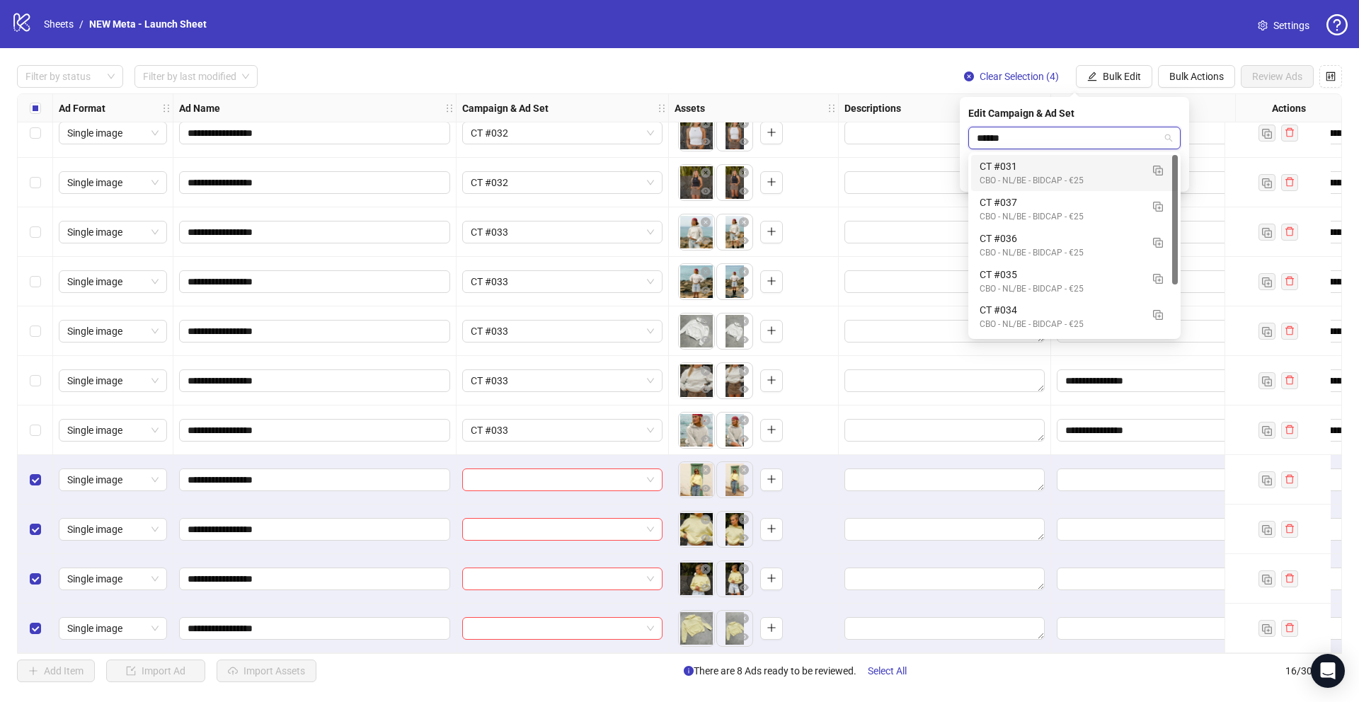
type input "*******"
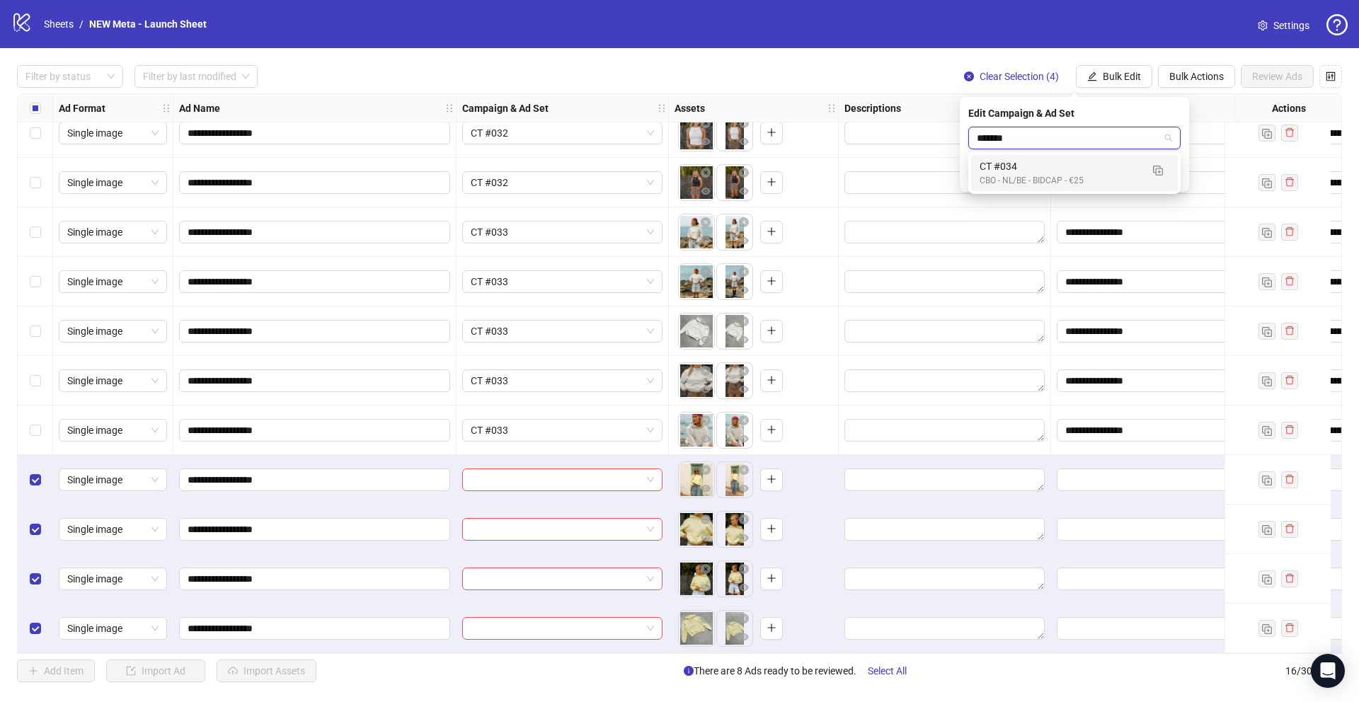
click at [1052, 174] on div "CBO - NL/BE - BIDCAP - €25" at bounding box center [1060, 180] width 161 height 13
click at [1170, 171] on icon "check" at bounding box center [1172, 175] width 10 height 10
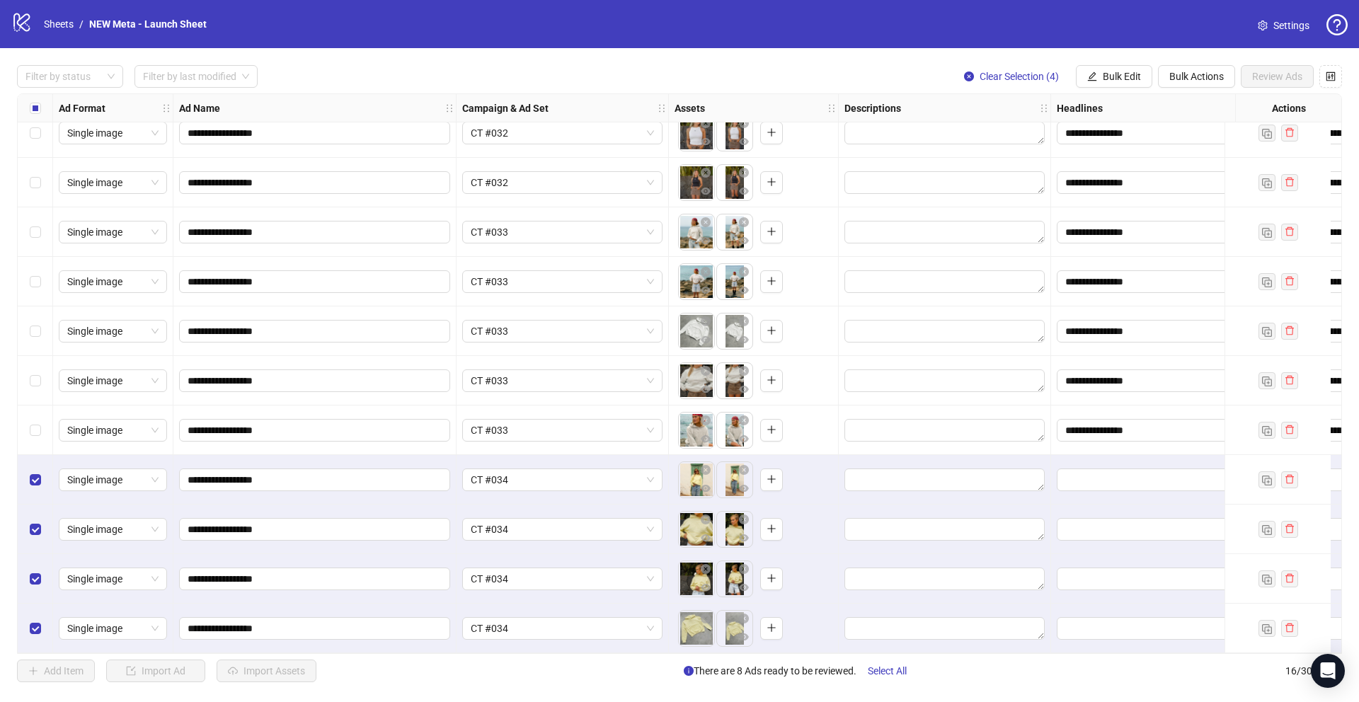
click at [41, 418] on div "Select row 12" at bounding box center [35, 431] width 35 height 50
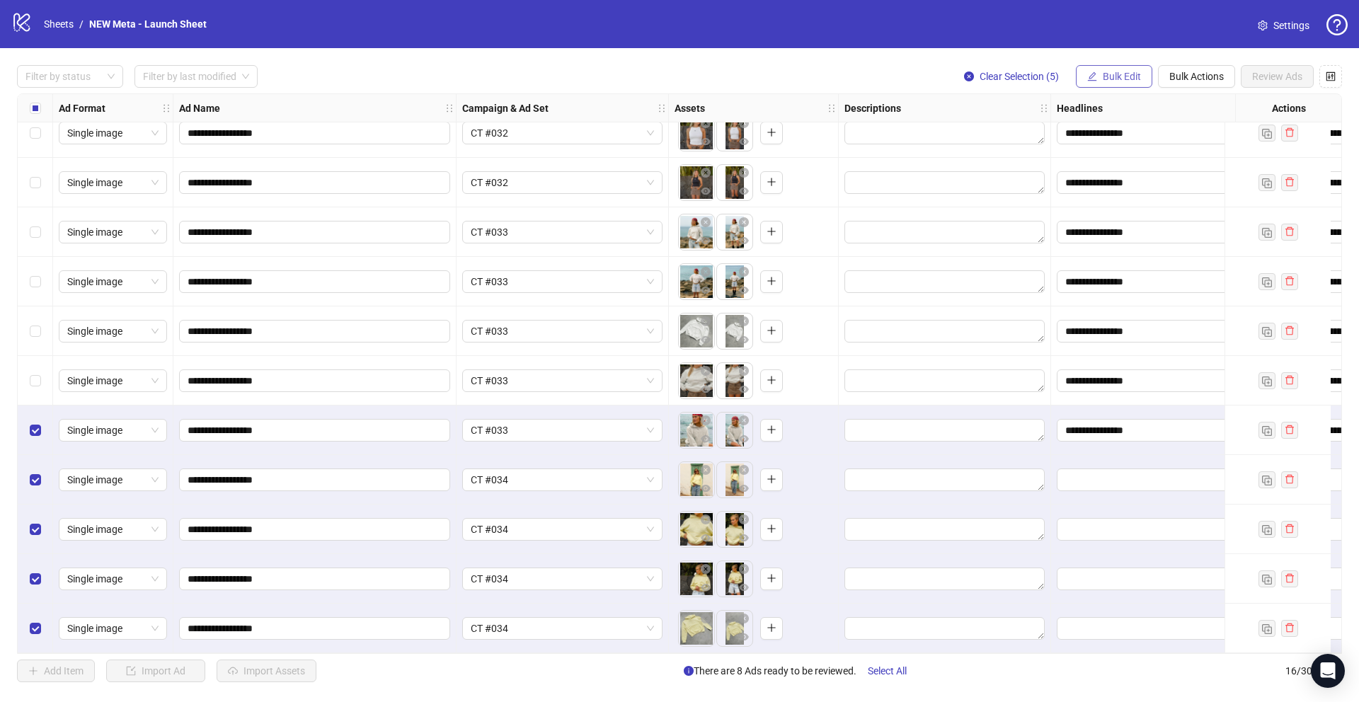
click at [1111, 70] on button "Bulk Edit" at bounding box center [1114, 76] width 76 height 23
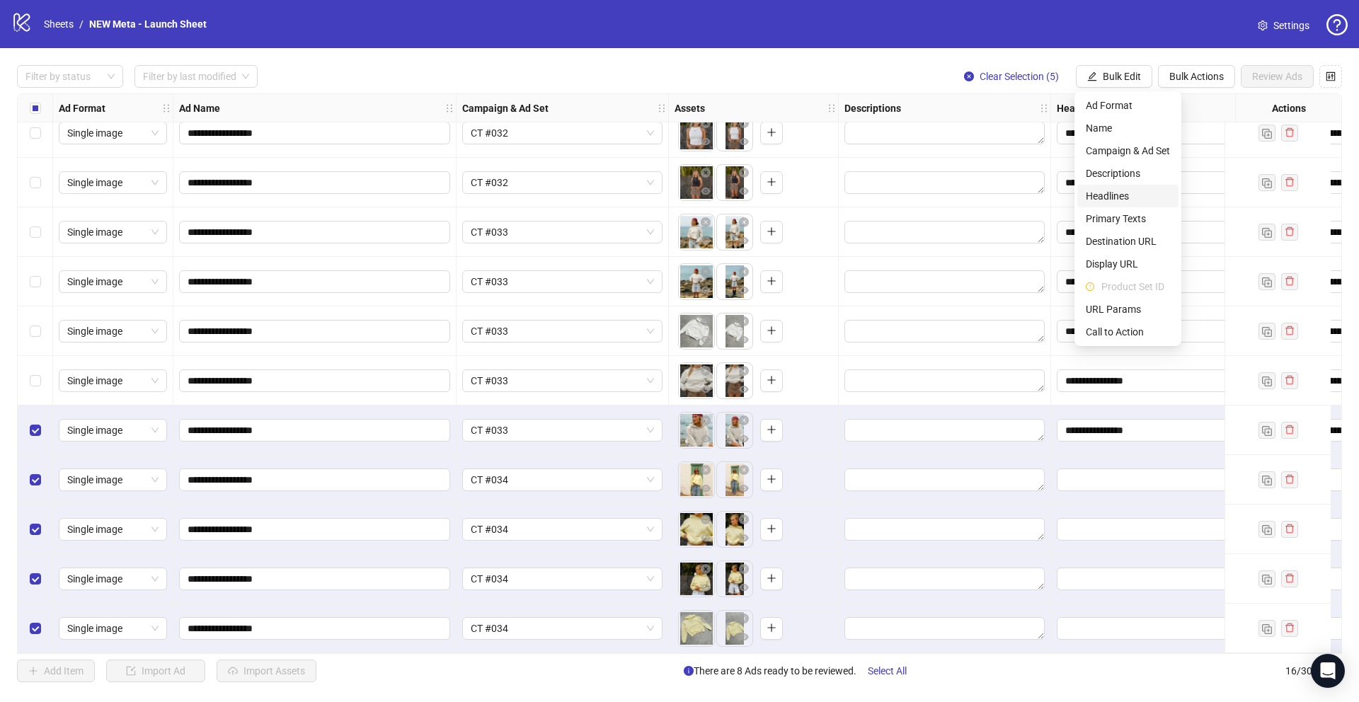
click at [1119, 185] on li "Headlines" at bounding box center [1127, 196] width 101 height 23
type input "**********"
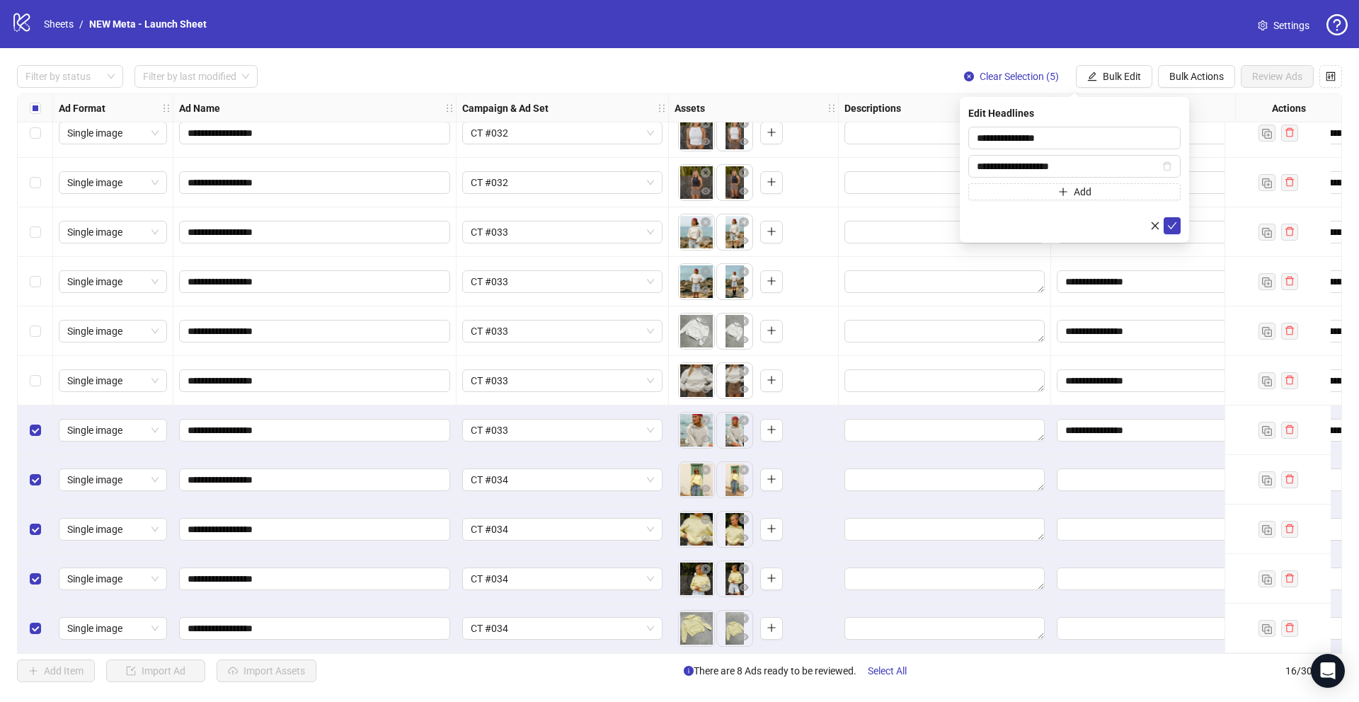
drag, startPoint x: 1177, startPoint y: 227, endPoint x: 1129, endPoint y: 98, distance: 138.2
click at [1177, 227] on button "submit" at bounding box center [1172, 225] width 17 height 17
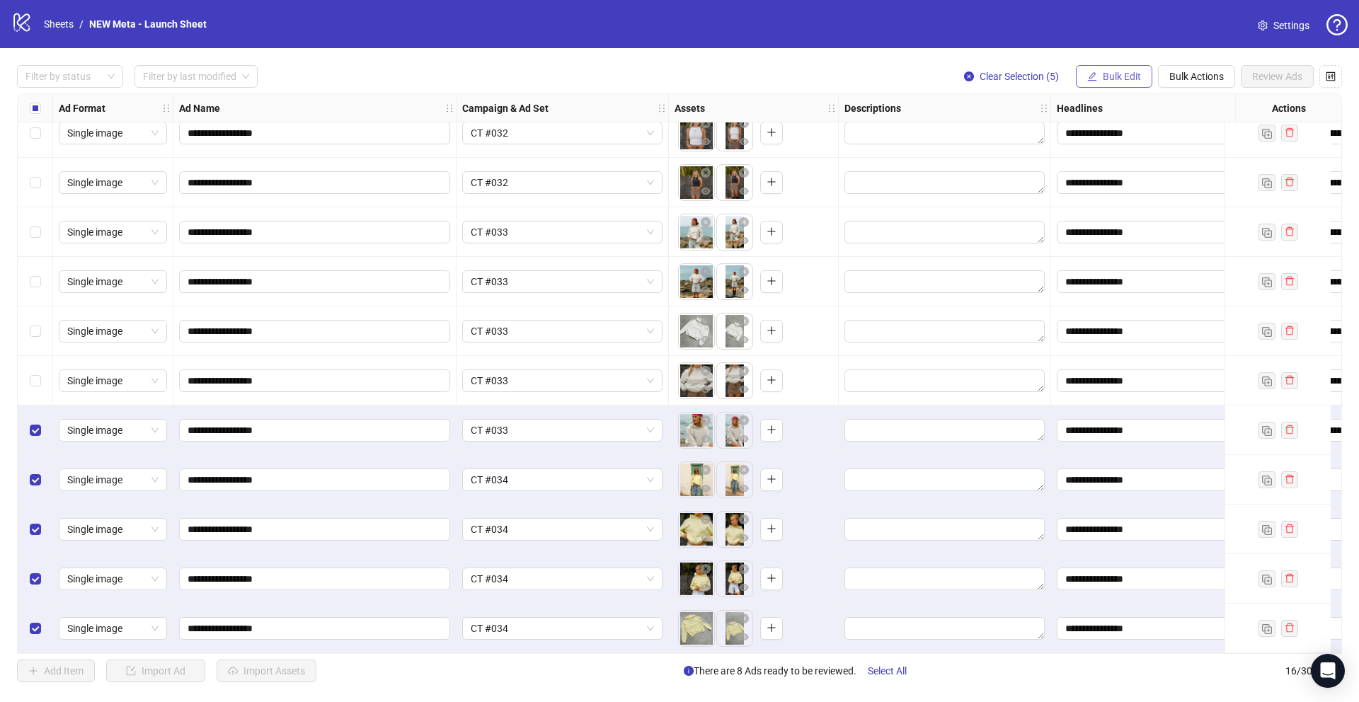
click at [1106, 79] on span "Bulk Edit" at bounding box center [1122, 76] width 38 height 11
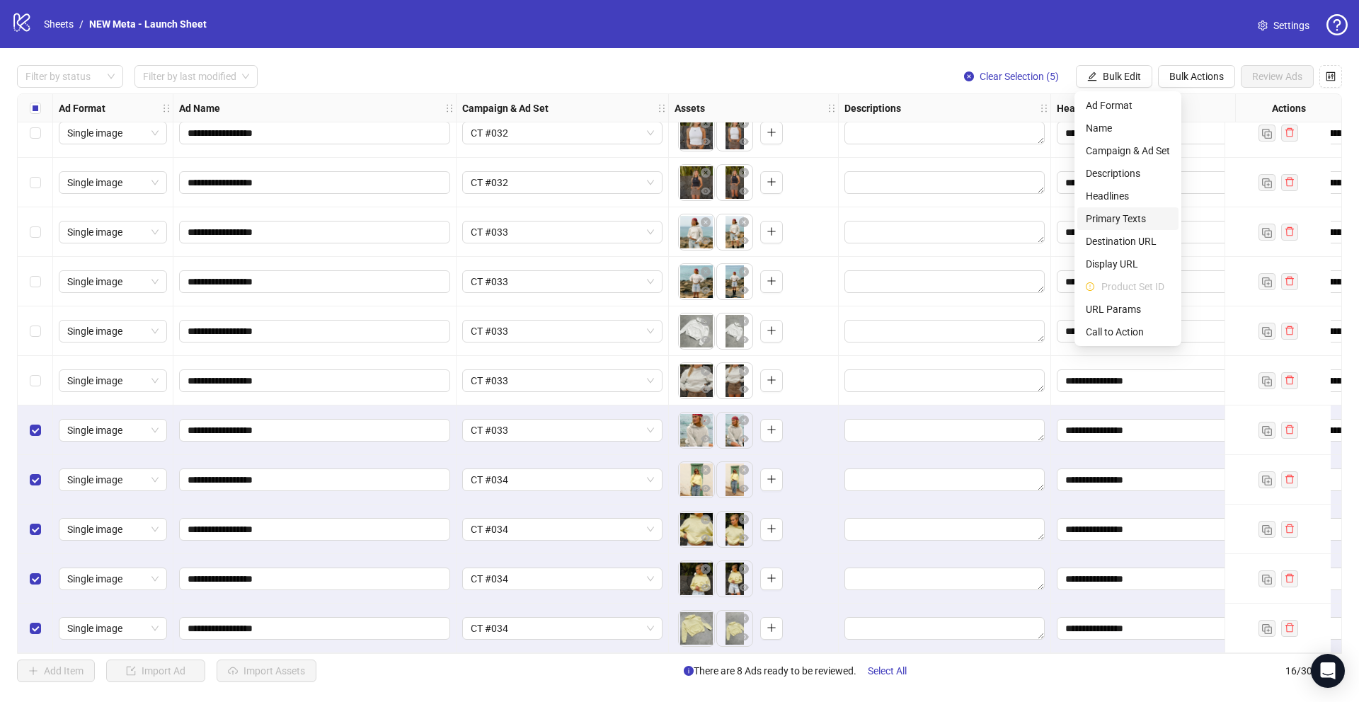
drag, startPoint x: 1113, startPoint y: 214, endPoint x: 1129, endPoint y: 253, distance: 42.2
click at [1113, 213] on span "Primary Texts" at bounding box center [1128, 219] width 84 height 16
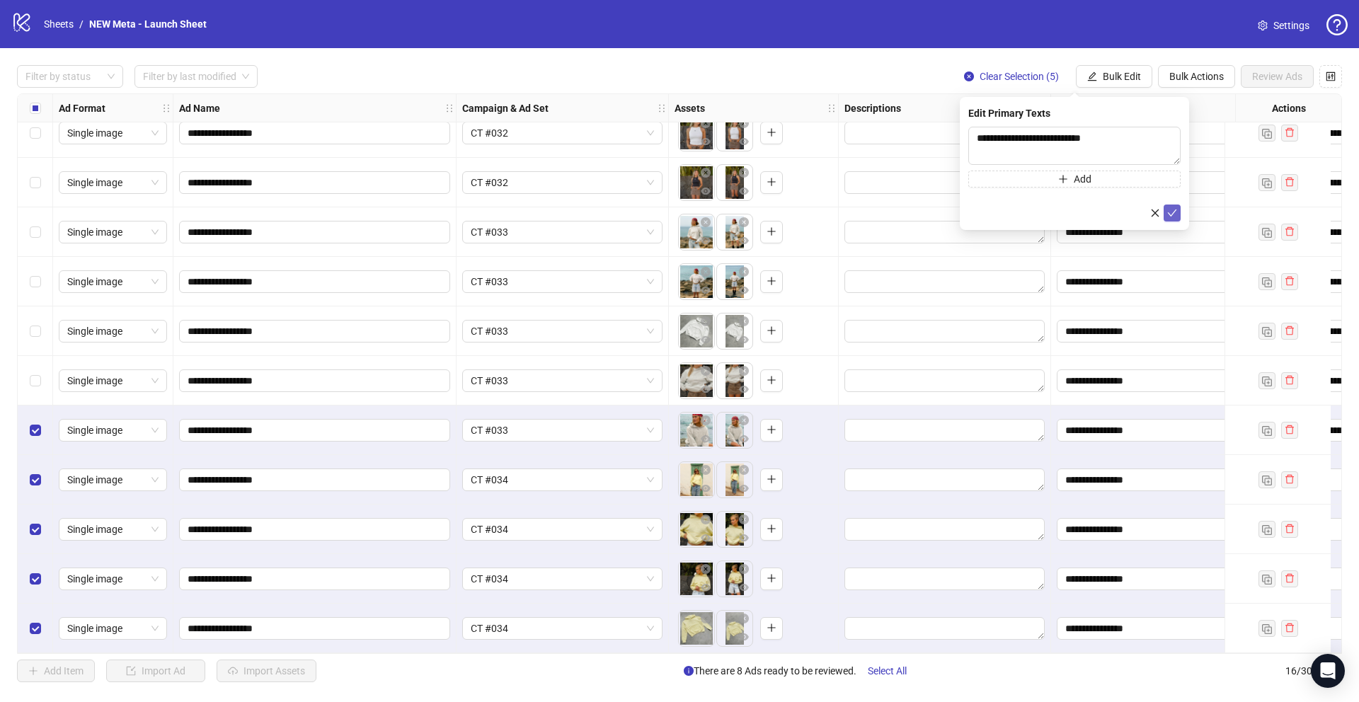
click at [1168, 216] on icon "check" at bounding box center [1172, 213] width 10 height 10
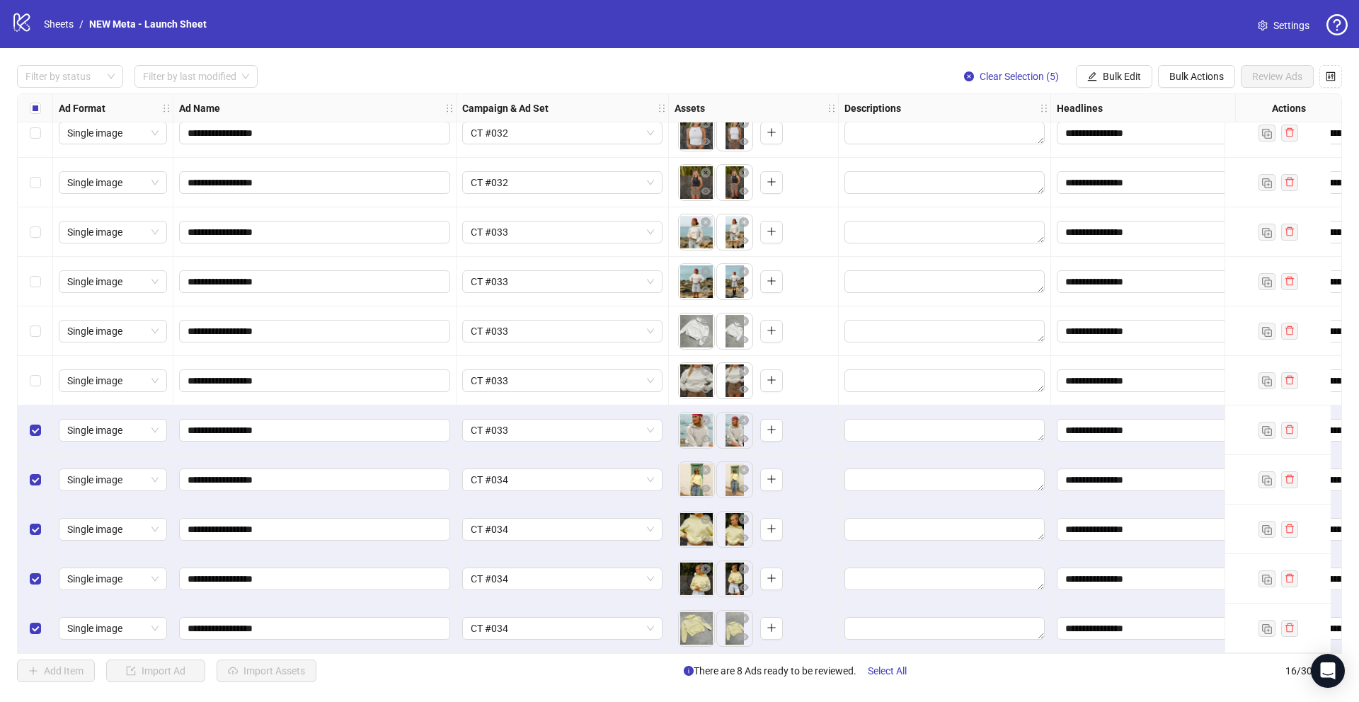
click at [1108, 79] on span "Bulk Edit" at bounding box center [1122, 76] width 38 height 11
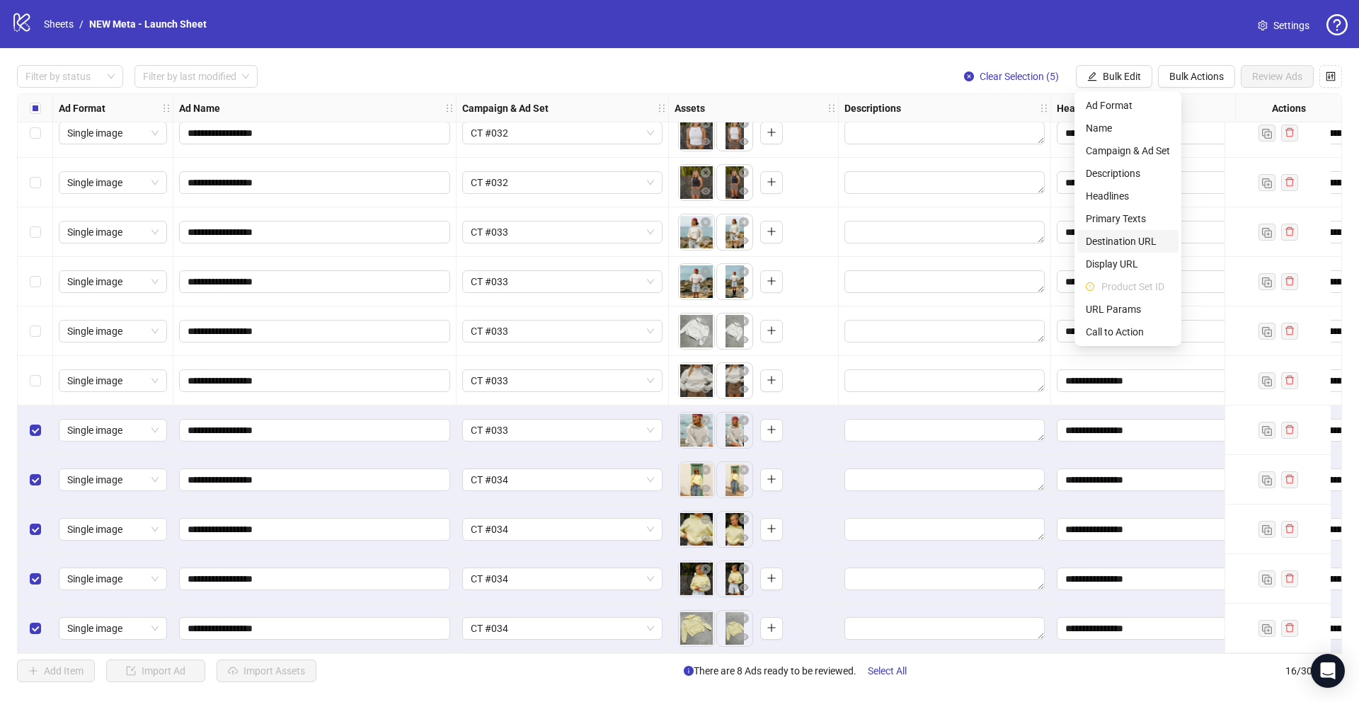
click at [1107, 244] on span "Destination URL" at bounding box center [1128, 242] width 84 height 16
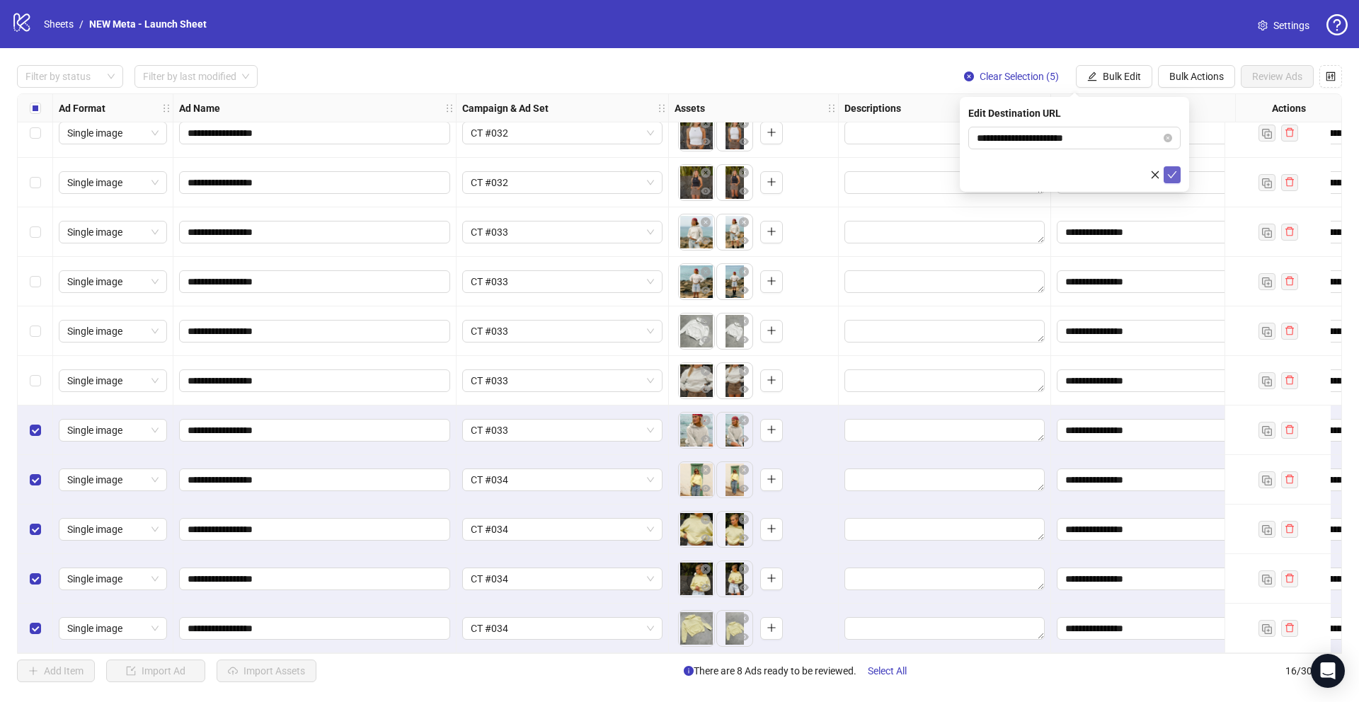
click at [1174, 175] on icon "check" at bounding box center [1172, 175] width 10 height 10
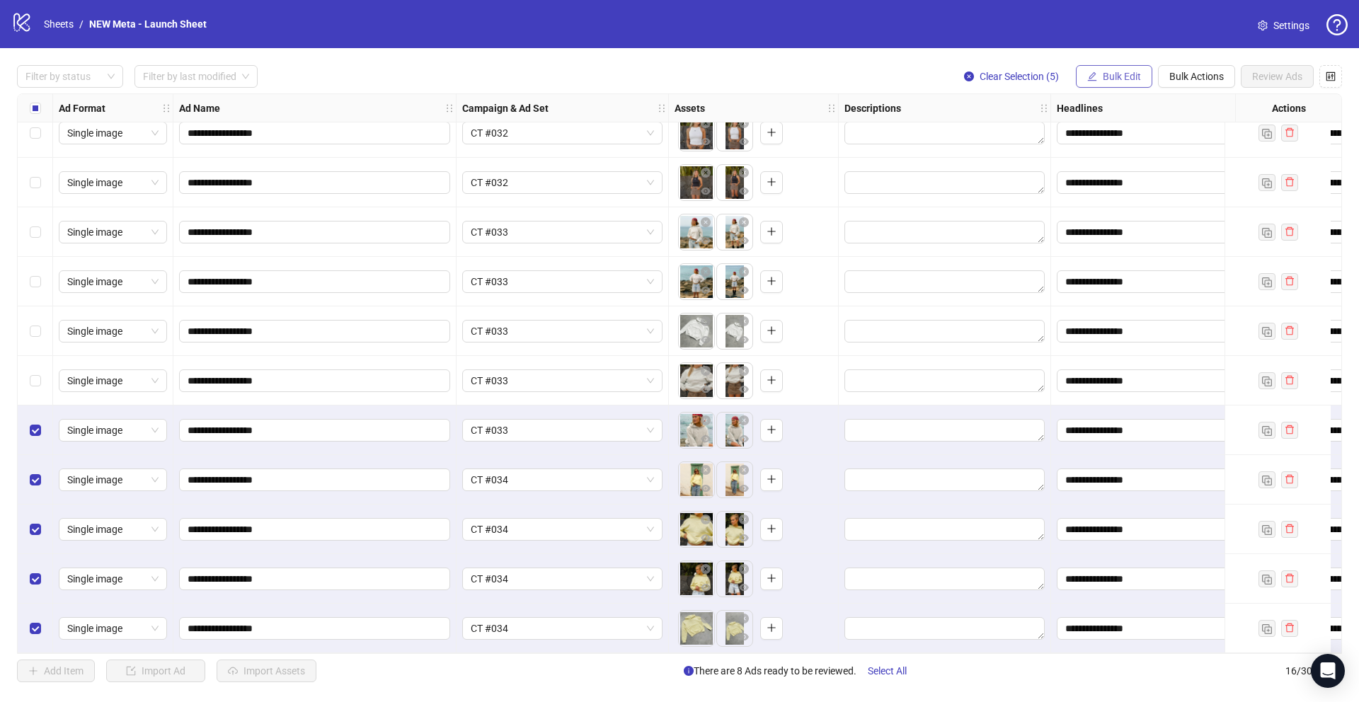
click at [1121, 77] on span "Bulk Edit" at bounding box center [1122, 76] width 38 height 11
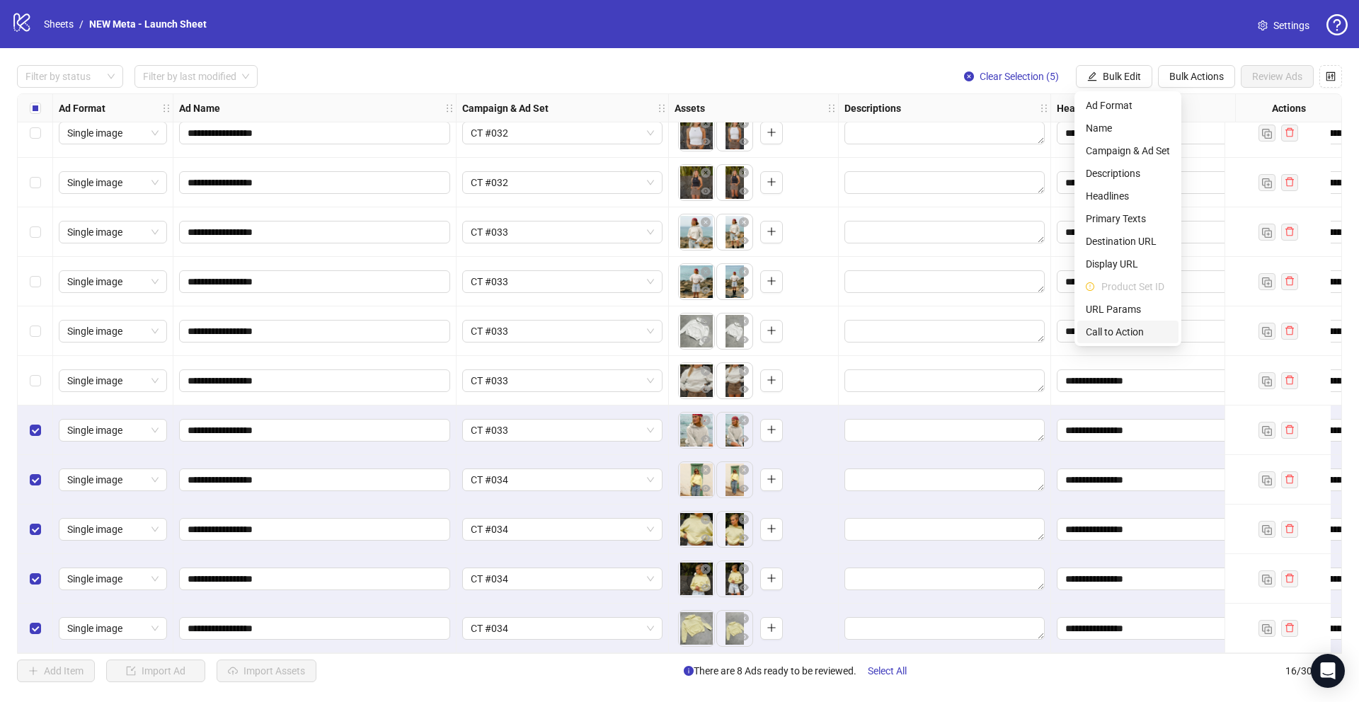
click at [1127, 328] on span "Call to Action" at bounding box center [1128, 332] width 84 height 16
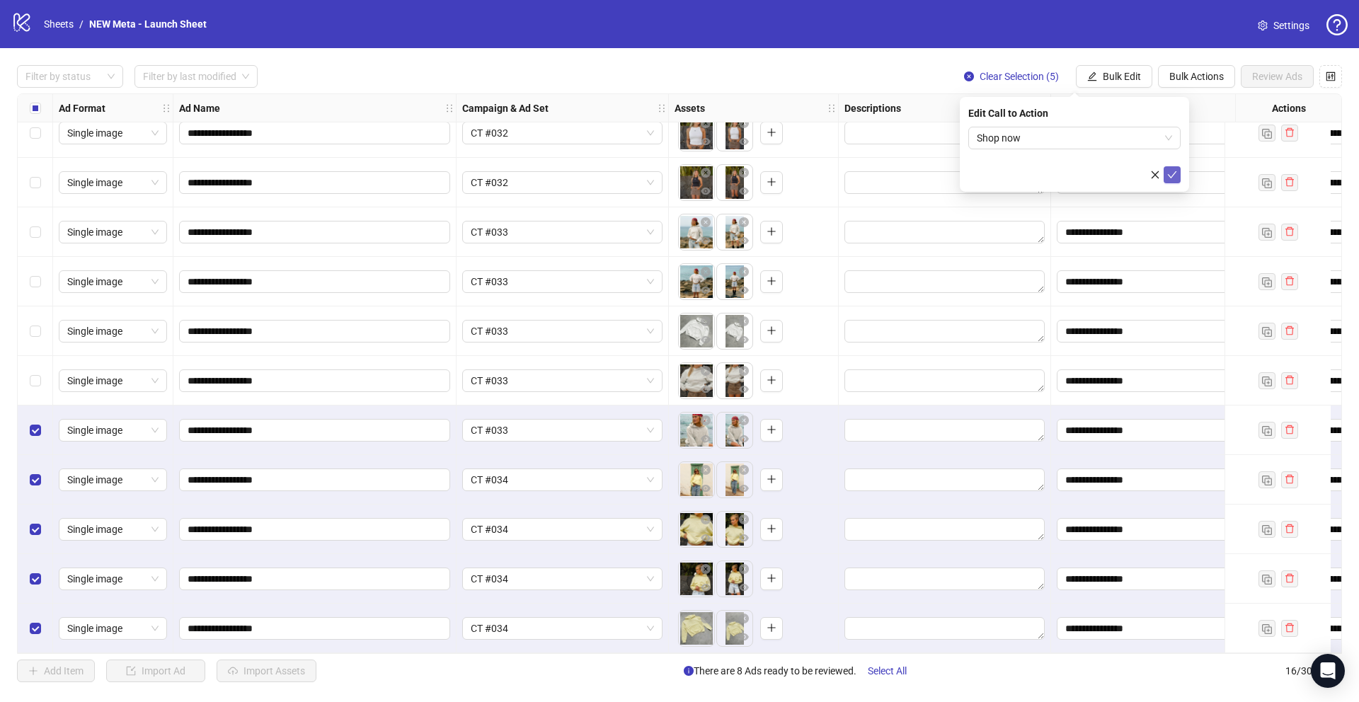
click at [1177, 177] on icon "check" at bounding box center [1172, 175] width 10 height 10
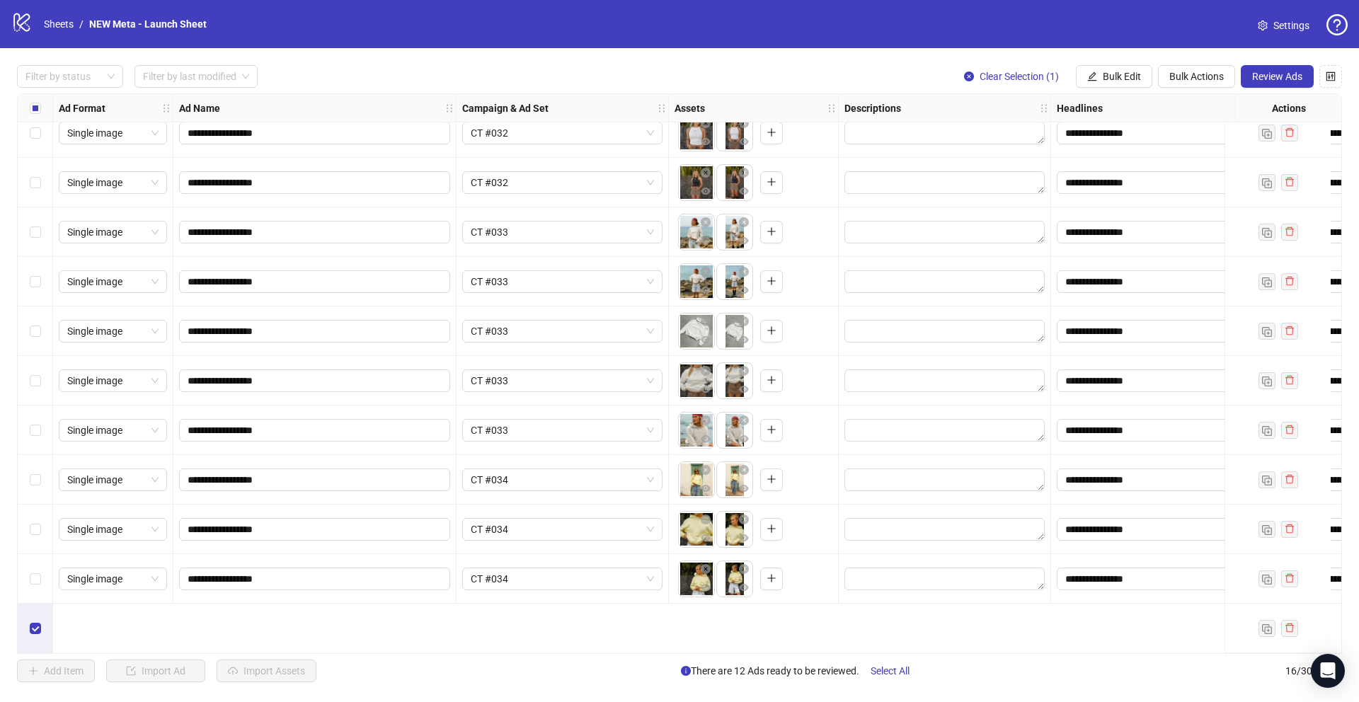
scroll to position [0, 0]
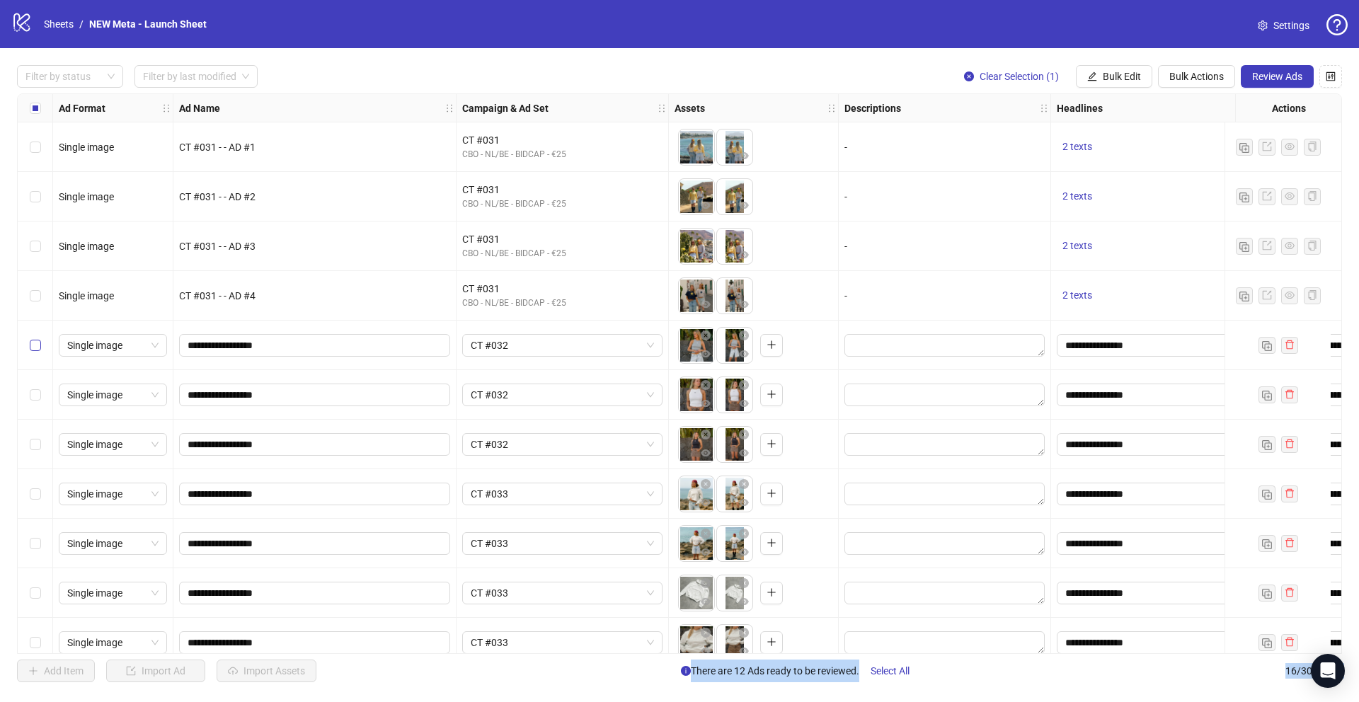
click at [30, 338] on label "Select row 5" at bounding box center [35, 346] width 11 height 16
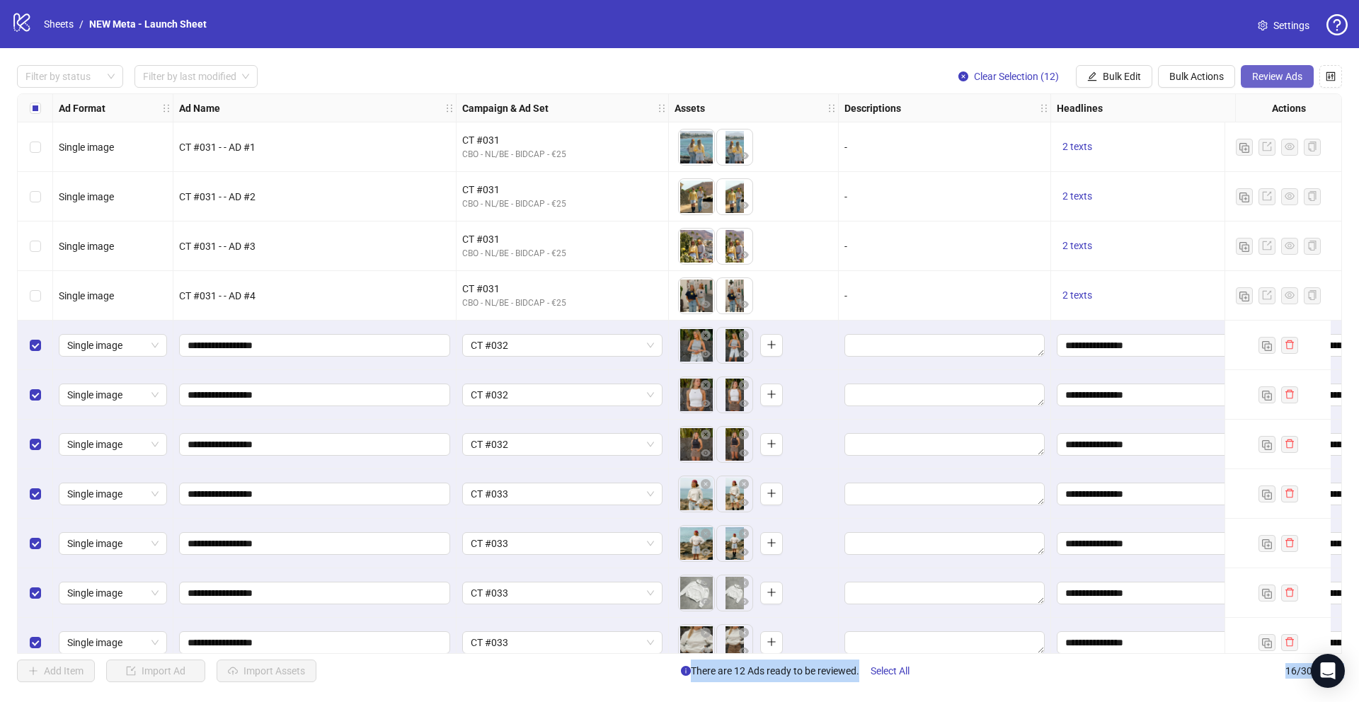
click at [1258, 83] on button "Review Ads" at bounding box center [1277, 76] width 73 height 23
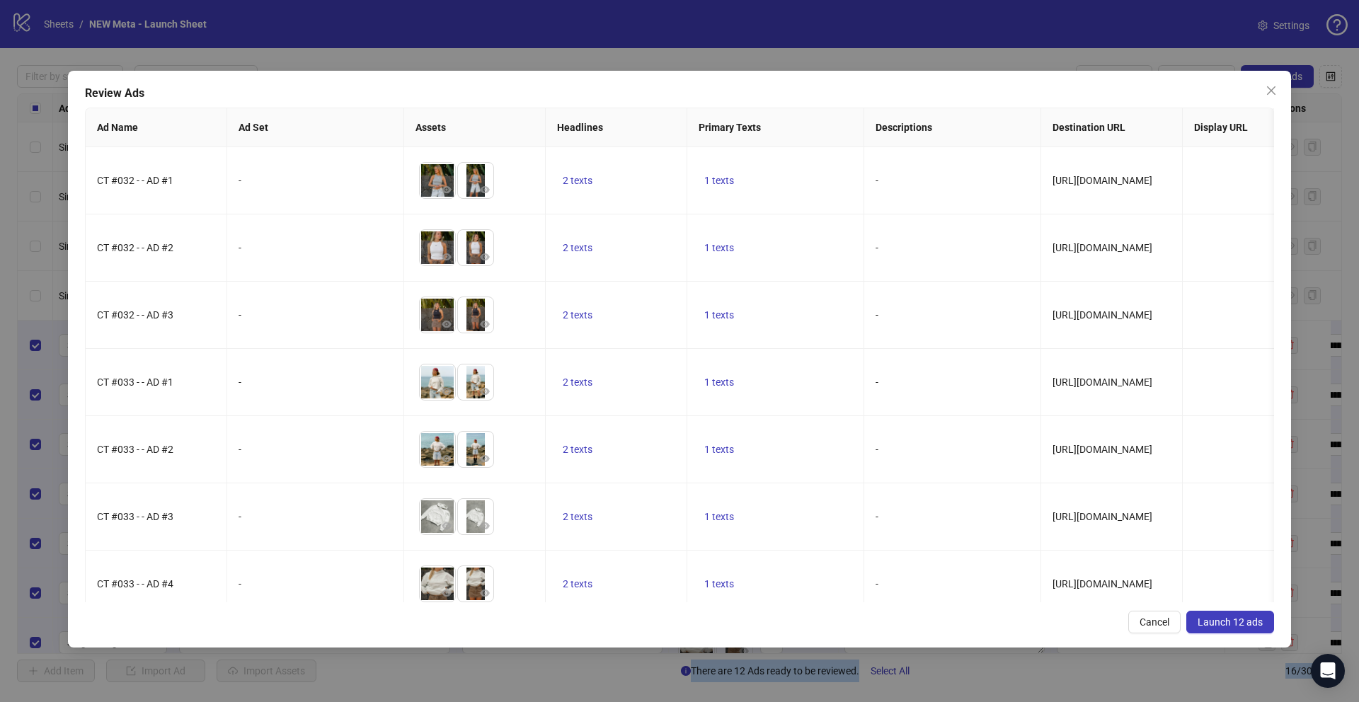
click at [1228, 629] on button "Launch 12 ads" at bounding box center [1230, 622] width 88 height 23
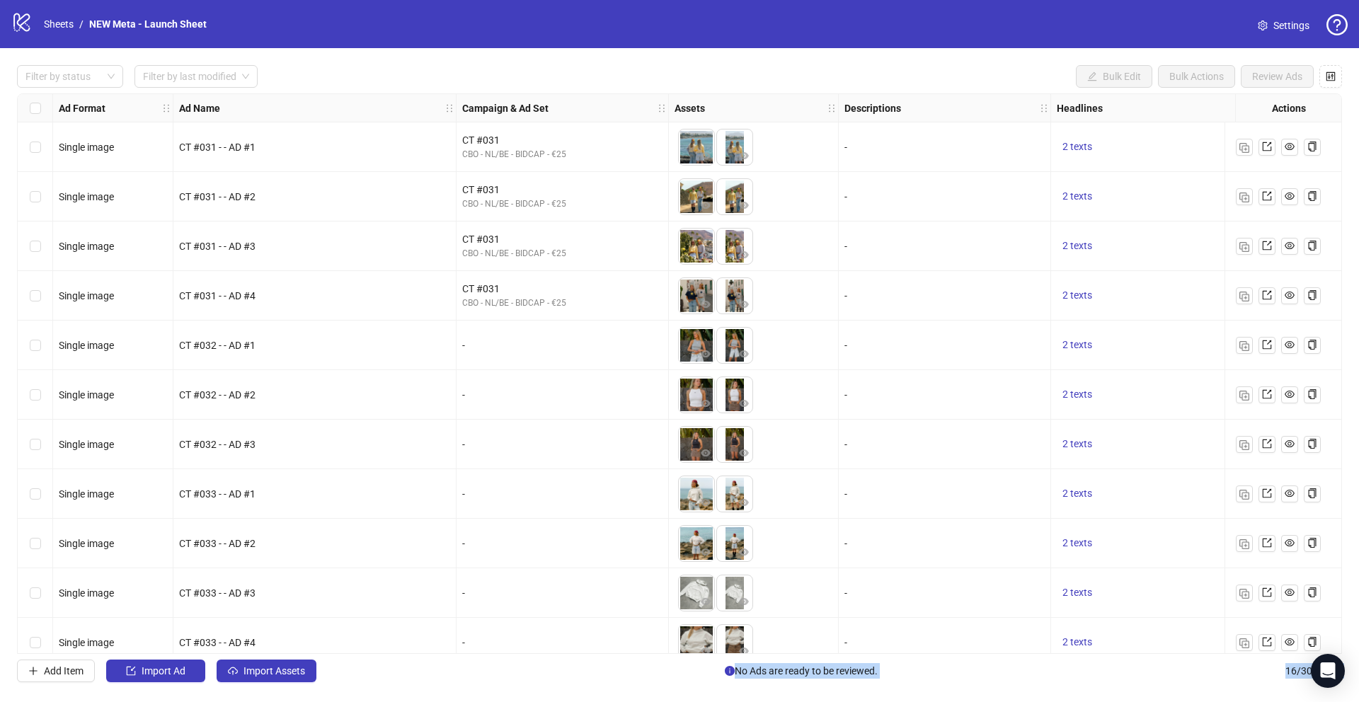
scroll to position [268, 0]
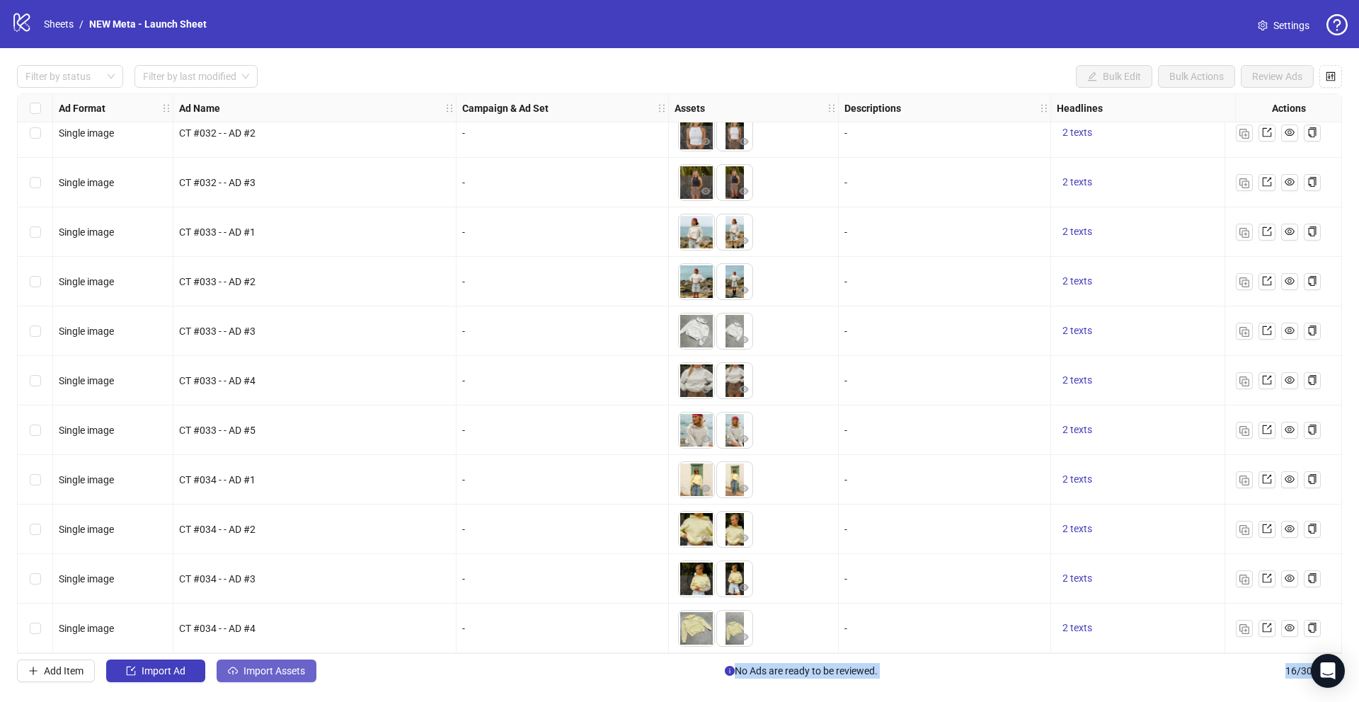
click at [260, 670] on span "Import Assets" at bounding box center [275, 670] width 62 height 11
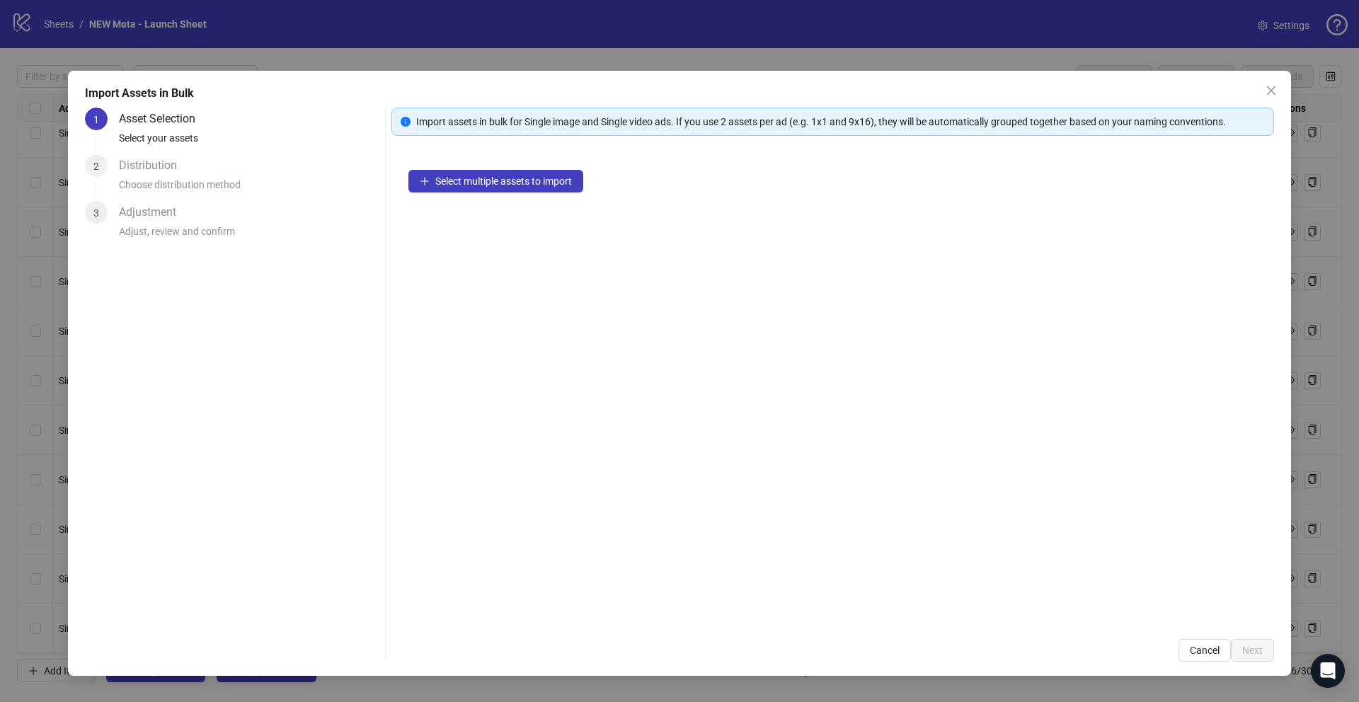
click at [519, 195] on div "Select multiple assets to import" at bounding box center [832, 387] width 883 height 469
click at [523, 172] on button "Select multiple assets to import" at bounding box center [495, 181] width 175 height 23
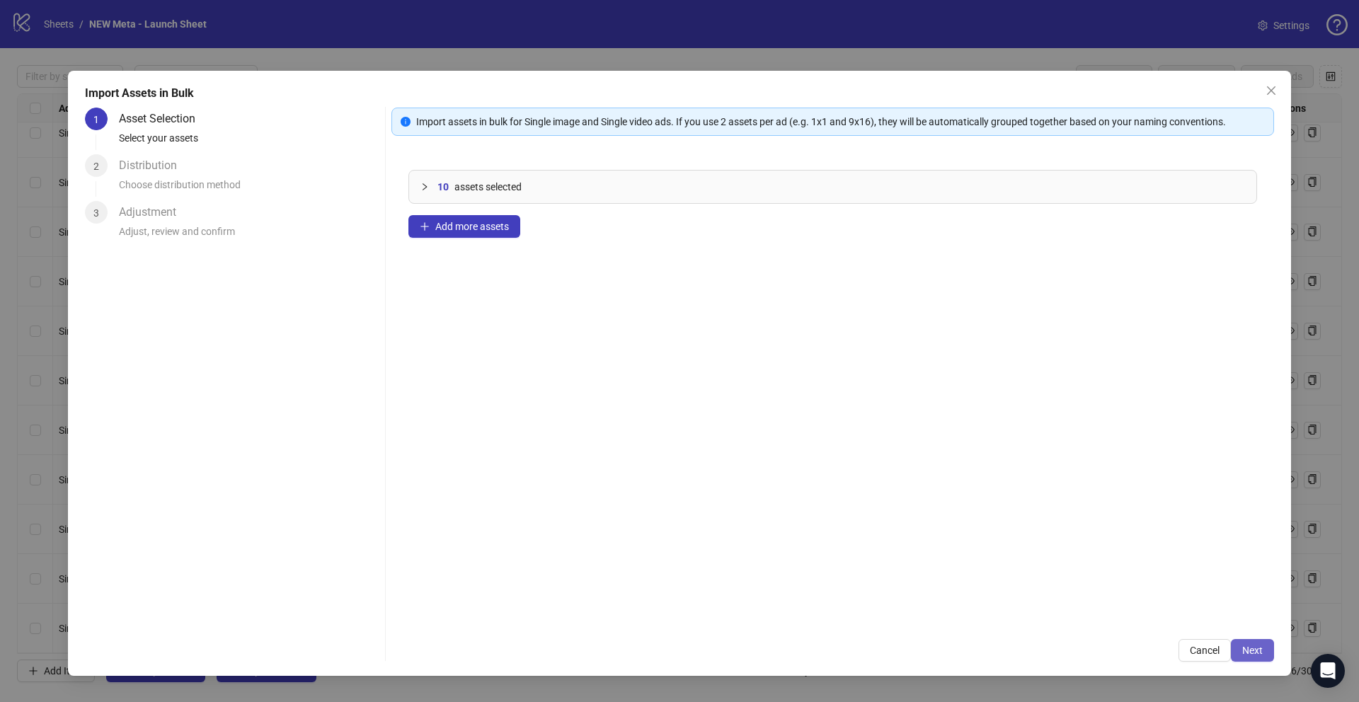
click at [1246, 643] on button "Next" at bounding box center [1252, 650] width 43 height 23
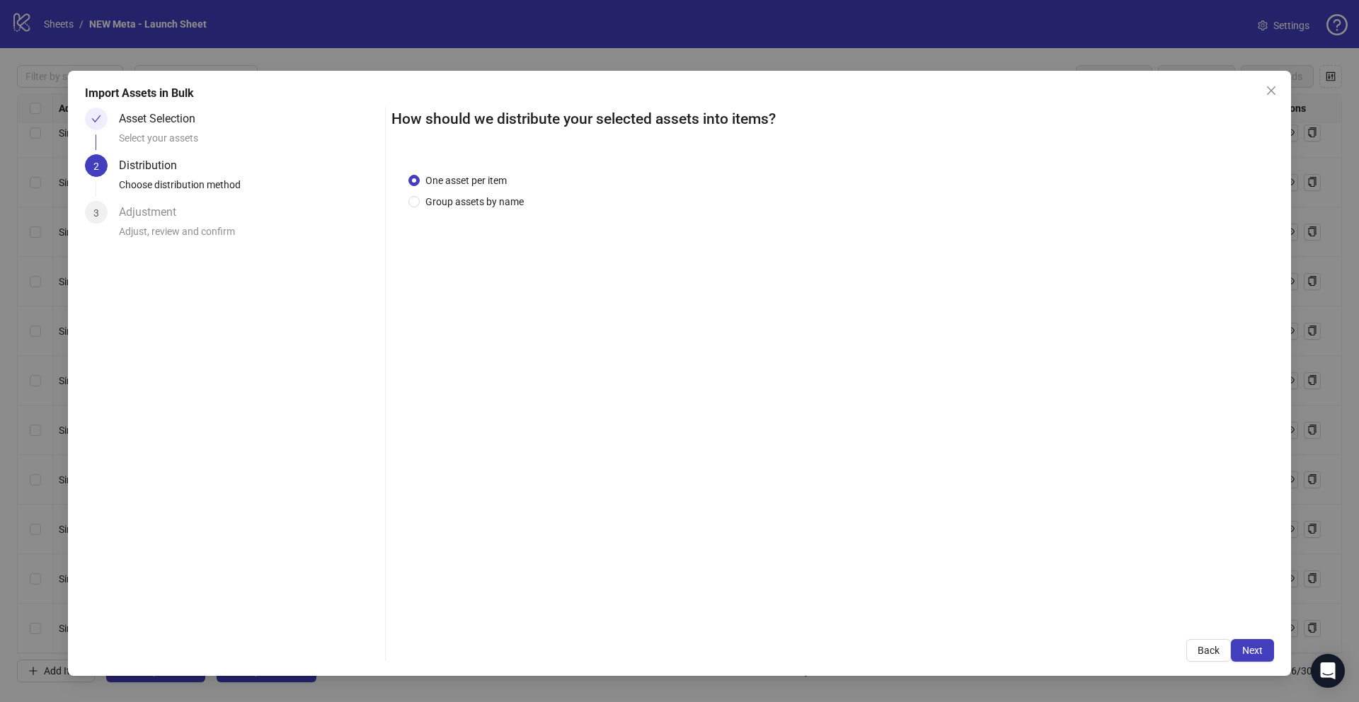
click at [476, 182] on span "One asset per item" at bounding box center [466, 181] width 93 height 16
click at [481, 191] on div "One asset per item Group assets by name" at bounding box center [468, 191] width 121 height 37
click at [482, 195] on span "Group assets by name" at bounding box center [475, 202] width 110 height 16
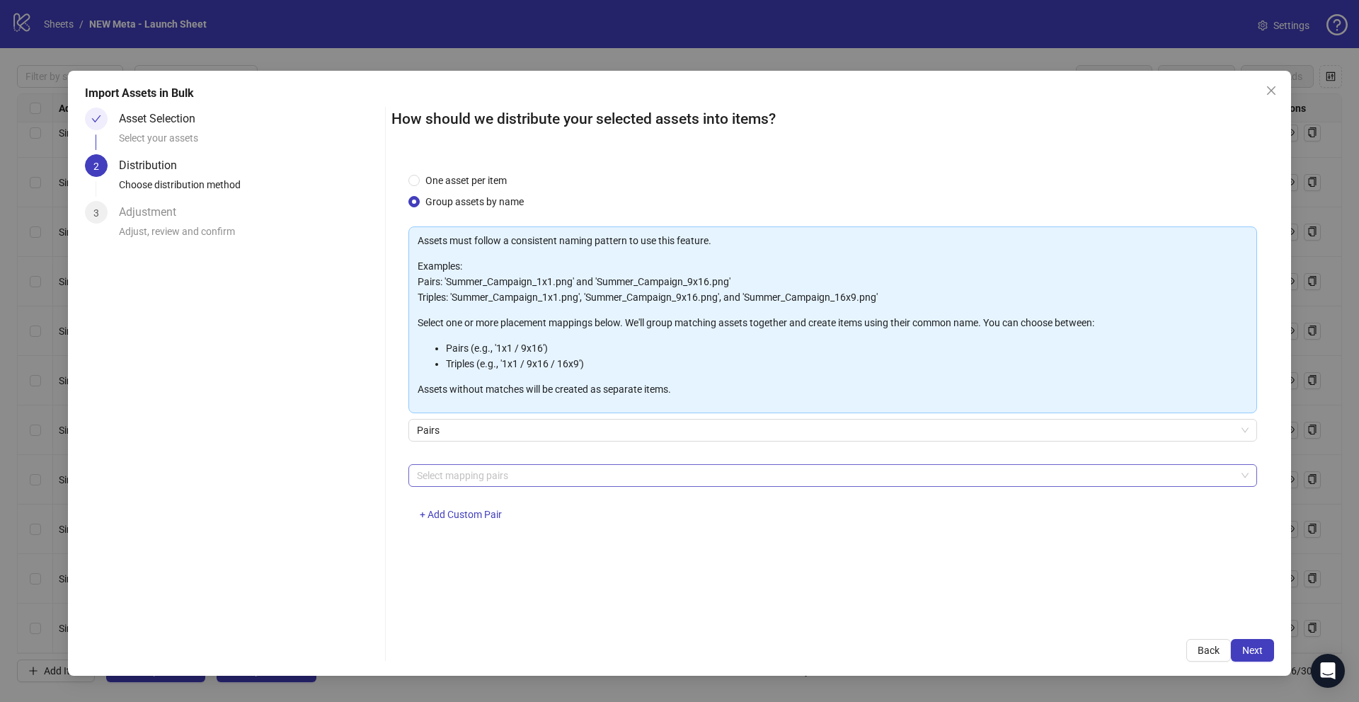
click at [500, 471] on div at bounding box center [825, 476] width 828 height 20
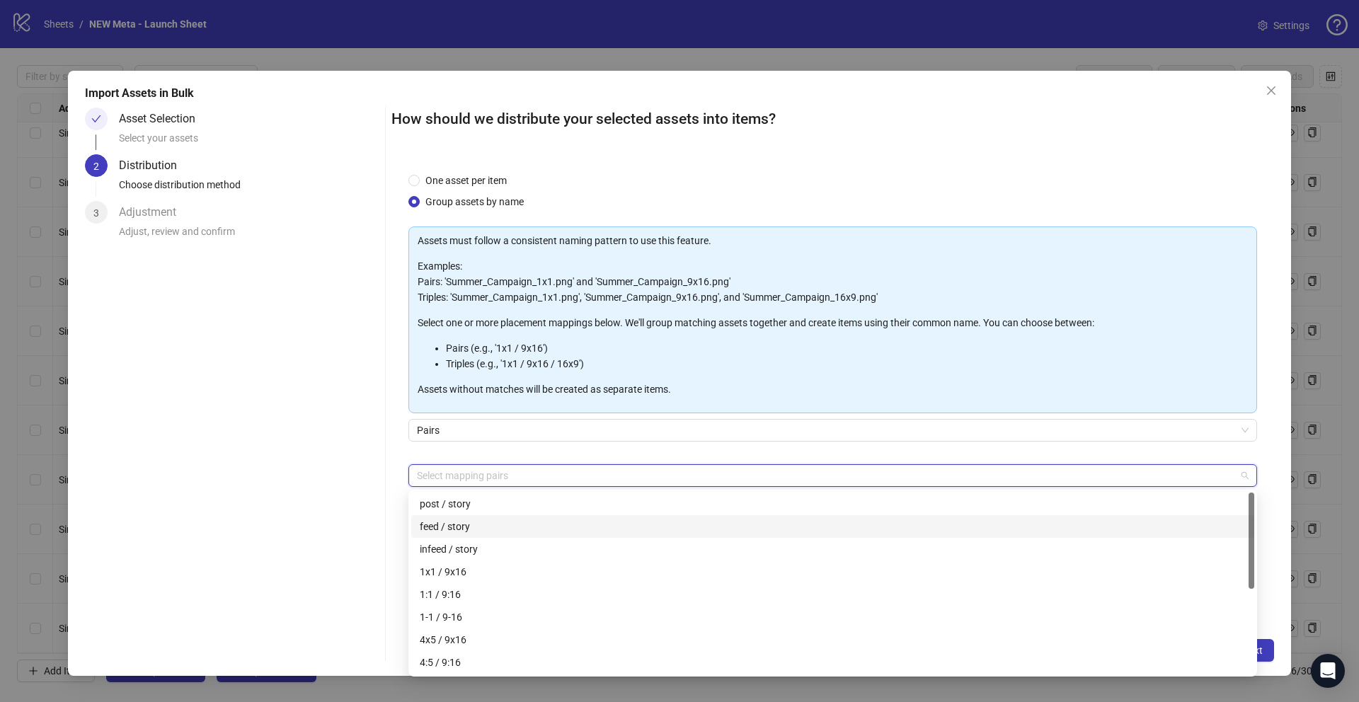
scroll to position [40, 0]
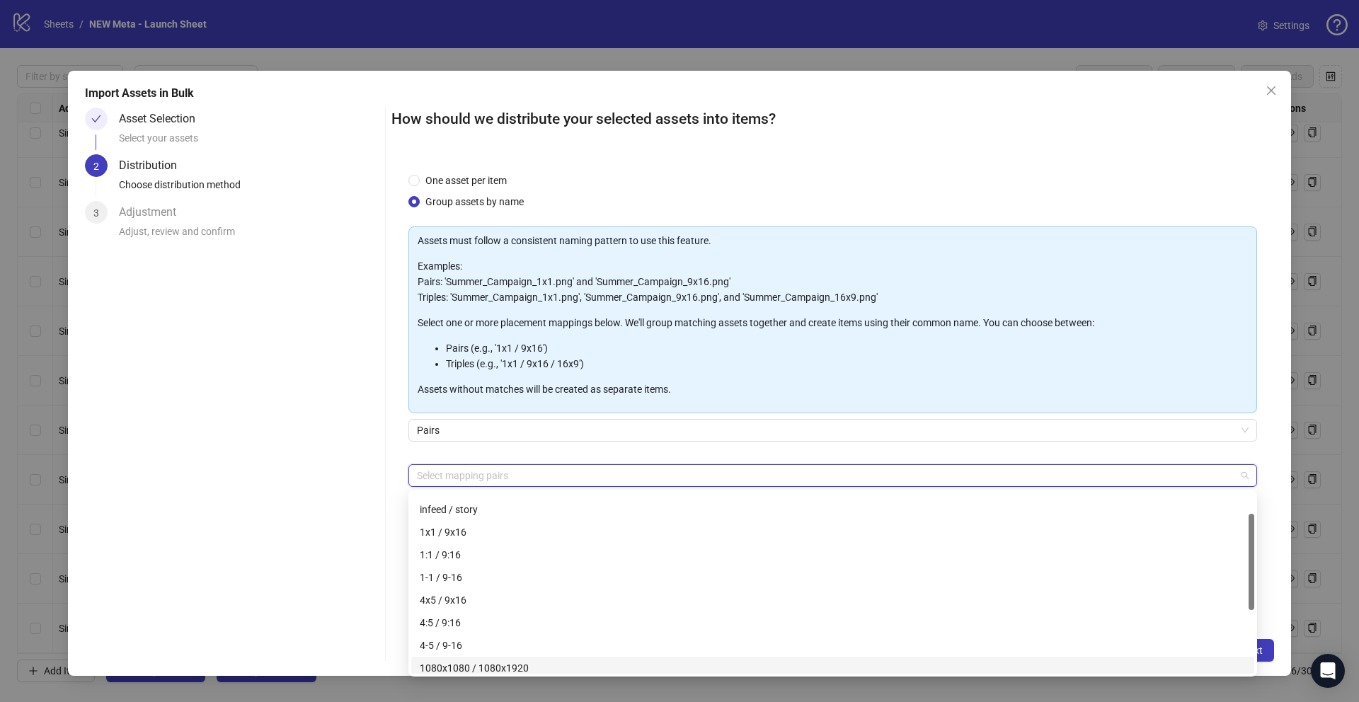
click at [458, 661] on div "1080x1080 / 1080x1920" at bounding box center [833, 668] width 826 height 16
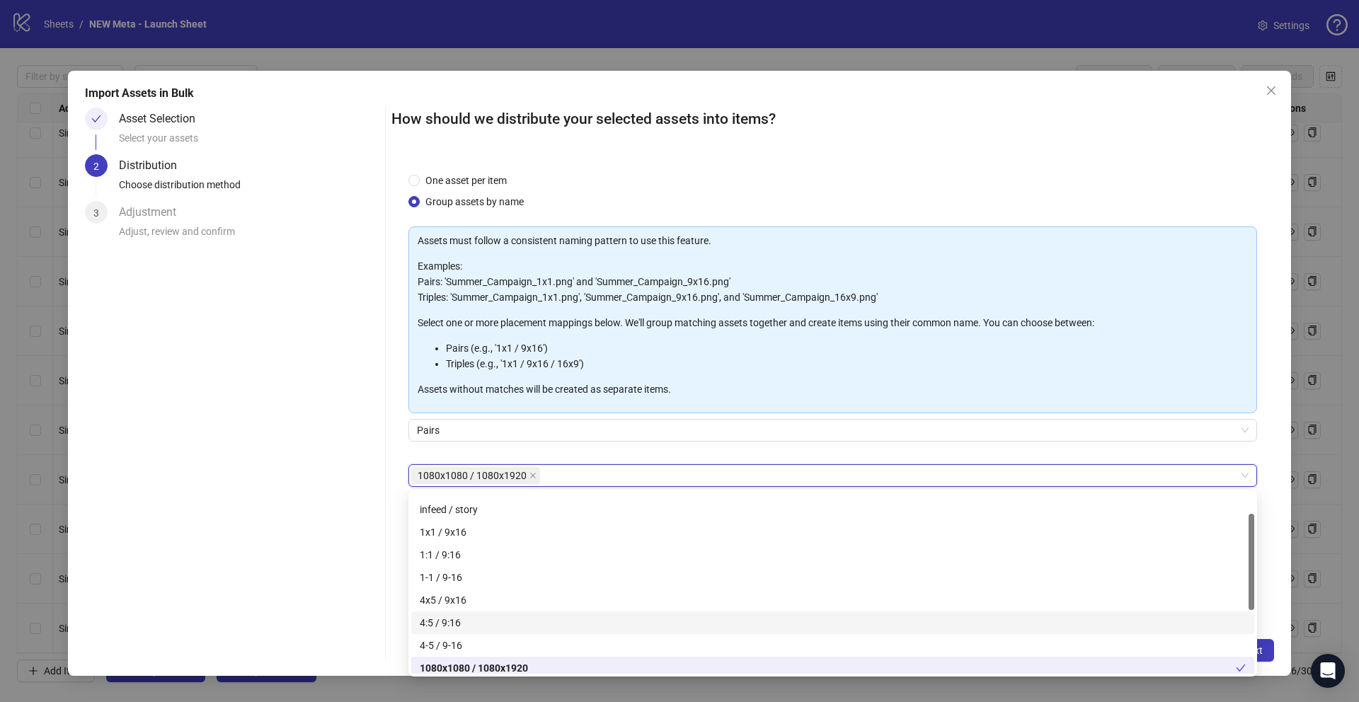
click at [282, 435] on div "Asset Selection Select your assets 2 Distribution Choose distribution method 3 …" at bounding box center [232, 385] width 294 height 554
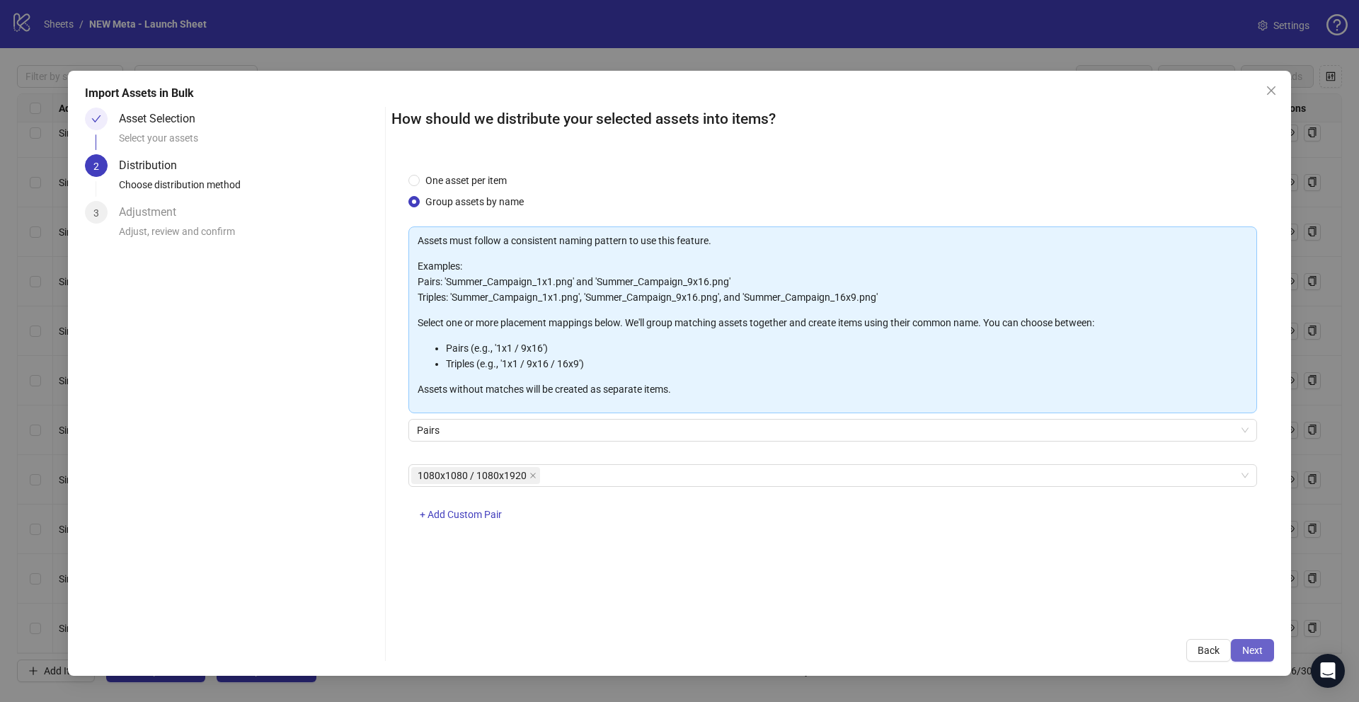
click at [1262, 653] on span "Next" at bounding box center [1252, 650] width 21 height 11
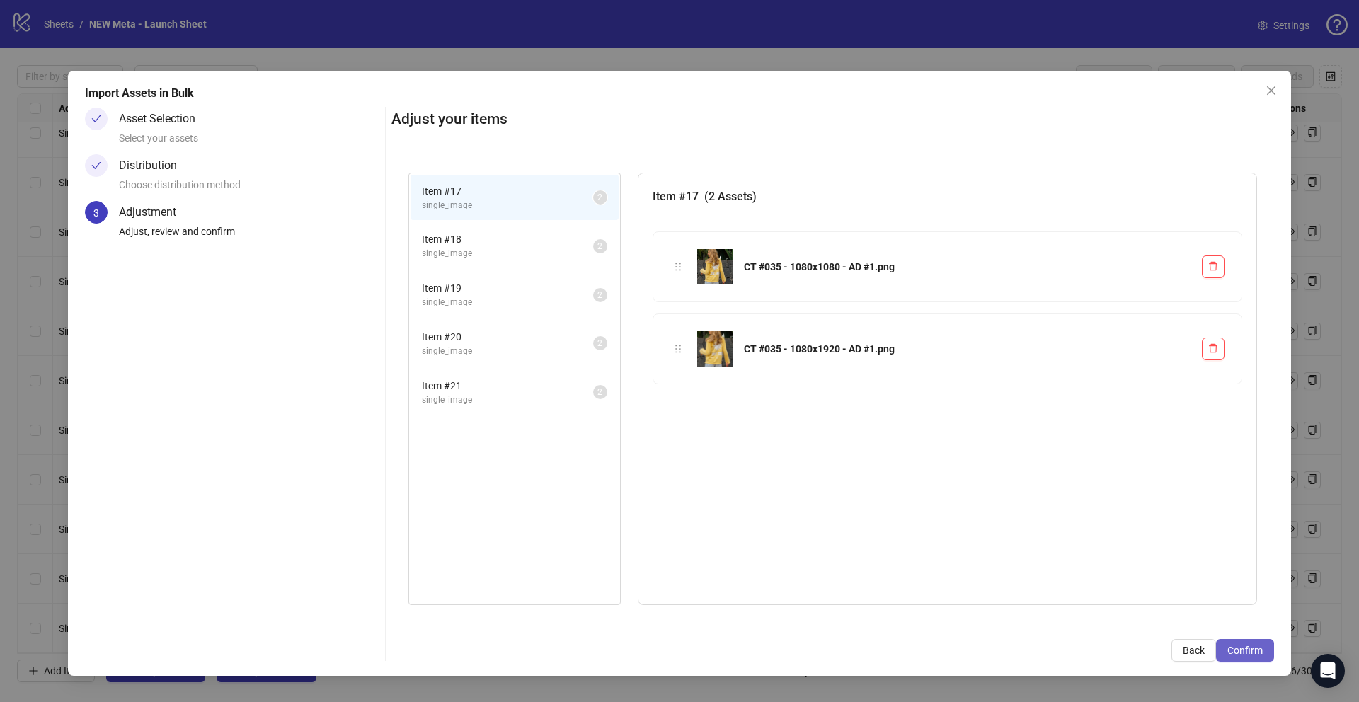
click at [1252, 646] on span "Confirm" at bounding box center [1244, 650] width 35 height 11
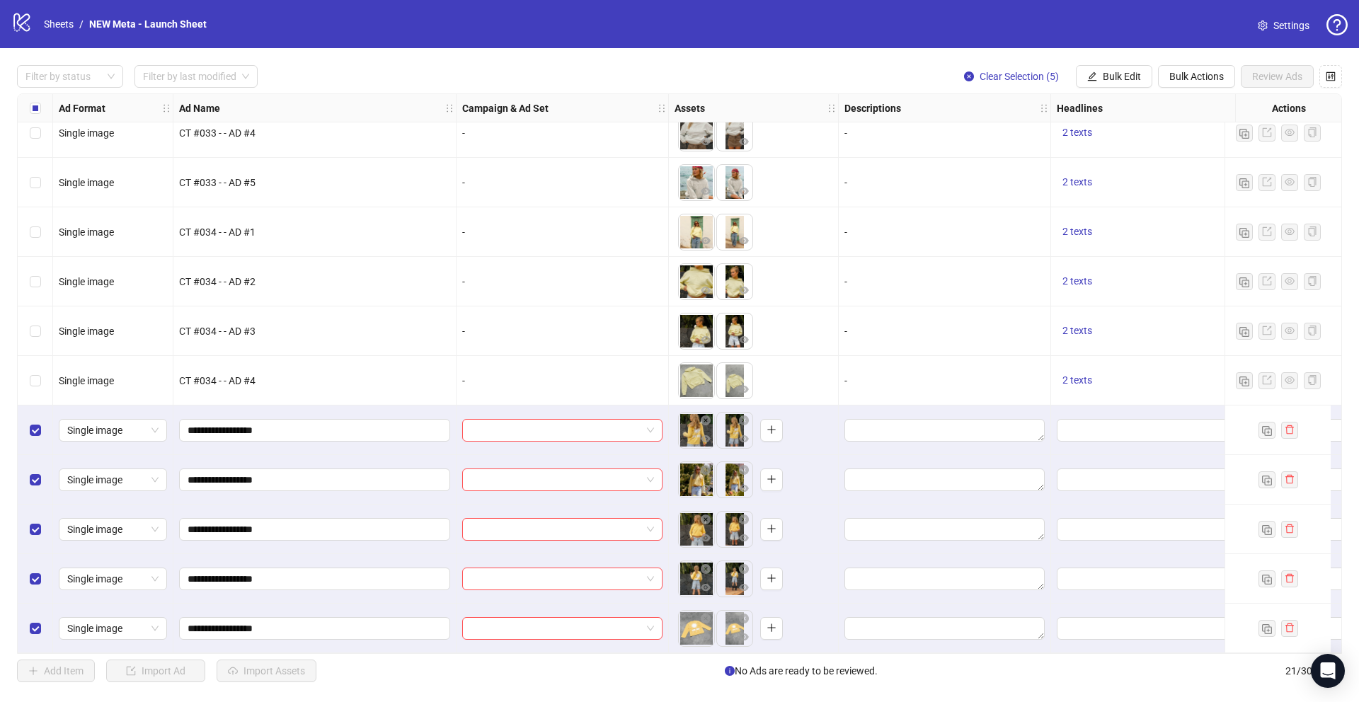
scroll to position [515, 0]
click at [1099, 74] on button "Bulk Edit" at bounding box center [1114, 76] width 76 height 23
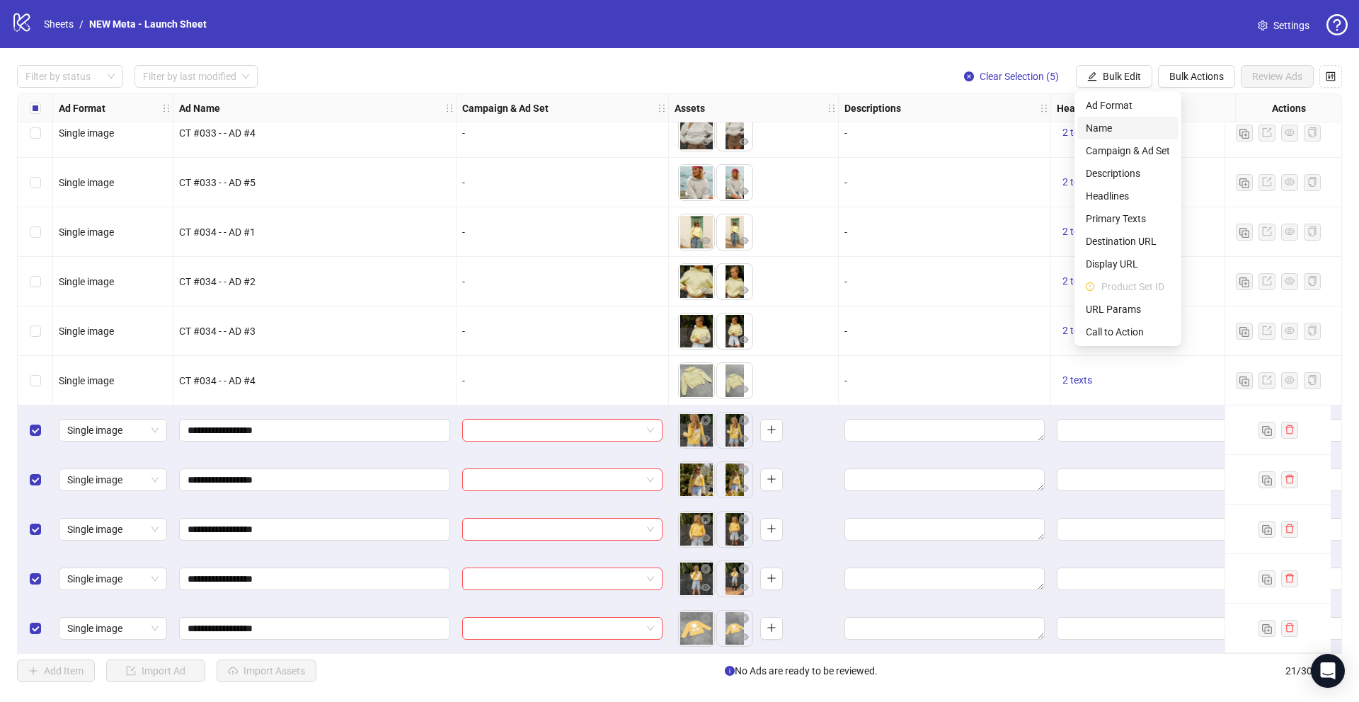
click at [1106, 132] on span "Name" at bounding box center [1128, 128] width 84 height 16
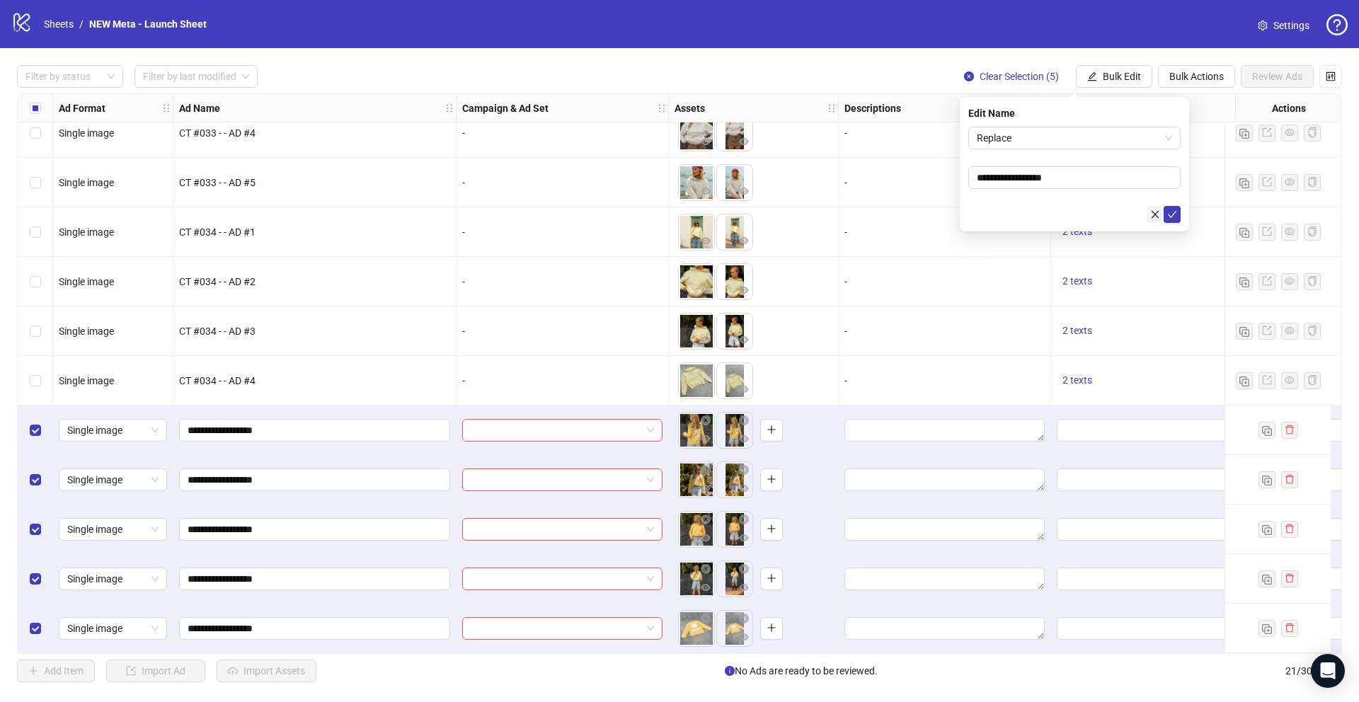
click at [1149, 214] on button "button" at bounding box center [1155, 214] width 17 height 17
click at [1100, 82] on button "Bulk Edit" at bounding box center [1114, 76] width 76 height 23
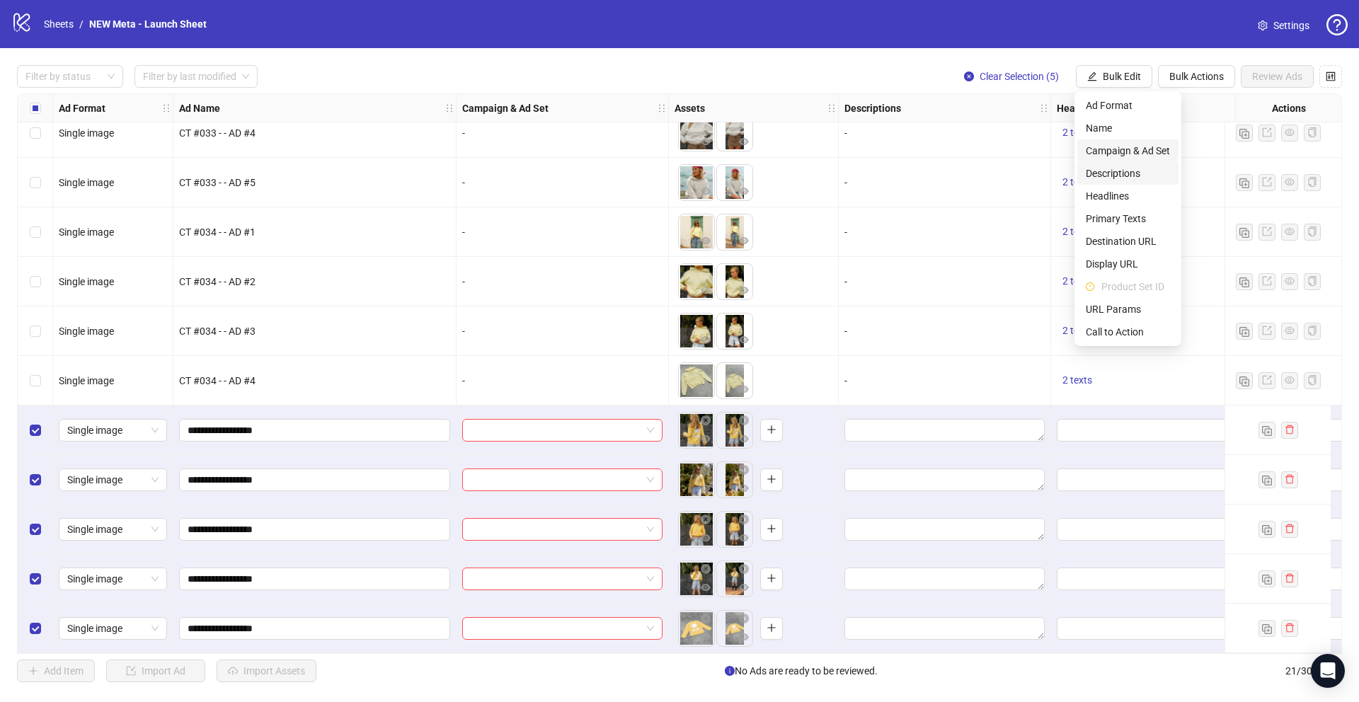
click at [1121, 154] on span "Campaign & Ad Set" at bounding box center [1128, 151] width 84 height 16
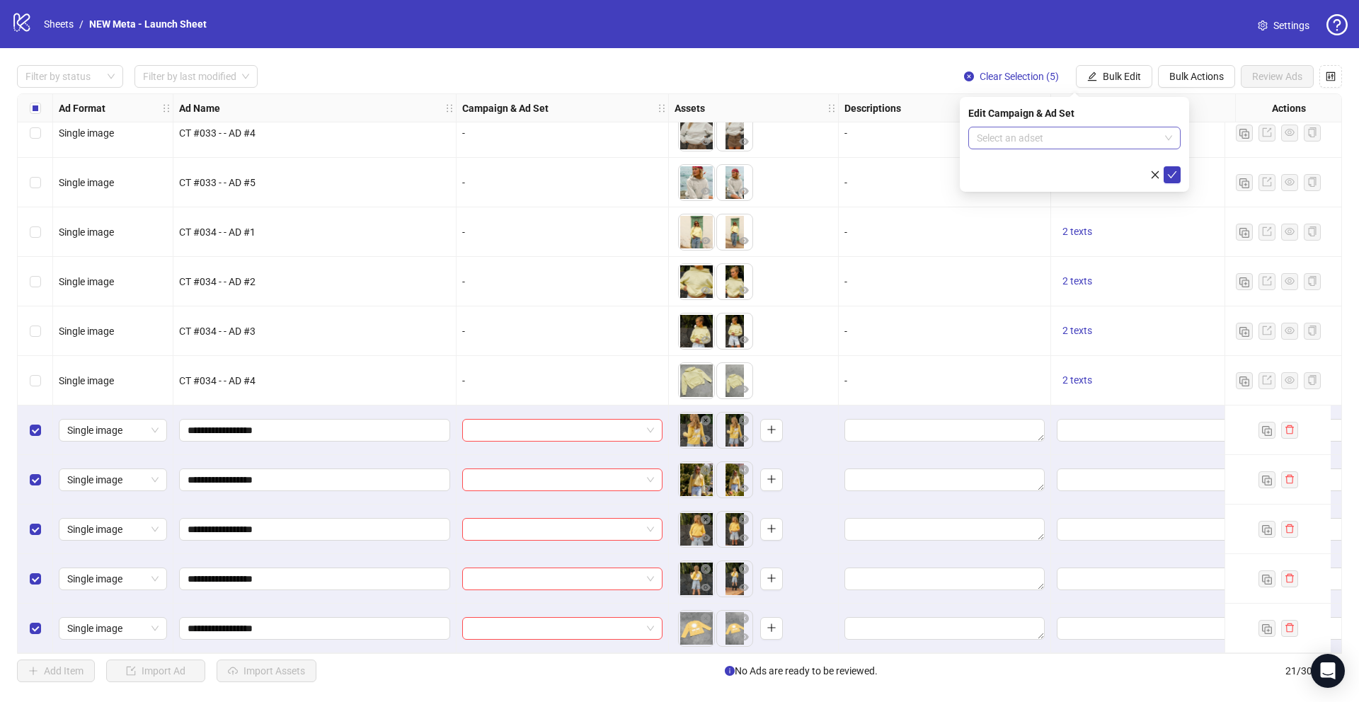
click at [1070, 134] on input "search" at bounding box center [1068, 137] width 183 height 21
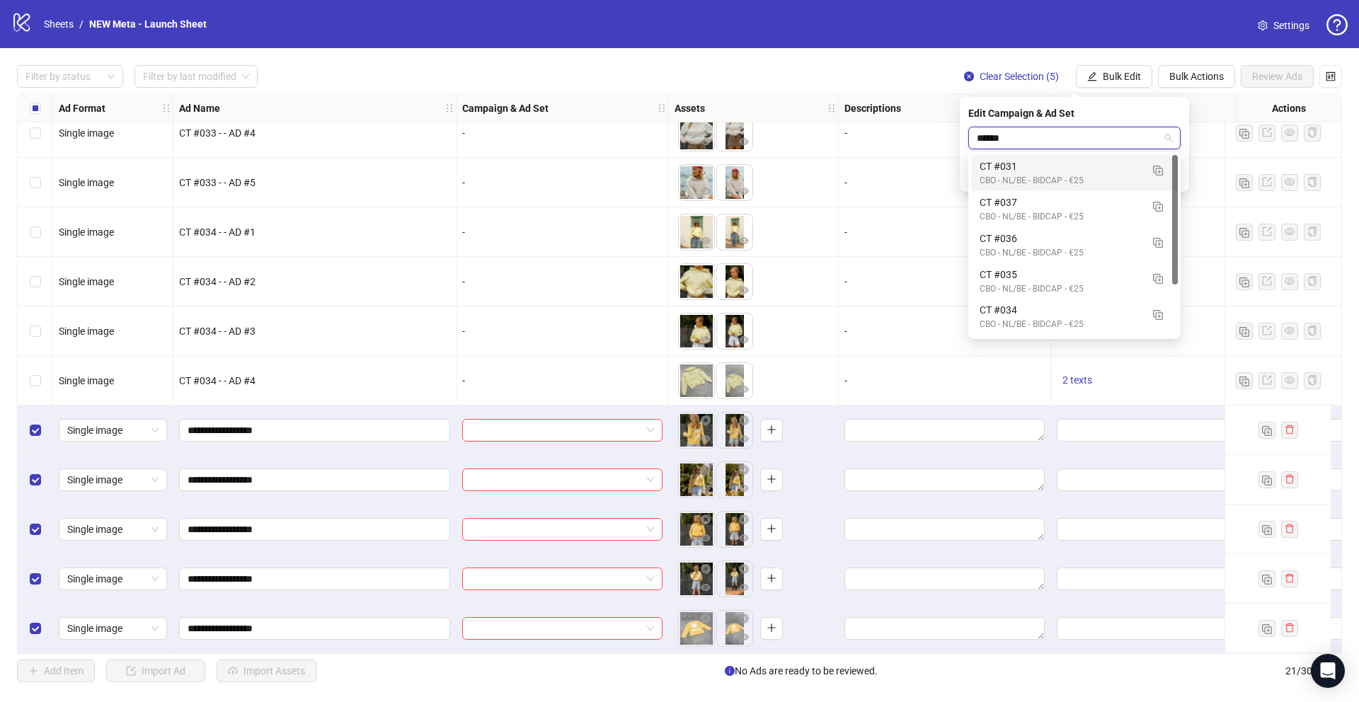
type input "*******"
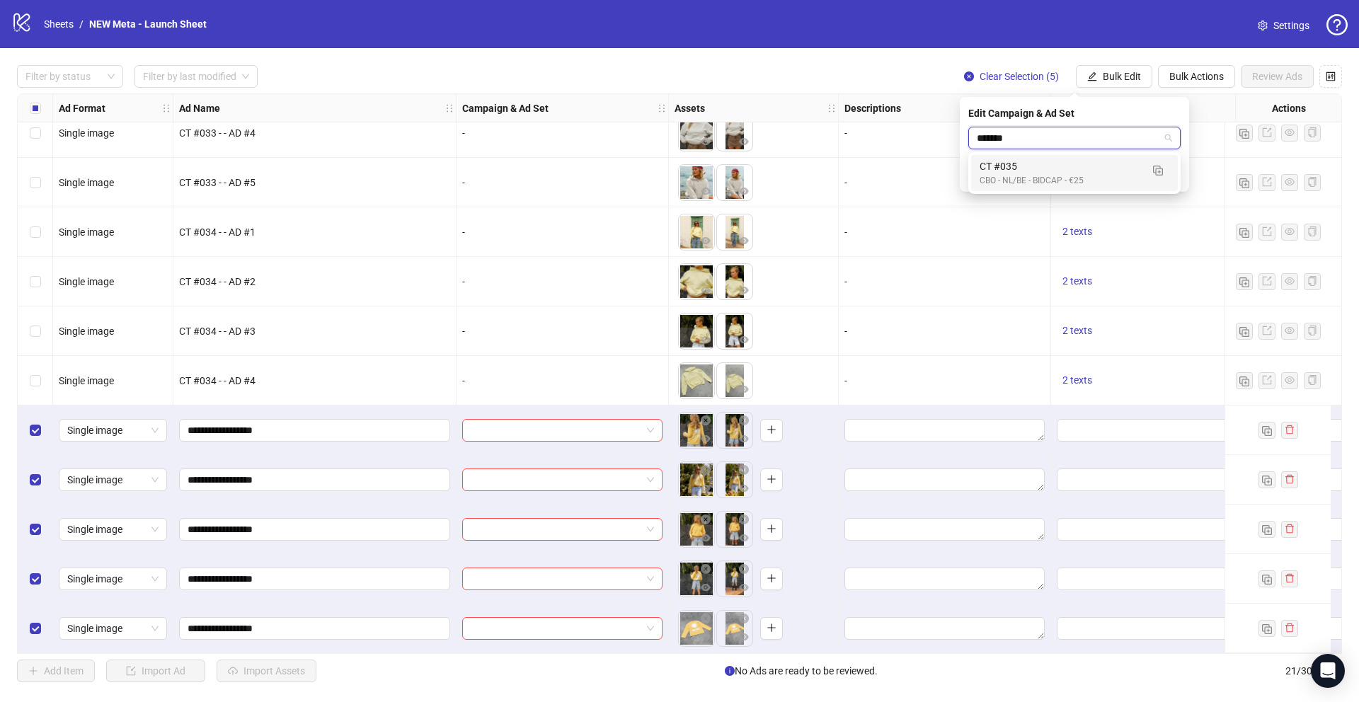
click at [1094, 159] on div "CT #035" at bounding box center [1060, 167] width 161 height 16
click at [1176, 172] on icon "check" at bounding box center [1172, 175] width 10 height 10
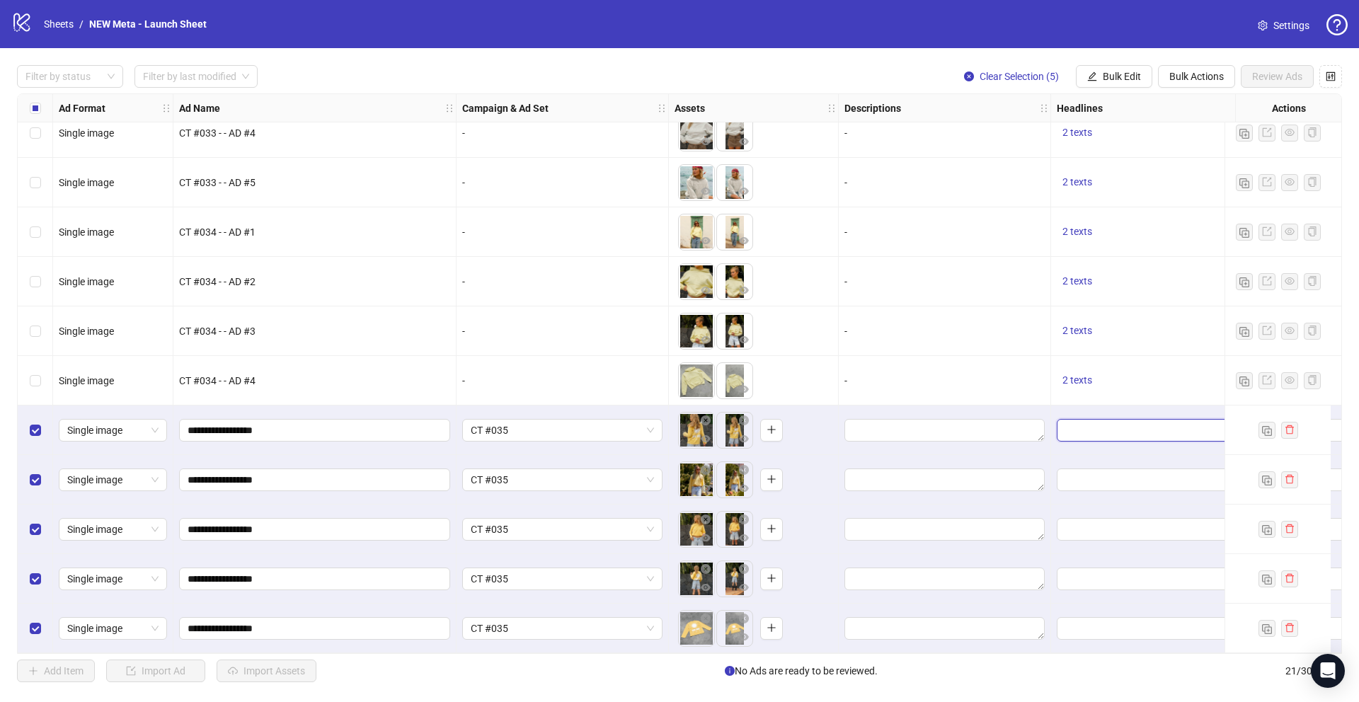
click at [1099, 423] on input "Edit values" at bounding box center [1155, 431] width 181 height 16
click at [1086, 374] on span "2 texts" at bounding box center [1078, 379] width 30 height 11
click at [1077, 423] on input "Edit values" at bounding box center [1155, 431] width 181 height 16
type input "**********"
click at [1082, 488] on button "Add" at bounding box center [1171, 489] width 212 height 17
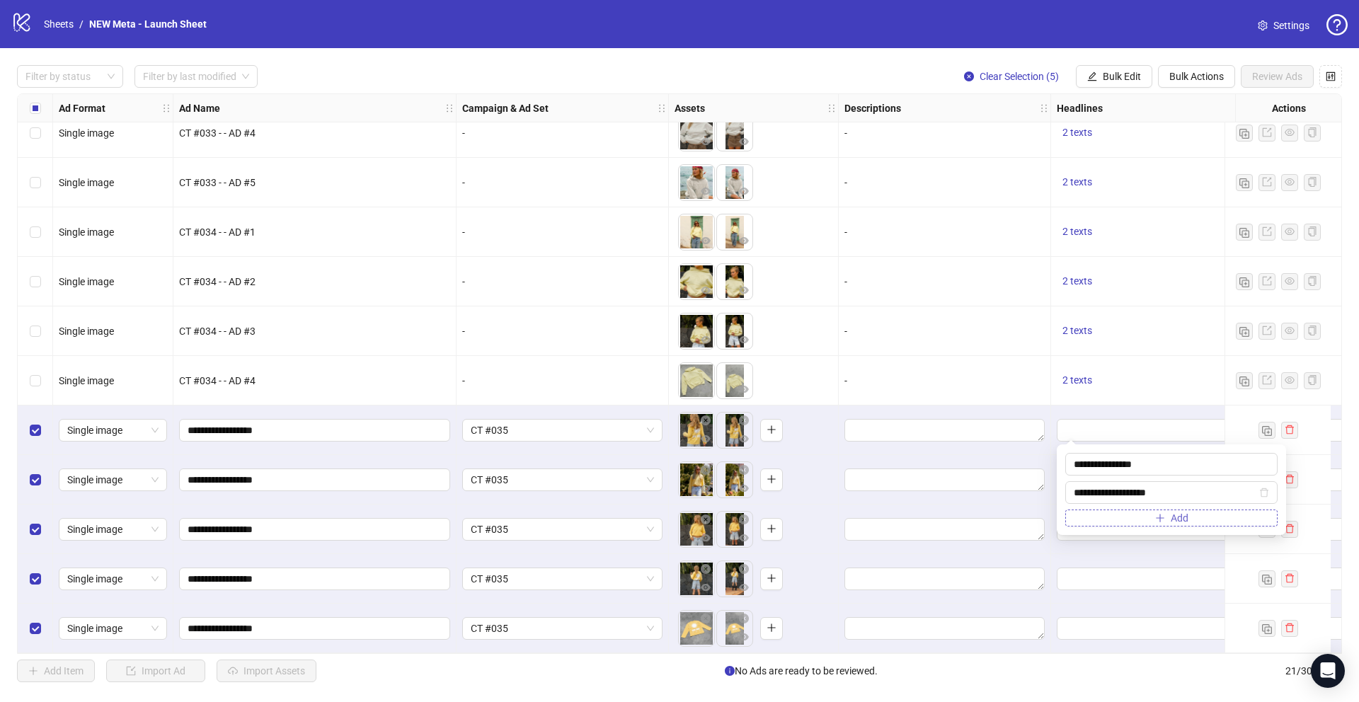
type input "**********"
click at [1101, 511] on button "Add" at bounding box center [1171, 518] width 212 height 17
click at [1051, 411] on div at bounding box center [1157, 431] width 212 height 50
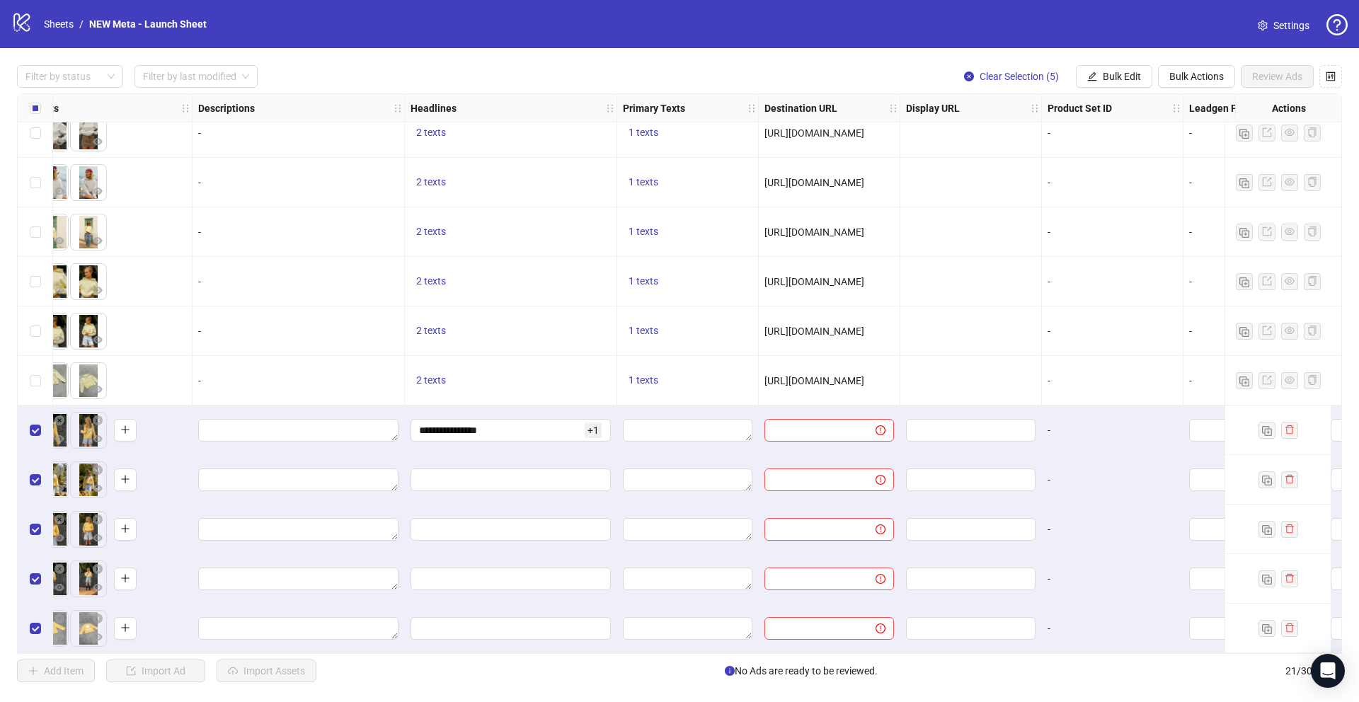
scroll to position [515, 670]
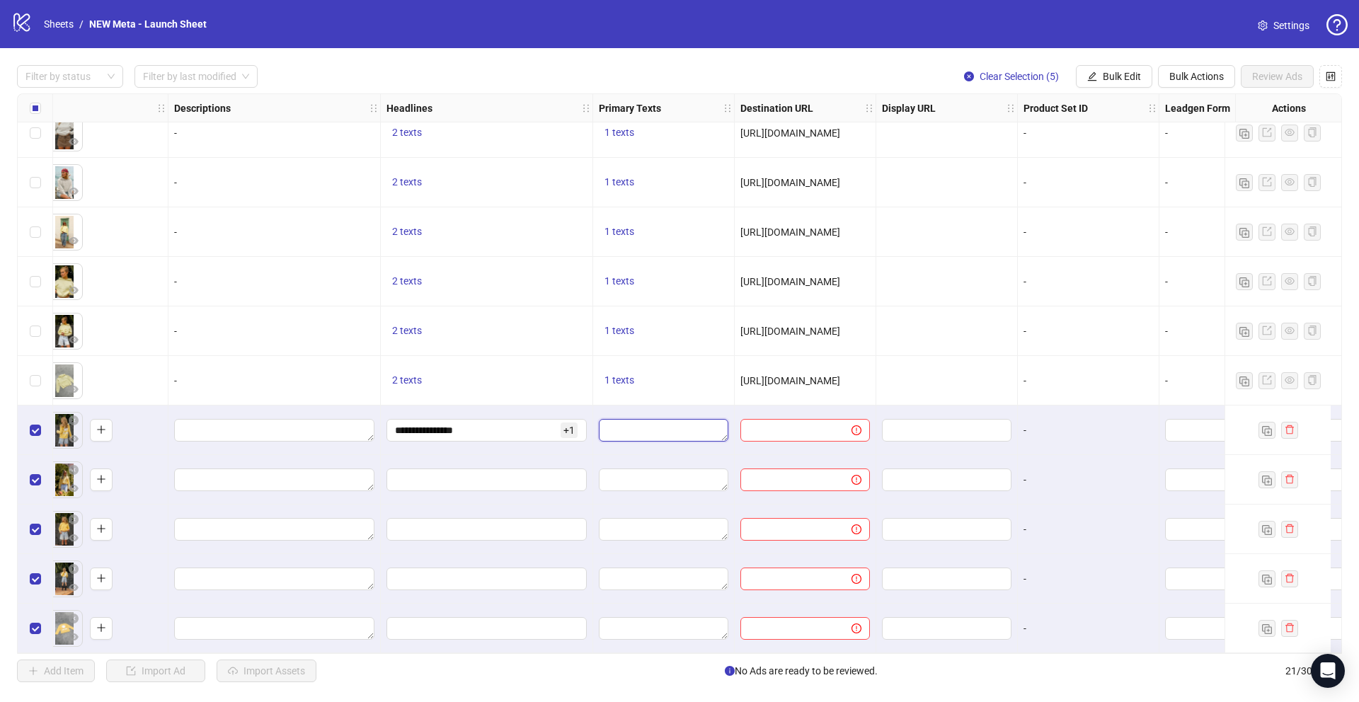
click at [706, 419] on textarea "Edit values" at bounding box center [664, 430] width 130 height 23
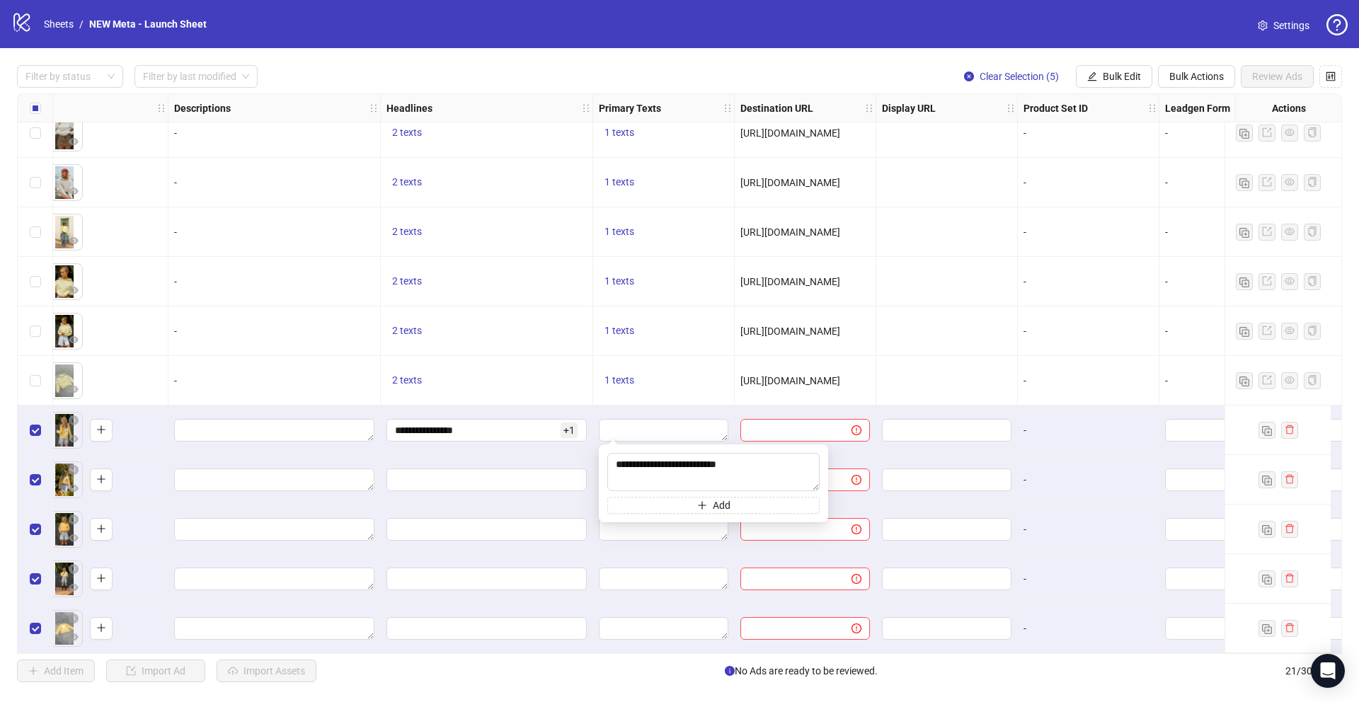
type textarea "**********"
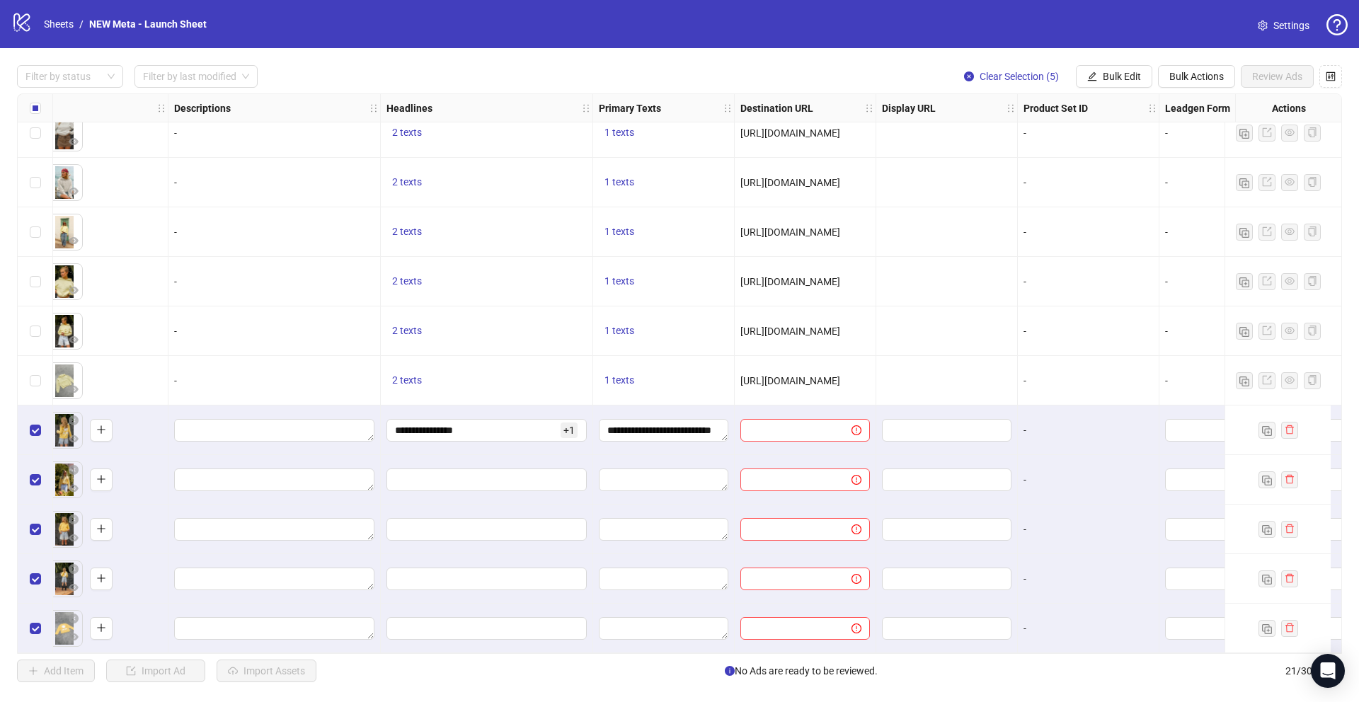
click at [798, 379] on span "[URL][DOMAIN_NAME]" at bounding box center [790, 380] width 100 height 11
copy span "[URL][DOMAIN_NAME]"
click at [793, 423] on input "text" at bounding box center [790, 431] width 83 height 16
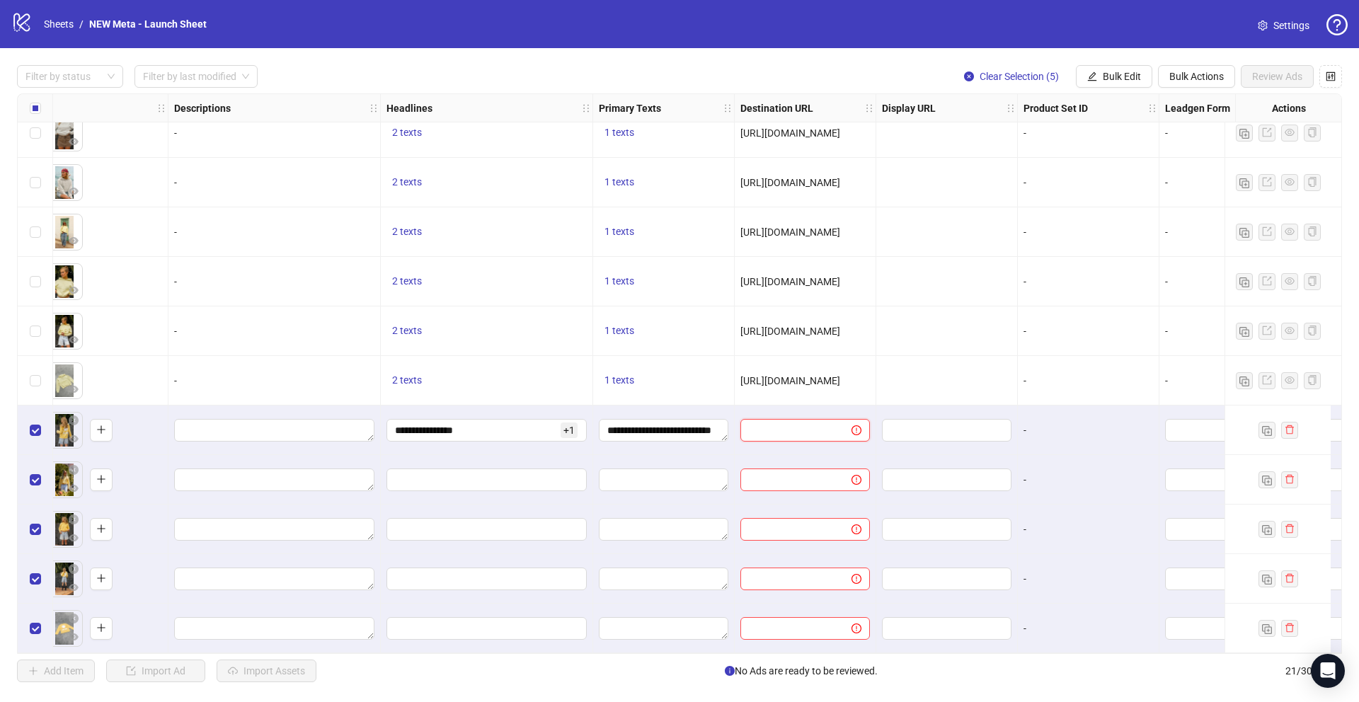
paste input "**********"
type input "**********"
click at [898, 388] on div at bounding box center [947, 381] width 142 height 50
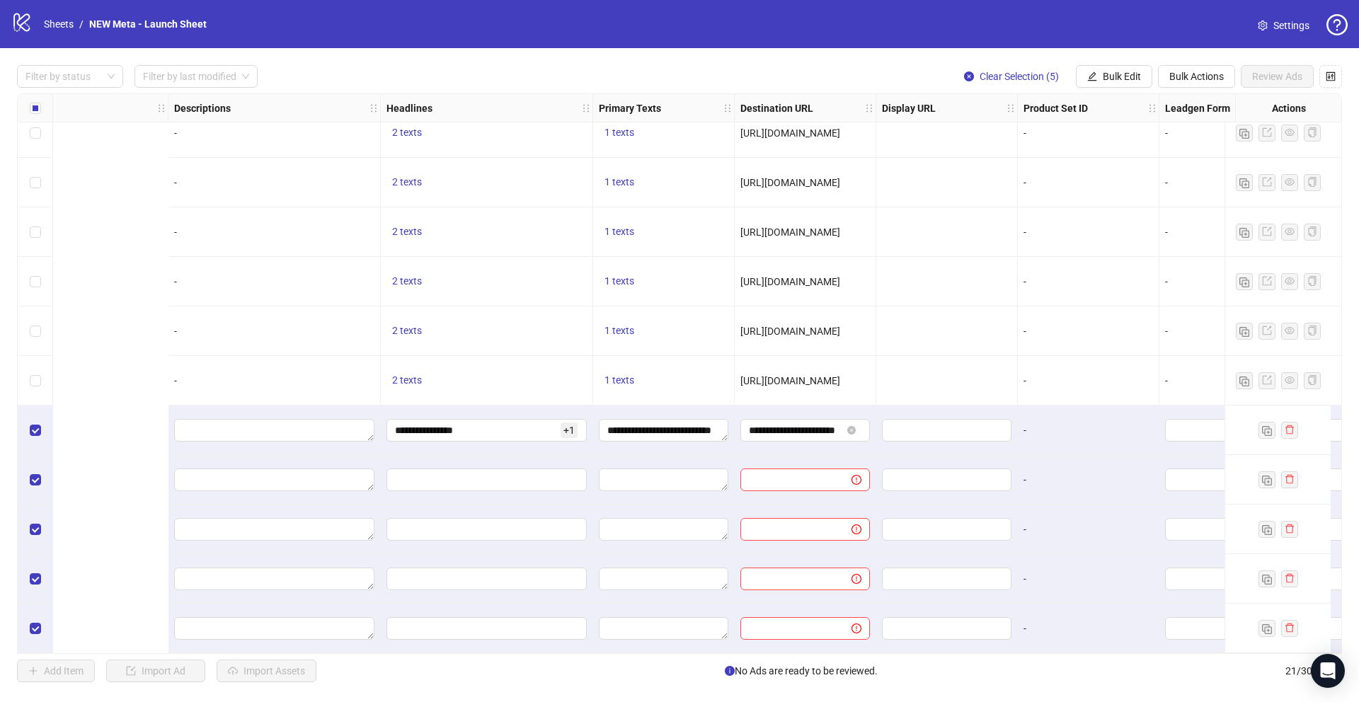
scroll to position [515, 1143]
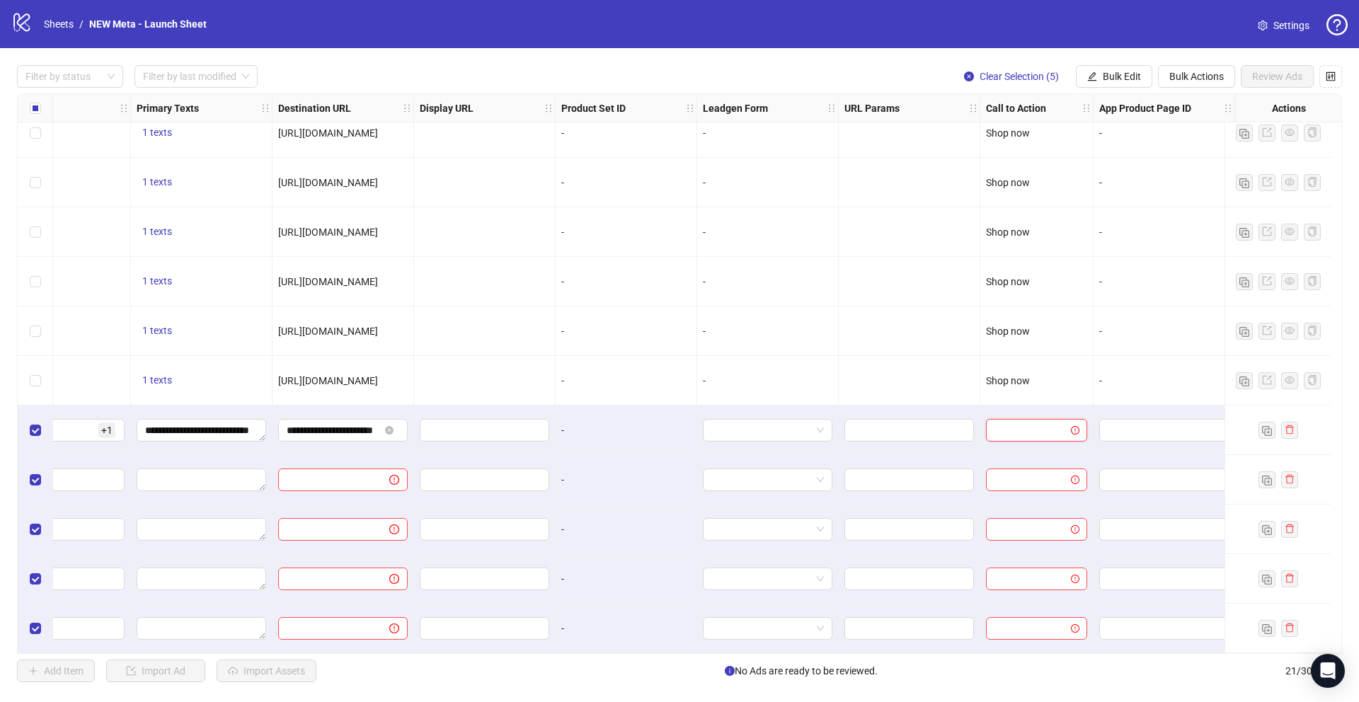
click at [1027, 430] on input "search" at bounding box center [1030, 430] width 71 height 21
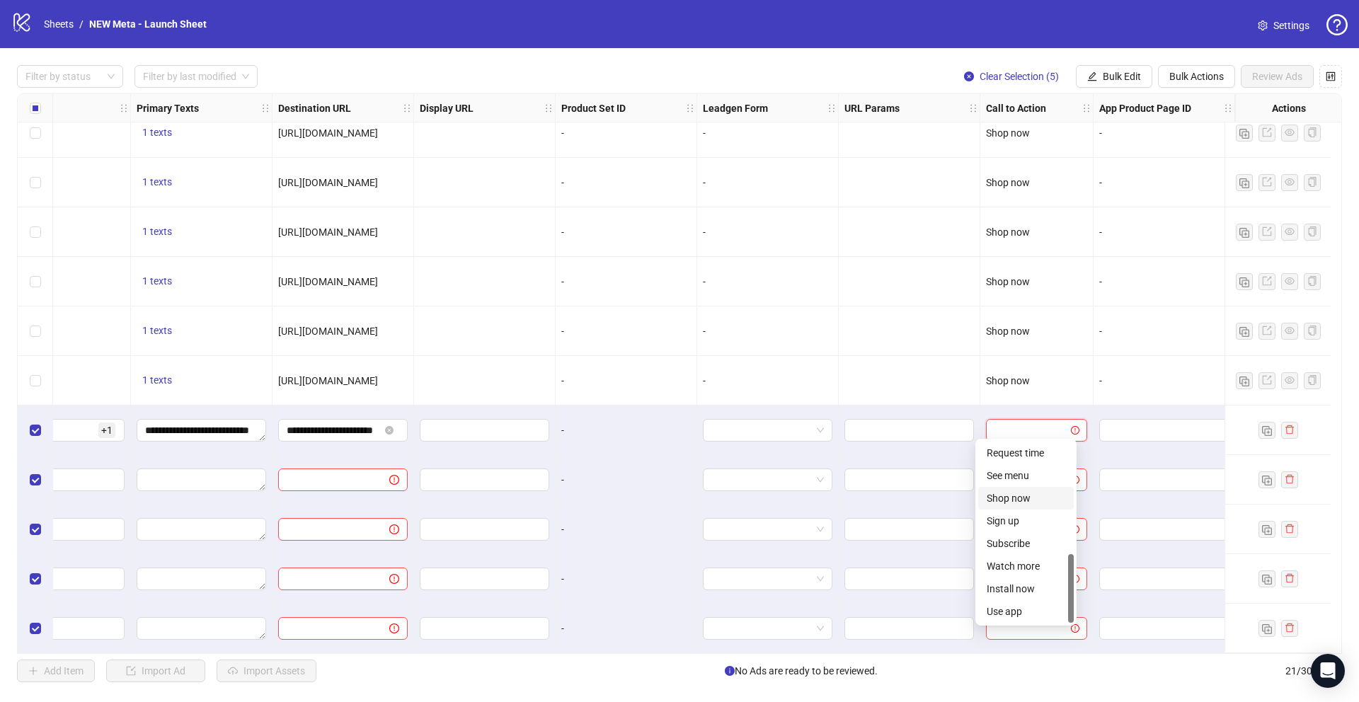
click at [1031, 497] on div "Shop now" at bounding box center [1026, 499] width 79 height 16
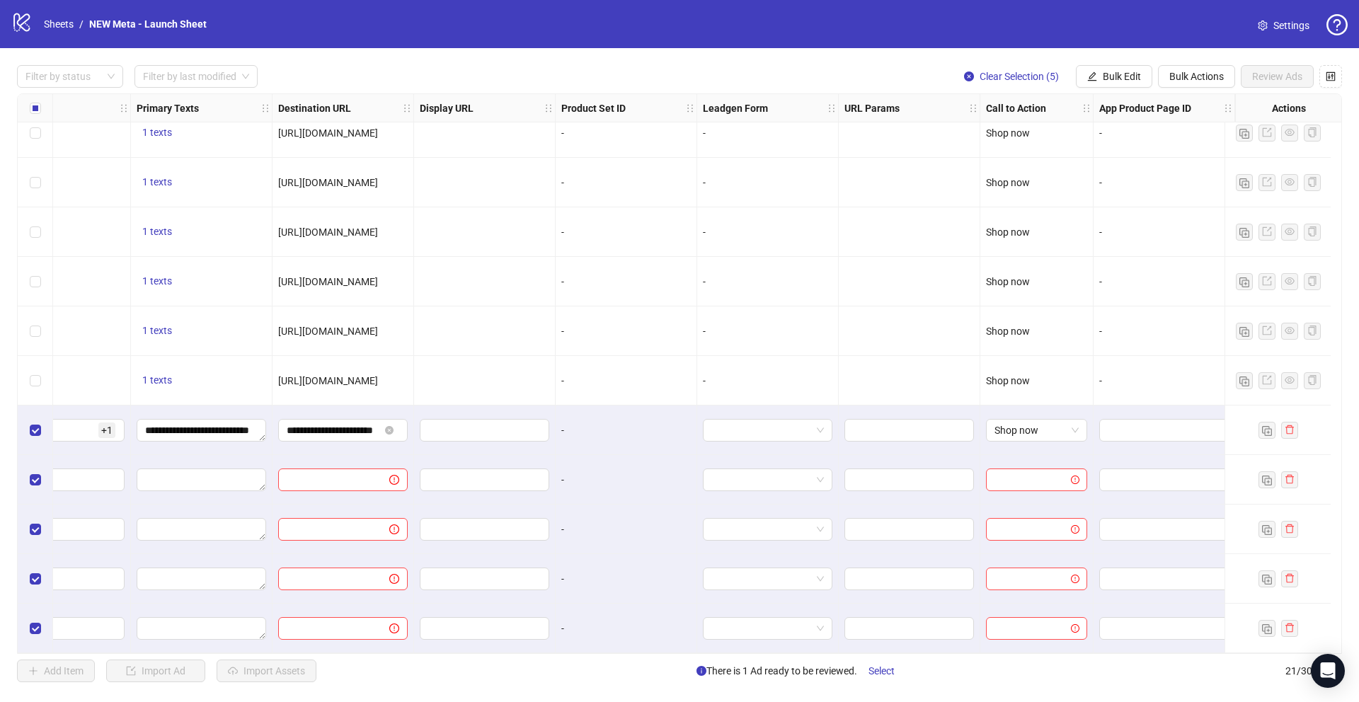
click at [818, 356] on div "-" at bounding box center [768, 381] width 142 height 50
click at [1129, 75] on span "Bulk Edit" at bounding box center [1122, 76] width 38 height 11
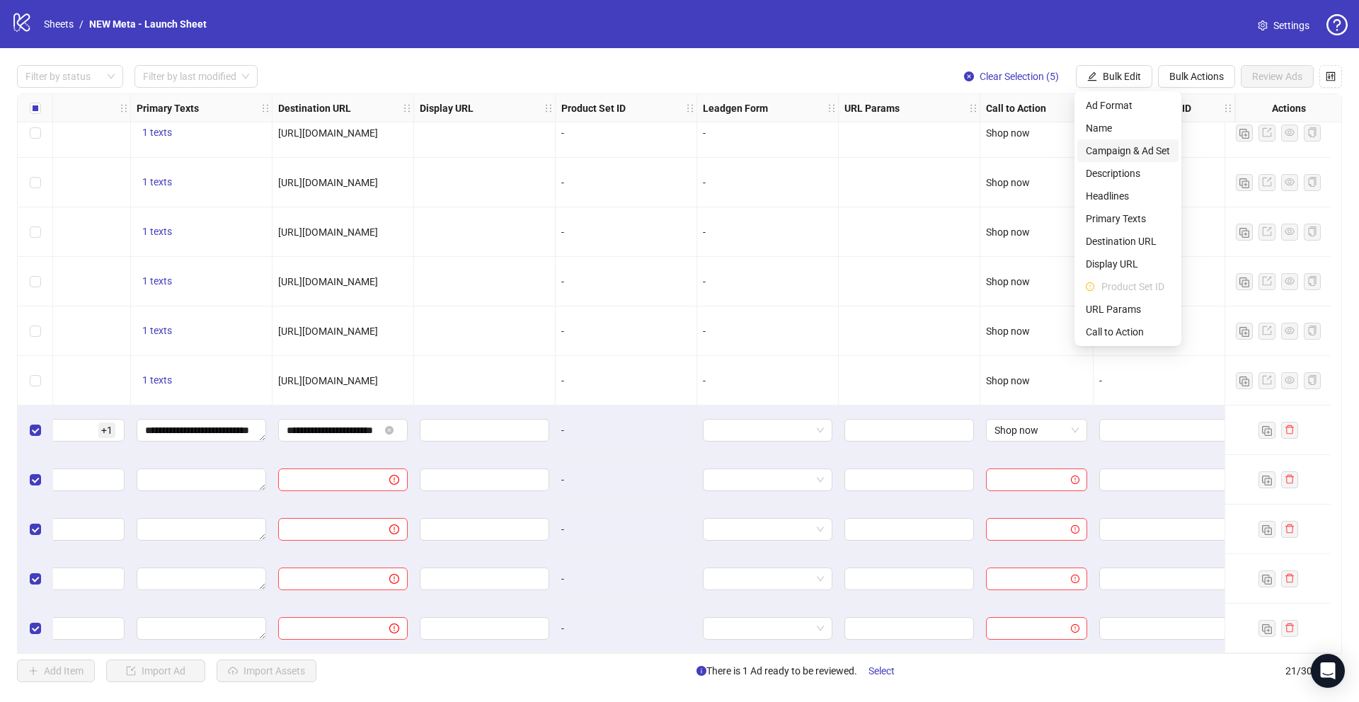
click at [1110, 144] on span "Campaign & Ad Set" at bounding box center [1128, 151] width 84 height 16
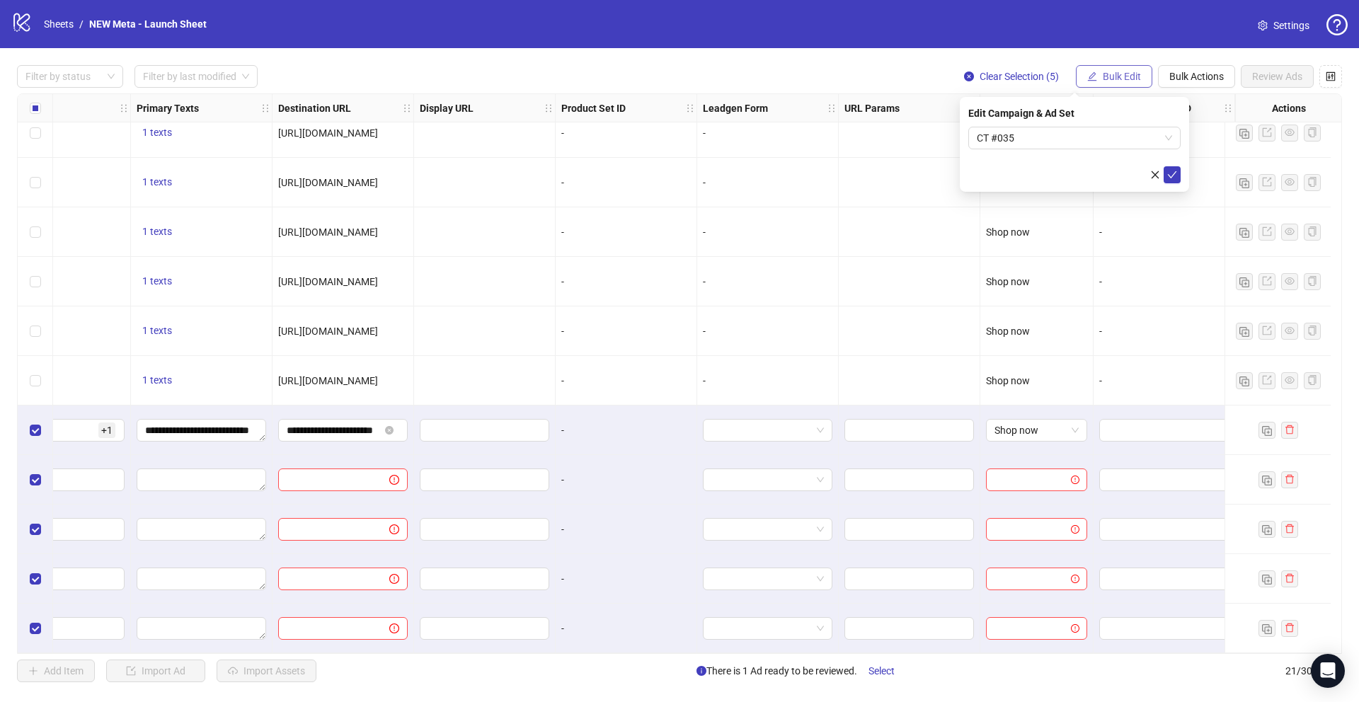
click at [1122, 74] on span "Bulk Edit" at bounding box center [1122, 76] width 38 height 11
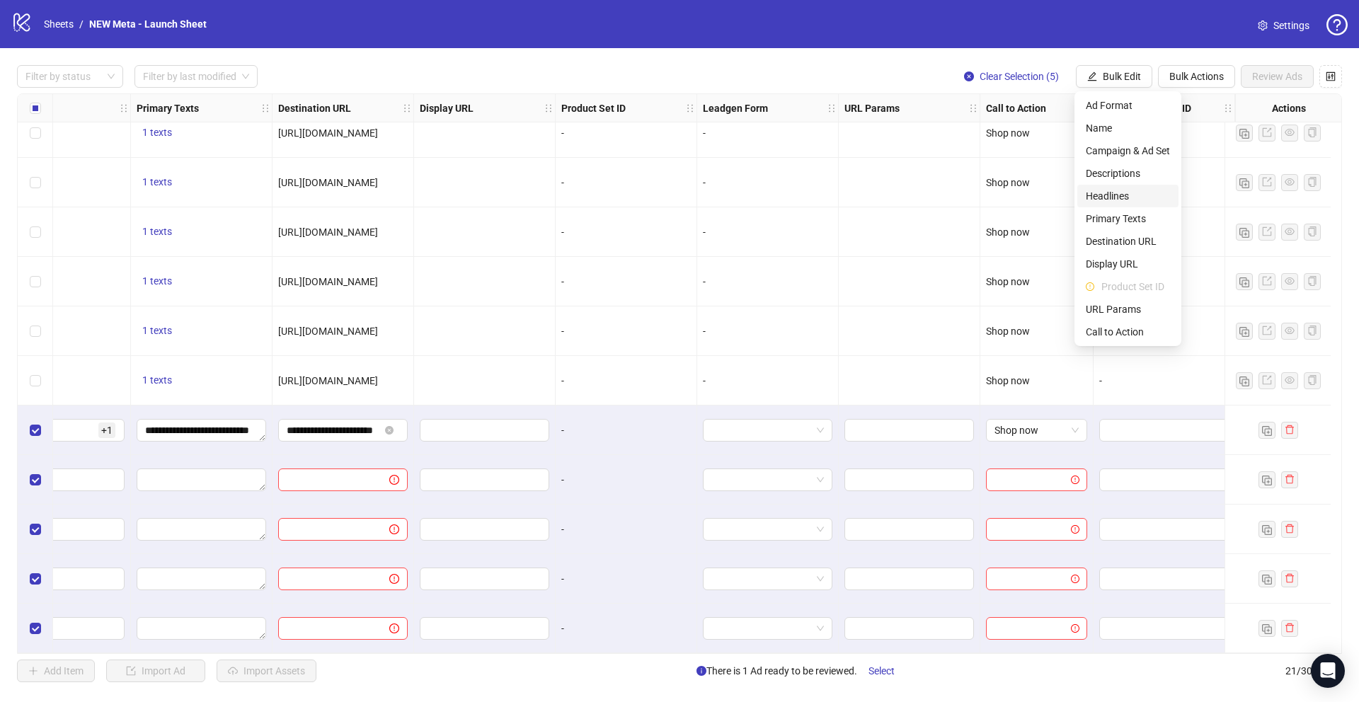
click at [1123, 197] on span "Headlines" at bounding box center [1128, 196] width 84 height 16
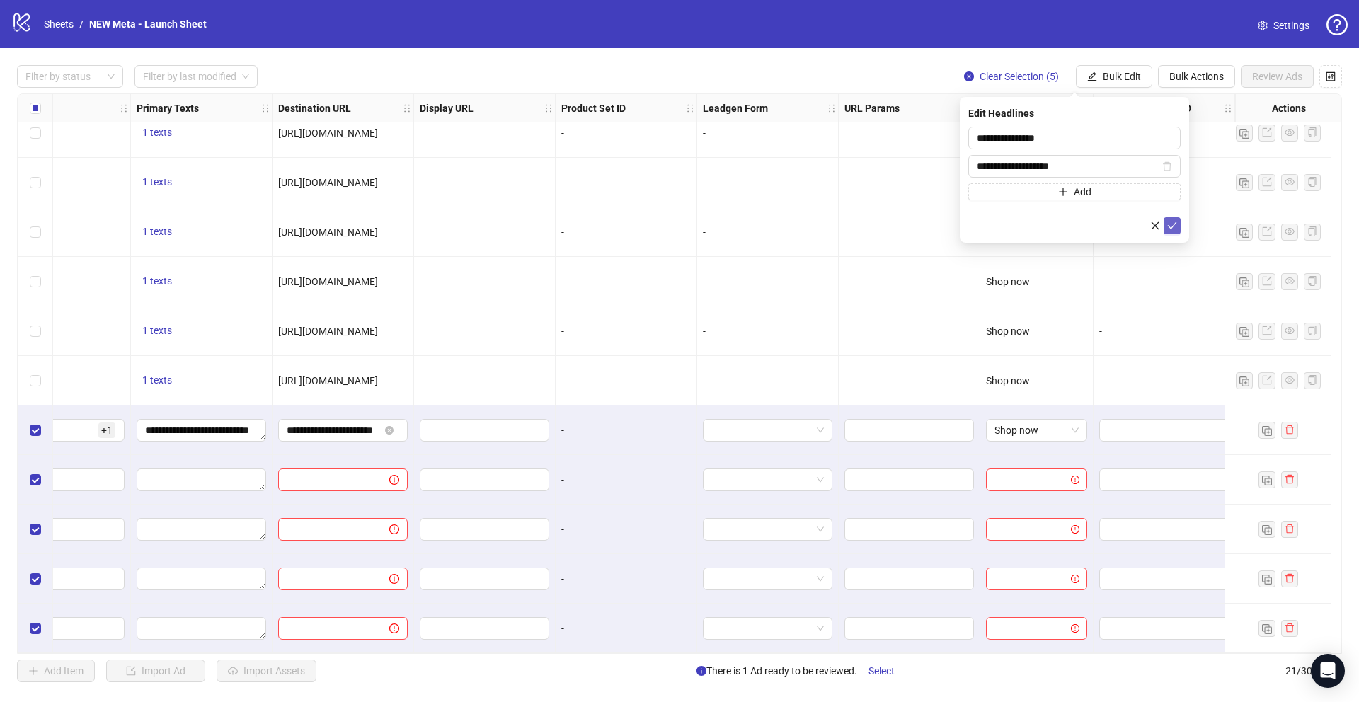
click at [1165, 221] on button "submit" at bounding box center [1172, 225] width 17 height 17
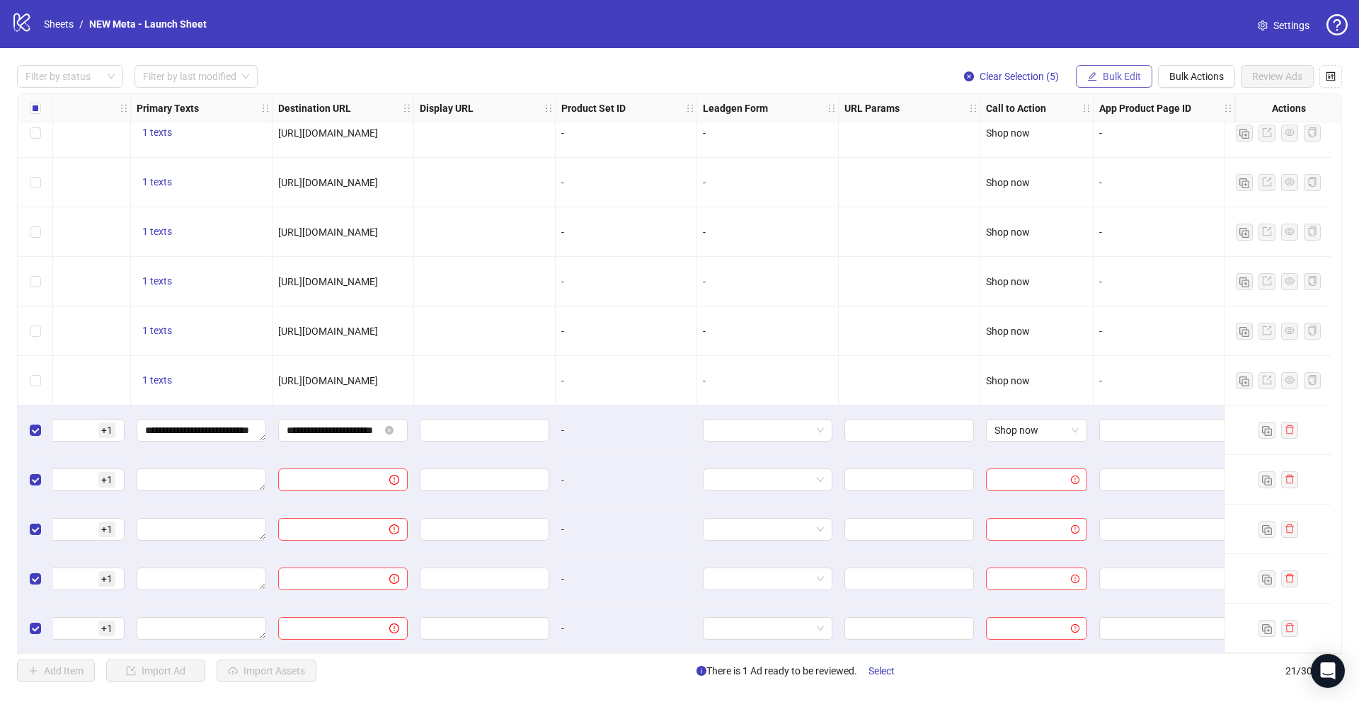
click at [1118, 69] on button "Bulk Edit" at bounding box center [1114, 76] width 76 height 23
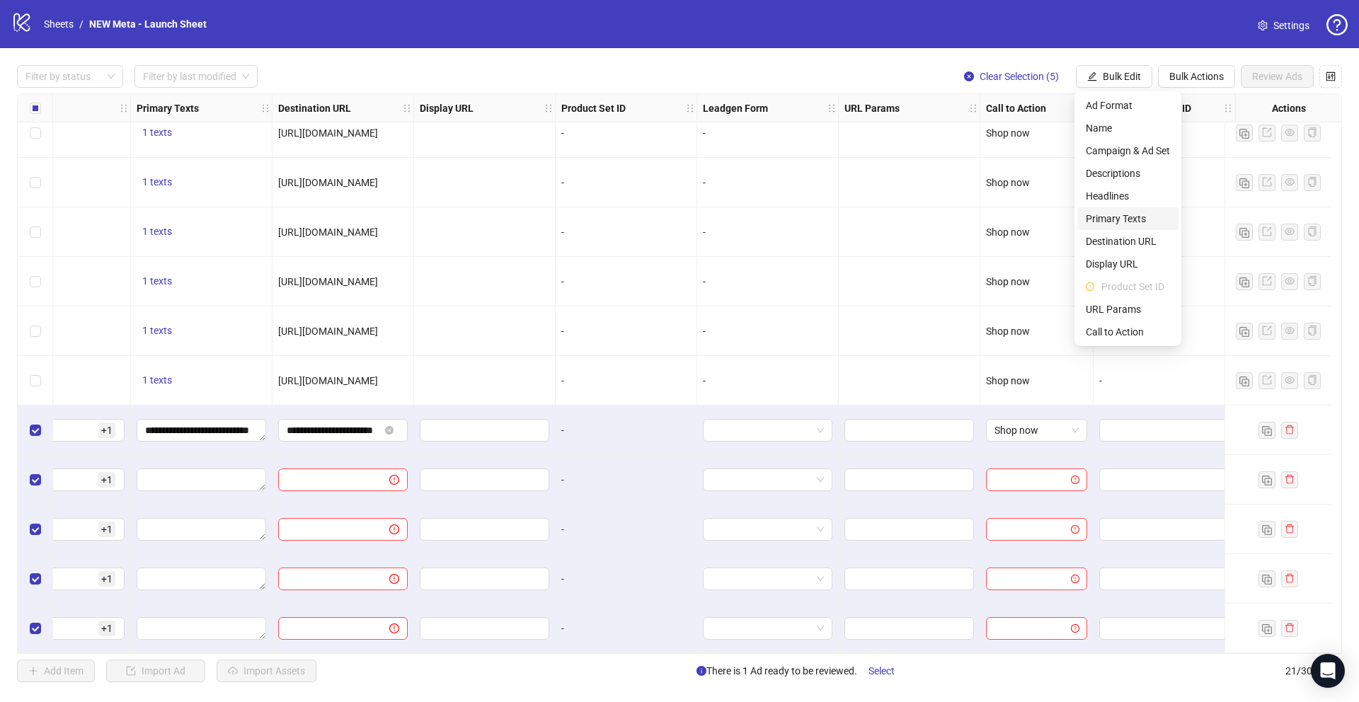
click at [1116, 218] on span "Primary Texts" at bounding box center [1128, 219] width 84 height 16
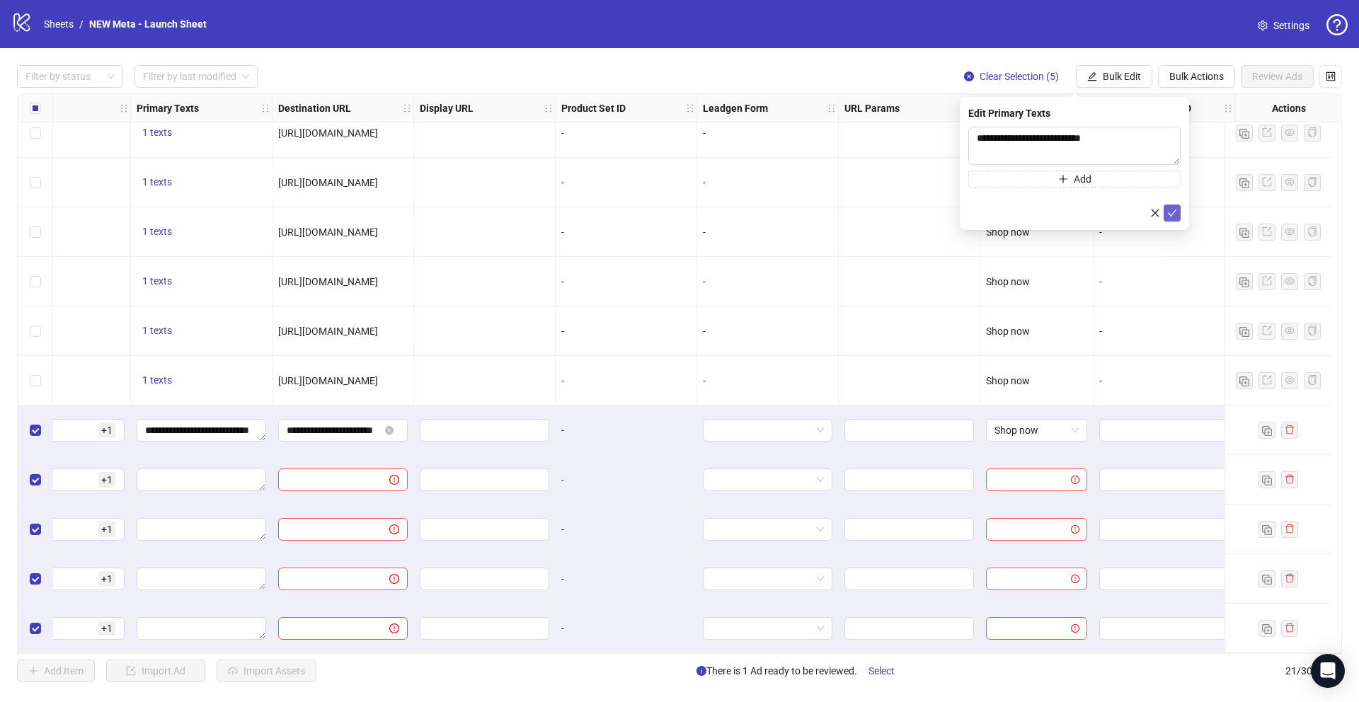
click at [1167, 209] on button "submit" at bounding box center [1172, 213] width 17 height 17
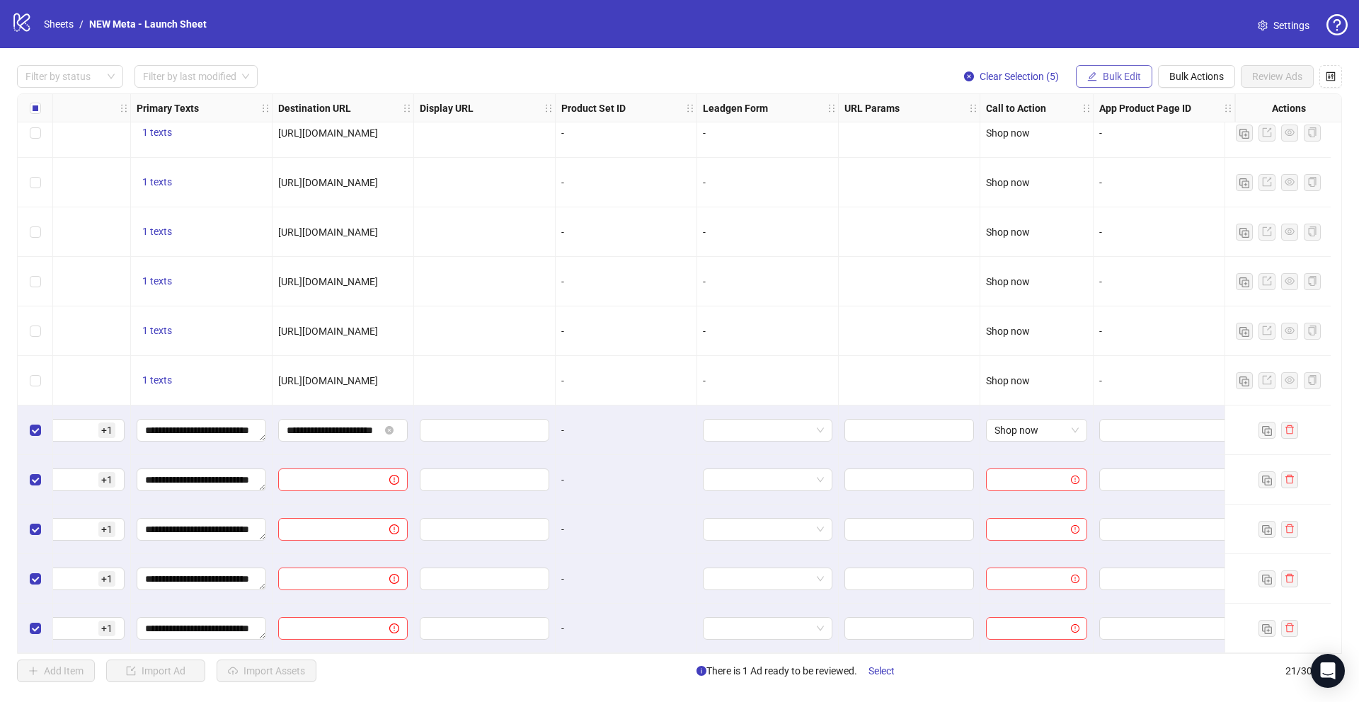
click at [1112, 69] on button "Bulk Edit" at bounding box center [1114, 76] width 76 height 23
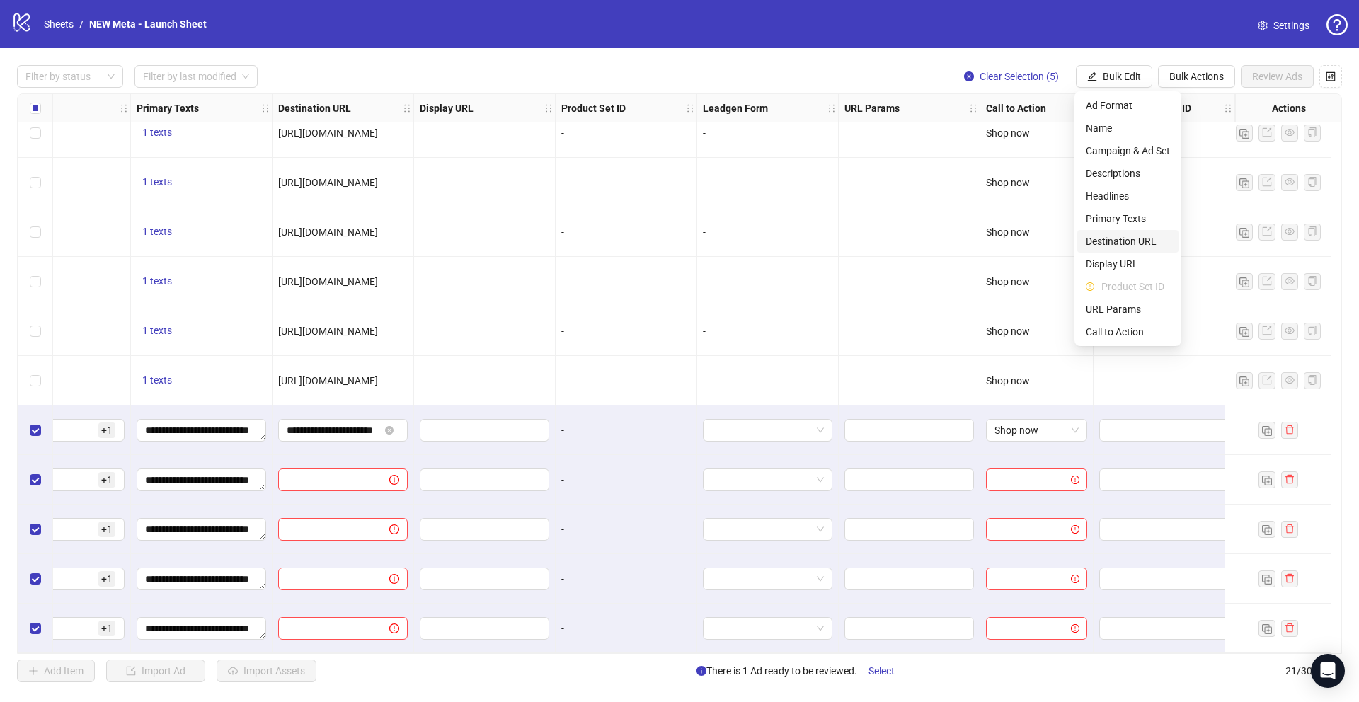
click at [1124, 237] on span "Destination URL" at bounding box center [1128, 242] width 84 height 16
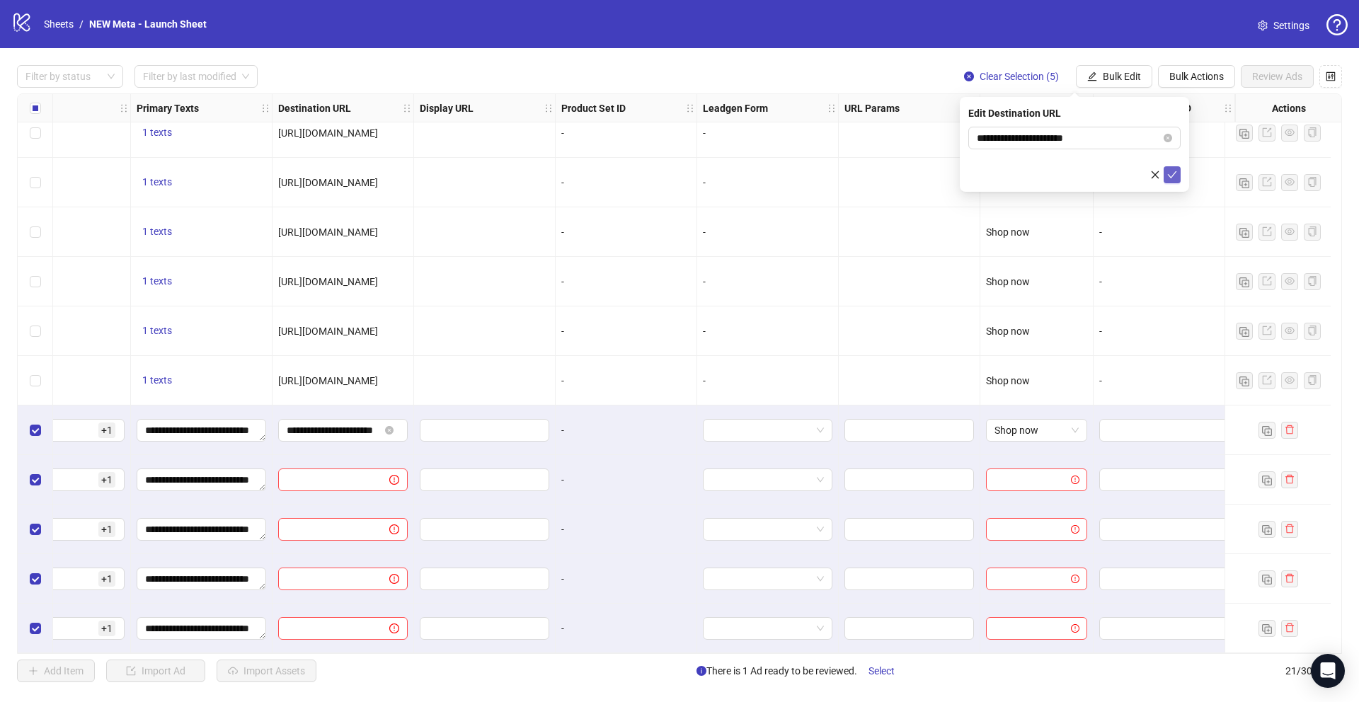
click at [1172, 172] on icon "check" at bounding box center [1172, 175] width 10 height 10
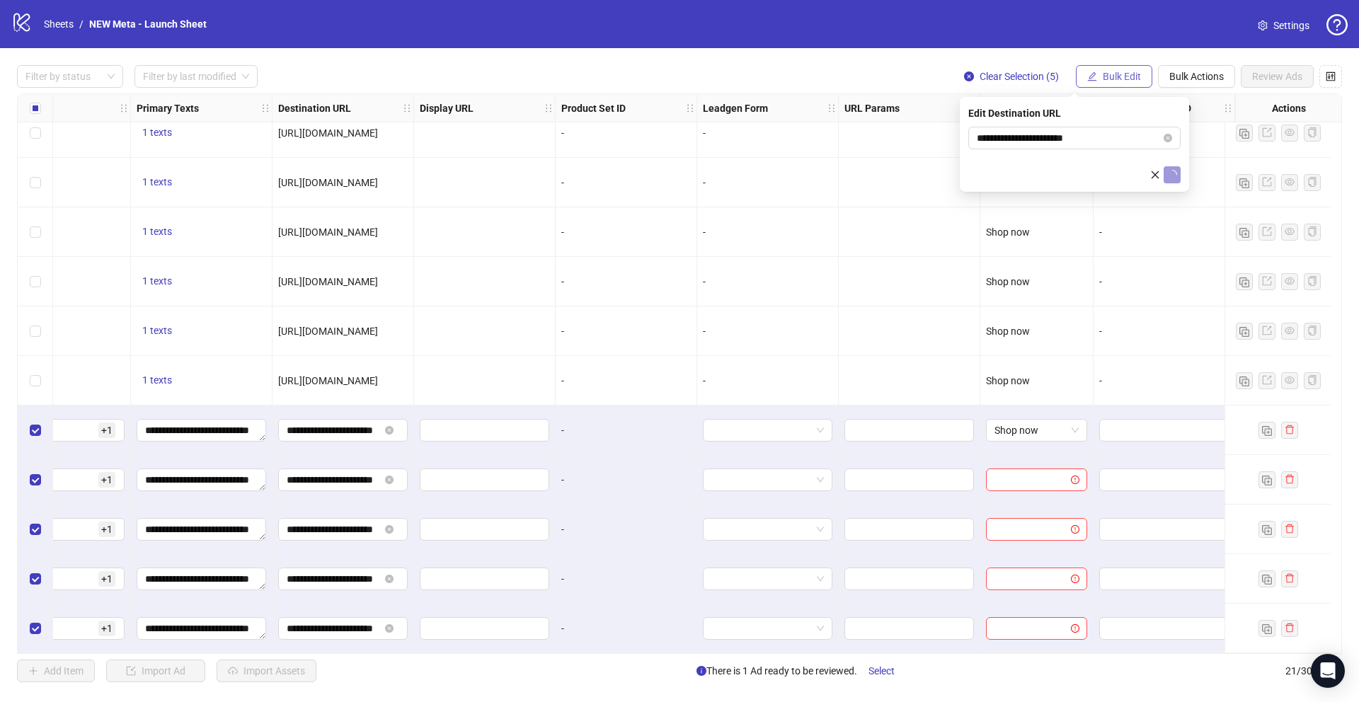
click at [1122, 67] on button "Bulk Edit" at bounding box center [1114, 76] width 76 height 23
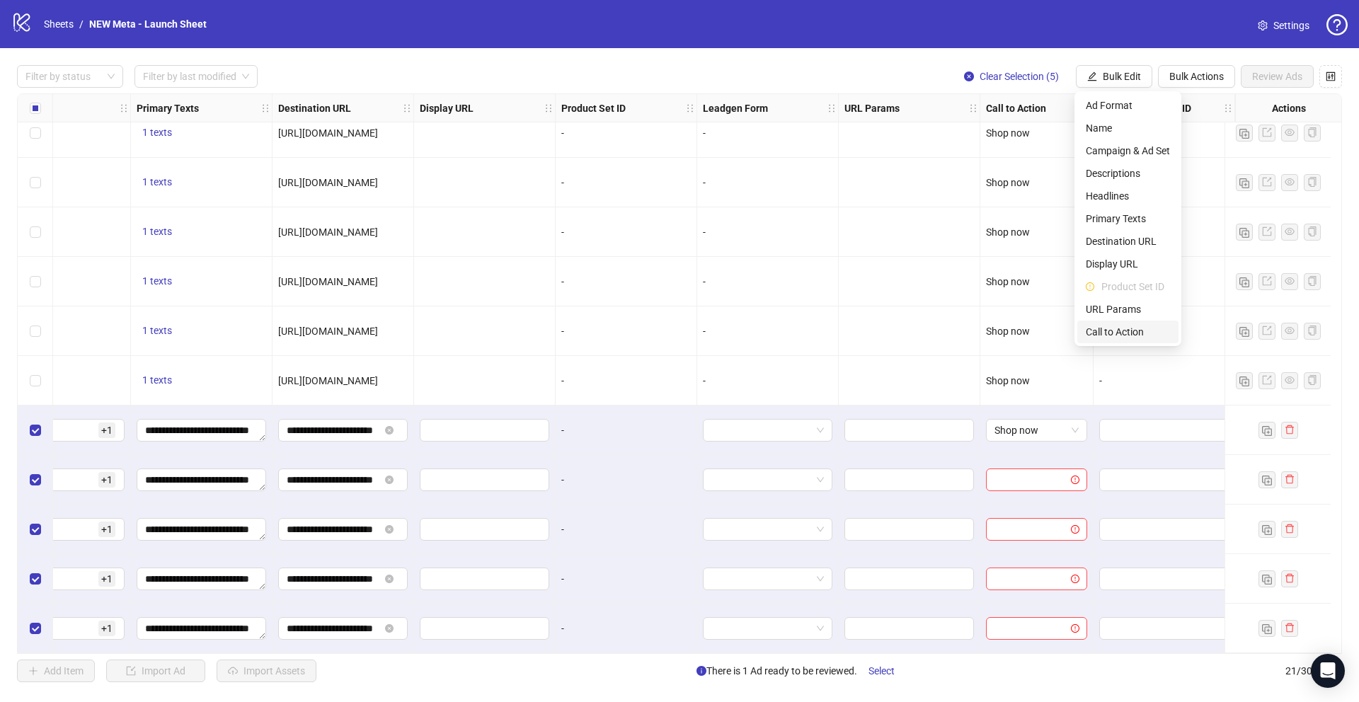
click at [1118, 324] on span "Call to Action" at bounding box center [1128, 332] width 84 height 16
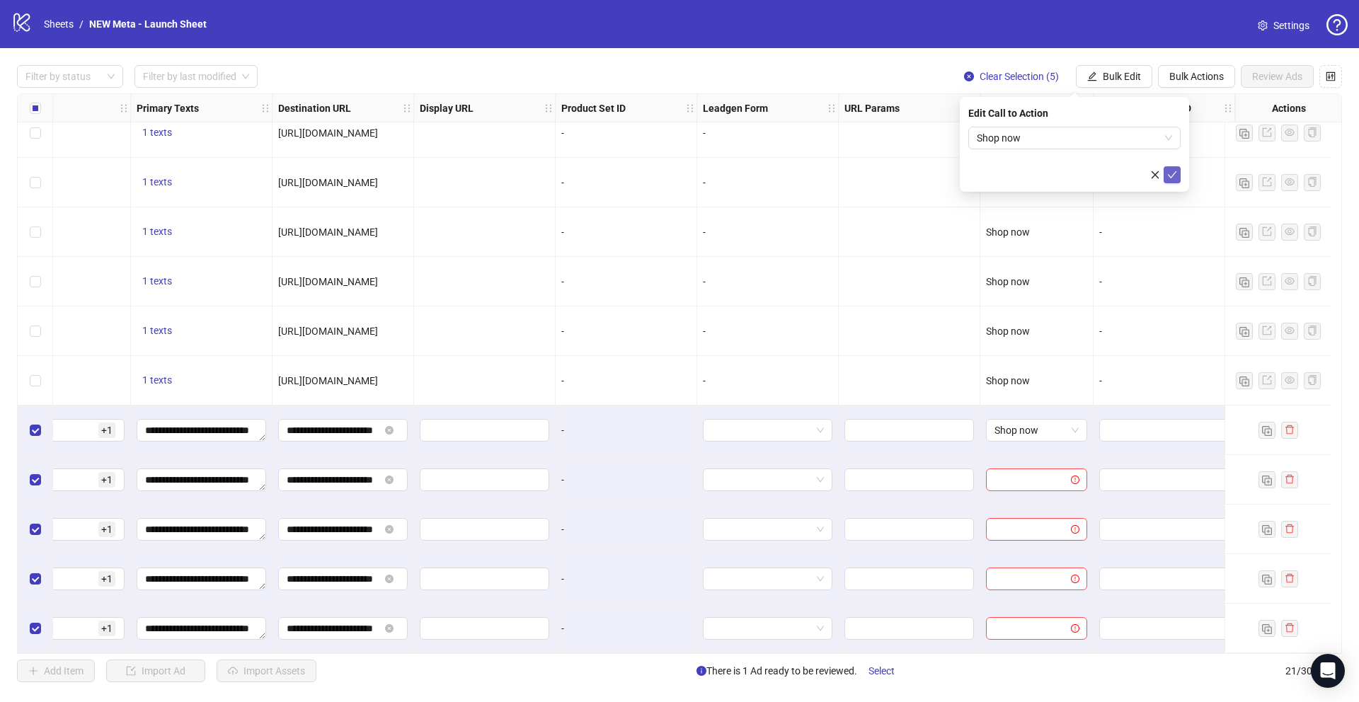
click at [1172, 170] on icon "check" at bounding box center [1172, 175] width 10 height 10
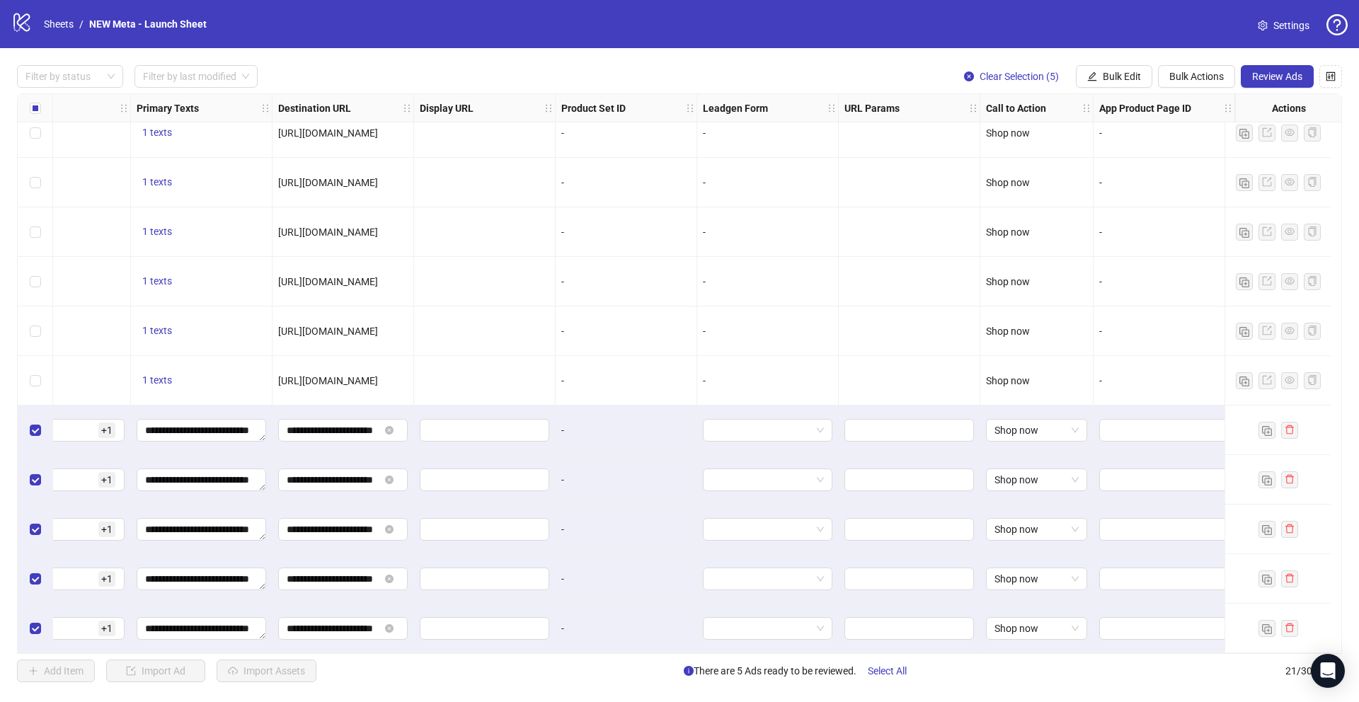
scroll to position [515, 0]
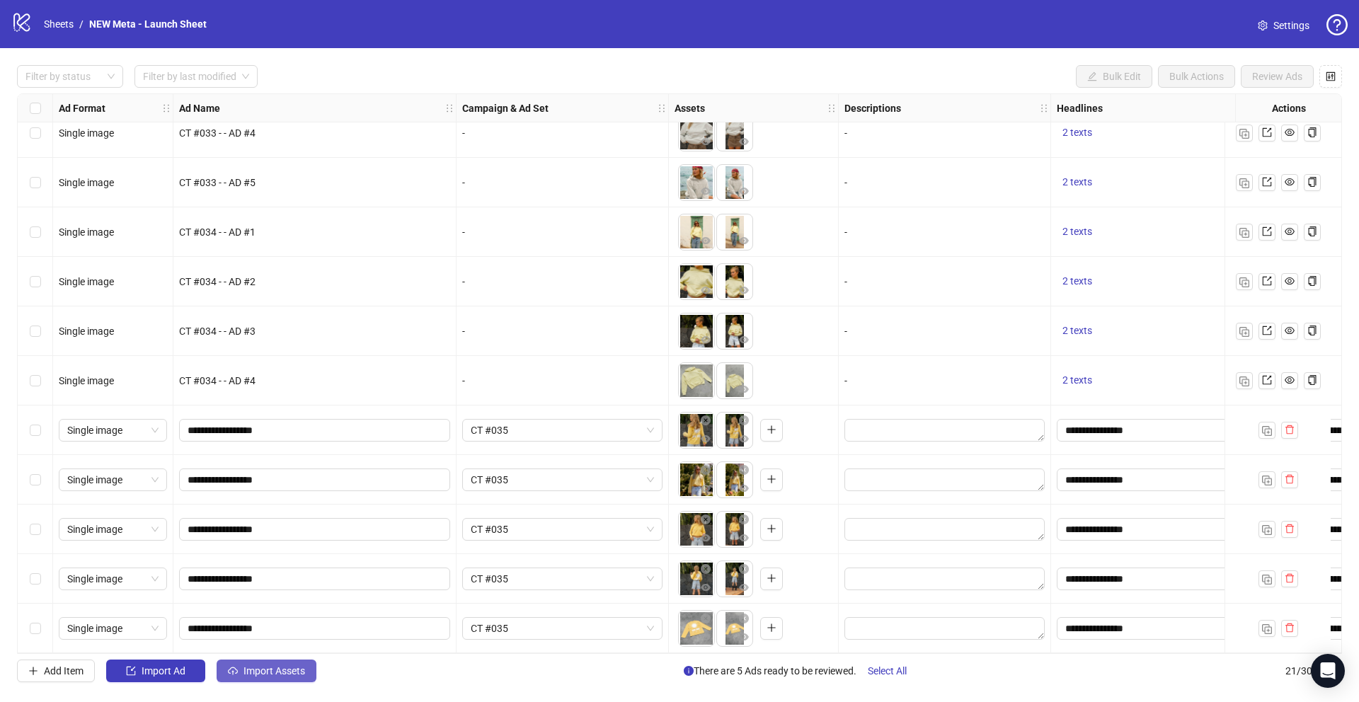
click at [253, 674] on span "Import Assets" at bounding box center [275, 670] width 62 height 11
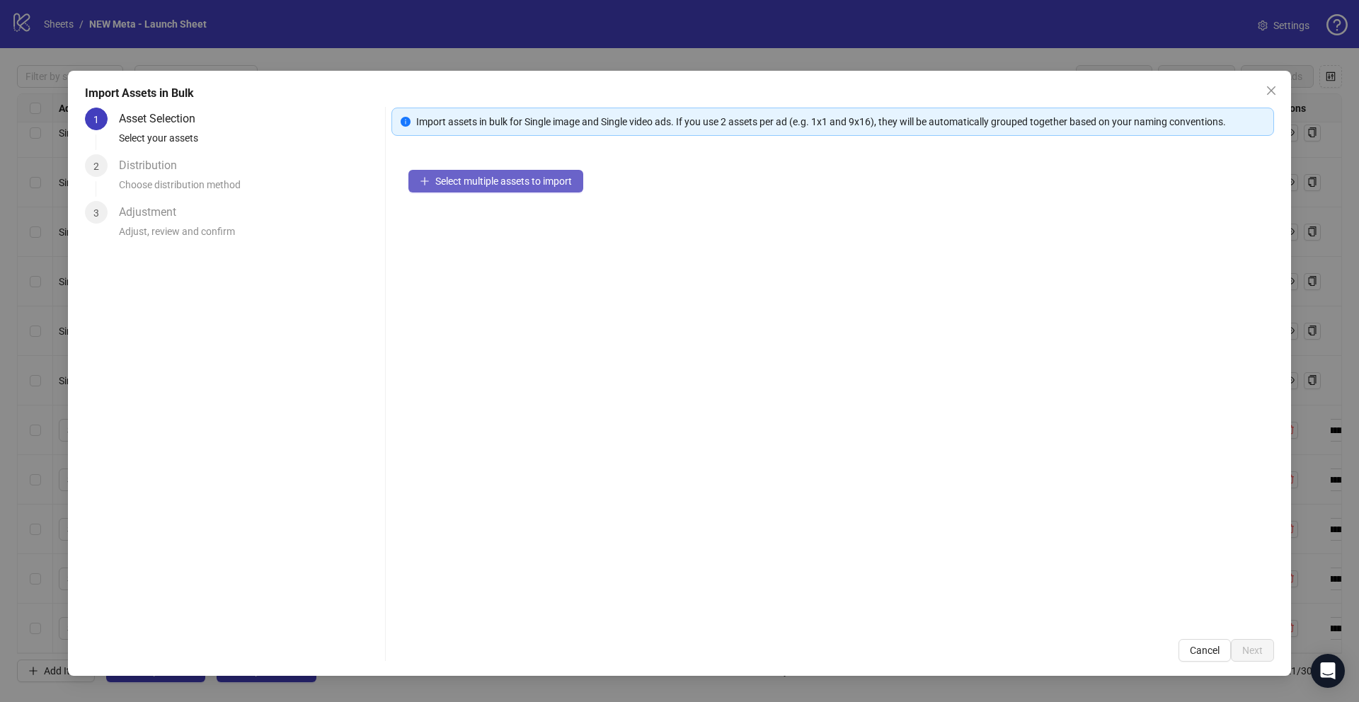
click at [539, 177] on span "Select multiple assets to import" at bounding box center [503, 181] width 137 height 11
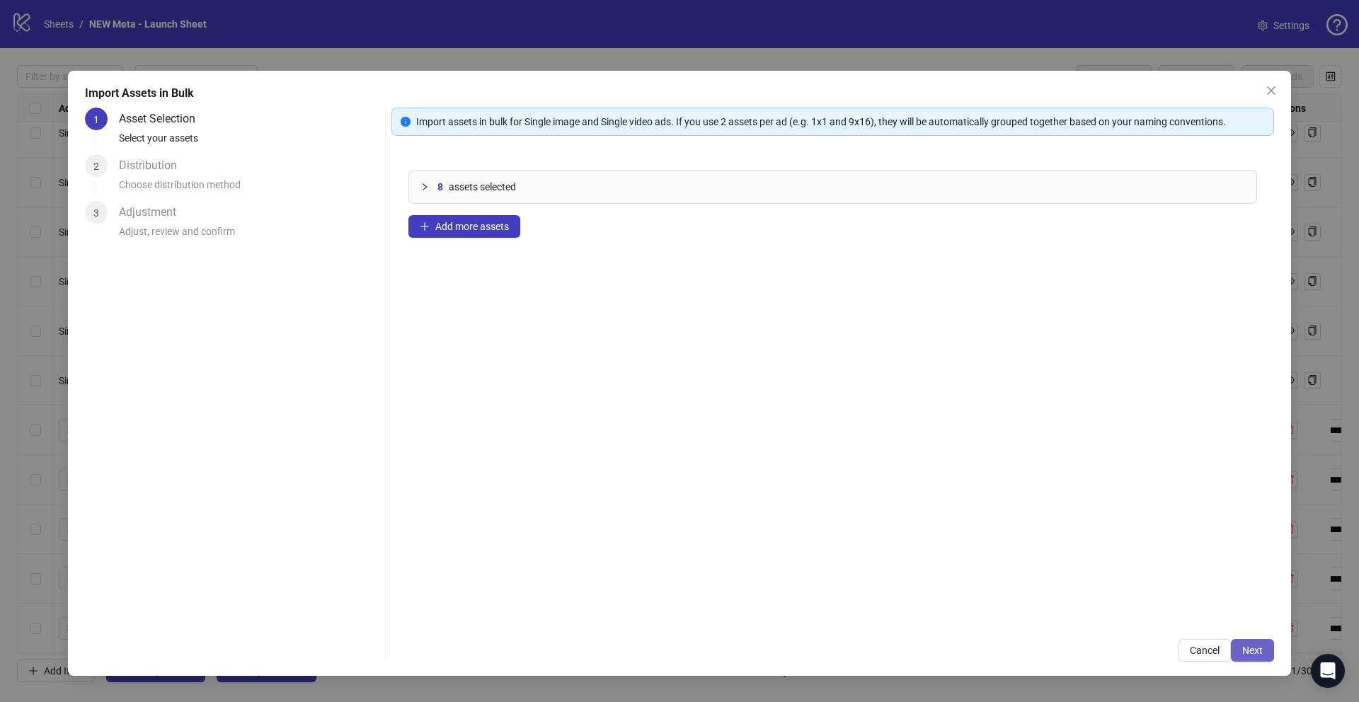
click at [1256, 646] on span "Next" at bounding box center [1252, 650] width 21 height 11
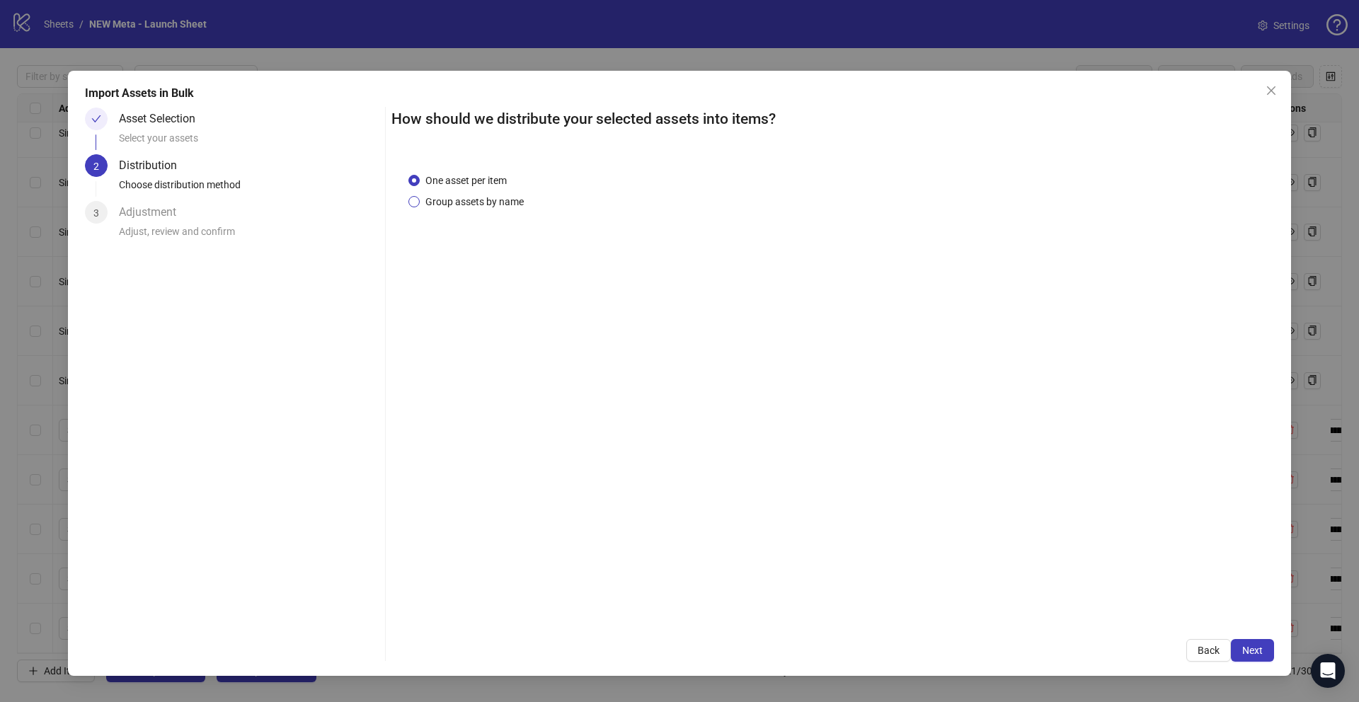
click at [491, 196] on span "Group assets by name" at bounding box center [475, 202] width 110 height 16
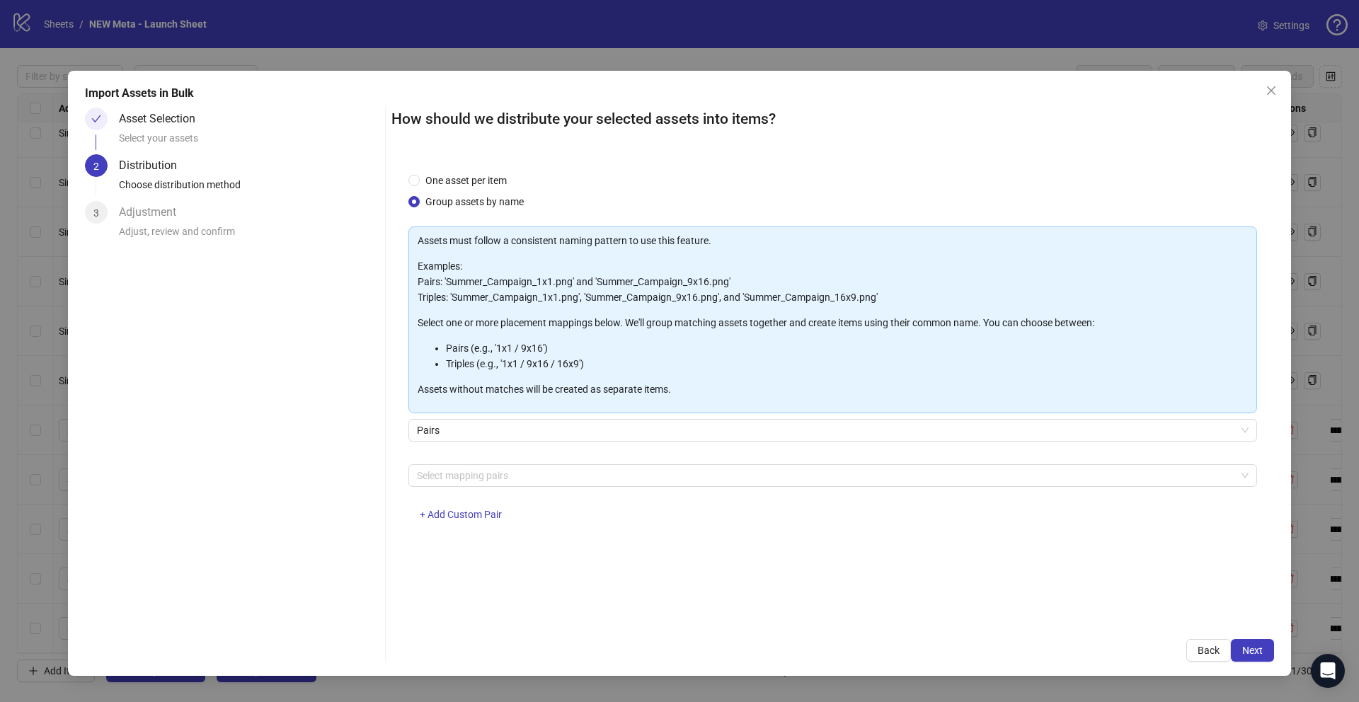
click at [522, 440] on span "Pairs" at bounding box center [833, 430] width 832 height 21
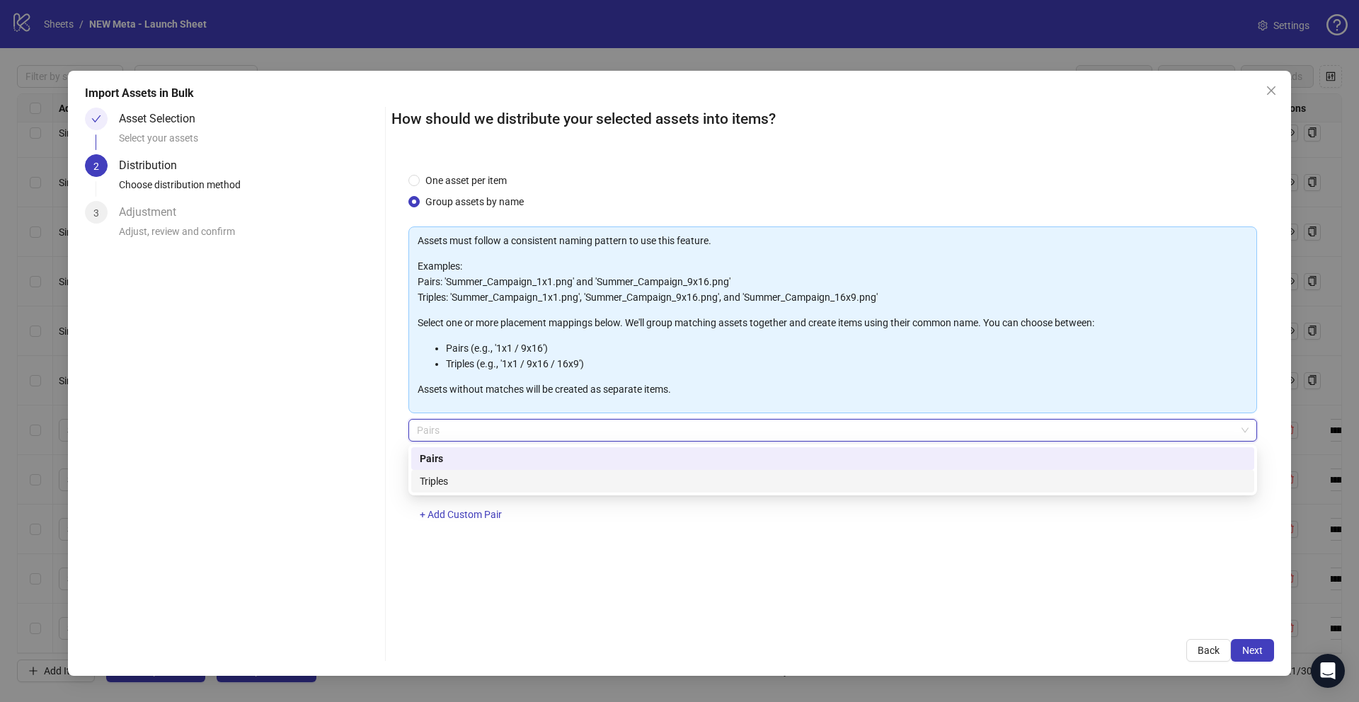
click at [357, 450] on div "Asset Selection Select your assets 2 Distribution Choose distribution method 3 …" at bounding box center [232, 385] width 294 height 554
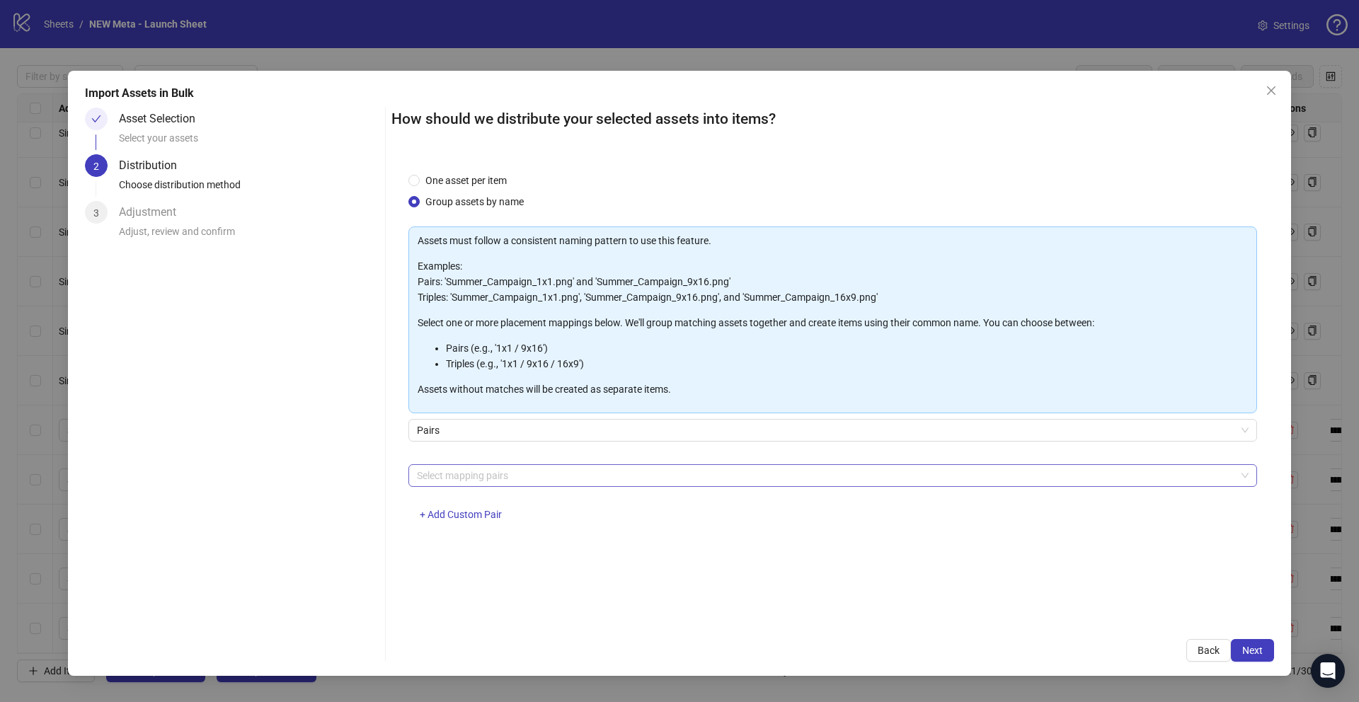
click at [503, 485] on div "Select mapping pairs" at bounding box center [832, 475] width 849 height 23
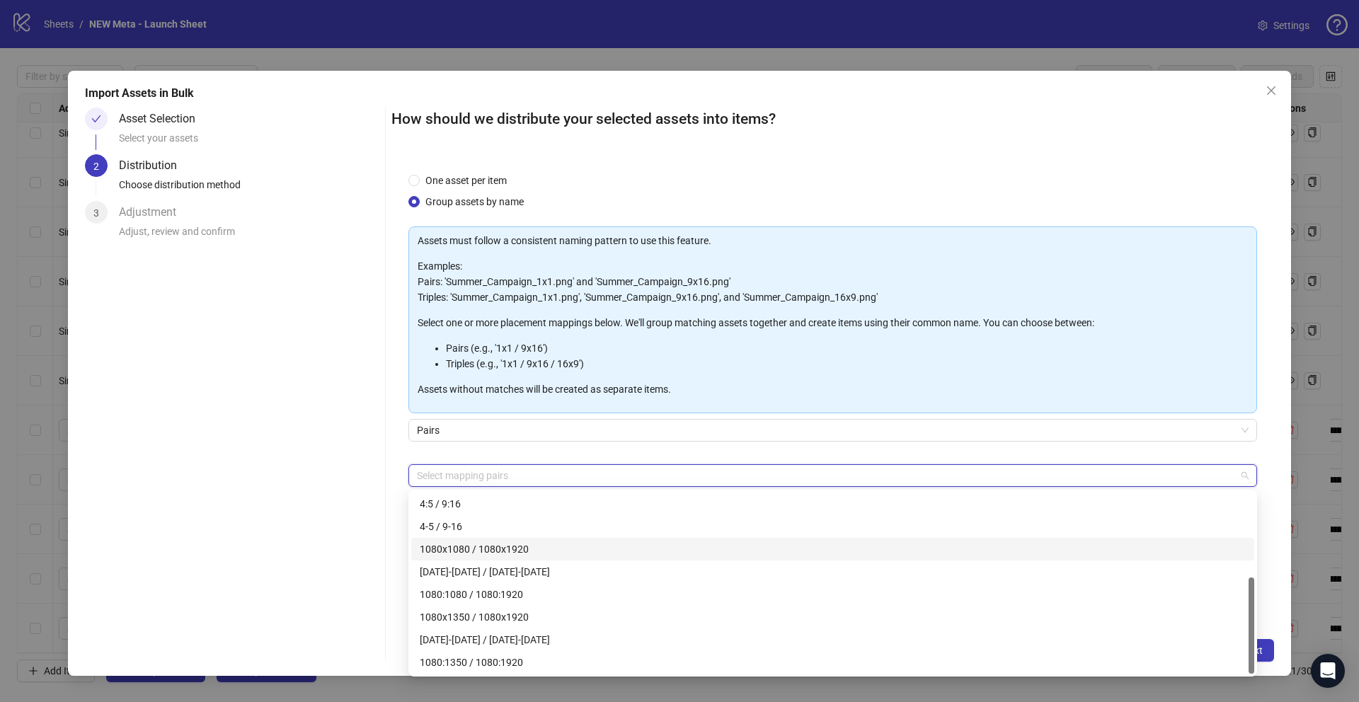
click at [491, 552] on div "1080x1080 / 1080x1920" at bounding box center [833, 550] width 826 height 16
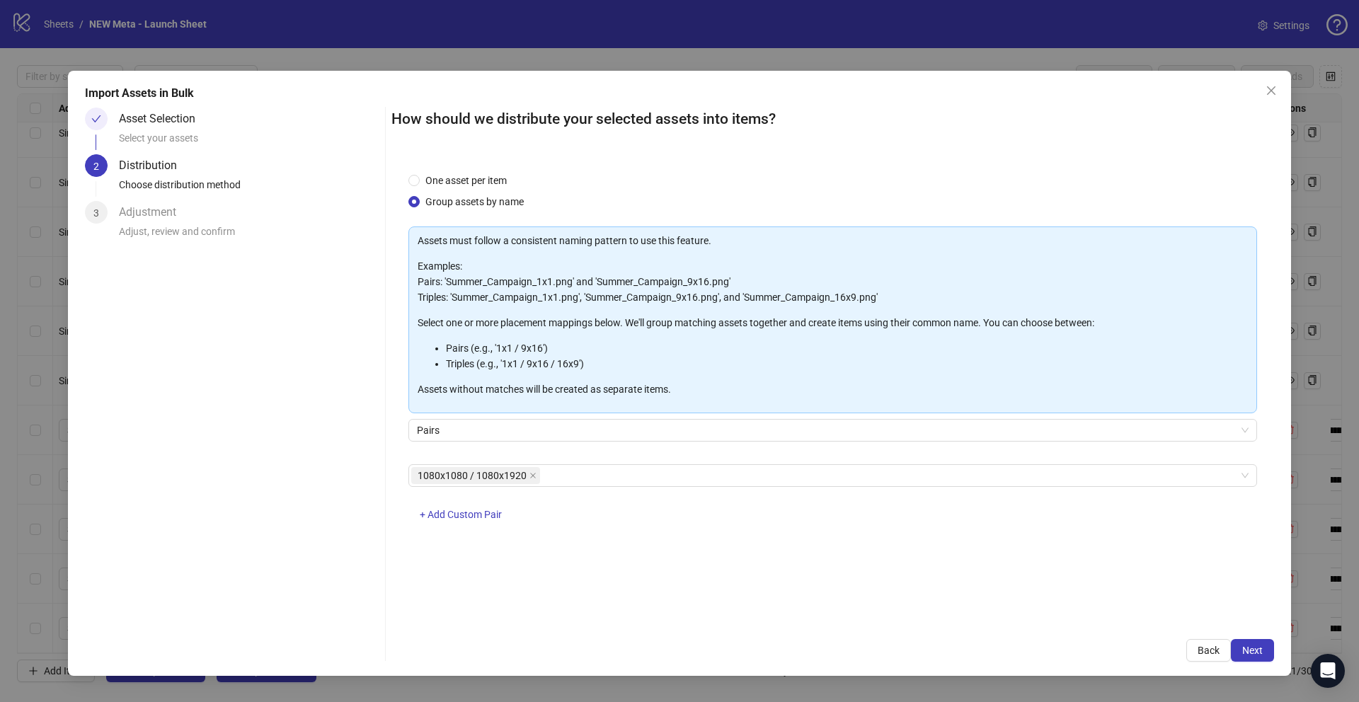
drag, startPoint x: 340, startPoint y: 467, endPoint x: 389, endPoint y: 468, distance: 48.8
click at [340, 467] on div "Asset Selection Select your assets 2 Distribution Choose distribution method 3 …" at bounding box center [232, 385] width 294 height 554
click at [1238, 653] on button "Next" at bounding box center [1252, 650] width 43 height 23
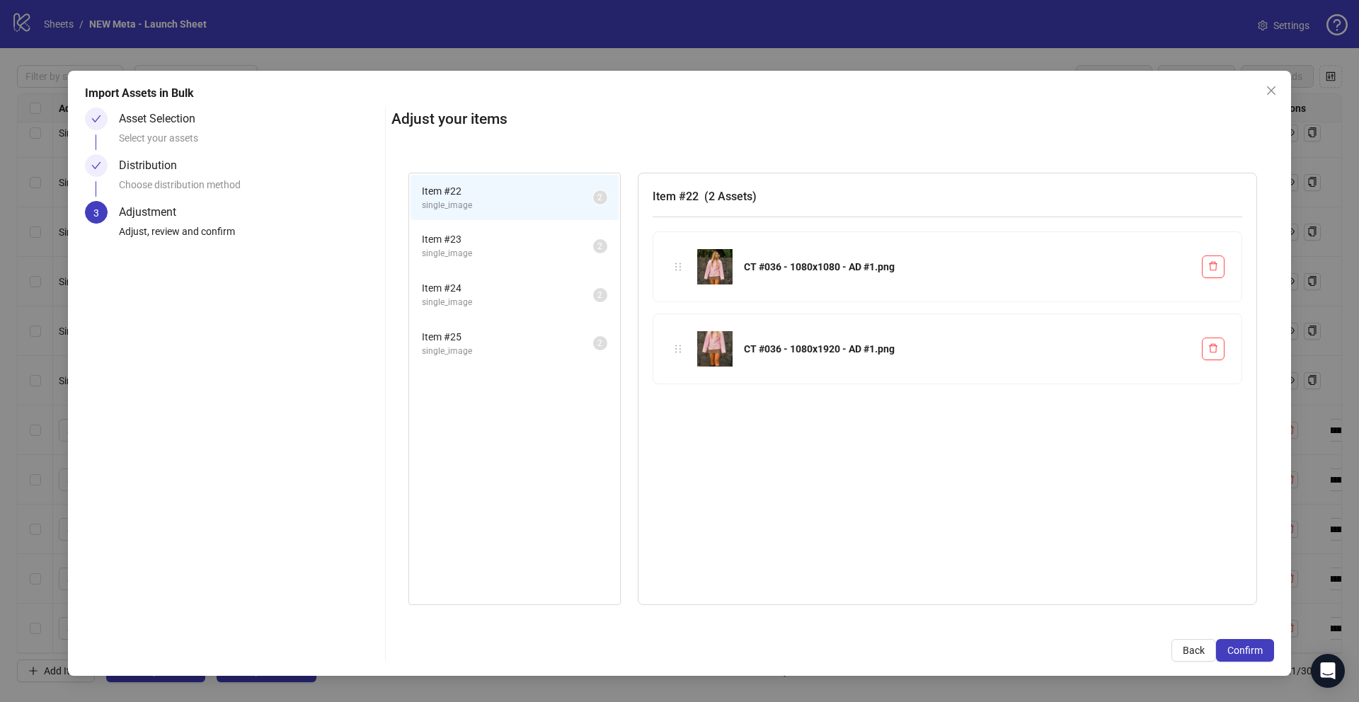
click at [526, 242] on span "Item # 23" at bounding box center [507, 239] width 171 height 16
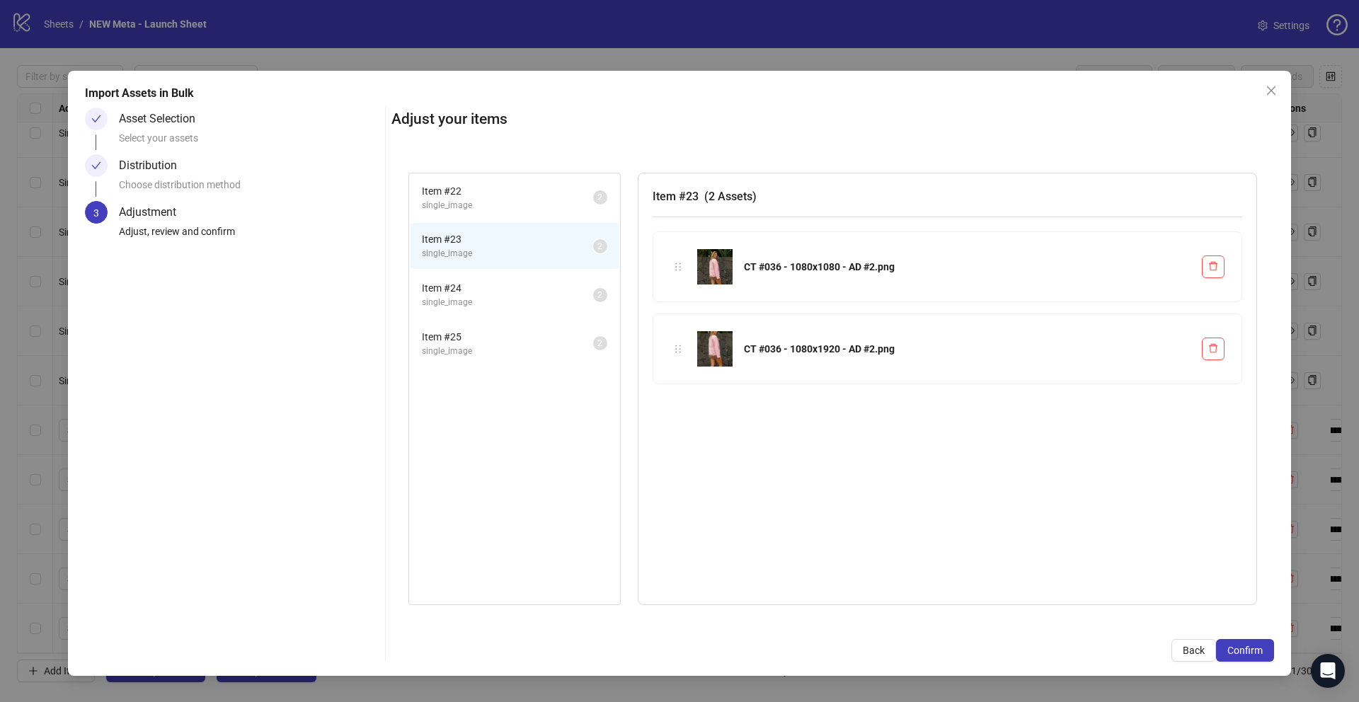
click at [526, 290] on span "Item # 24" at bounding box center [507, 288] width 171 height 16
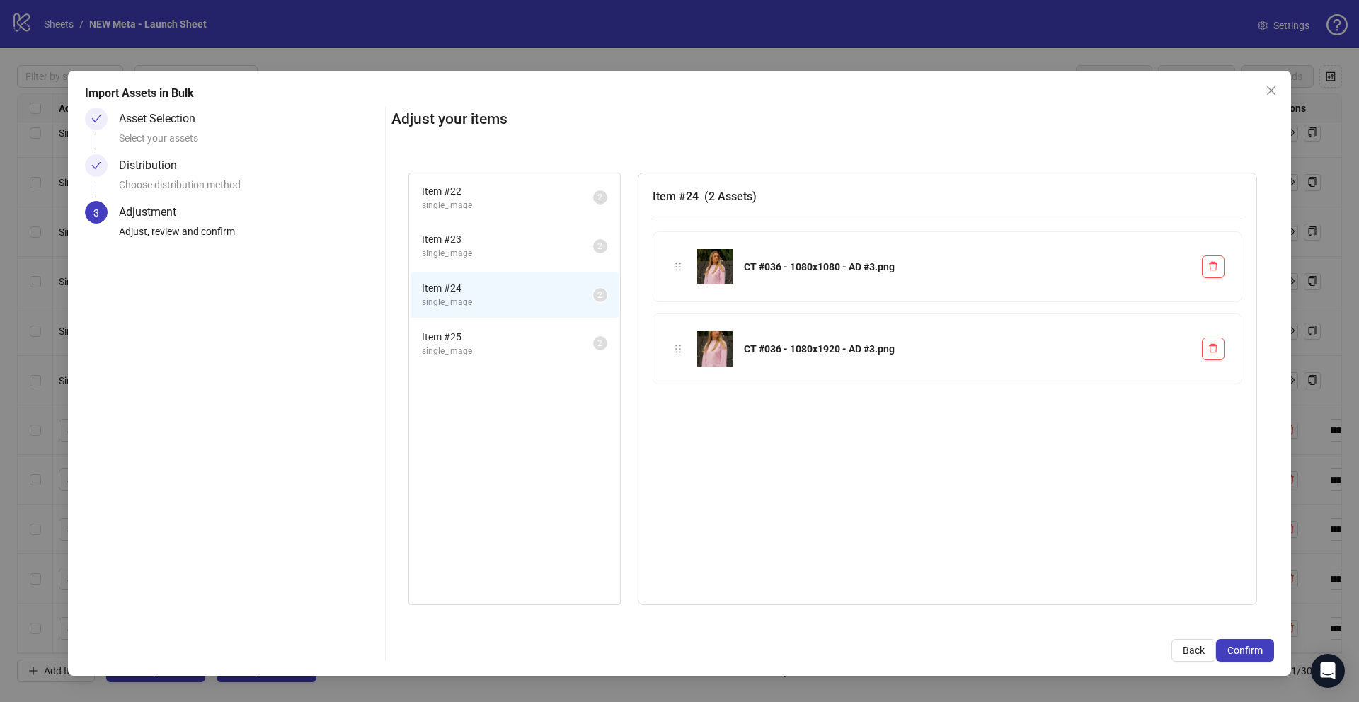
click at [521, 340] on span "Item # 25" at bounding box center [507, 337] width 171 height 16
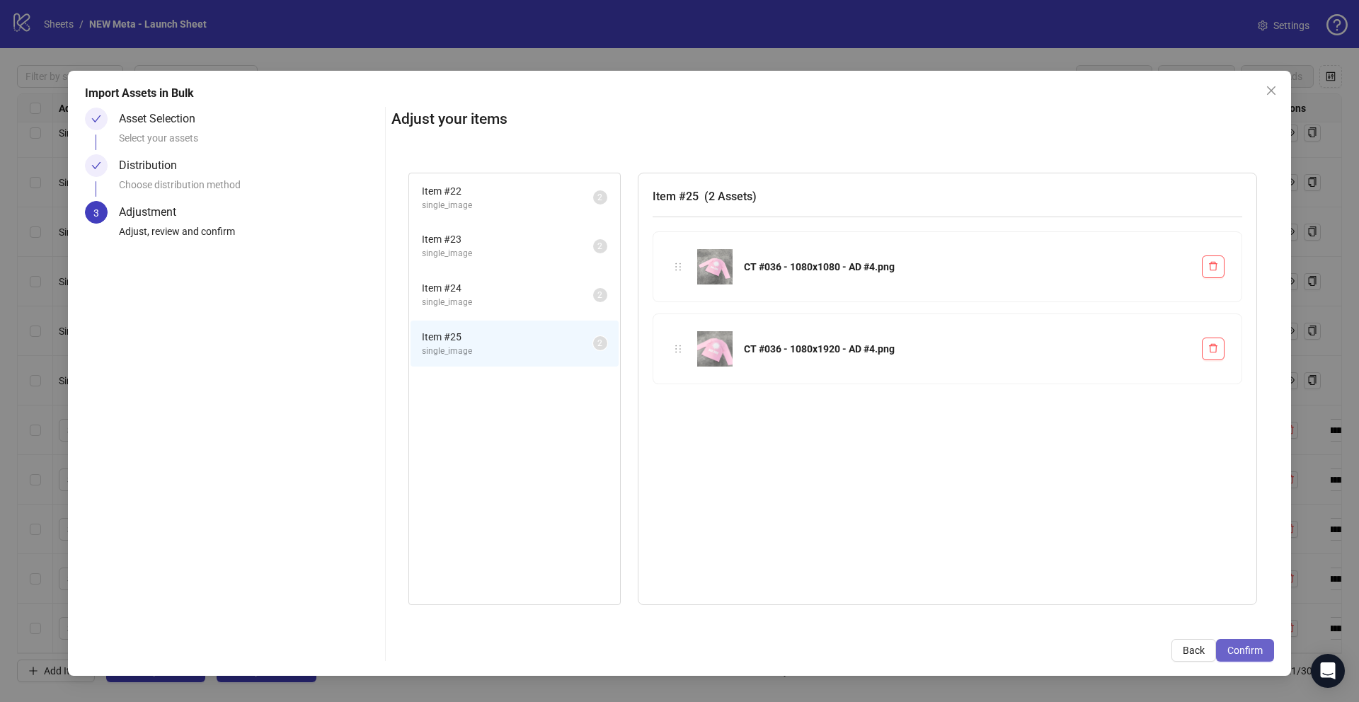
click at [1227, 641] on button "Confirm" at bounding box center [1245, 650] width 58 height 23
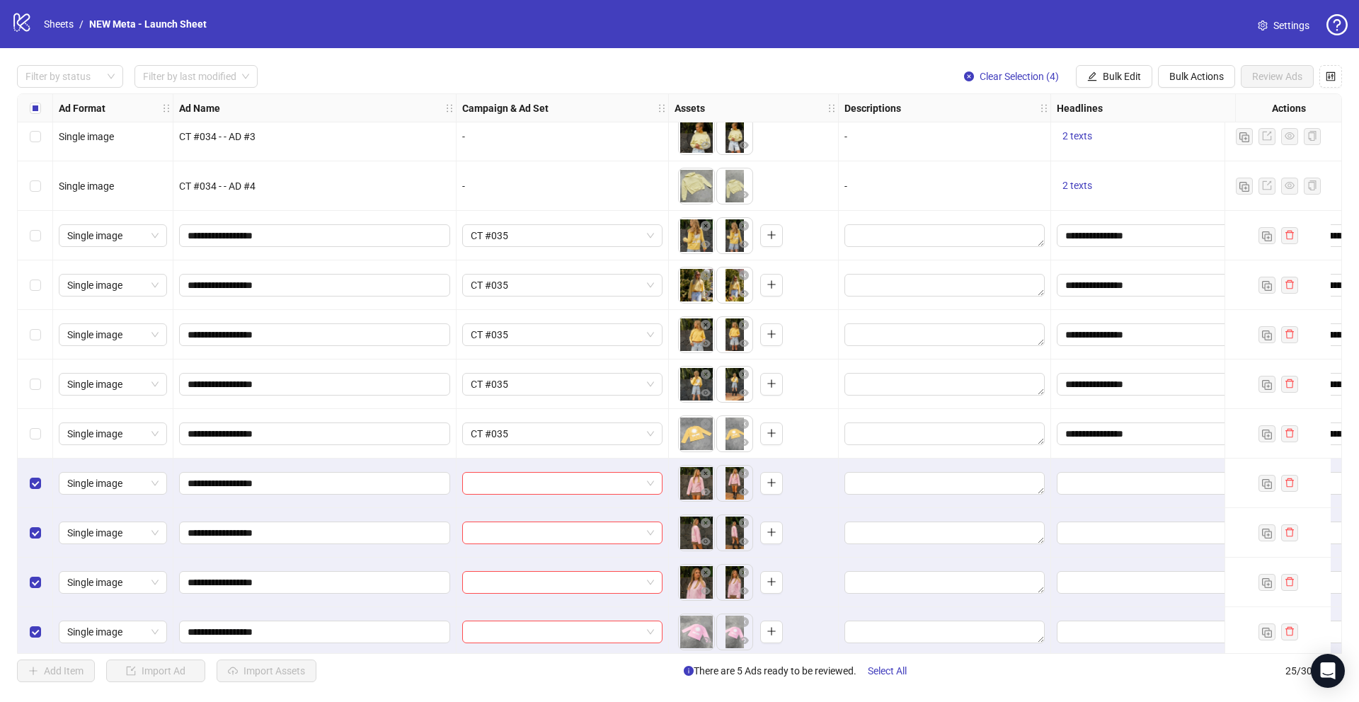
scroll to position [714, 0]
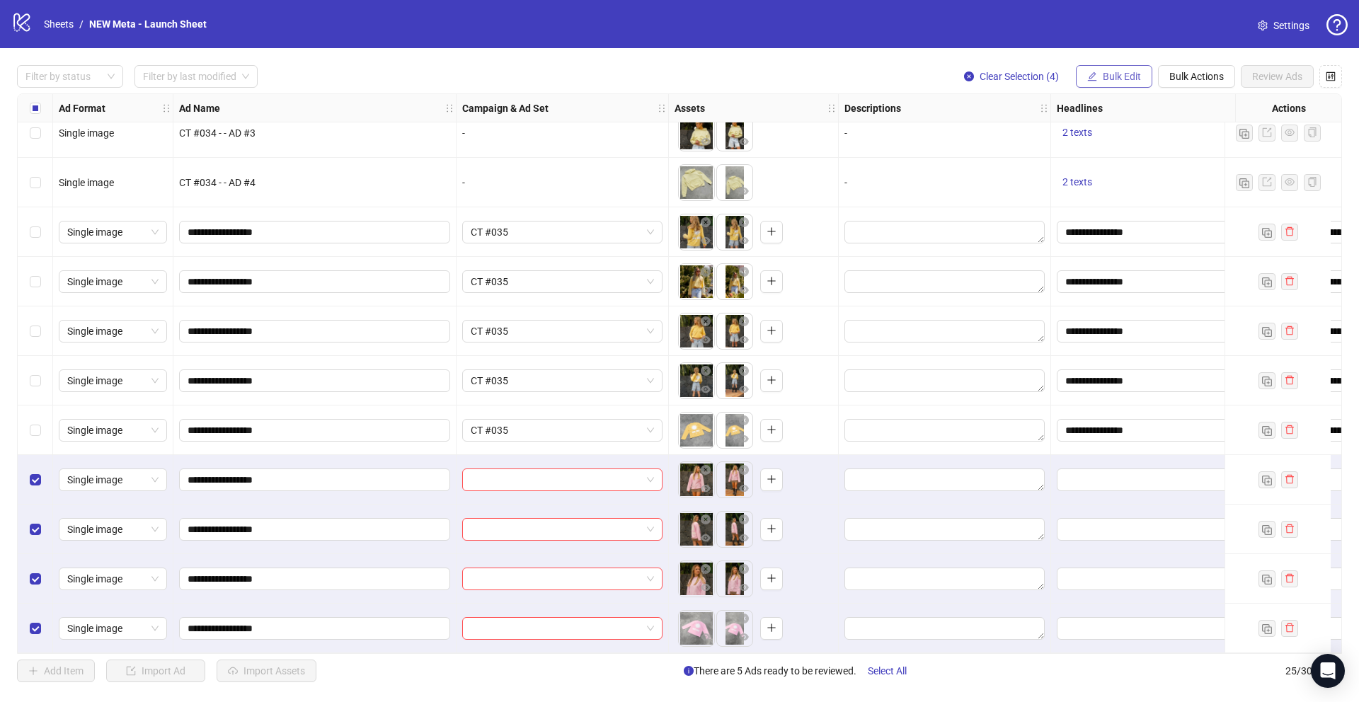
click at [1135, 74] on span "Bulk Edit" at bounding box center [1122, 76] width 38 height 11
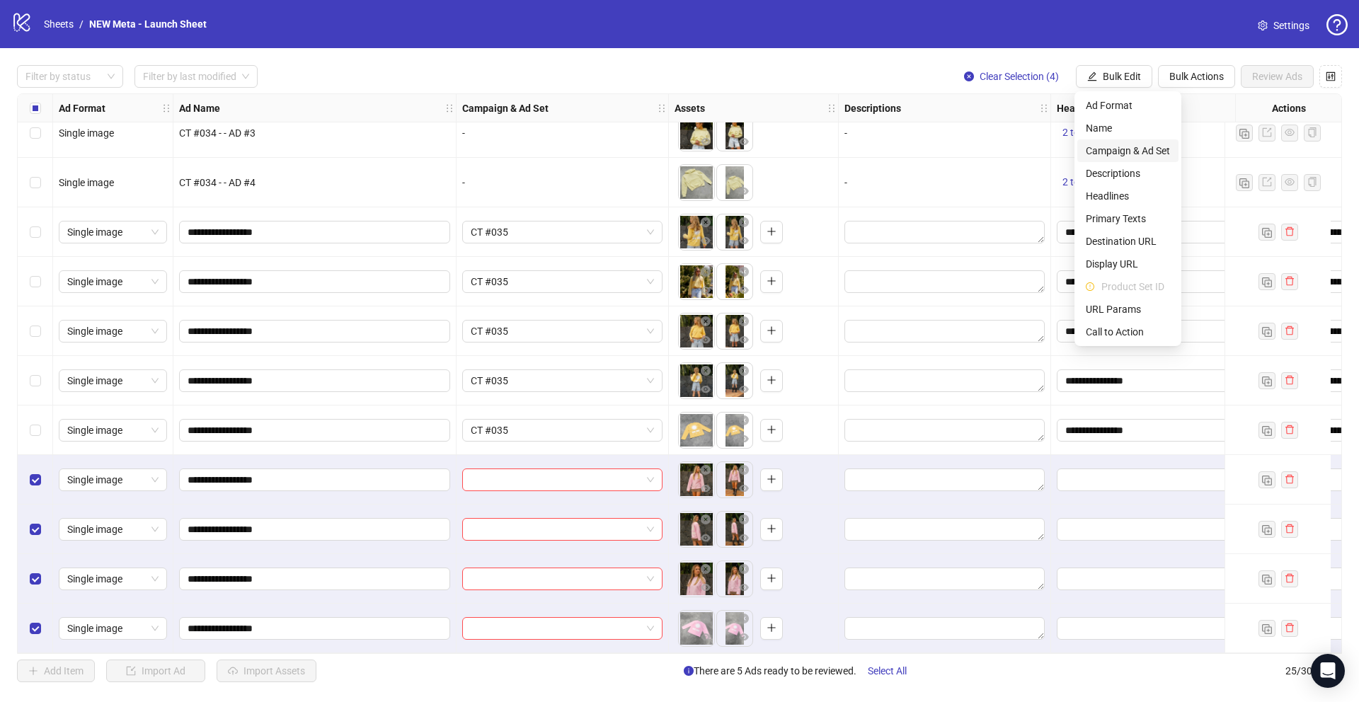
click at [1119, 152] on span "Campaign & Ad Set" at bounding box center [1128, 151] width 84 height 16
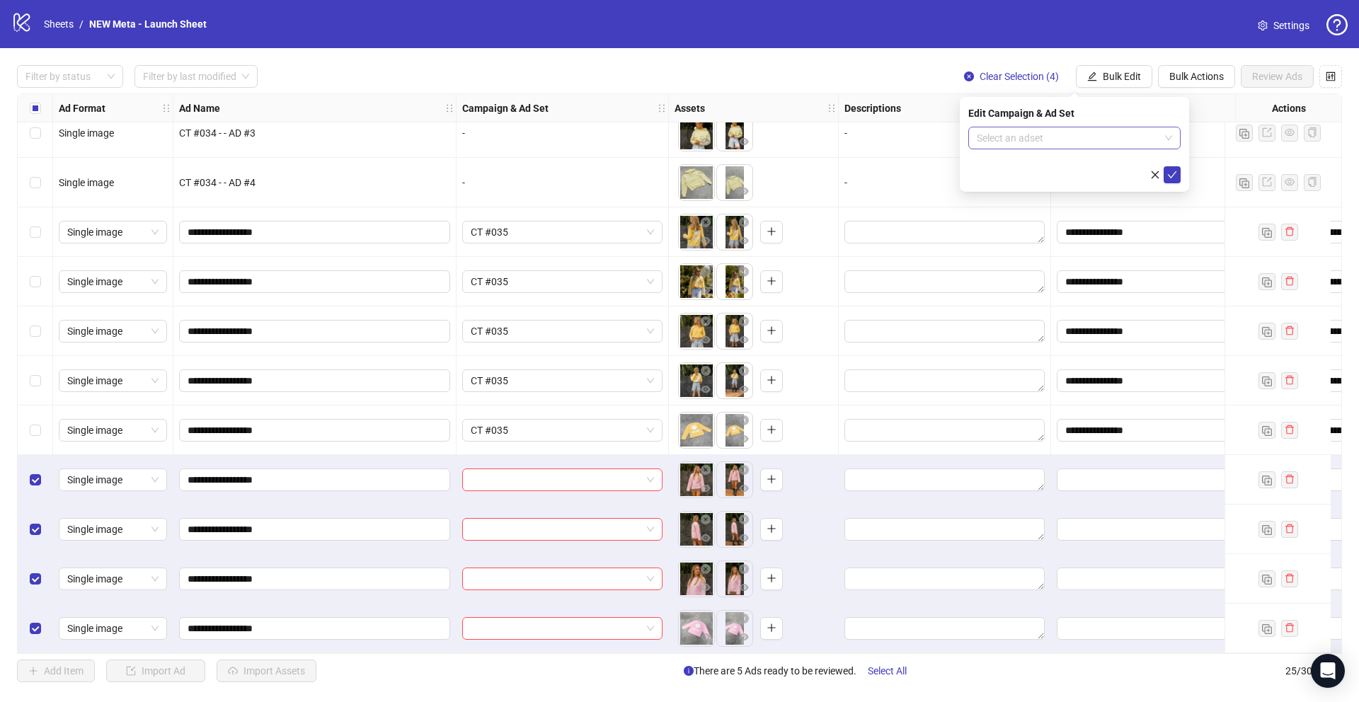
click at [1119, 140] on input "search" at bounding box center [1068, 137] width 183 height 21
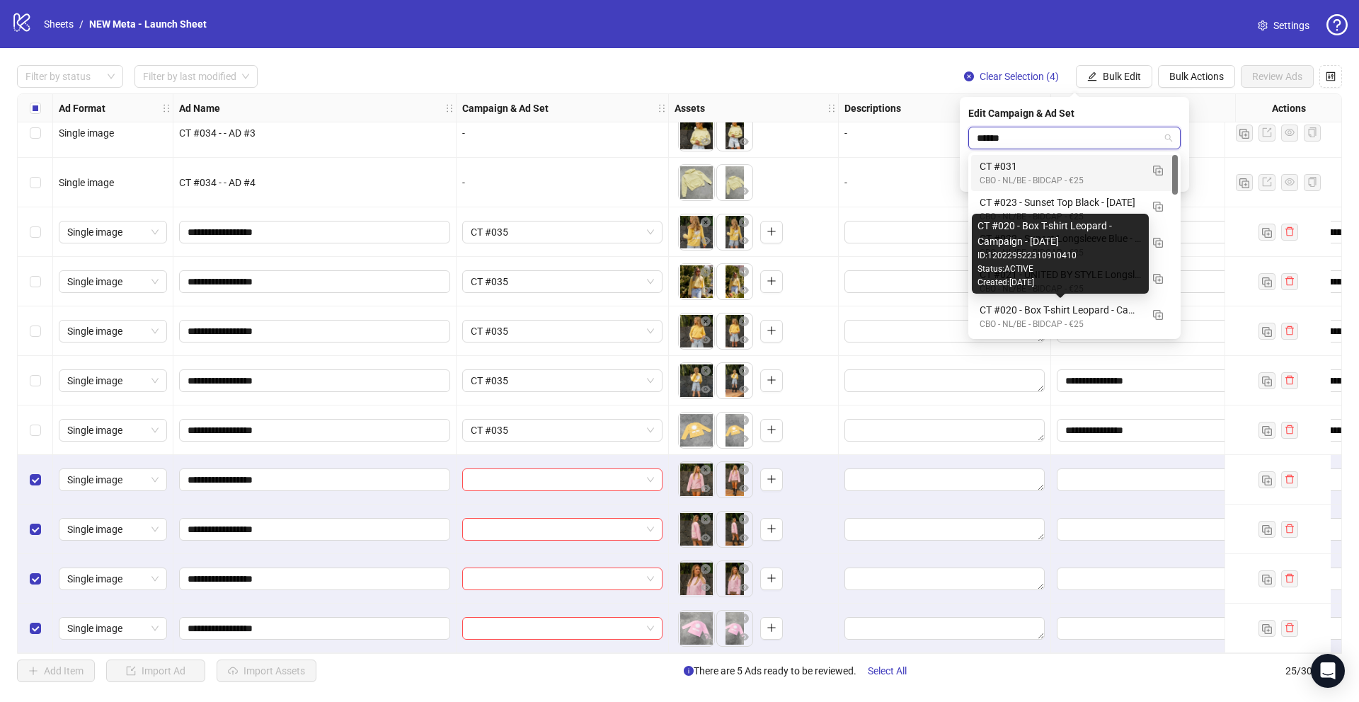
type input "*******"
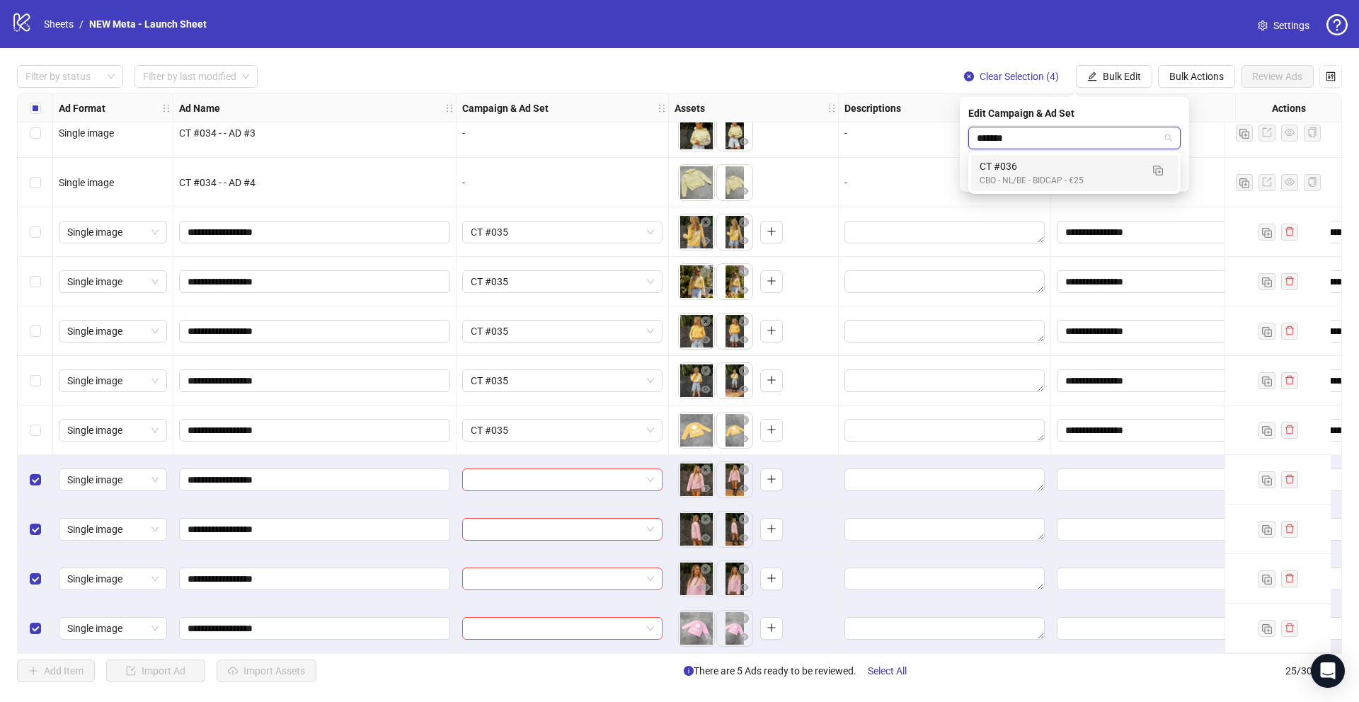
click at [1053, 161] on div "CT #036" at bounding box center [1060, 167] width 161 height 16
click at [1174, 171] on icon "check" at bounding box center [1172, 175] width 10 height 10
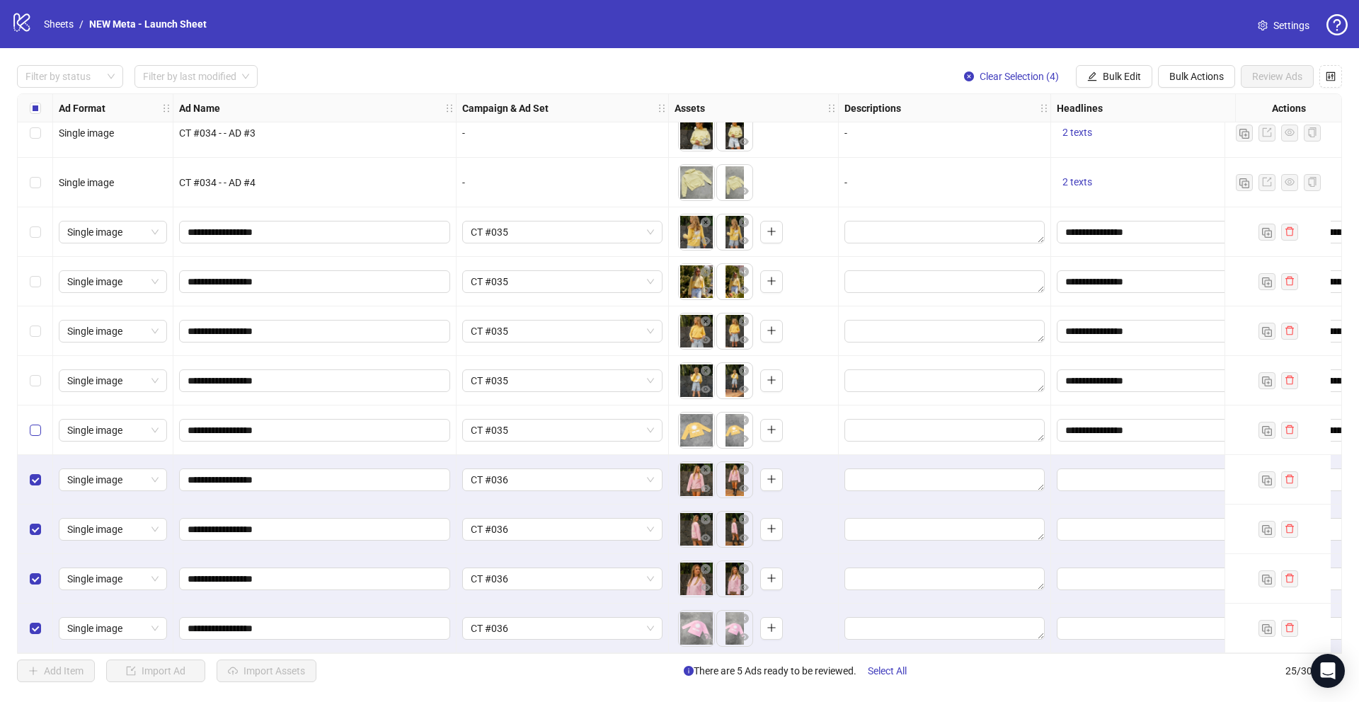
click at [35, 432] on label "Select row 21" at bounding box center [35, 431] width 11 height 16
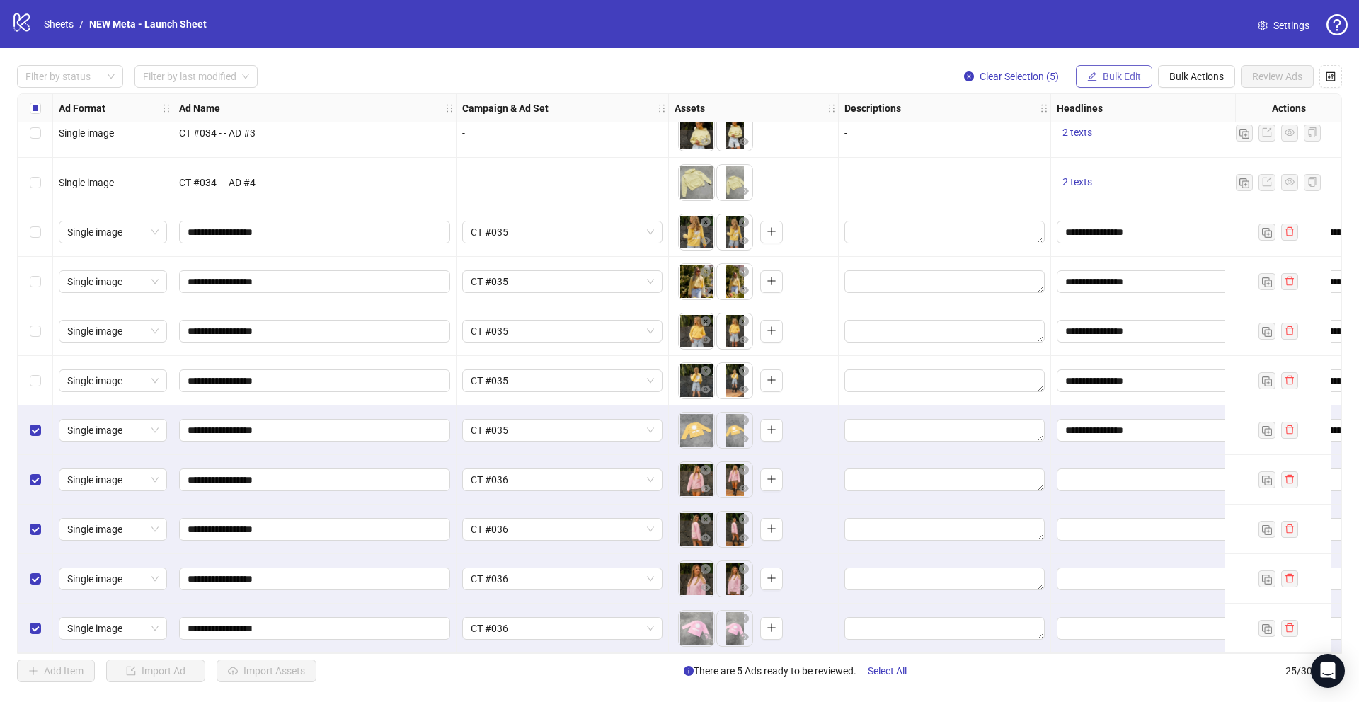
click at [1140, 74] on span "Bulk Edit" at bounding box center [1122, 76] width 38 height 11
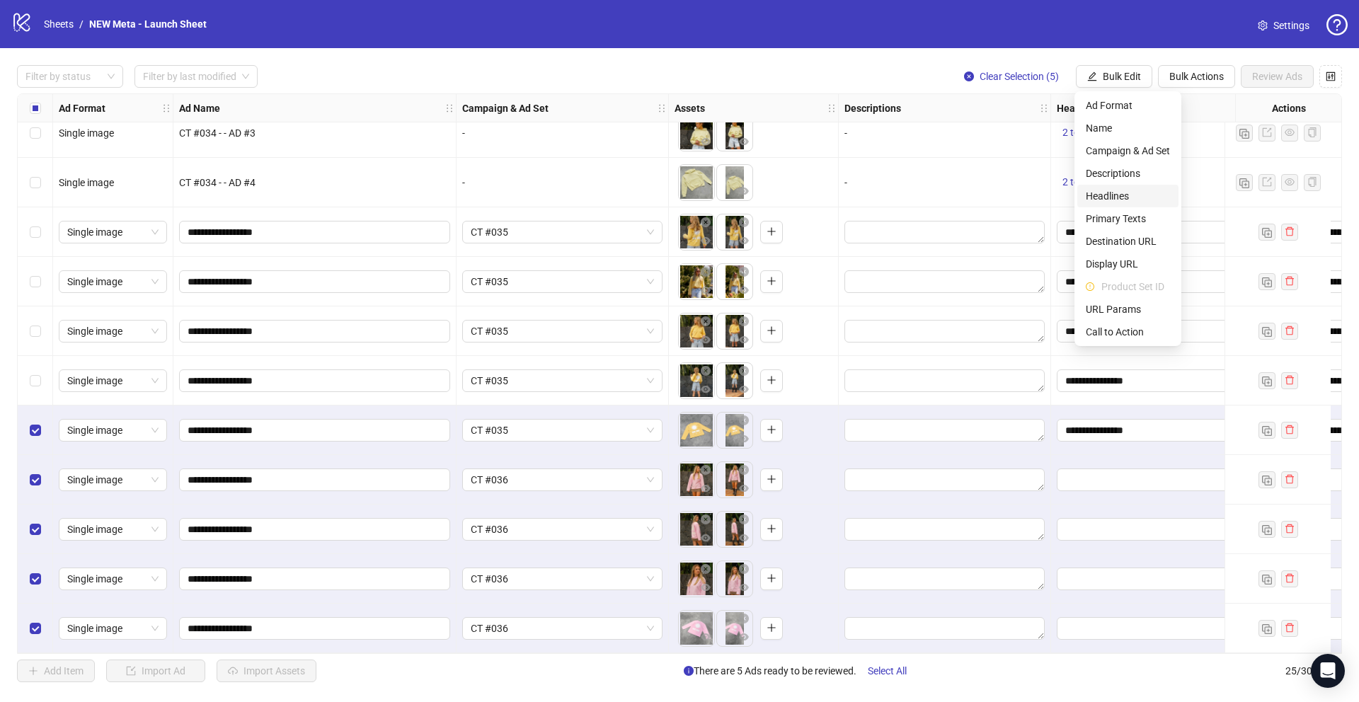
click at [1132, 193] on span "Headlines" at bounding box center [1128, 196] width 84 height 16
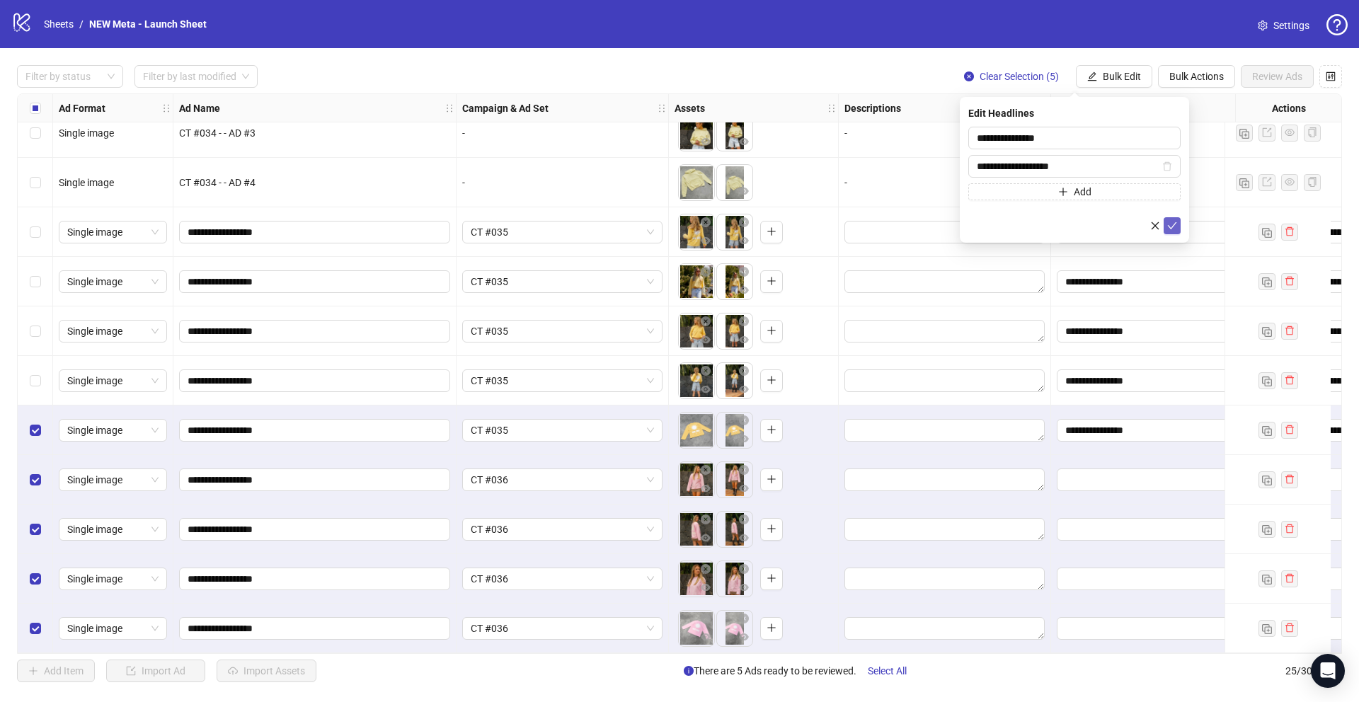
click at [1176, 222] on icon "check" at bounding box center [1172, 226] width 10 height 10
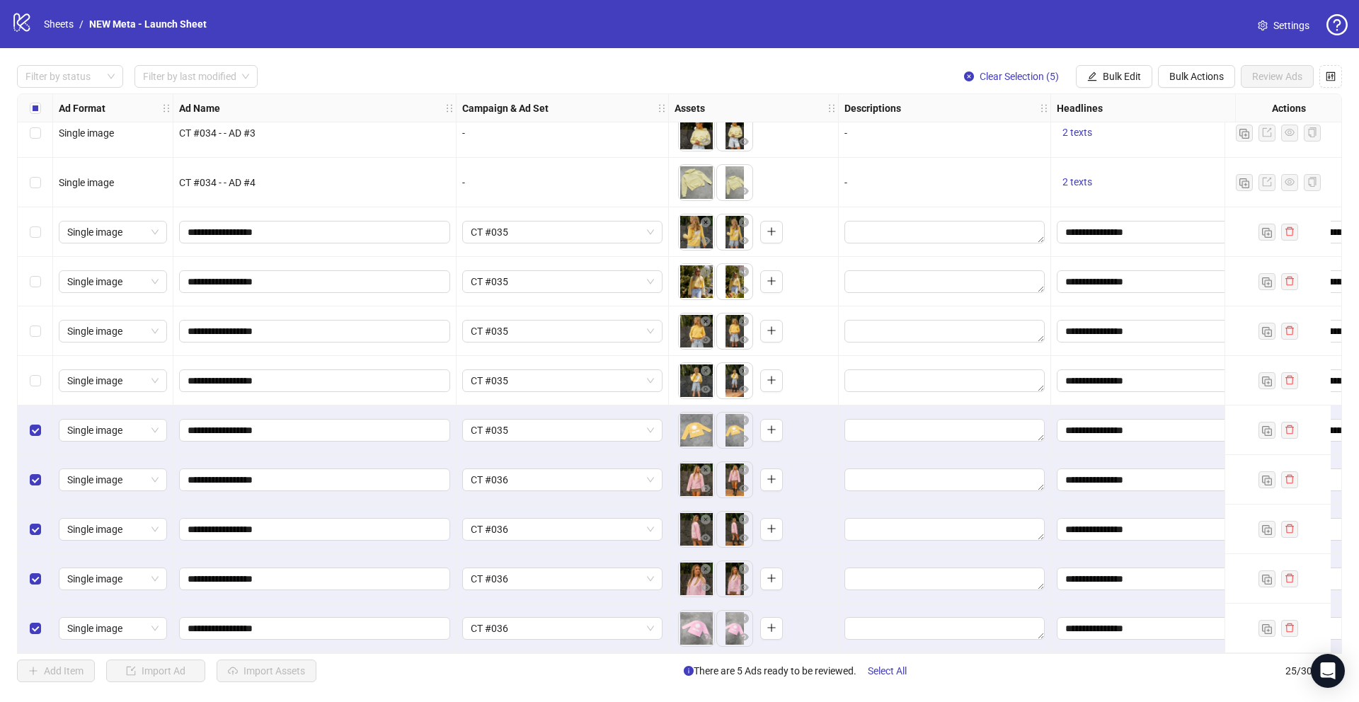
drag, startPoint x: 1120, startPoint y: 77, endPoint x: 1117, endPoint y: 212, distance: 134.5
click at [1119, 77] on span "Bulk Edit" at bounding box center [1122, 76] width 38 height 11
click at [1121, 215] on span "Primary Texts" at bounding box center [1128, 219] width 84 height 16
click at [1168, 211] on icon "check" at bounding box center [1172, 210] width 10 height 10
click at [1121, 71] on span "Bulk Edit" at bounding box center [1122, 76] width 38 height 11
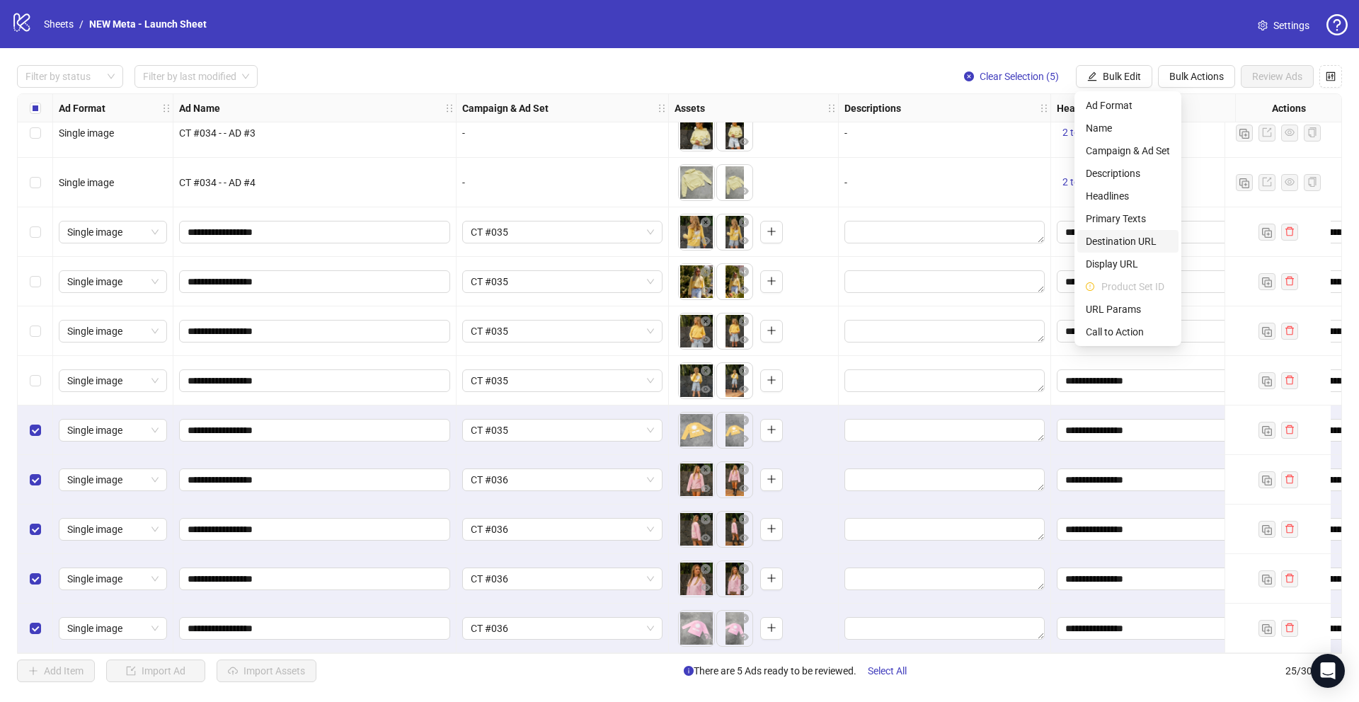
click at [1124, 236] on span "Destination URL" at bounding box center [1128, 242] width 84 height 16
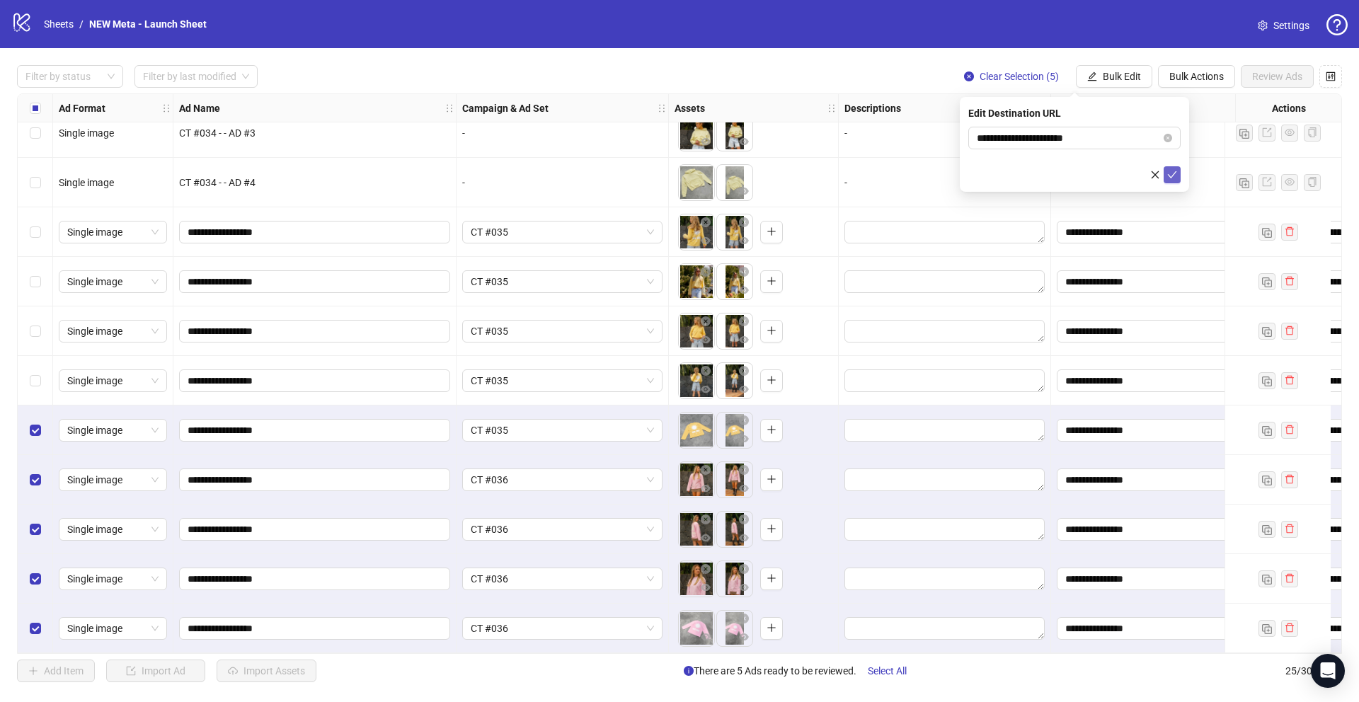
click at [1169, 178] on icon "check" at bounding box center [1172, 175] width 10 height 10
click at [1108, 81] on span "Bulk Edit" at bounding box center [1122, 76] width 38 height 11
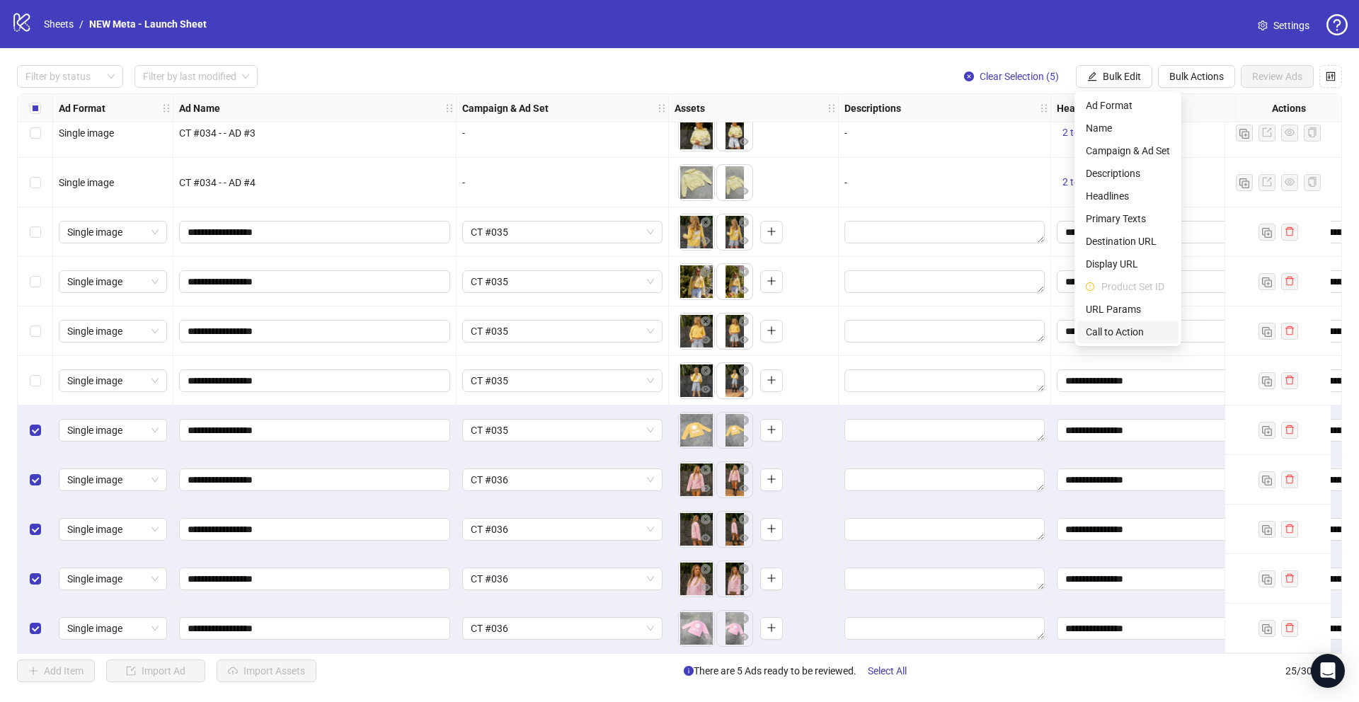
click at [1112, 332] on span "Call to Action" at bounding box center [1128, 332] width 84 height 16
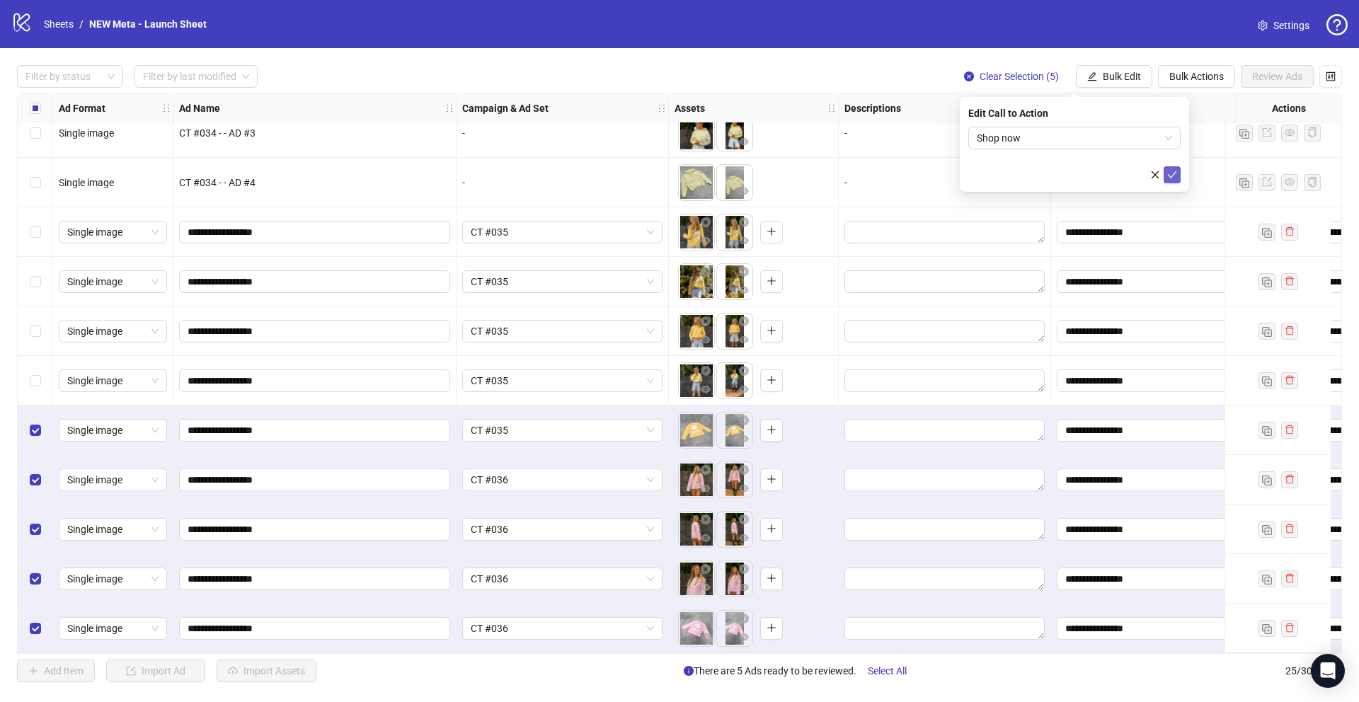
click at [1167, 178] on icon "check" at bounding box center [1172, 175] width 10 height 10
click at [40, 229] on div "Select row 17" at bounding box center [35, 232] width 35 height 50
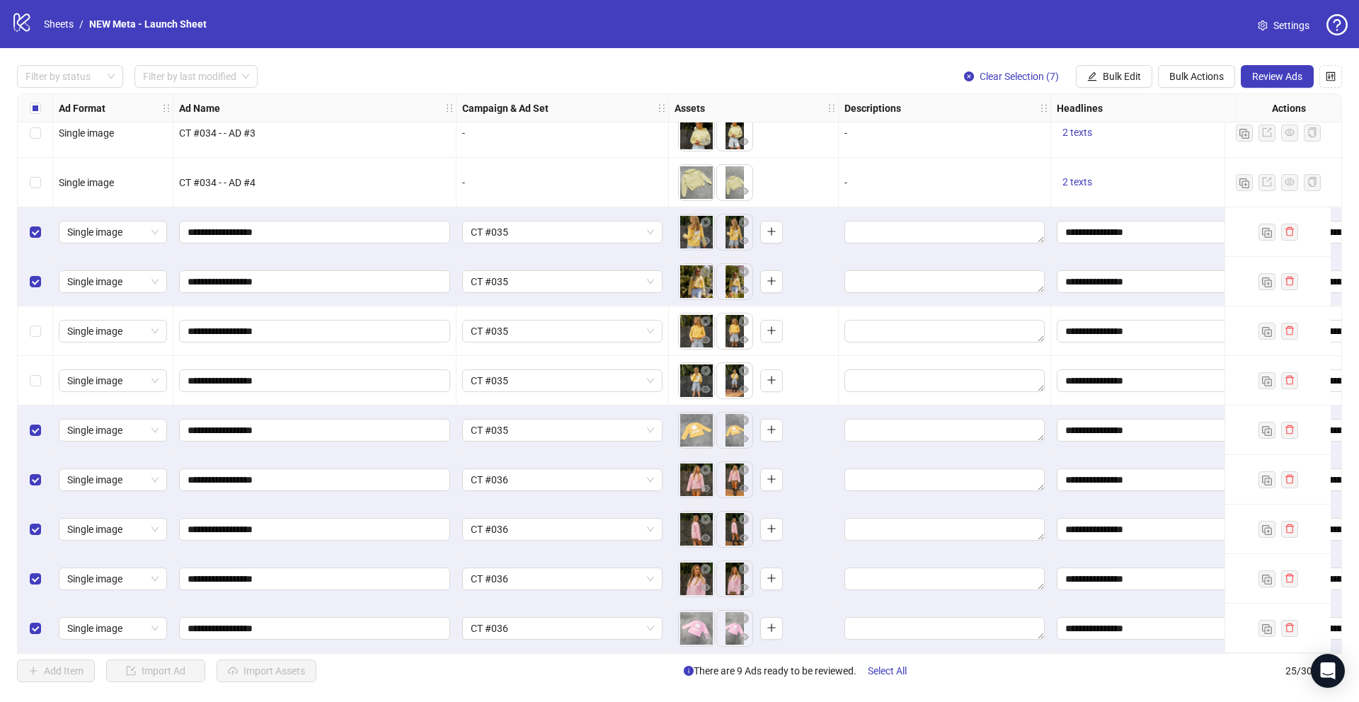
click at [42, 332] on div "Select row 19" at bounding box center [35, 332] width 35 height 50
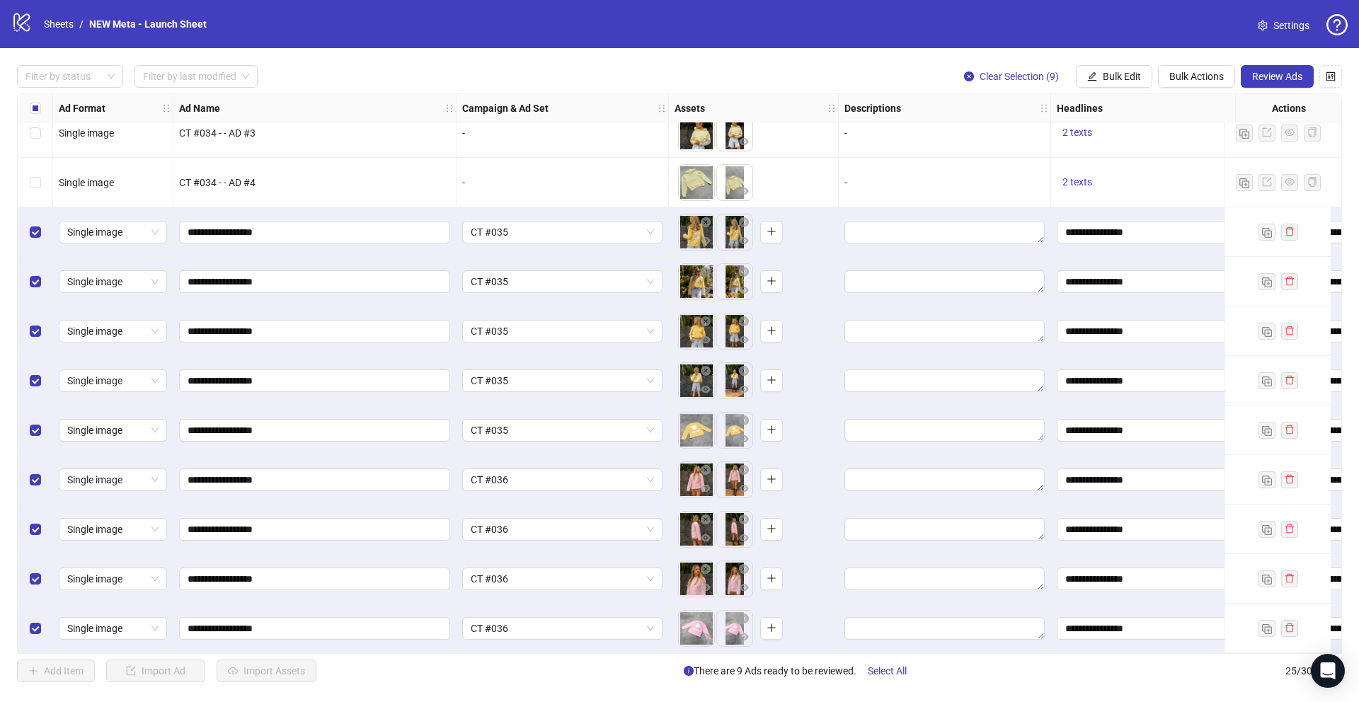
click at [469, 653] on div "Ad Format Ad Name Campaign & Ad Set Assets Descriptions Headlines Primary Texts…" at bounding box center [679, 373] width 1325 height 561
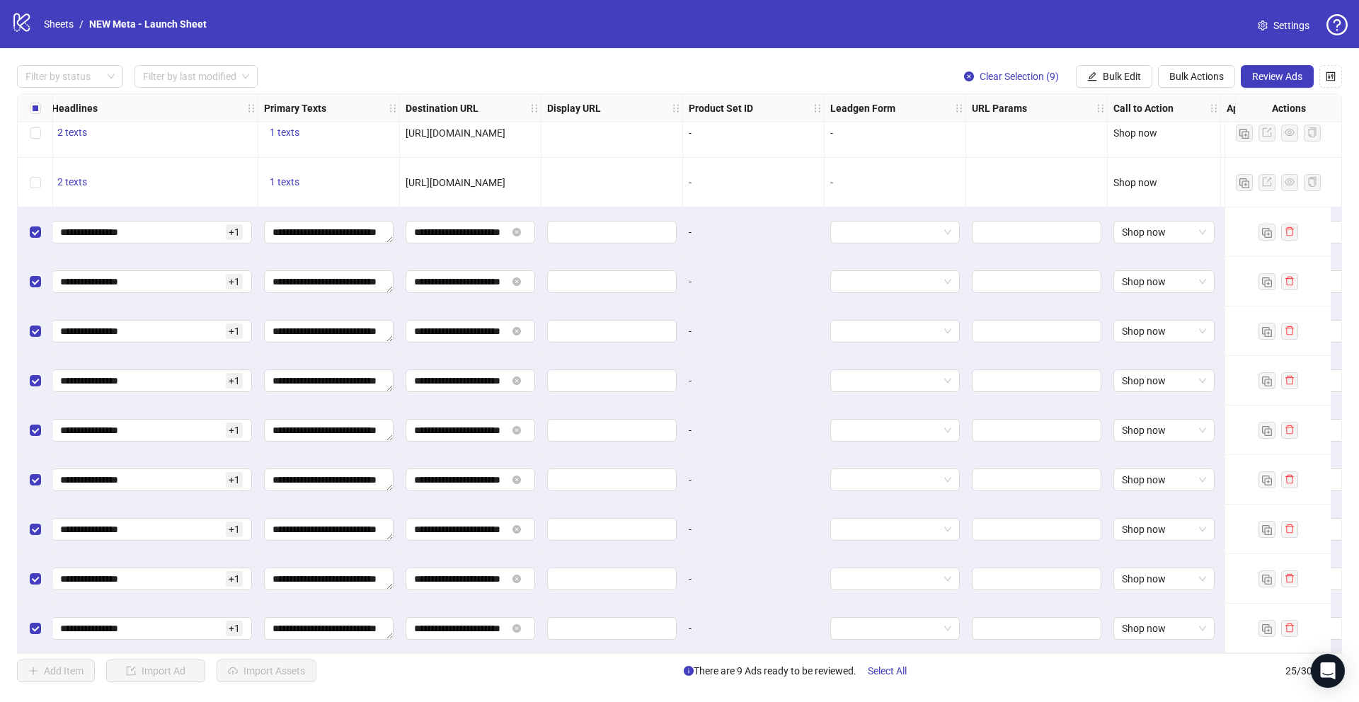
scroll to position [714, 998]
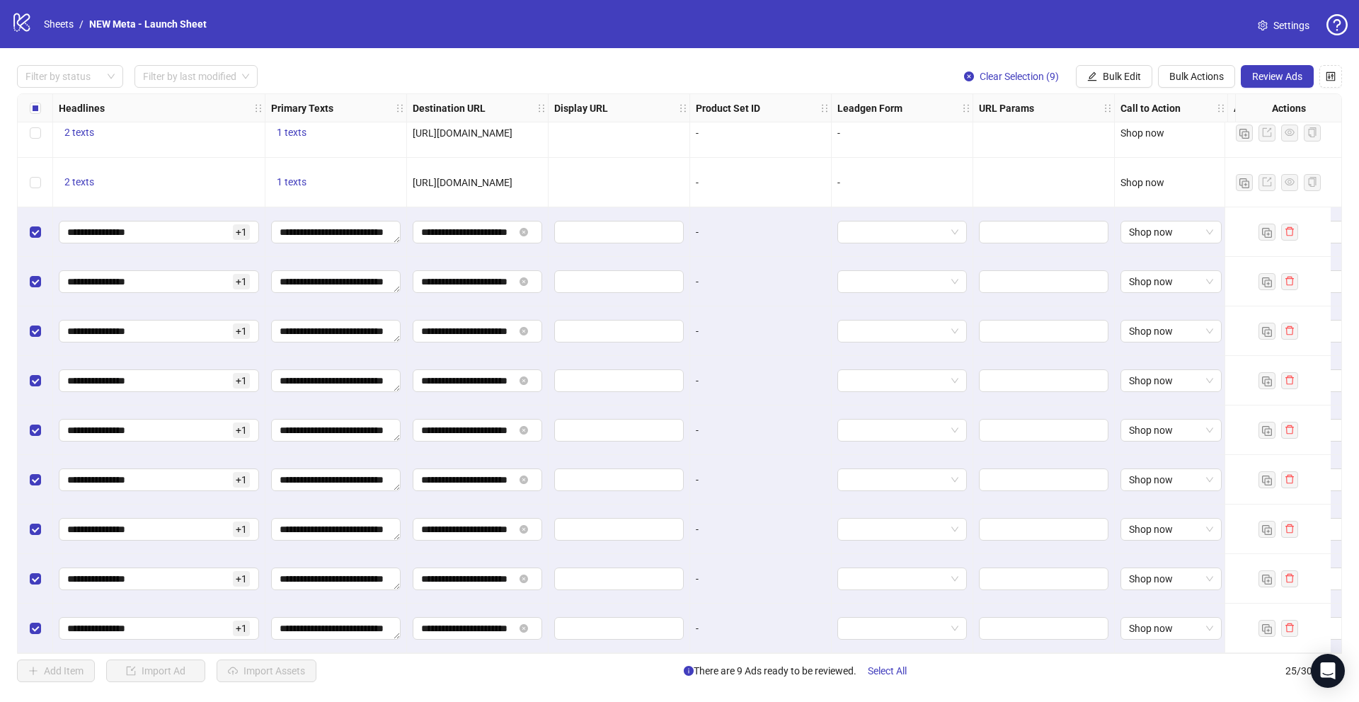
click at [1293, 73] on span "Review Ads" at bounding box center [1277, 76] width 50 height 11
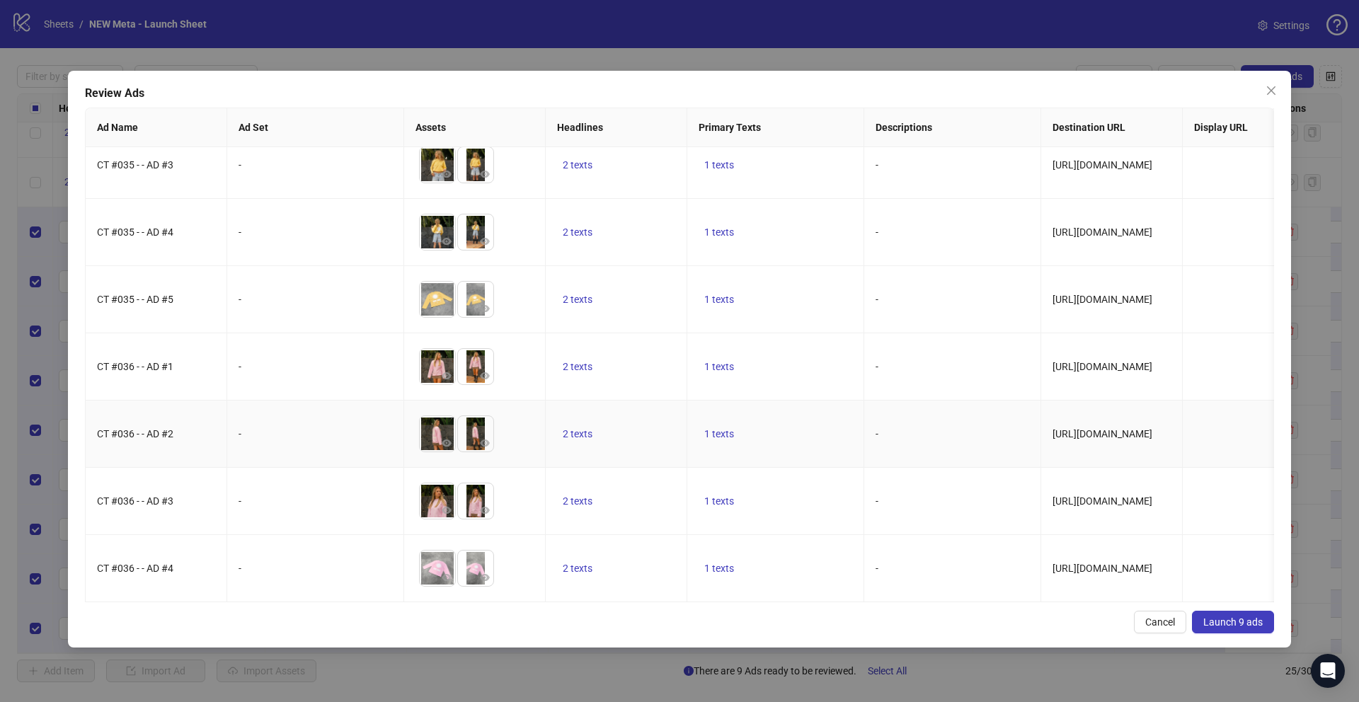
scroll to position [0, 0]
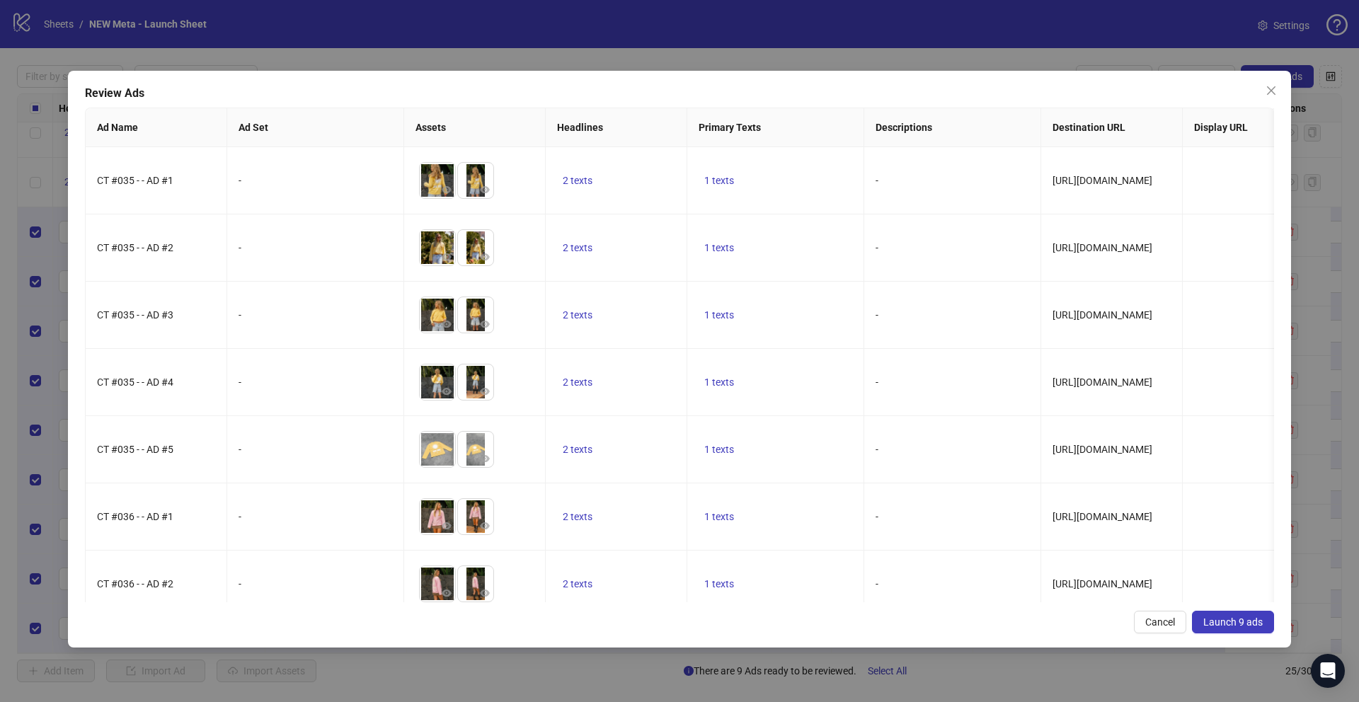
click at [1241, 627] on span "Launch 9 ads" at bounding box center [1232, 622] width 59 height 11
